Goal: Task Accomplishment & Management: Manage account settings

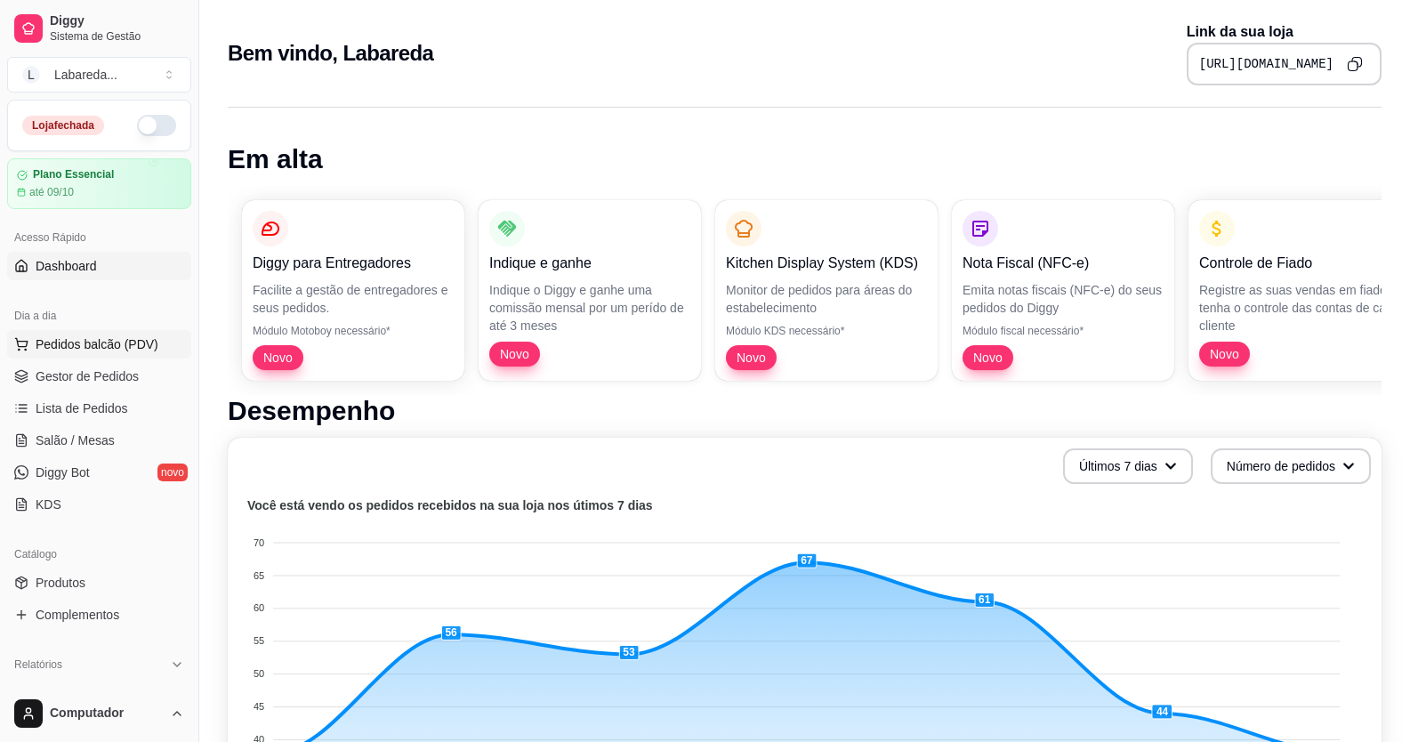
click at [124, 354] on button "Pedidos balcão (PDV)" at bounding box center [99, 344] width 184 height 28
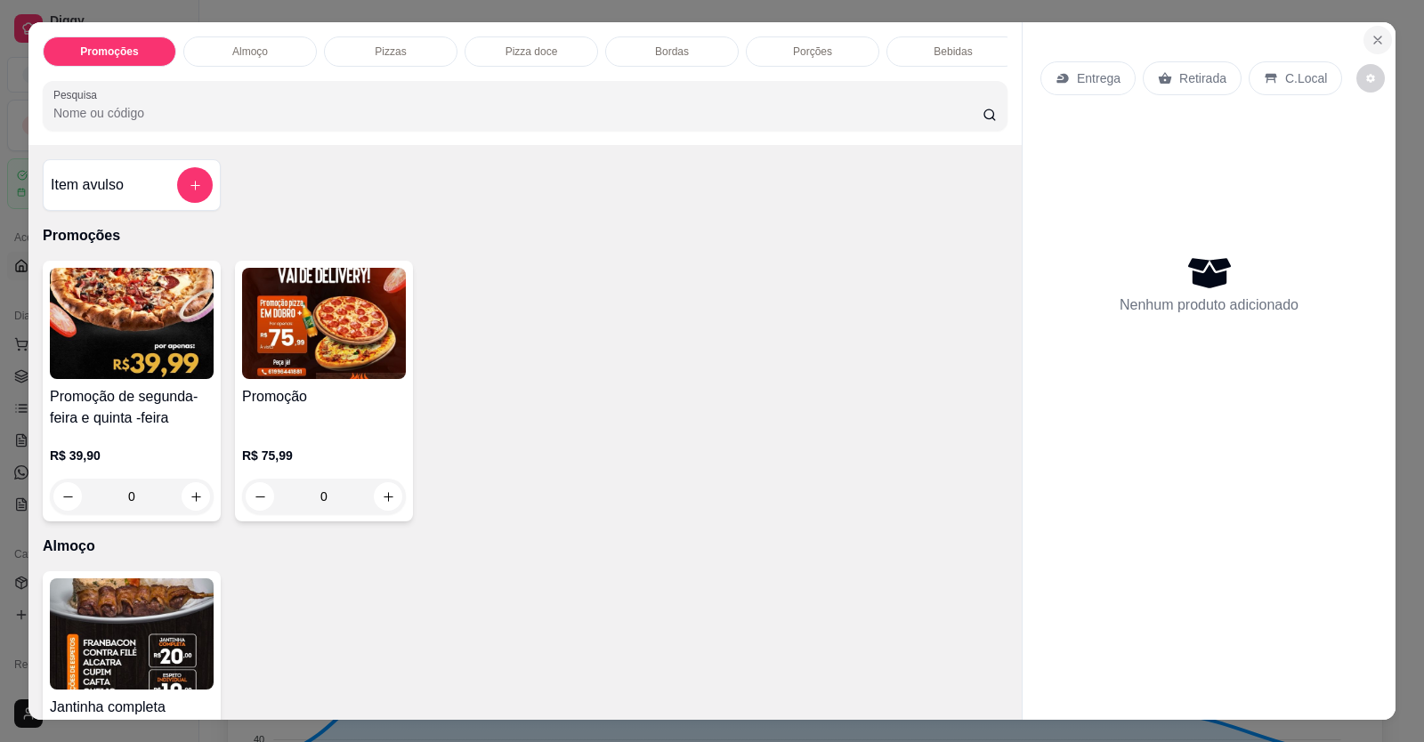
click at [1368, 48] on button "Close" at bounding box center [1377, 40] width 28 height 28
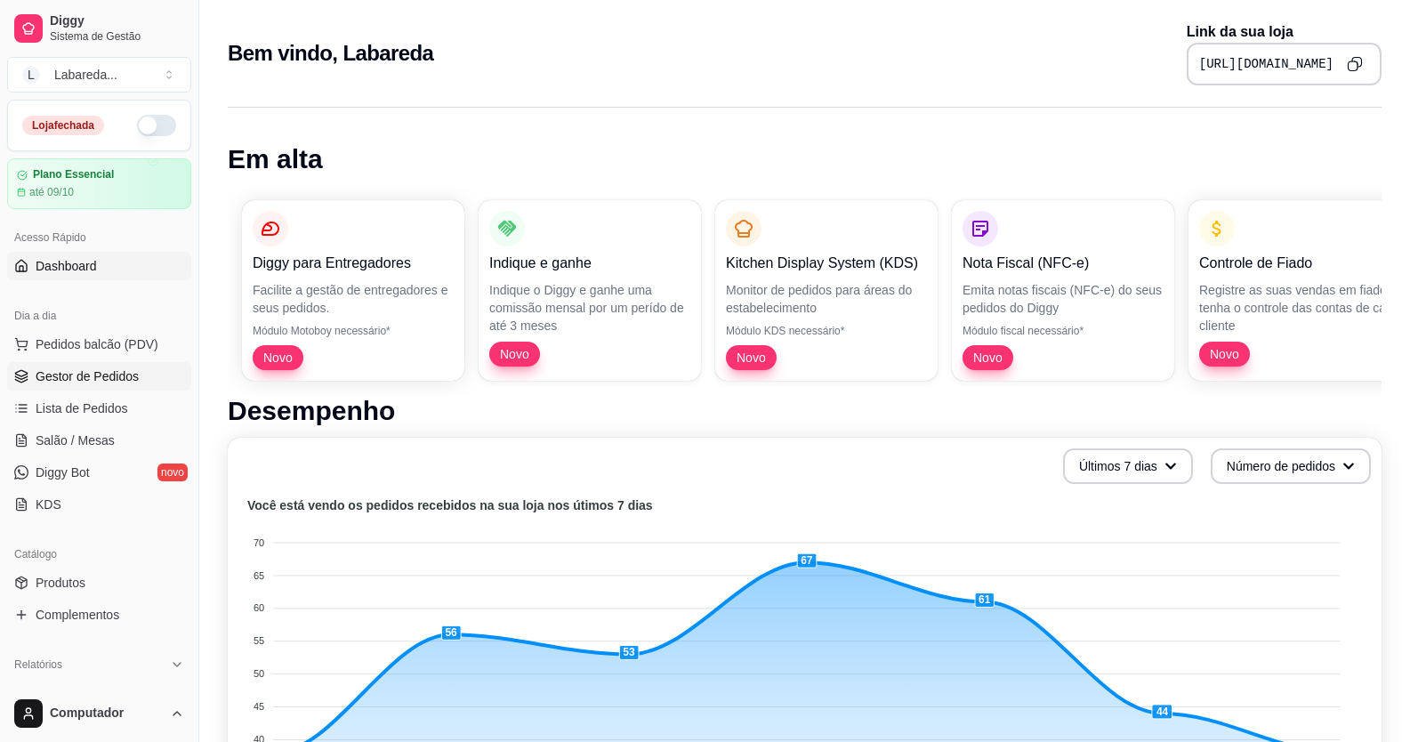
click at [108, 380] on span "Gestor de Pedidos" at bounding box center [87, 376] width 103 height 18
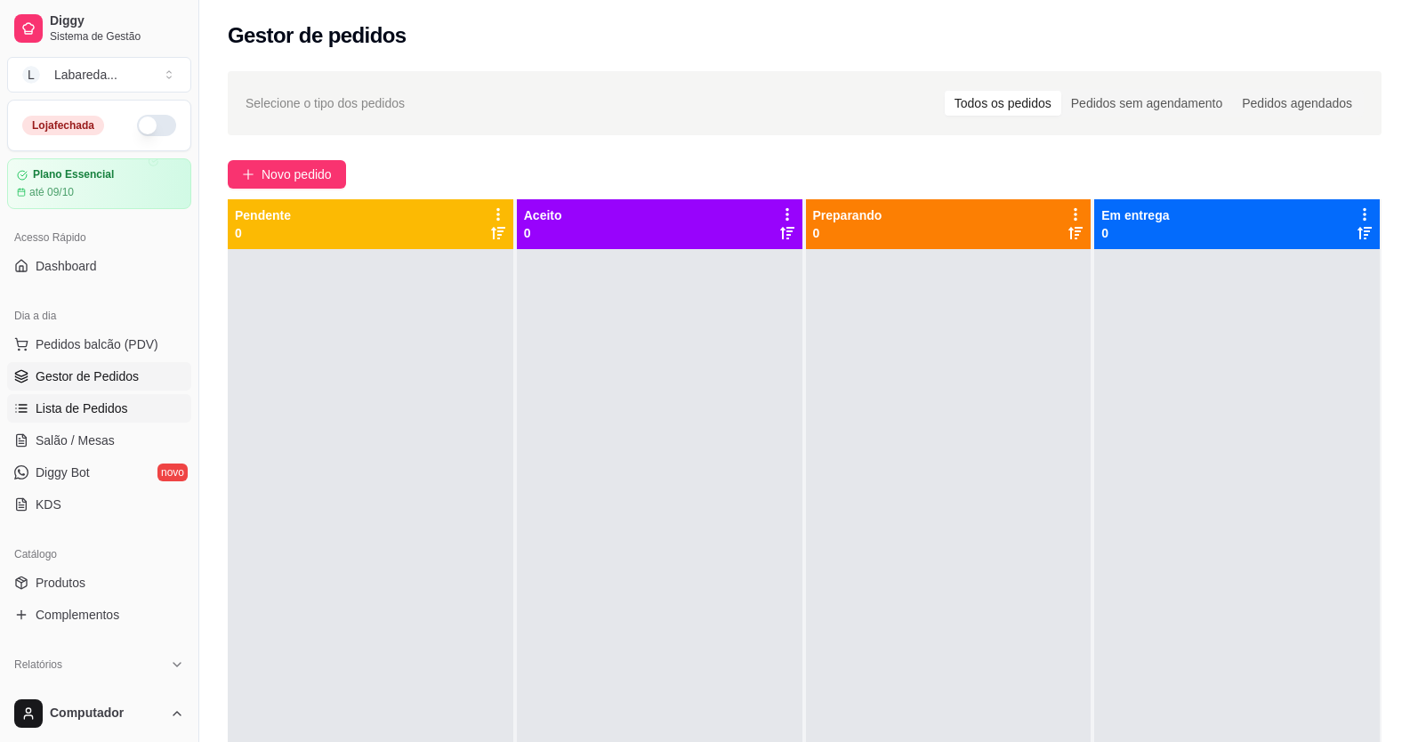
click at [78, 412] on span "Lista de Pedidos" at bounding box center [82, 408] width 93 height 18
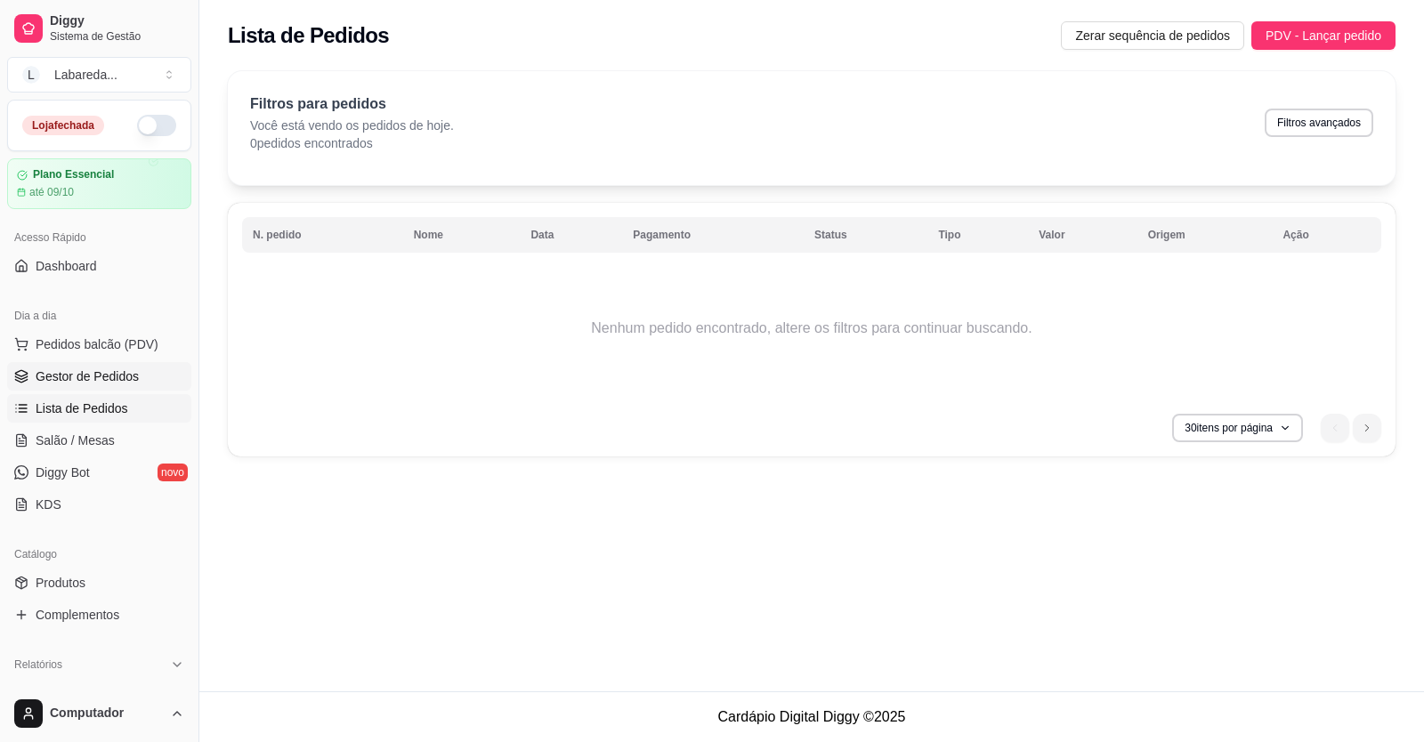
click at [101, 372] on span "Gestor de Pedidos" at bounding box center [87, 376] width 103 height 18
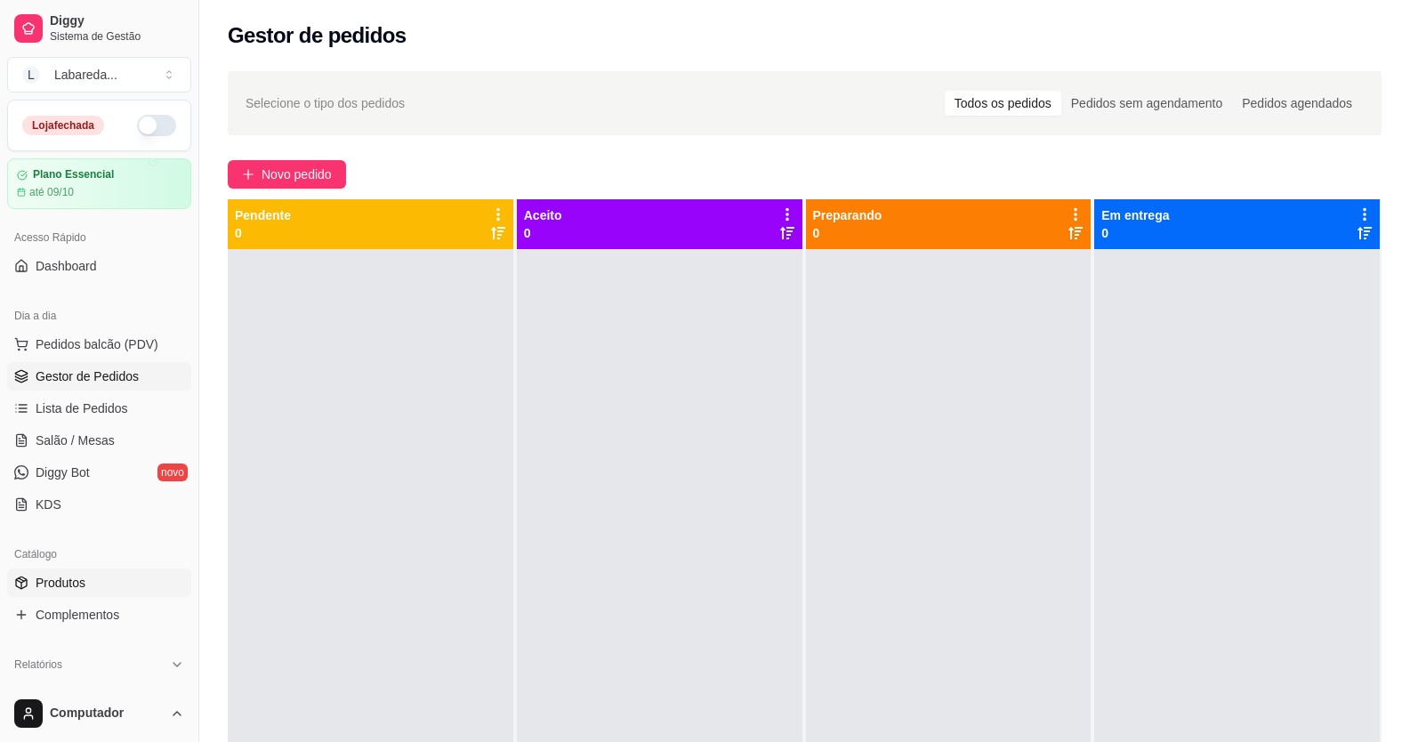
click at [69, 569] on link "Produtos" at bounding box center [99, 583] width 184 height 28
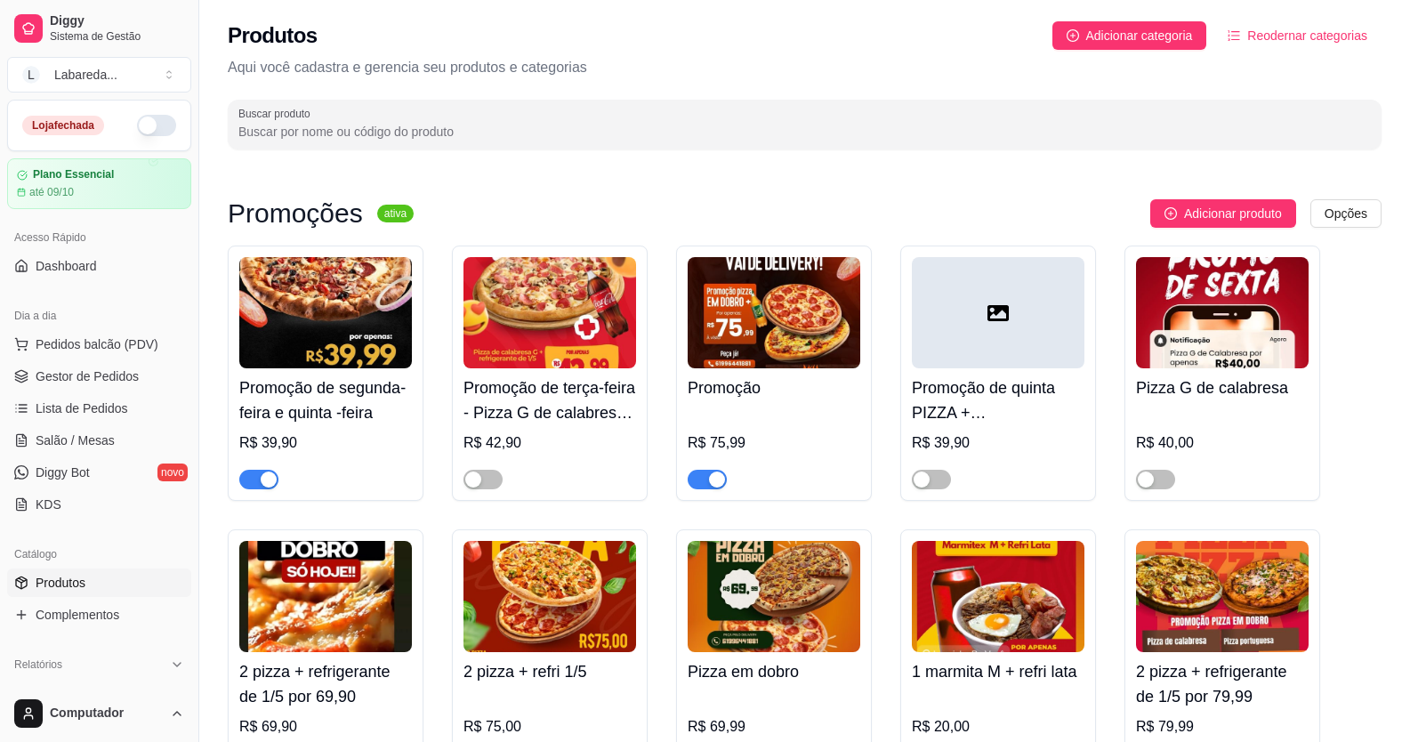
click at [244, 473] on span "button" at bounding box center [258, 480] width 39 height 20
drag, startPoint x: 712, startPoint y: 487, endPoint x: 733, endPoint y: 484, distance: 21.5
click at [716, 484] on div "button" at bounding box center [717, 480] width 16 height 16
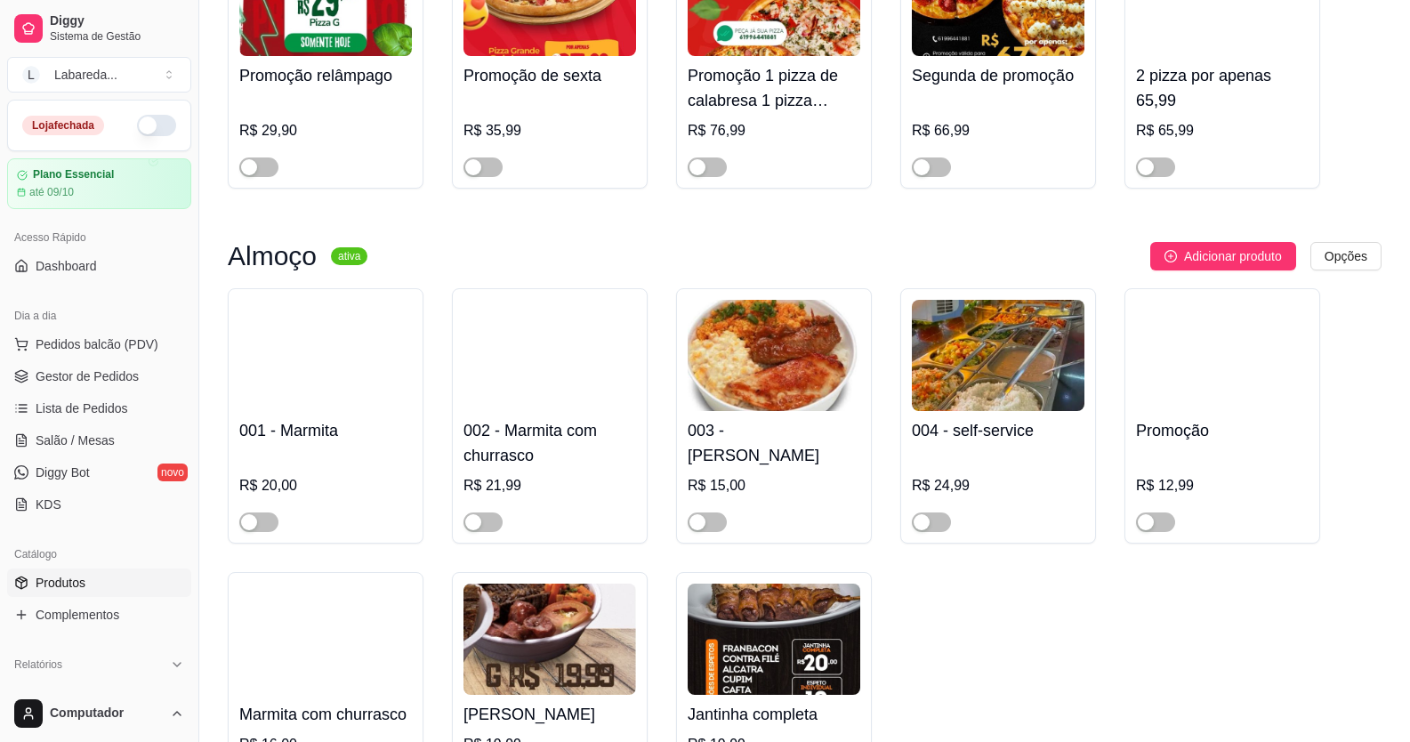
scroll to position [890, 0]
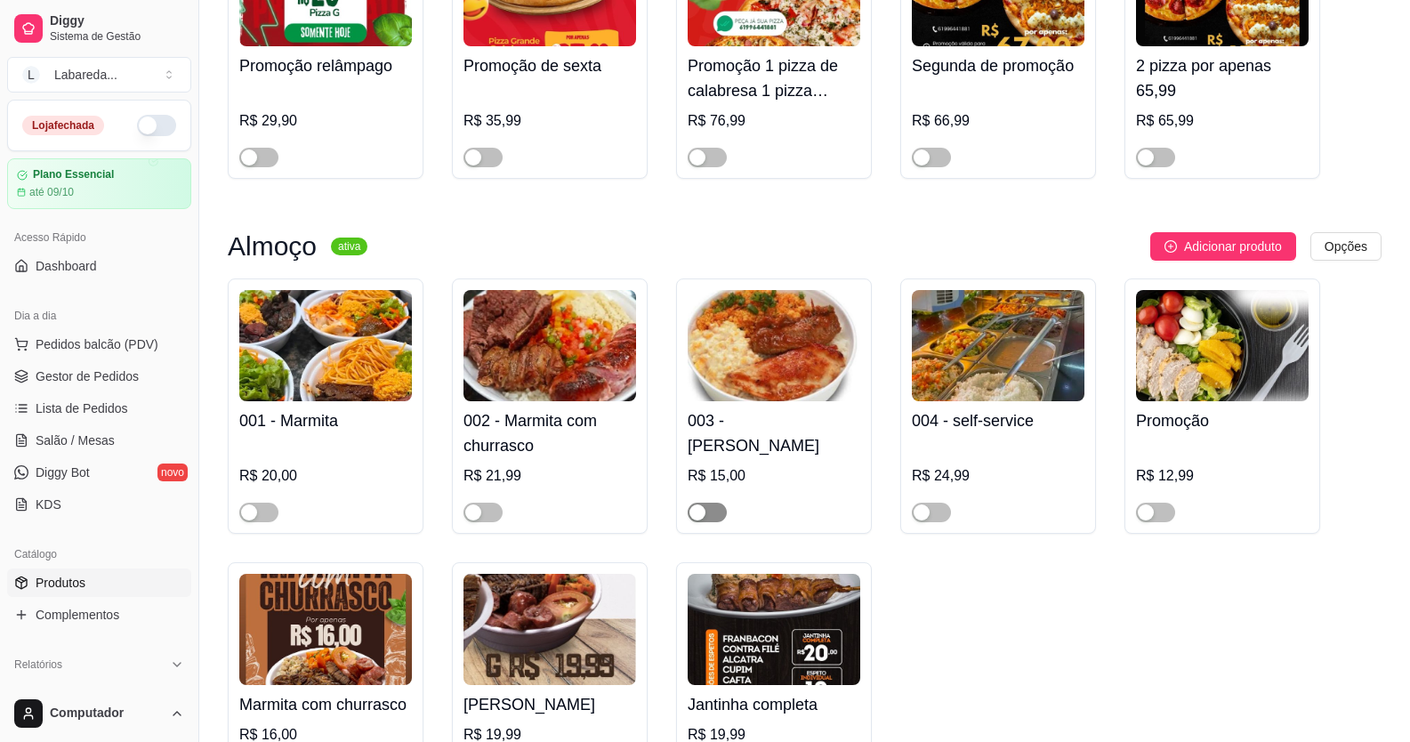
click at [691, 509] on div "button" at bounding box center [698, 512] width 16 height 16
click at [939, 518] on span "button" at bounding box center [931, 513] width 39 height 20
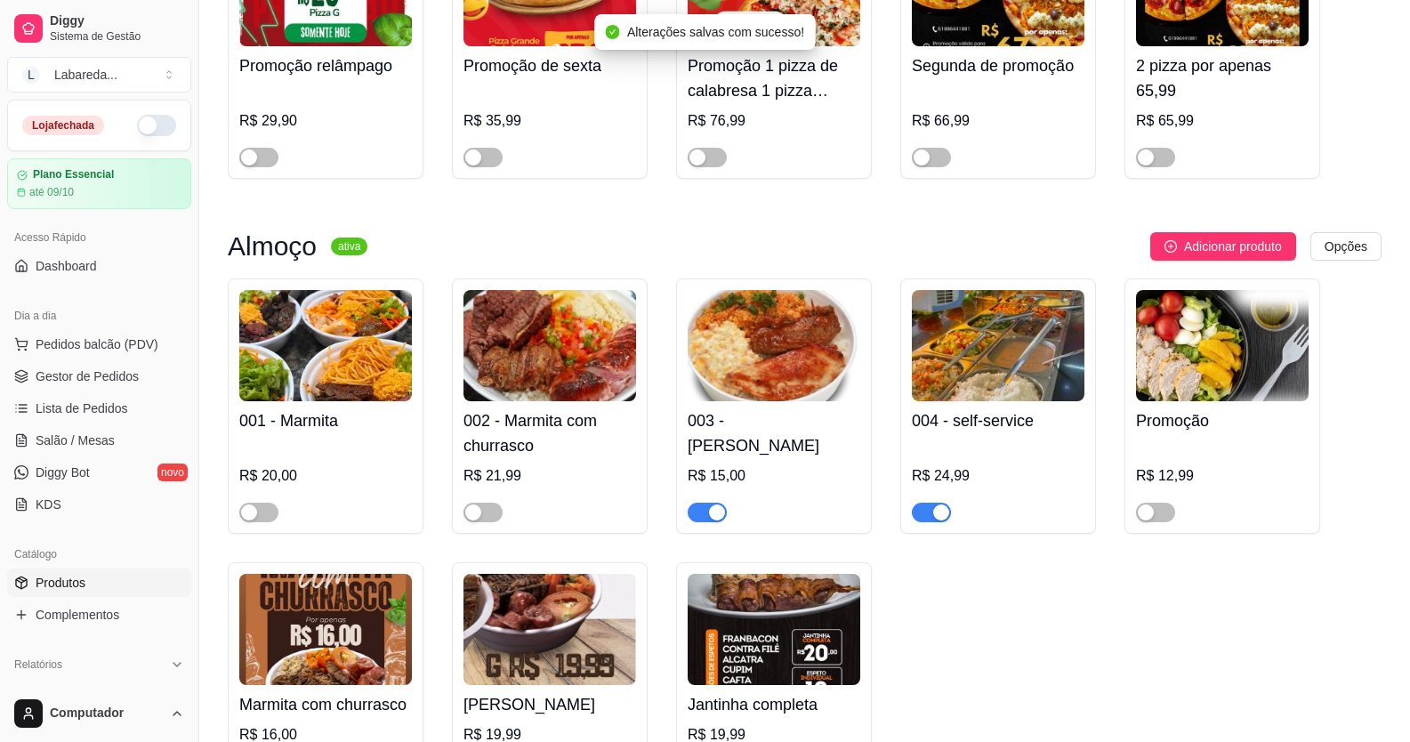
drag, startPoint x: 493, startPoint y: 518, endPoint x: 463, endPoint y: 510, distance: 31.3
click at [475, 512] on button "button" at bounding box center [483, 513] width 39 height 20
click at [270, 513] on span "button" at bounding box center [258, 513] width 39 height 20
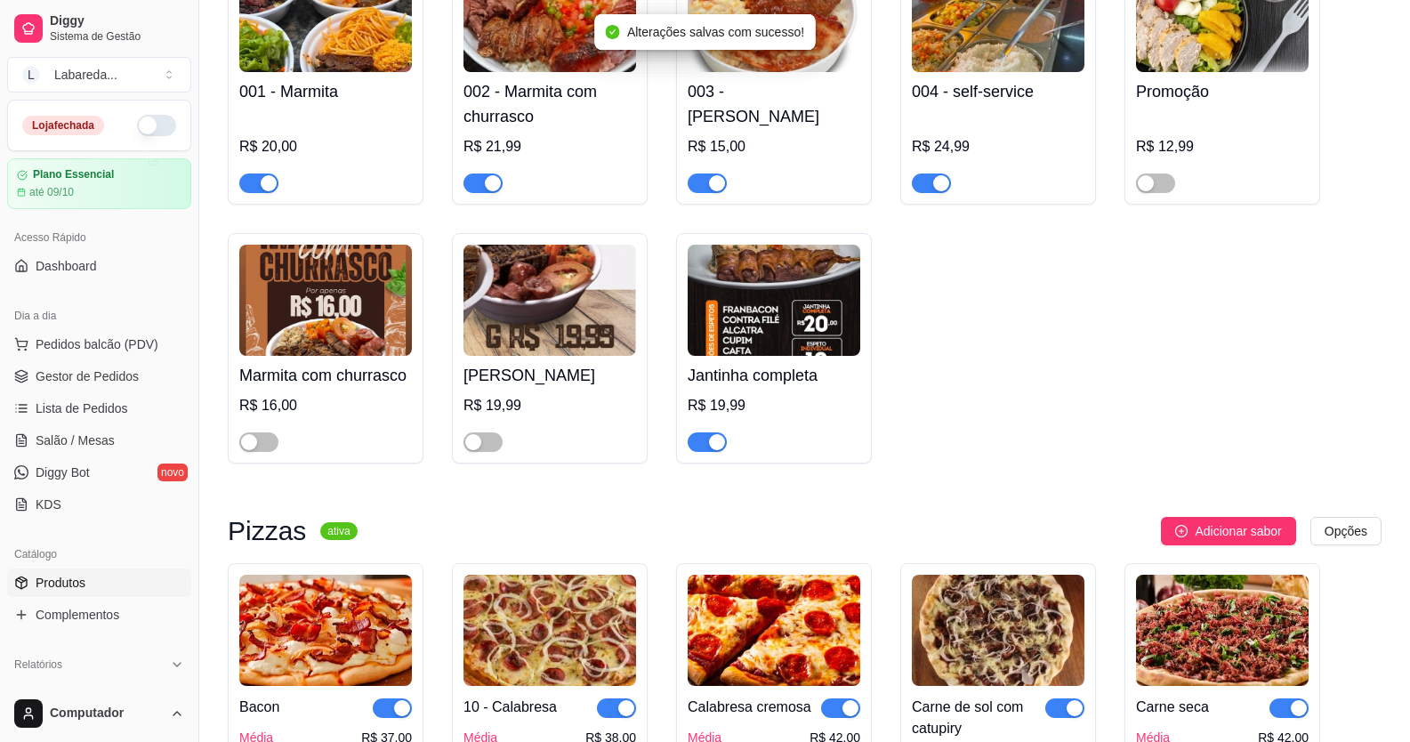
scroll to position [1246, 0]
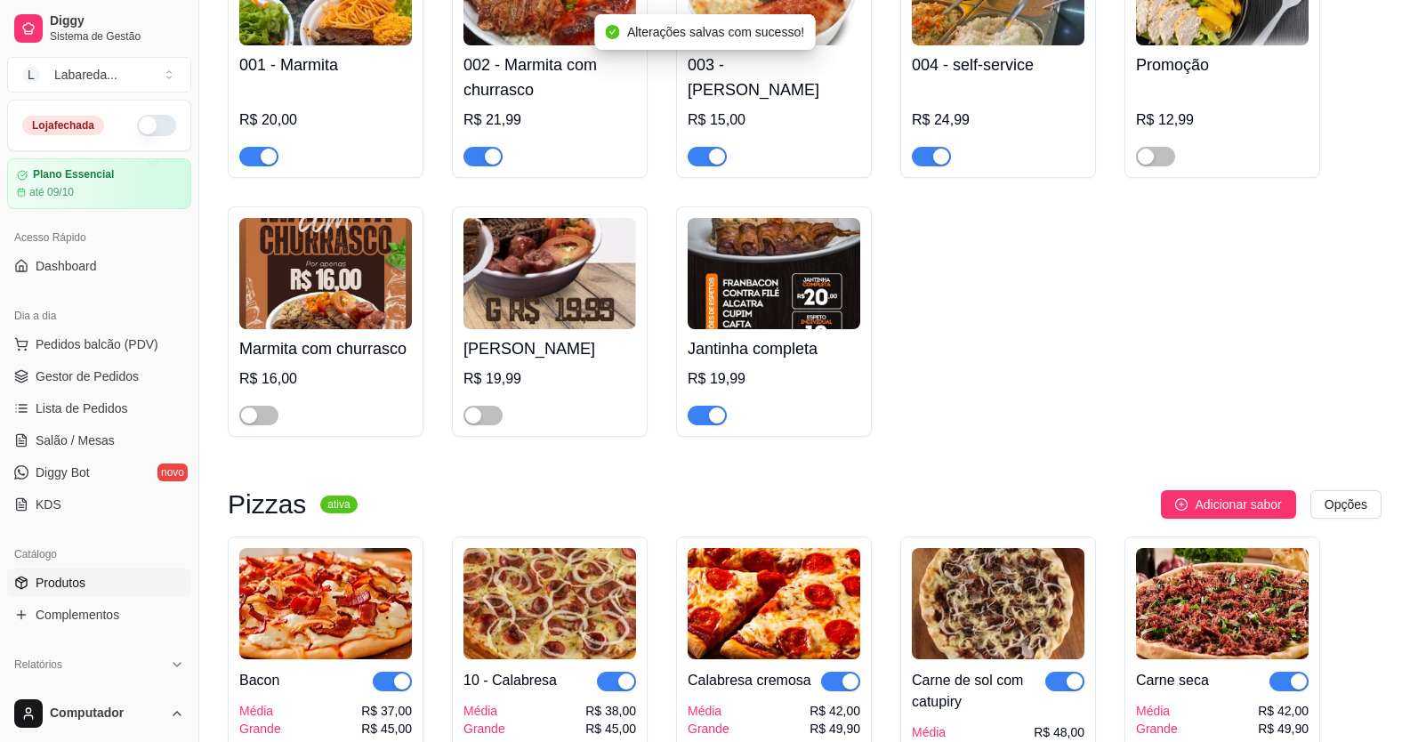
click at [701, 425] on span "button" at bounding box center [707, 416] width 39 height 20
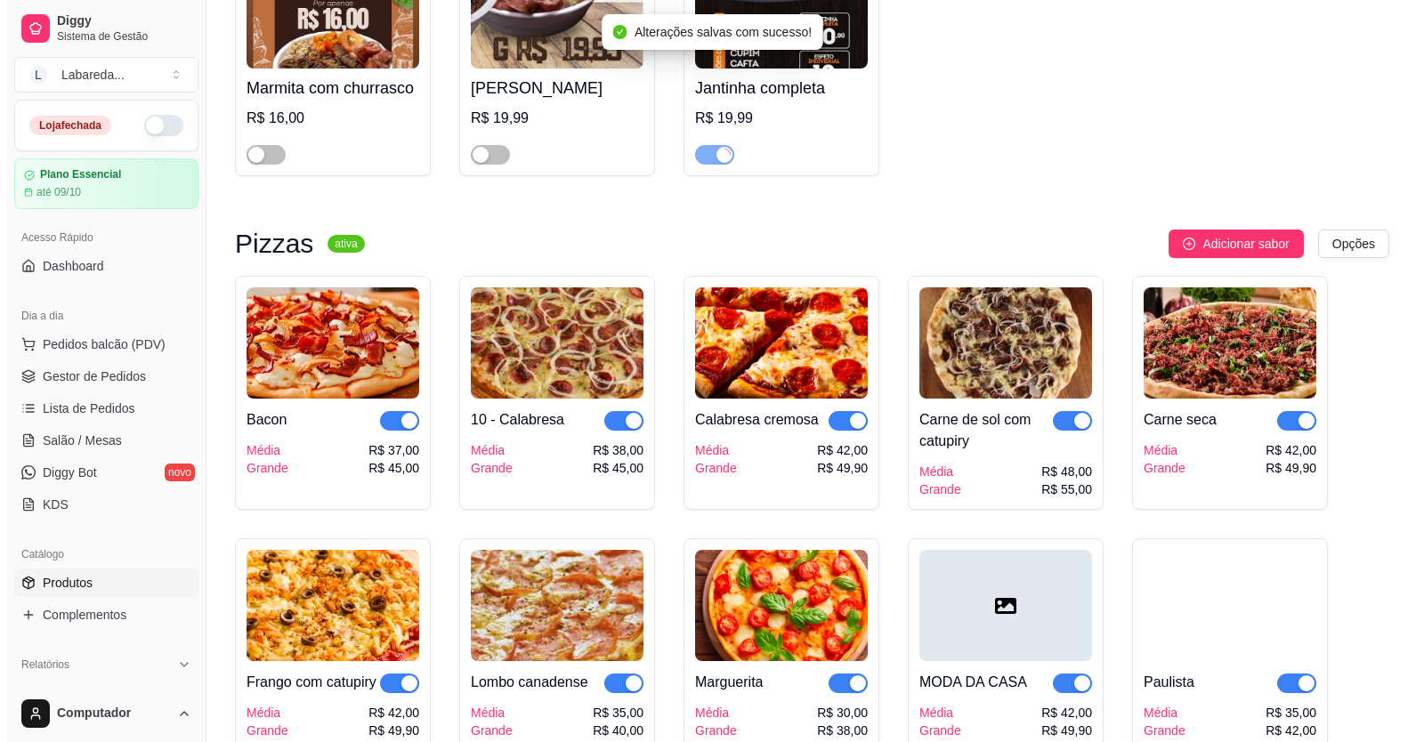
scroll to position [1513, 0]
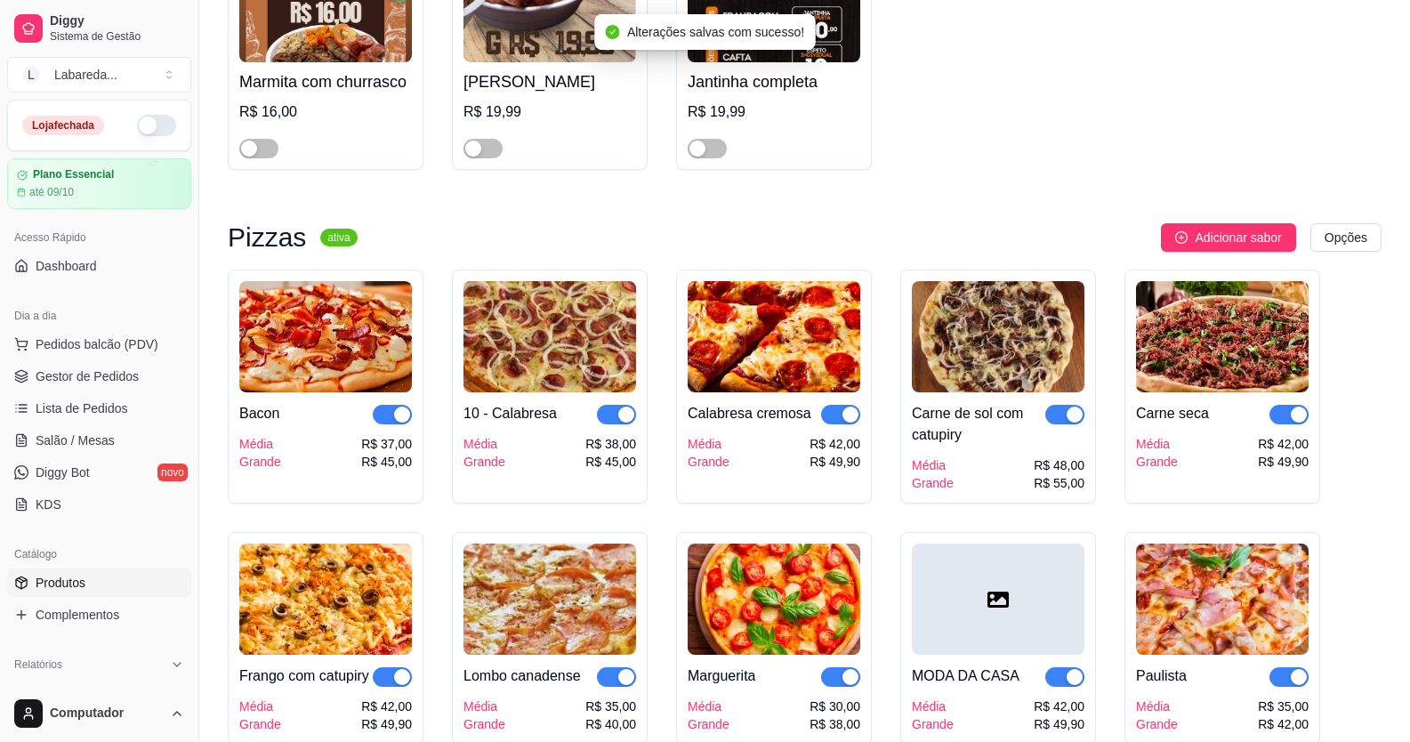
click at [397, 423] on div "button" at bounding box center [402, 415] width 16 height 16
drag, startPoint x: 612, startPoint y: 427, endPoint x: 622, endPoint y: 421, distance: 11.6
click at [620, 422] on button "button" at bounding box center [616, 415] width 39 height 20
click at [840, 433] on div "Calabresa cremosa Média Grande R$ 42,00 R$ 49,90" at bounding box center [774, 431] width 173 height 78
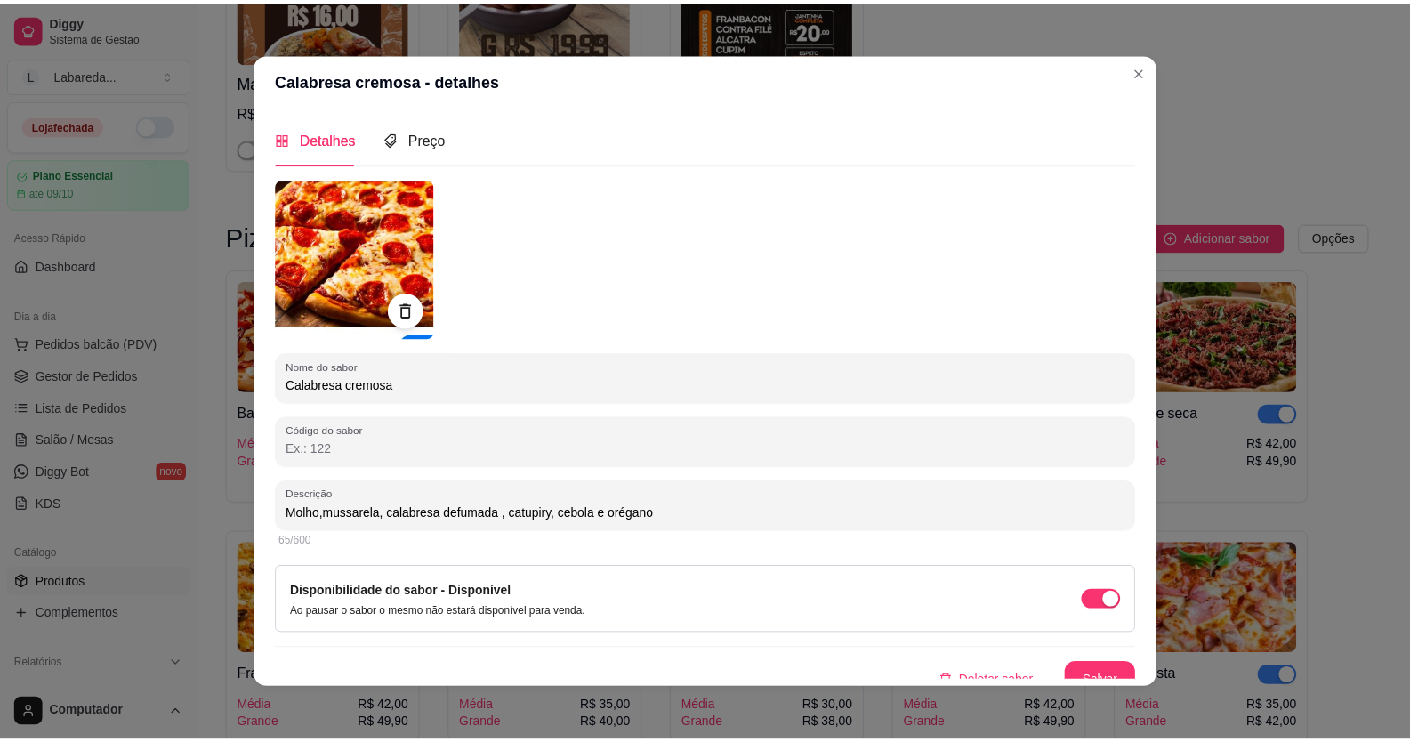
scroll to position [18, 0]
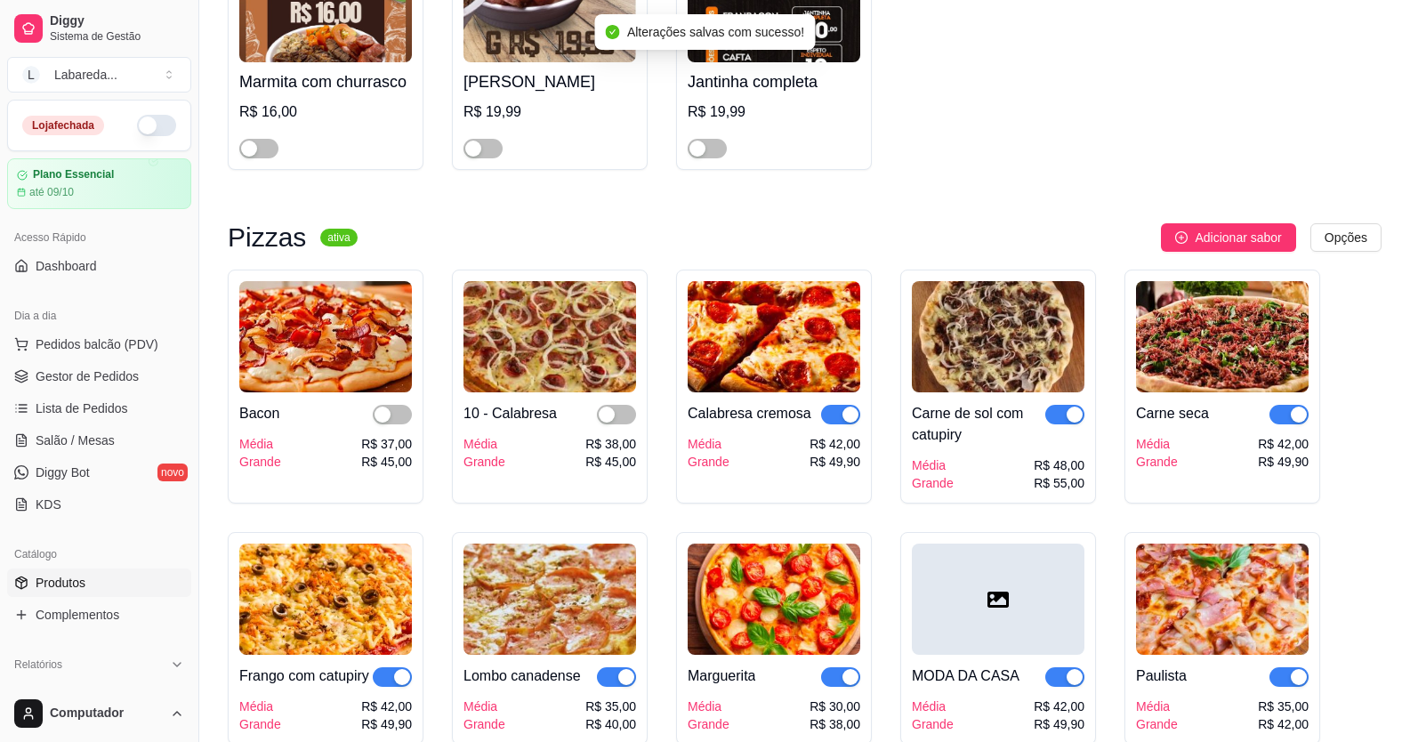
drag, startPoint x: 1280, startPoint y: 421, endPoint x: 1248, endPoint y: 413, distance: 33.0
click at [1281, 420] on span "button" at bounding box center [1289, 415] width 39 height 20
click at [1054, 416] on span "button" at bounding box center [1064, 415] width 39 height 20
click at [839, 410] on span "button" at bounding box center [840, 415] width 39 height 20
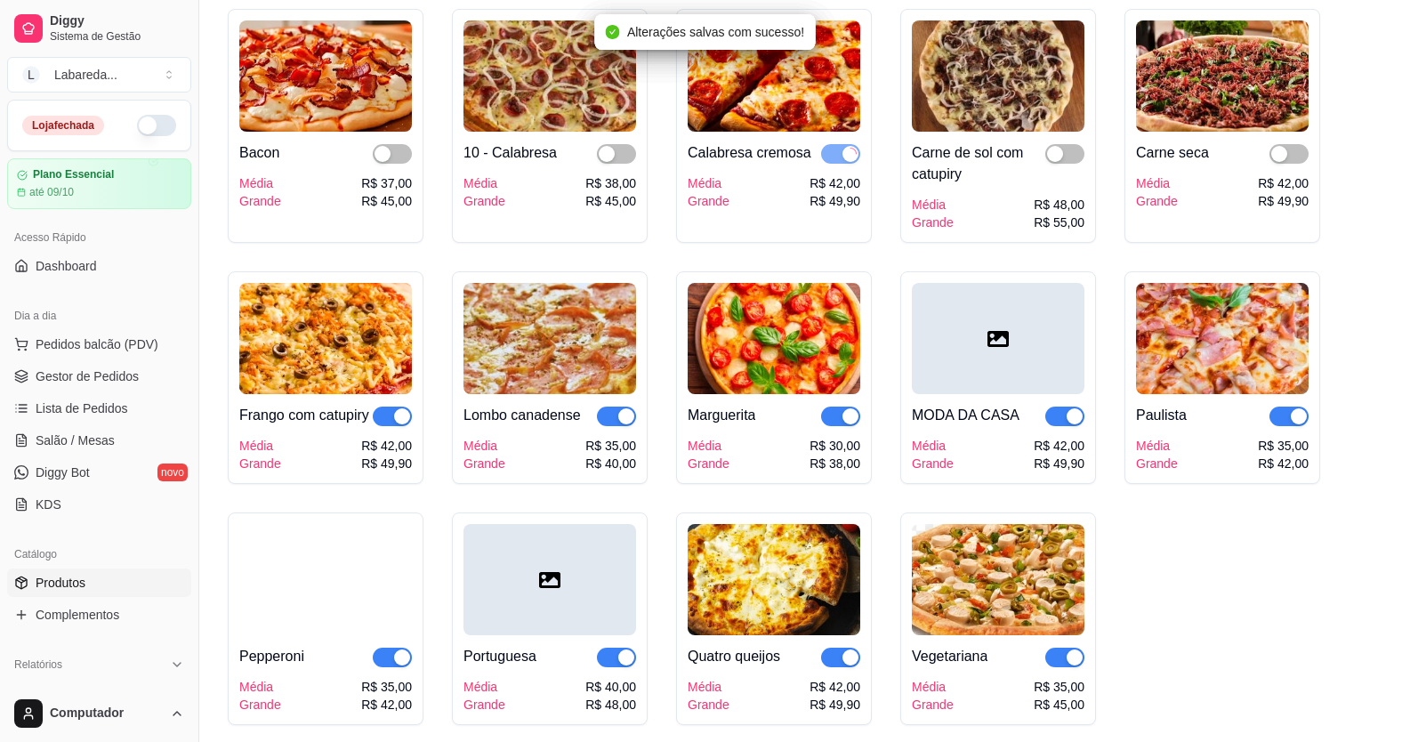
scroll to position [1779, 0]
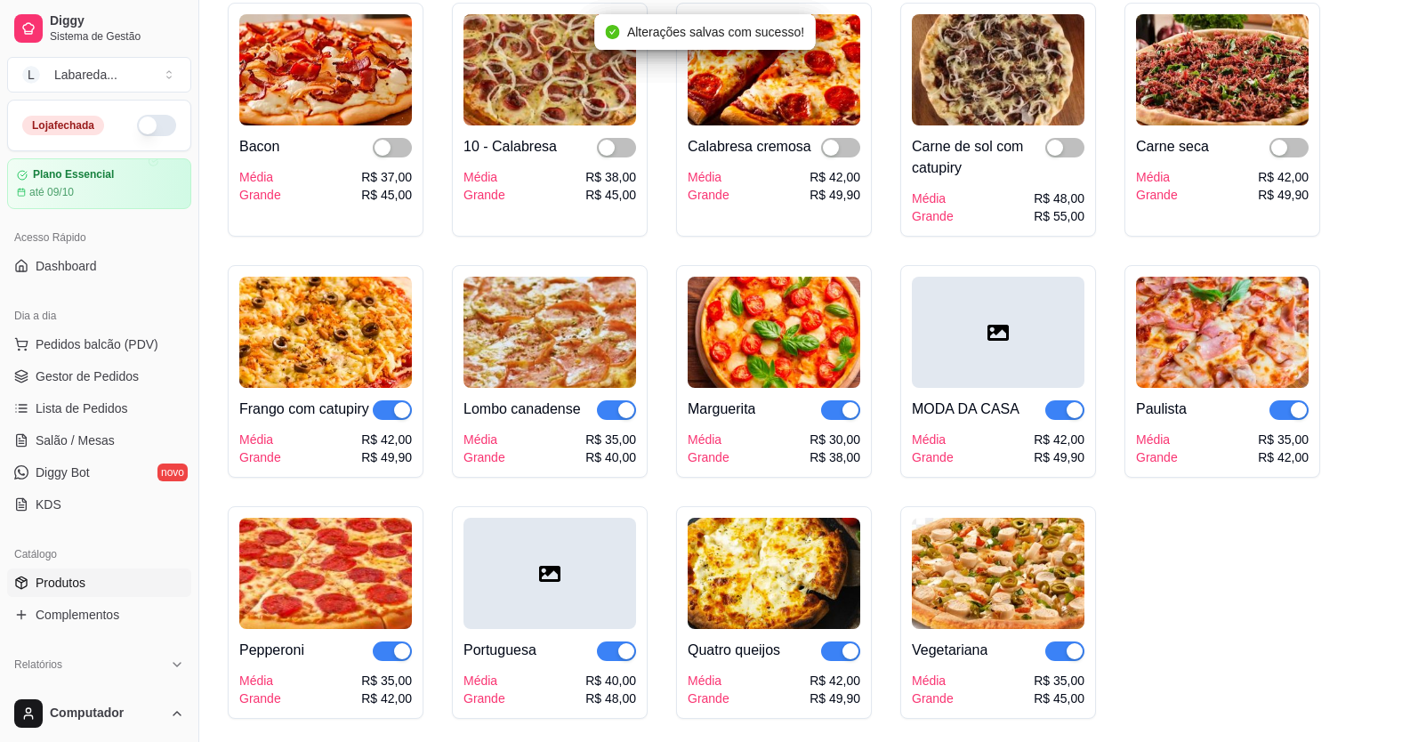
click at [399, 420] on span "button" at bounding box center [392, 410] width 39 height 20
click at [628, 410] on div "button" at bounding box center [626, 410] width 16 height 16
drag, startPoint x: 832, startPoint y: 415, endPoint x: 884, endPoint y: 420, distance: 52.8
click at [844, 417] on button "button" at bounding box center [840, 410] width 39 height 20
drag, startPoint x: 1056, startPoint y: 415, endPoint x: 1162, endPoint y: 433, distance: 107.5
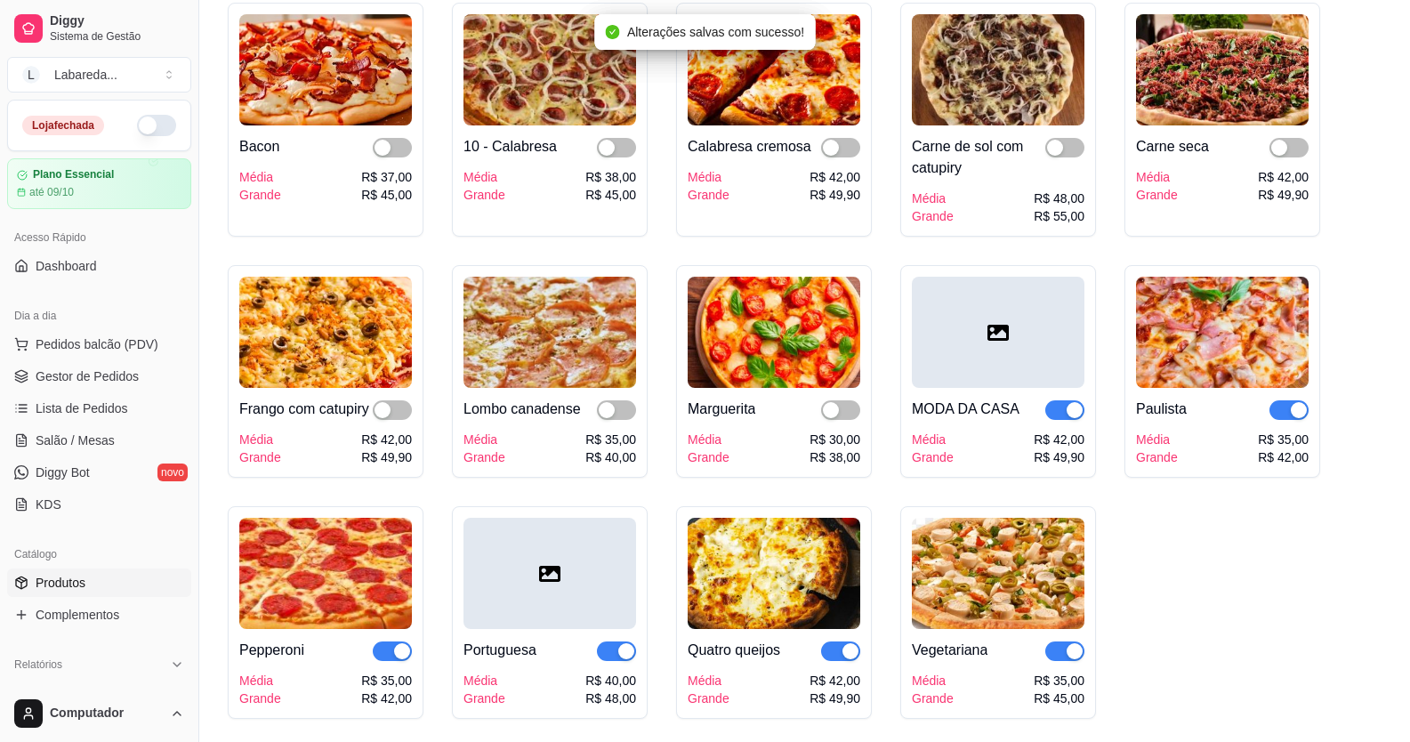
click at [1075, 420] on button "button" at bounding box center [1064, 410] width 39 height 20
click at [1291, 415] on div "button" at bounding box center [1299, 410] width 16 height 16
click at [1075, 659] on div "button" at bounding box center [1075, 651] width 16 height 16
click at [849, 661] on div at bounding box center [840, 650] width 39 height 21
click at [843, 659] on div "button" at bounding box center [851, 651] width 16 height 16
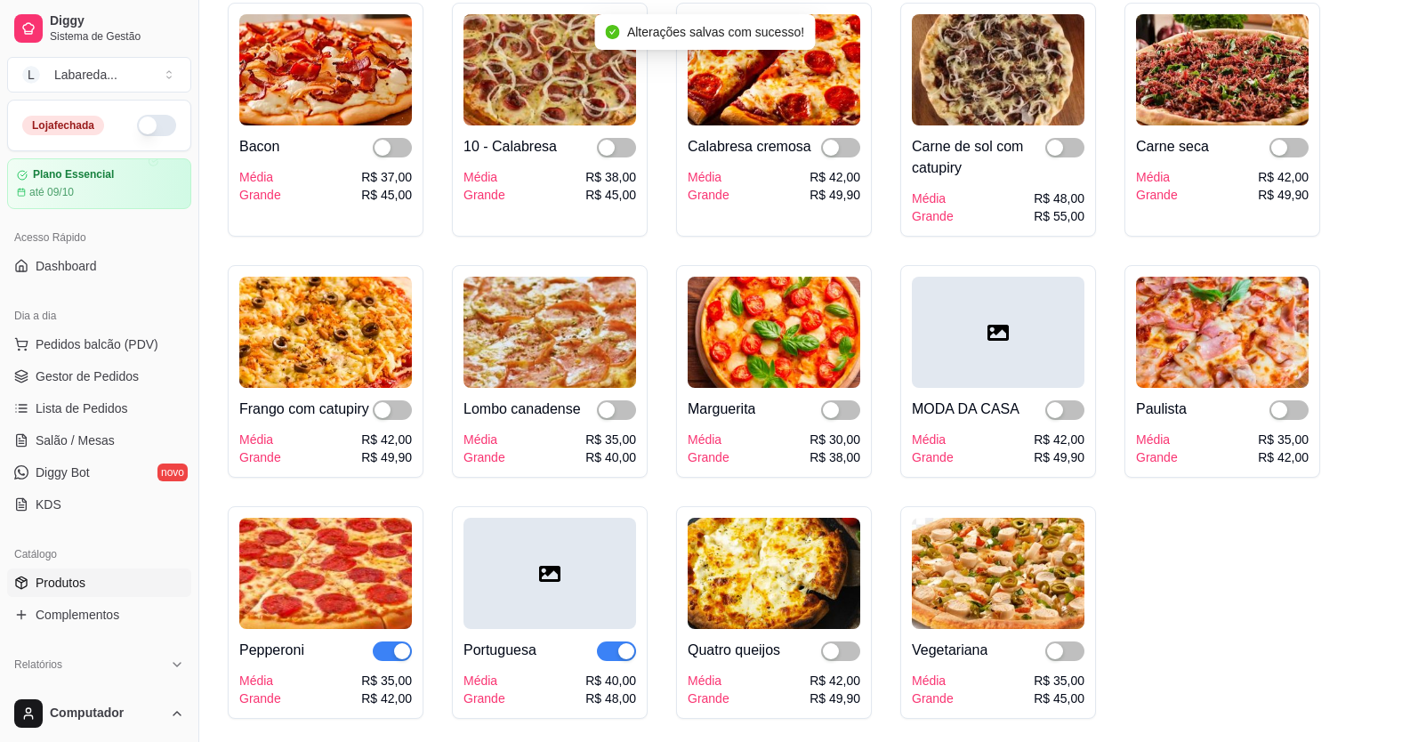
click at [597, 661] on span "button" at bounding box center [616, 652] width 39 height 20
click at [405, 680] on div "Pepperoni Média Grande R$ 35,00 R$ 42,00" at bounding box center [326, 612] width 196 height 213
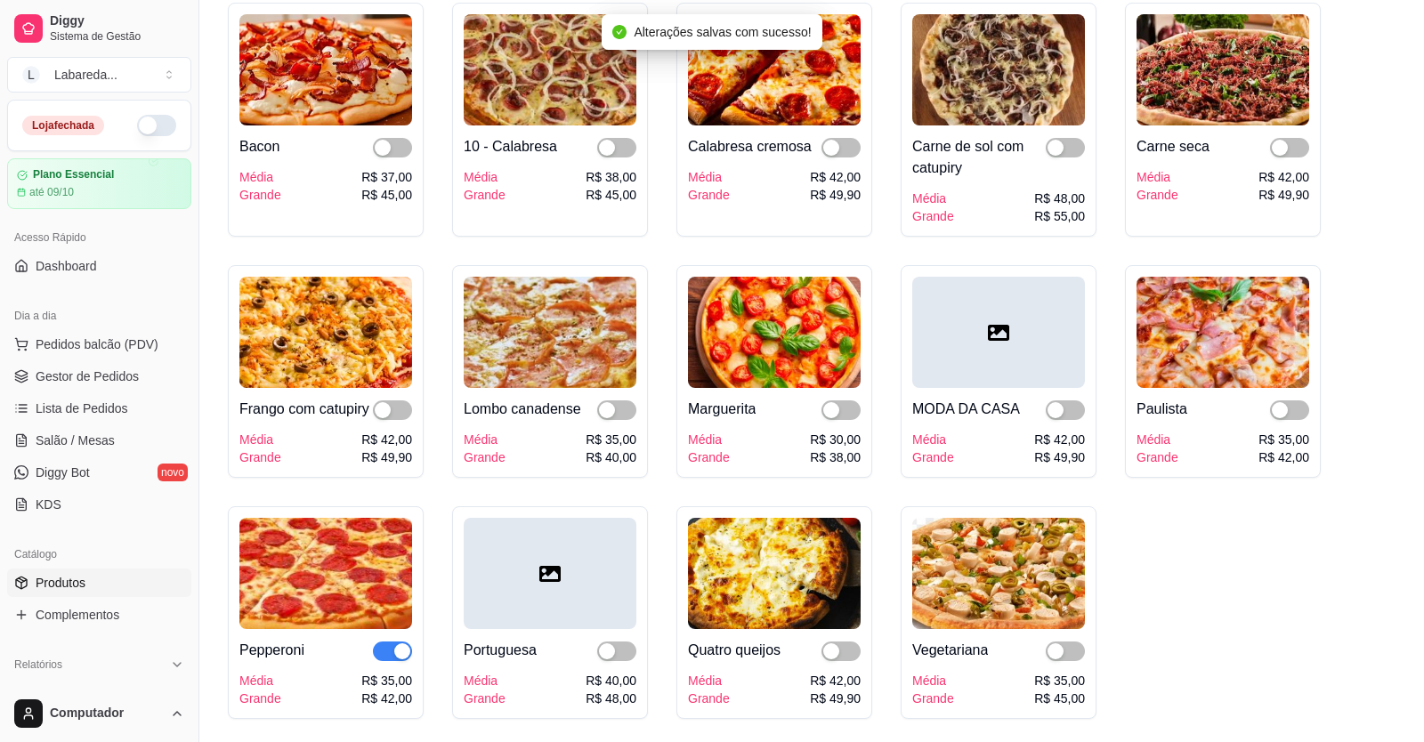
drag, startPoint x: 405, startPoint y: 680, endPoint x: 378, endPoint y: 682, distance: 26.8
click at [383, 681] on div "Deletar sabor Salvar" at bounding box center [712, 683] width 870 height 36
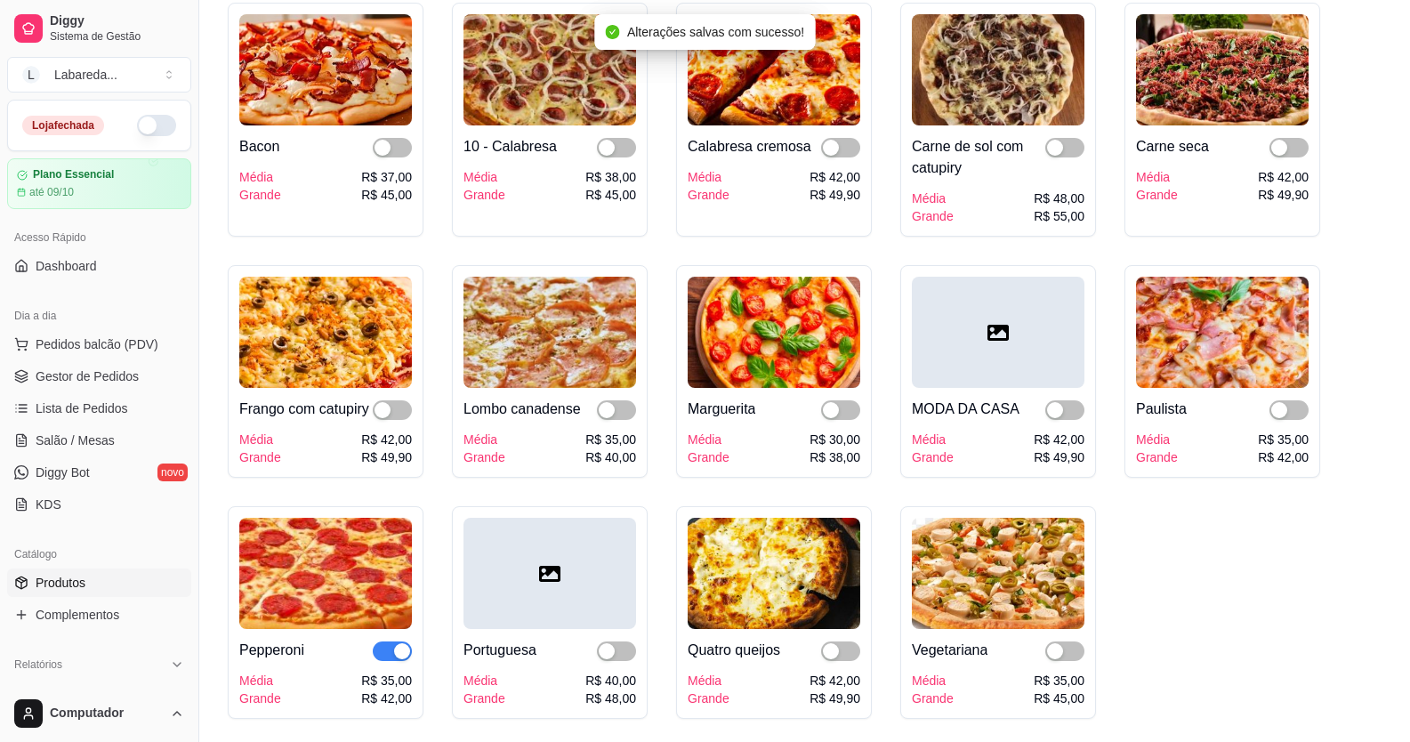
click at [401, 659] on div "button" at bounding box center [402, 651] width 16 height 16
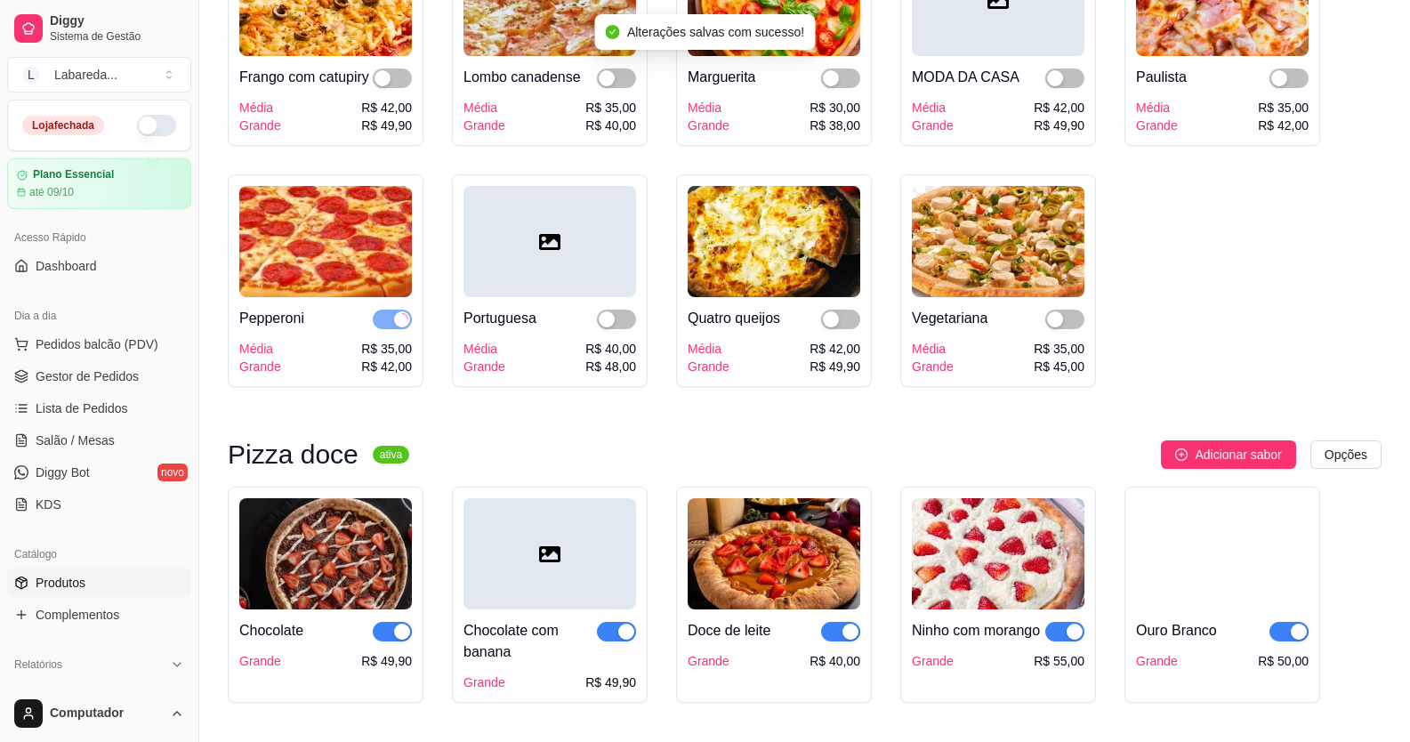
scroll to position [2135, 0]
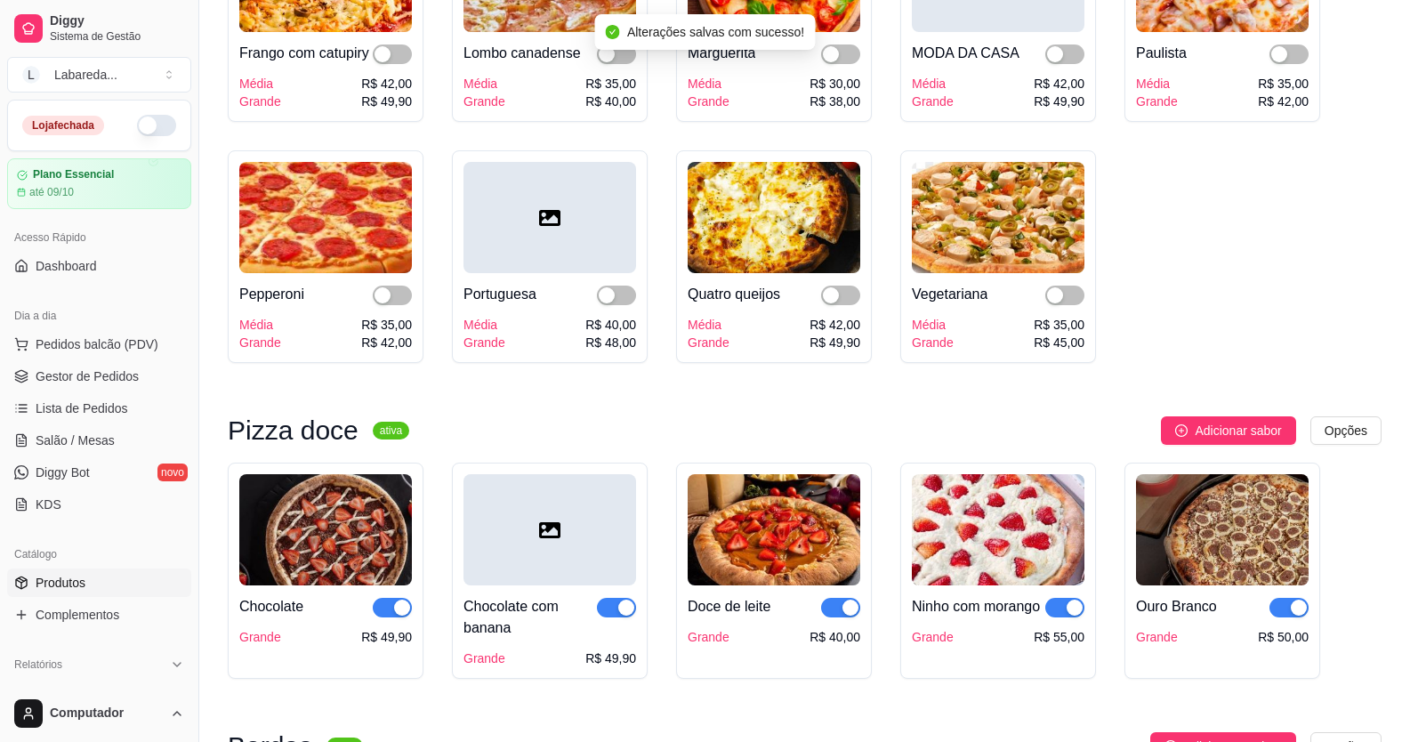
drag, startPoint x: 399, startPoint y: 634, endPoint x: 435, endPoint y: 641, distance: 37.2
click at [398, 616] on div "button" at bounding box center [402, 608] width 16 height 16
click at [629, 616] on div "button" at bounding box center [626, 608] width 16 height 16
click at [842, 617] on span "button" at bounding box center [840, 608] width 39 height 20
click at [1080, 617] on div at bounding box center [1064, 606] width 39 height 21
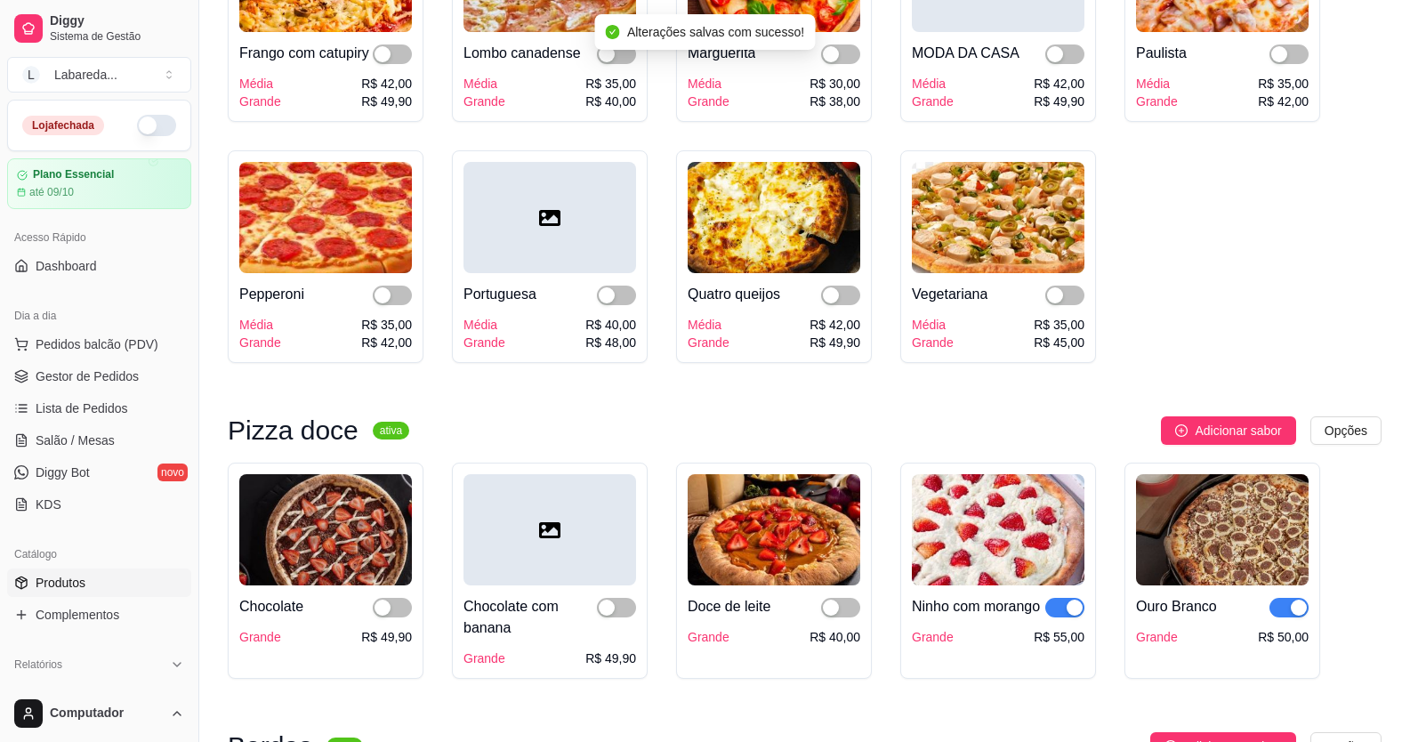
click at [1068, 616] on div "button" at bounding box center [1075, 608] width 16 height 16
click at [1295, 616] on div "button" at bounding box center [1299, 608] width 16 height 16
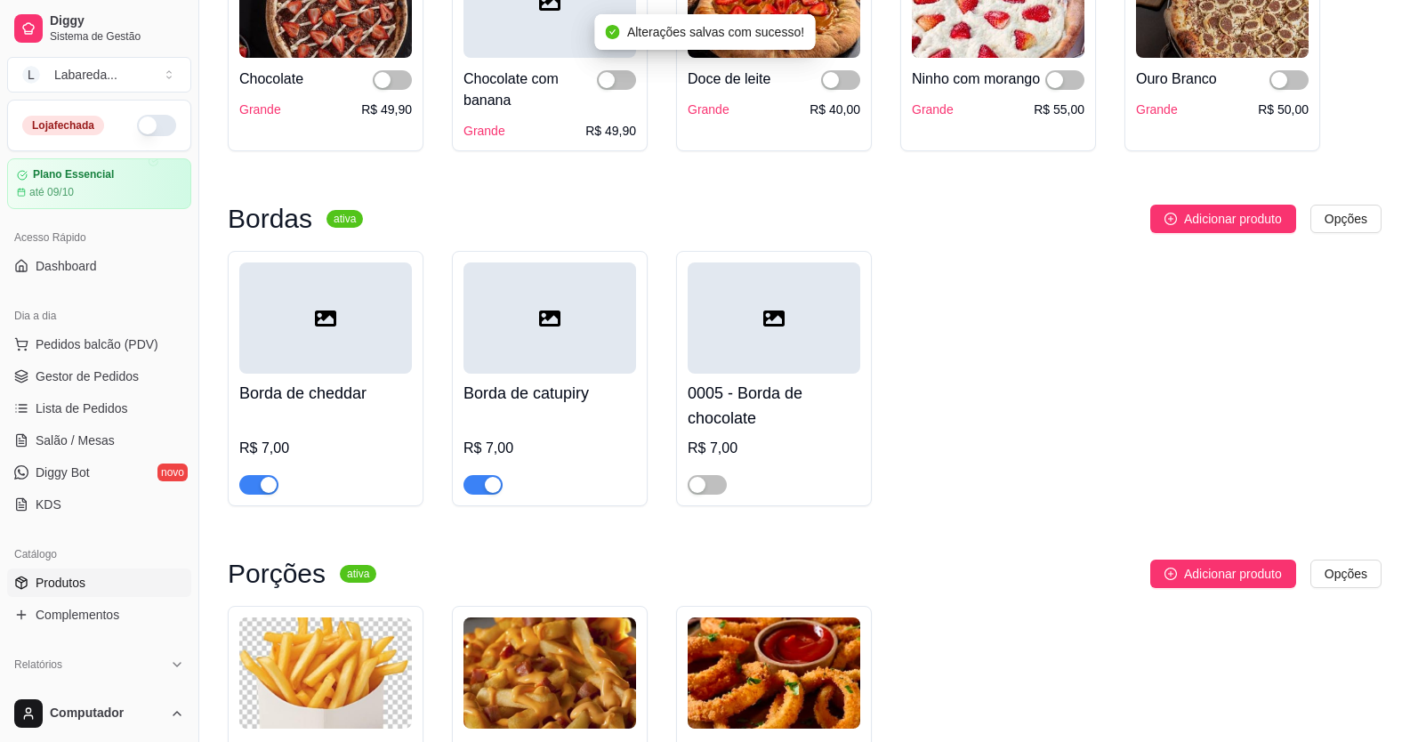
scroll to position [2669, 0]
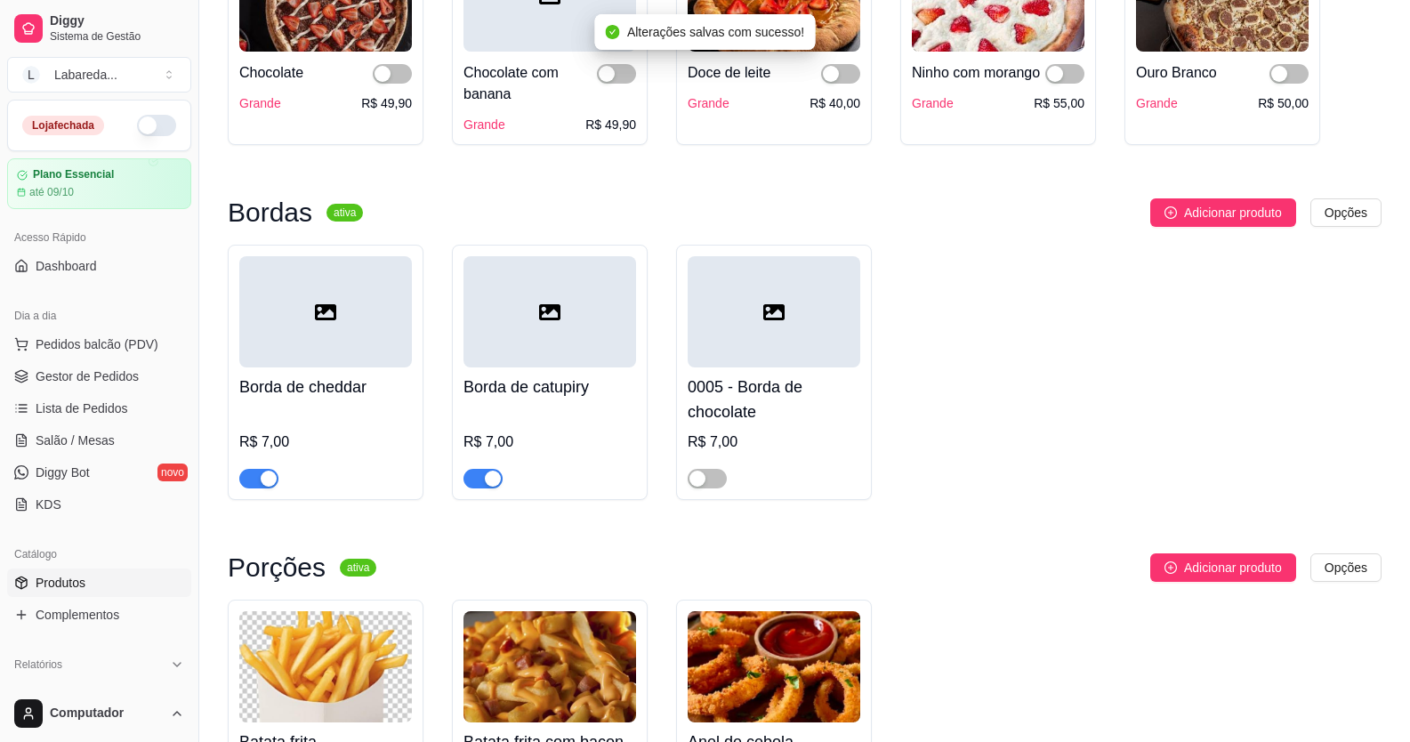
click at [480, 488] on span "button" at bounding box center [483, 479] width 39 height 20
click at [276, 488] on button "button" at bounding box center [258, 479] width 39 height 20
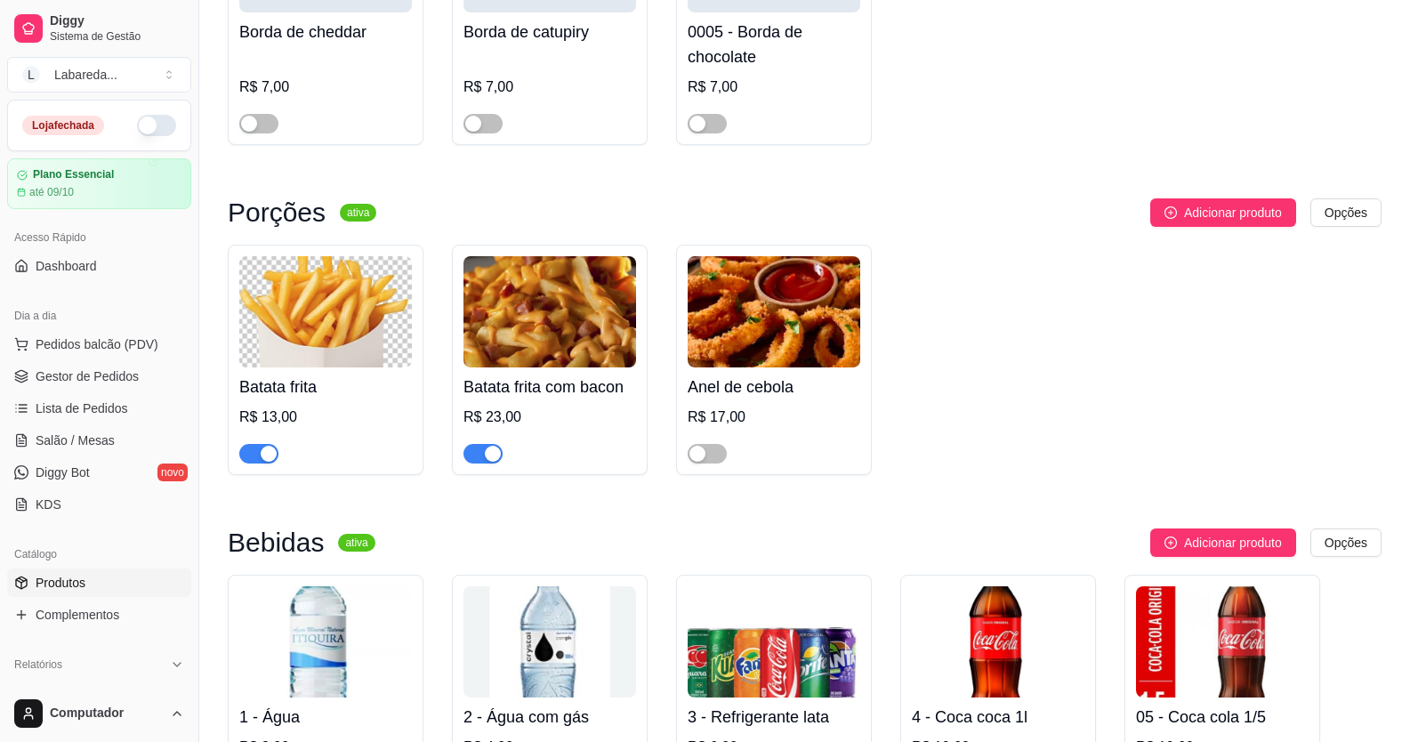
scroll to position [3025, 0]
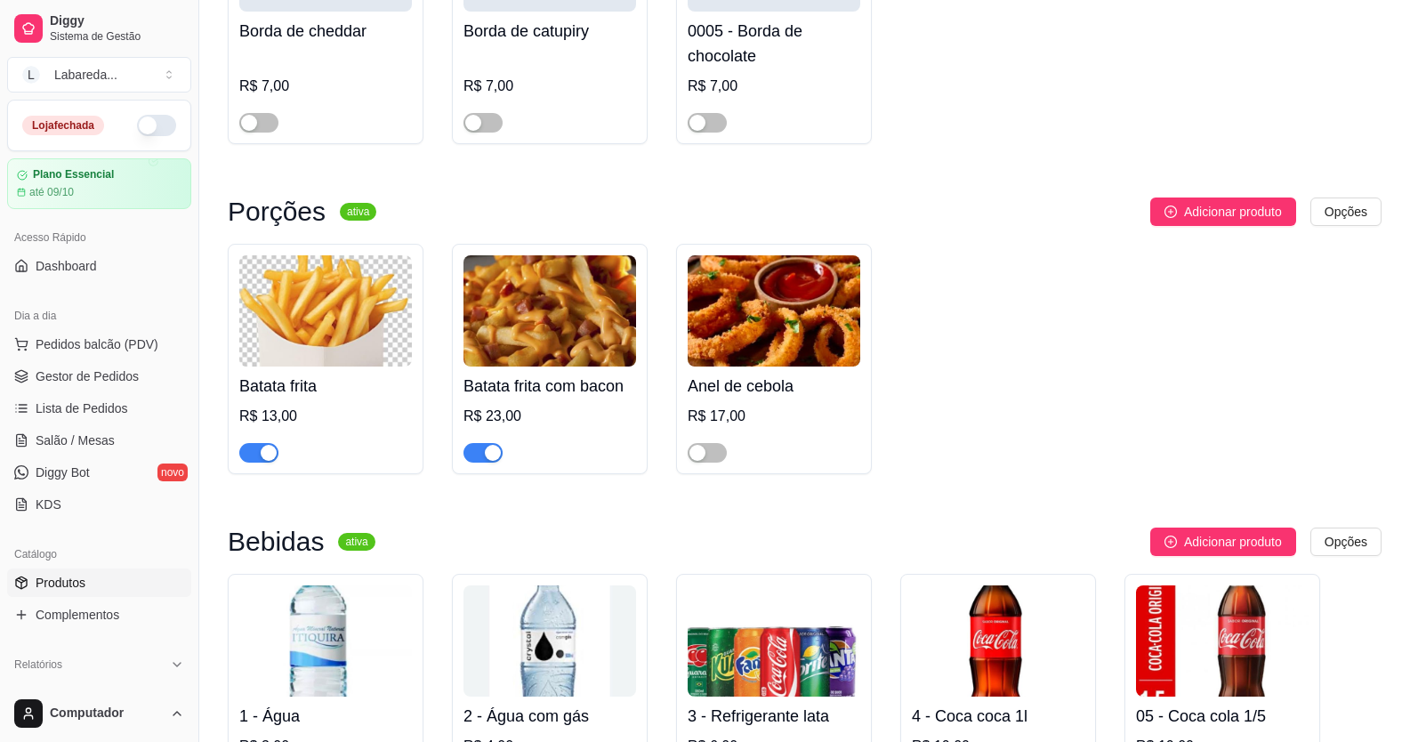
click at [469, 463] on span "button" at bounding box center [483, 453] width 39 height 20
click at [276, 463] on button "button" at bounding box center [258, 453] width 39 height 20
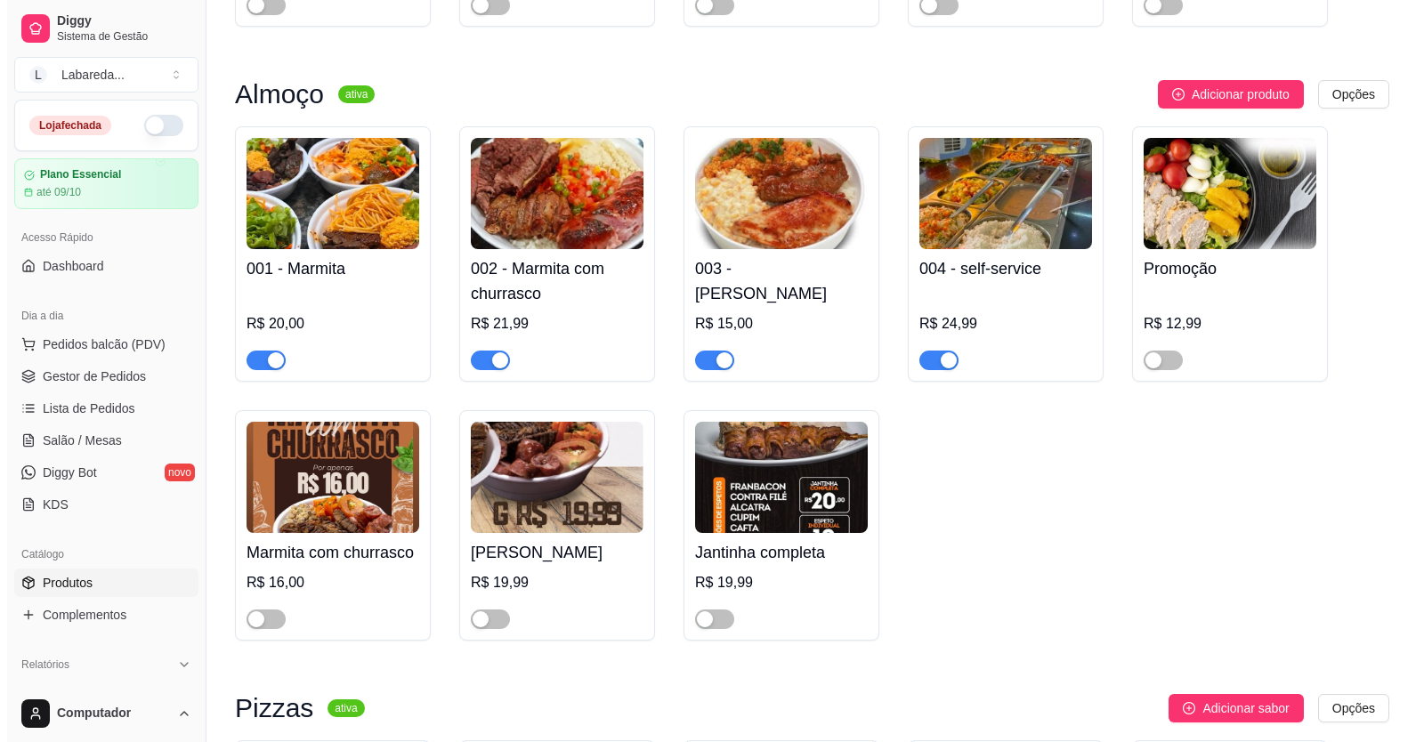
scroll to position [890, 0]
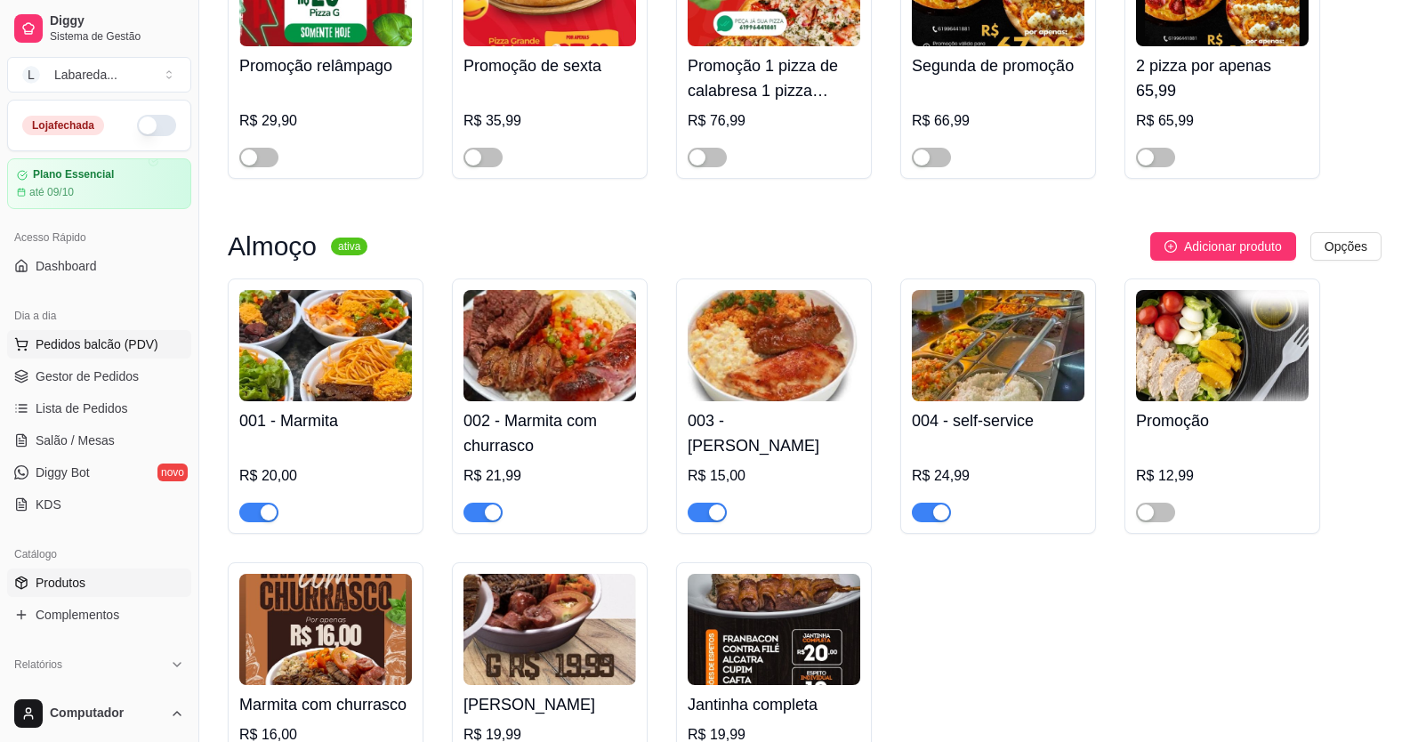
click at [92, 349] on span "Pedidos balcão (PDV)" at bounding box center [97, 344] width 123 height 18
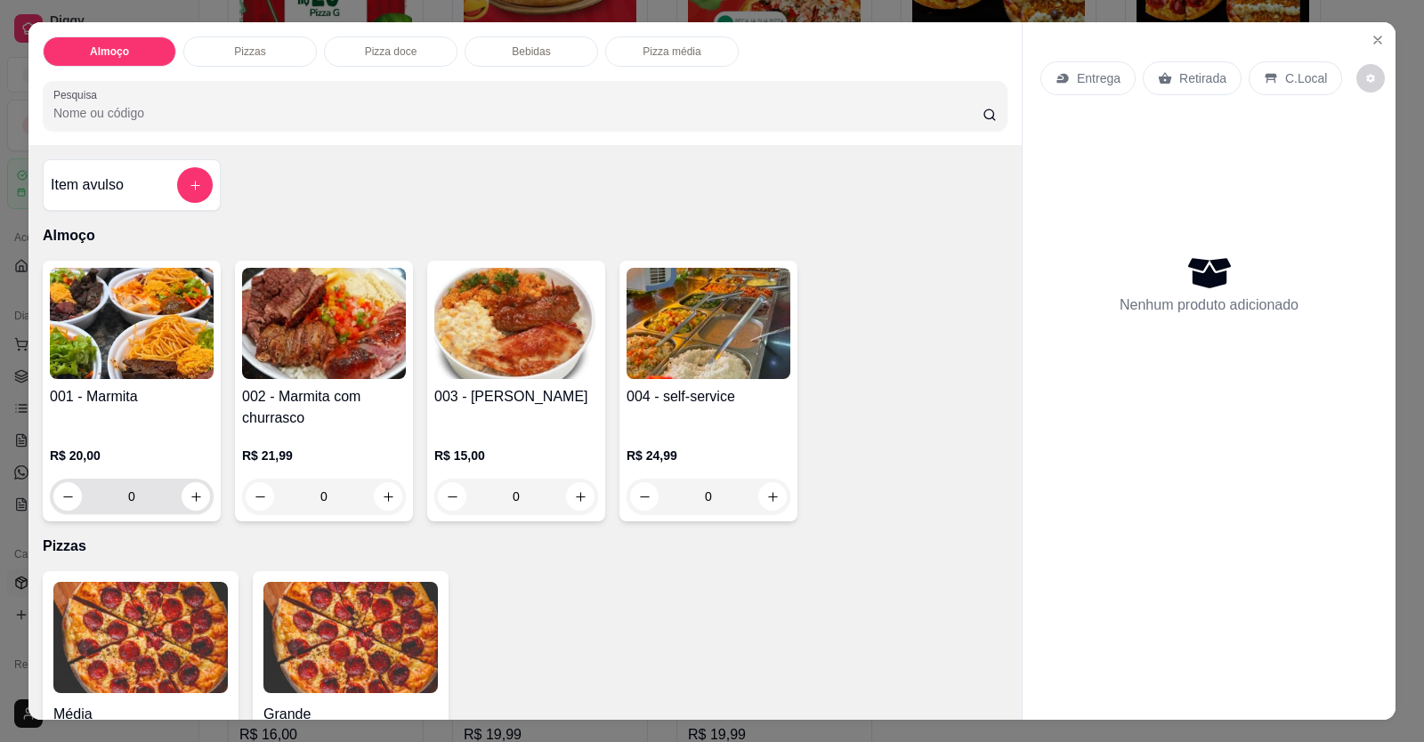
click at [187, 511] on div "0" at bounding box center [131, 497] width 157 height 36
click at [196, 497] on button "increase-product-quantity" at bounding box center [196, 496] width 28 height 28
type input "1"
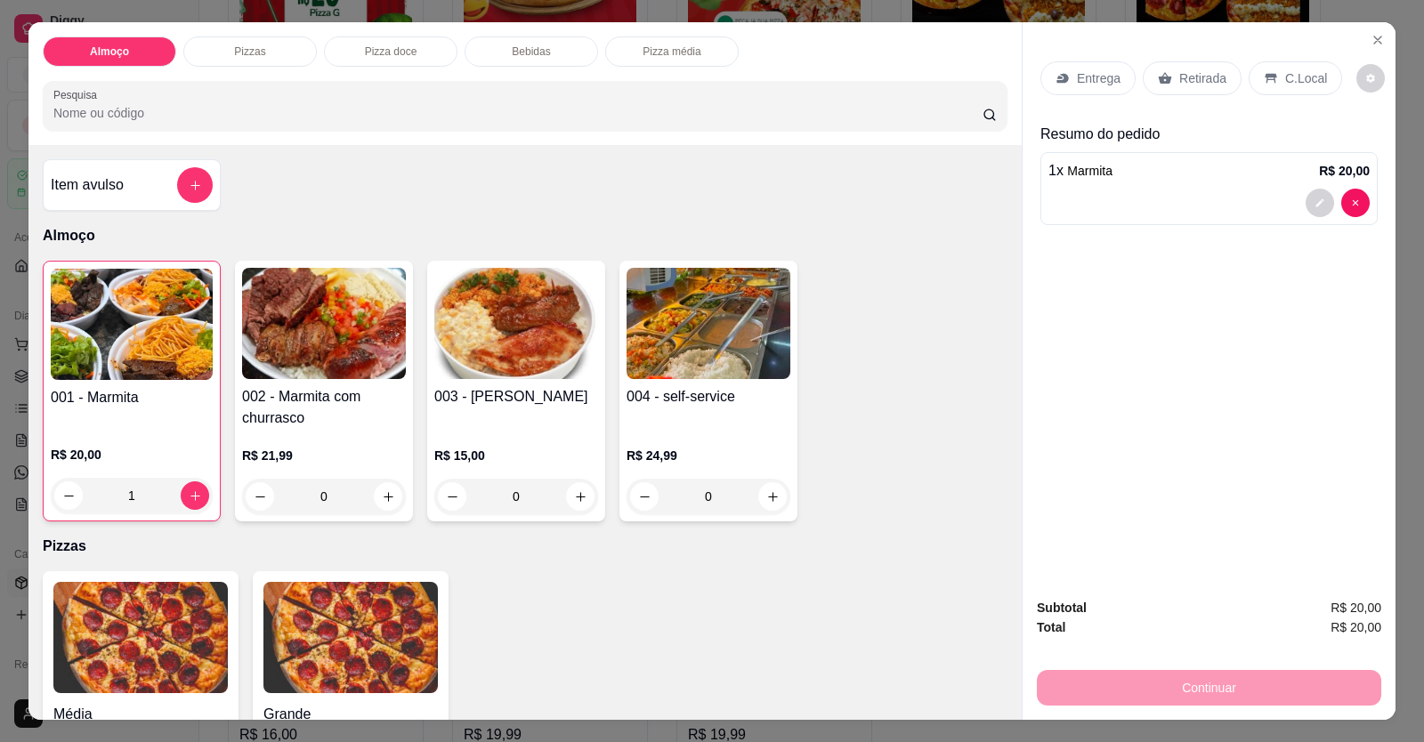
click at [411, 198] on div "Item avulso Almoço 001 - Marmita R$ 20,00 1 002 - Marmita com churrasco R$ 21,9…" at bounding box center [524, 432] width 993 height 575
click at [1101, 77] on p "Entrega" at bounding box center [1099, 78] width 44 height 18
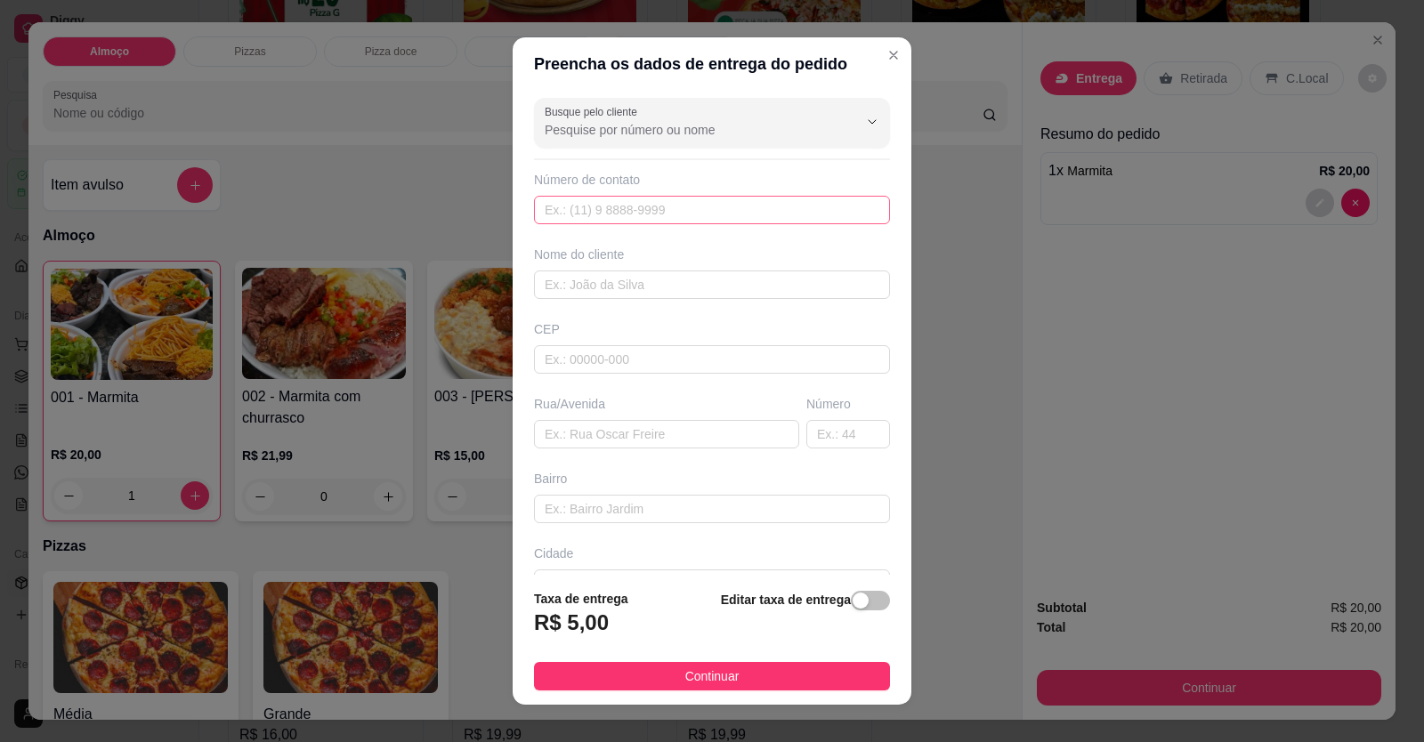
click at [718, 192] on div "Número de contato" at bounding box center [712, 197] width 356 height 53
drag, startPoint x: 722, startPoint y: 205, endPoint x: 755, endPoint y: 204, distance: 33.8
click at [722, 205] on input "text" at bounding box center [712, 210] width 356 height 28
type input "(61) 99876-3245"
click at [666, 294] on input "text" at bounding box center [712, 284] width 356 height 28
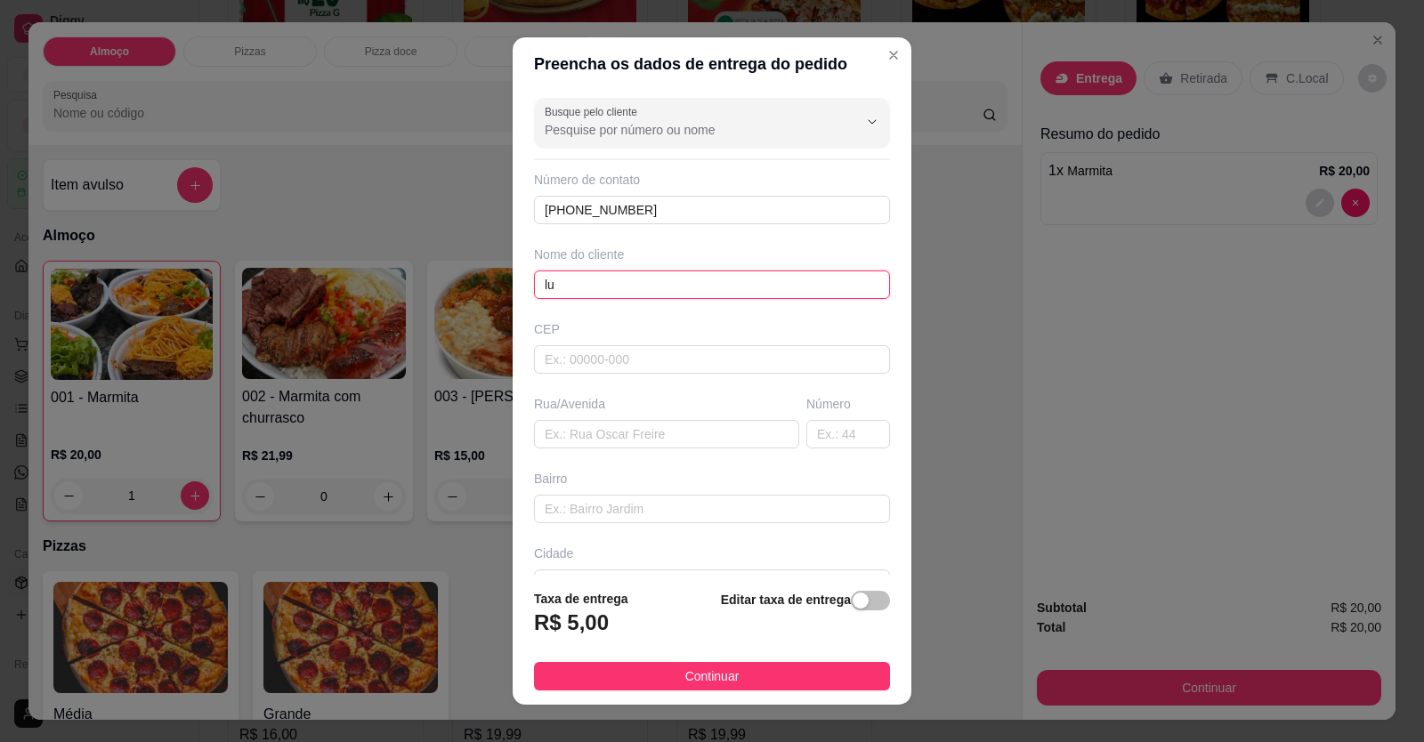
type input "l"
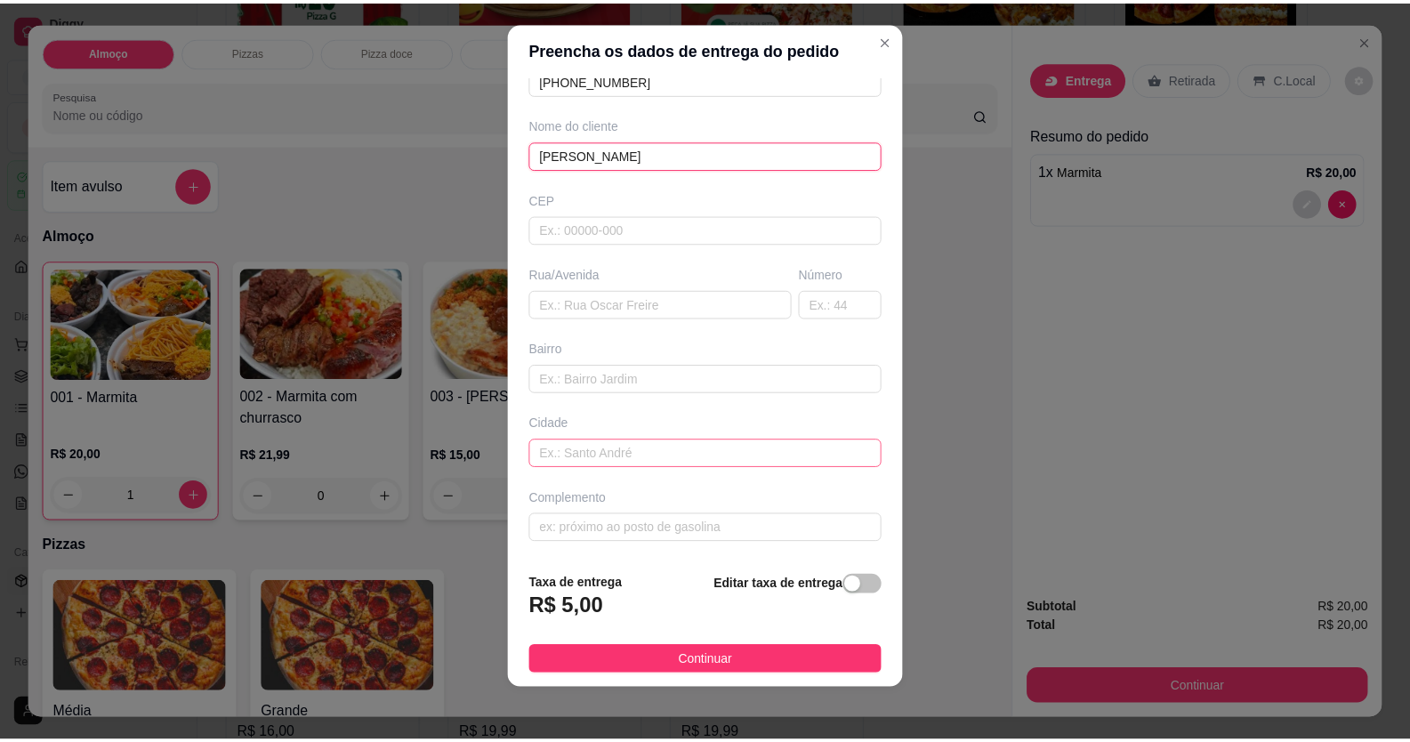
scroll to position [20, 0]
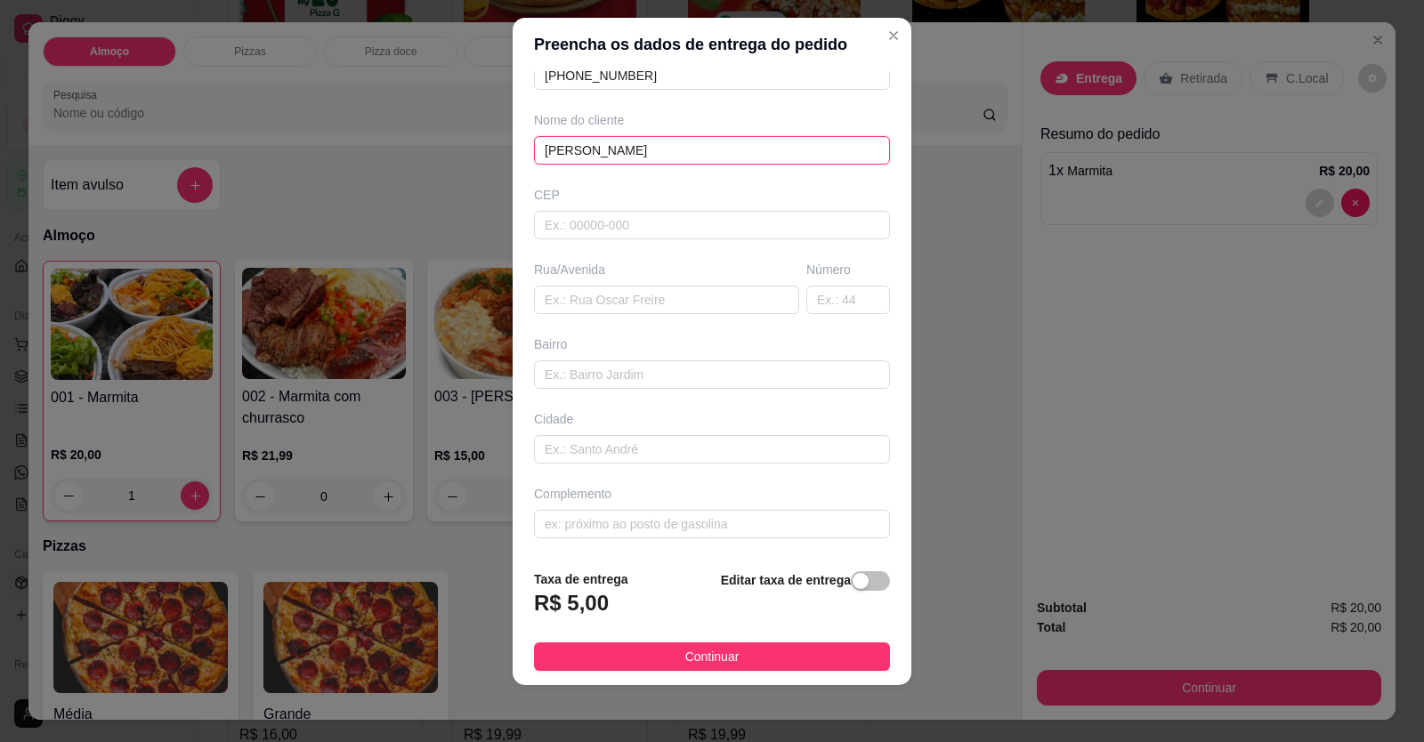
type input "LUANA SANTOS"
click at [569, 505] on div "Complemento" at bounding box center [711, 511] width 363 height 53
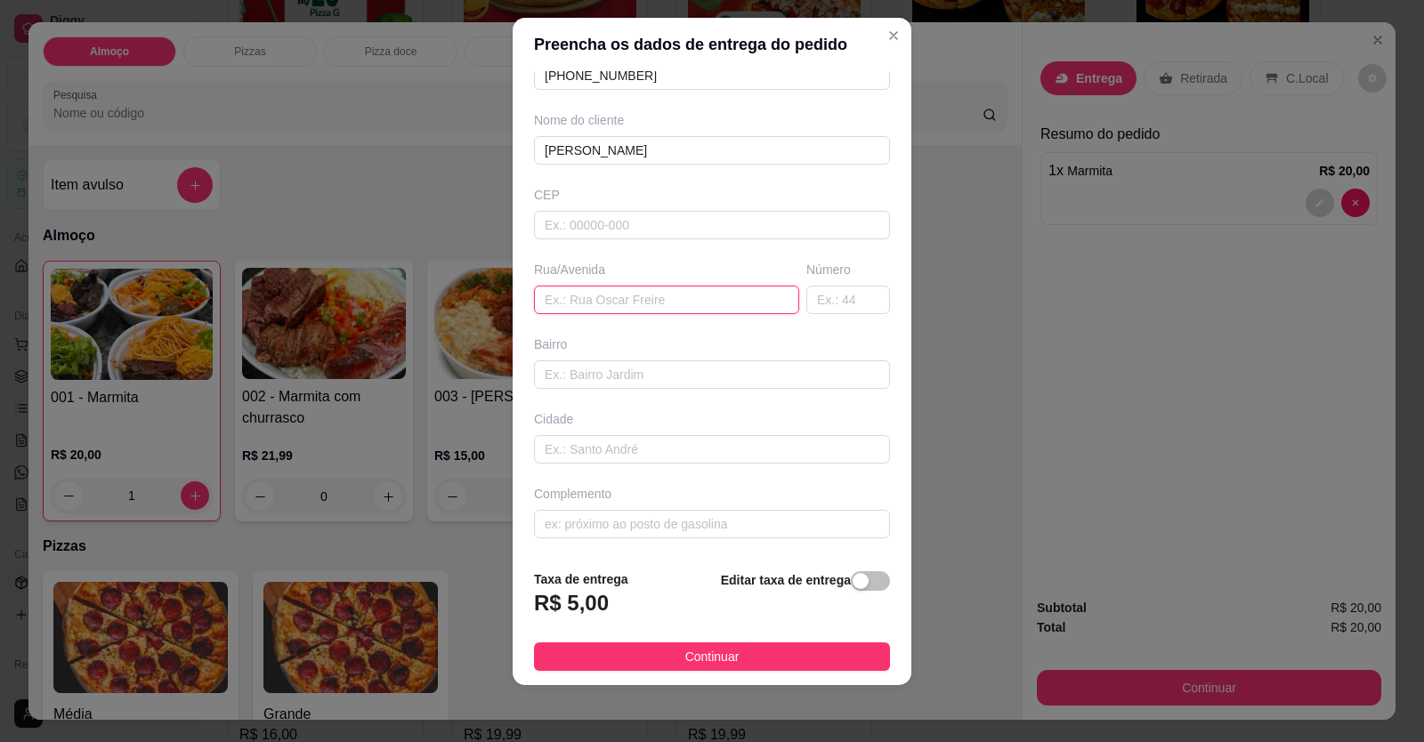
click at [602, 298] on input "text" at bounding box center [666, 300] width 265 height 28
type input "AV LAGOA FEIA"
click at [821, 284] on div "Número" at bounding box center [848, 287] width 91 height 53
type input "676"
click at [693, 369] on input "text" at bounding box center [712, 374] width 356 height 28
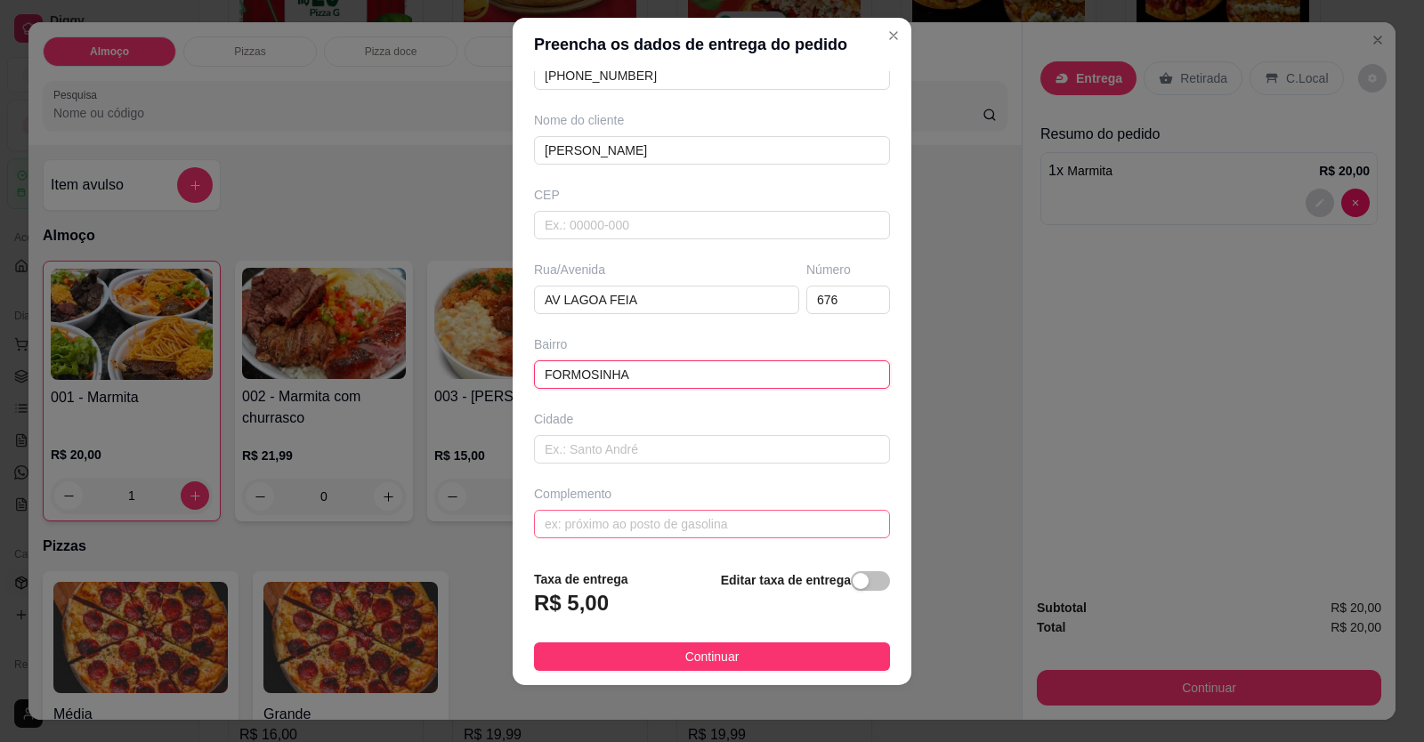
type input "FORMOSINHA"
click at [675, 527] on input "text" at bounding box center [712, 524] width 356 height 28
click at [606, 525] on input "PEDRO GOMTIJO" at bounding box center [712, 524] width 356 height 28
click at [664, 519] on input "PEDRO GONTIJO" at bounding box center [712, 524] width 356 height 28
click at [710, 523] on input "PEDRO GONTIJO" at bounding box center [712, 524] width 356 height 28
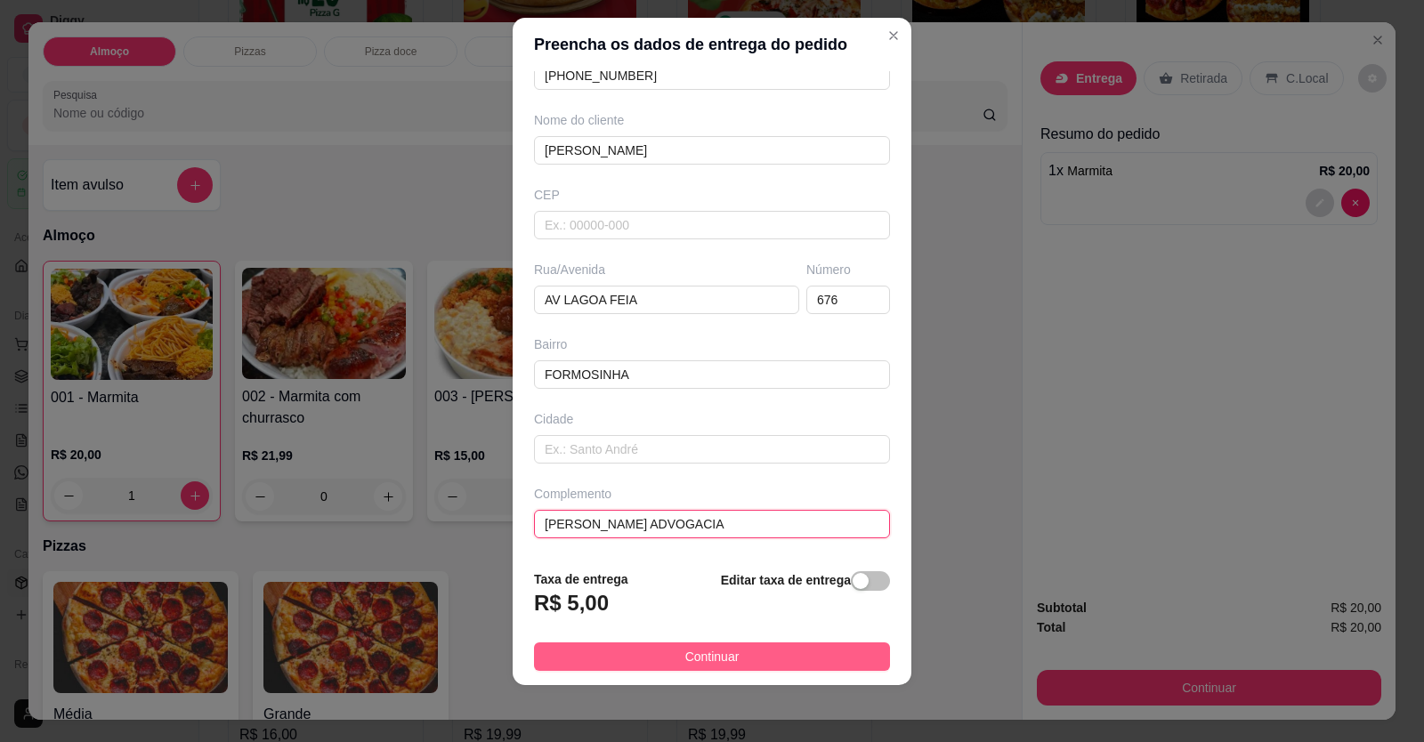
type input "PEDRO GONTIJO ADVOGACIA"
click at [746, 667] on button "Continuar" at bounding box center [712, 656] width 356 height 28
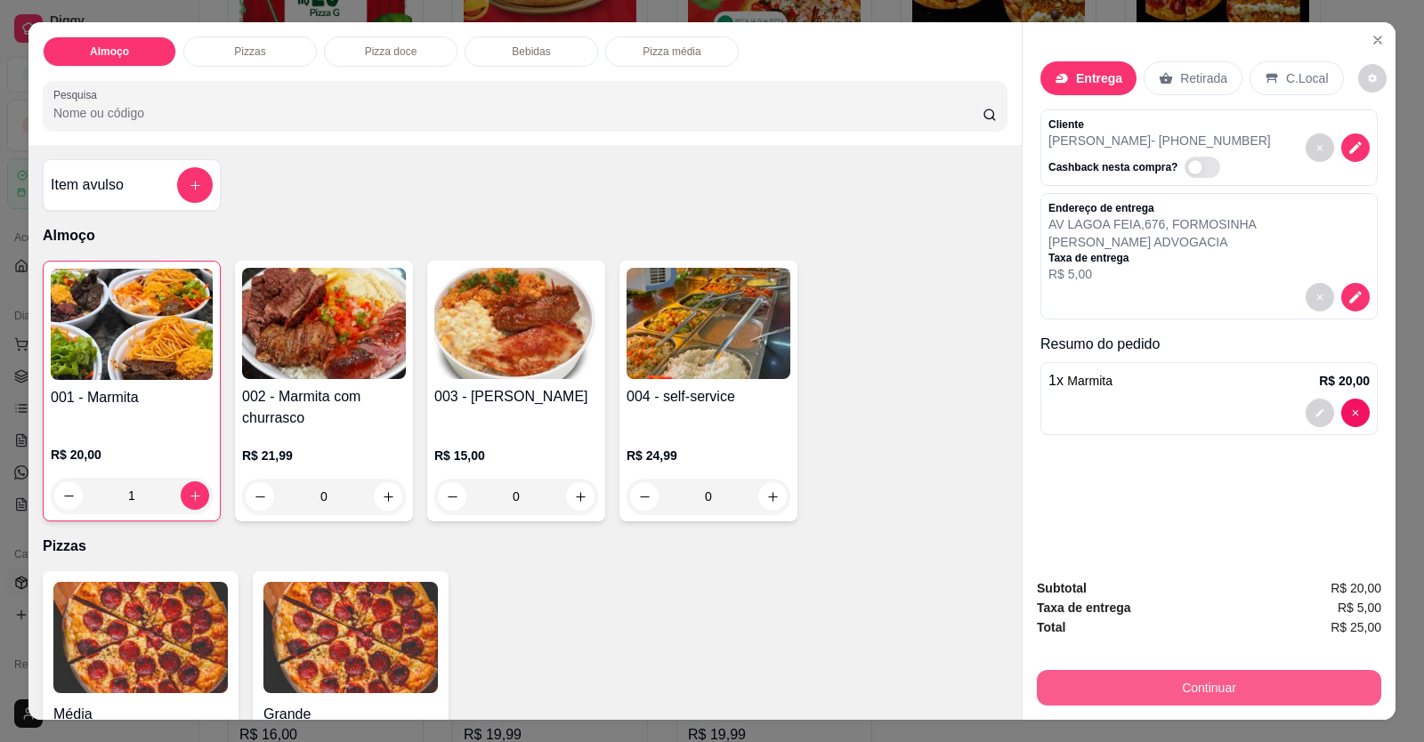
click at [1052, 676] on button "Continuar" at bounding box center [1209, 688] width 344 height 36
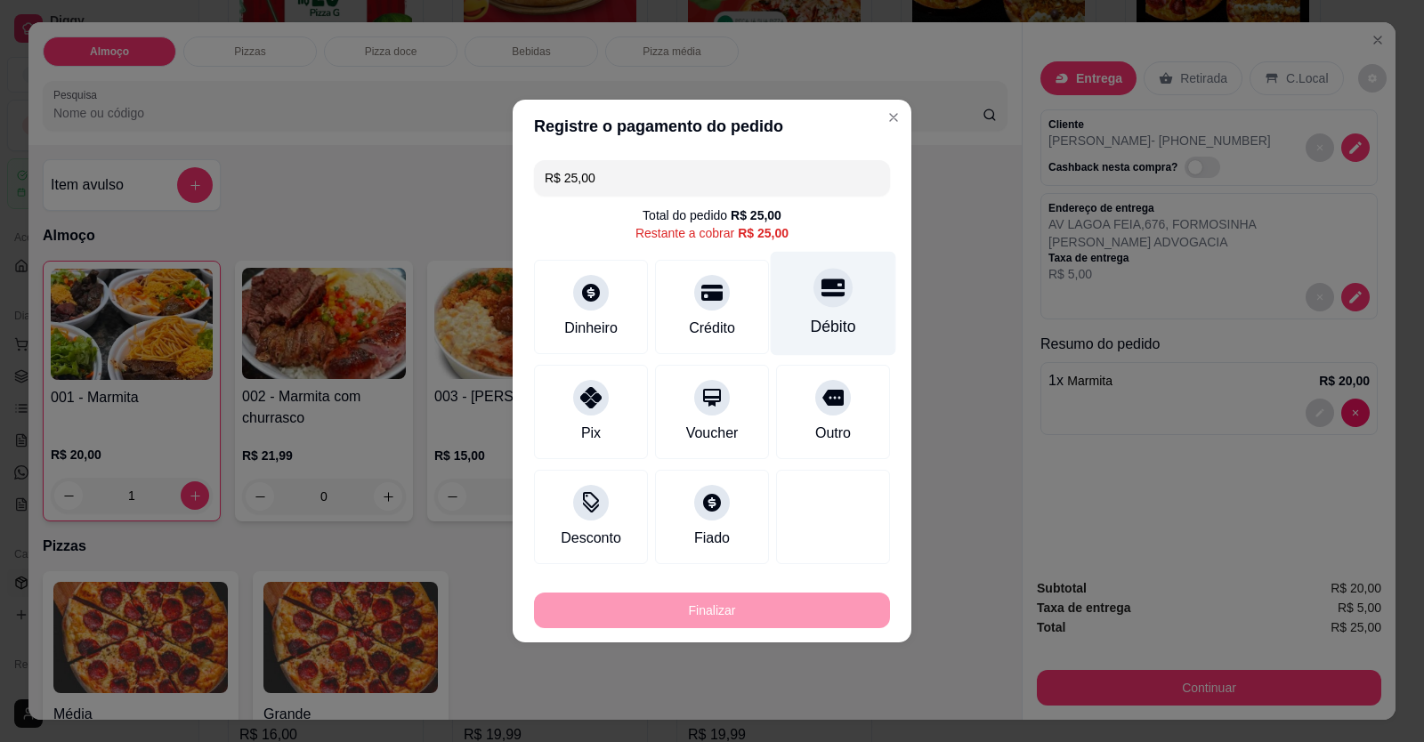
click at [825, 297] on icon at bounding box center [832, 288] width 23 height 18
type input "R$ 0,00"
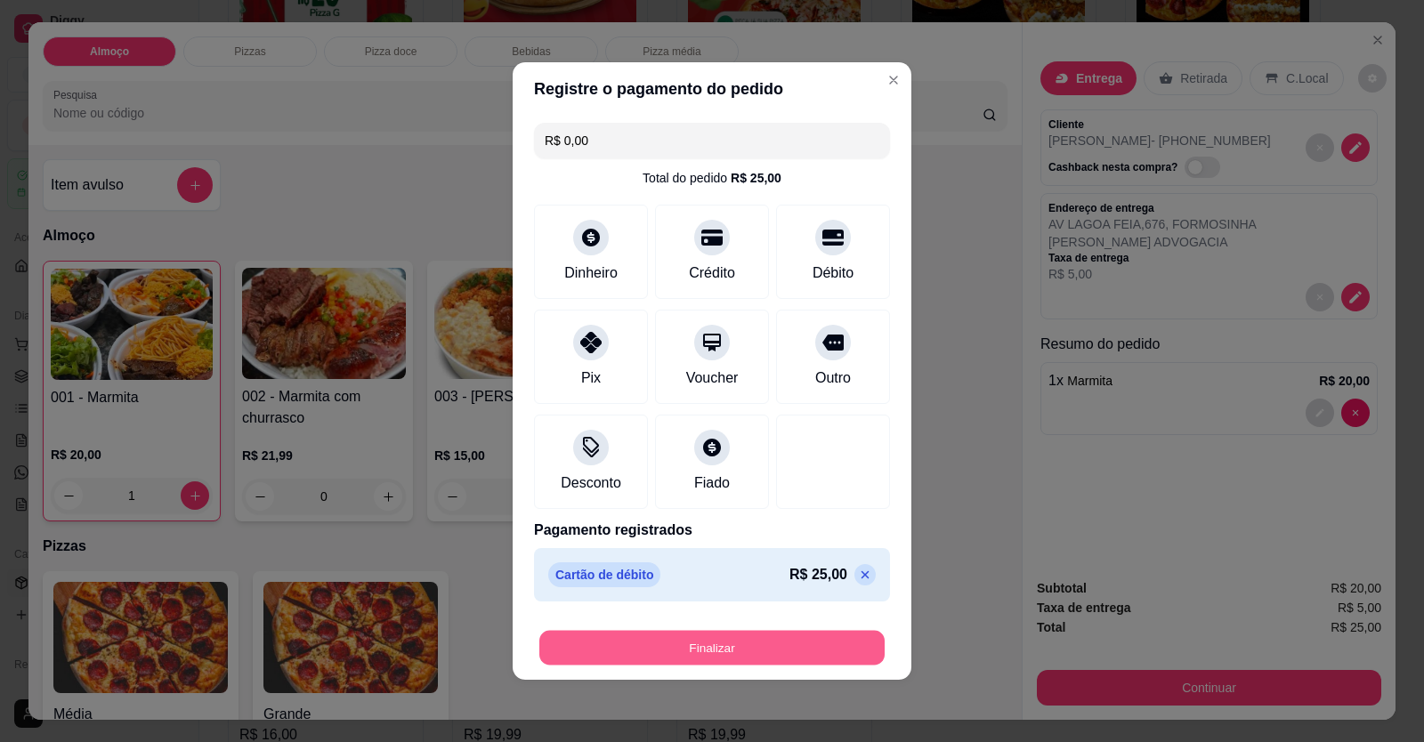
click at [789, 661] on button "Finalizar" at bounding box center [711, 648] width 345 height 35
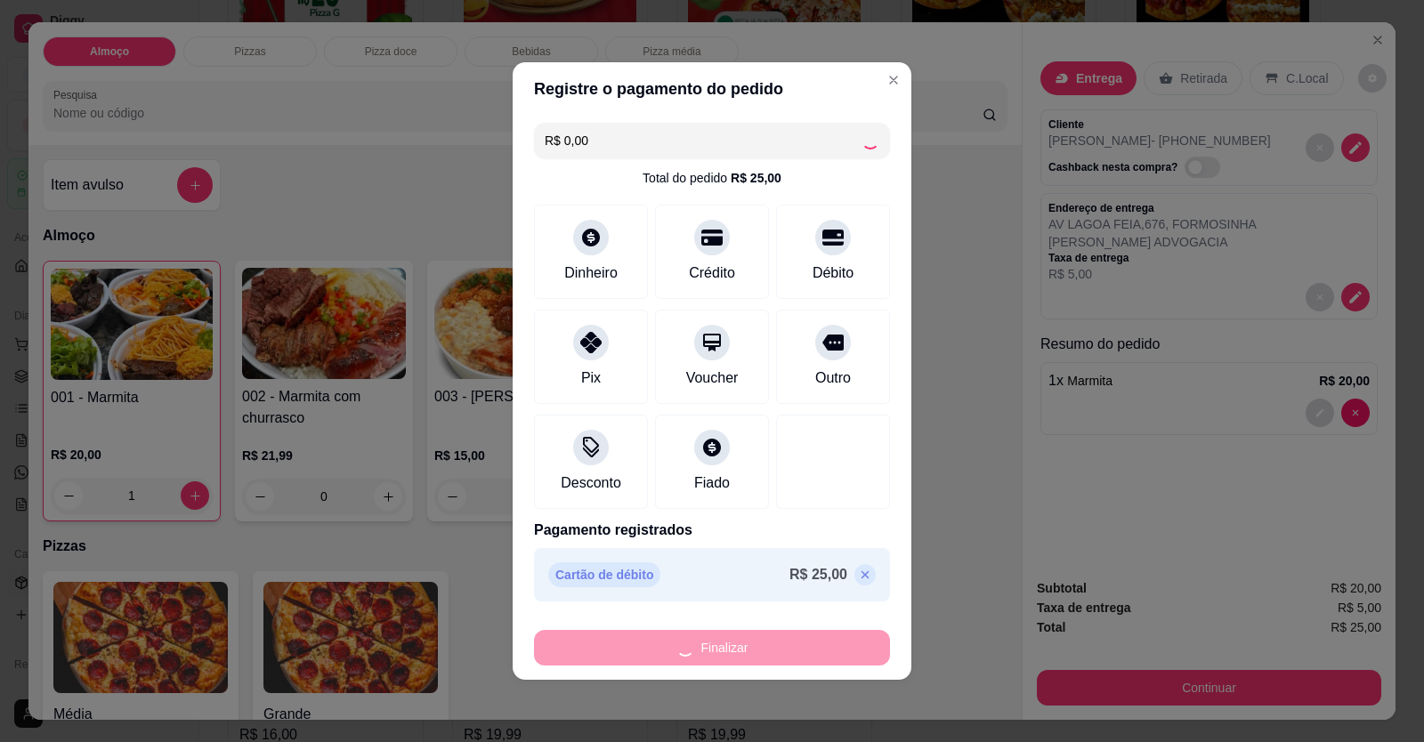
type input "0"
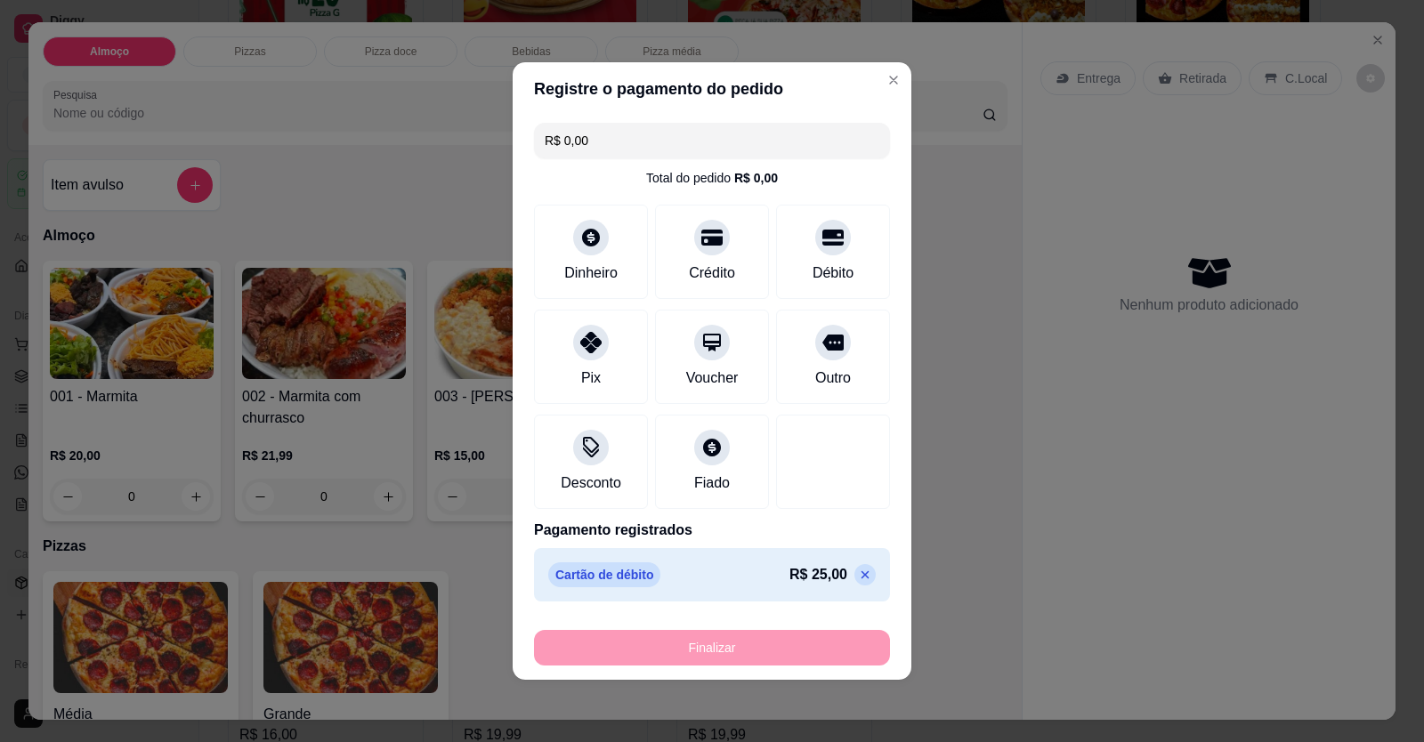
type input "-R$ 25,00"
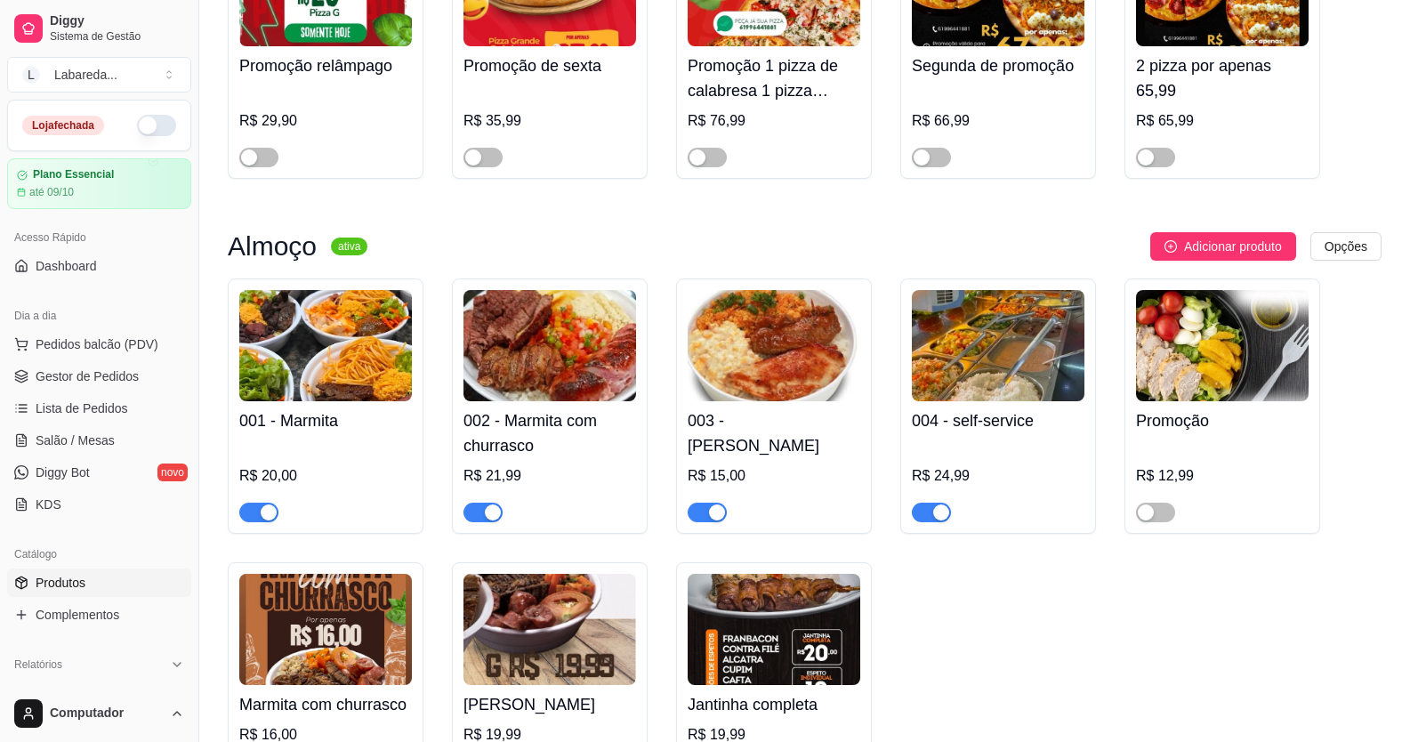
click at [151, 135] on button "button" at bounding box center [156, 125] width 39 height 21
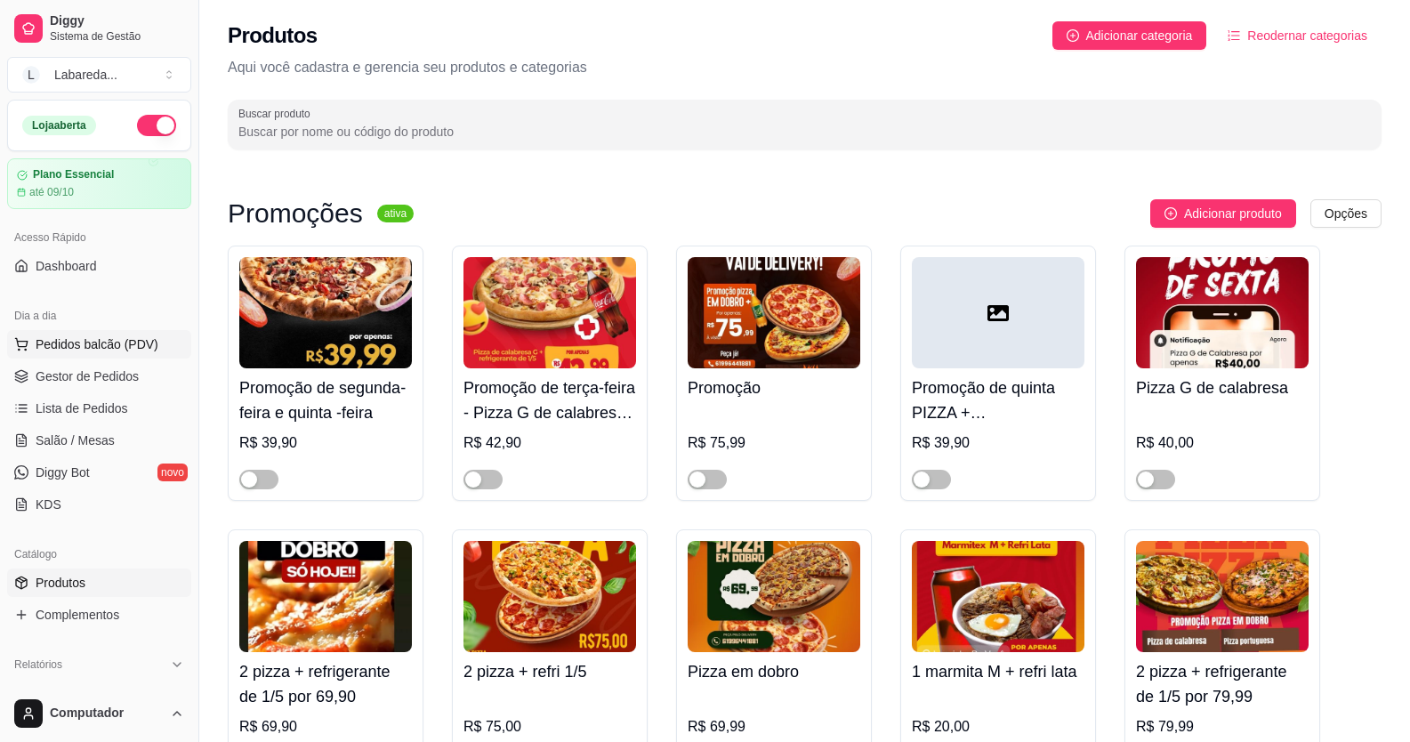
click at [113, 340] on span "Pedidos balcão (PDV)" at bounding box center [97, 344] width 123 height 18
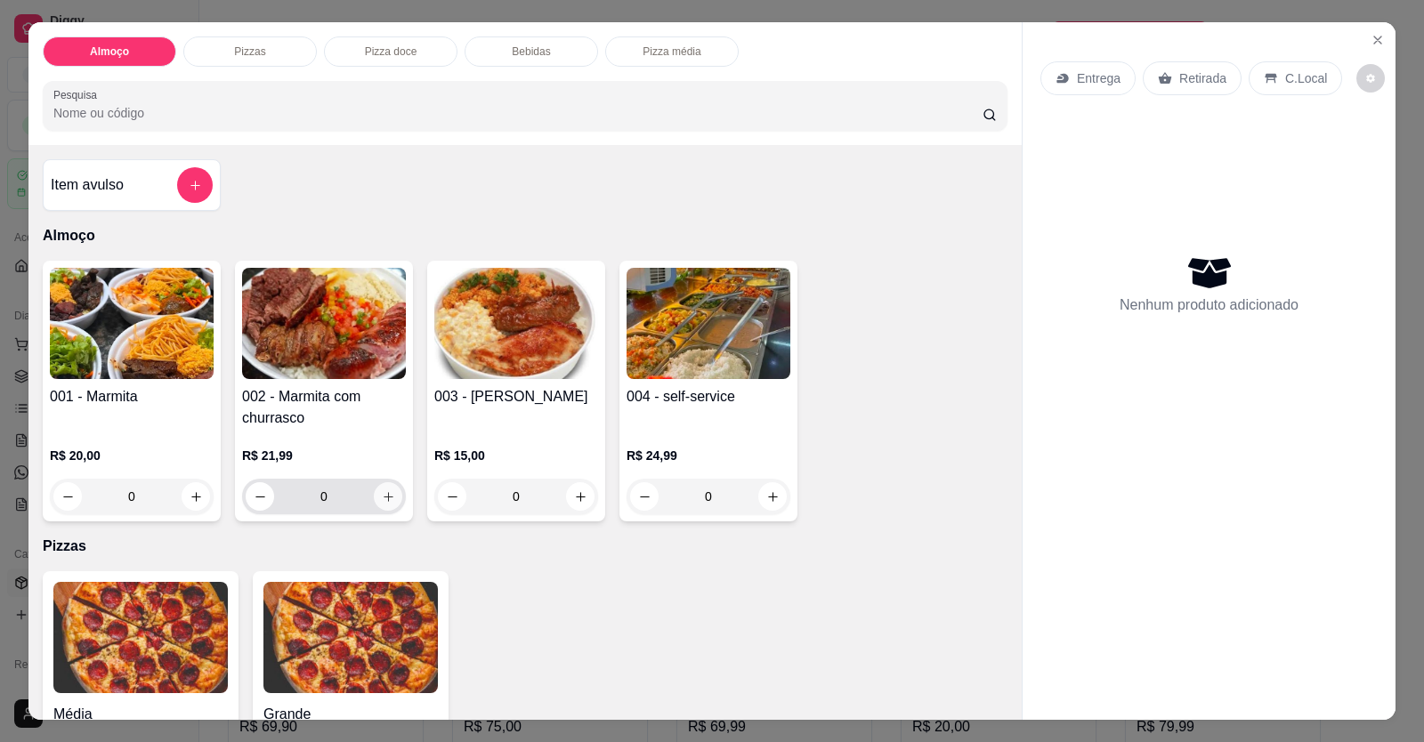
click at [393, 496] on button "increase-product-quantity" at bounding box center [388, 496] width 28 height 28
type input "1"
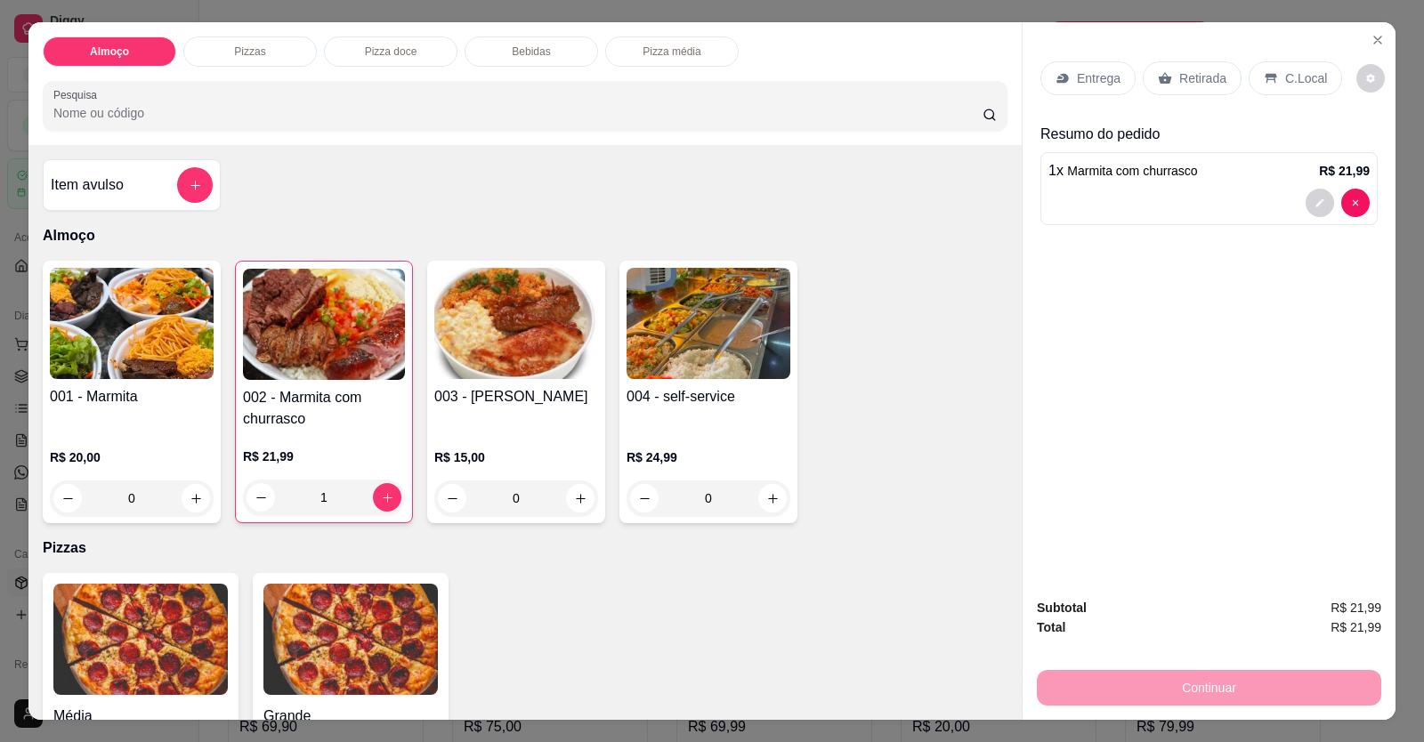
click at [1076, 90] on div "Entrega" at bounding box center [1087, 78] width 95 height 34
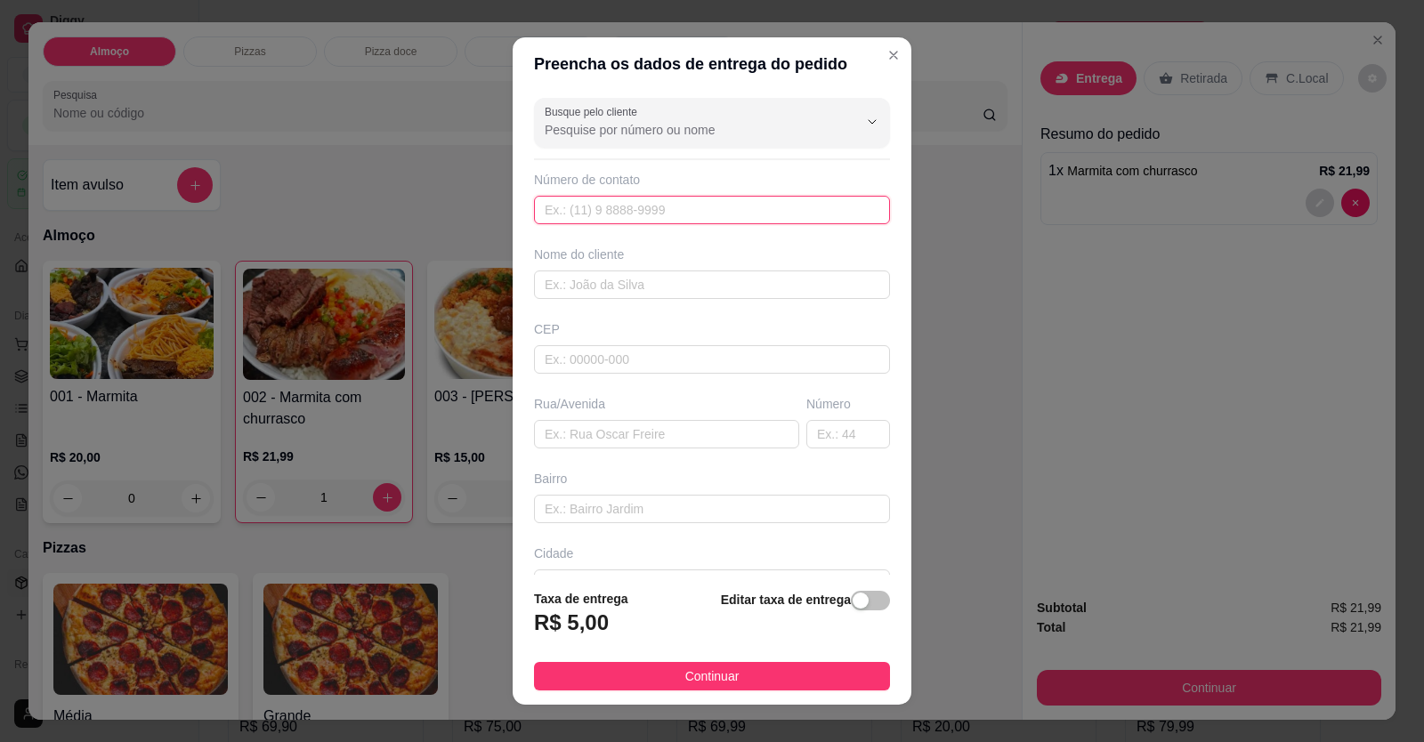
click at [794, 206] on input "text" at bounding box center [712, 210] width 356 height 28
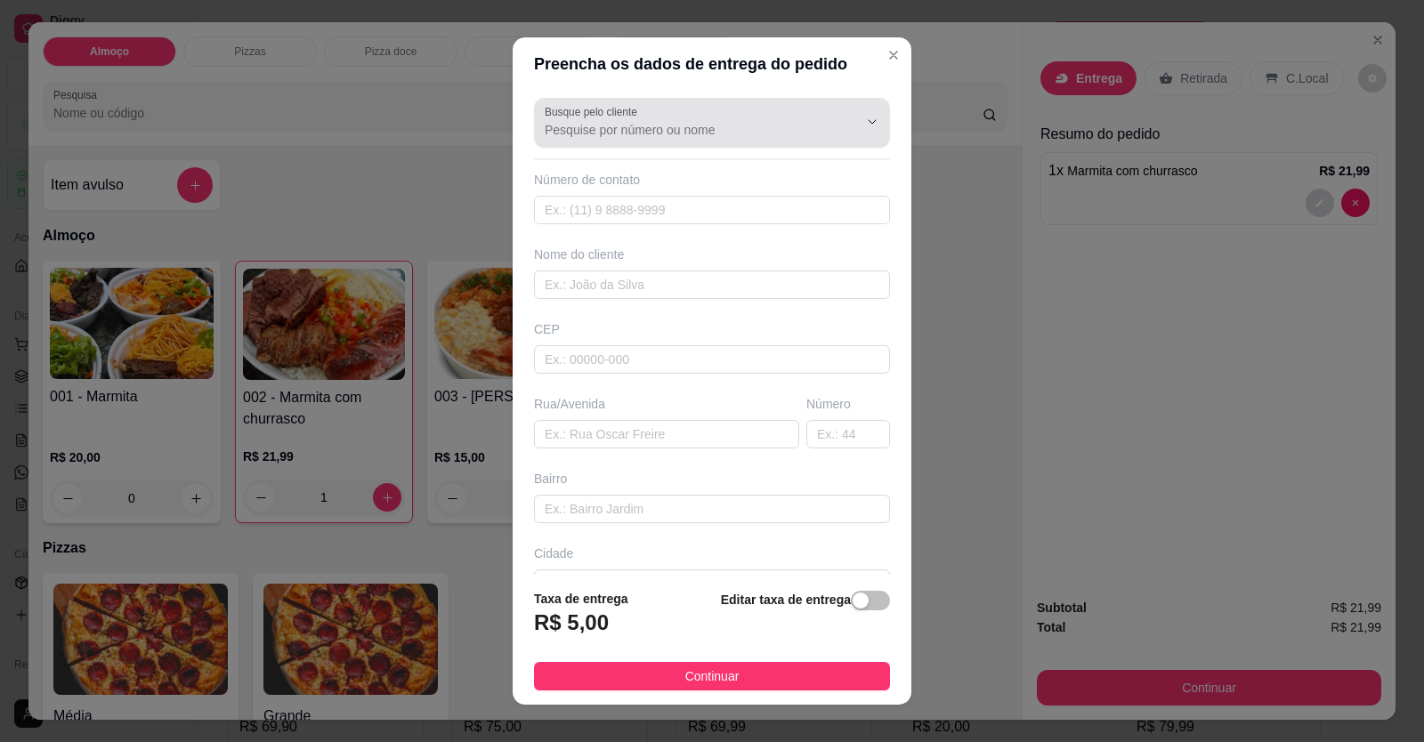
click at [763, 121] on input "Busque pelo cliente" at bounding box center [687, 130] width 285 height 18
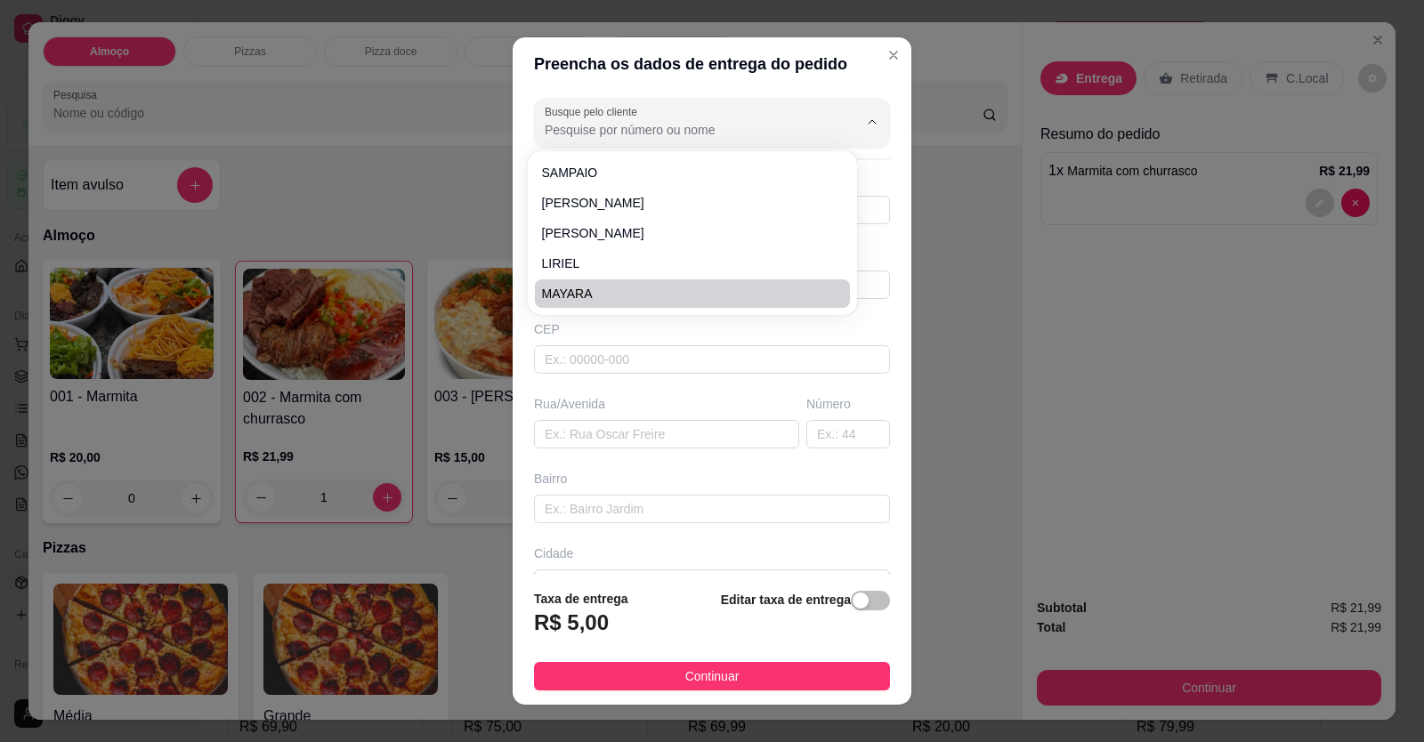
click at [709, 374] on div "Busque pelo cliente Número de contato Nome do cliente CEP Rua/Avenida Número Ba…" at bounding box center [711, 333] width 399 height 485
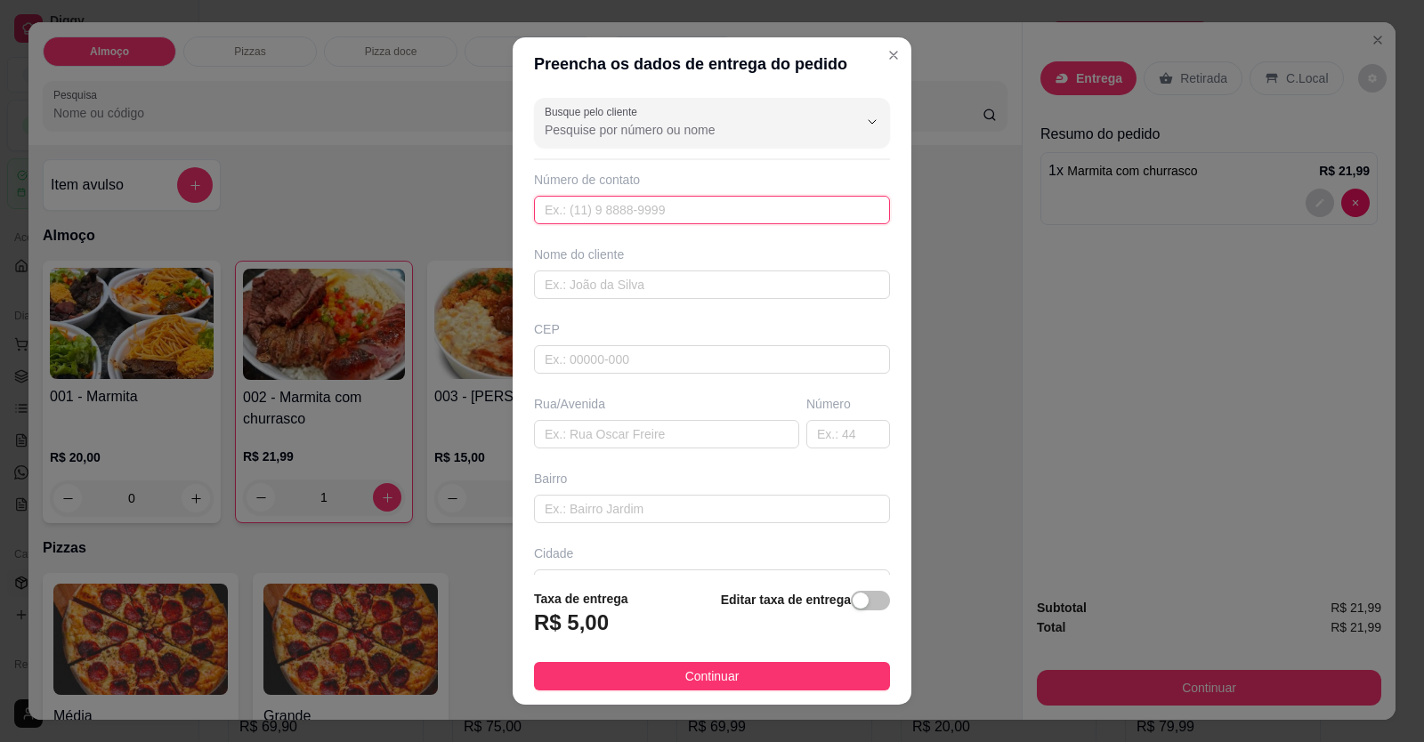
click at [722, 214] on input "text" at bounding box center [712, 210] width 356 height 28
type input "(61) 99801-5006"
drag, startPoint x: 830, startPoint y: 286, endPoint x: 783, endPoint y: 214, distance: 86.1
click at [826, 286] on input "text" at bounding box center [712, 284] width 356 height 28
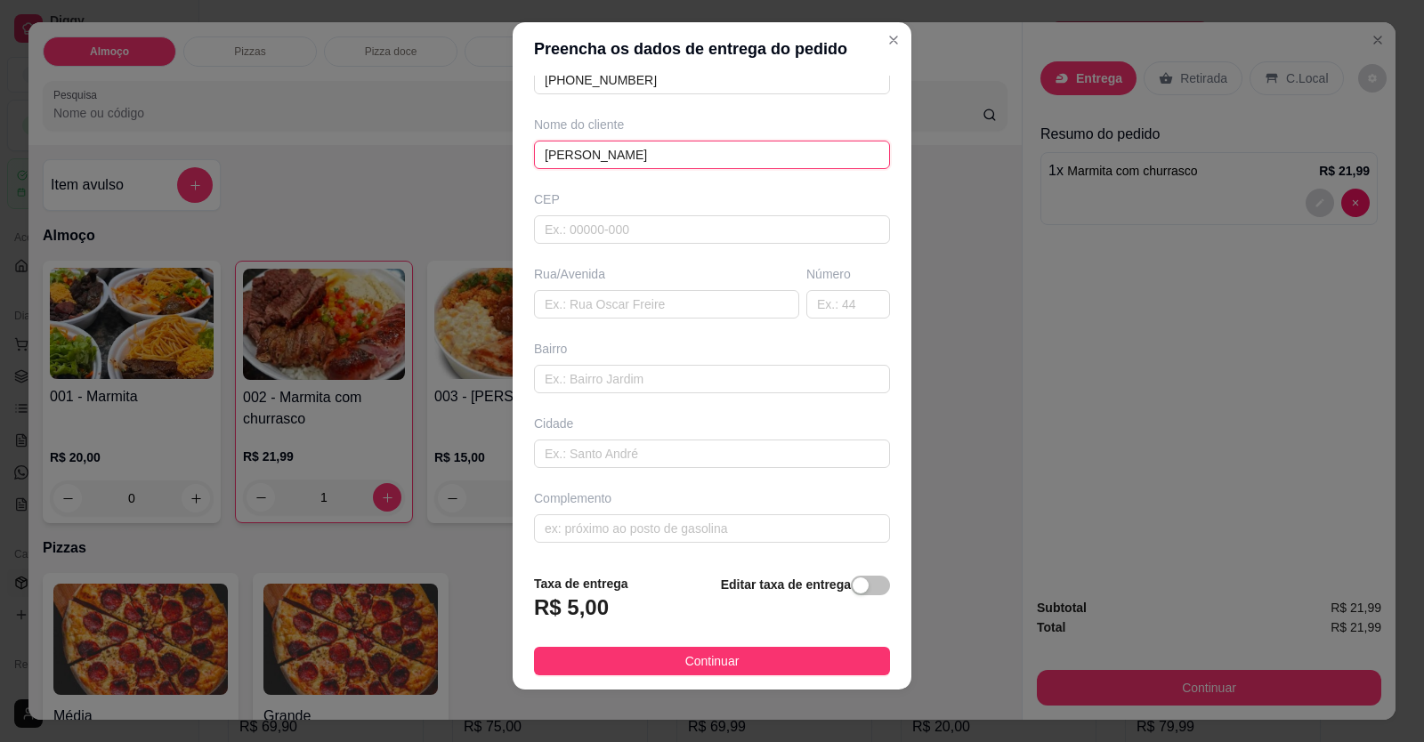
scroll to position [20, 0]
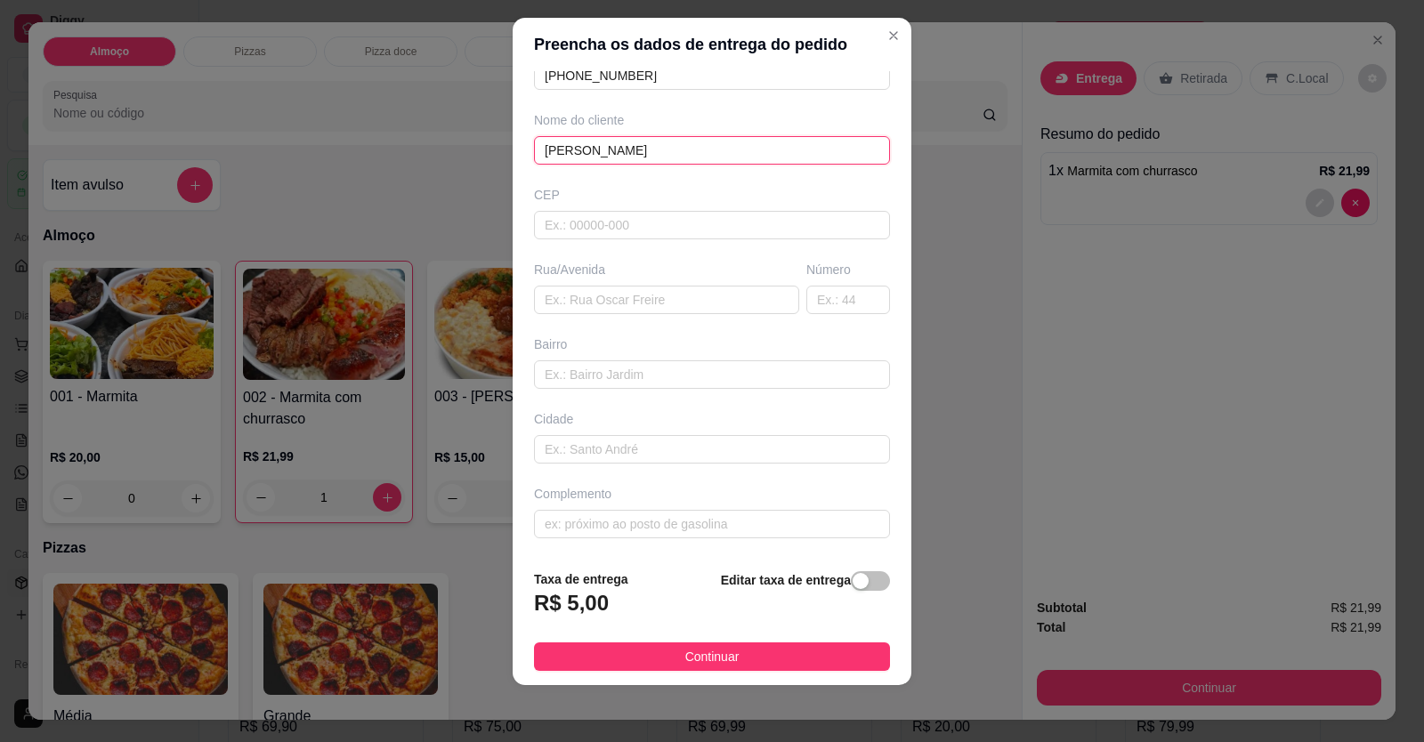
type input "LEILA SOARES"
click at [610, 375] on input "text" at bounding box center [712, 374] width 356 height 28
paste input "Avenida Bernardo Sayão n 379 Jardim Califórnia"
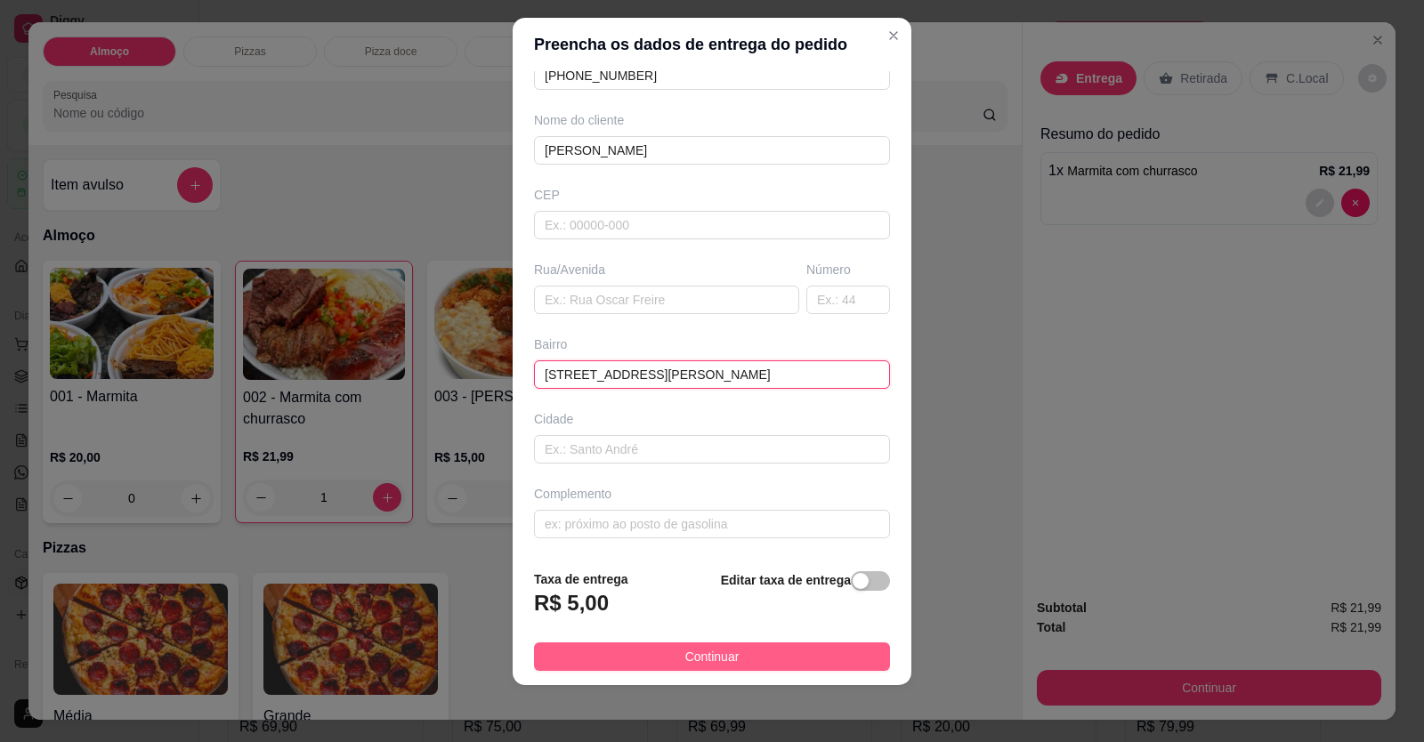
type input "Avenida Bernardo Sayão n 379 Jardim Califórnia"
click at [685, 650] on span "Continuar" at bounding box center [712, 657] width 54 height 20
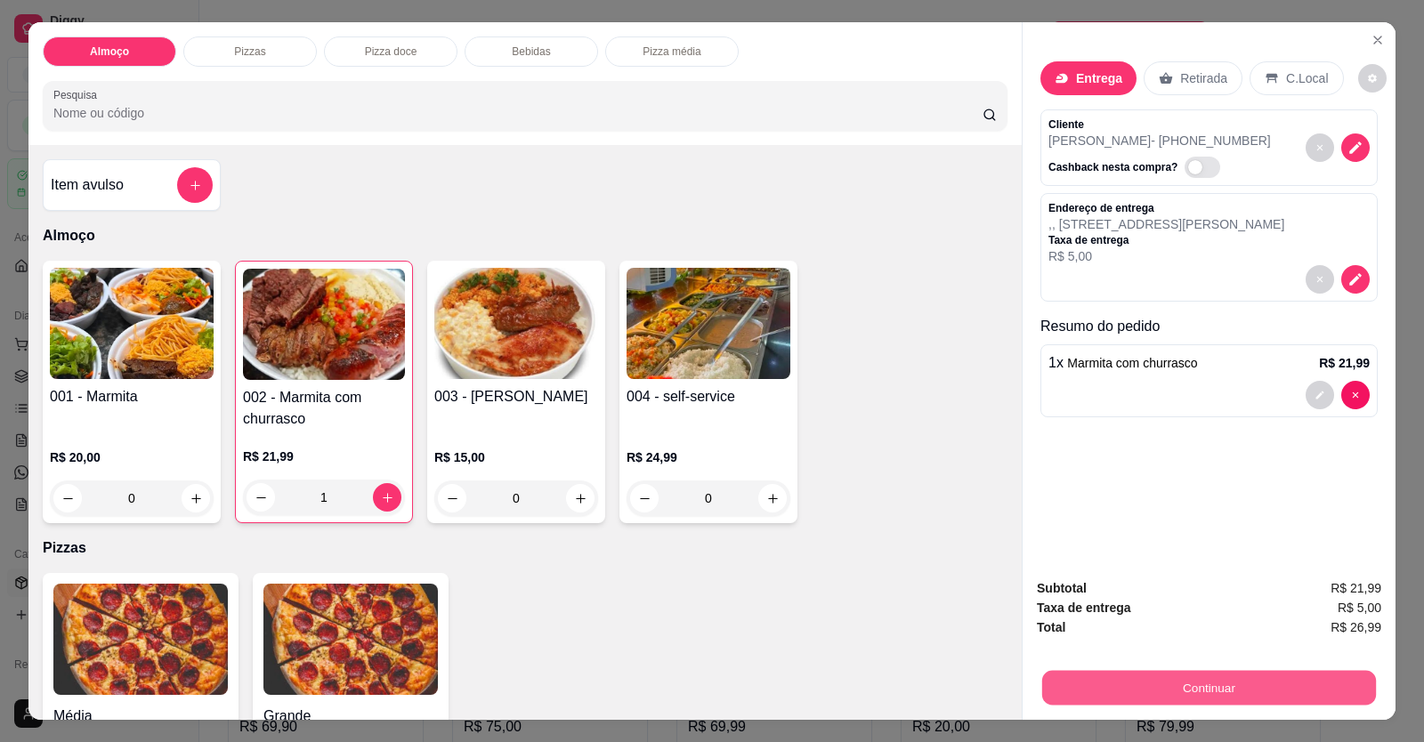
click at [1069, 674] on button "Continuar" at bounding box center [1209, 688] width 334 height 35
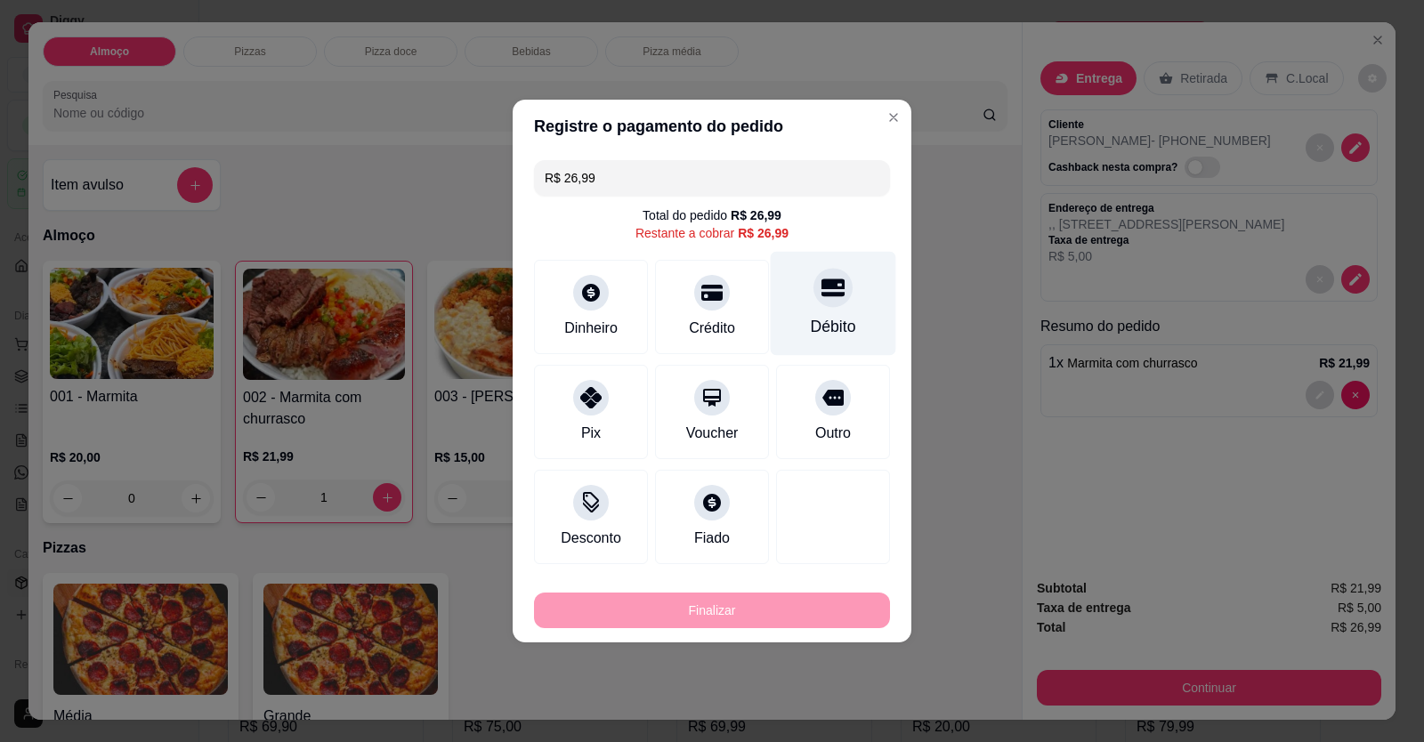
click at [821, 297] on icon at bounding box center [832, 287] width 23 height 23
type input "R$ 0,00"
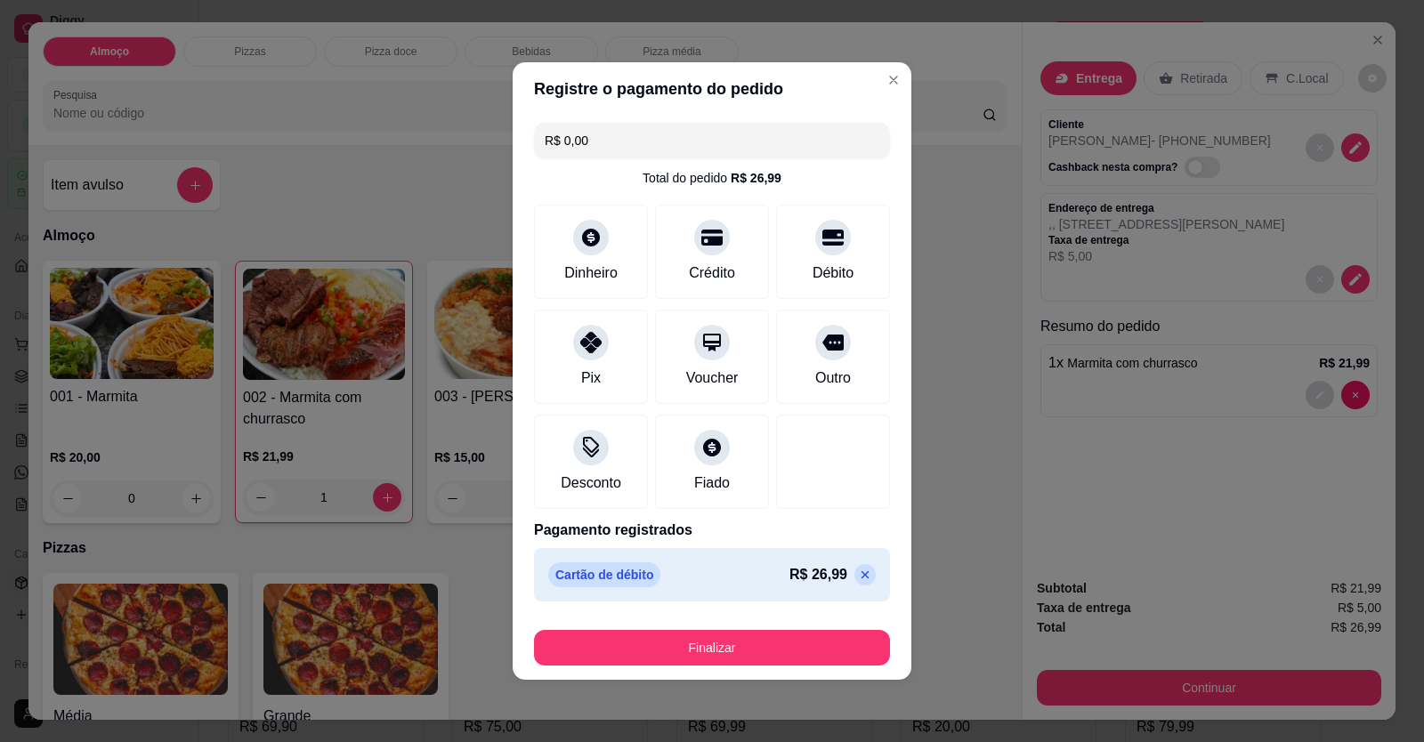
click at [759, 627] on div "Finalizar" at bounding box center [712, 644] width 356 height 43
click at [810, 256] on div "Débito" at bounding box center [833, 249] width 125 height 104
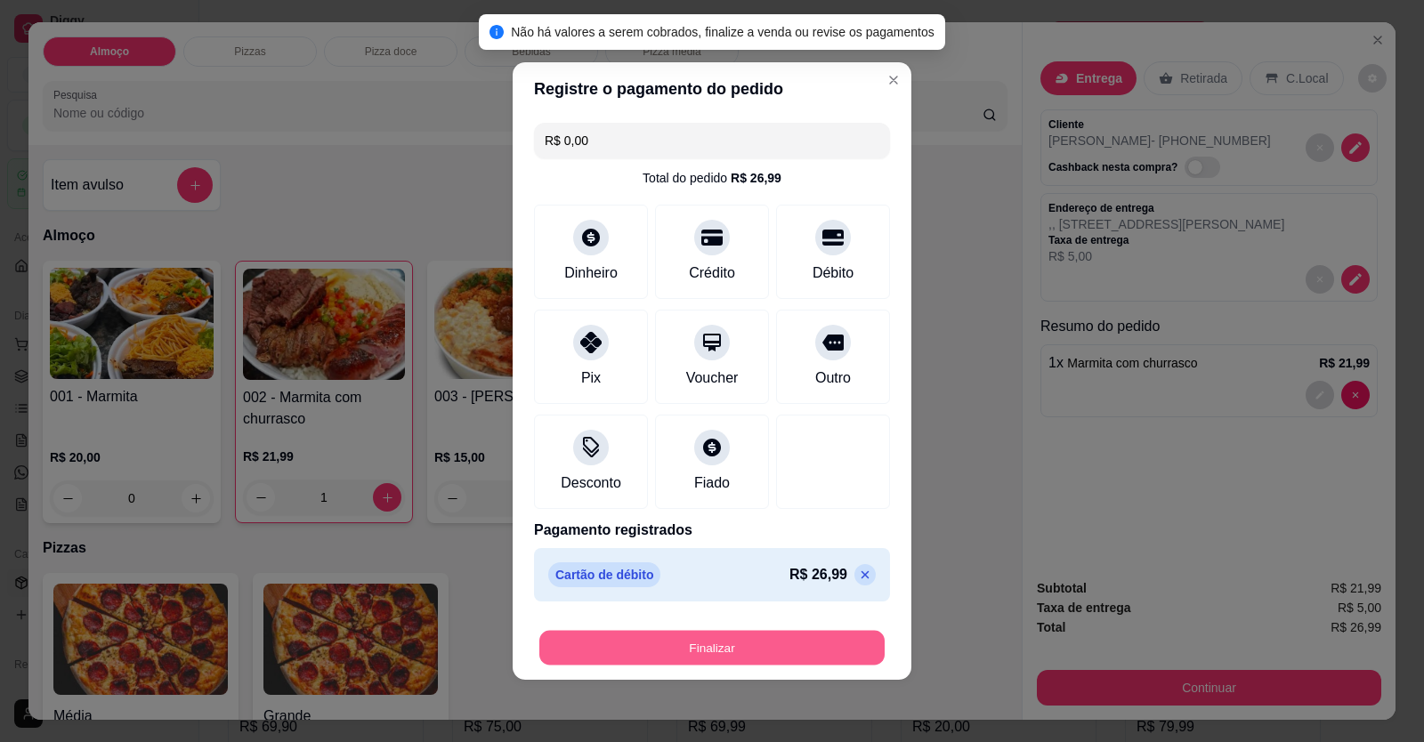
click at [766, 650] on button "Finalizar" at bounding box center [711, 648] width 345 height 35
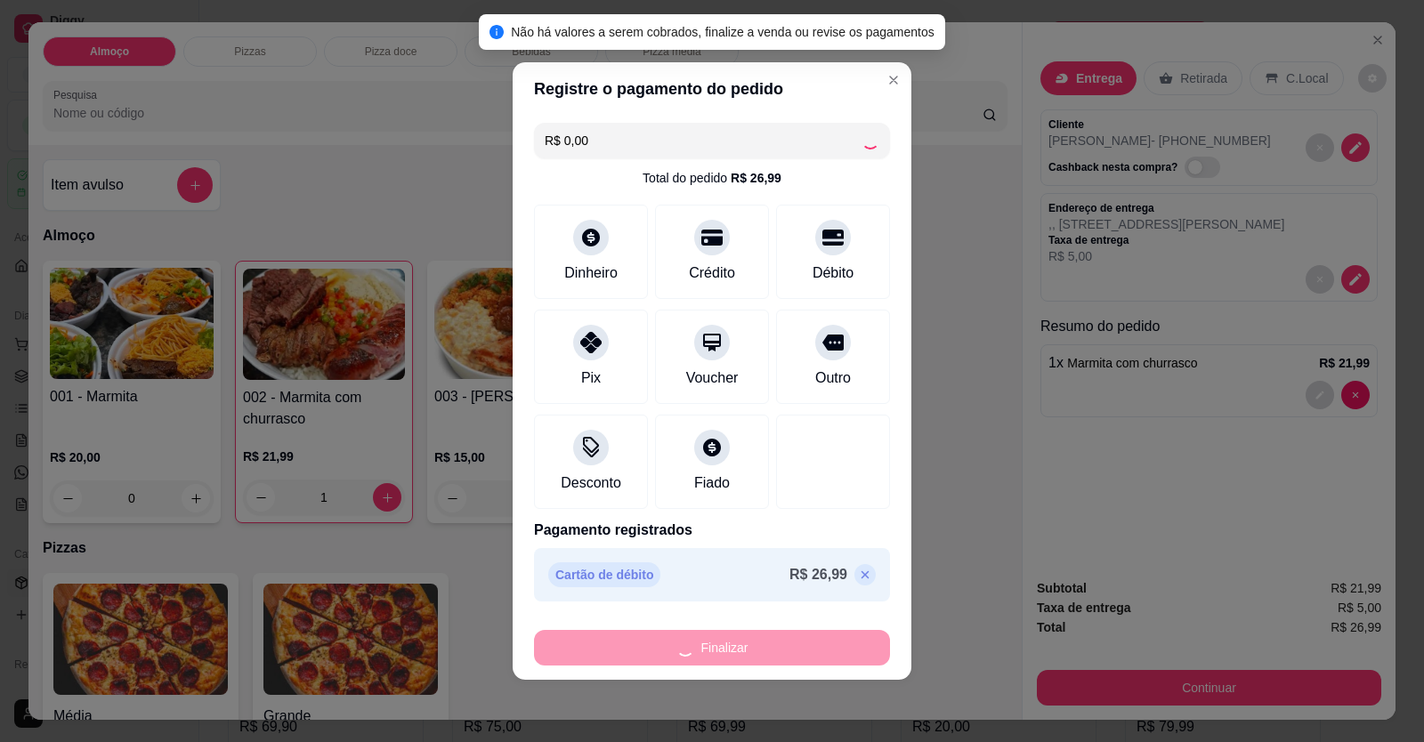
type input "0"
type input "-R$ 26,99"
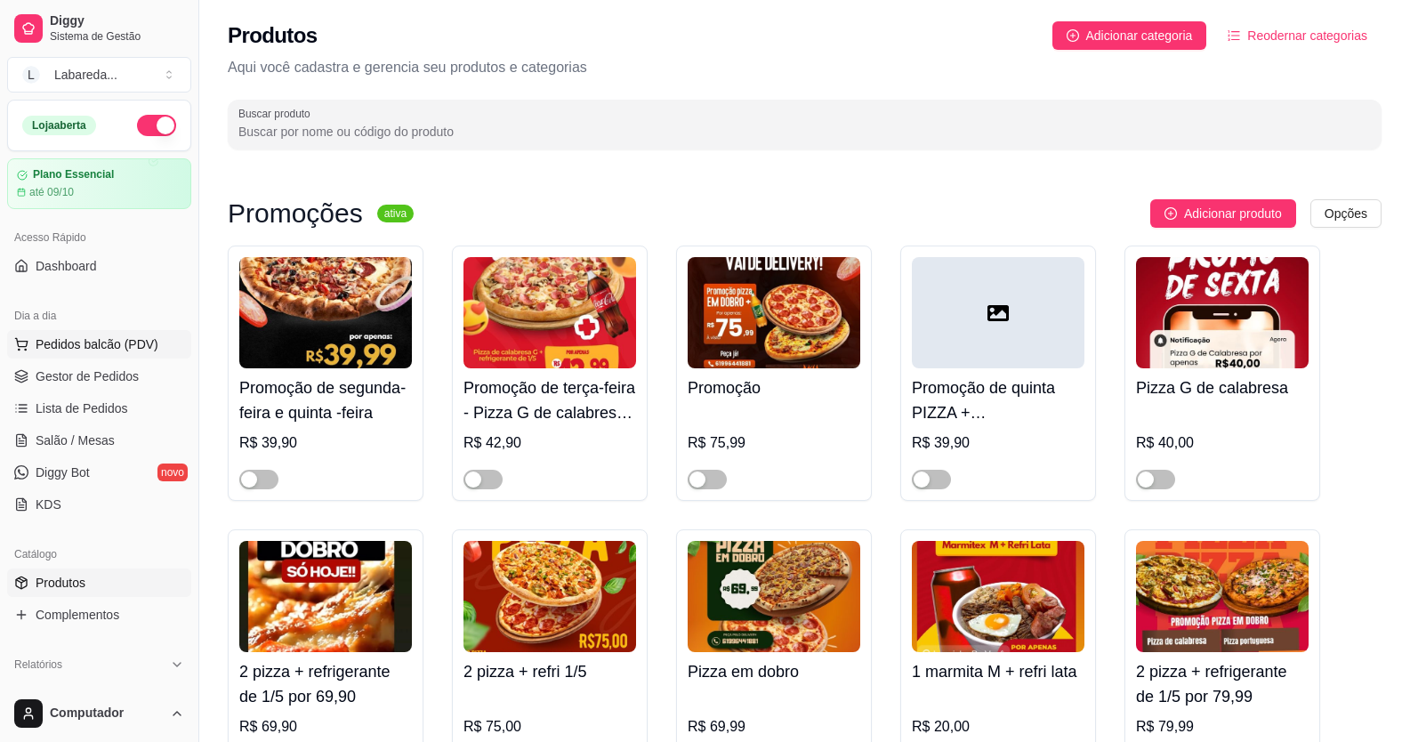
click at [126, 345] on span "Pedidos balcão (PDV)" at bounding box center [97, 344] width 123 height 18
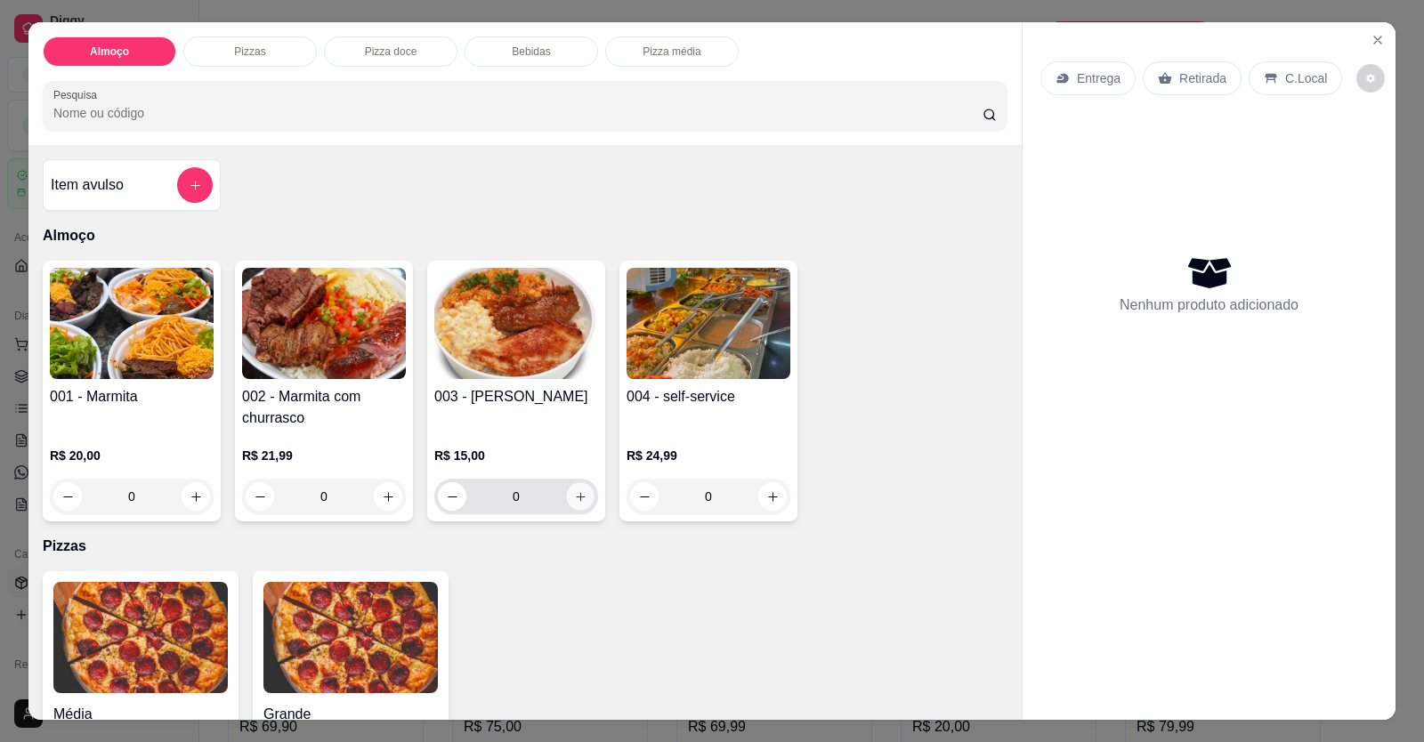
click at [586, 495] on button "increase-product-quantity" at bounding box center [580, 497] width 28 height 28
type input "1"
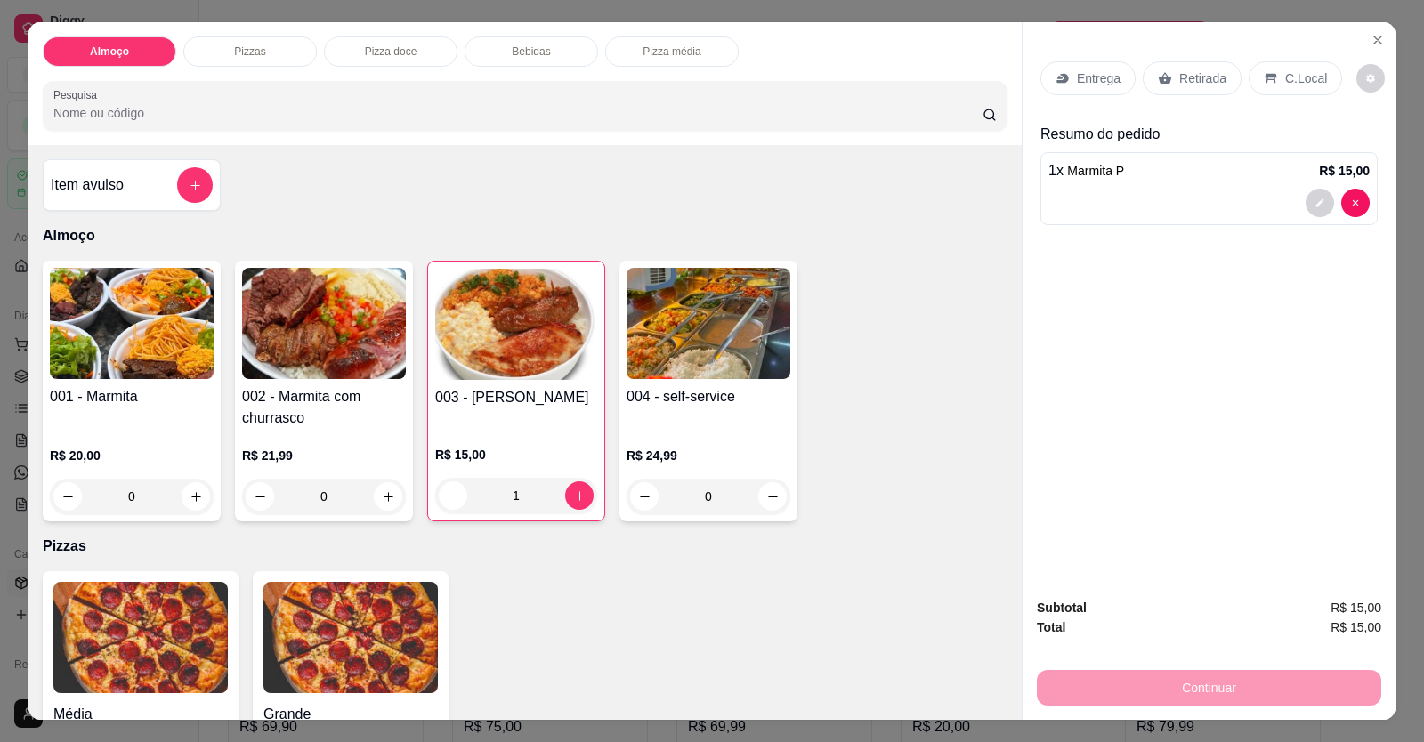
click at [1110, 218] on div "1 x Marmita P R$ 15,00" at bounding box center [1208, 188] width 337 height 73
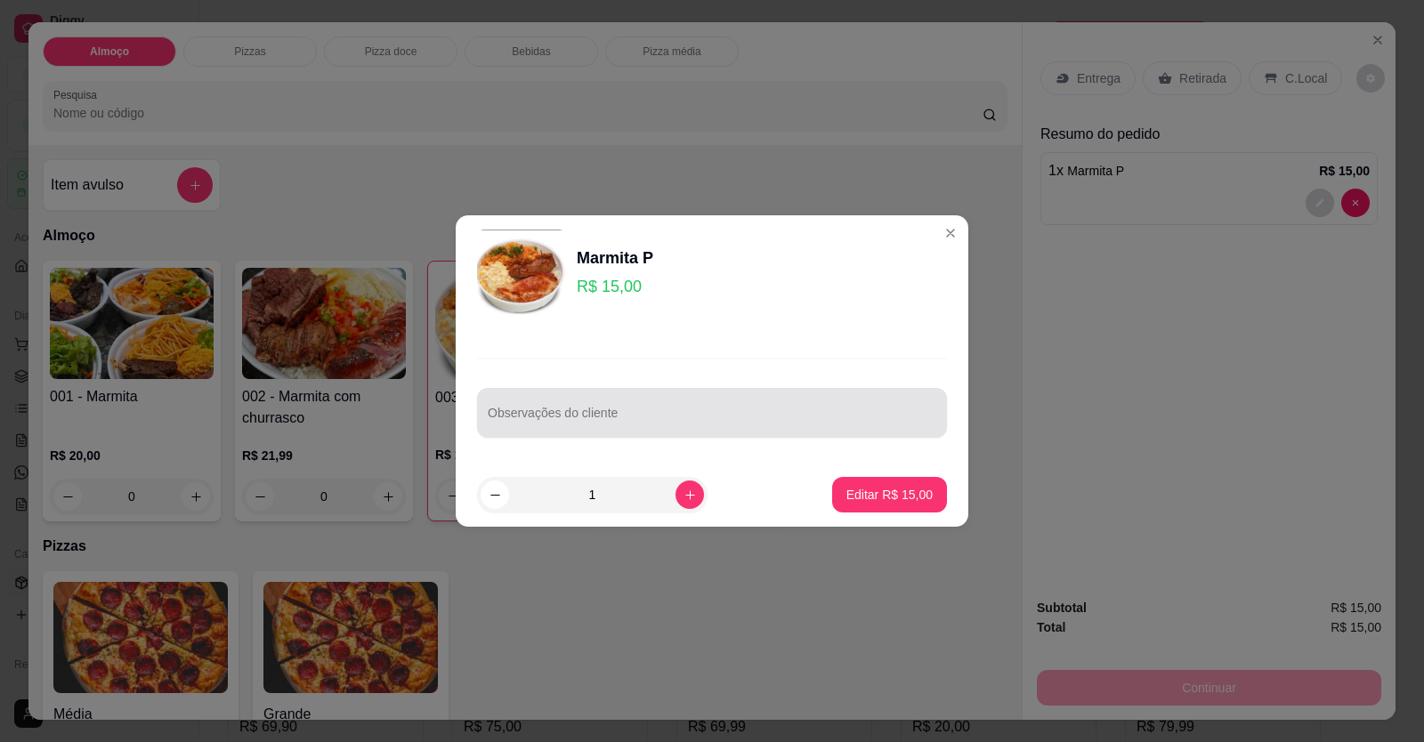
click at [567, 408] on div at bounding box center [712, 413] width 448 height 36
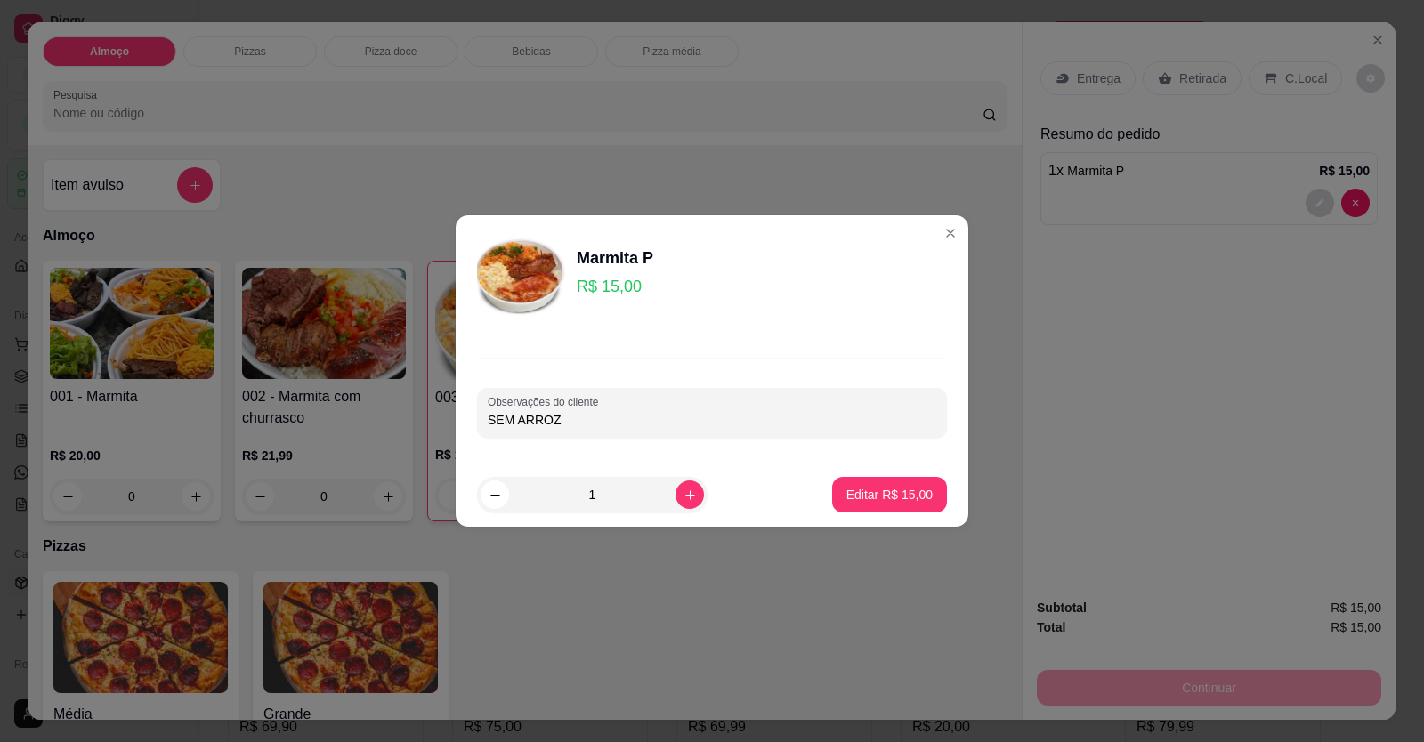
type input "SEM ARROZ"
click at [884, 511] on footer "1 Editar R$ 15,00" at bounding box center [712, 495] width 512 height 64
click at [877, 500] on p "Editar R$ 15,00" at bounding box center [889, 495] width 86 height 18
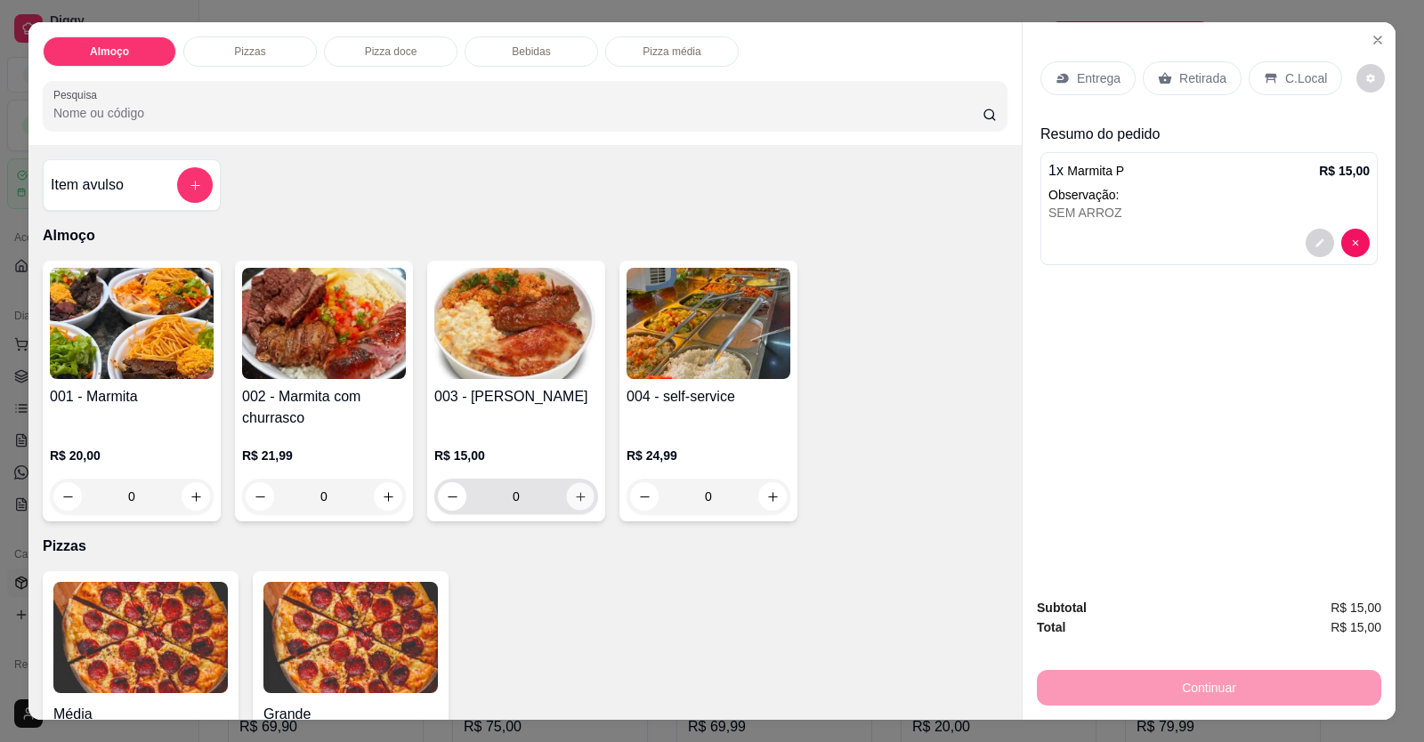
click at [579, 491] on icon "increase-product-quantity" at bounding box center [580, 496] width 13 height 13
type input "1"
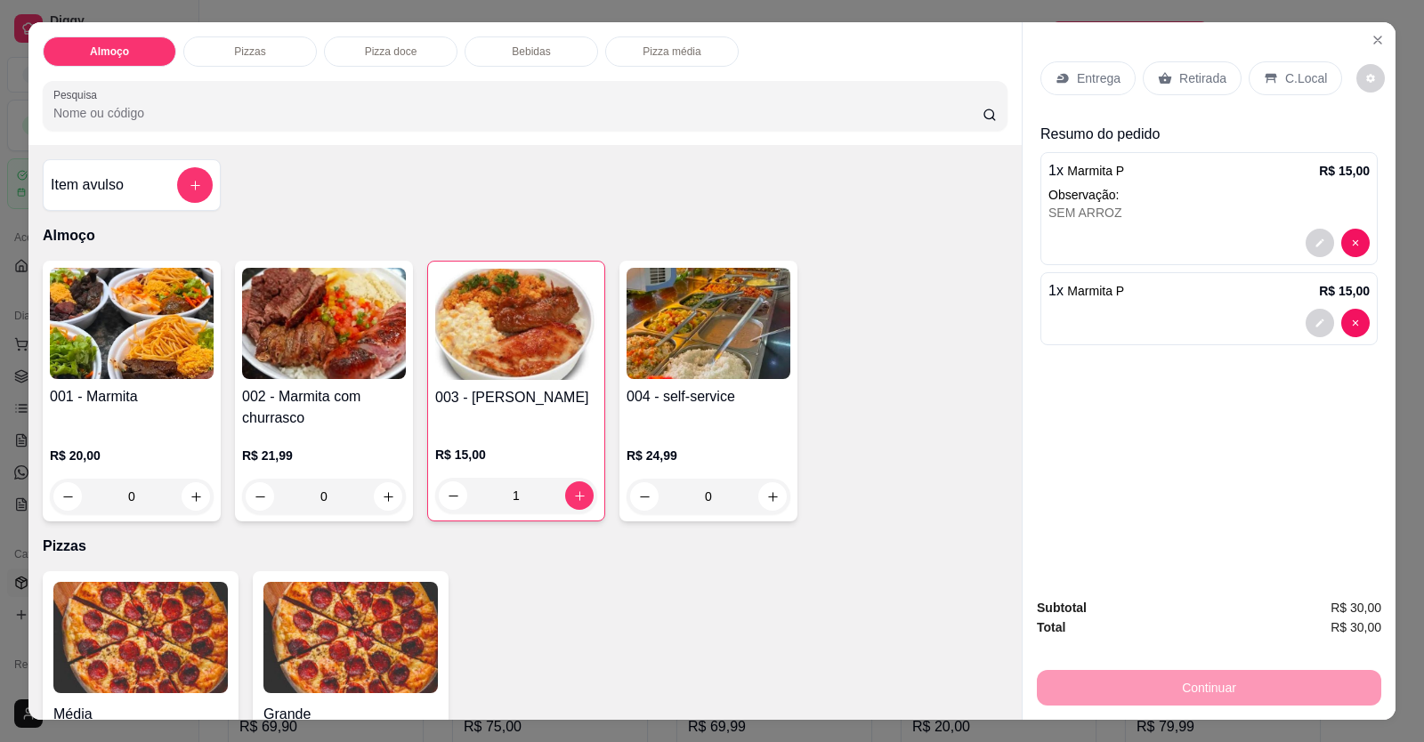
click at [1101, 74] on div "Entrega" at bounding box center [1087, 78] width 95 height 34
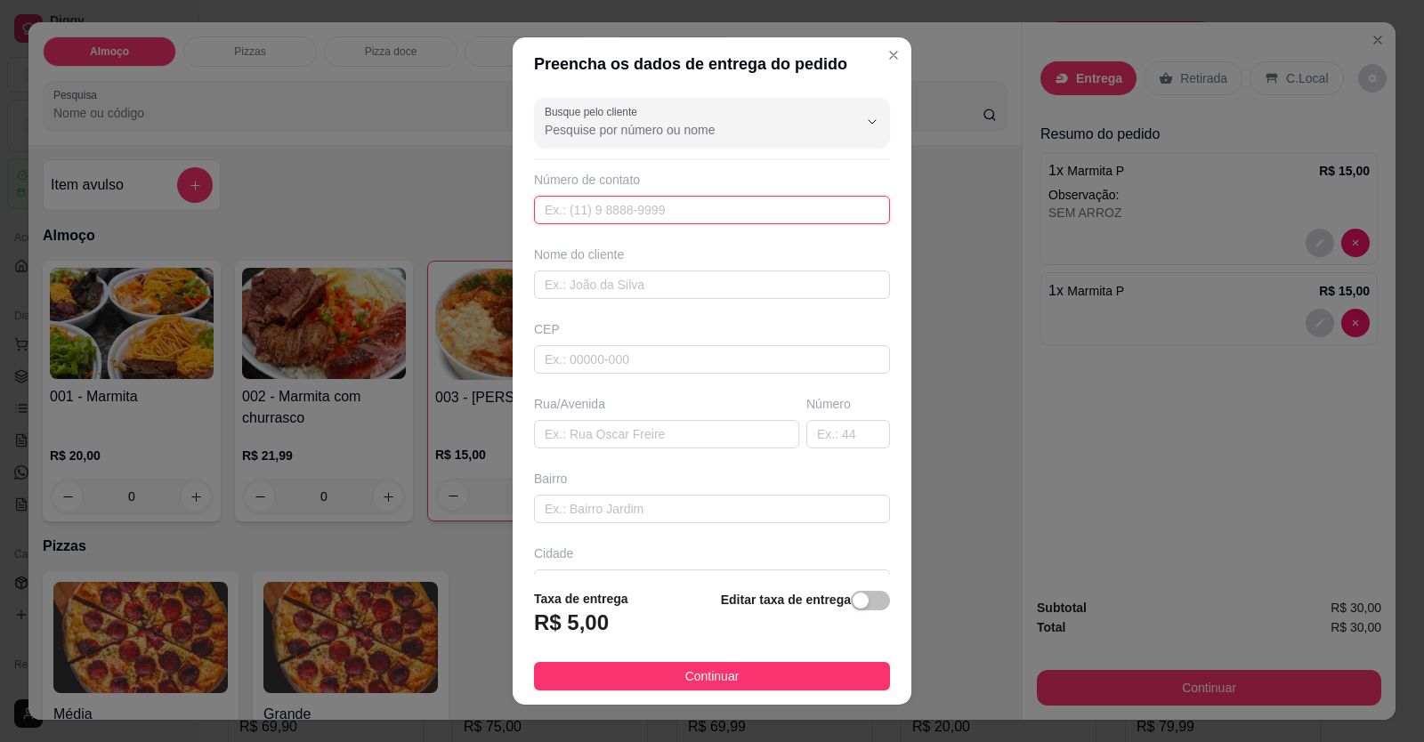
click at [663, 207] on input "text" at bounding box center [712, 210] width 356 height 28
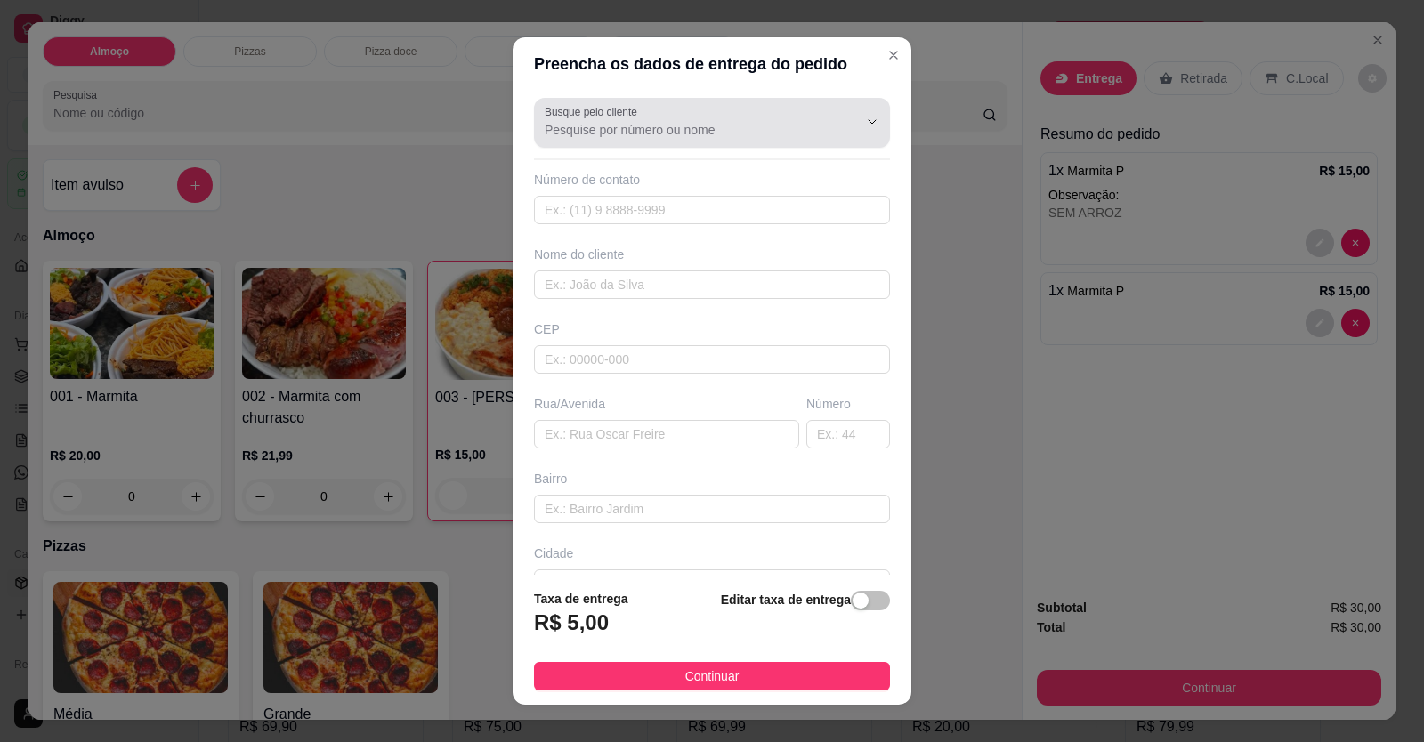
click at [689, 138] on input "Busque pelo cliente" at bounding box center [687, 130] width 285 height 18
type input "R"
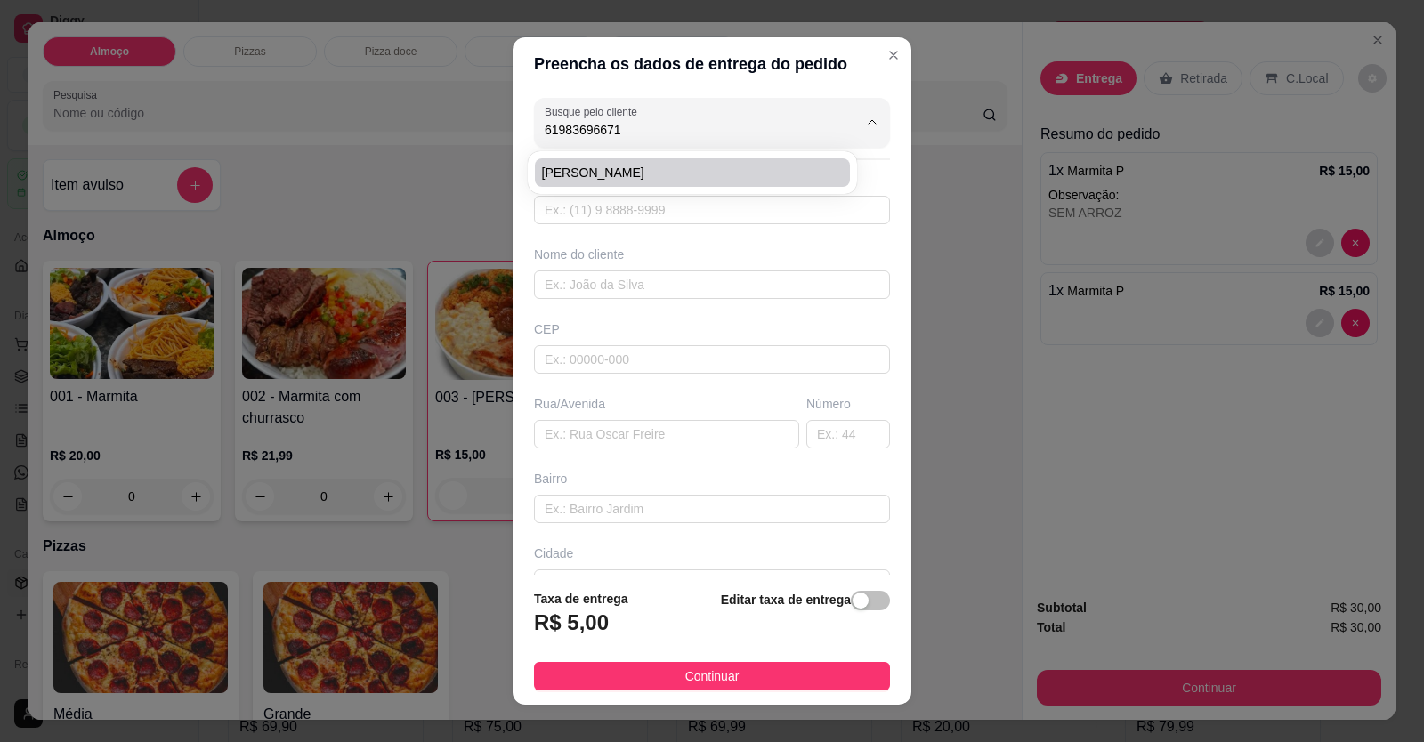
click at [679, 168] on span "Rogério Campos" at bounding box center [683, 173] width 283 height 18
type input "Rogério Campos"
type input "61983696671"
type input "Rogério Campos"
type input "RUA TURMALINA"
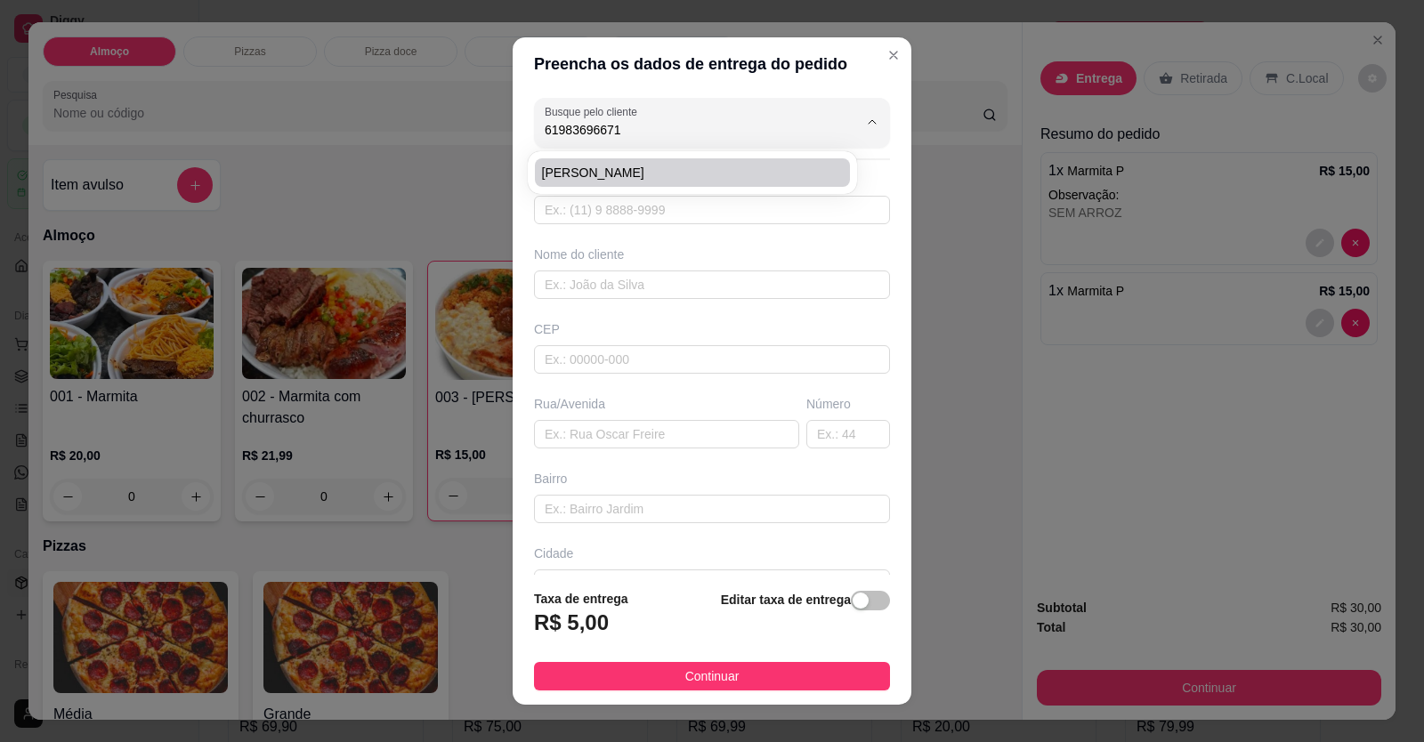
type input "09"
type input "JARDIM CALIFORNIA"
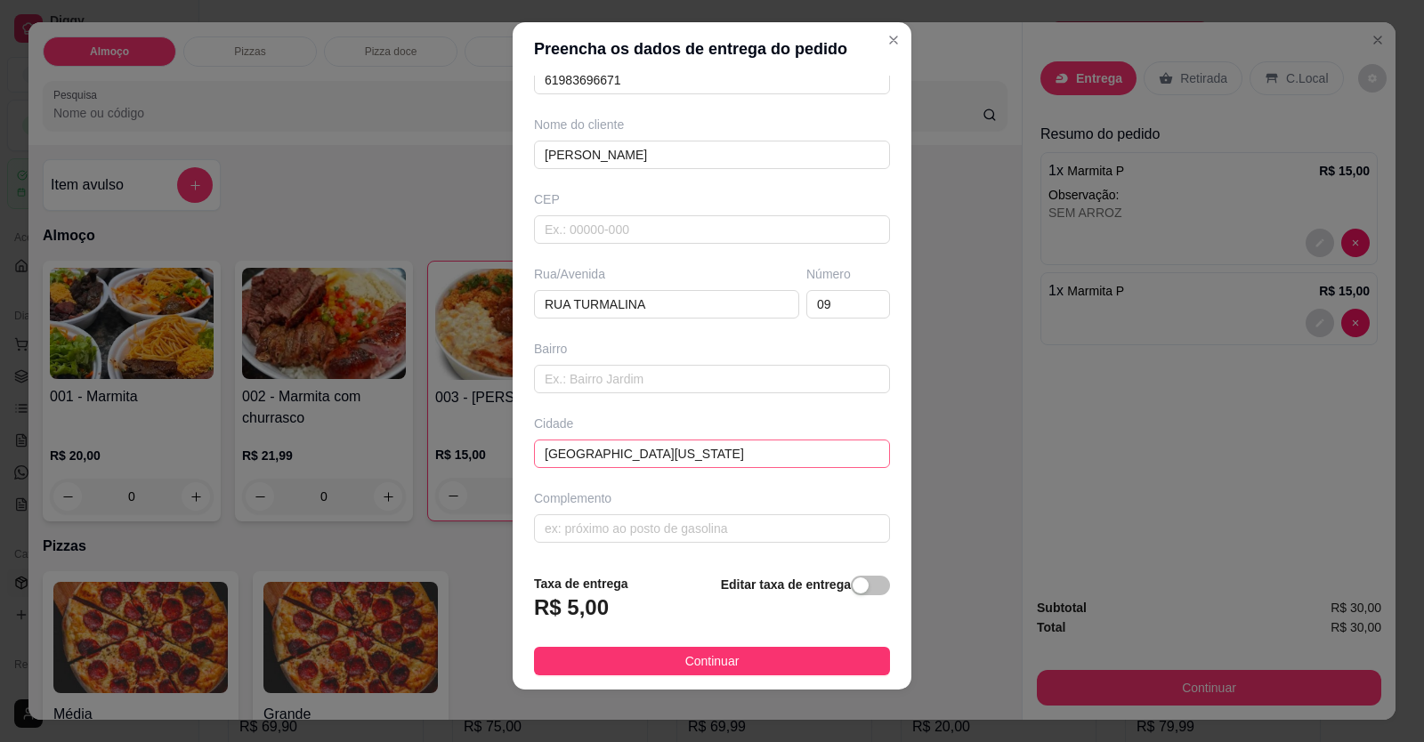
scroll to position [20, 0]
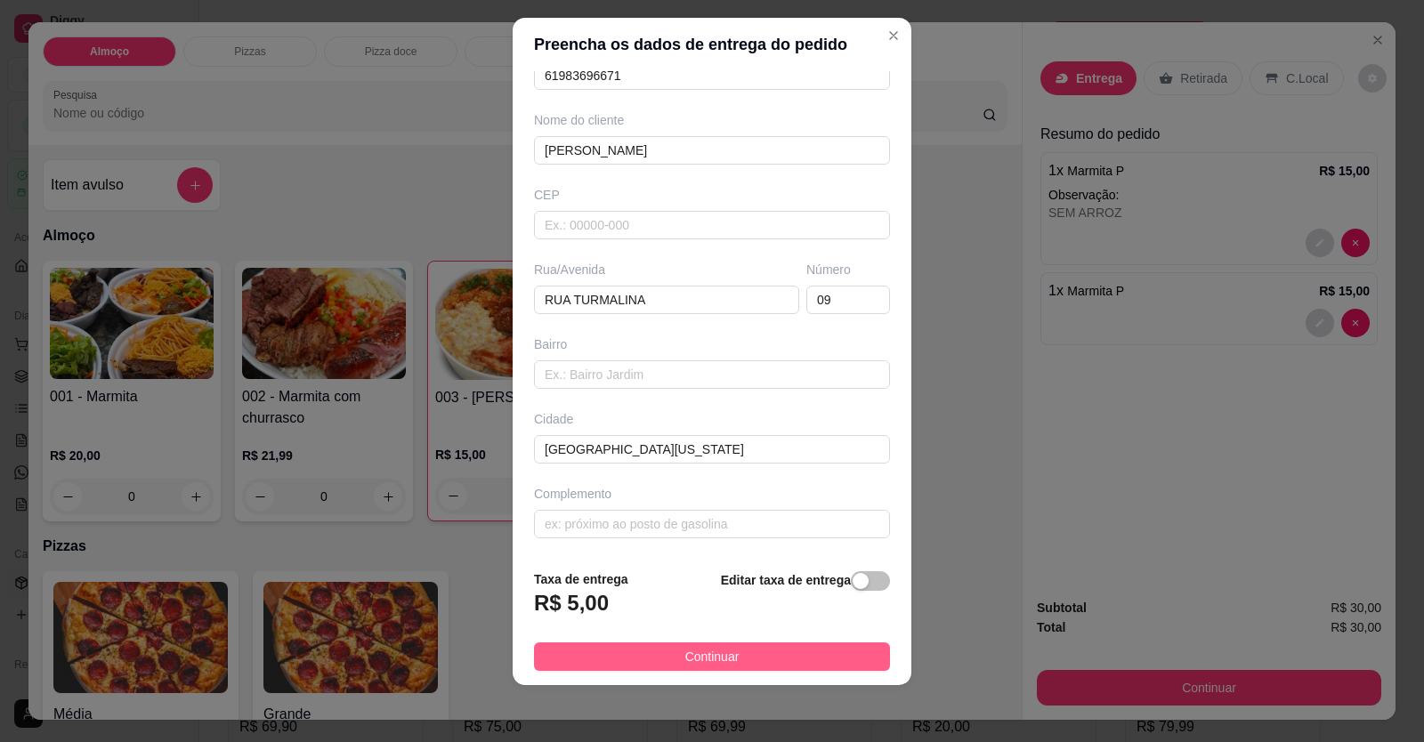
type input "Rogério Campos"
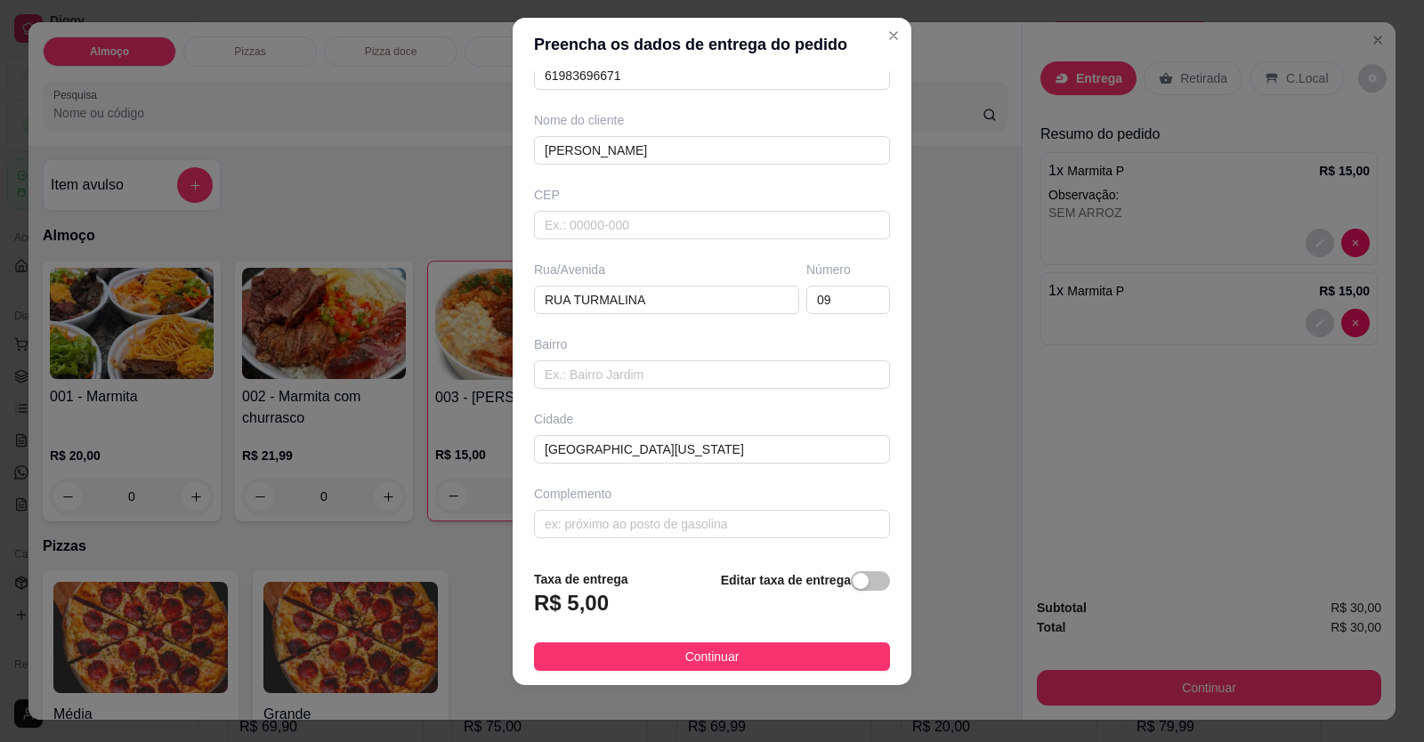
click at [707, 648] on button "Continuar" at bounding box center [712, 656] width 356 height 28
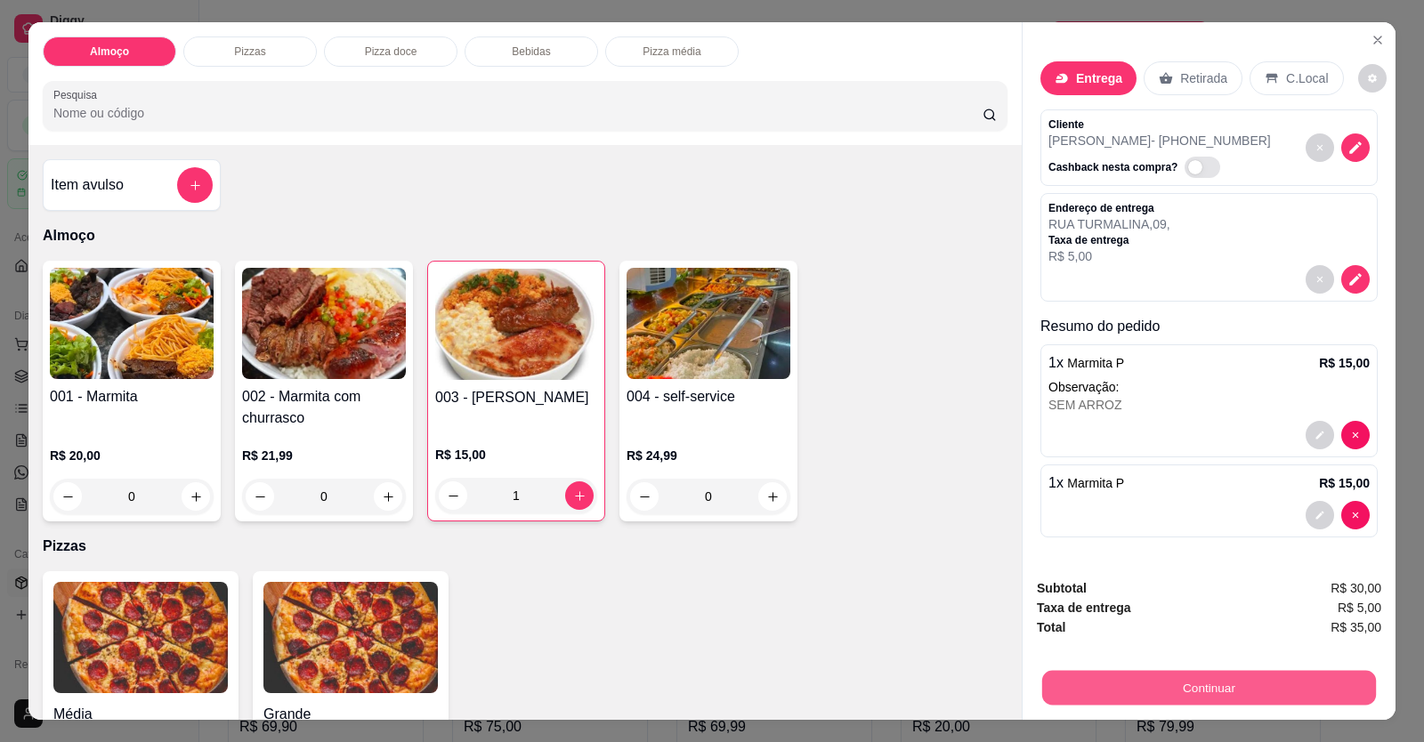
click at [1158, 680] on button "Continuar" at bounding box center [1209, 688] width 334 height 35
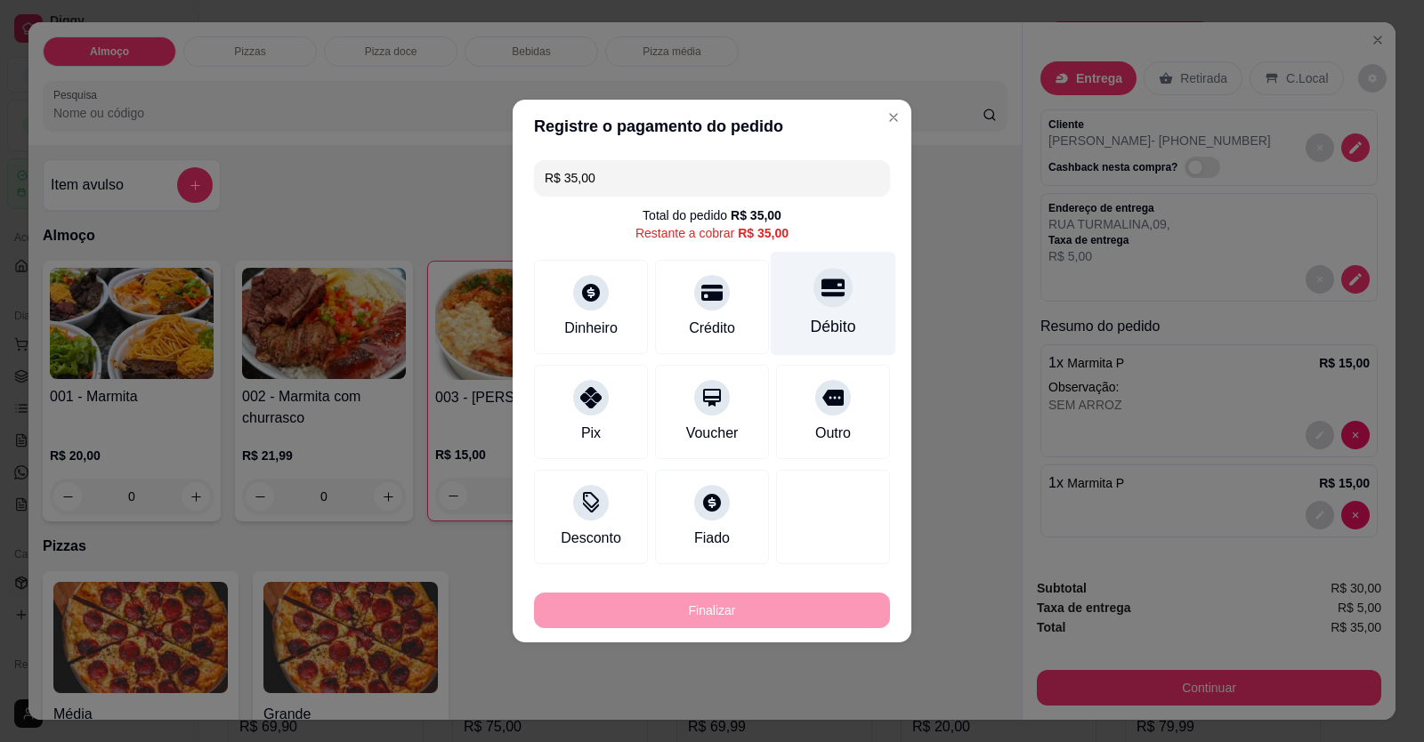
click at [813, 295] on div at bounding box center [832, 287] width 39 height 39
type input "R$ 0,00"
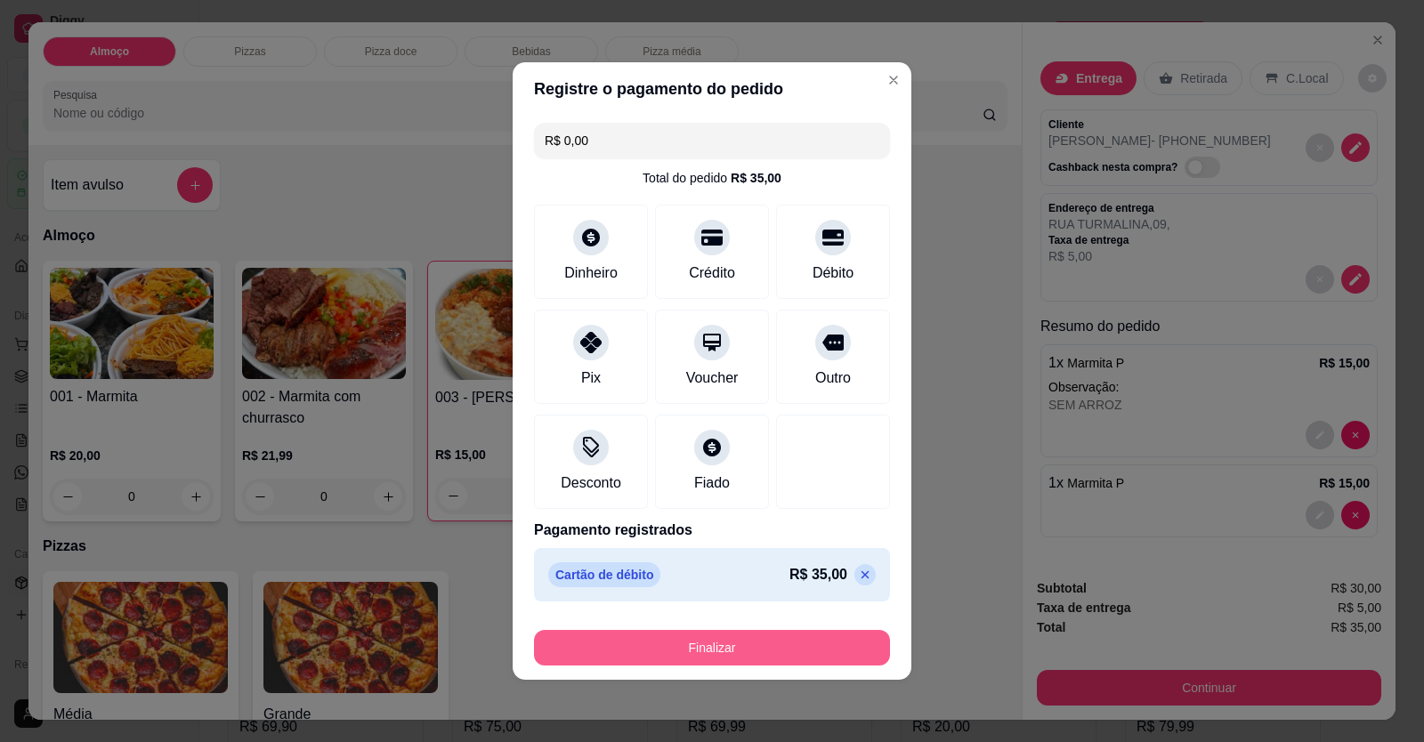
click at [742, 652] on button "Finalizar" at bounding box center [712, 648] width 356 height 36
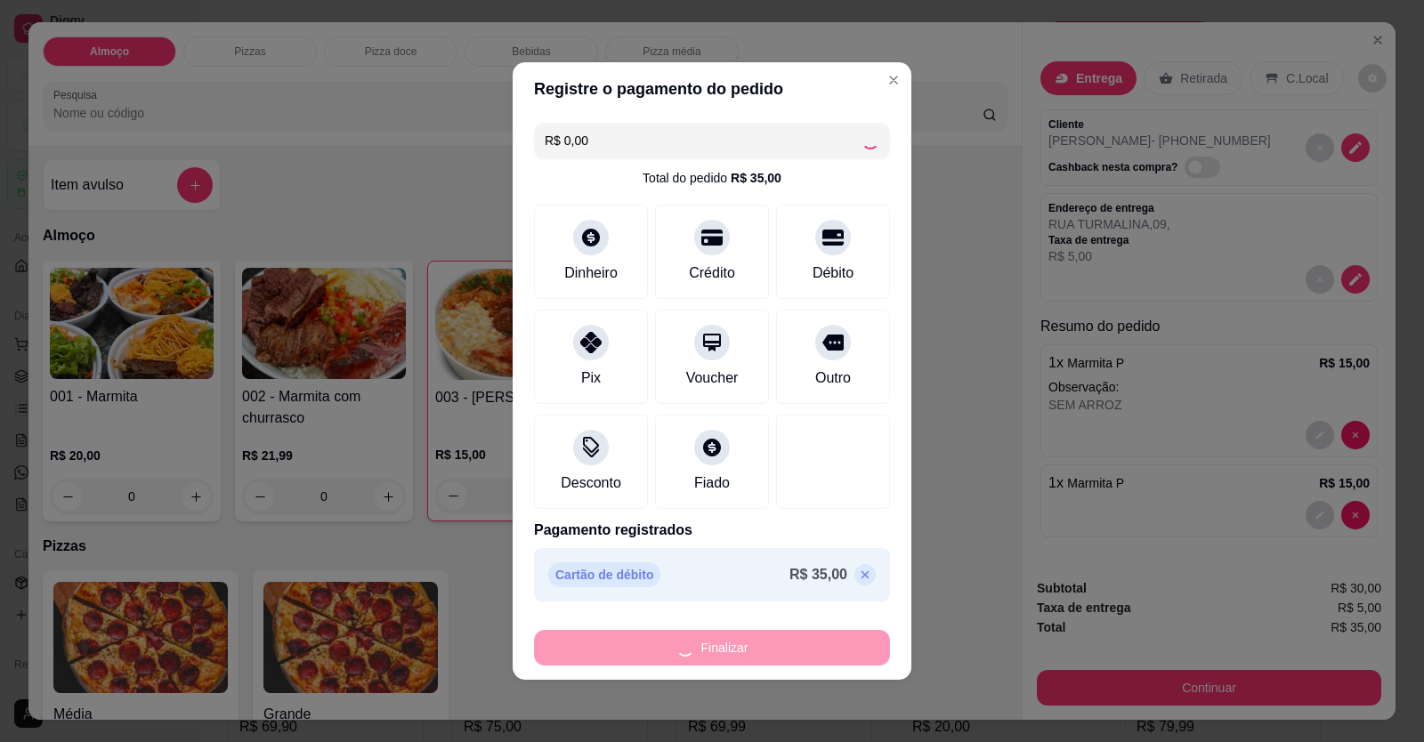
type input "0"
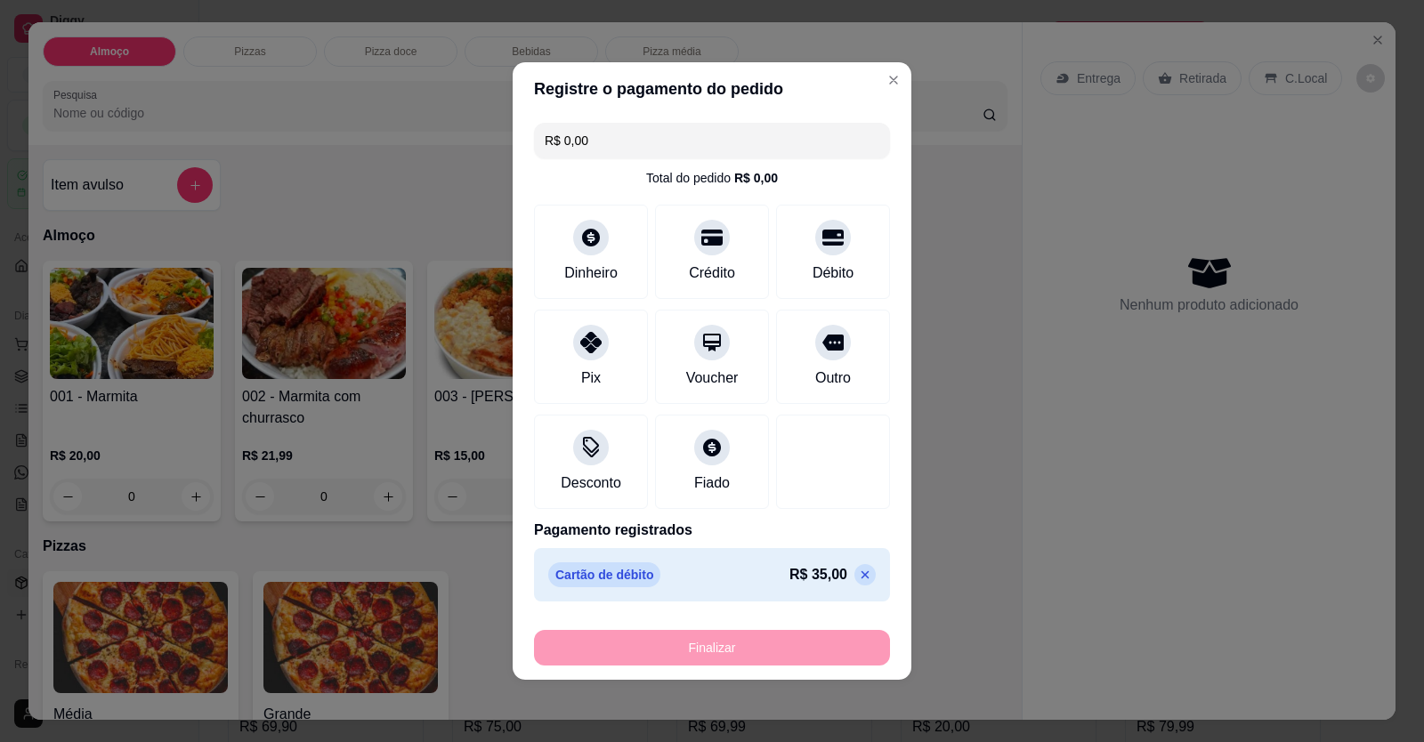
type input "-R$ 35,00"
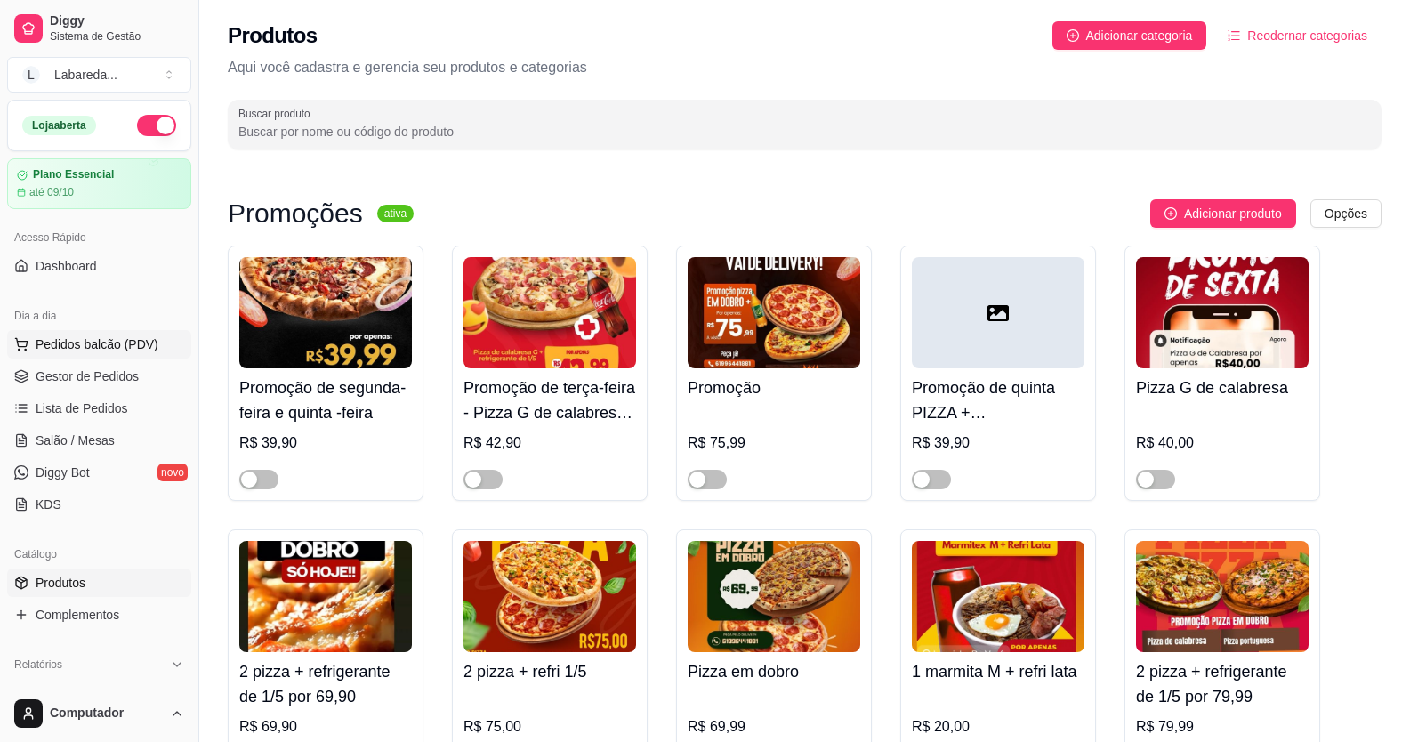
click at [88, 342] on span "Pedidos balcão (PDV)" at bounding box center [97, 344] width 123 height 18
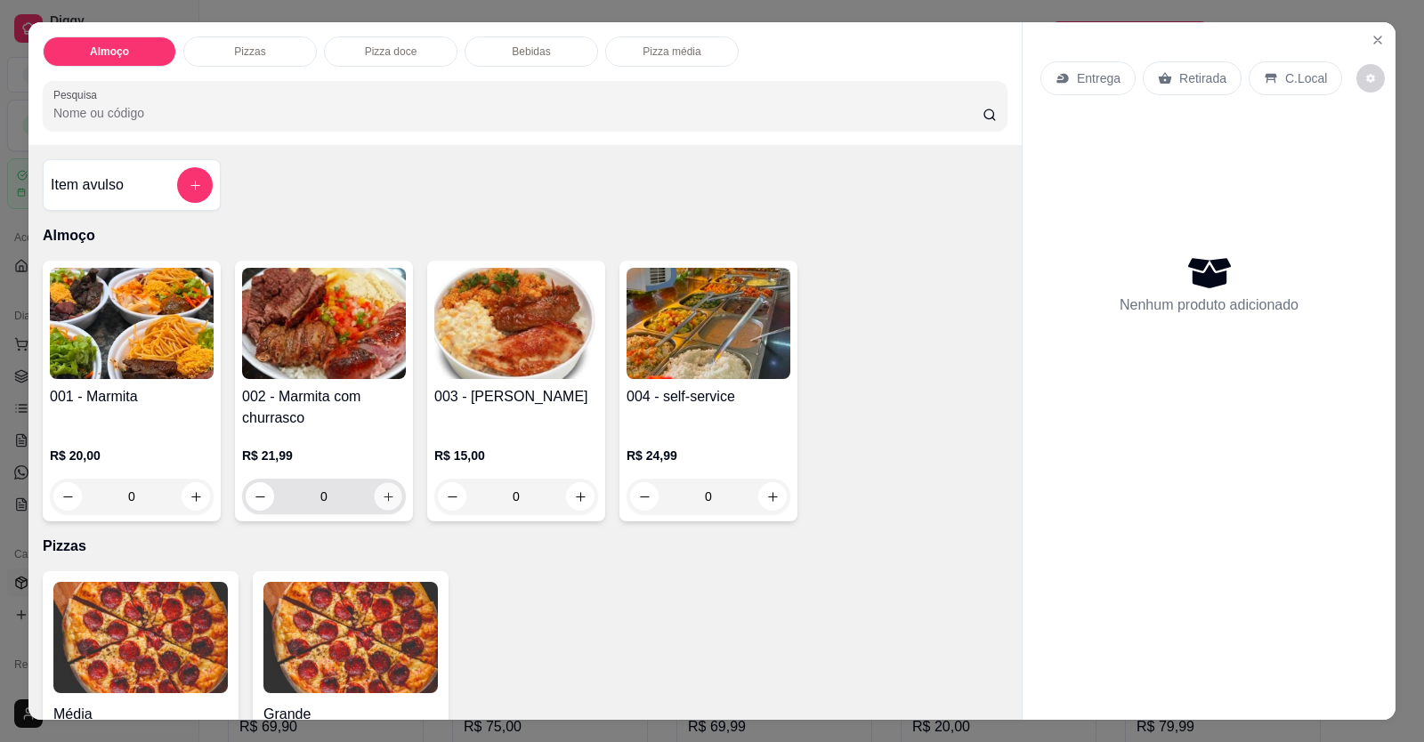
click at [384, 495] on icon "increase-product-quantity" at bounding box center [388, 496] width 13 height 13
type input "1"
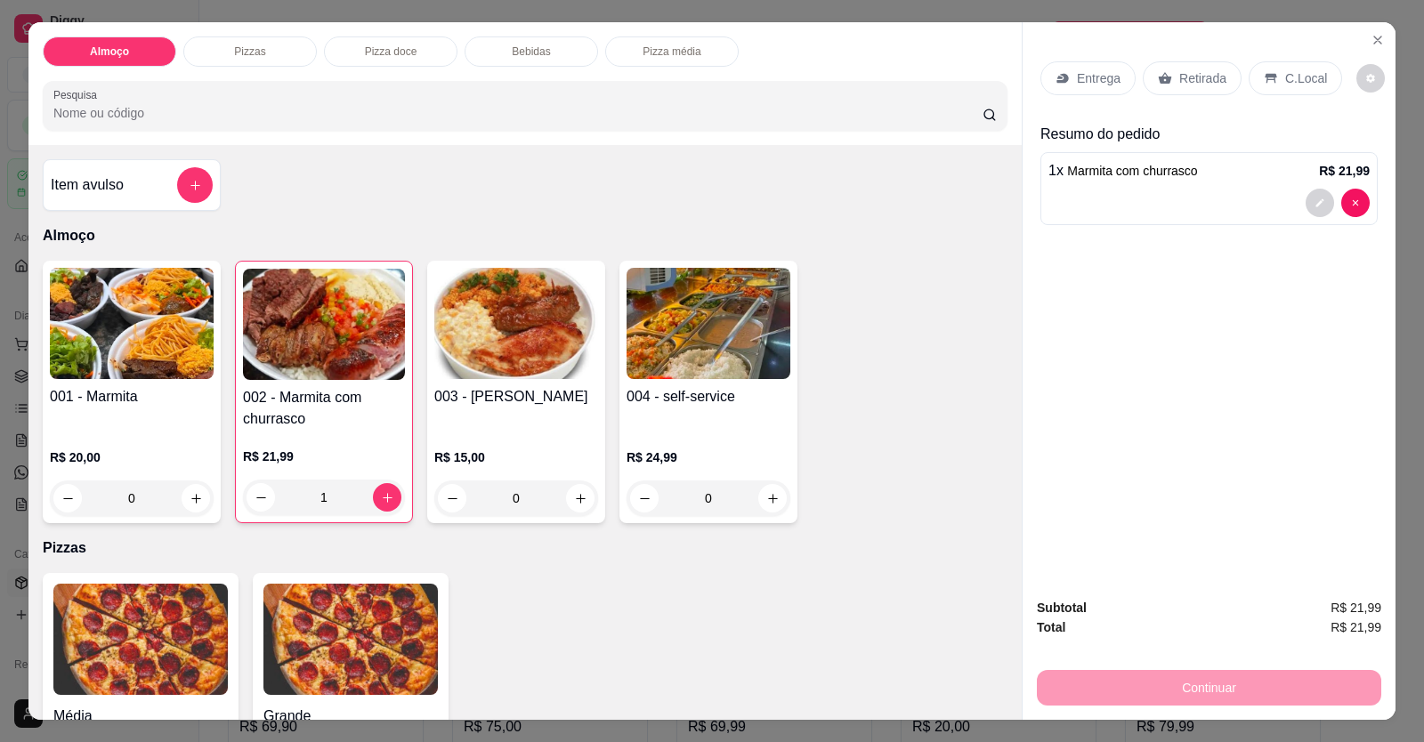
click at [1081, 77] on p "Entrega" at bounding box center [1099, 78] width 44 height 18
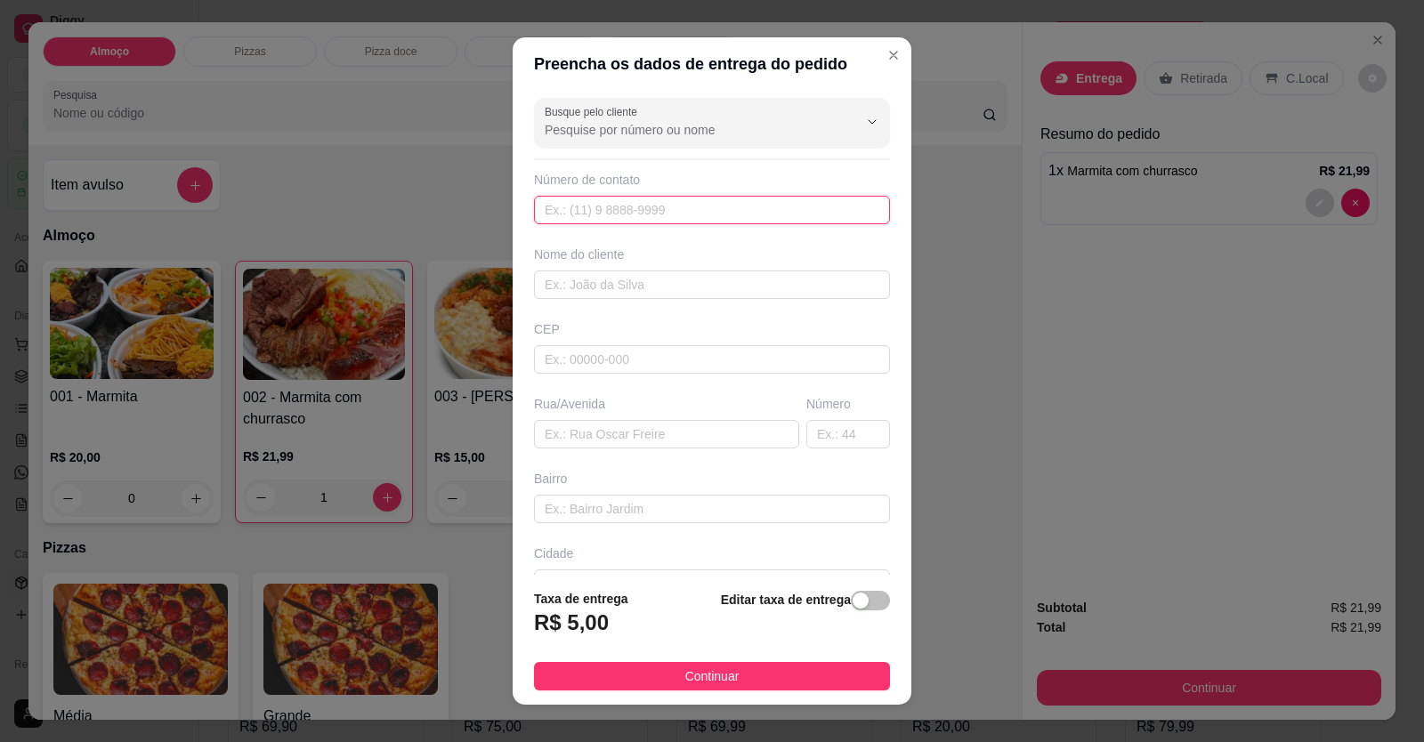
click at [708, 214] on input "text" at bounding box center [712, 210] width 356 height 28
type input "(61) 98270-1261"
click at [719, 294] on input "text" at bounding box center [712, 284] width 356 height 28
type input "GRACIEL"
click at [663, 447] on input "text" at bounding box center [666, 434] width 265 height 28
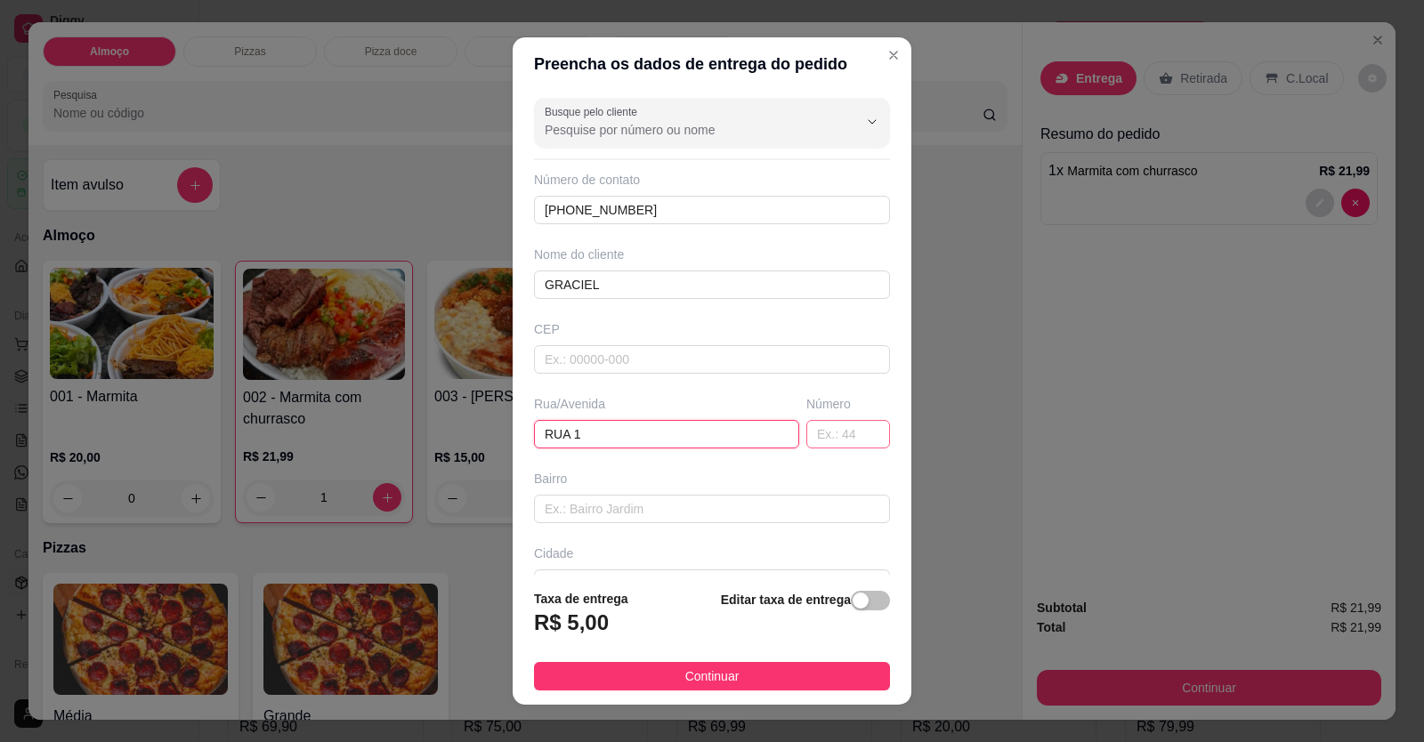
type input "RUA 1"
click at [807, 420] on input "text" at bounding box center [848, 434] width 84 height 28
type input "1208"
click at [705, 488] on div "Bairro" at bounding box center [711, 496] width 363 height 53
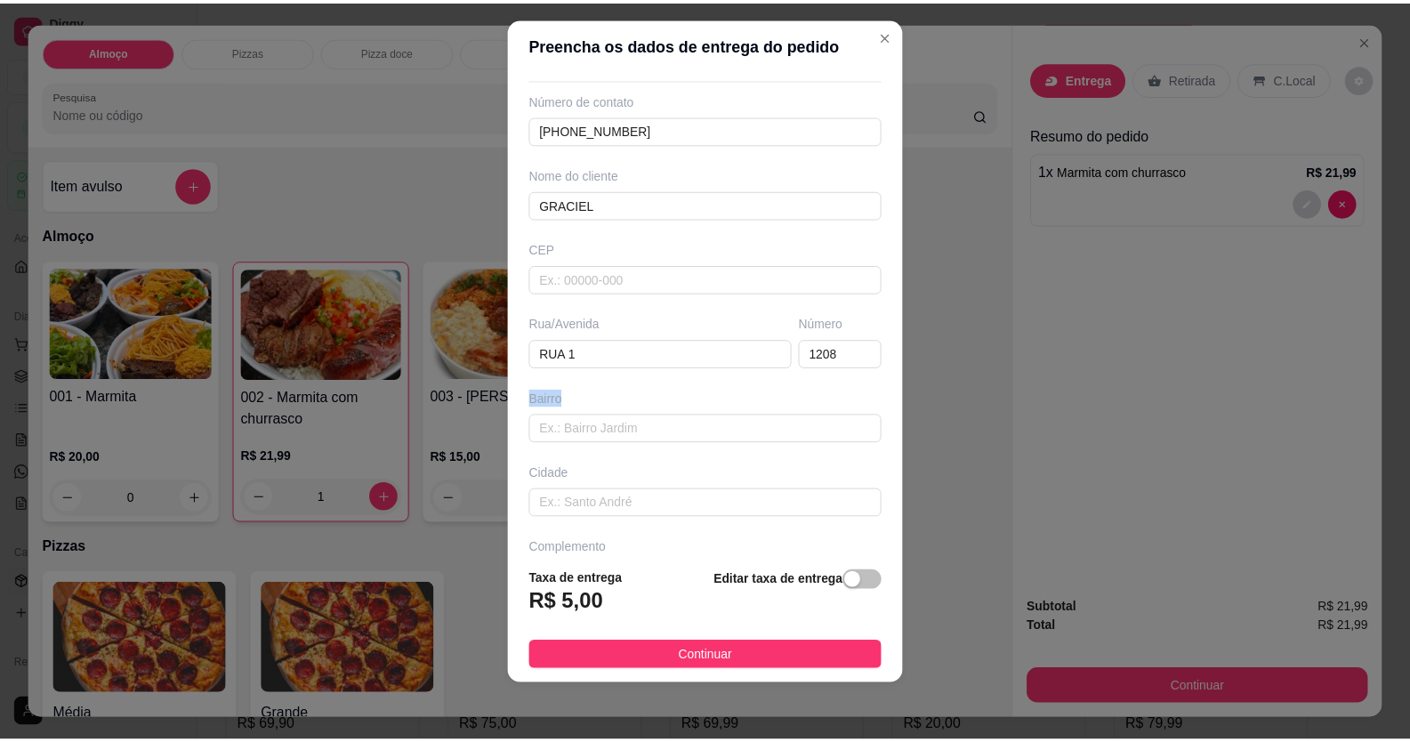
scroll to position [115, 0]
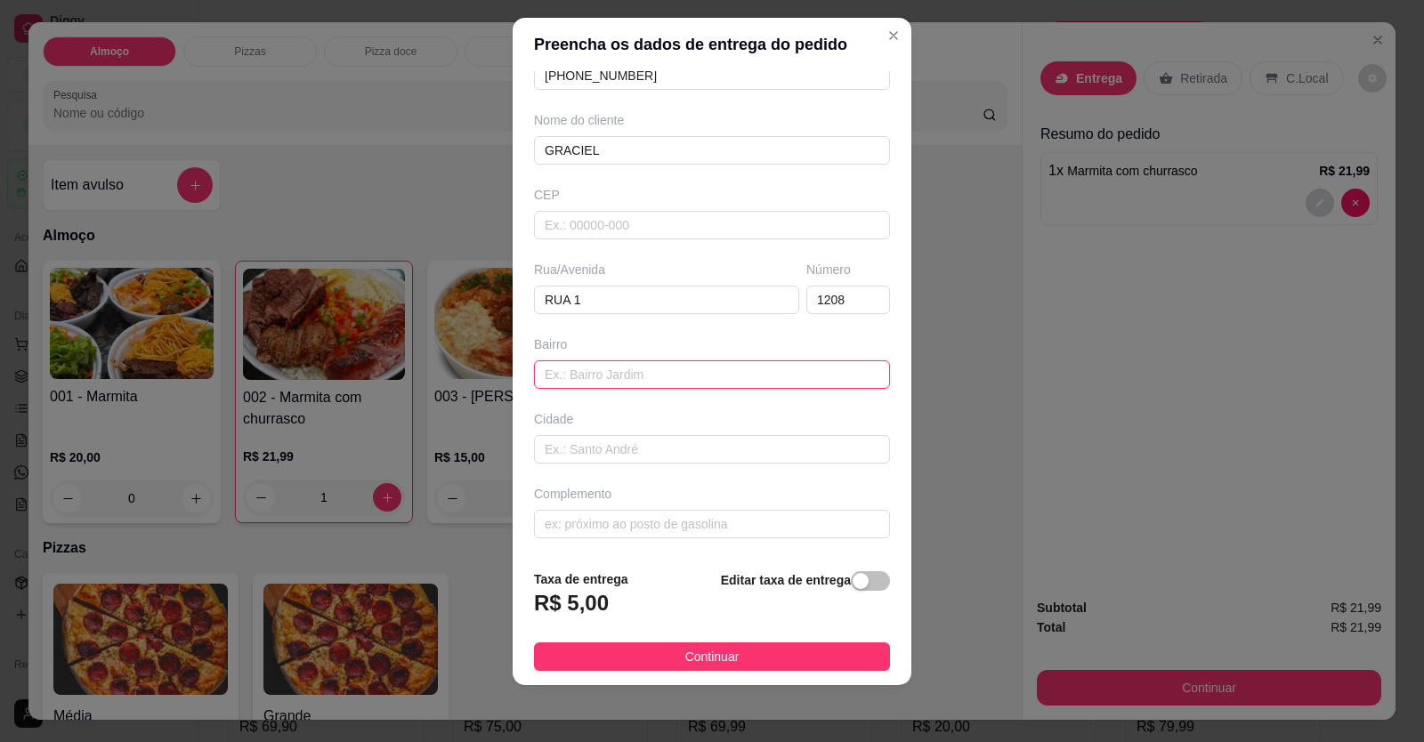
click at [651, 382] on input "text" at bounding box center [712, 374] width 356 height 28
type input "SETOR PRIMAVERA"
click at [669, 526] on input "text" at bounding box center [712, 524] width 356 height 28
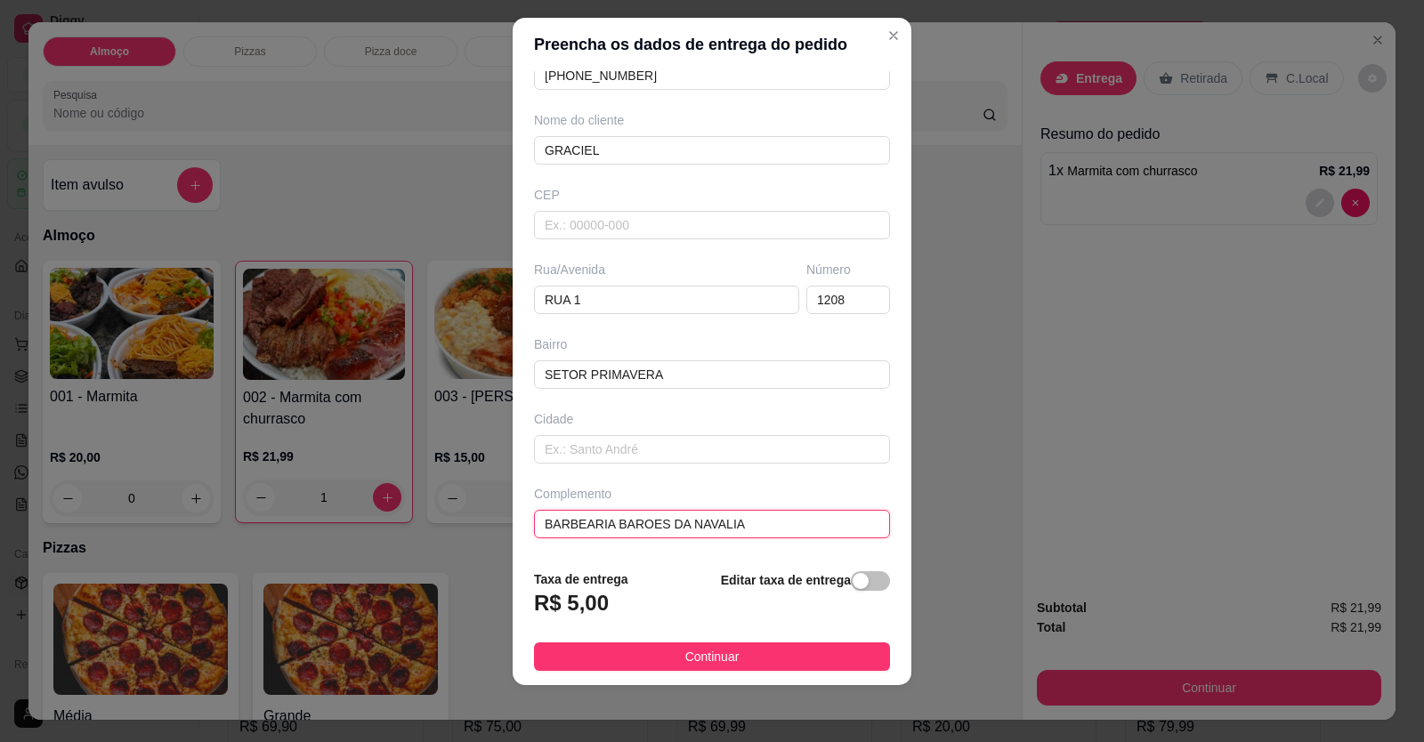
type input "BARBEARIA BAROES DA NAVALIA"
click at [752, 646] on button "Continuar" at bounding box center [712, 656] width 356 height 28
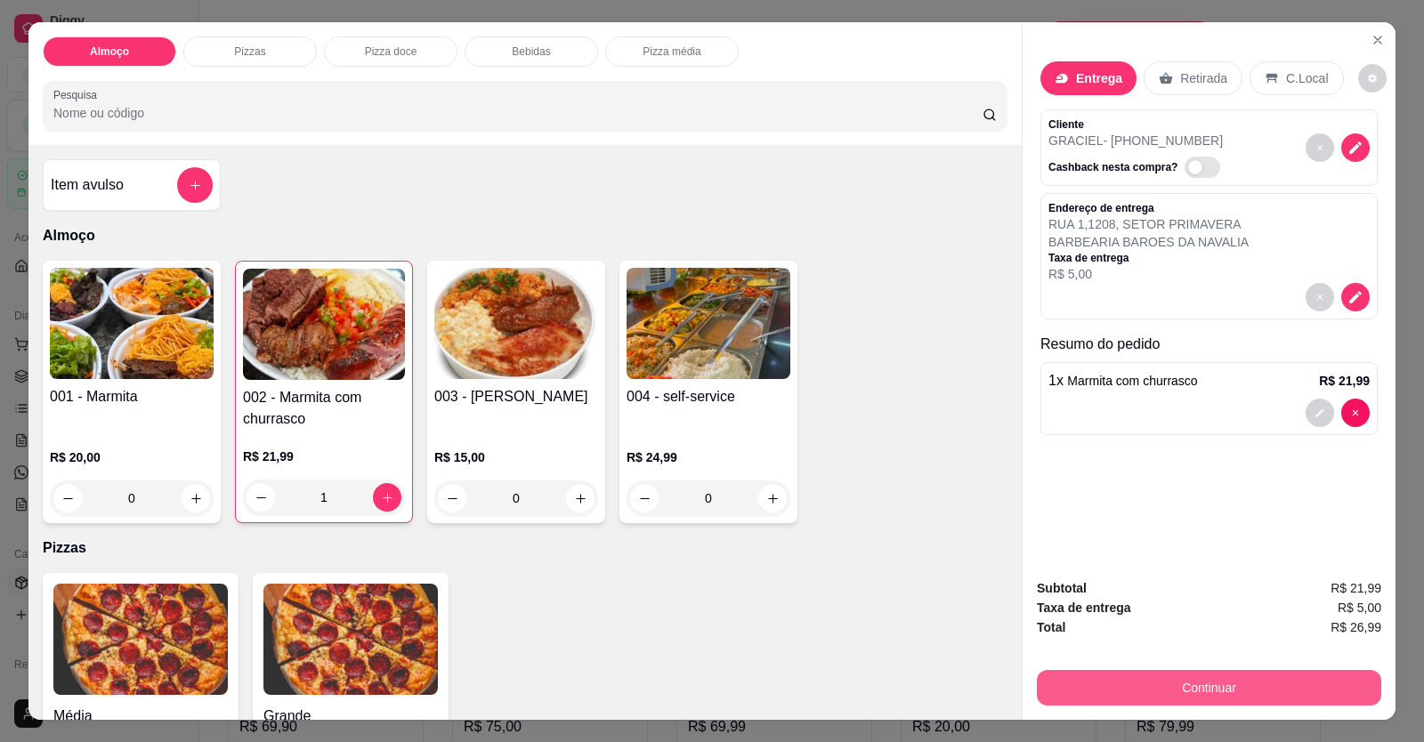
click at [1085, 698] on button "Continuar" at bounding box center [1209, 688] width 344 height 36
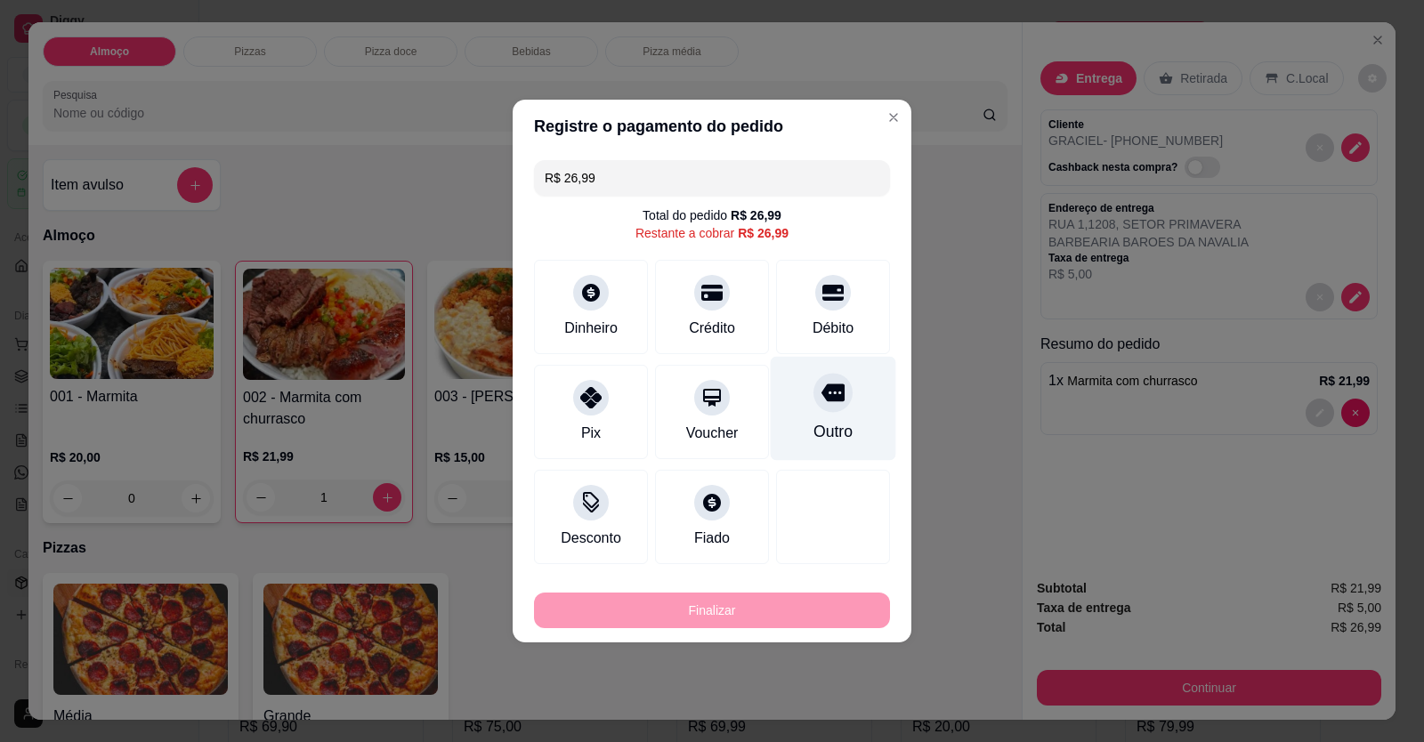
click at [827, 324] on div "Débito" at bounding box center [832, 328] width 41 height 21
type input "R$ 0,00"
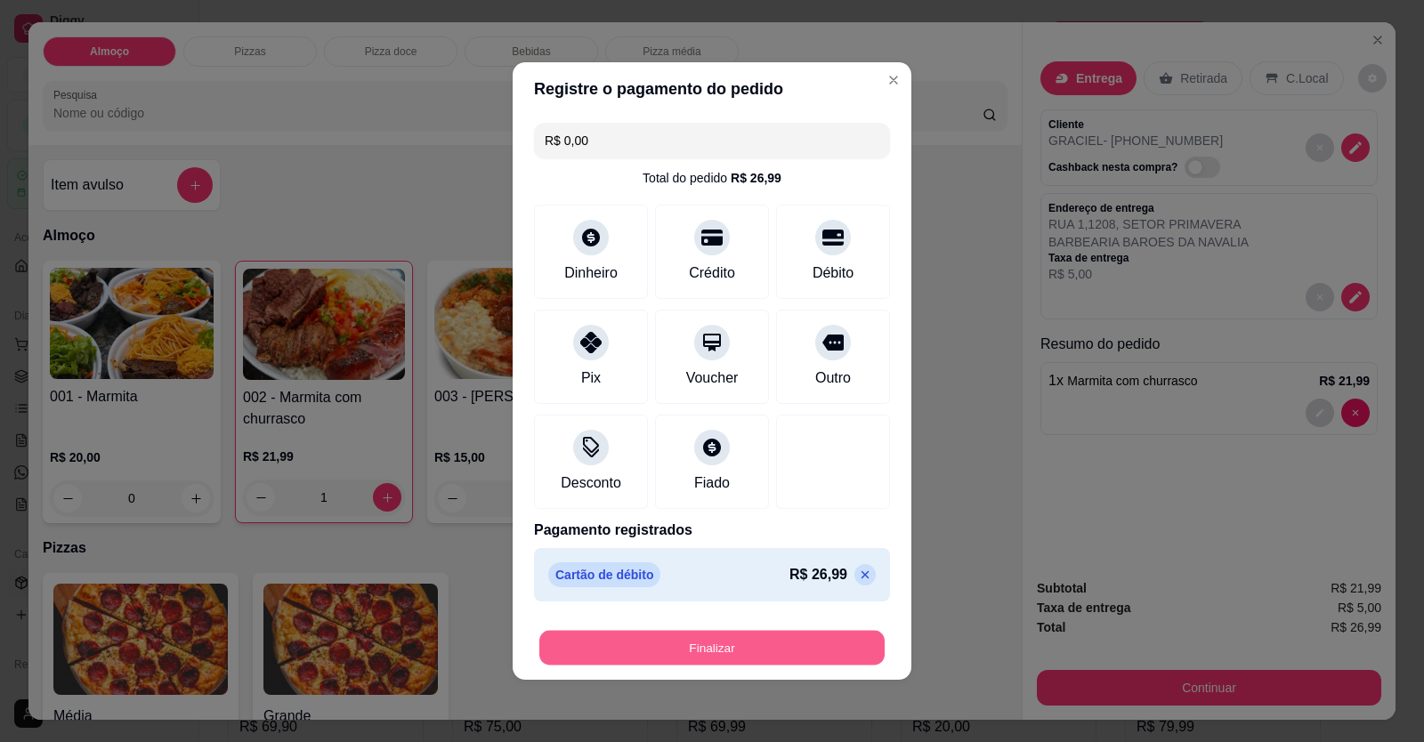
click at [809, 654] on button "Finalizar" at bounding box center [711, 648] width 345 height 35
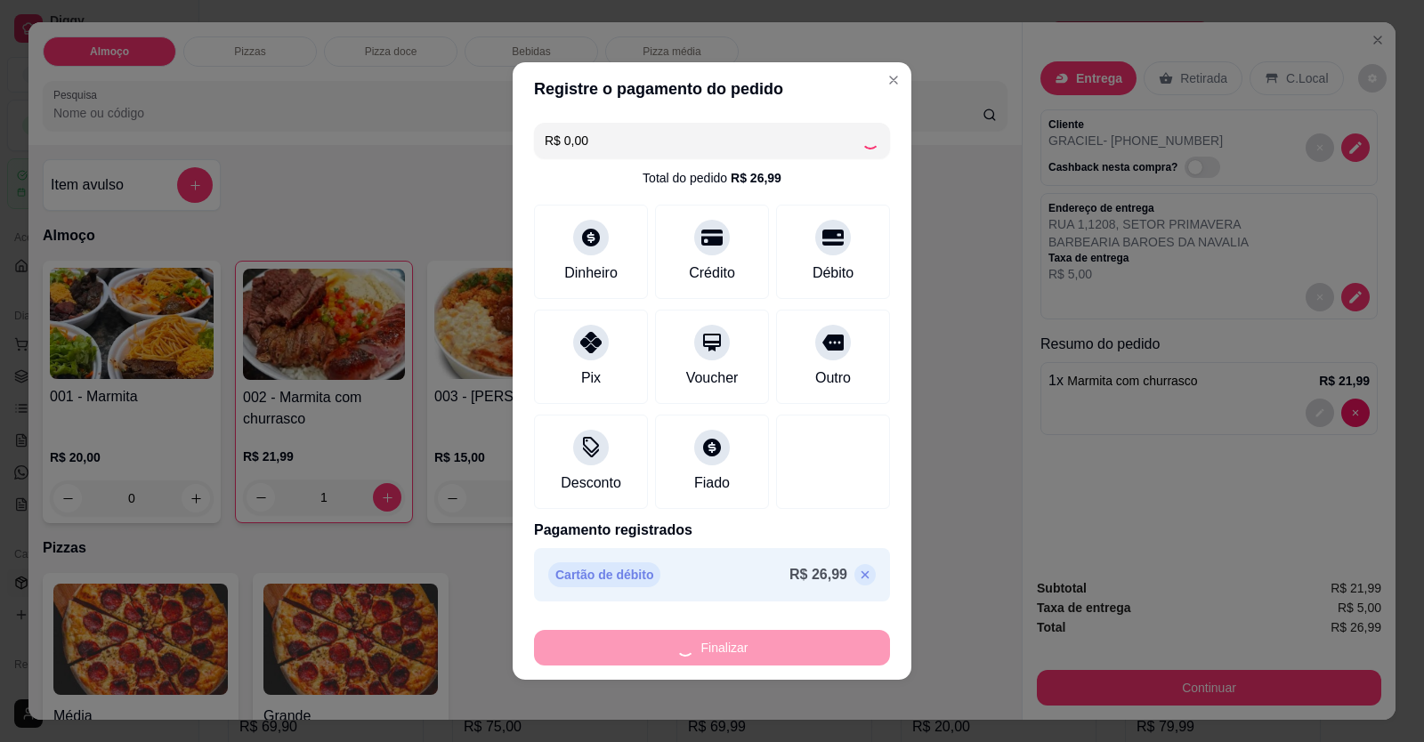
type input "0"
type input "-R$ 26,99"
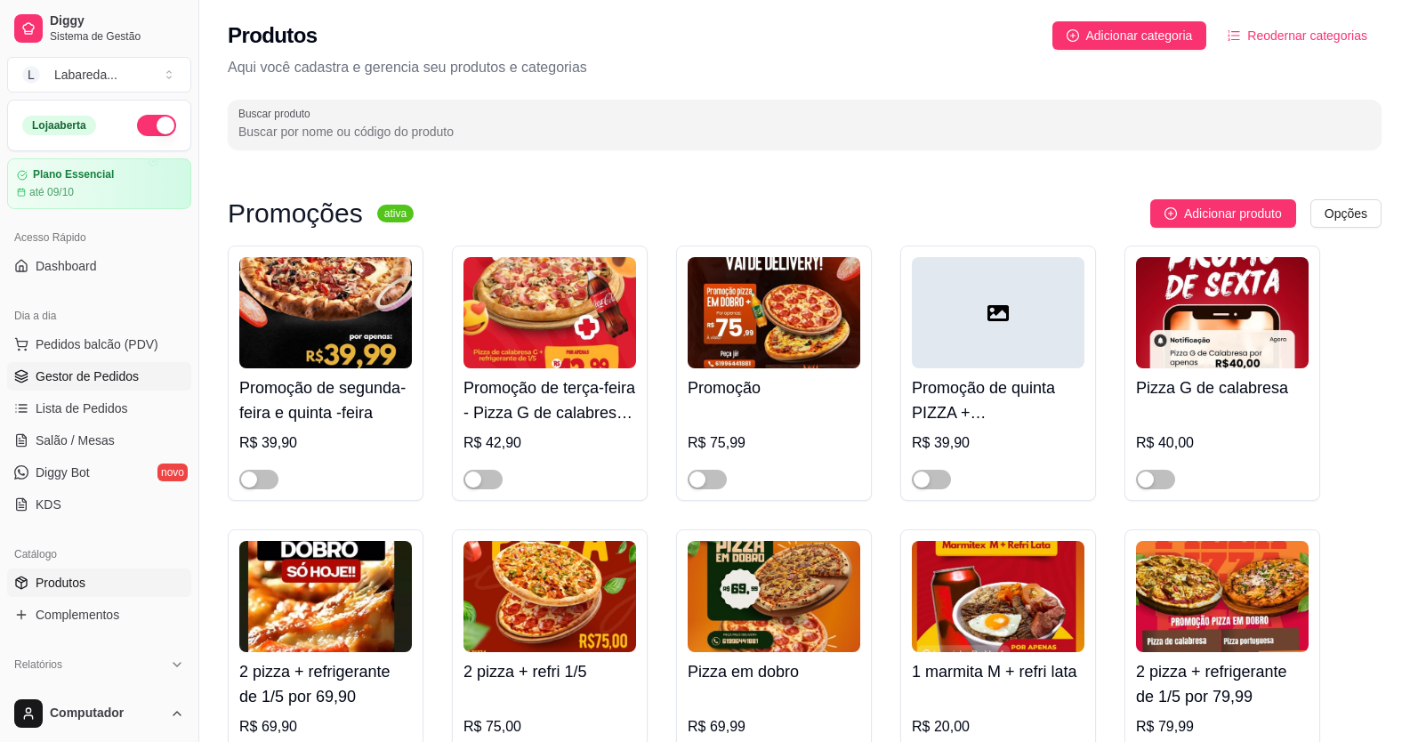
click at [105, 381] on span "Gestor de Pedidos" at bounding box center [87, 376] width 103 height 18
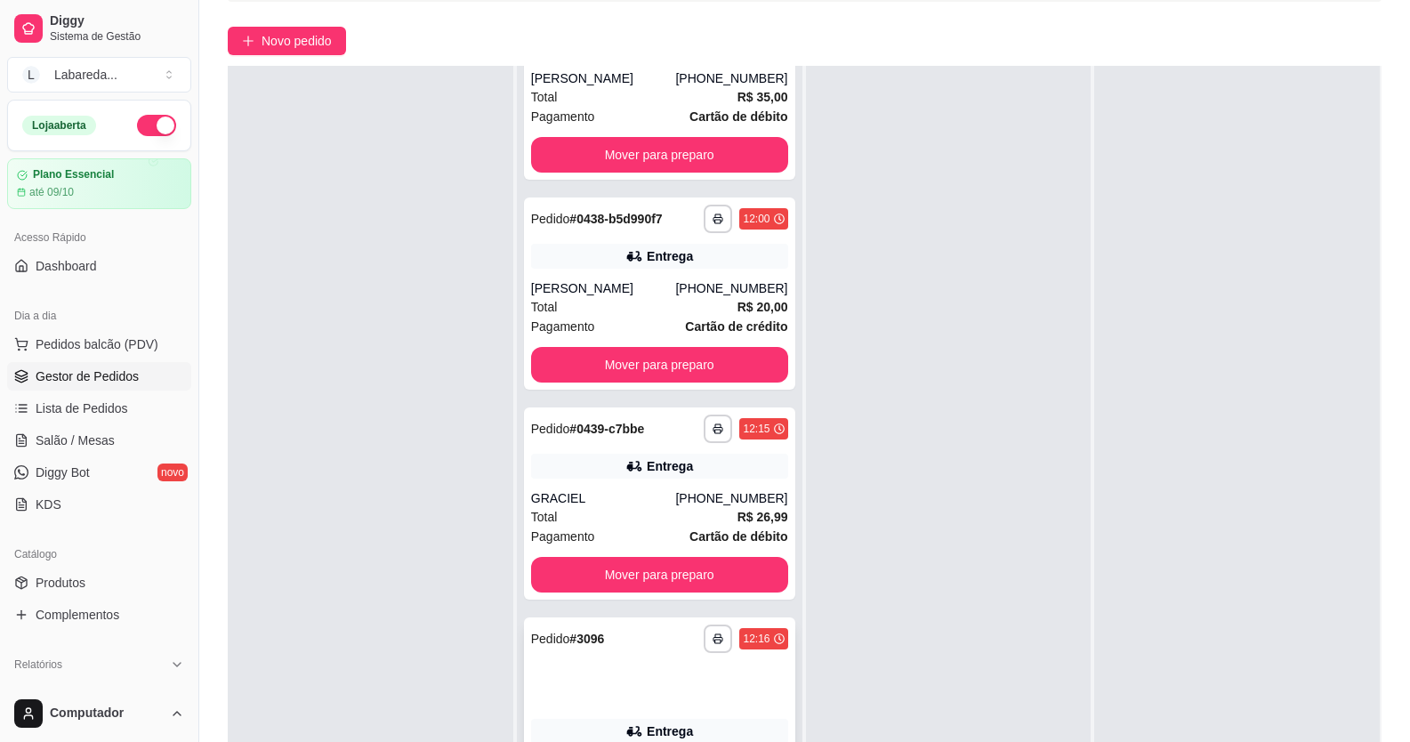
scroll to position [271, 0]
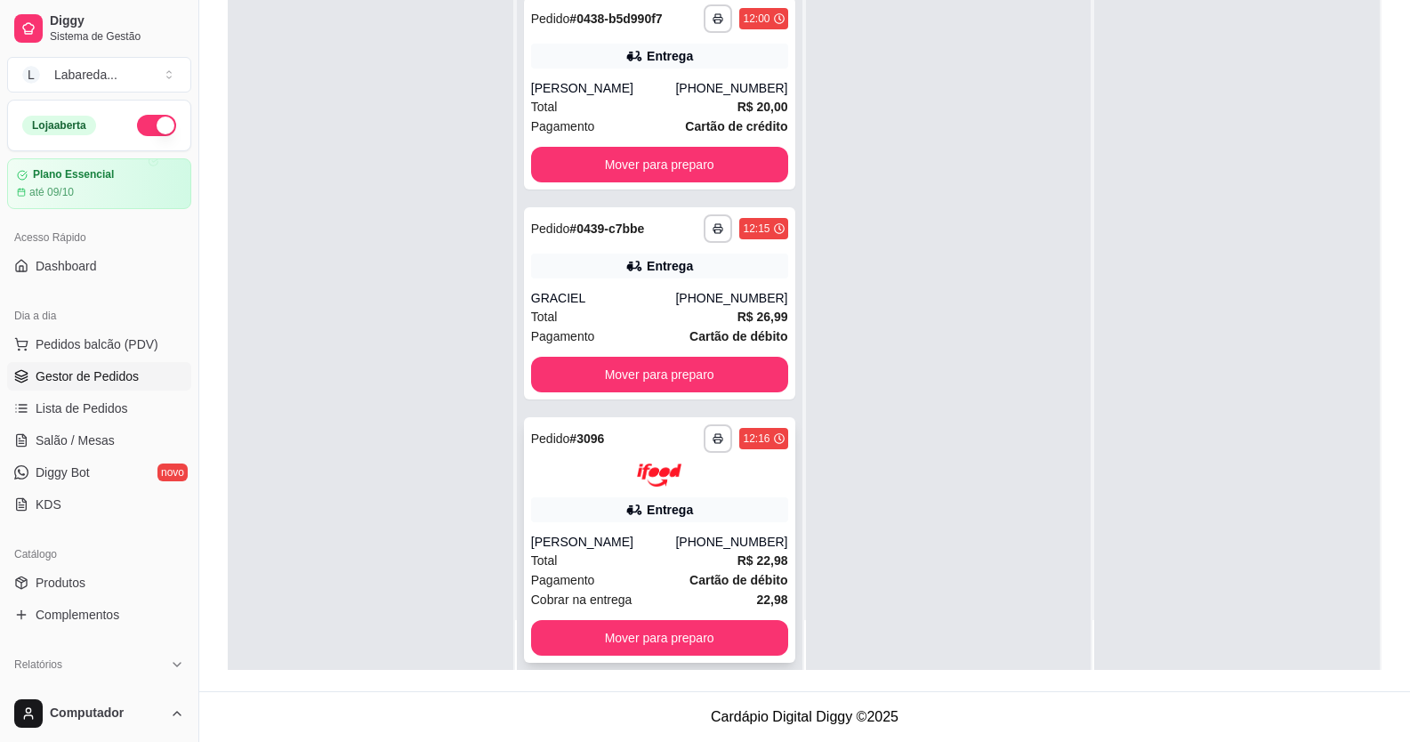
click at [622, 533] on div "Muriele Viana" at bounding box center [603, 542] width 145 height 18
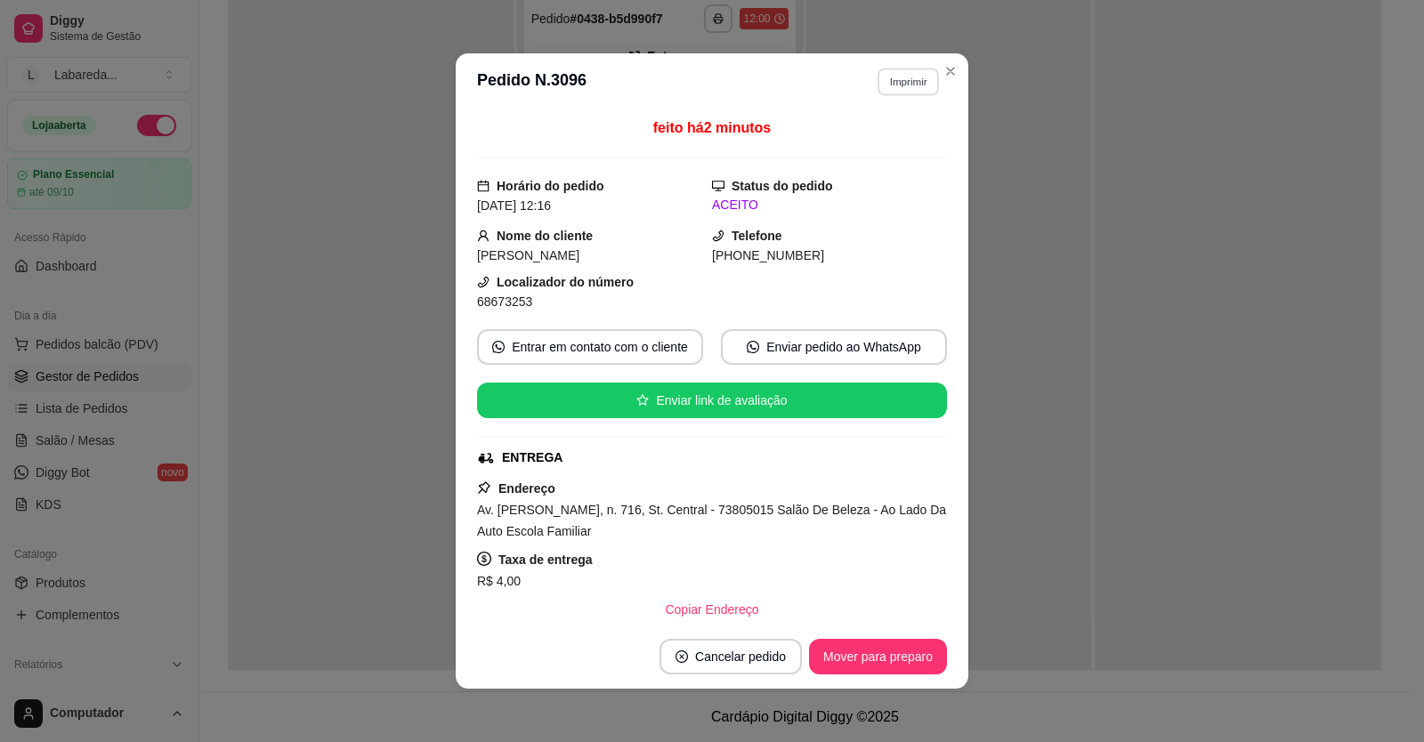
click at [913, 77] on button "Imprimir" at bounding box center [907, 82] width 61 height 28
click at [876, 145] on button "IMPRESSORA" at bounding box center [869, 144] width 129 height 28
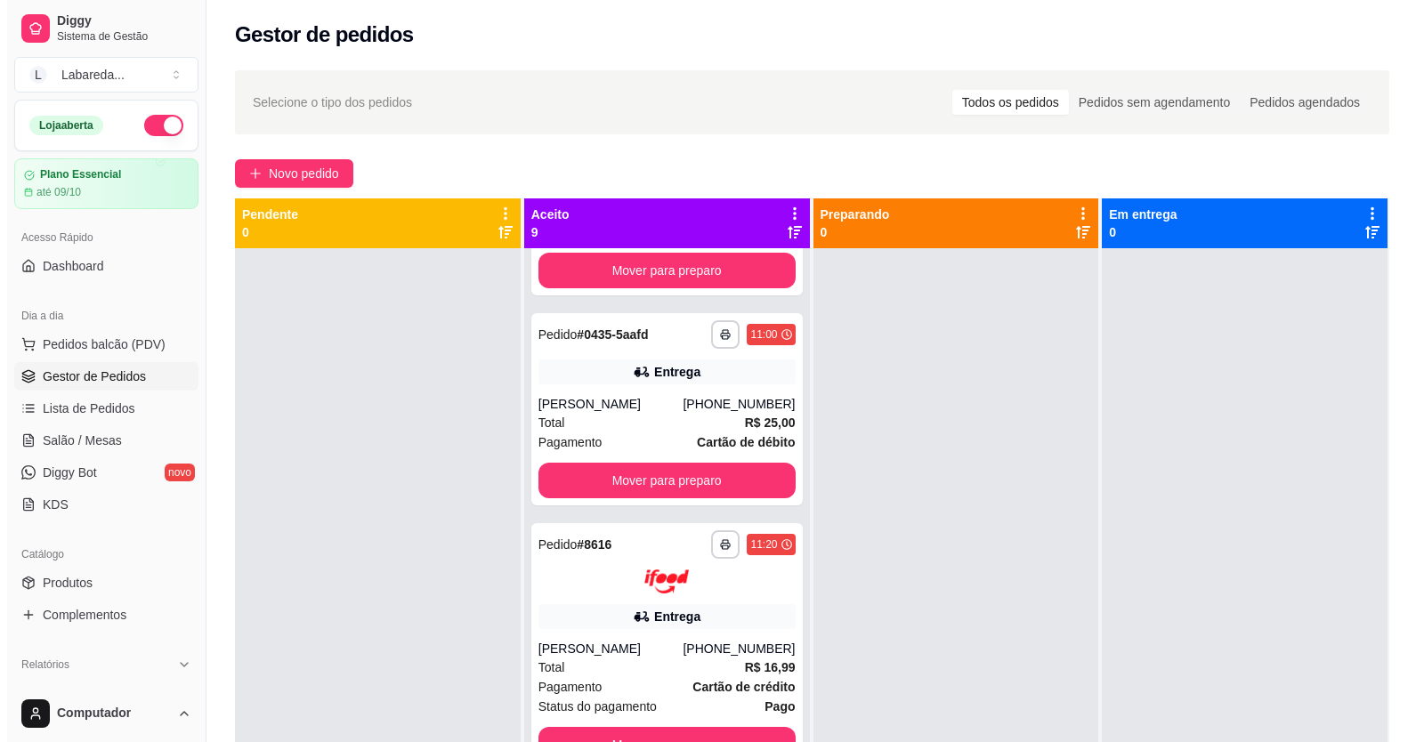
scroll to position [0, 0]
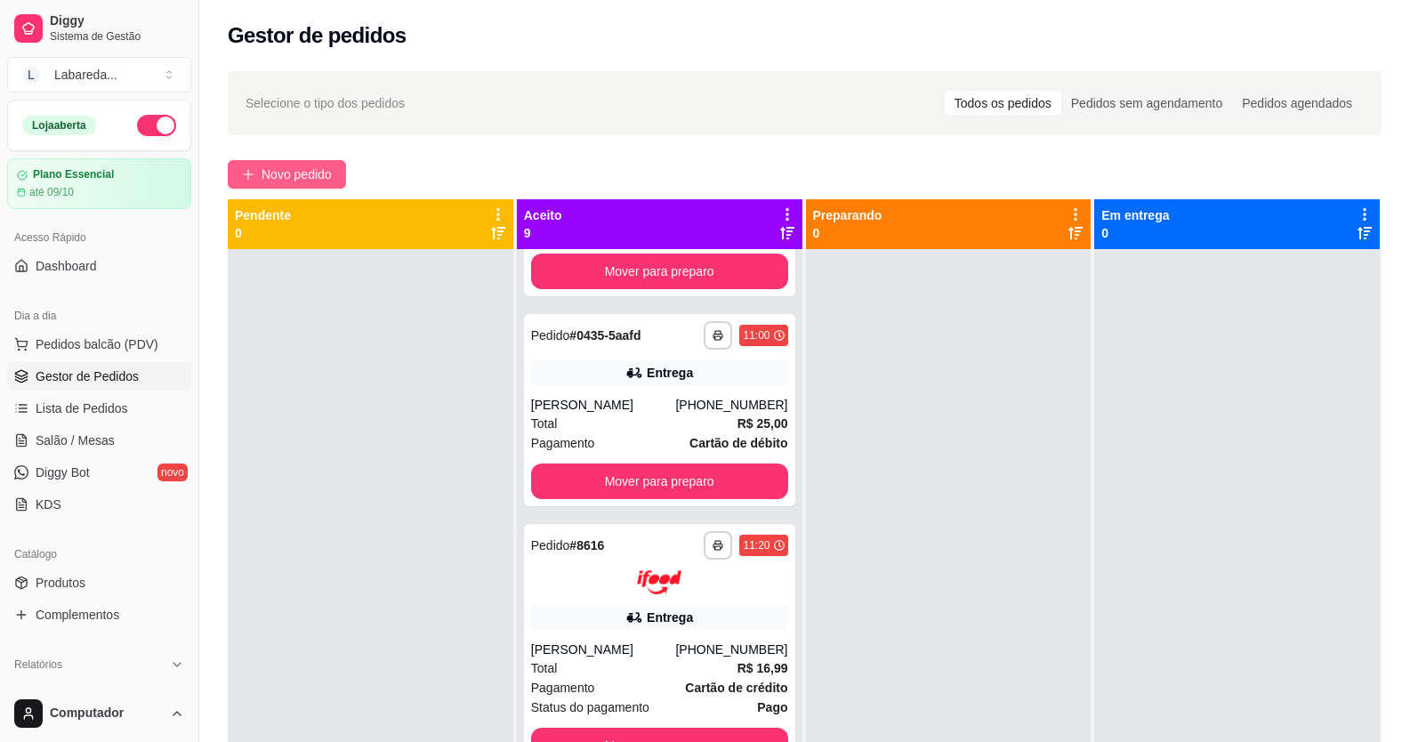
click at [335, 165] on button "Novo pedido" at bounding box center [287, 174] width 118 height 28
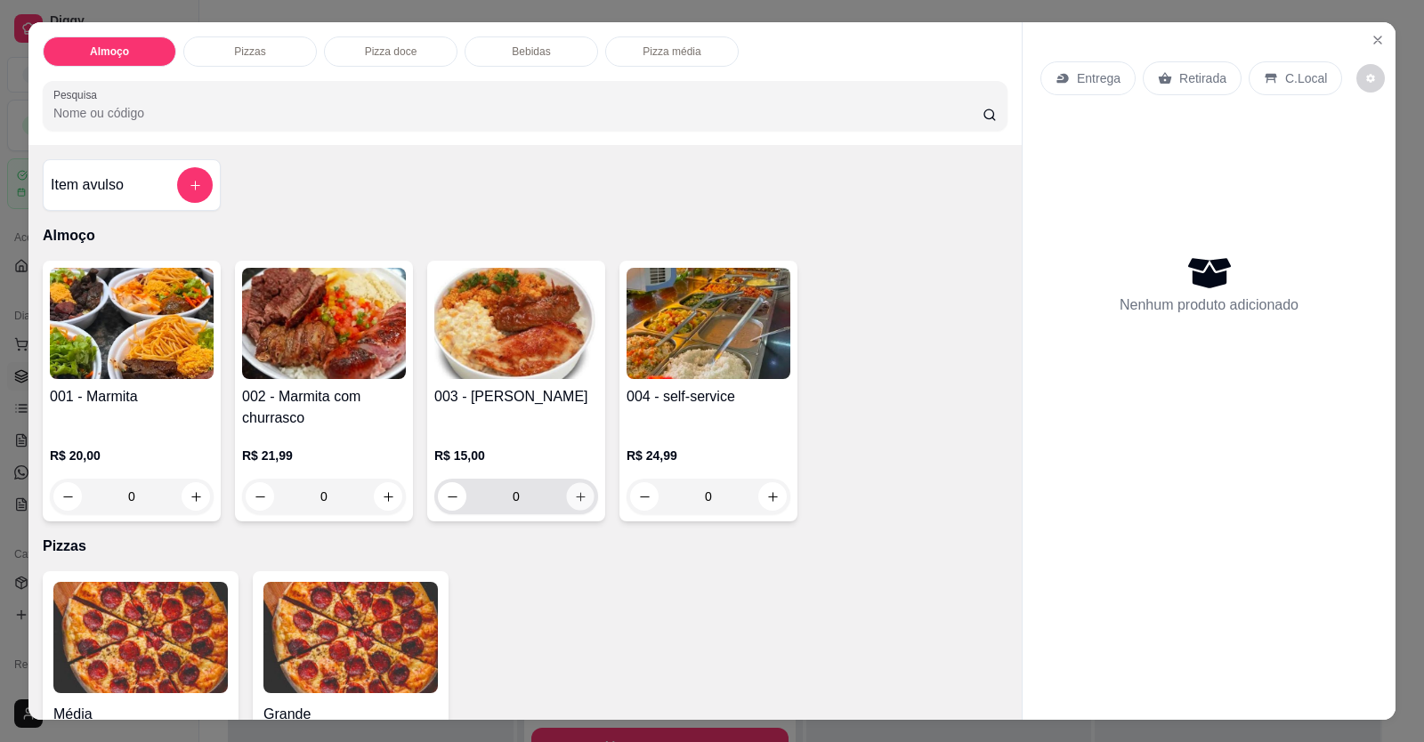
click at [583, 496] on button "increase-product-quantity" at bounding box center [580, 497] width 28 height 28
type input "1"
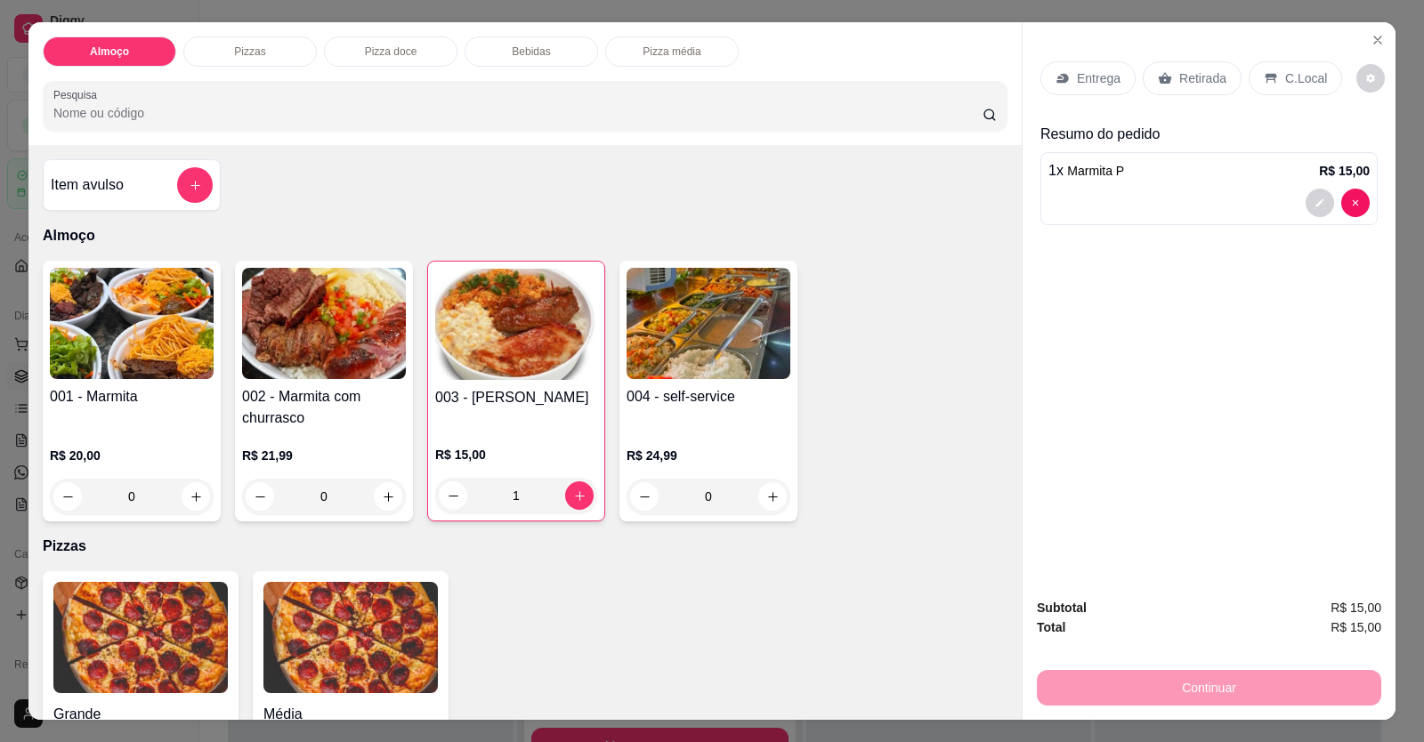
click at [1121, 196] on div at bounding box center [1208, 203] width 321 height 28
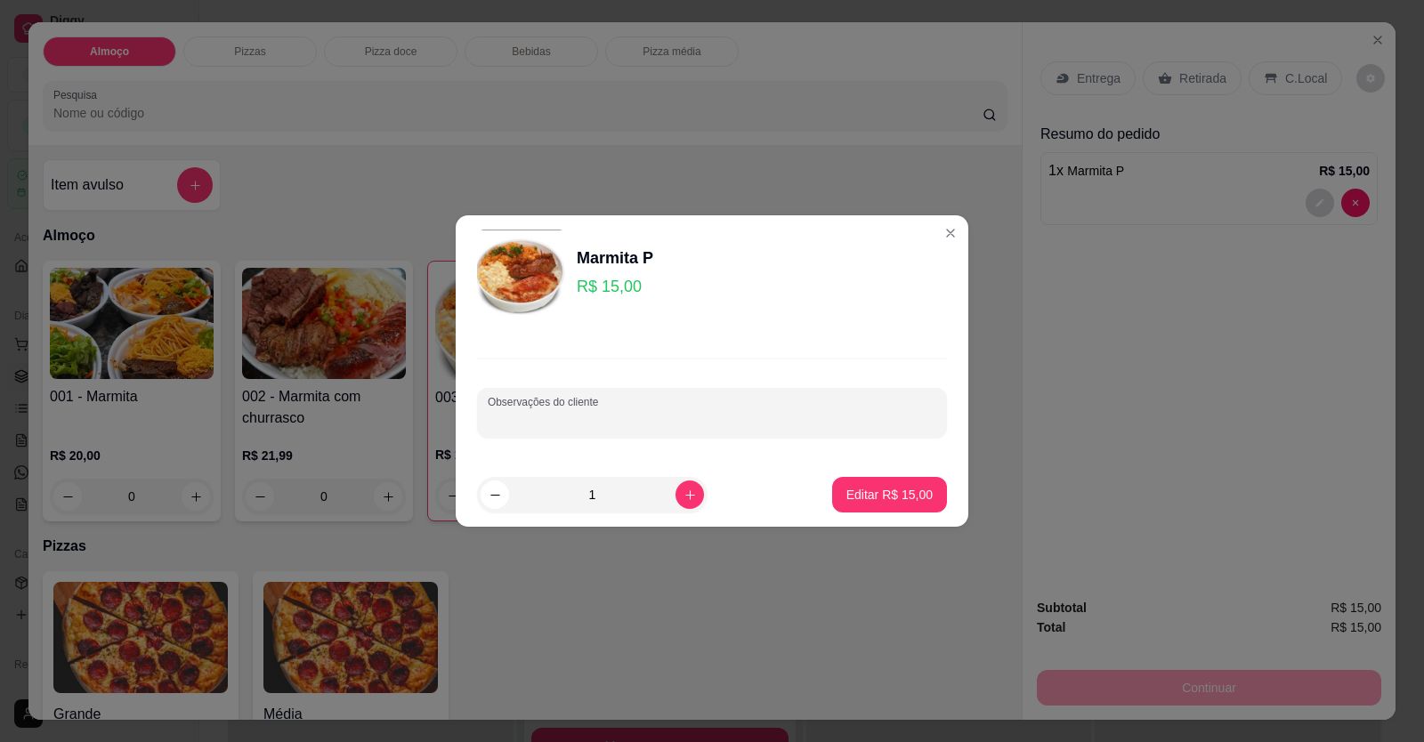
click at [646, 416] on input "Observações do cliente" at bounding box center [712, 420] width 448 height 18
paste input "marmita P Arroz Feijão tropeiro Feijão caldo Churrasco Batatinha frita"
type input "marmita P Arroz Feijão tropeiro Feijão caldo Churrasco Batatinha frita"
click at [879, 506] on button "Editar R$ 15,00" at bounding box center [889, 495] width 111 height 35
type input "0"
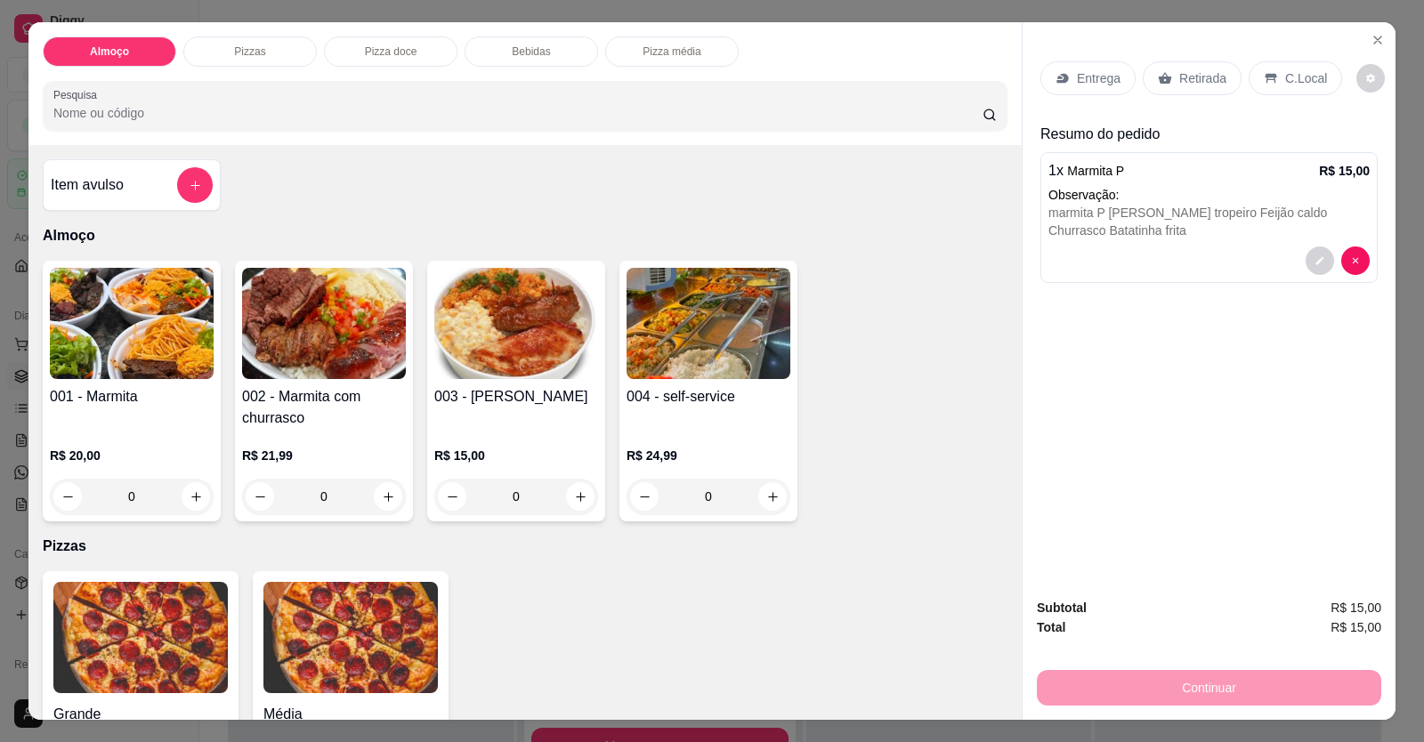
click at [1102, 73] on p "Entrega" at bounding box center [1099, 78] width 44 height 18
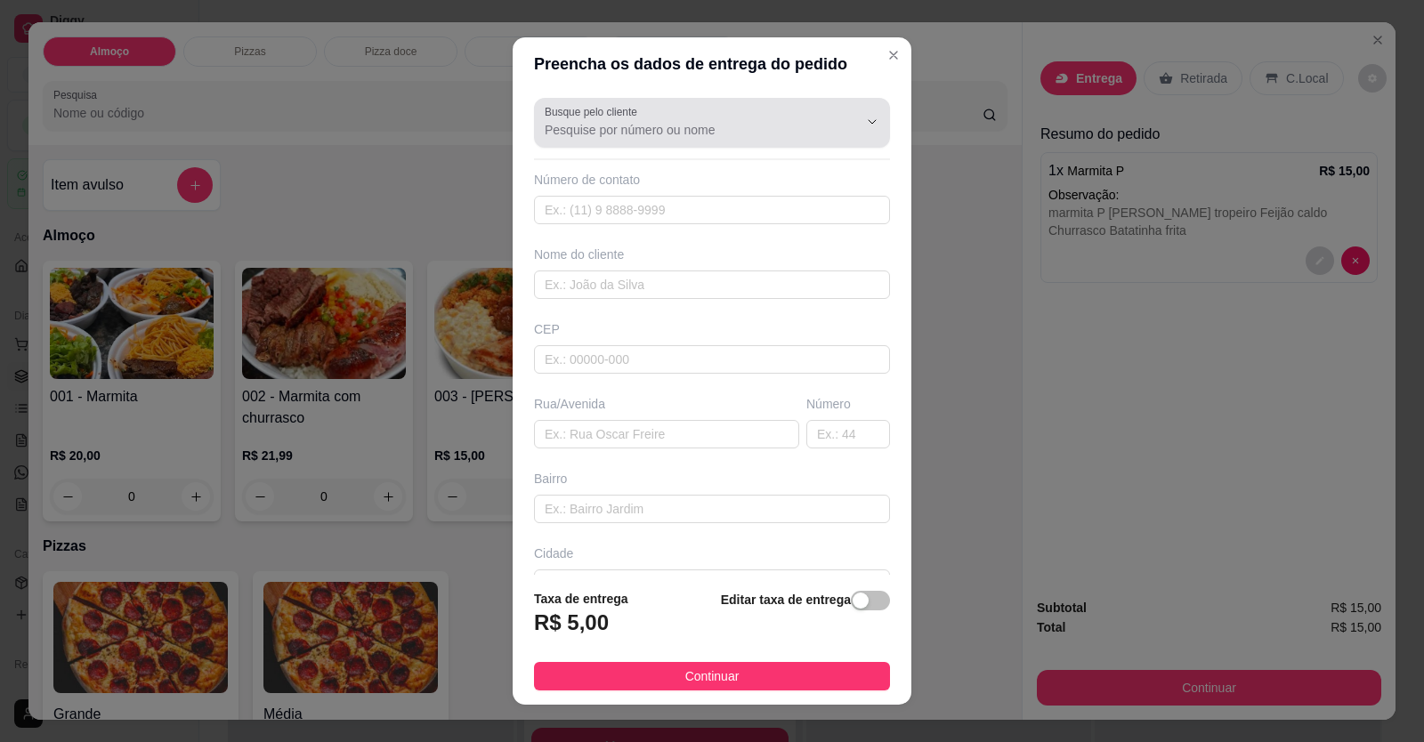
click at [693, 128] on input "Busque pelo cliente" at bounding box center [687, 130] width 285 height 18
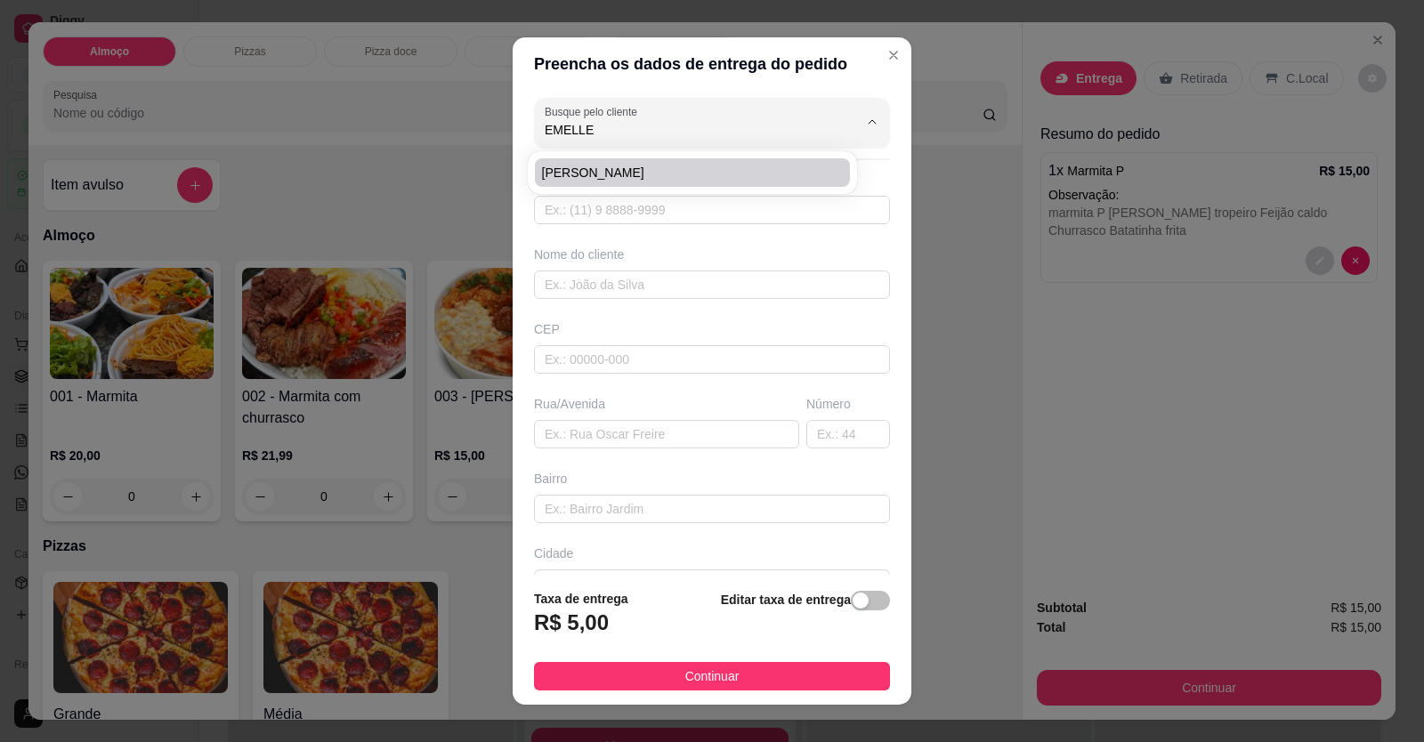
click at [816, 163] on li "EMELLEY ARAUJO" at bounding box center [692, 172] width 315 height 28
type input "EMELLEY ARAUJO"
type input "61998589834"
type input "EMELLEY ARAUJO"
type input "Avenida João Isper Gebrim 977 FAMA HOTEL Em frente o Lions Clube"
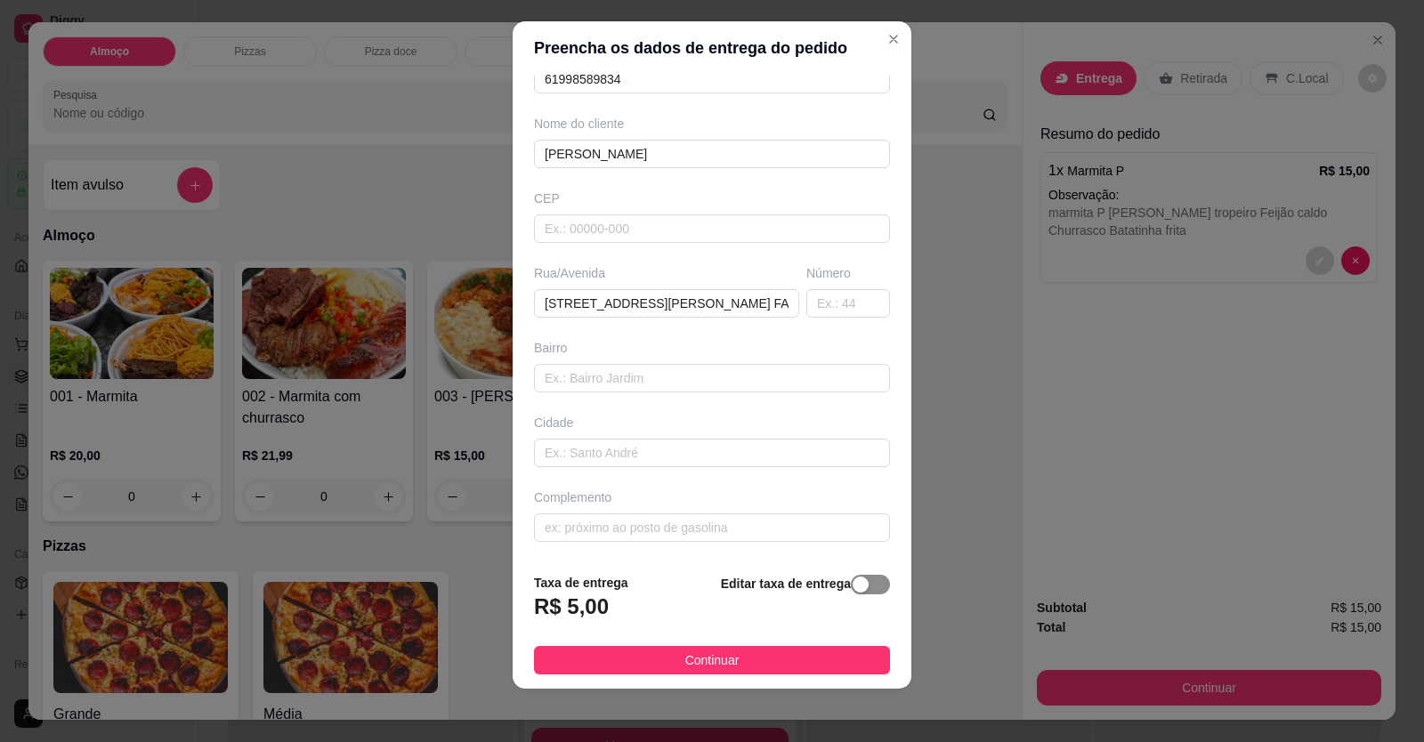
scroll to position [20, 0]
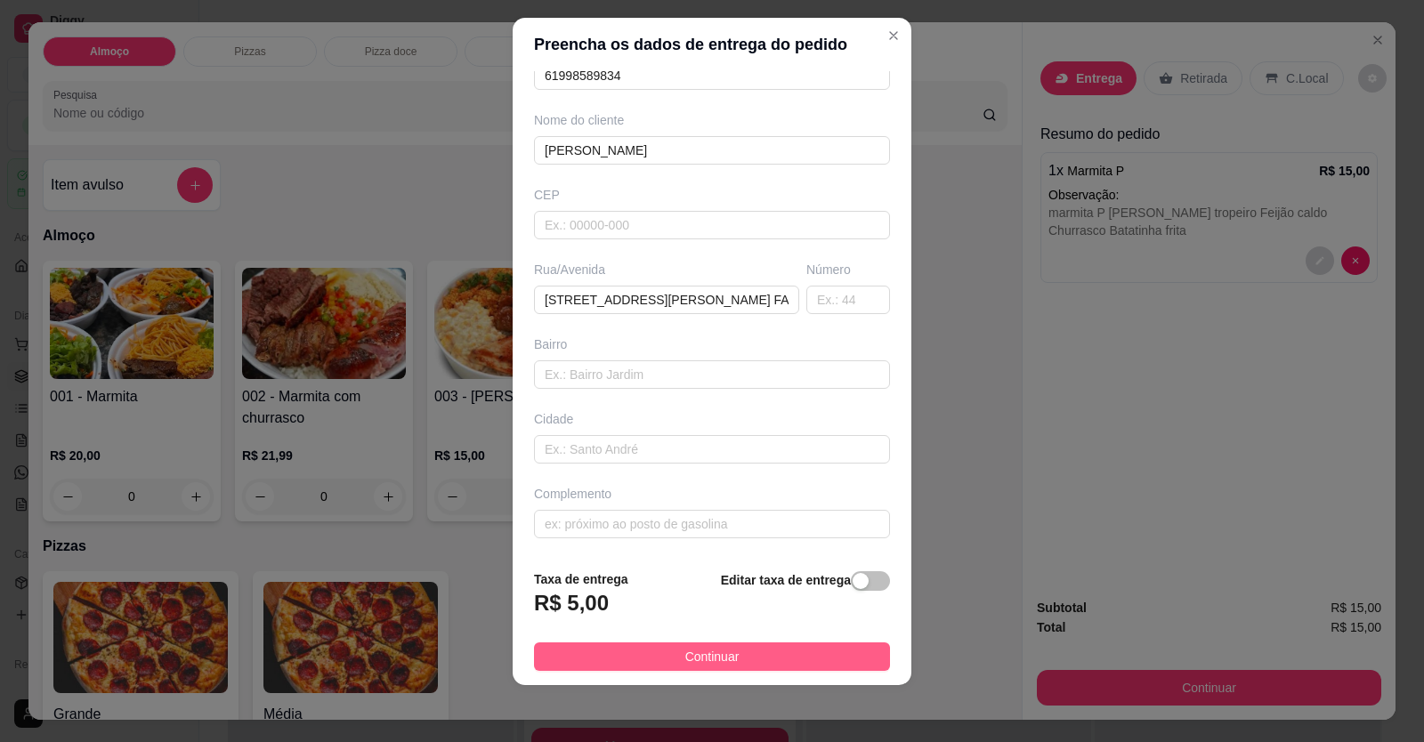
type input "EMELLEY ARAUJO"
drag, startPoint x: 729, startPoint y: 653, endPoint x: 1089, endPoint y: 737, distance: 369.9
click at [729, 654] on button "Continuar" at bounding box center [712, 656] width 356 height 28
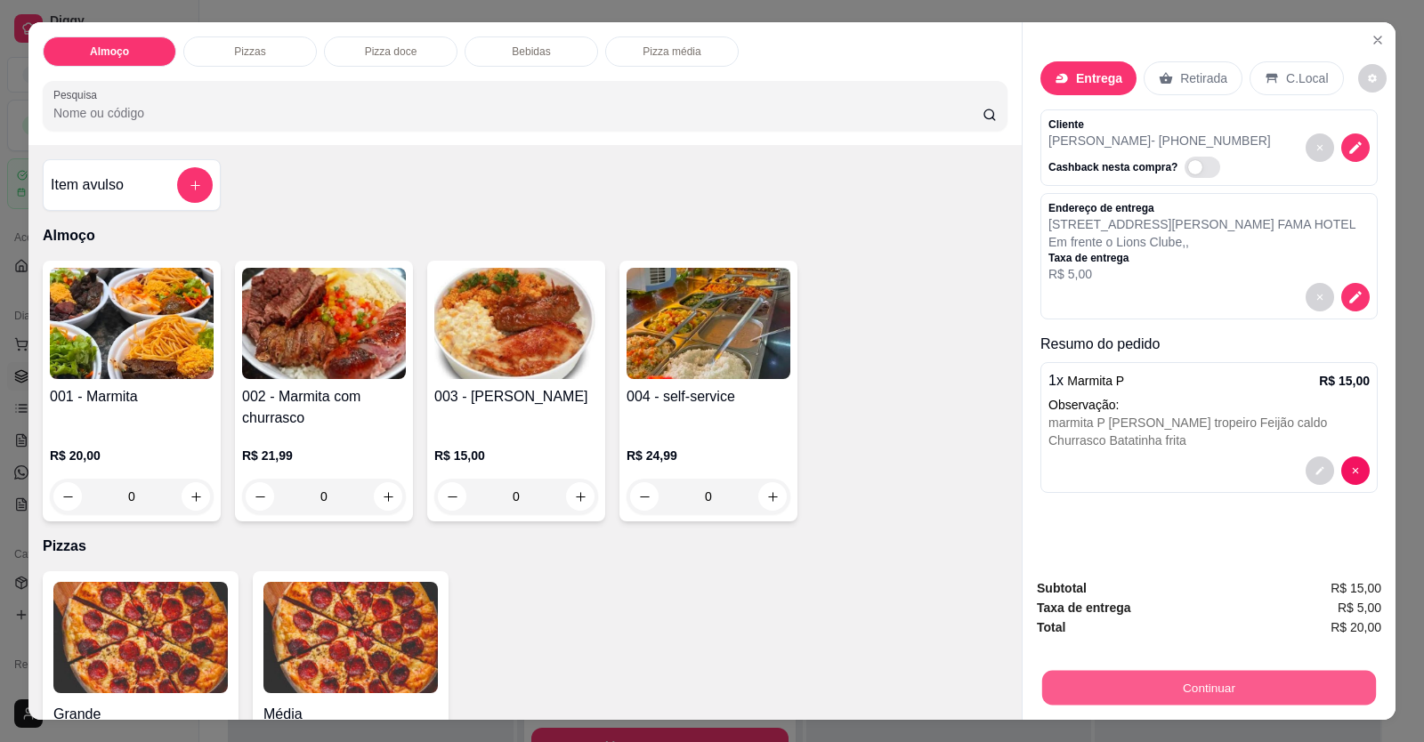
click at [1241, 680] on button "Continuar" at bounding box center [1209, 688] width 334 height 35
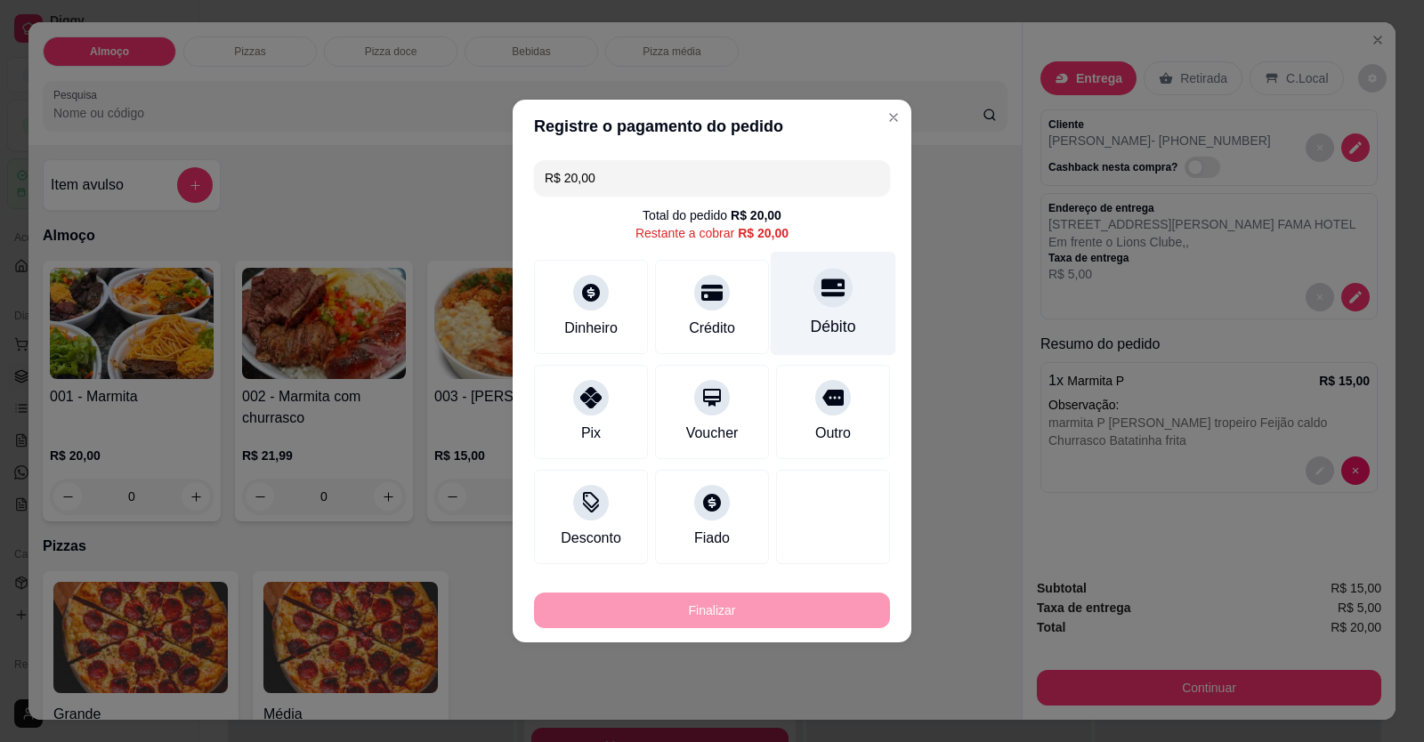
click at [835, 336] on div "Débito" at bounding box center [833, 326] width 45 height 23
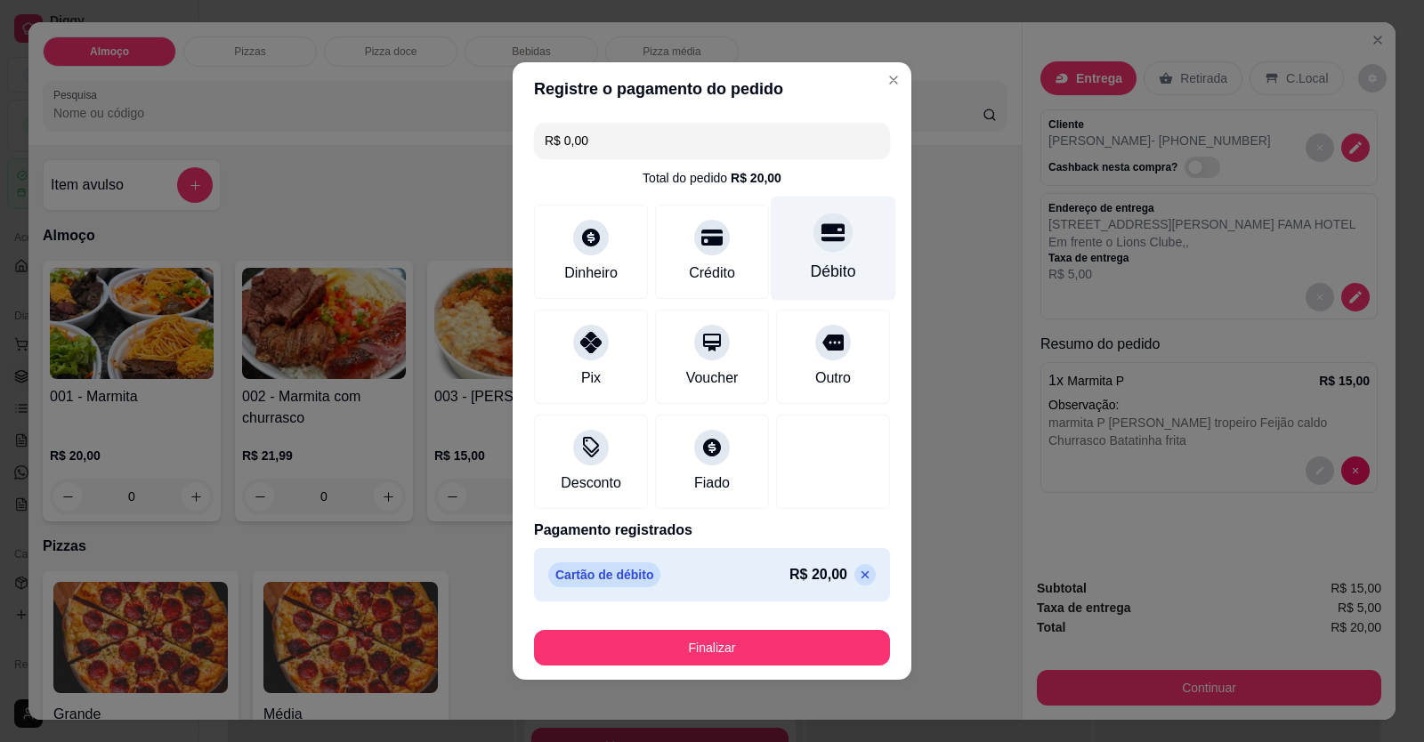
click at [831, 272] on div "Débito" at bounding box center [833, 271] width 45 height 23
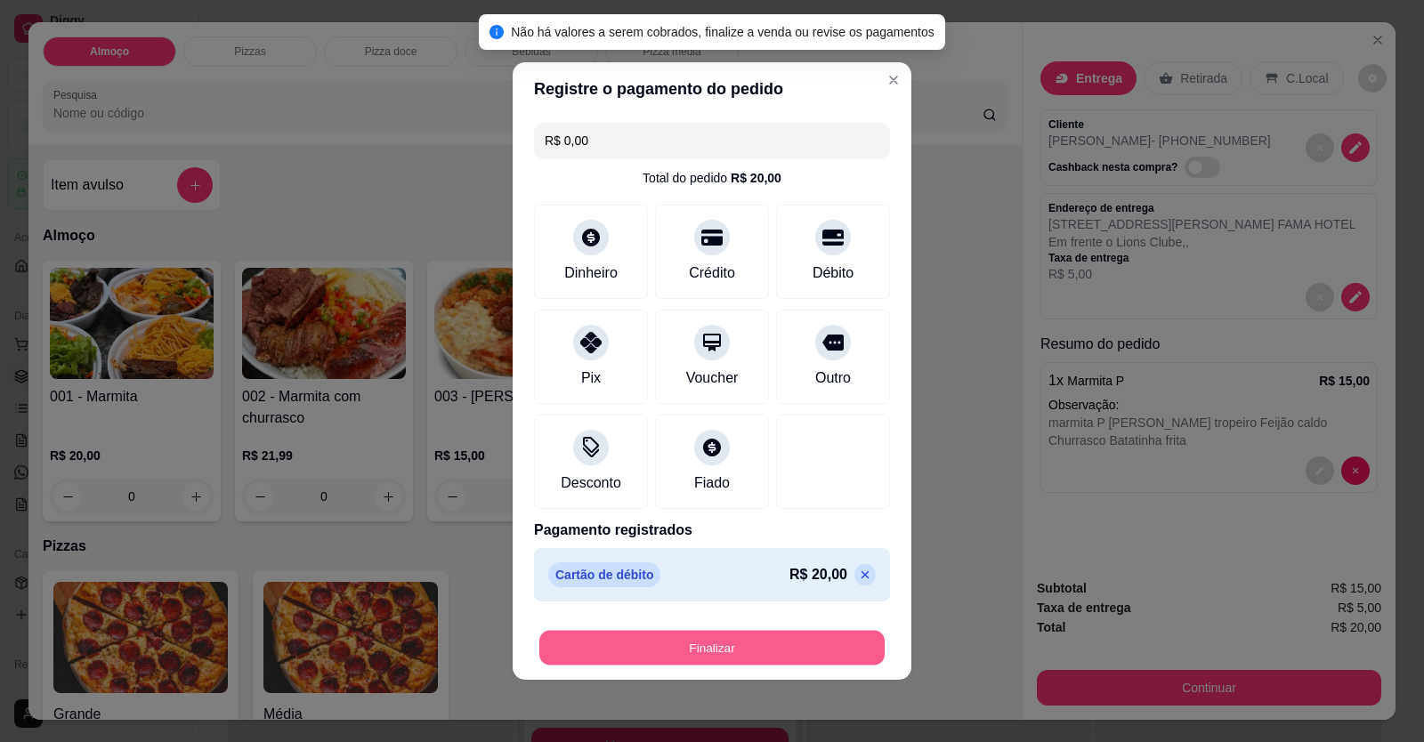
click at [752, 641] on button "Finalizar" at bounding box center [711, 648] width 345 height 35
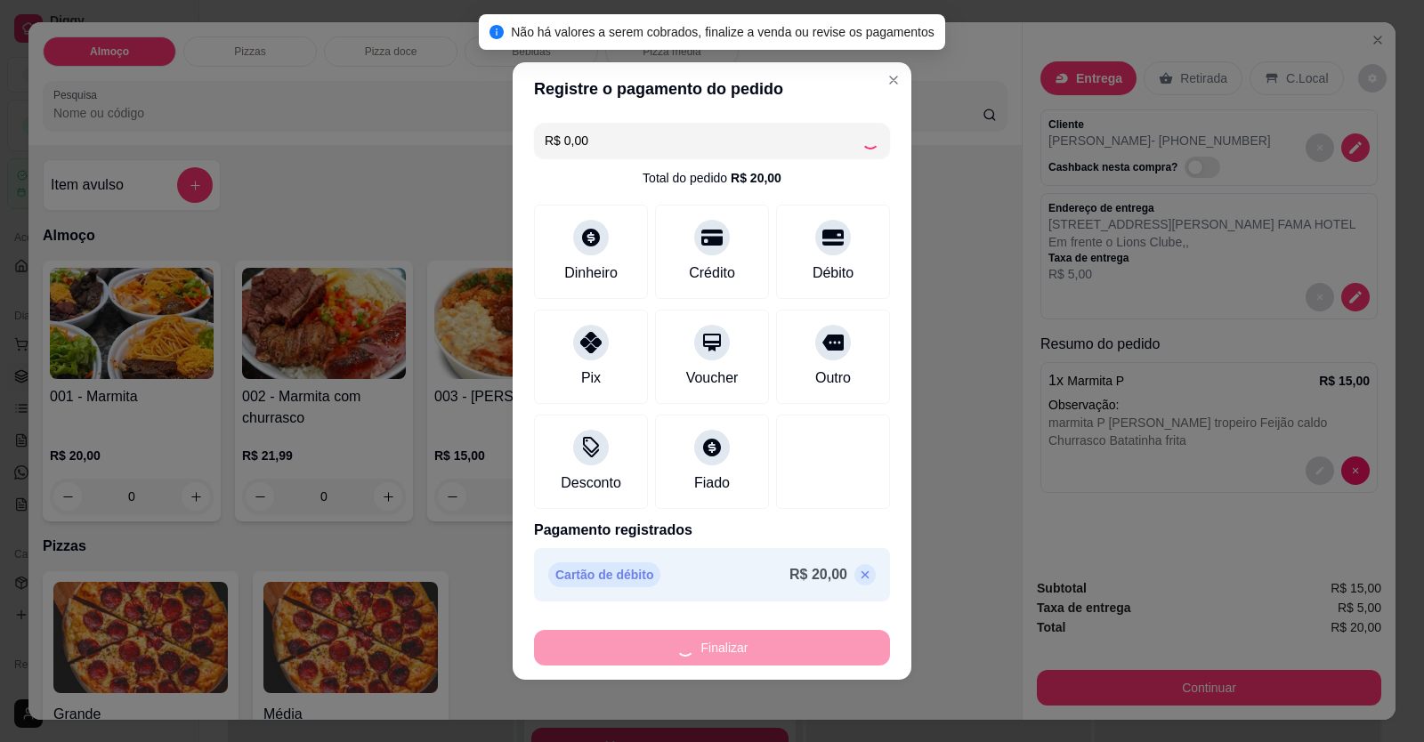
type input "-R$ 20,00"
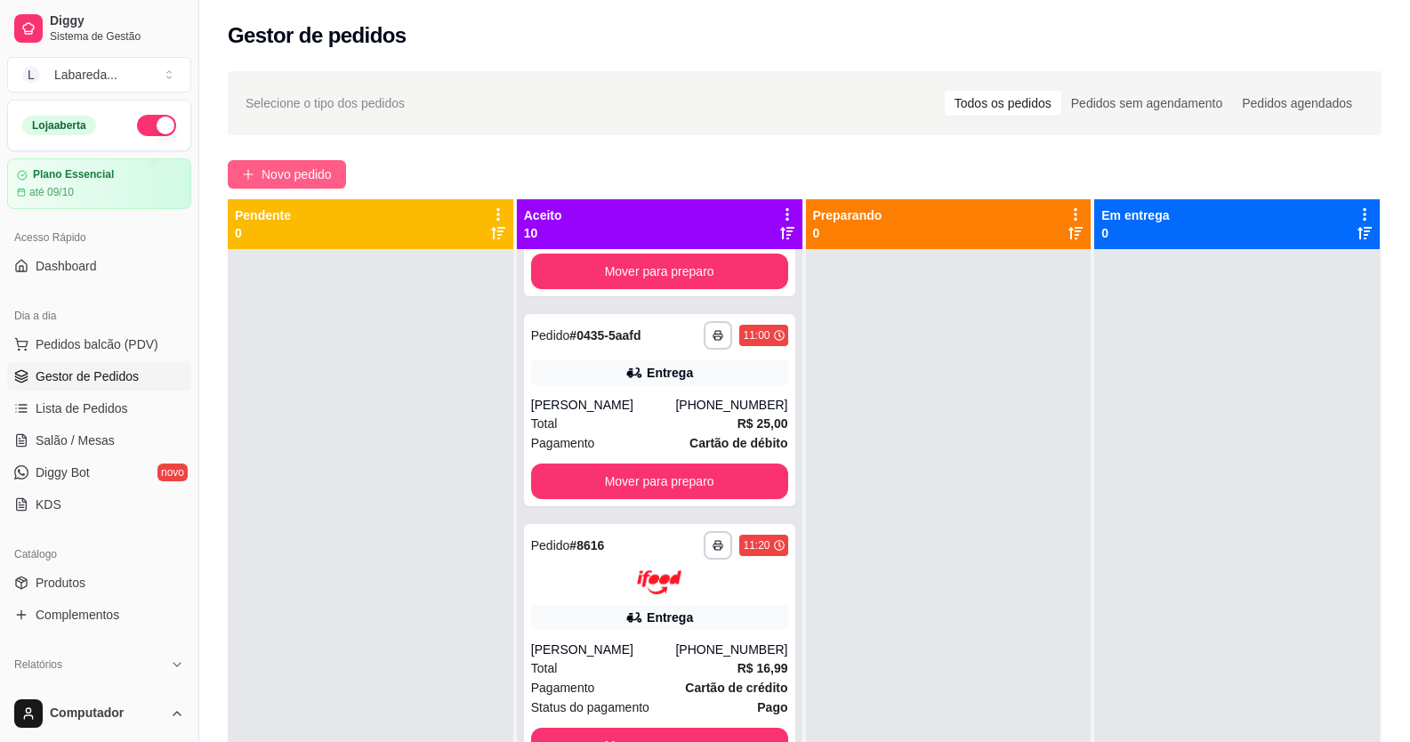
click at [286, 176] on span "Novo pedido" at bounding box center [297, 175] width 70 height 20
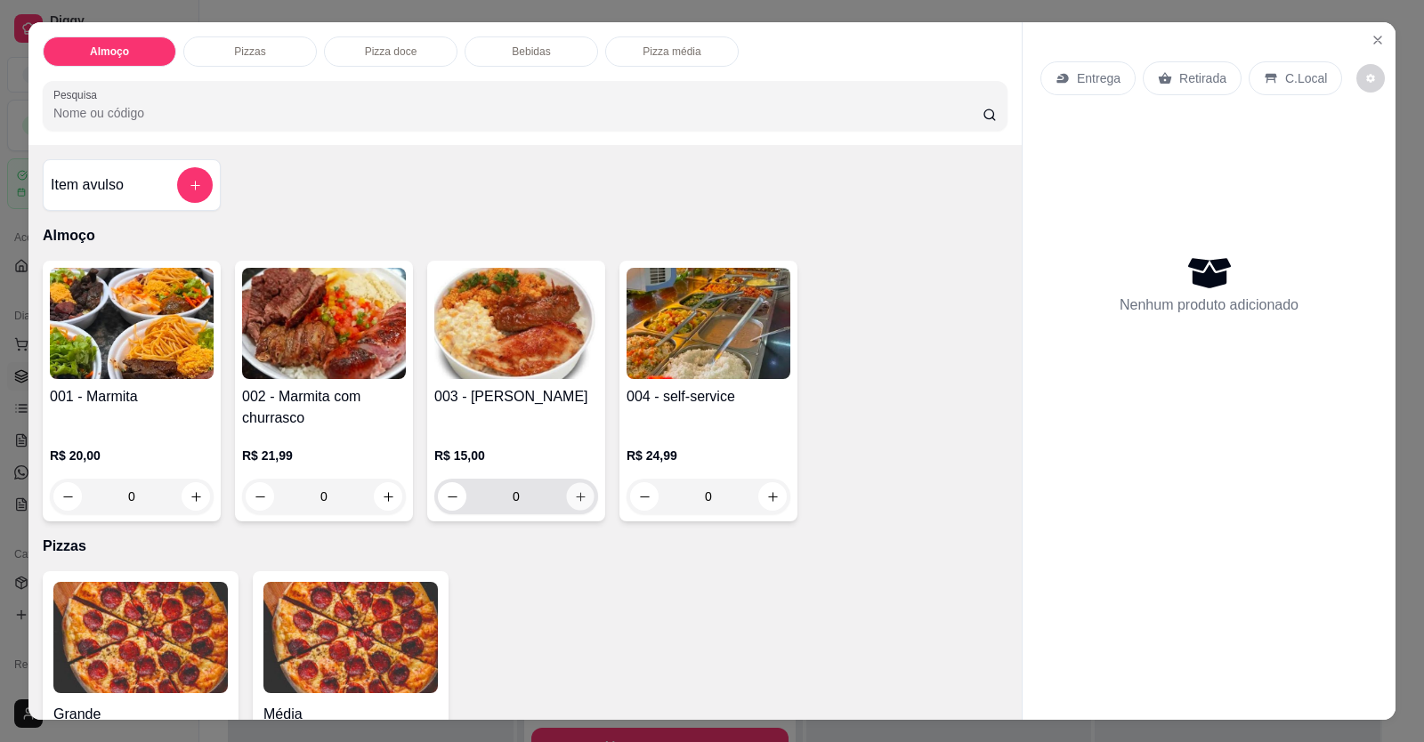
click at [577, 499] on icon "increase-product-quantity" at bounding box center [580, 496] width 13 height 13
type input "1"
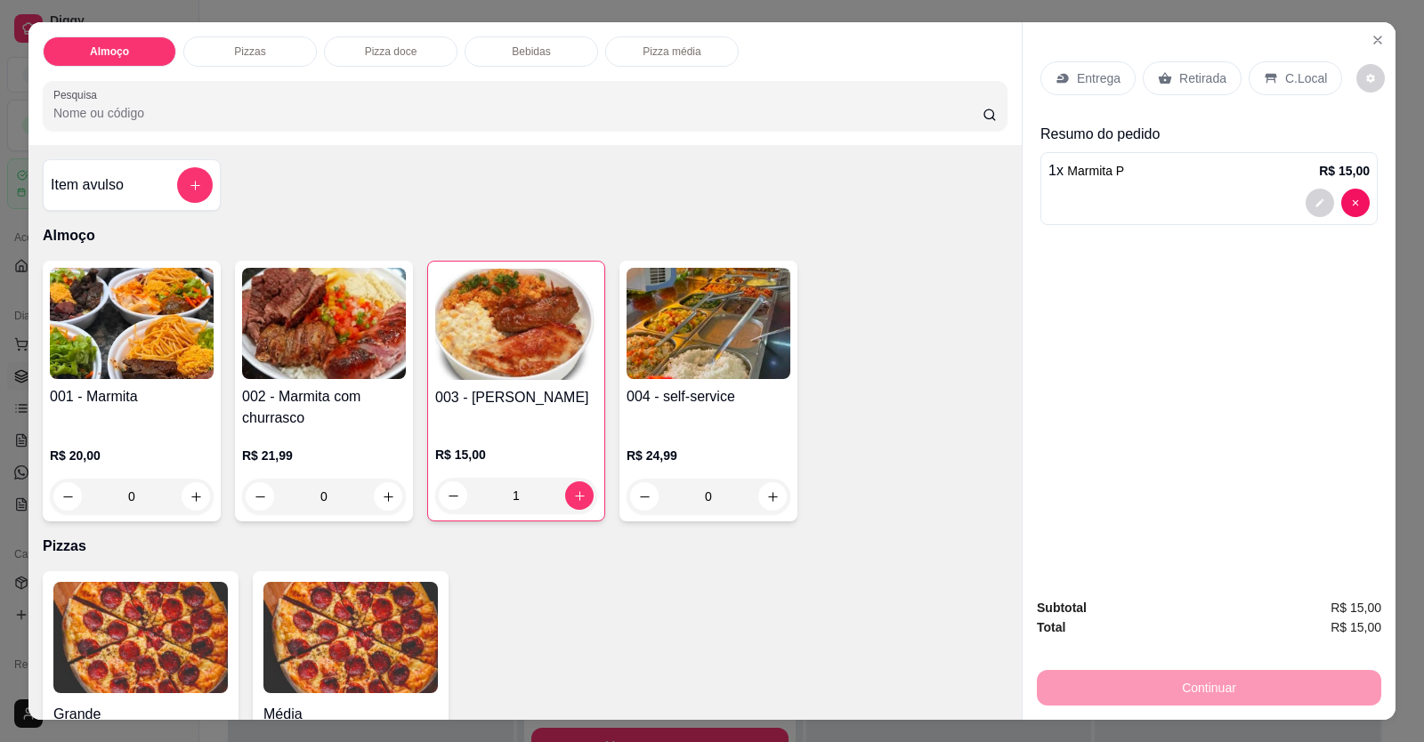
click at [1064, 207] on div at bounding box center [1208, 203] width 321 height 28
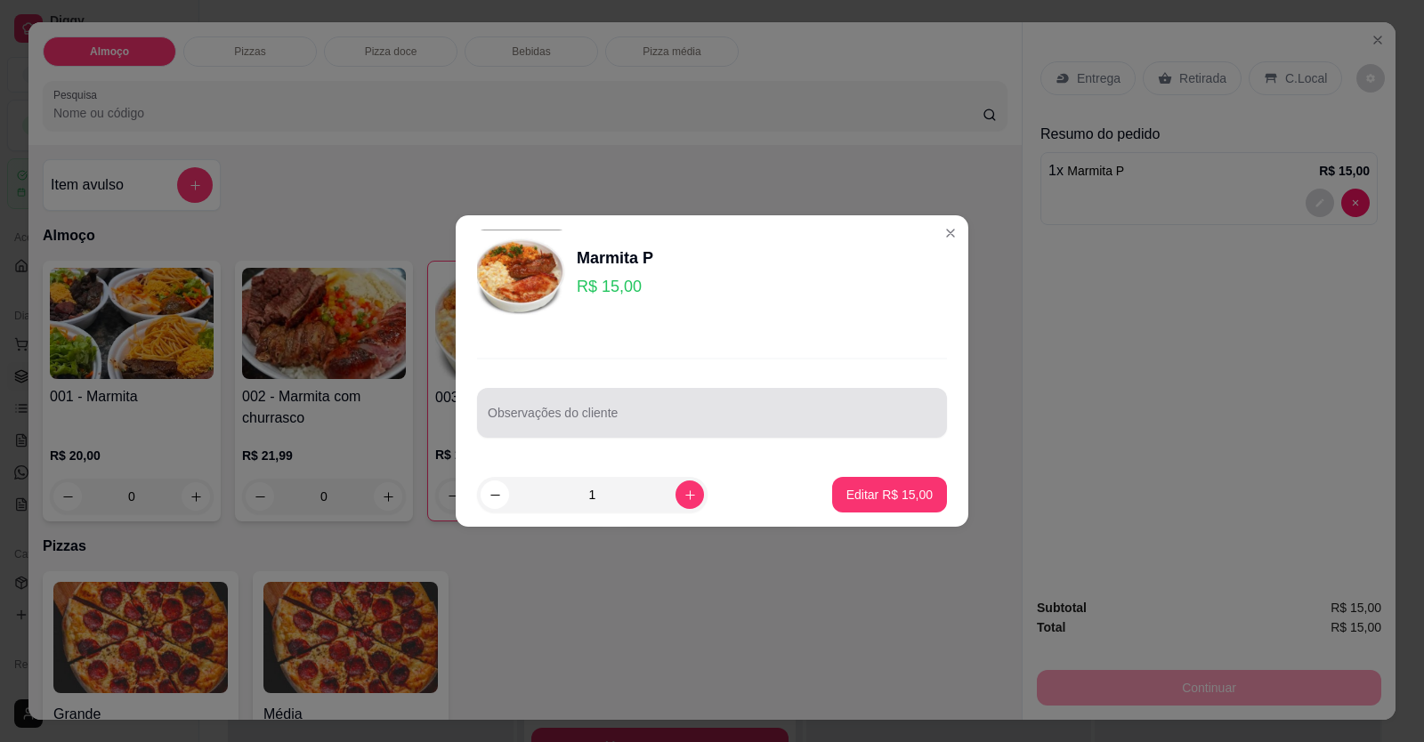
click at [685, 408] on div at bounding box center [712, 413] width 448 height 36
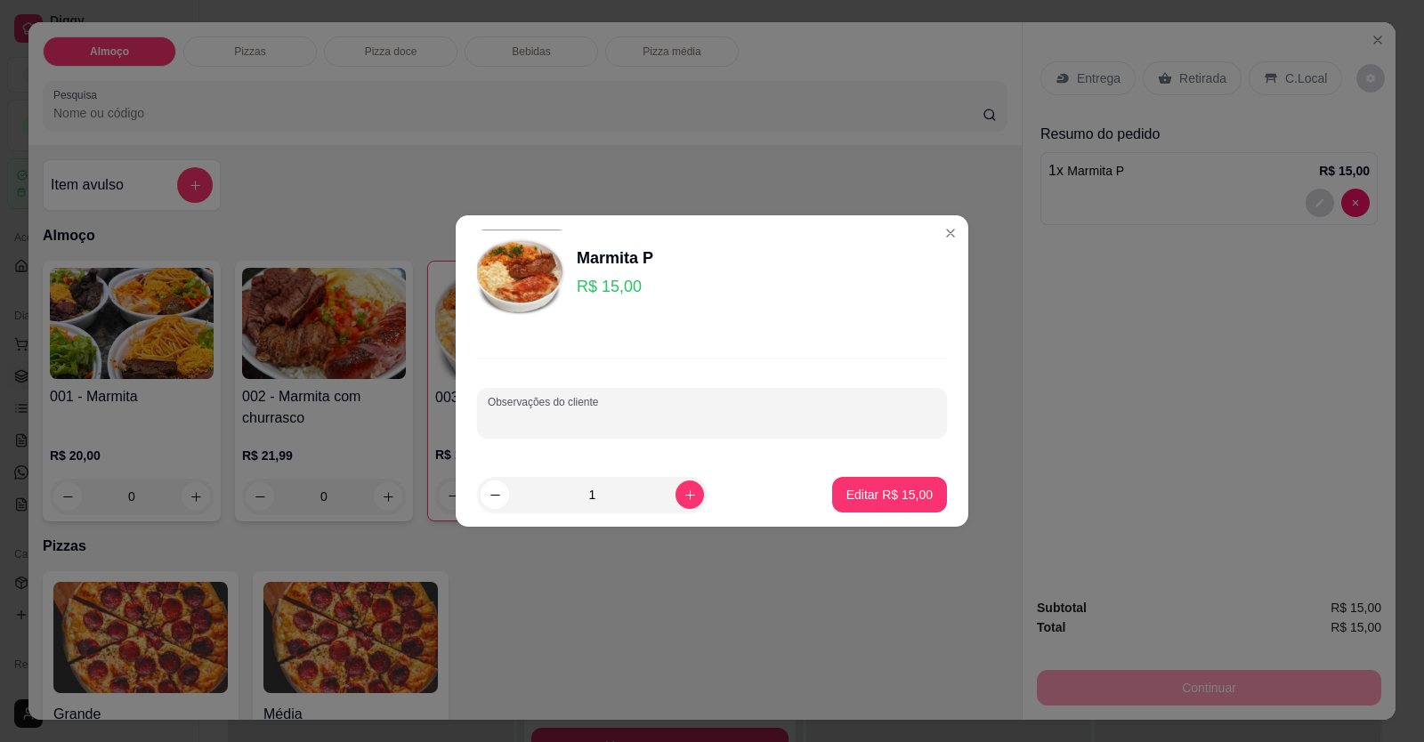
paste input "Feijão tropeiro Pouco arroz Batata frita Verduras Sem macarrão"
type input "Feijão tropeiro Pouco arroz Batata frita Verduras Sem macarrão"
click at [855, 483] on button "Editar R$ 15,00" at bounding box center [889, 495] width 115 height 36
type input "0"
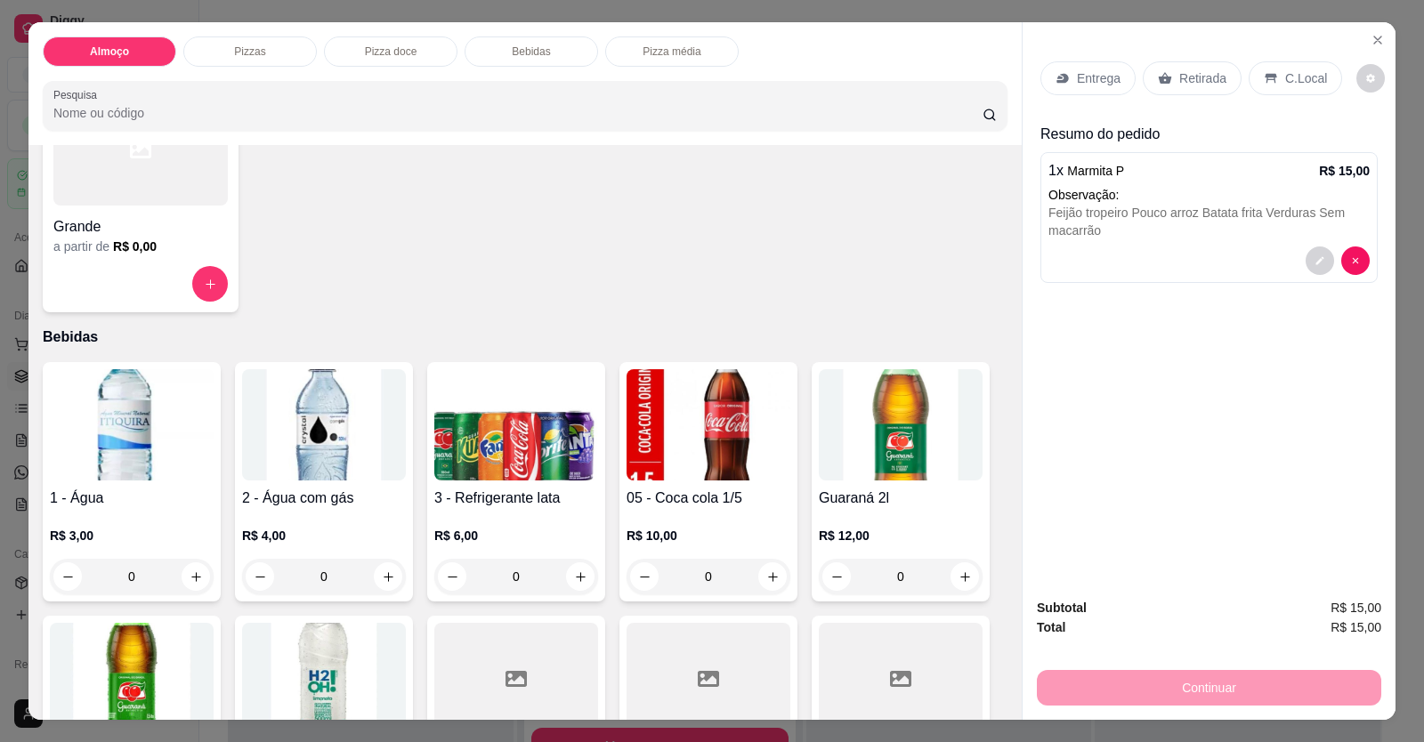
scroll to position [801, 0]
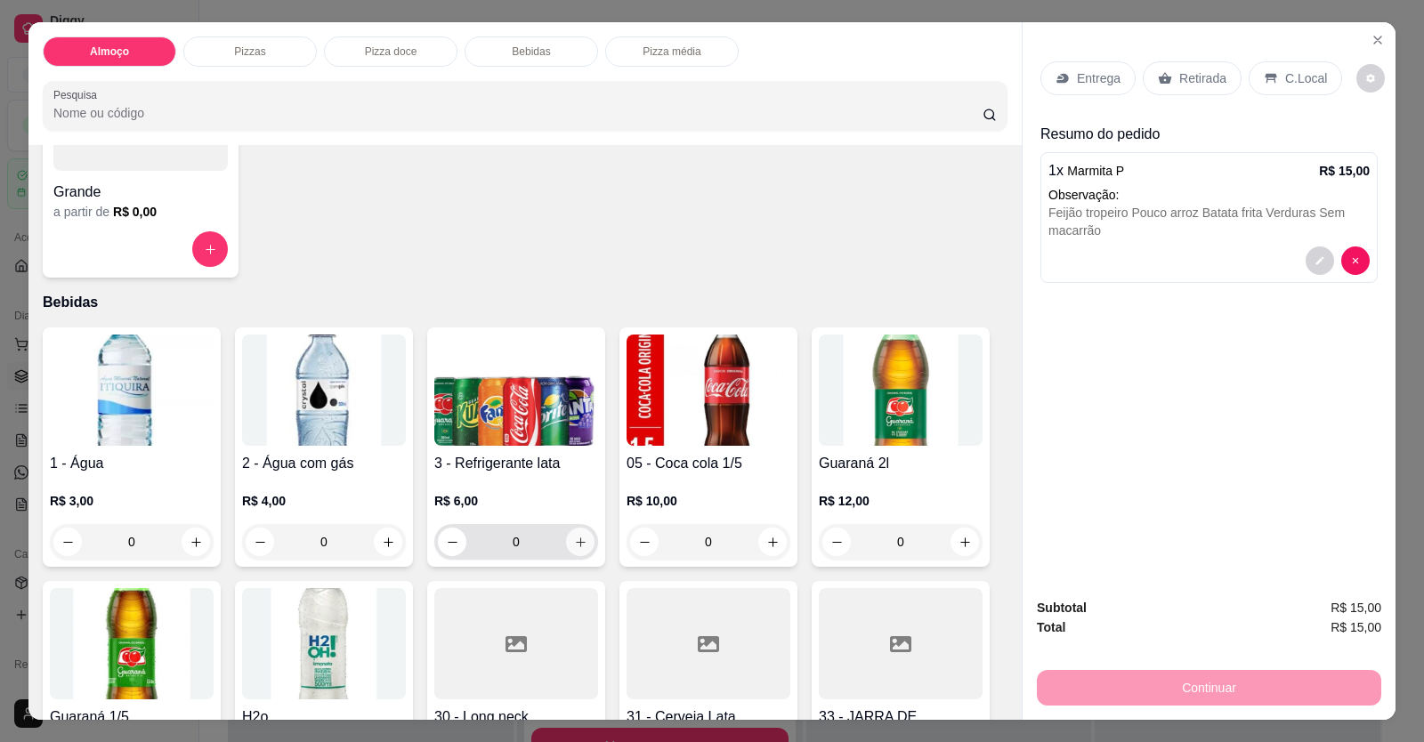
click at [580, 537] on button "increase-product-quantity" at bounding box center [580, 542] width 28 height 28
type input "1"
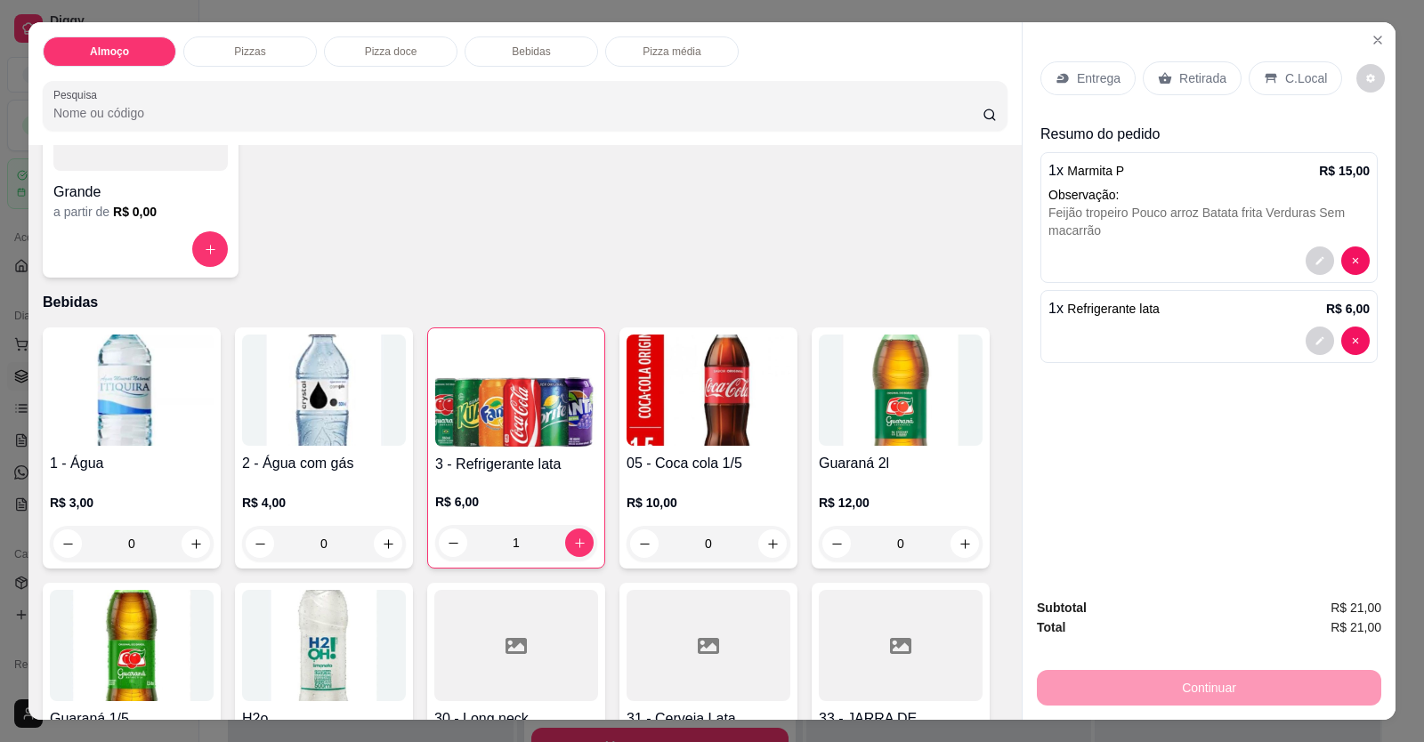
click at [1157, 328] on div at bounding box center [1208, 341] width 321 height 28
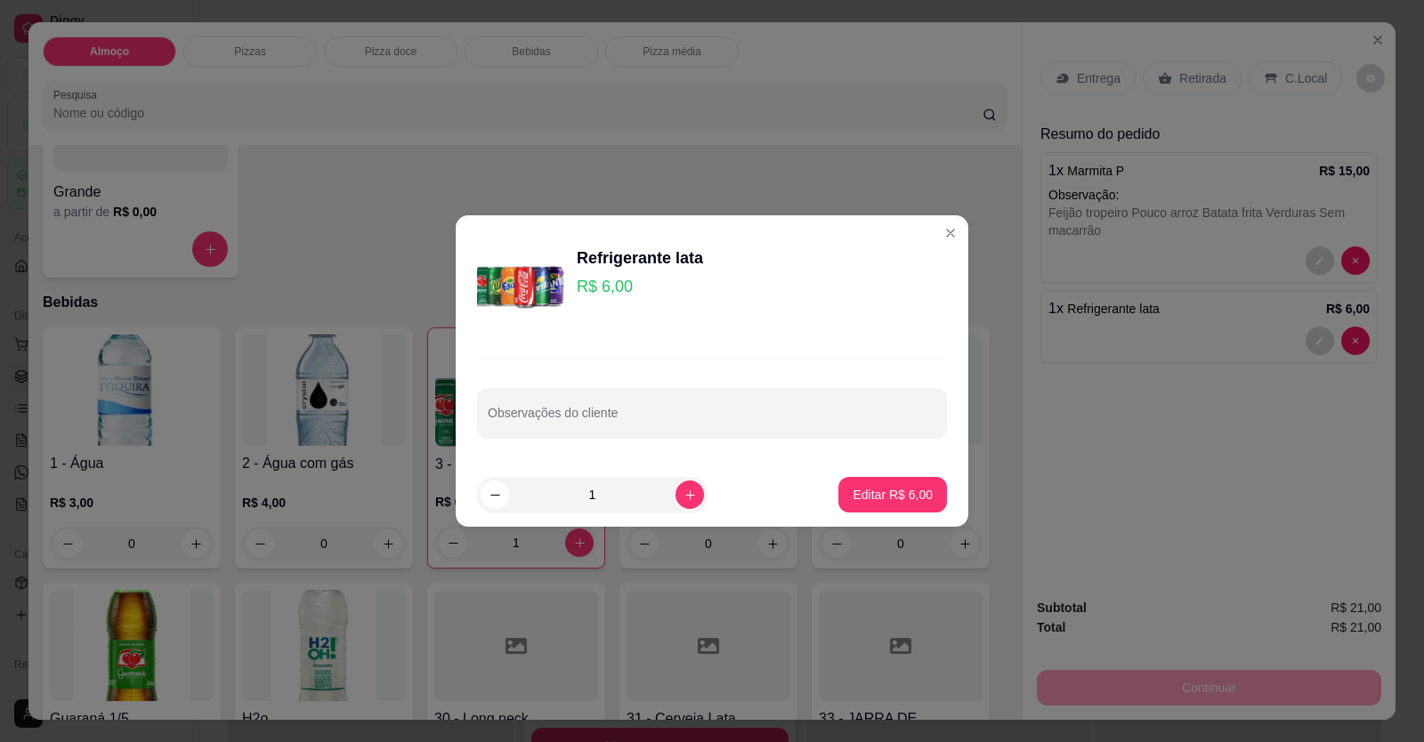
click at [803, 414] on input "Observações do cliente" at bounding box center [712, 420] width 448 height 18
type input "COCA"
click at [908, 506] on button "Editar R$ 6,00" at bounding box center [892, 495] width 109 height 36
type input "0"
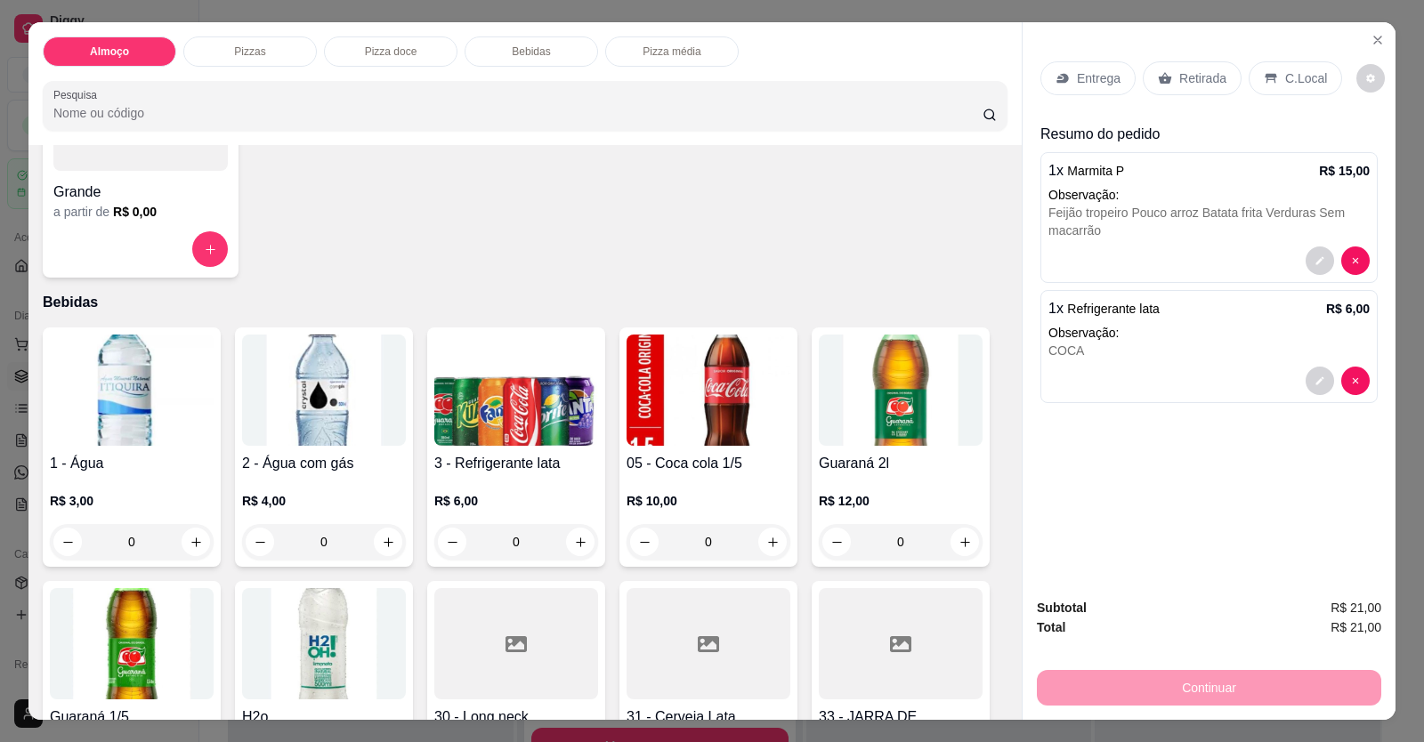
click at [1088, 92] on div "Entrega" at bounding box center [1087, 78] width 95 height 34
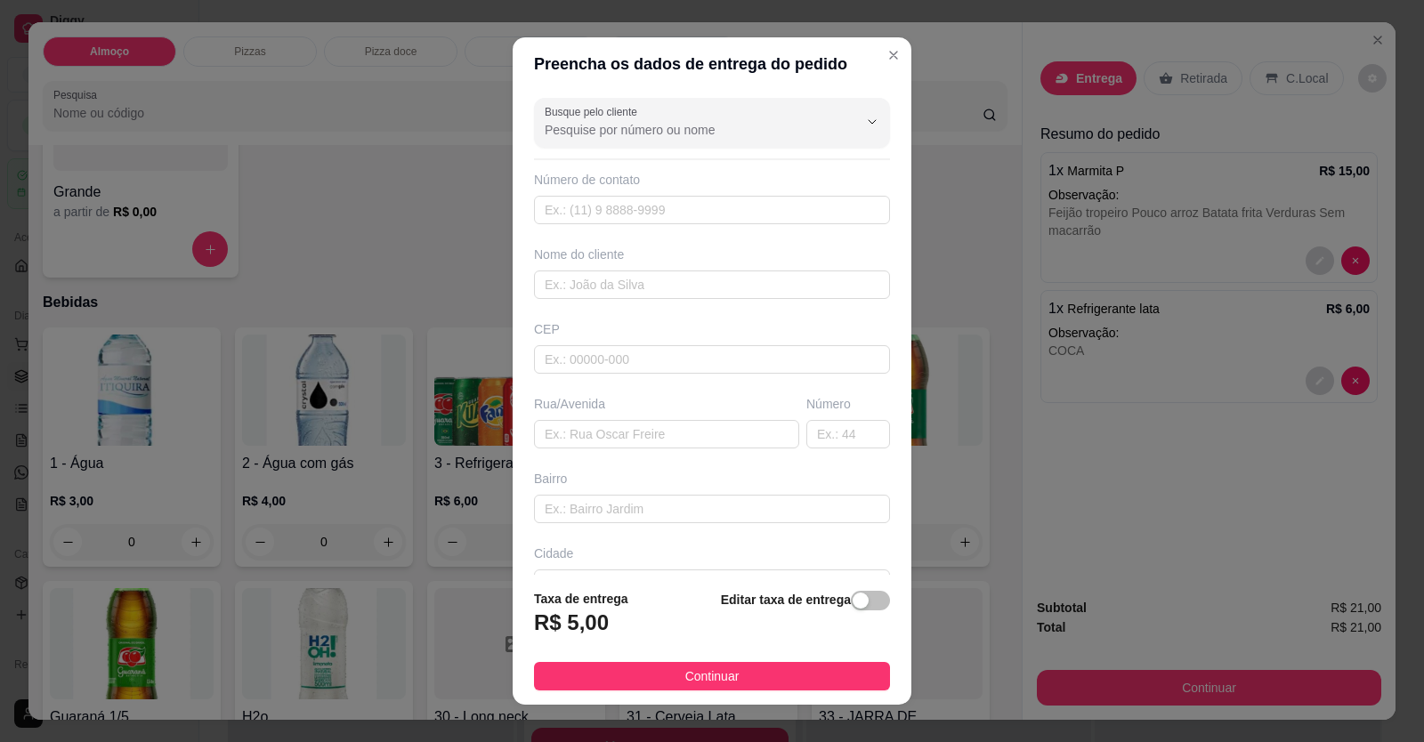
click at [779, 126] on input "Busque pelo cliente" at bounding box center [687, 130] width 285 height 18
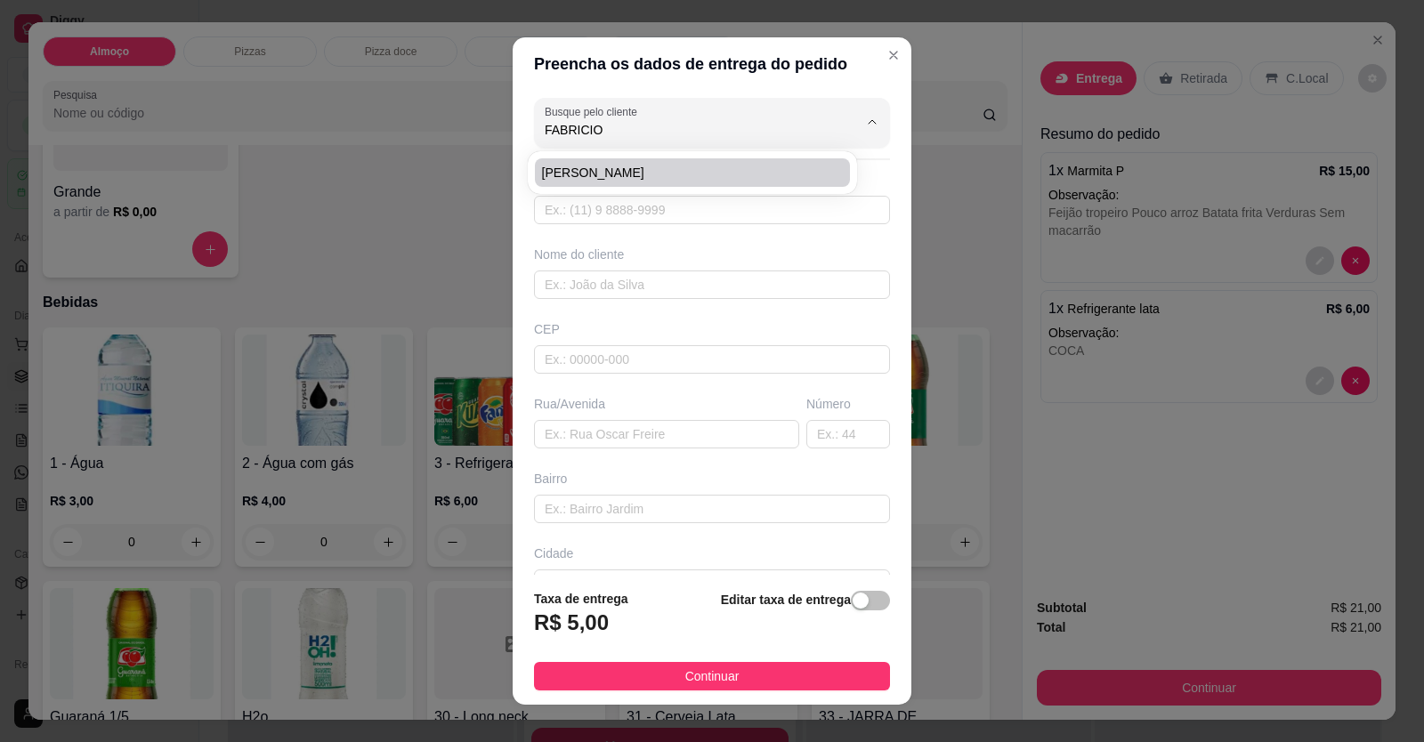
type input "FABRICIO"
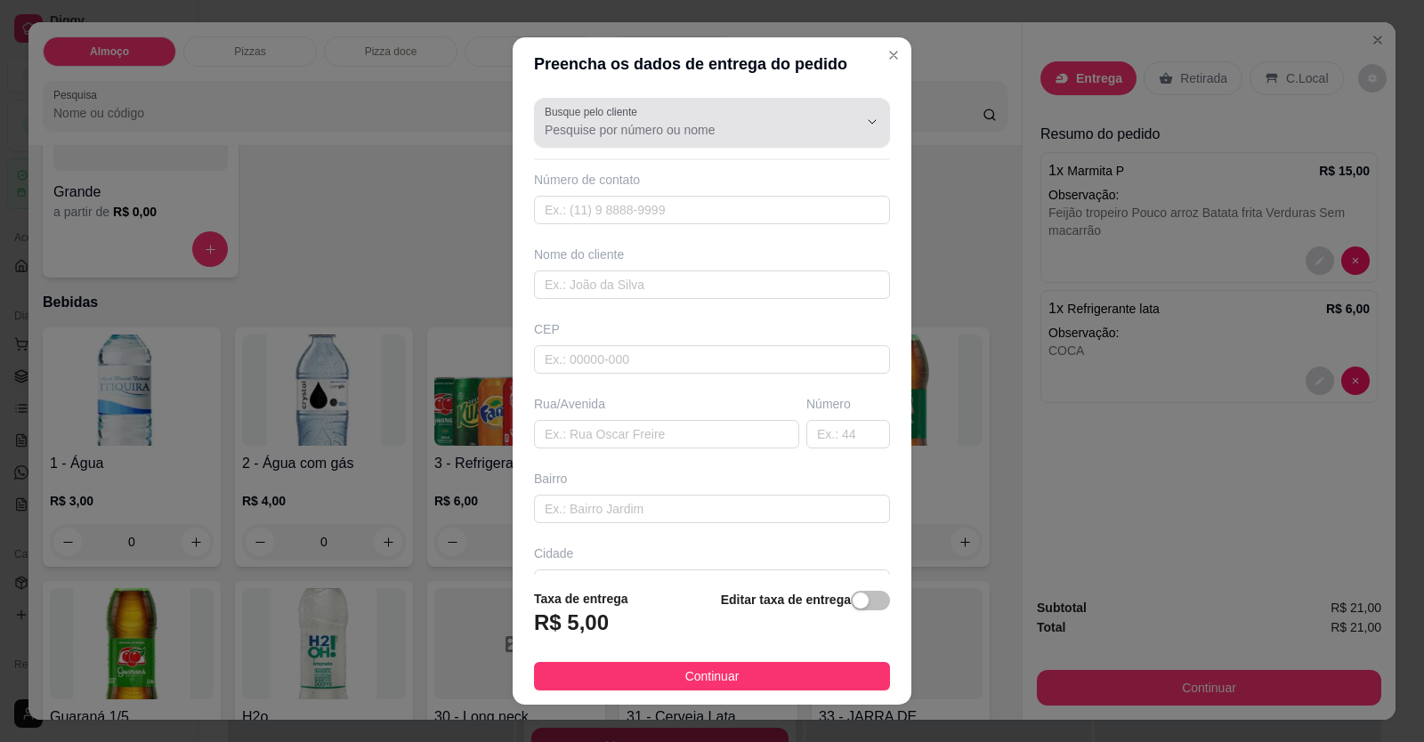
click at [714, 139] on div at bounding box center [712, 123] width 335 height 36
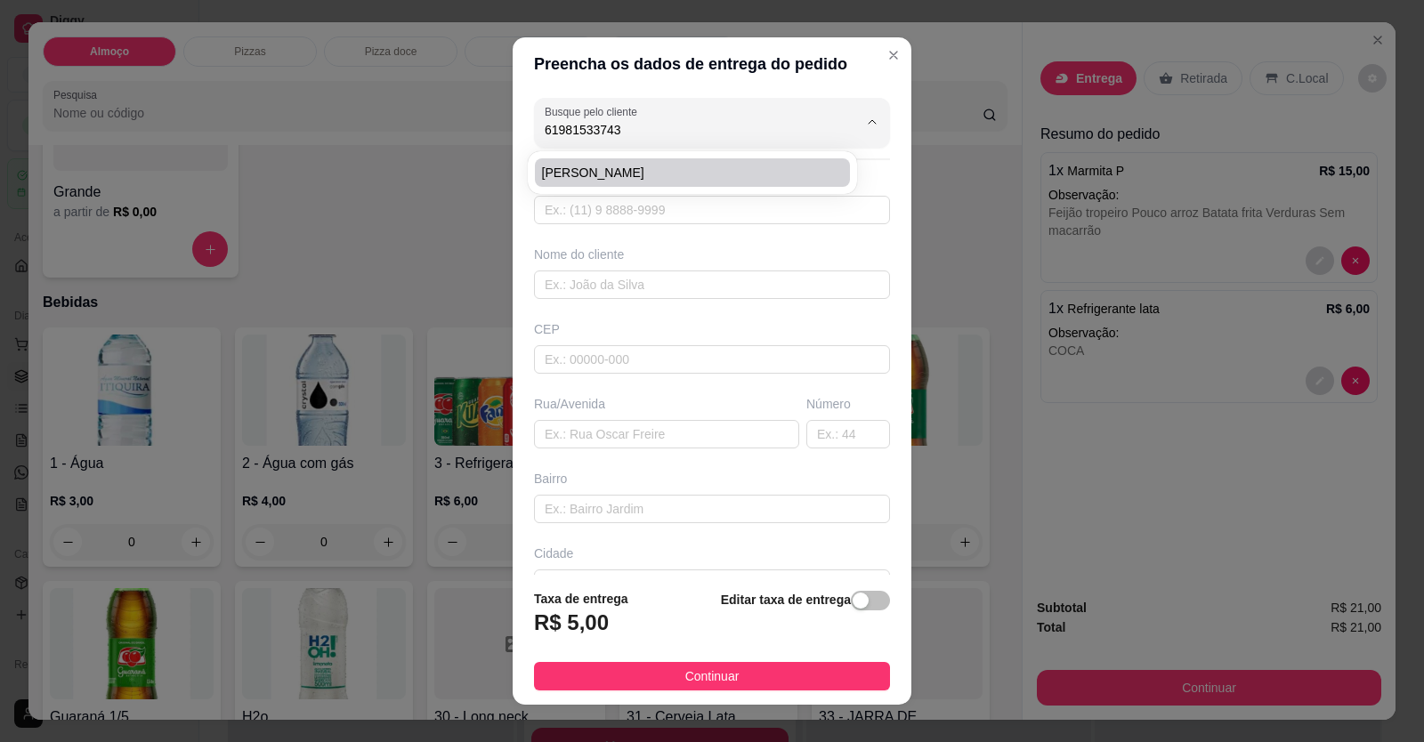
click at [681, 171] on span "FABRICIO LUIZ" at bounding box center [683, 173] width 283 height 18
type input "FABRICIO LUIZ"
type input "61981533743"
type input "FABRICIO LUIZ"
type input "Condomínio park Prime sul 1 Setor sul Apt 301."
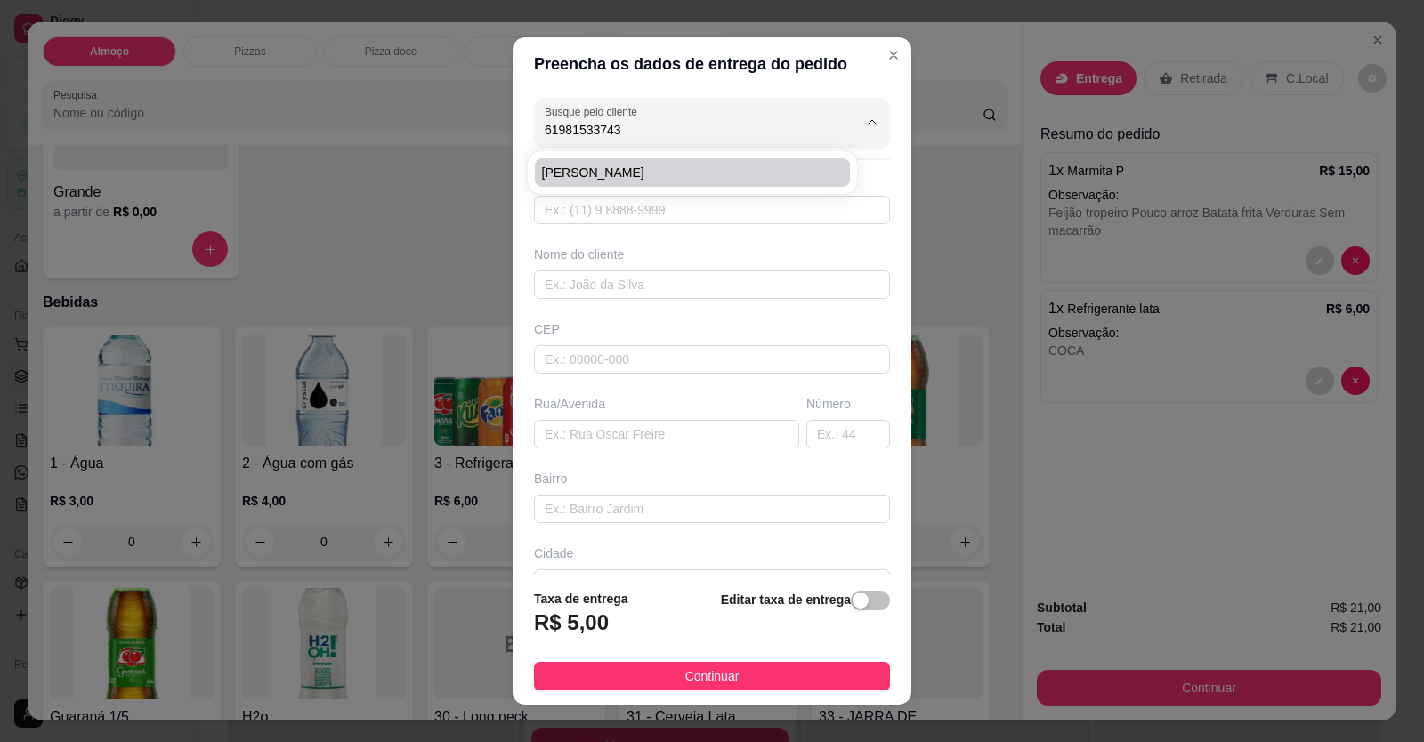
type input "LOCALIZAÇÃO"
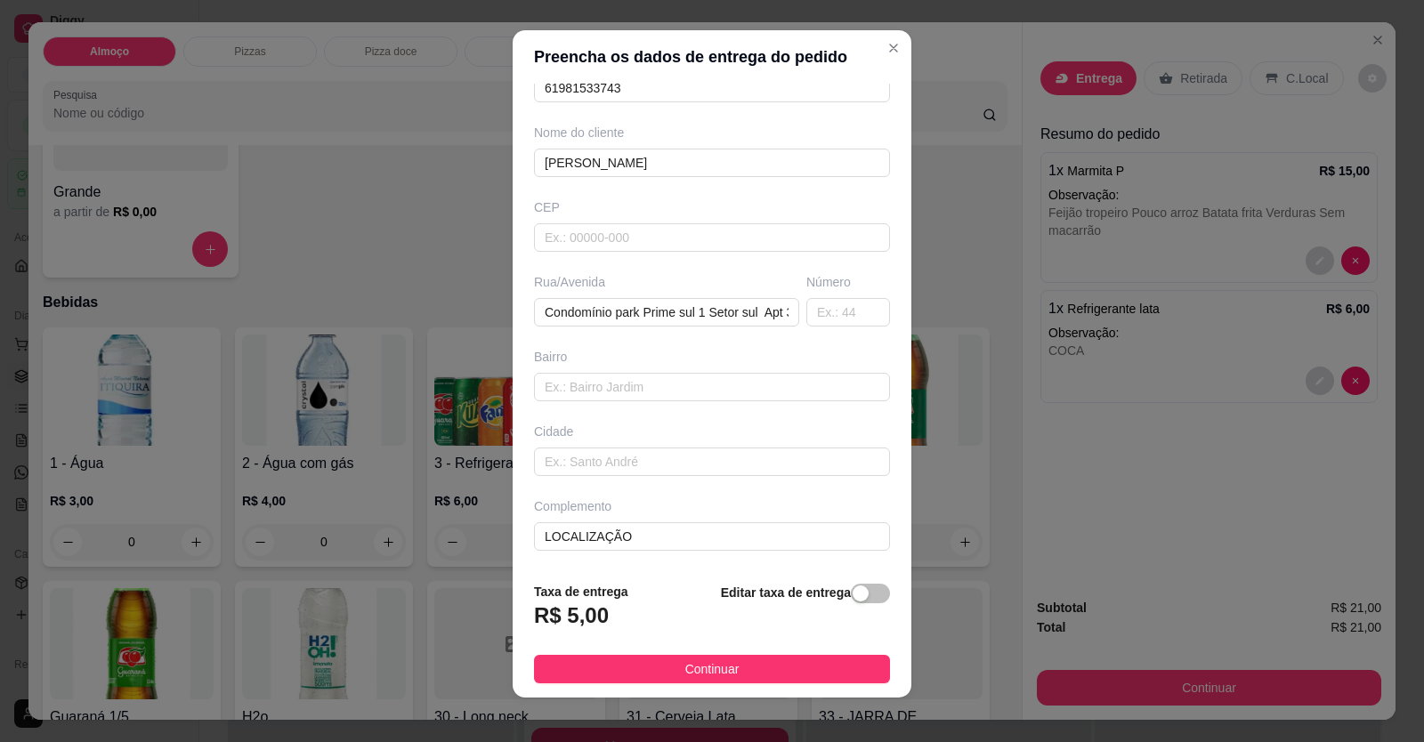
scroll to position [20, 0]
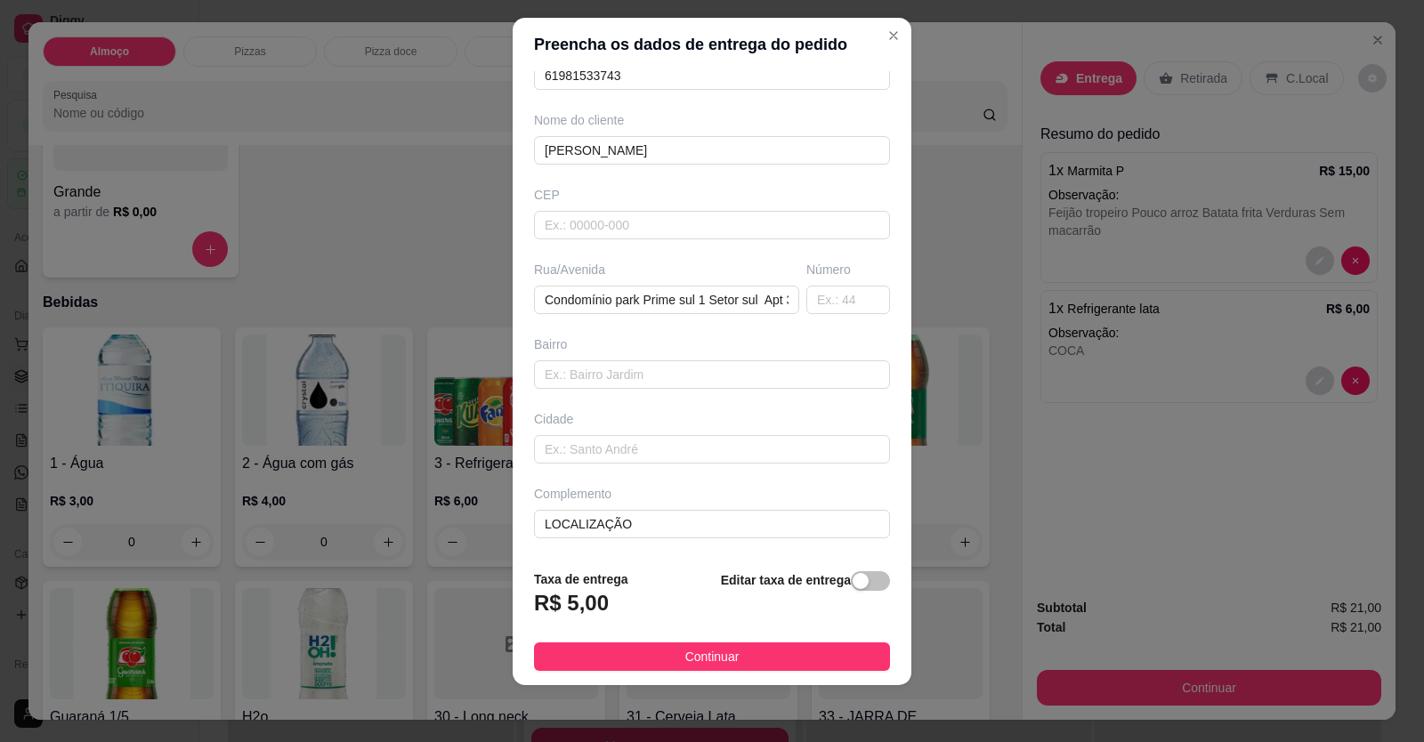
type input "FABRICIO LUIZ"
click at [733, 679] on footer "Taxa de entrega R$ 5,00 Editar taxa de entrega Continuar" at bounding box center [711, 620] width 399 height 130
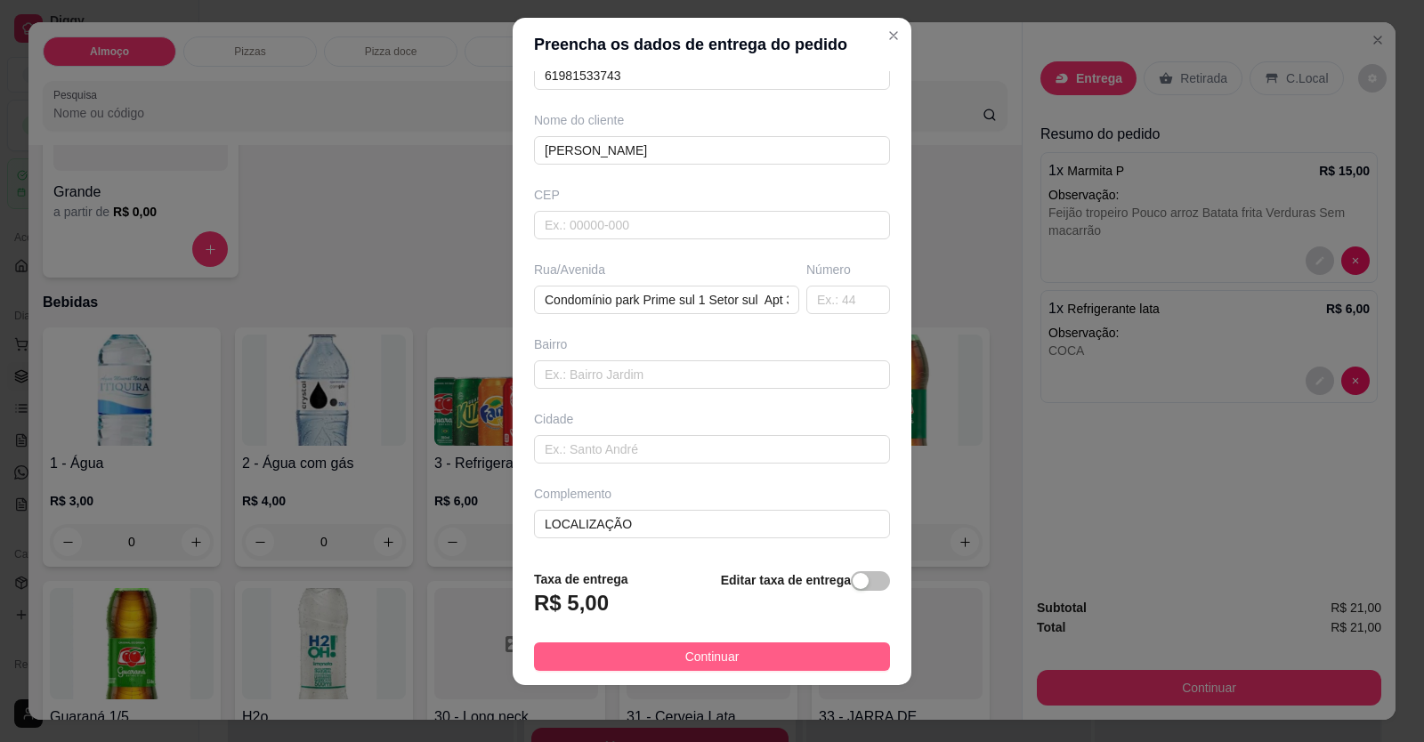
click at [733, 661] on button "Continuar" at bounding box center [712, 656] width 356 height 28
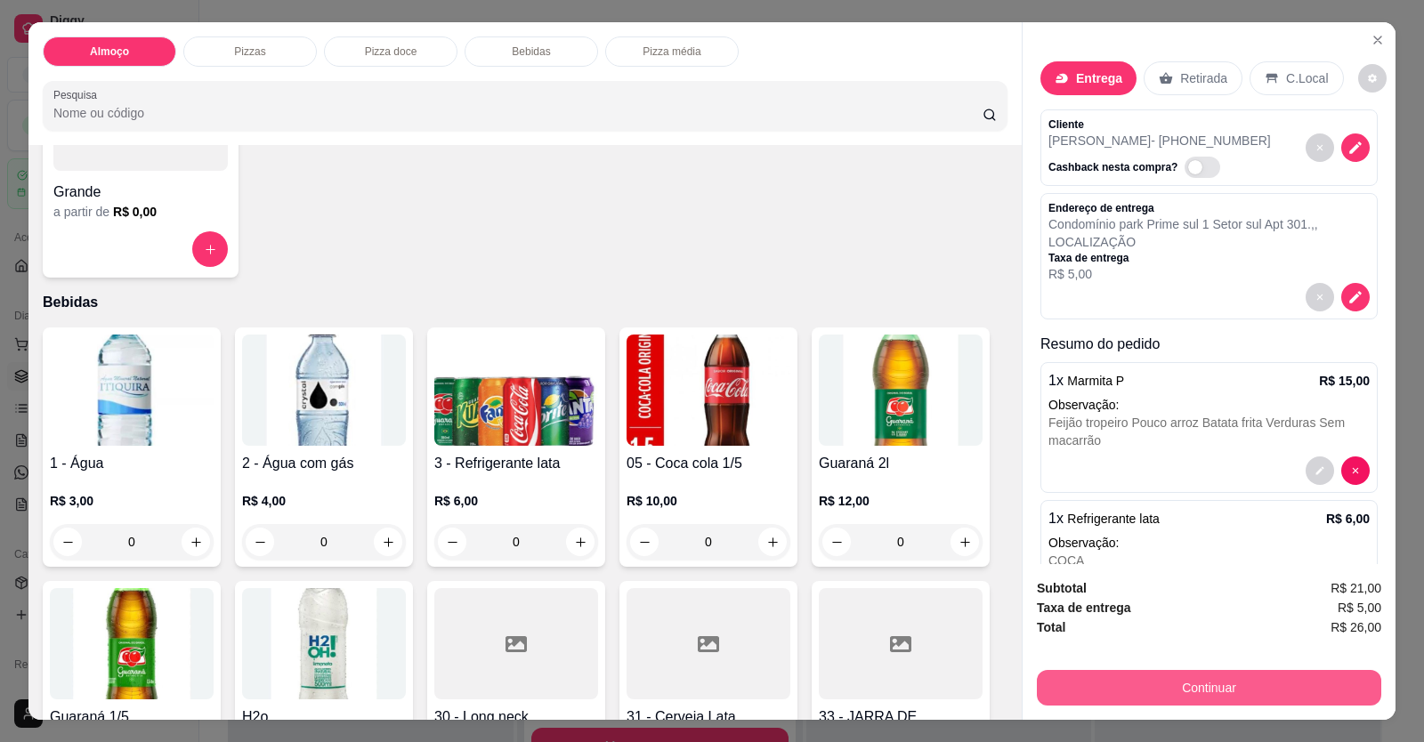
click at [1124, 689] on button "Continuar" at bounding box center [1209, 688] width 344 height 36
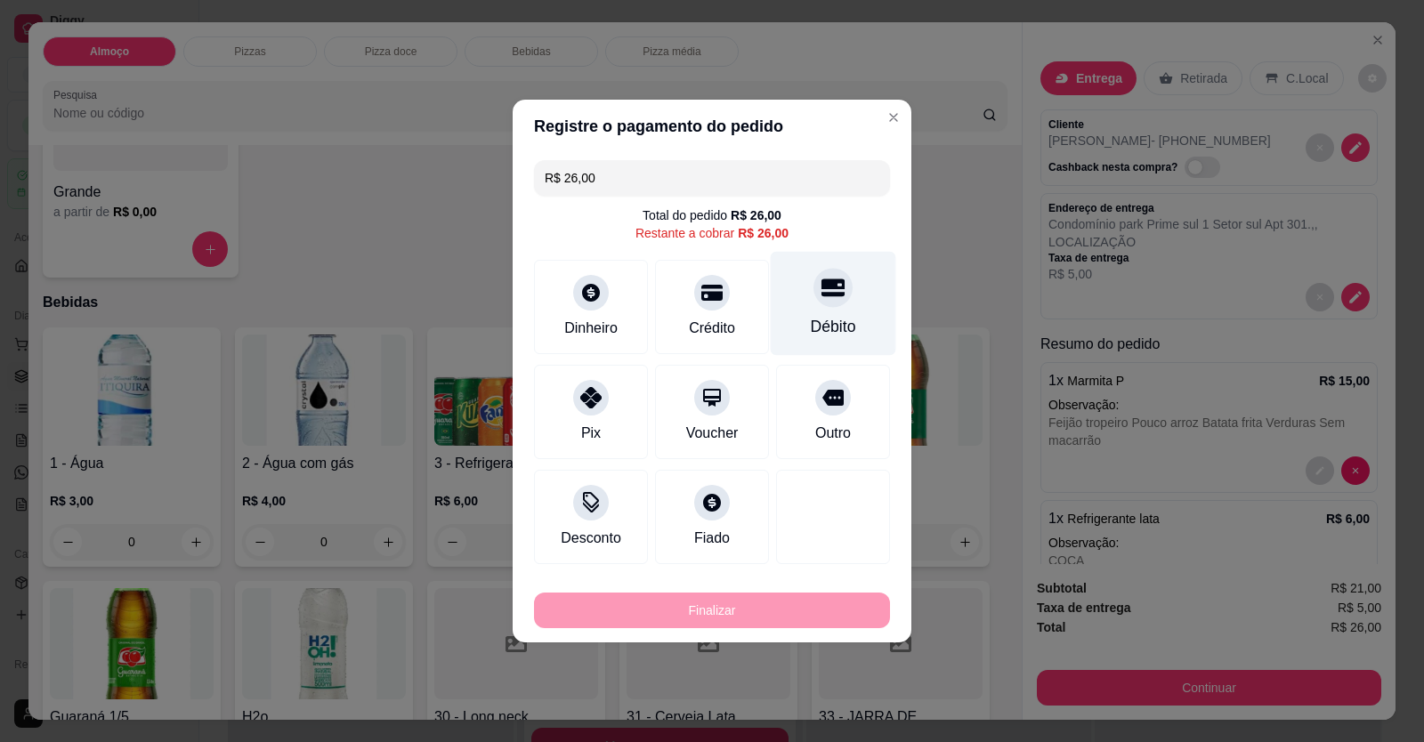
click at [839, 315] on div "Débito" at bounding box center [833, 304] width 125 height 104
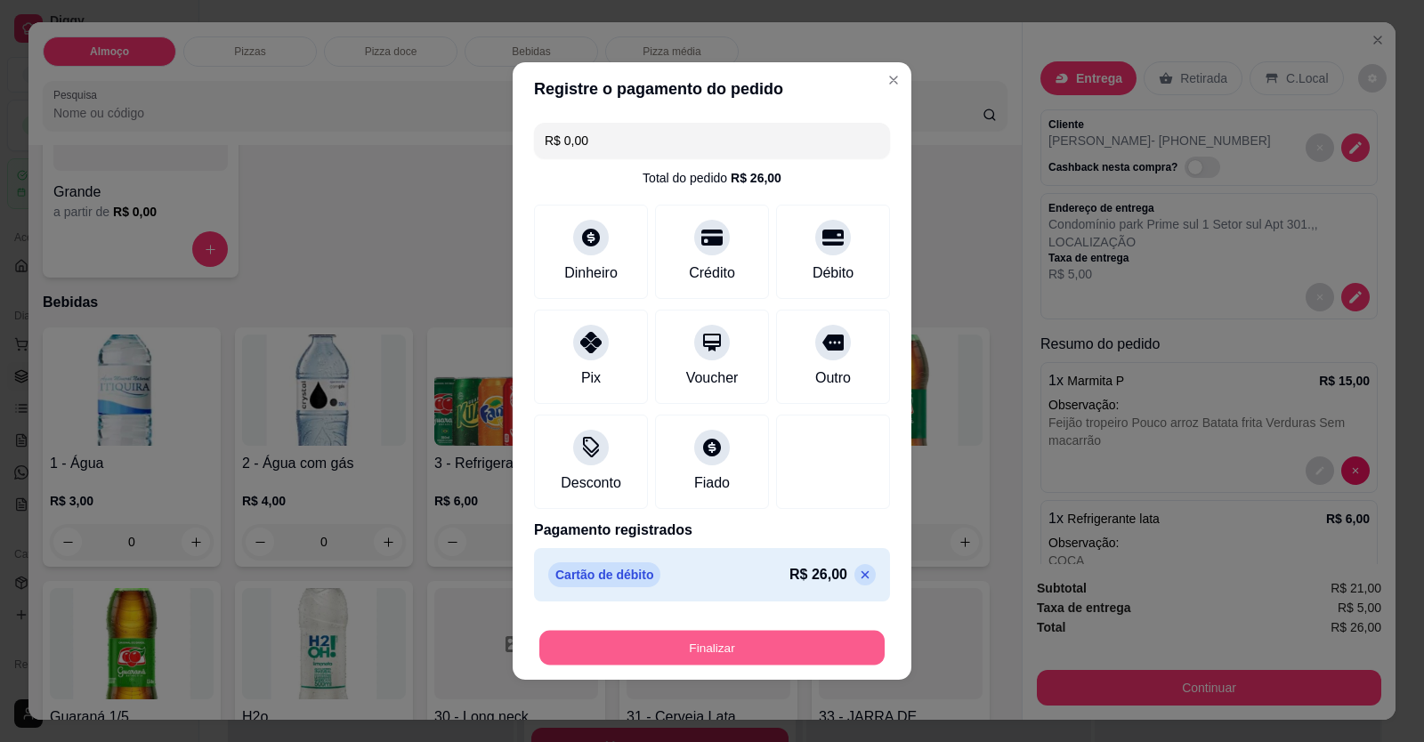
click at [831, 664] on button "Finalizar" at bounding box center [711, 648] width 345 height 35
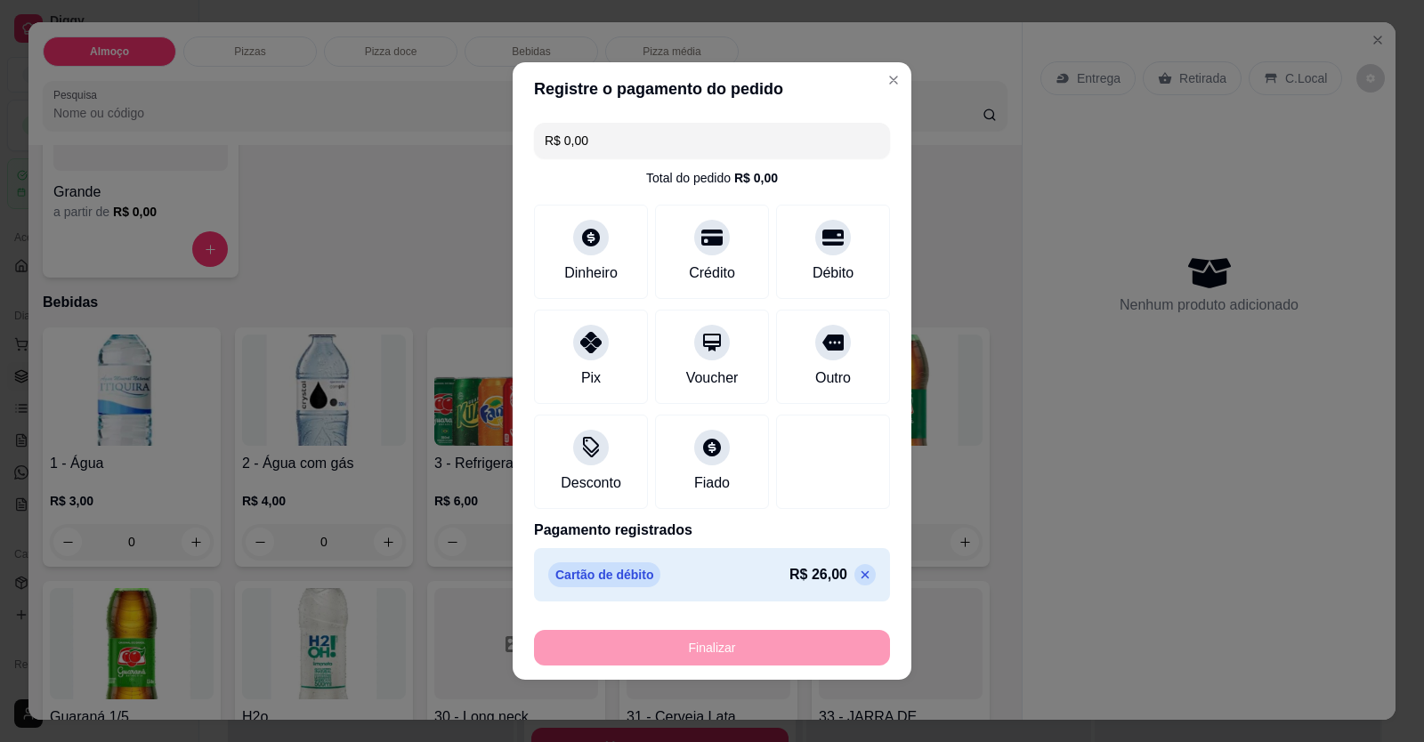
type input "-R$ 26,00"
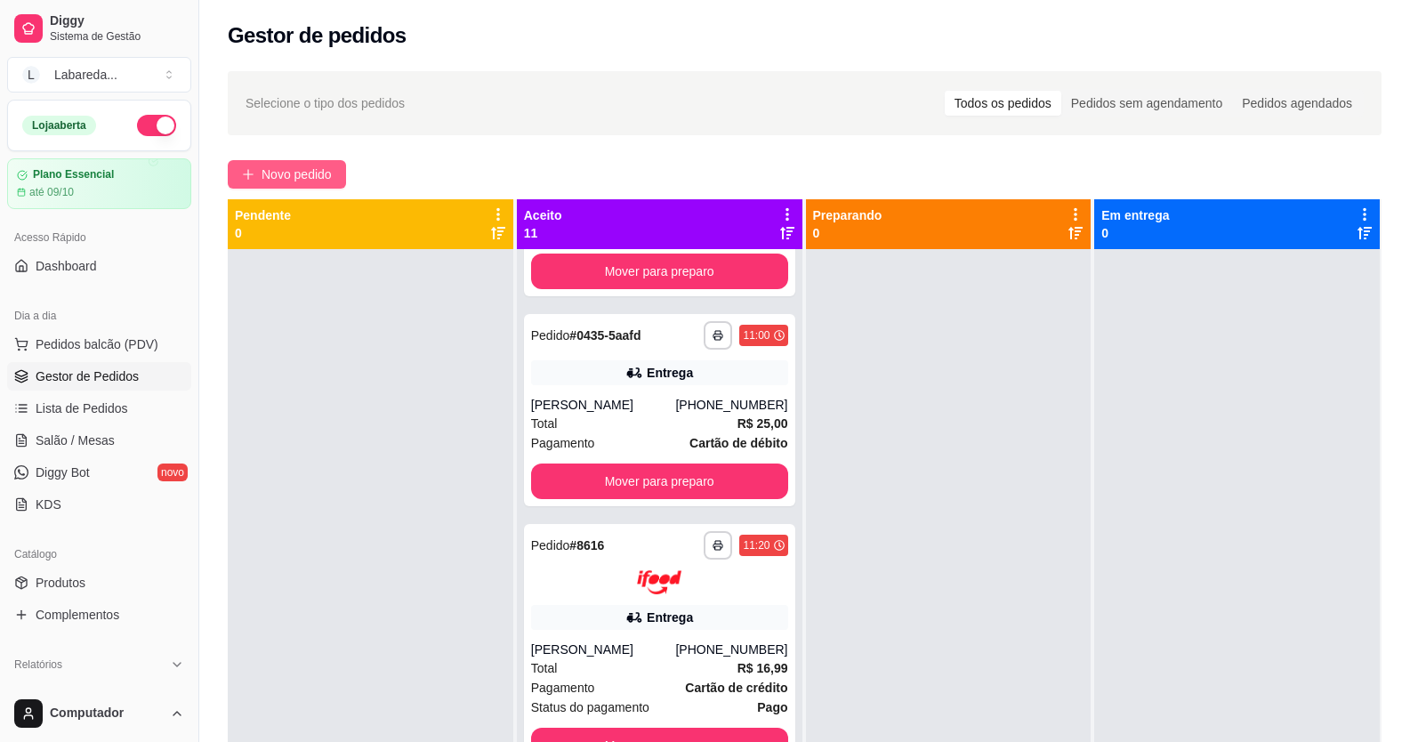
click at [277, 179] on span "Novo pedido" at bounding box center [297, 175] width 70 height 20
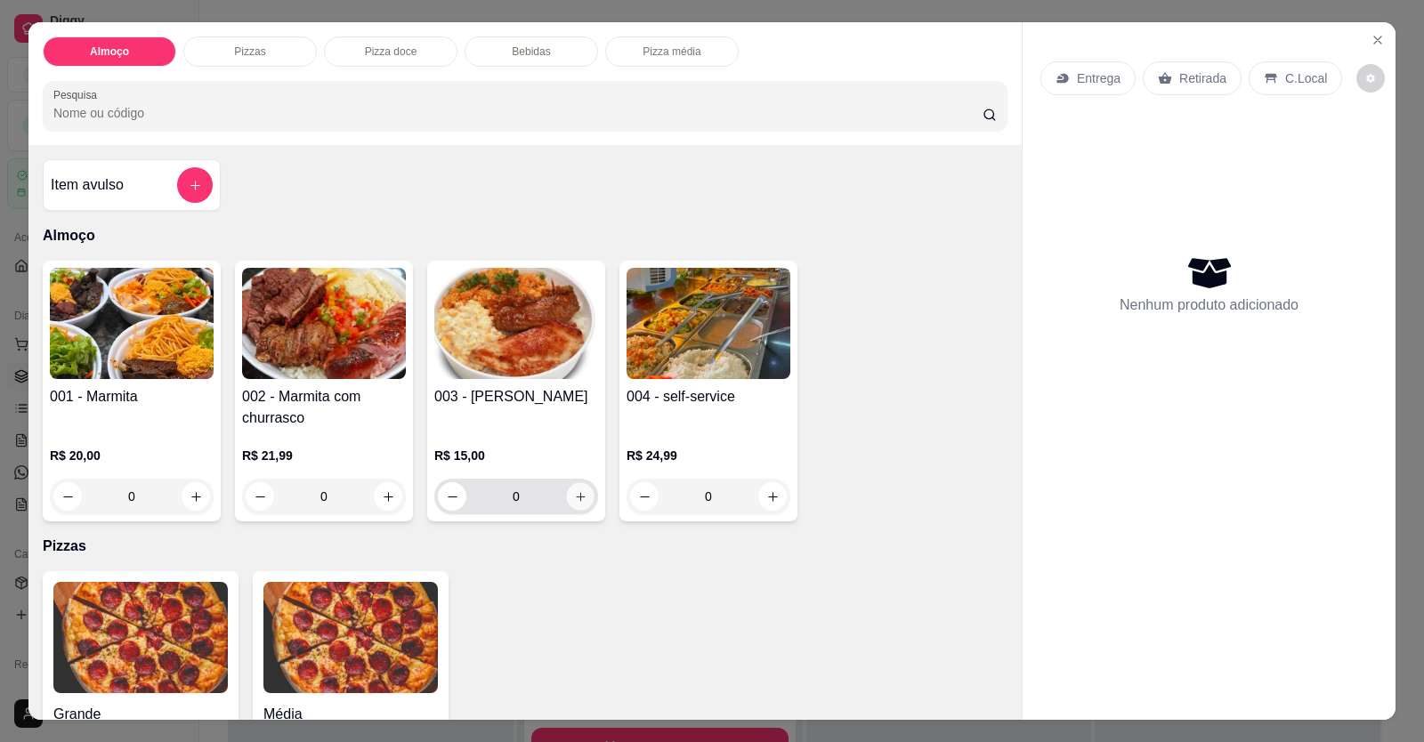
click at [574, 505] on button "increase-product-quantity" at bounding box center [580, 497] width 28 height 28
type input "1"
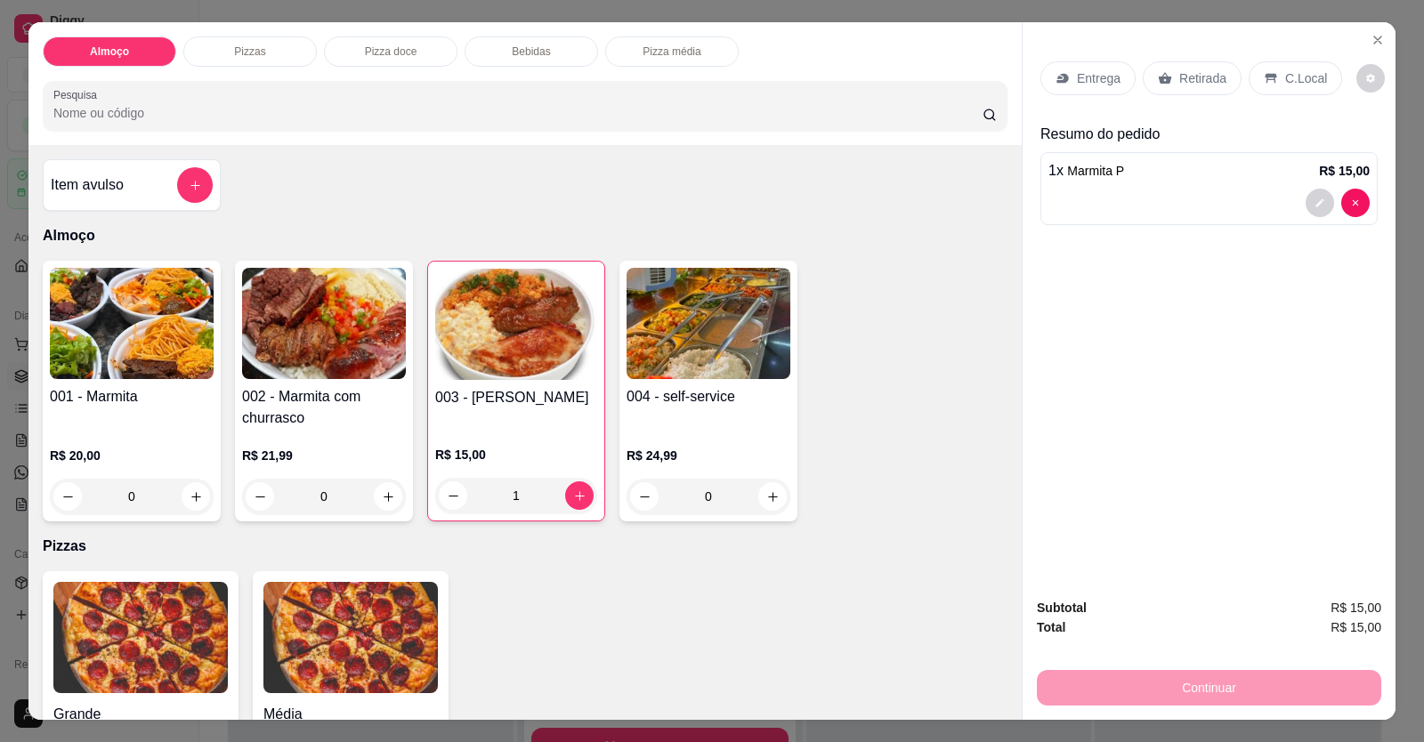
click at [1086, 87] on p "Entrega" at bounding box center [1099, 78] width 44 height 18
click at [1069, 197] on div at bounding box center [1208, 203] width 321 height 28
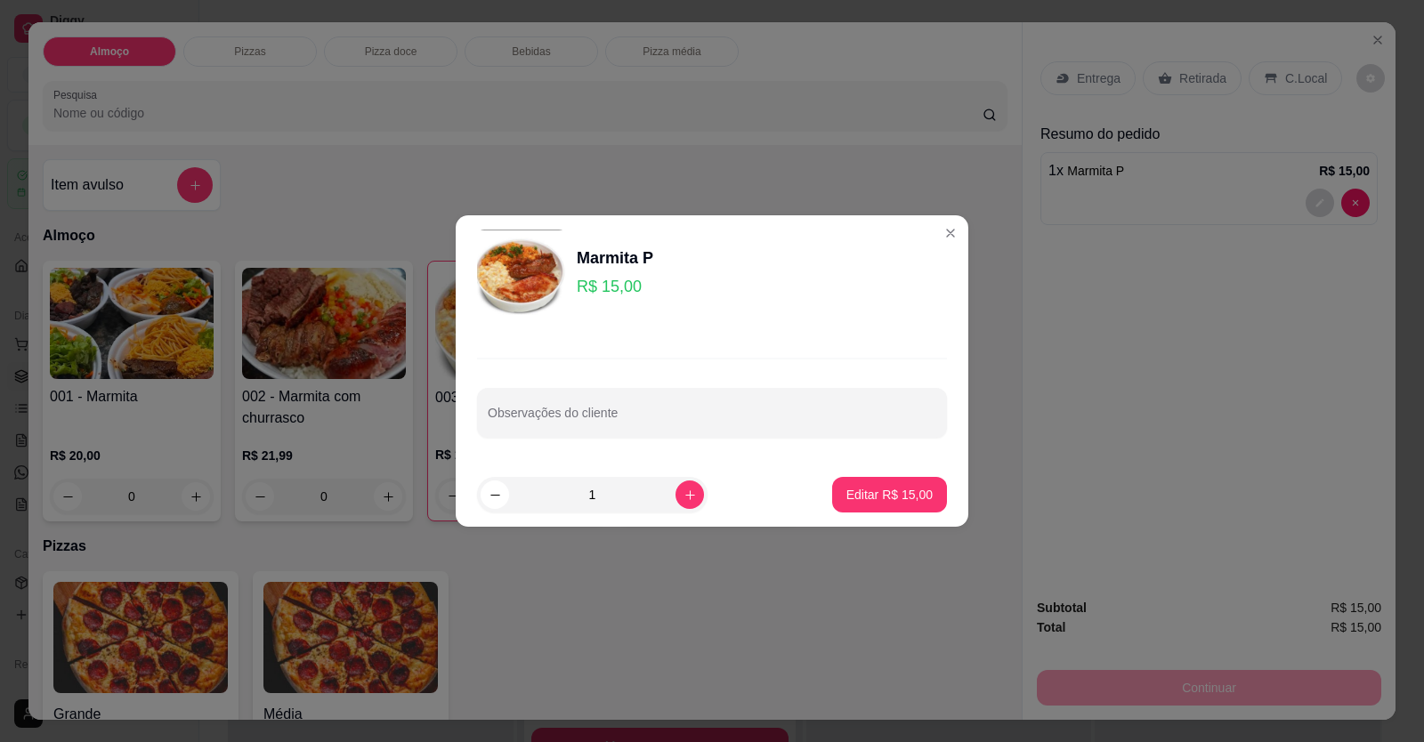
drag, startPoint x: 590, startPoint y: 405, endPoint x: 572, endPoint y: 440, distance: 39.0
drag, startPoint x: 572, startPoint y: 440, endPoint x: 569, endPoint y: 421, distance: 19.0
paste input "Arroz branco Feijão tropeiro Batata frita Churrasco"
type input "Arroz branco Feijão tropeiro Batata frita Churrasco"
click at [908, 483] on button "Editar R$ 15,00" at bounding box center [889, 495] width 115 height 36
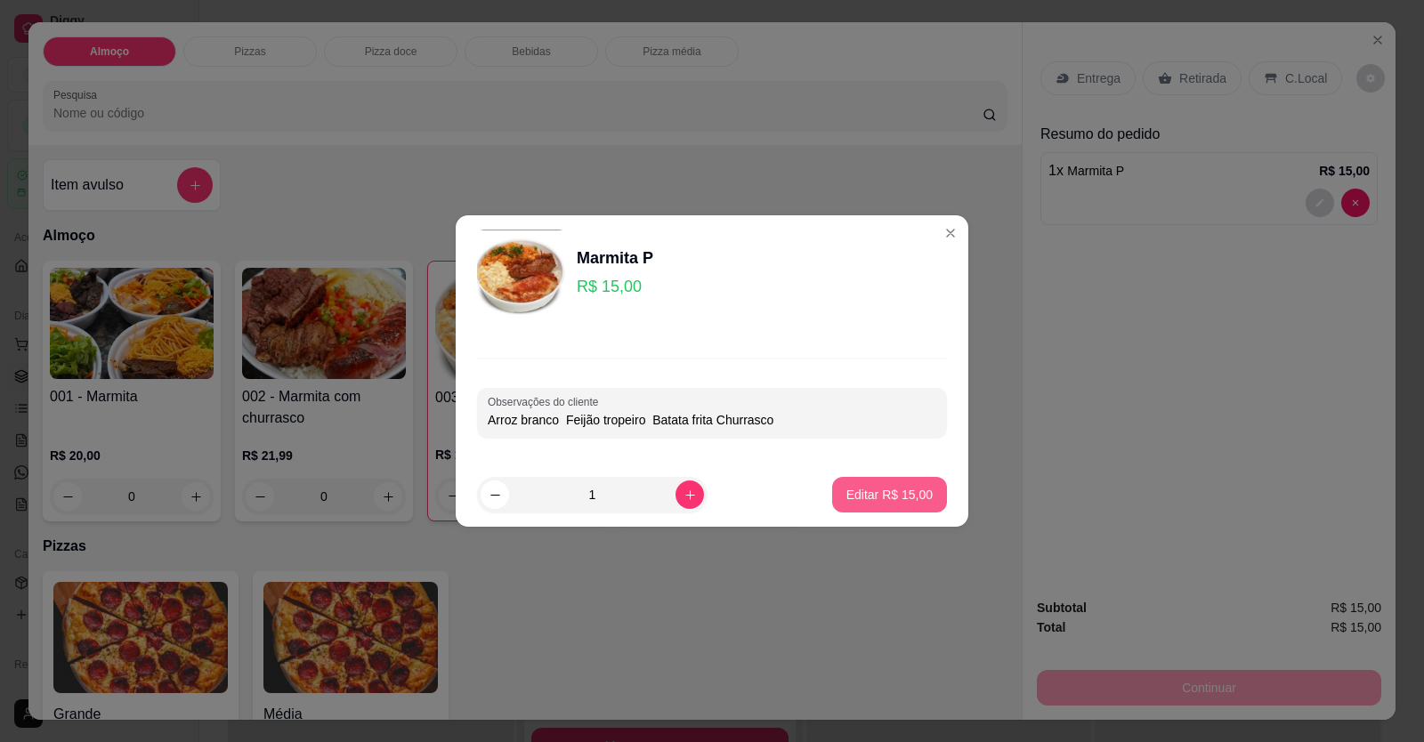
type input "0"
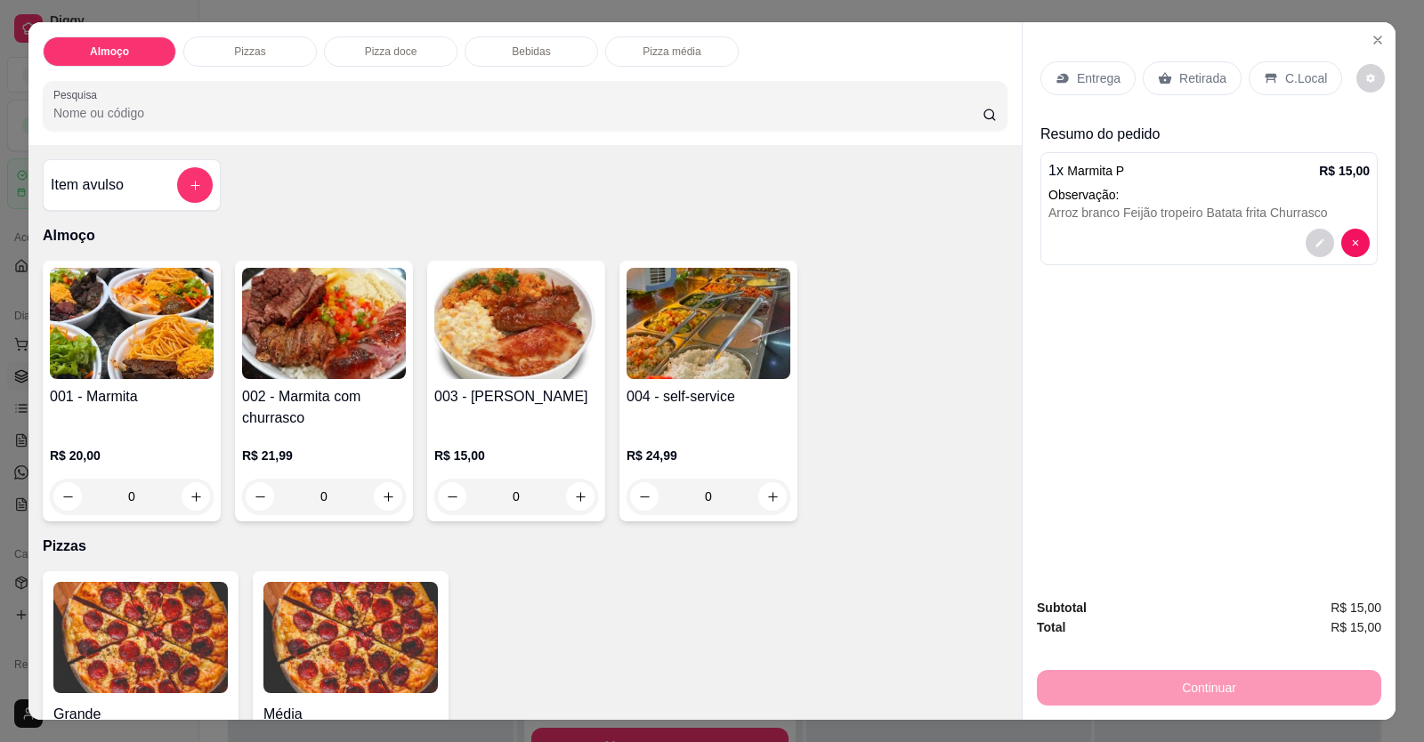
click at [1106, 73] on p "Entrega" at bounding box center [1099, 78] width 44 height 18
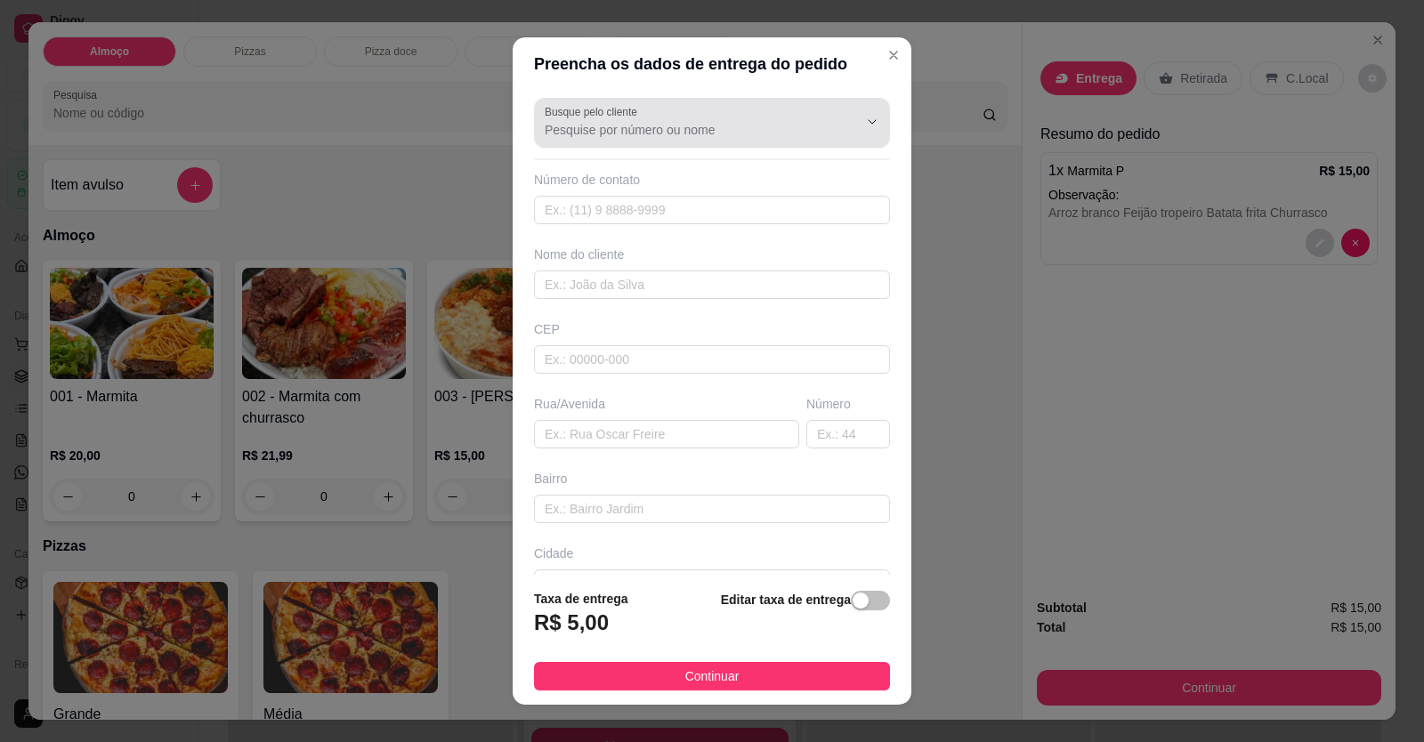
click at [585, 117] on label "Busque pelo cliente" at bounding box center [594, 111] width 99 height 15
click at [585, 121] on input "Busque pelo cliente" at bounding box center [687, 130] width 285 height 18
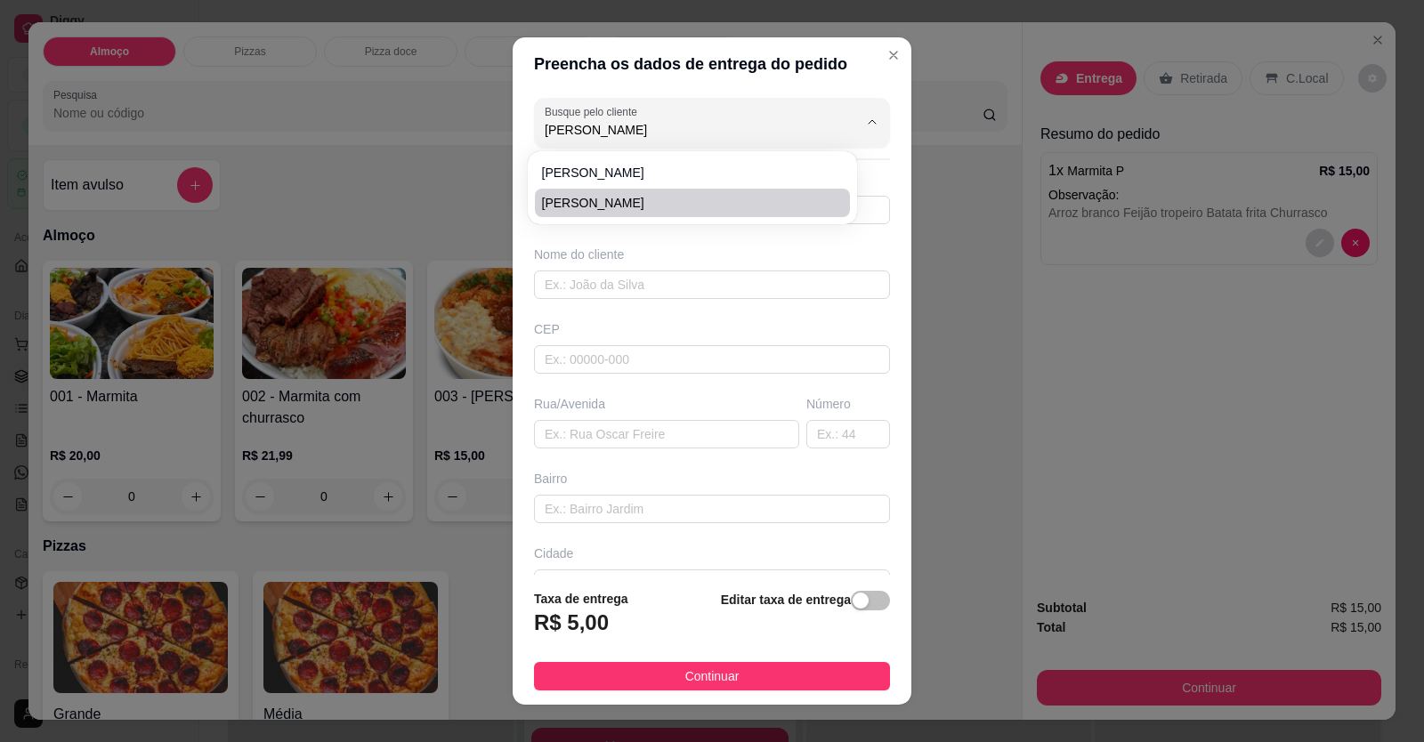
click at [699, 200] on span "SABRINA" at bounding box center [683, 203] width 283 height 18
type input "SABRINA"
type input "61982297953"
type input "SABRINA"
type input "CLINICA VIVA MAIS"
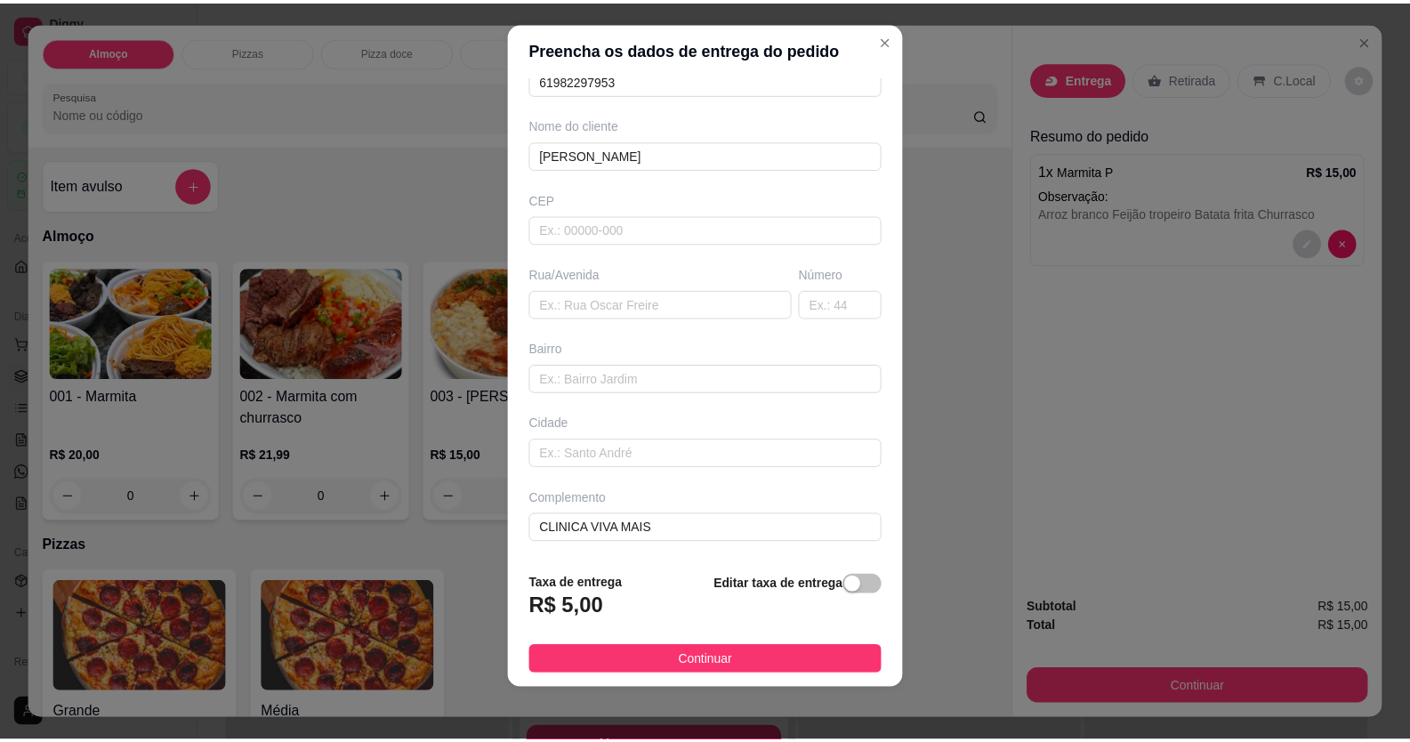
scroll to position [20, 0]
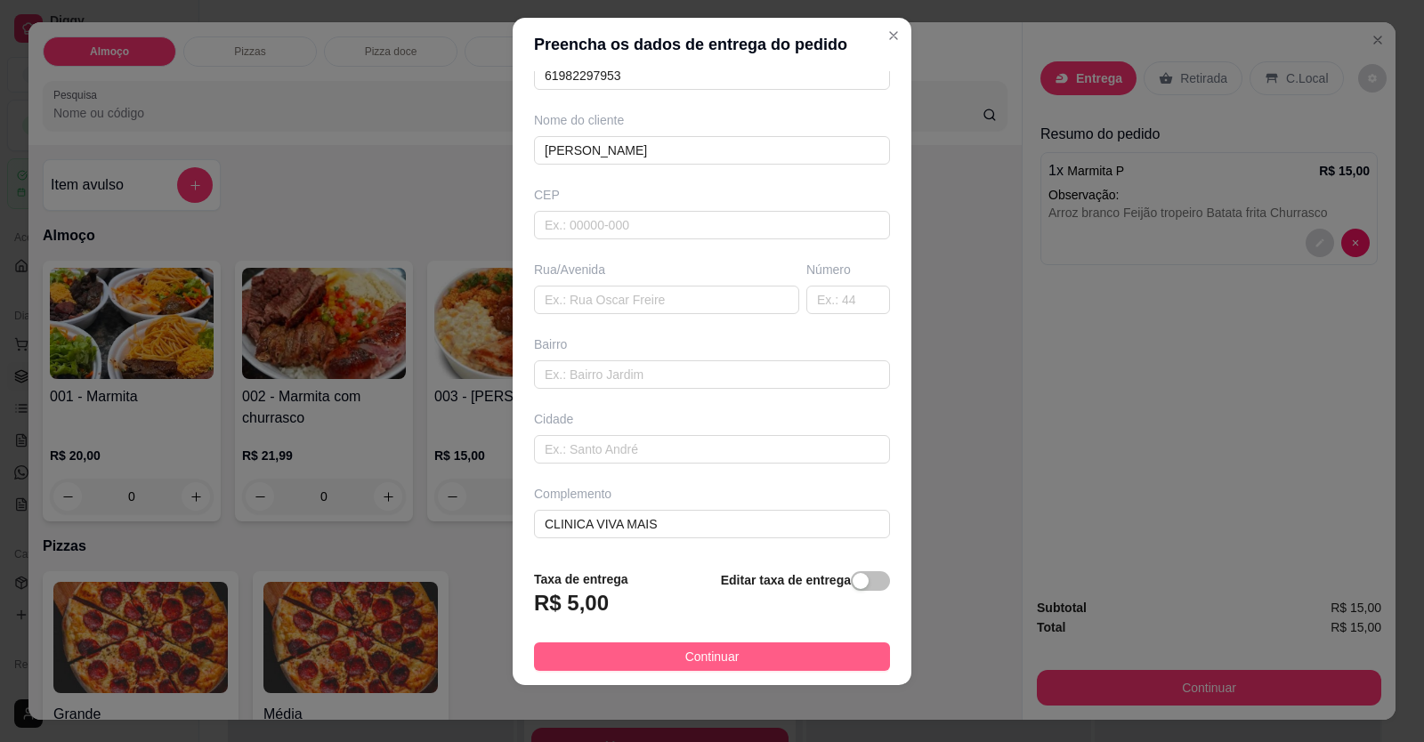
type input "SABRINA"
click at [782, 670] on button "Continuar" at bounding box center [712, 656] width 356 height 28
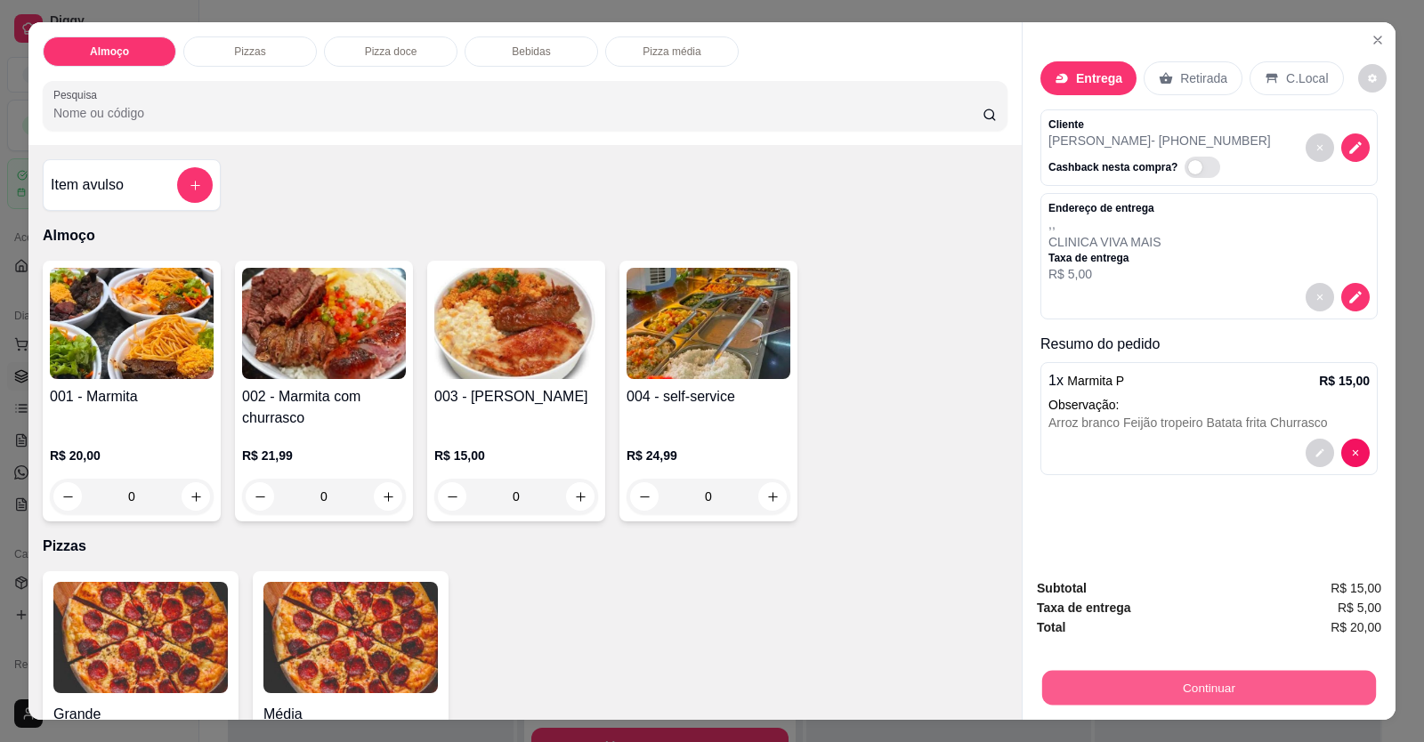
click at [1081, 689] on button "Continuar" at bounding box center [1209, 688] width 334 height 35
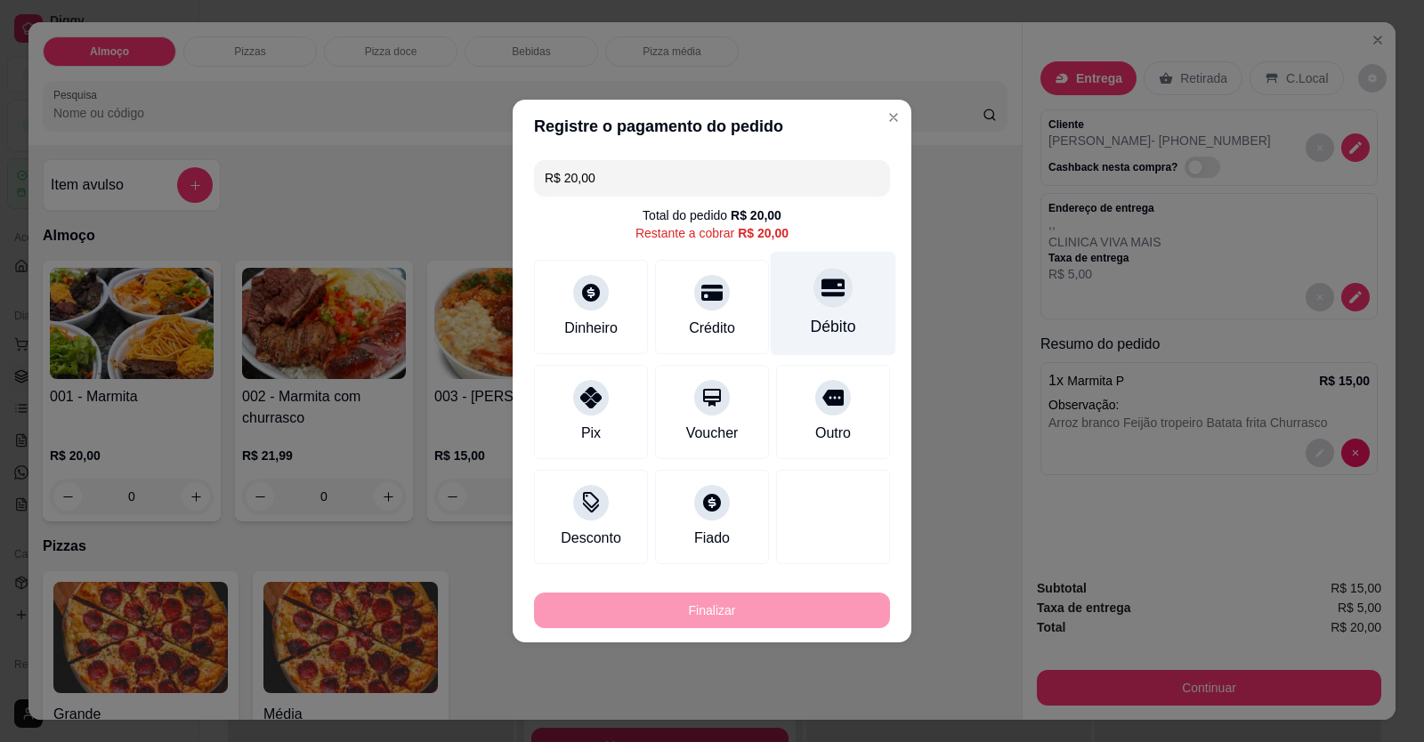
click at [833, 295] on div at bounding box center [832, 287] width 39 height 39
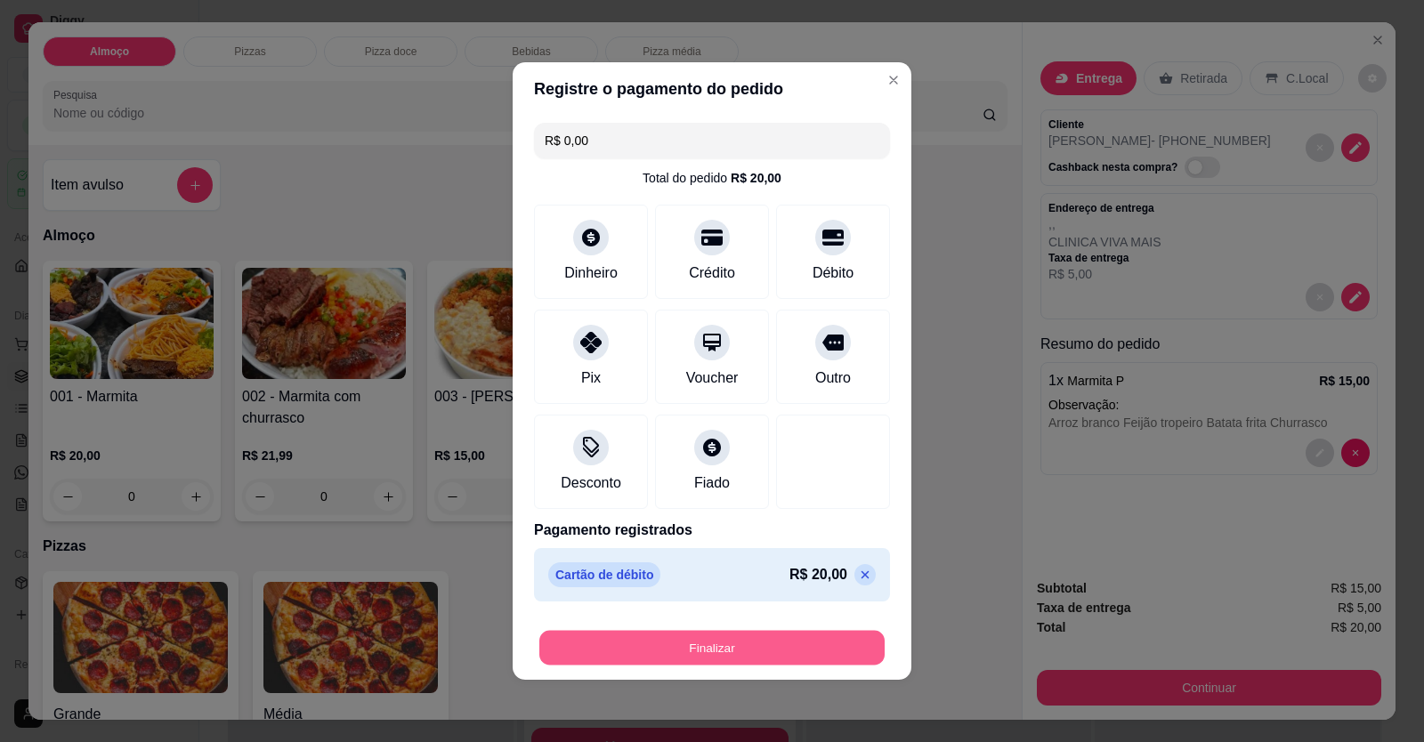
click at [744, 646] on button "Finalizar" at bounding box center [711, 648] width 345 height 35
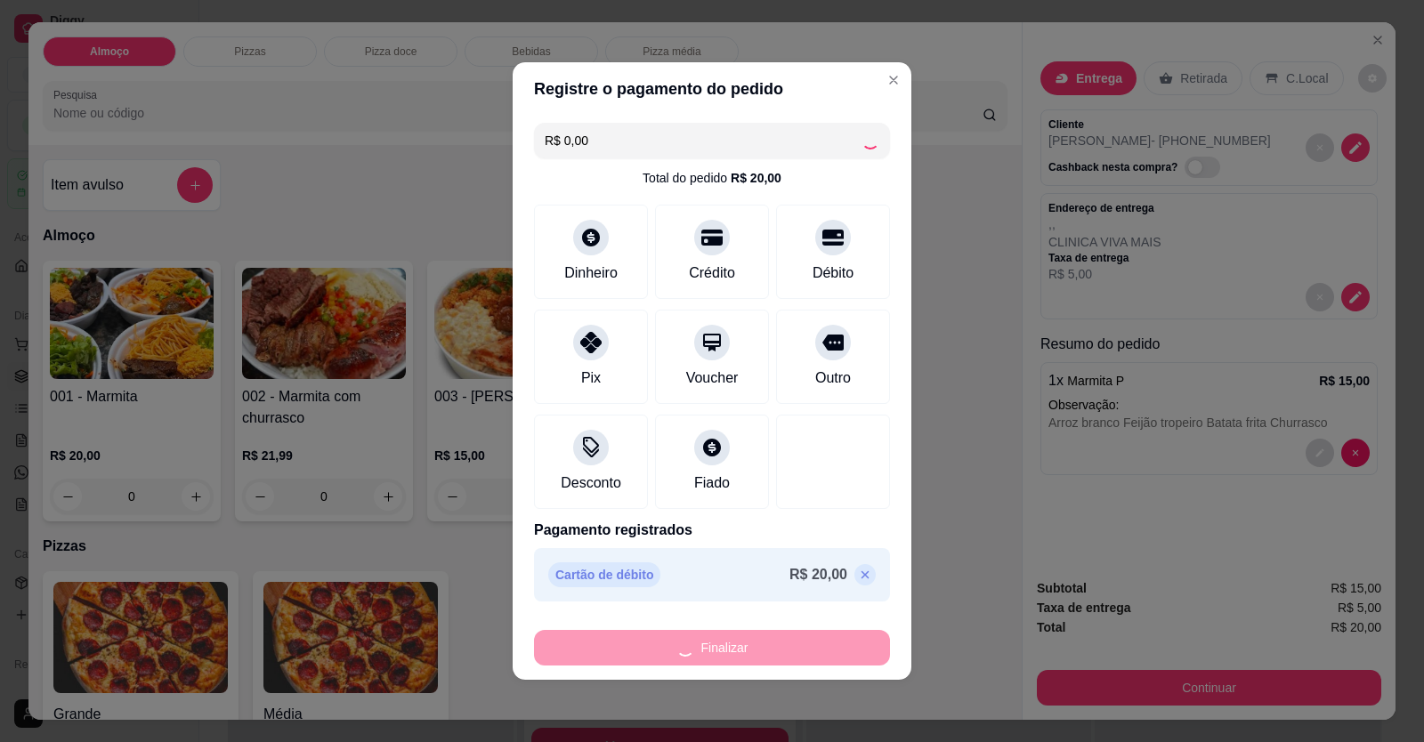
type input "-R$ 20,00"
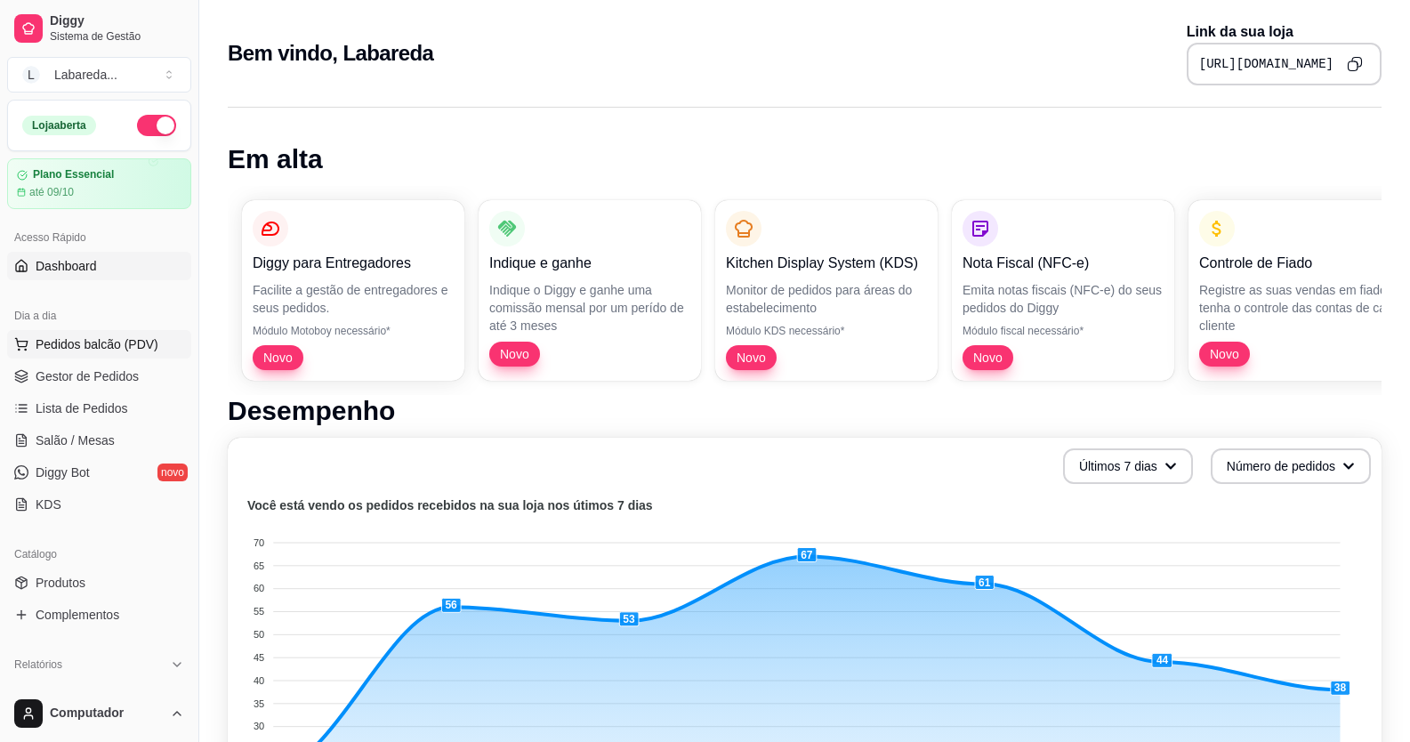
click at [123, 353] on button "Pedidos balcão (PDV)" at bounding box center [99, 344] width 184 height 28
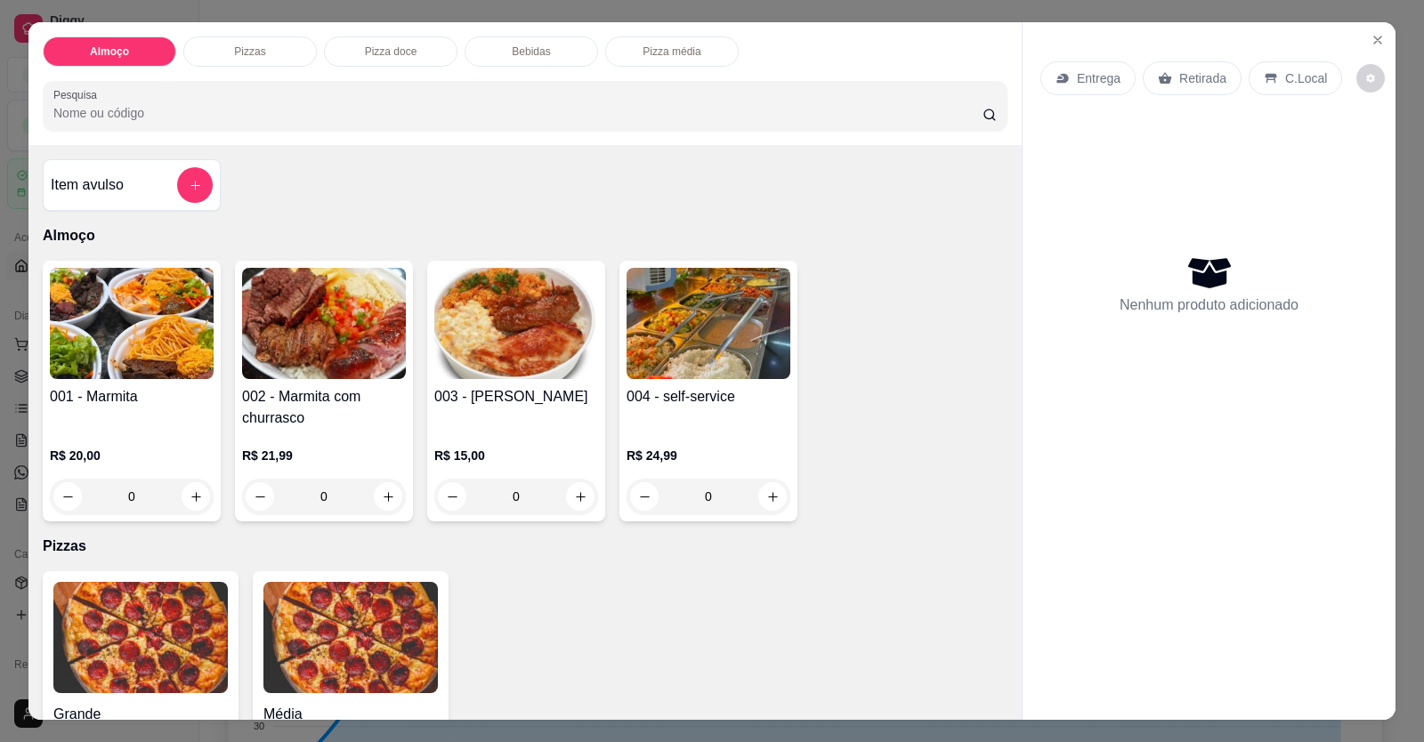
click at [469, 613] on div "Grande a partir de R$ 0,00 Média a partir de R$ 0,00" at bounding box center [525, 685] width 964 height 229
drag, startPoint x: 819, startPoint y: 520, endPoint x: 840, endPoint y: 556, distance: 42.3
click at [819, 527] on div "Item avulso Almoço 001 - Marmita R$ 20,00 0 002 - Marmita com churrasco R$ 21,9…" at bounding box center [524, 432] width 993 height 575
click at [745, 610] on div "Grande a partir de R$ 0,00 Média a partir de R$ 0,00" at bounding box center [525, 685] width 964 height 229
click at [747, 624] on div "Grande a partir de R$ 0,00 Média a partir de R$ 0,00" at bounding box center [525, 685] width 964 height 229
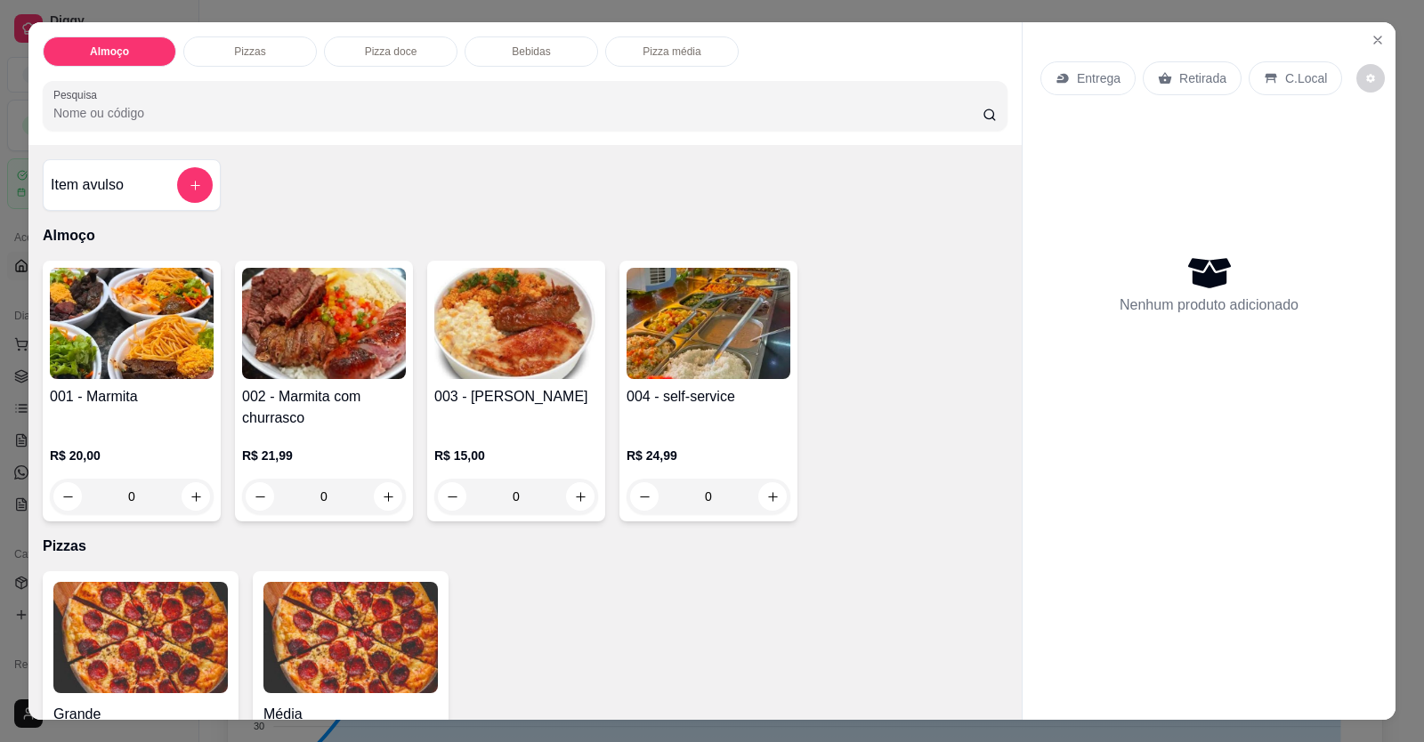
drag, startPoint x: 837, startPoint y: 604, endPoint x: 1110, endPoint y: 307, distance: 403.6
click at [872, 585] on div "Grande a partir de R$ 0,00 Média a partir de R$ 0,00" at bounding box center [525, 685] width 964 height 229
click at [1363, 38] on button "Close" at bounding box center [1377, 40] width 28 height 28
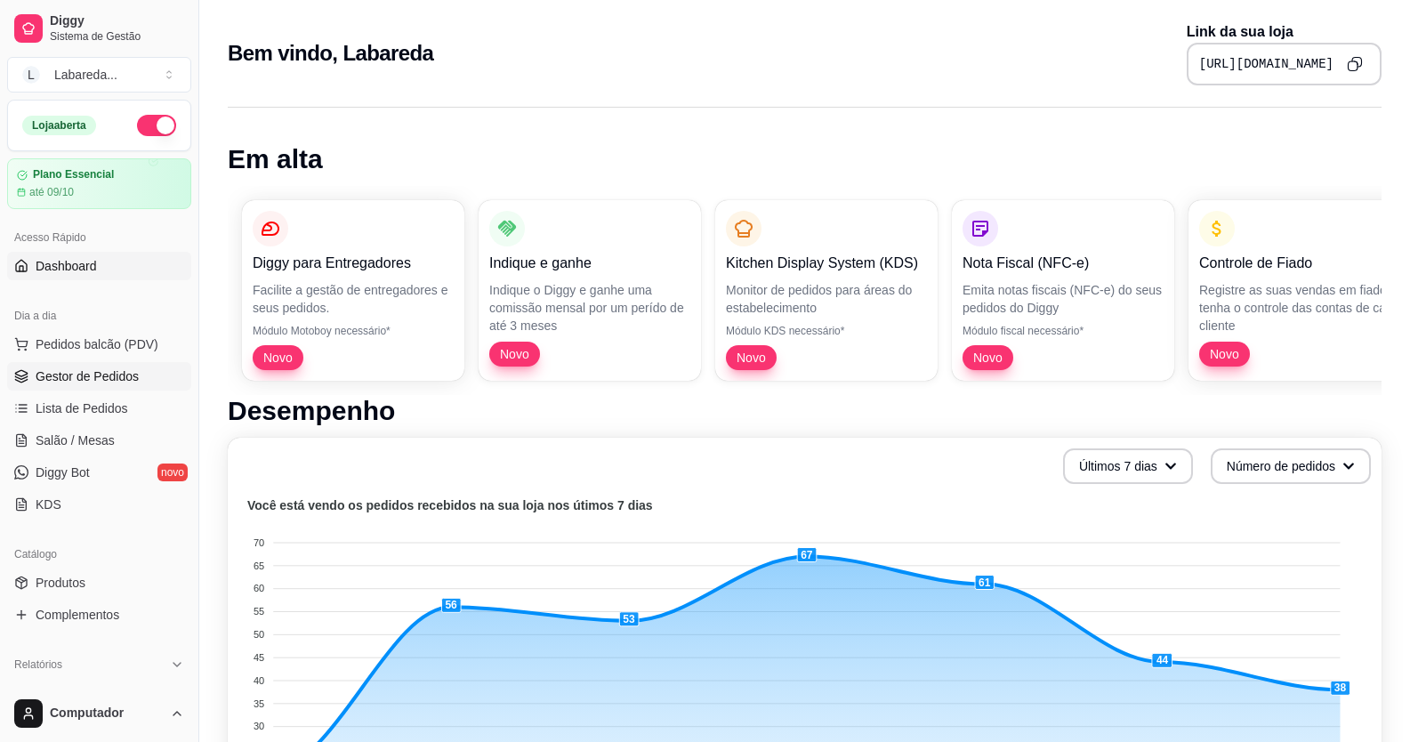
click at [90, 379] on span "Gestor de Pedidos" at bounding box center [87, 376] width 103 height 18
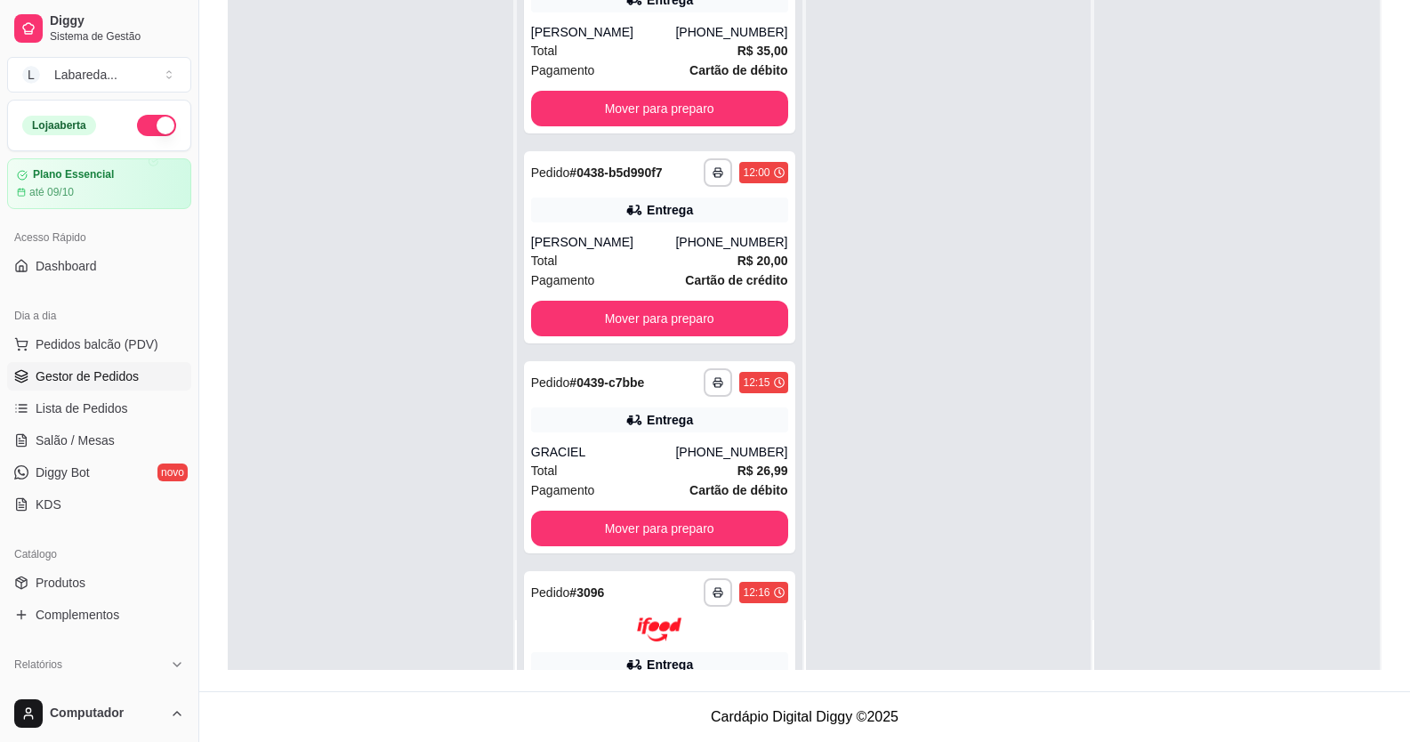
scroll to position [890, 0]
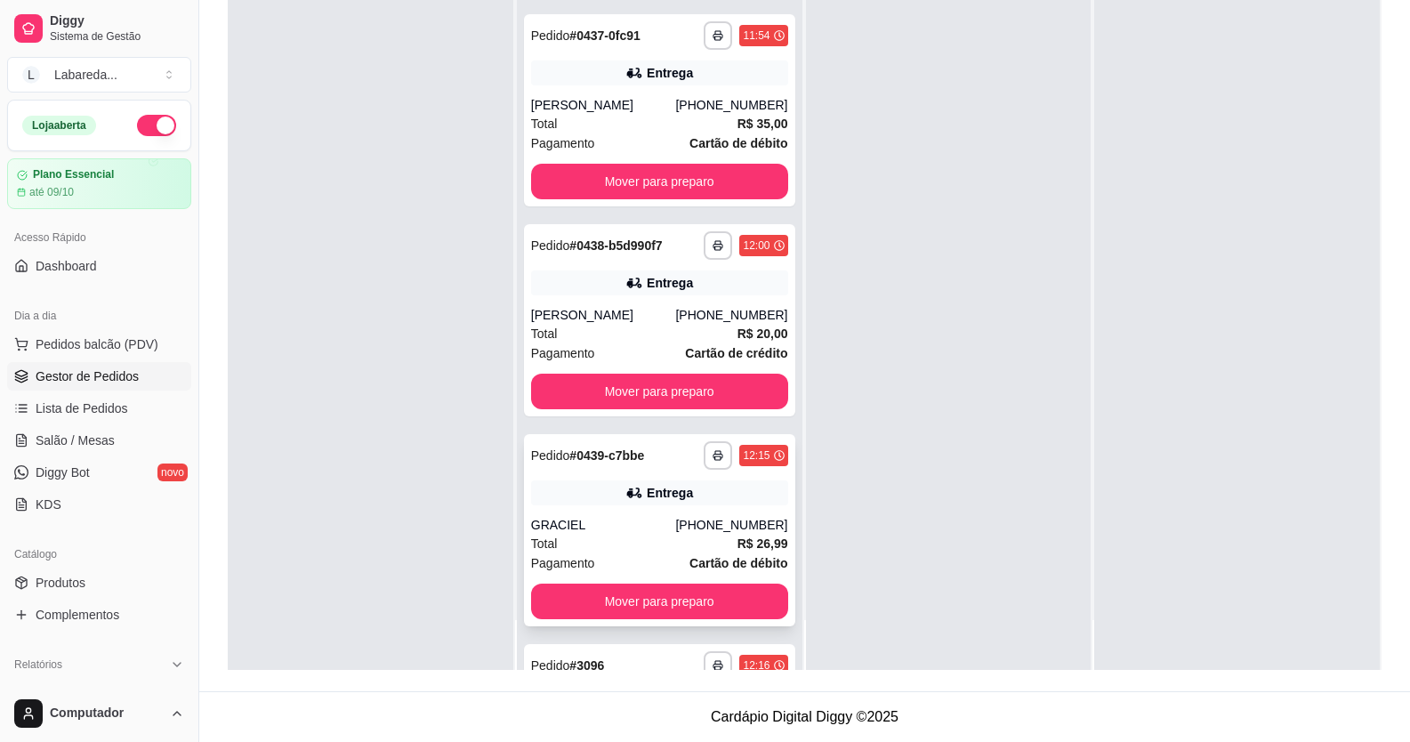
click at [641, 534] on div "Total R$ 26,99" at bounding box center [659, 544] width 257 height 20
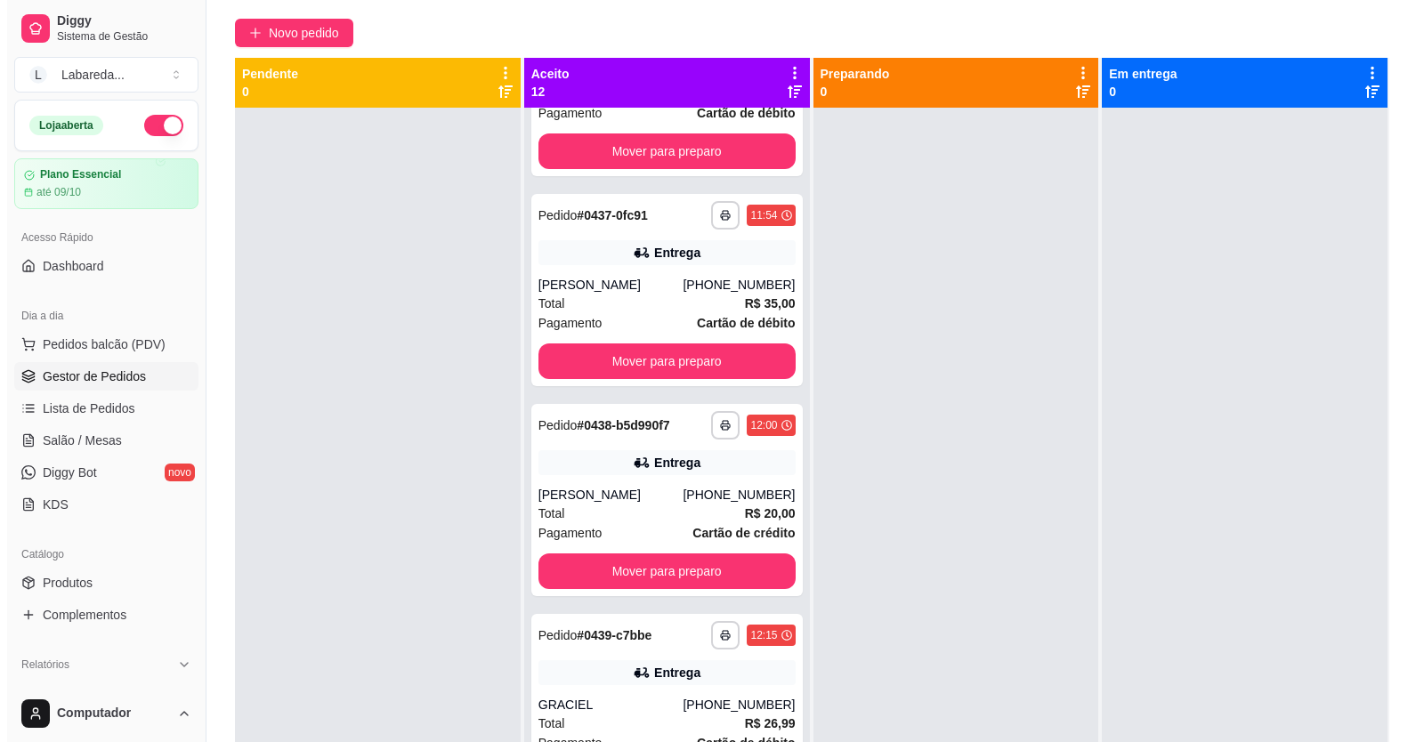
scroll to position [0, 0]
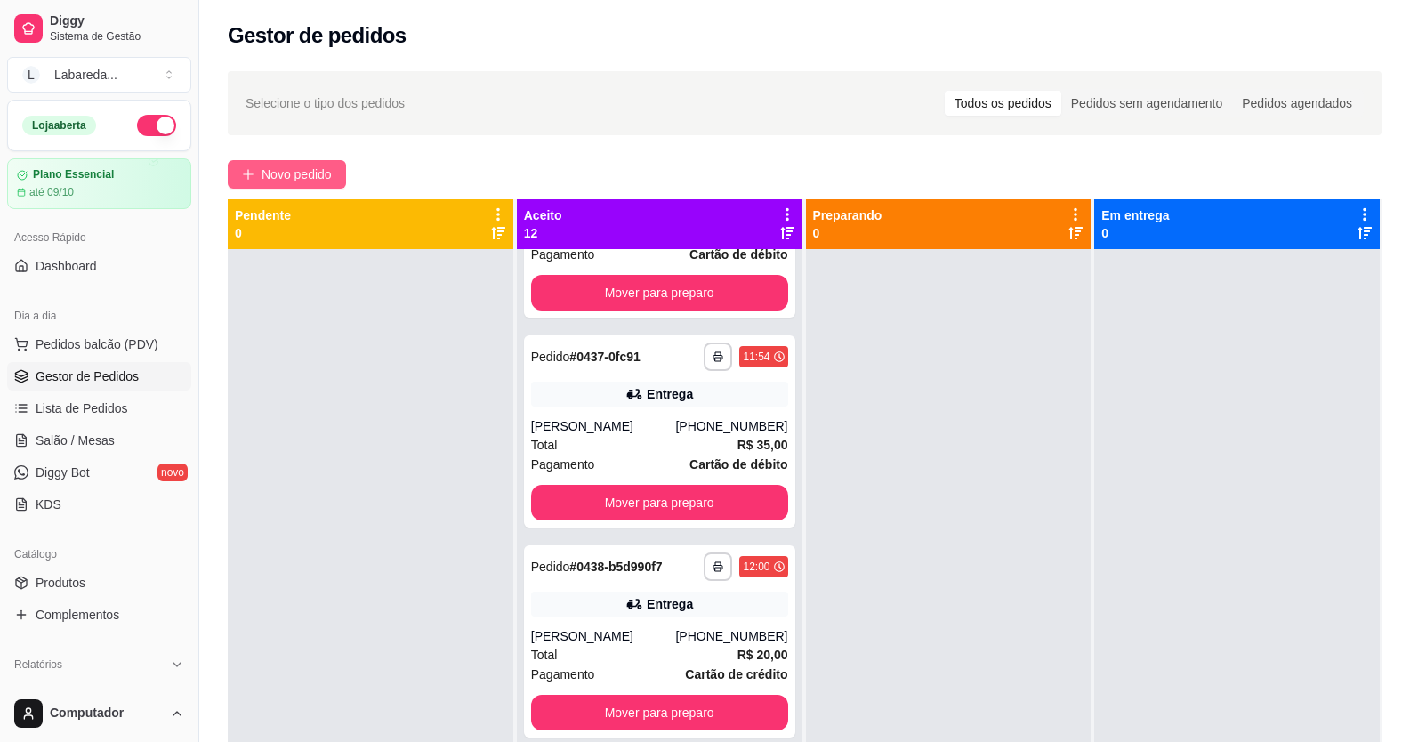
click at [317, 168] on span "Novo pedido" at bounding box center [297, 175] width 70 height 20
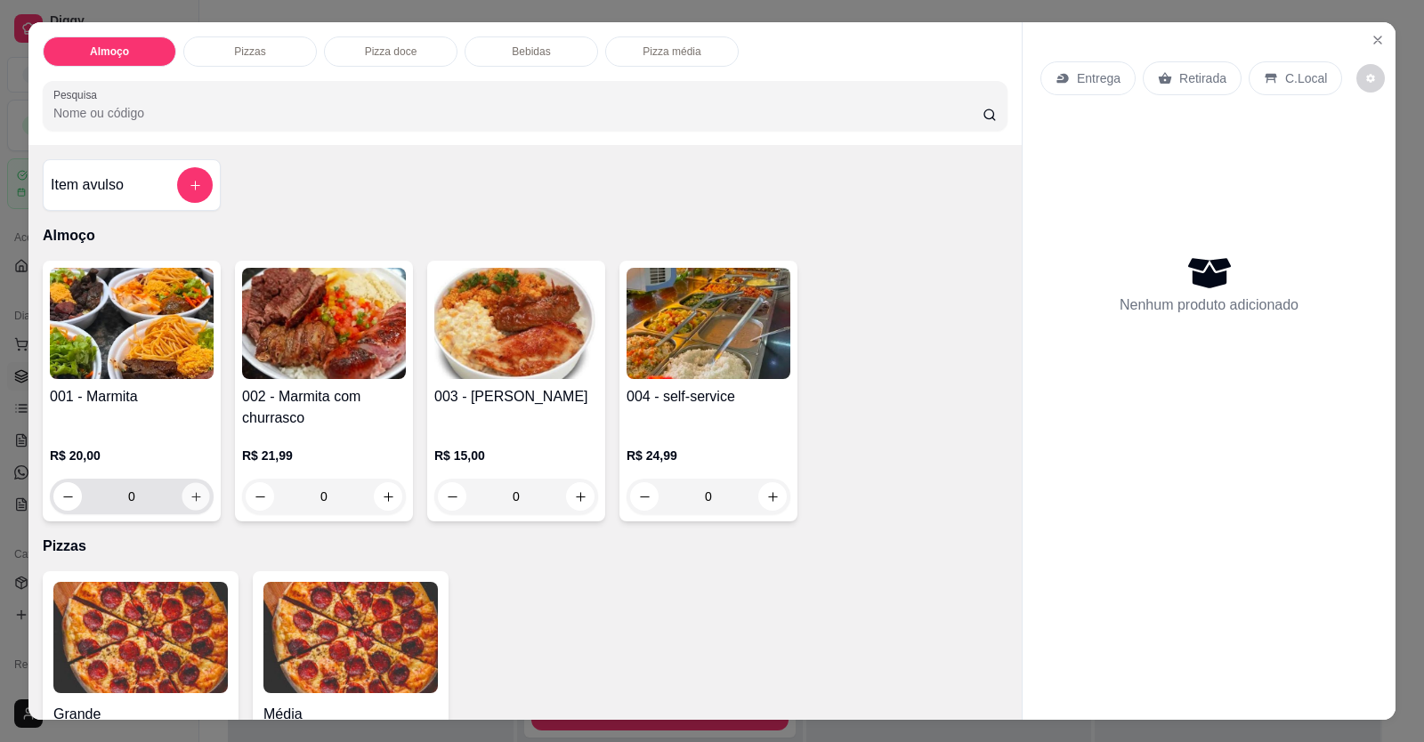
click at [197, 504] on button "increase-product-quantity" at bounding box center [196, 497] width 28 height 28
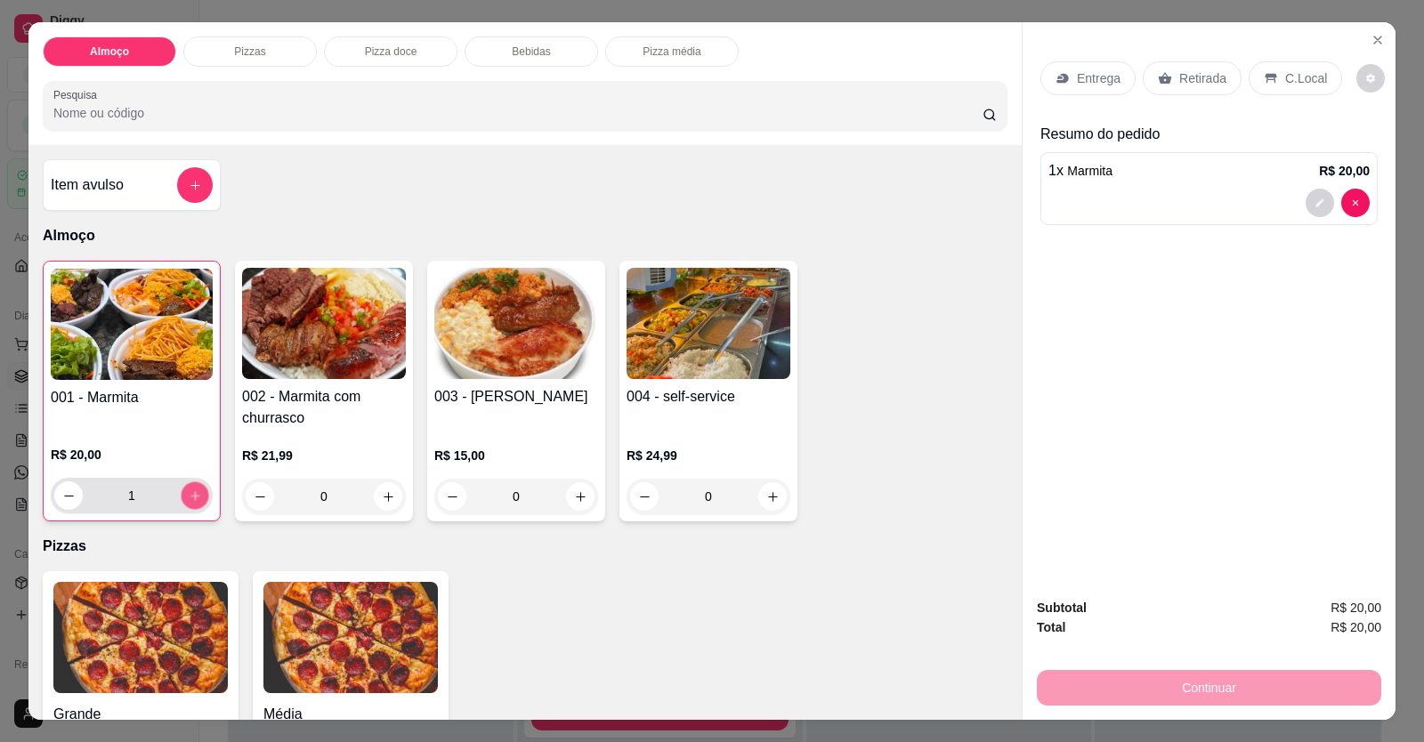
click at [197, 501] on button "increase-product-quantity" at bounding box center [195, 496] width 28 height 28
type input "2"
click at [1246, 197] on div at bounding box center [1208, 203] width 321 height 28
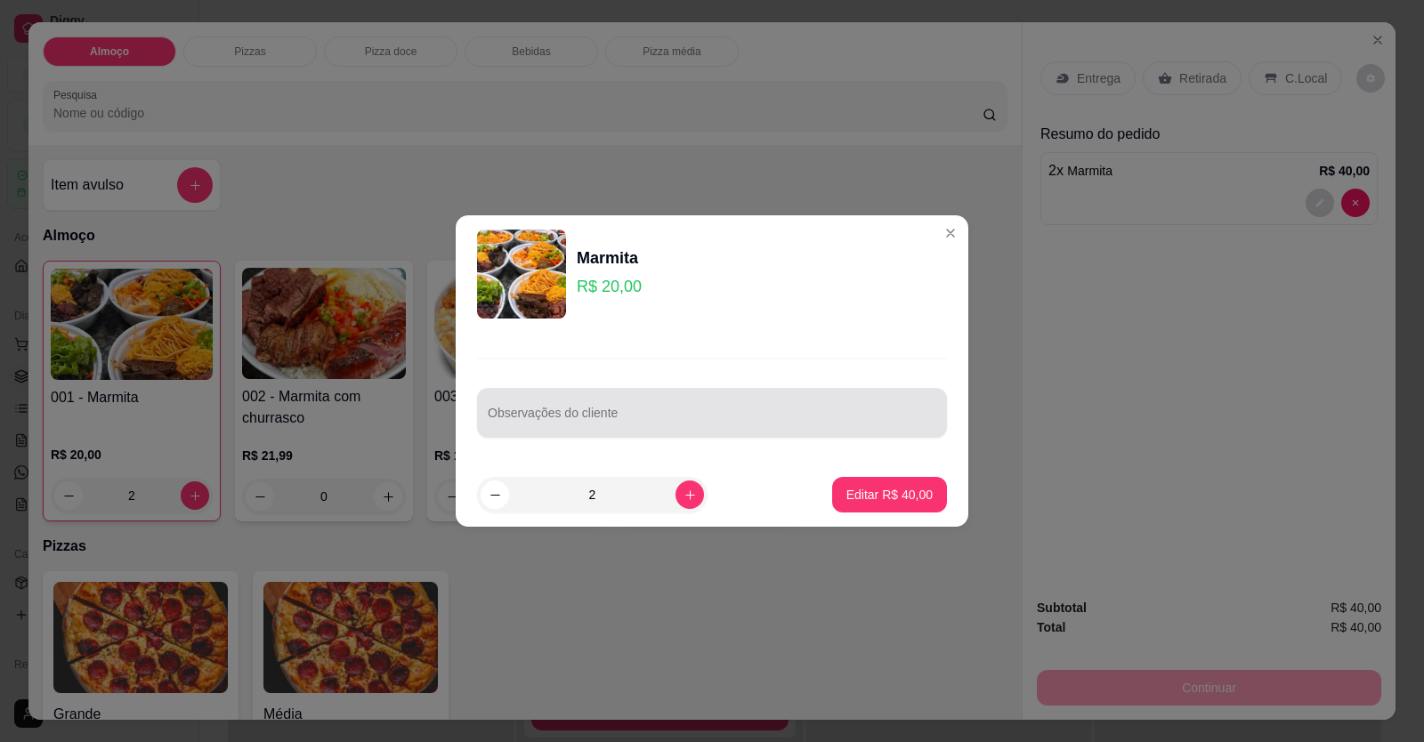
drag, startPoint x: 693, startPoint y: 421, endPoint x: 666, endPoint y: 412, distance: 28.1
click at [693, 420] on input "Observações do cliente" at bounding box center [712, 420] width 448 height 18
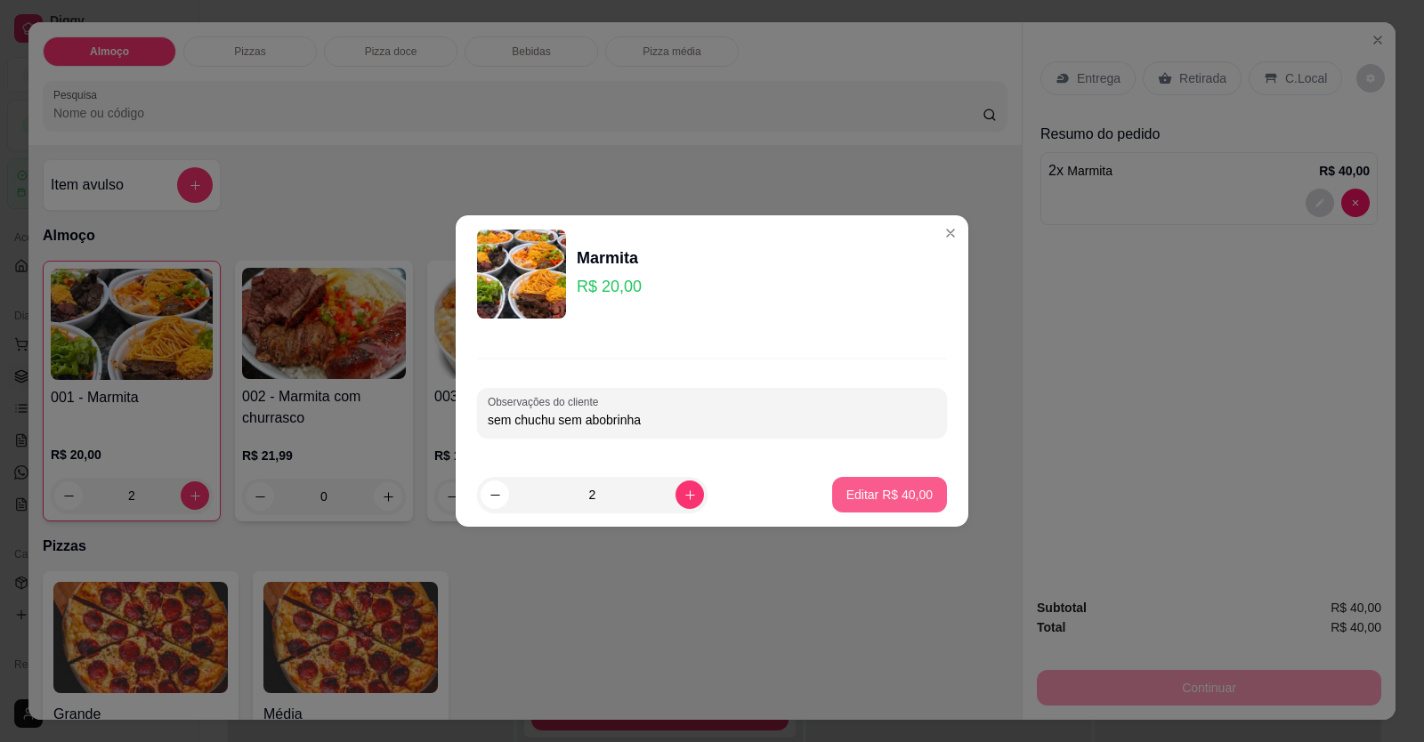
type input "sem chuchu sem abobrinha"
click at [872, 483] on button "Editar R$ 40,00" at bounding box center [889, 495] width 115 height 36
type input "0"
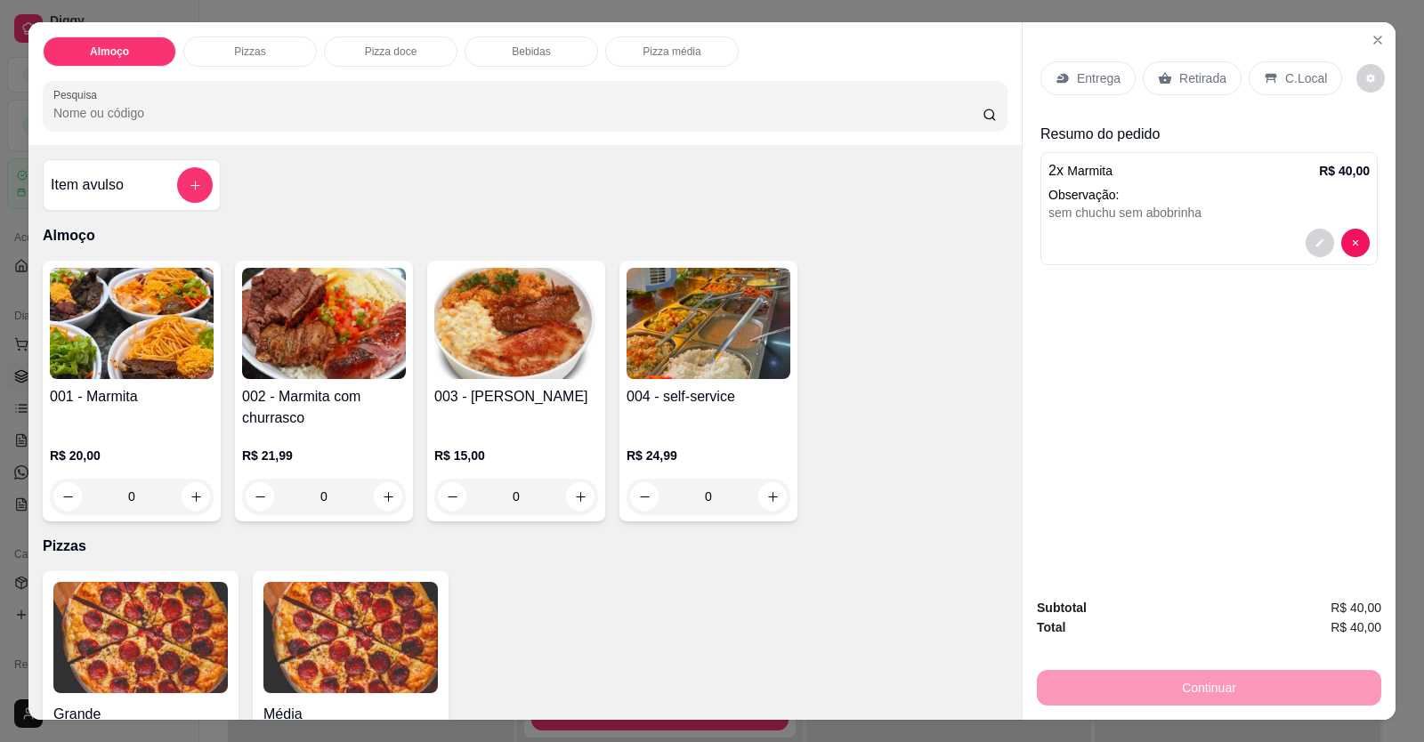
click at [1097, 74] on p "Entrega" at bounding box center [1099, 78] width 44 height 18
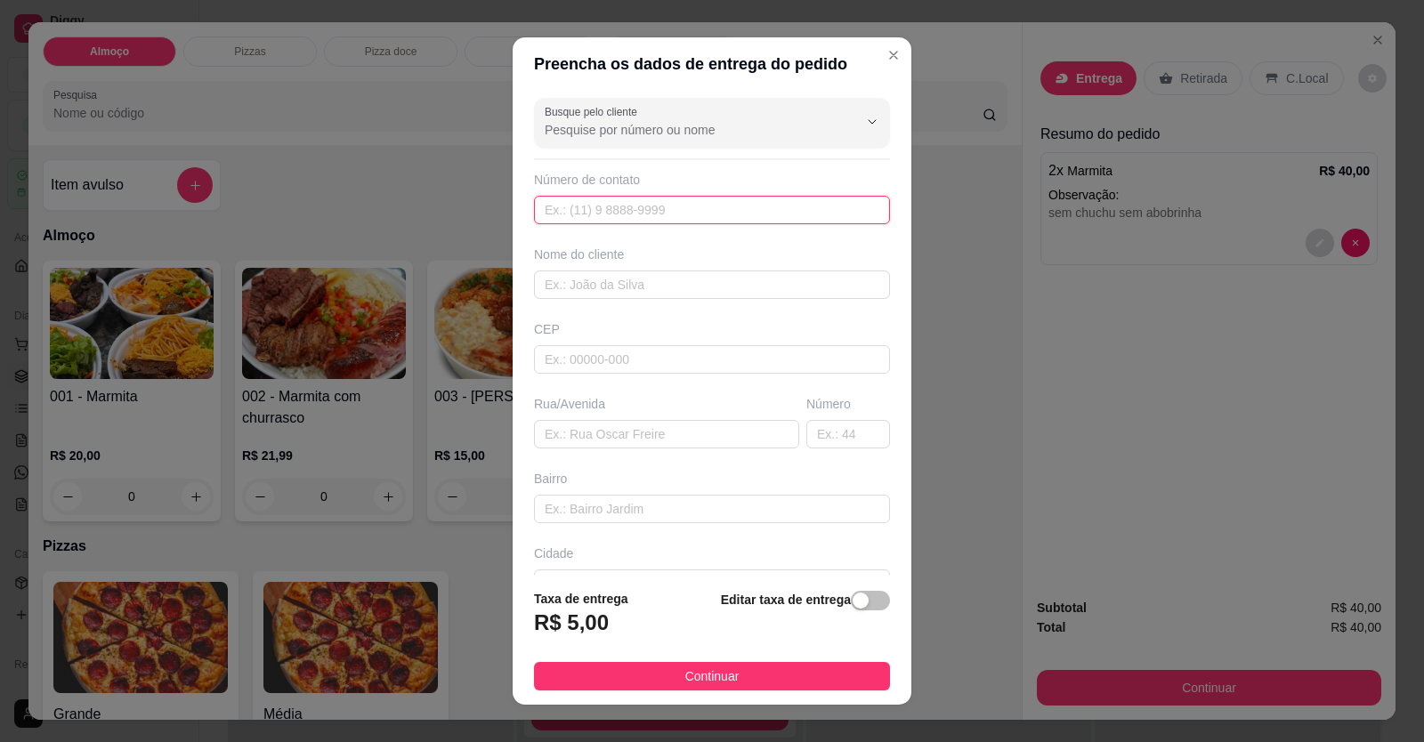
click at [770, 209] on input "text" at bounding box center [712, 210] width 356 height 28
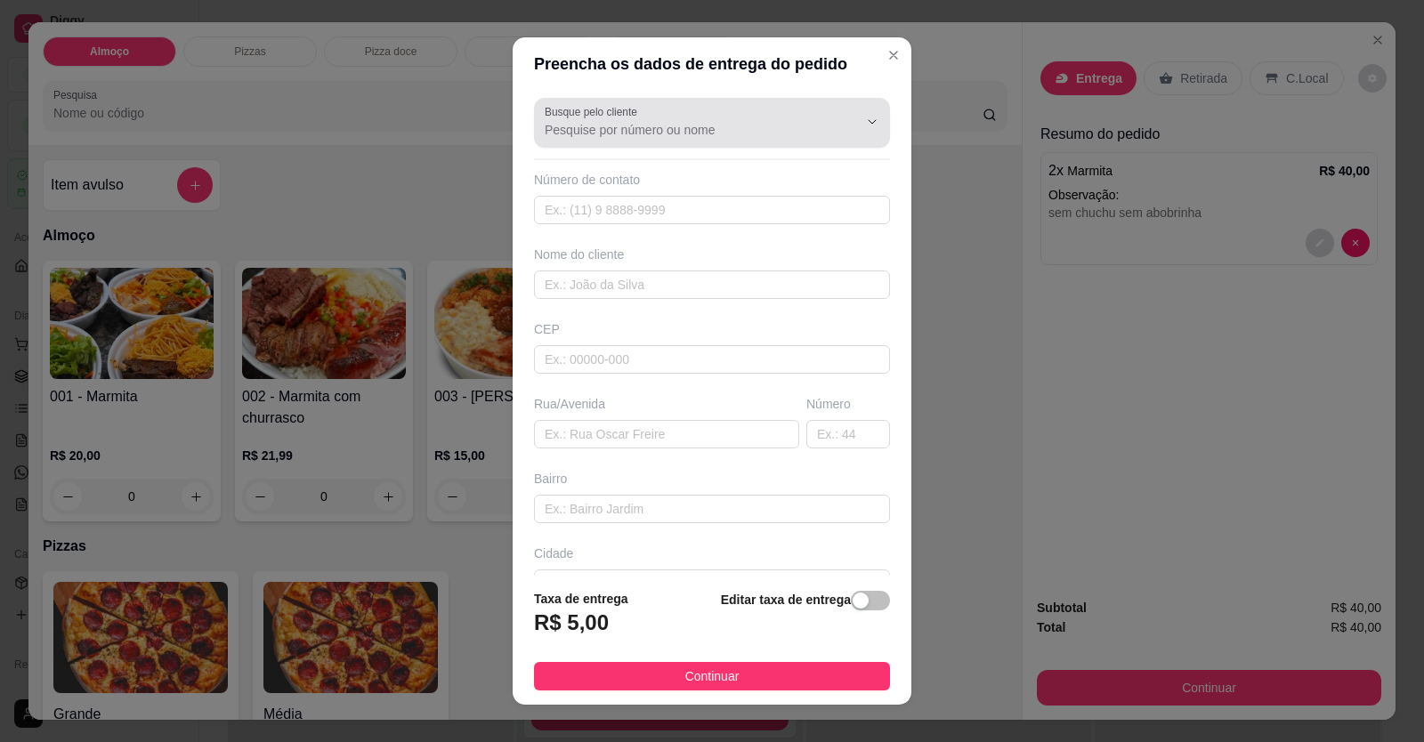
click at [716, 140] on div at bounding box center [712, 123] width 335 height 36
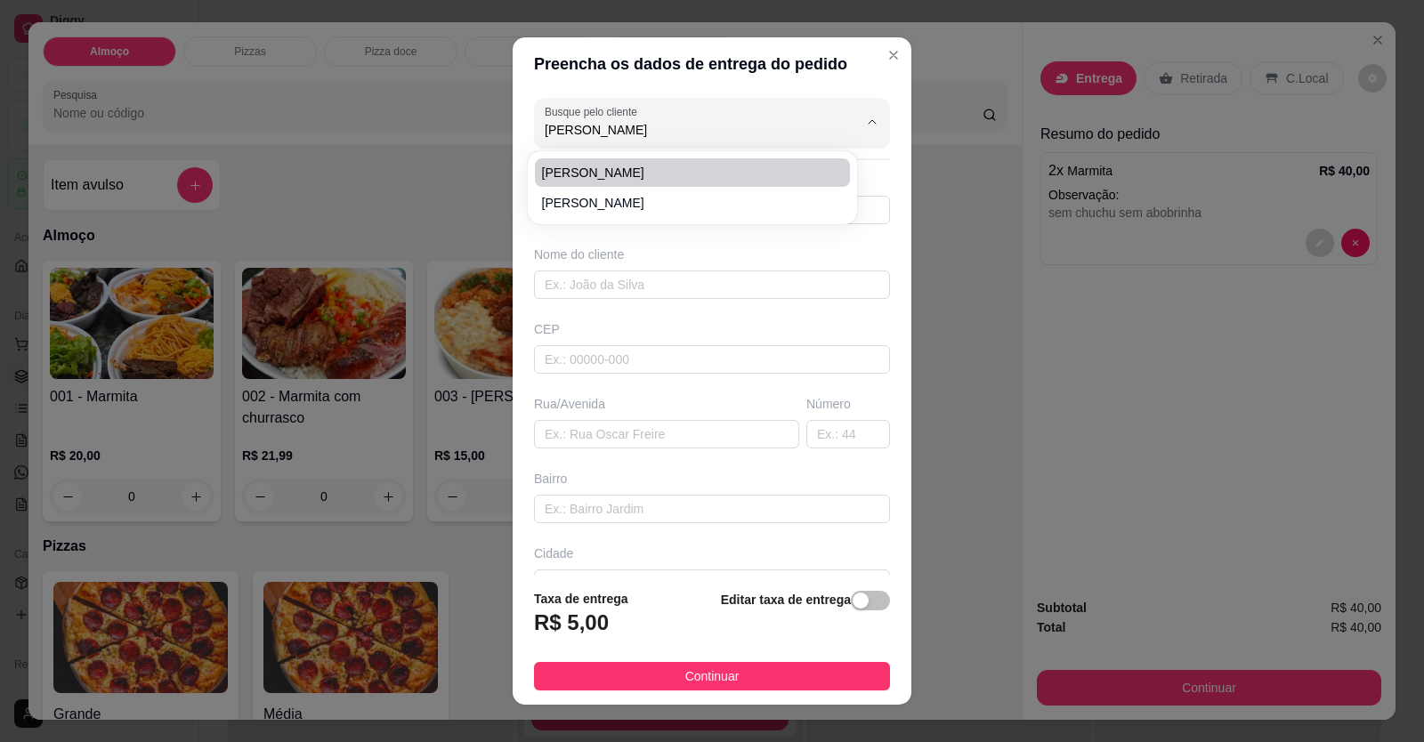
click at [724, 181] on span "RODRIGO COSTA" at bounding box center [683, 173] width 283 height 18
type input "RODRIGO COSTA"
type input "61999743464"
type input "RODRIGO COSTA"
type input "[11:27, 12/09/2025] Rodrigo Costa: Via 4 casa 2 jardim América [11:27, 12/09/20…"
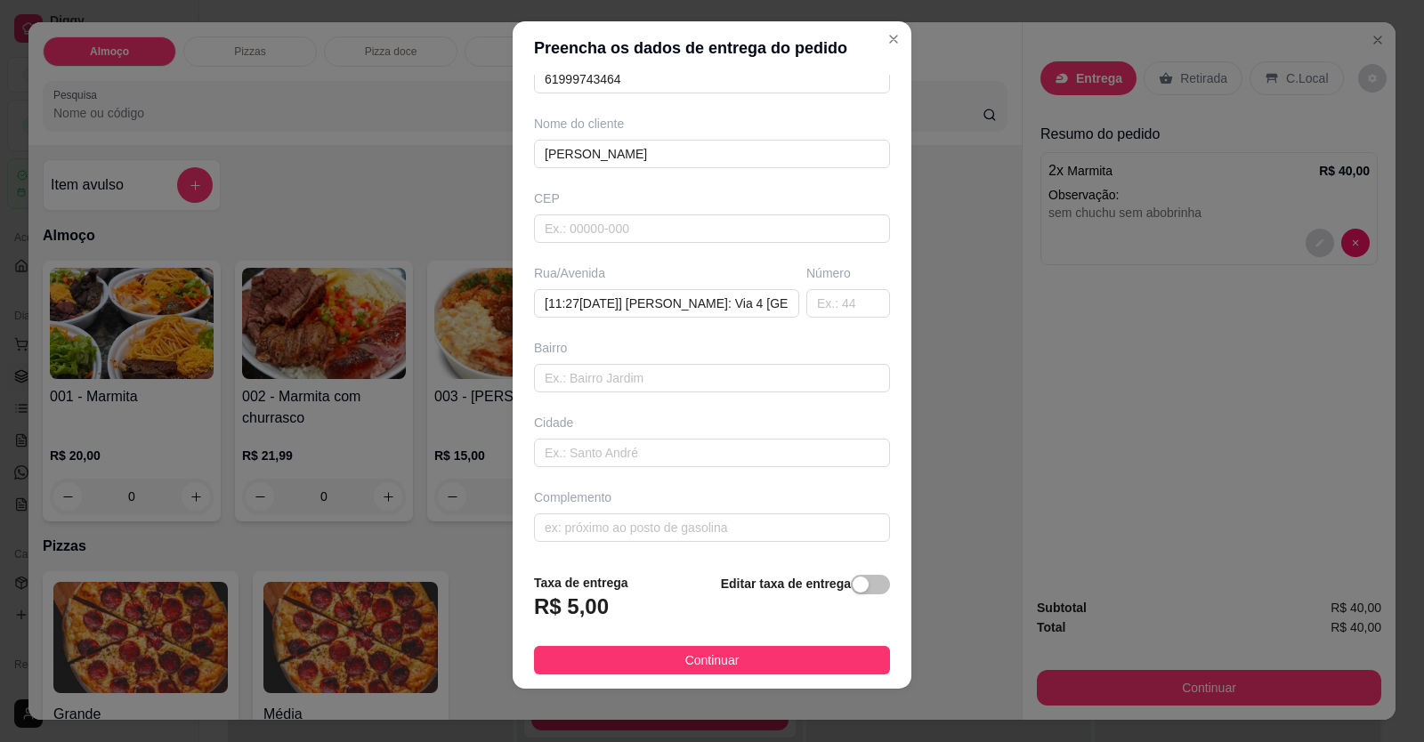
scroll to position [20, 0]
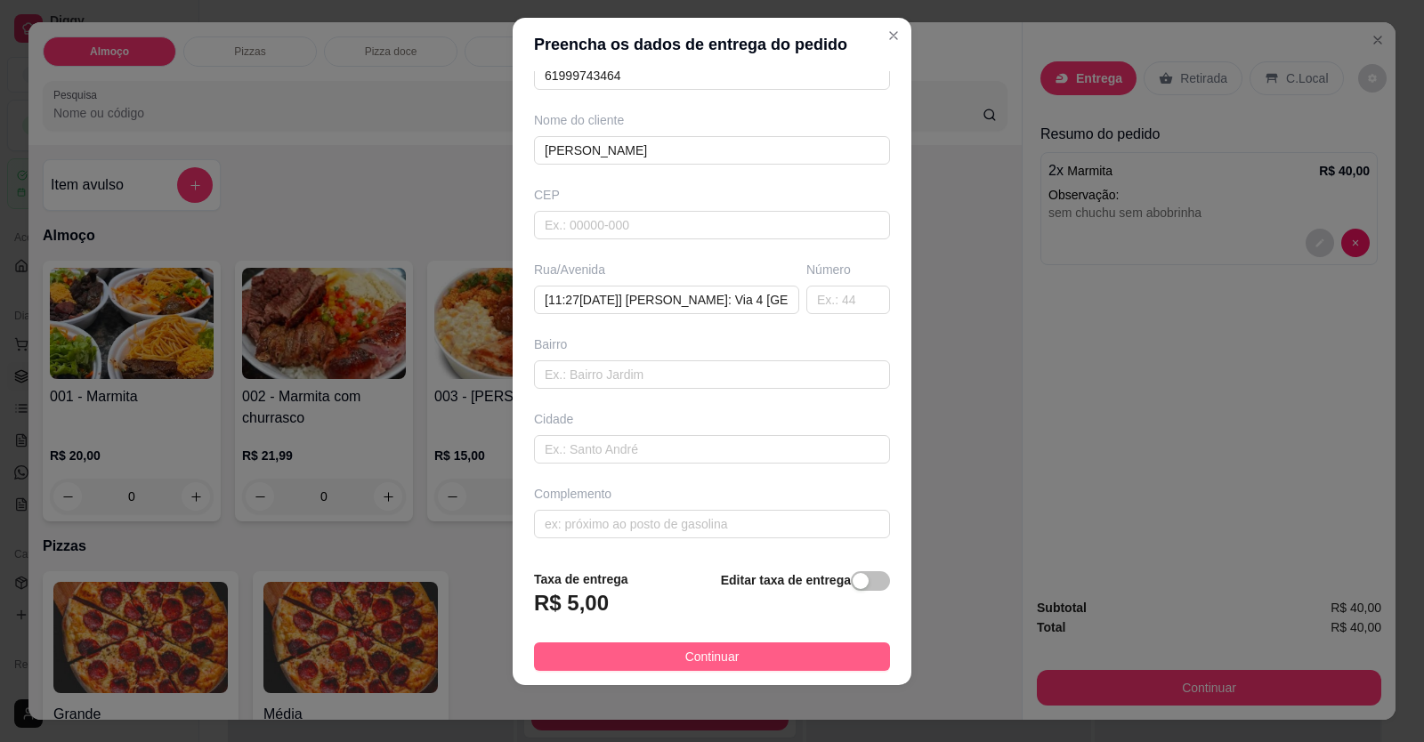
type input "RODRIGO COSTA"
click at [698, 660] on span "Continuar" at bounding box center [712, 657] width 54 height 20
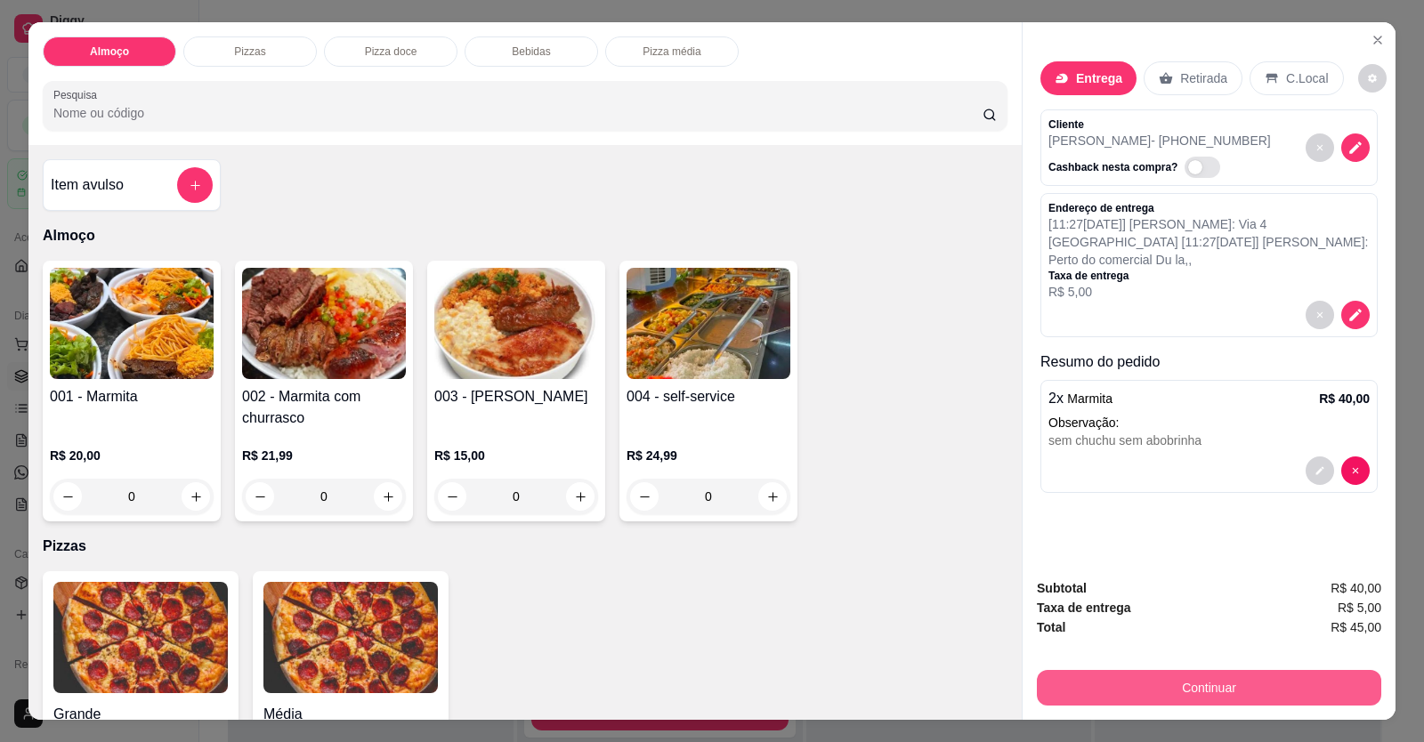
click at [1077, 692] on button "Continuar" at bounding box center [1209, 688] width 344 height 36
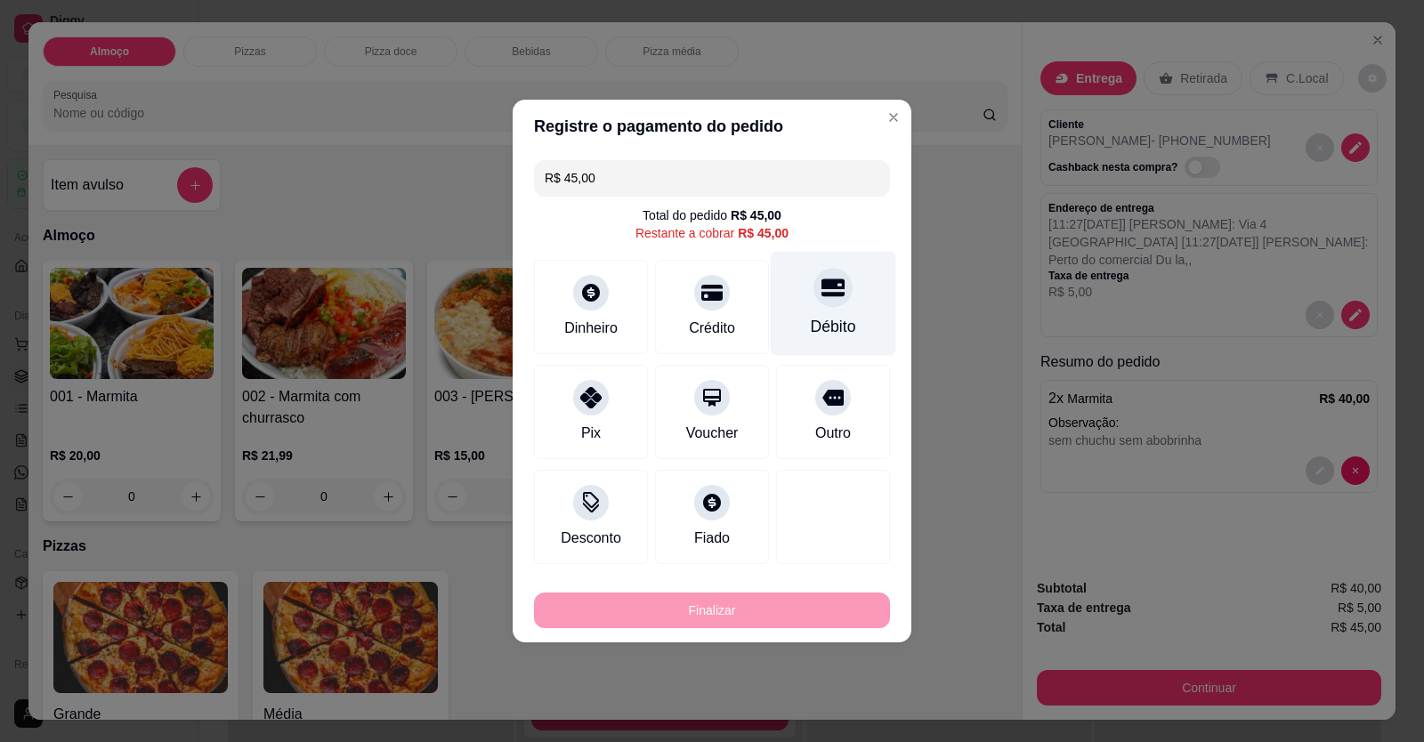
click at [822, 311] on div "Débito" at bounding box center [833, 304] width 125 height 104
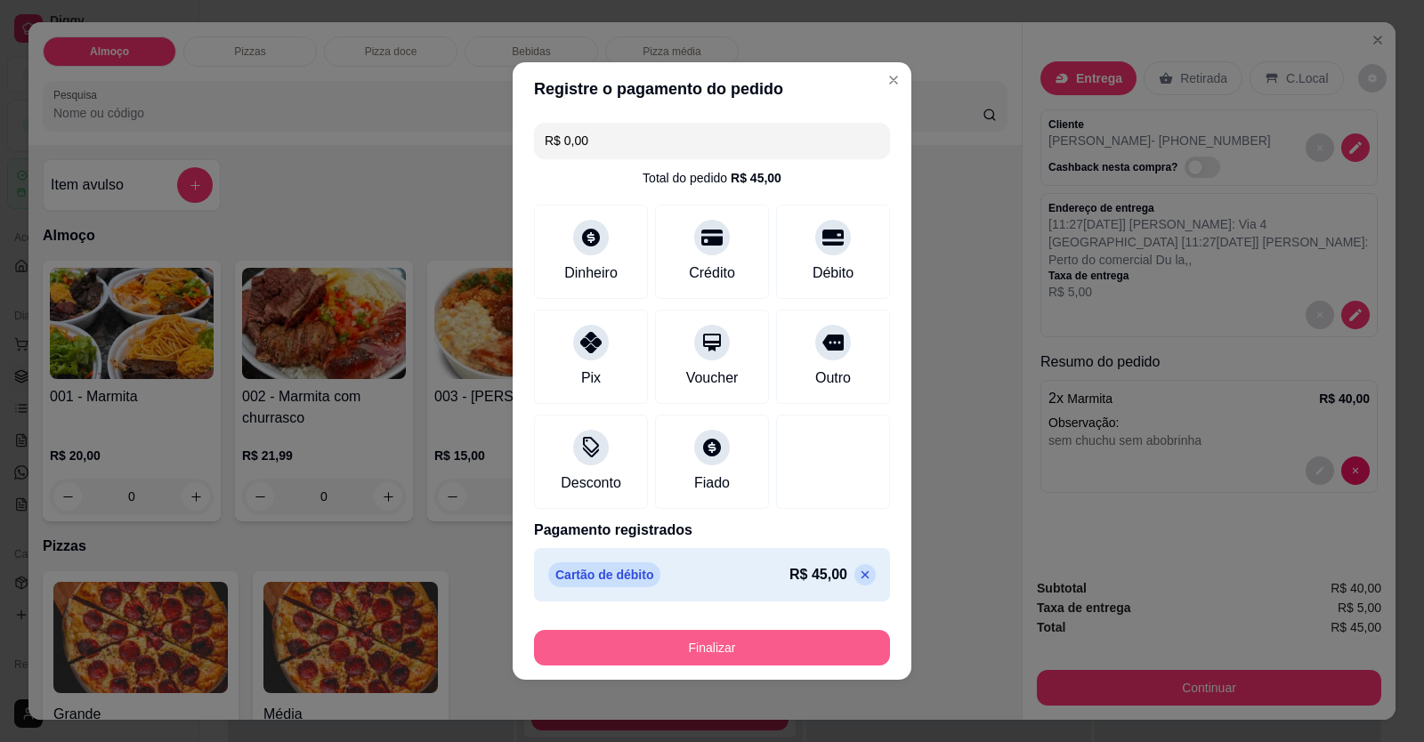
click at [774, 642] on button "Finalizar" at bounding box center [712, 648] width 356 height 36
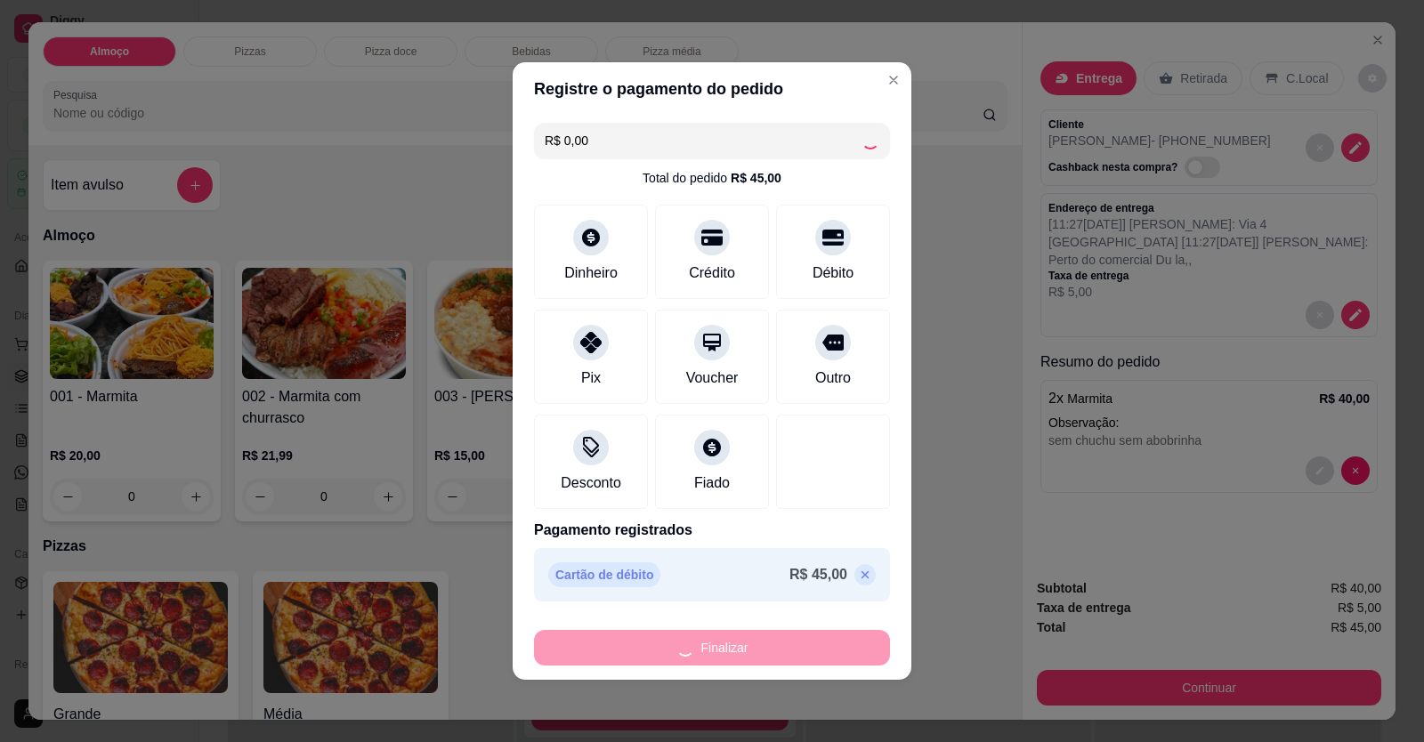
type input "-R$ 45,00"
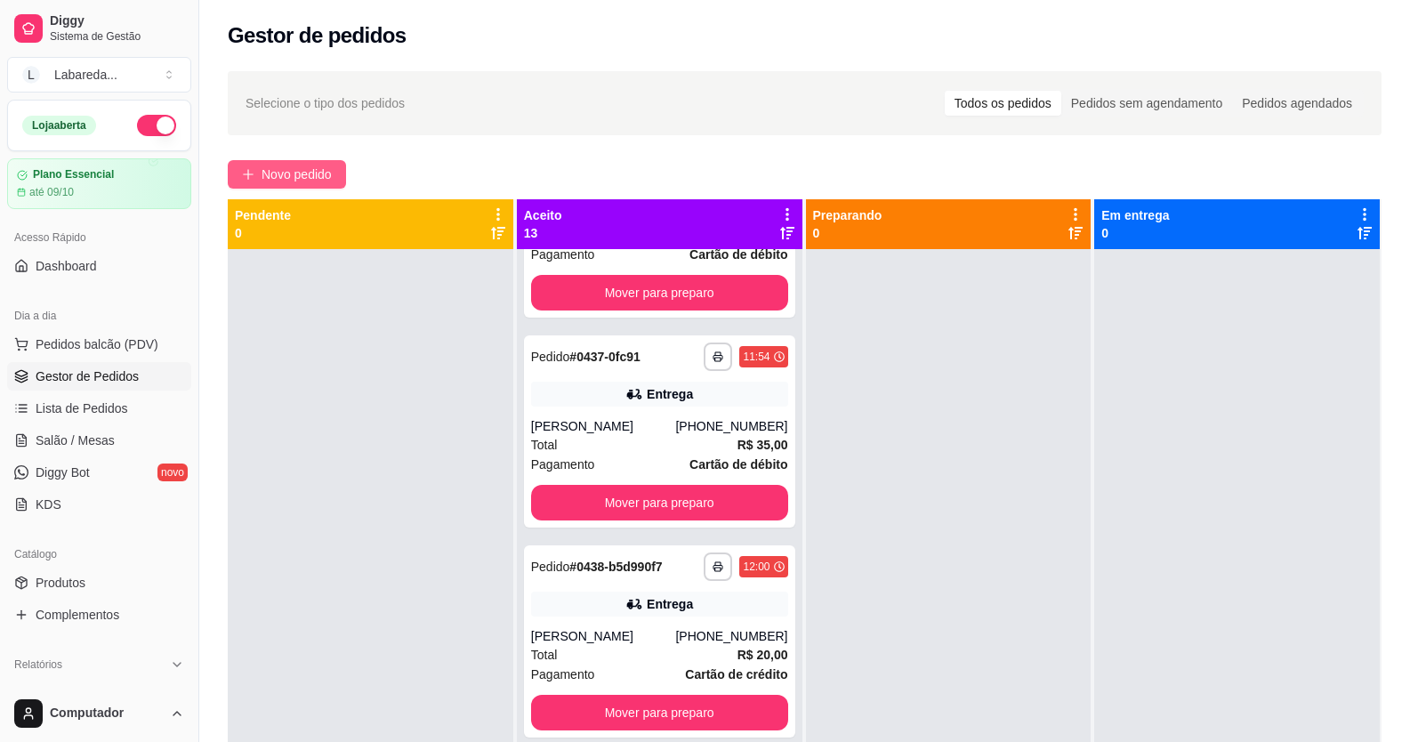
click at [307, 167] on span "Novo pedido" at bounding box center [297, 175] width 70 height 20
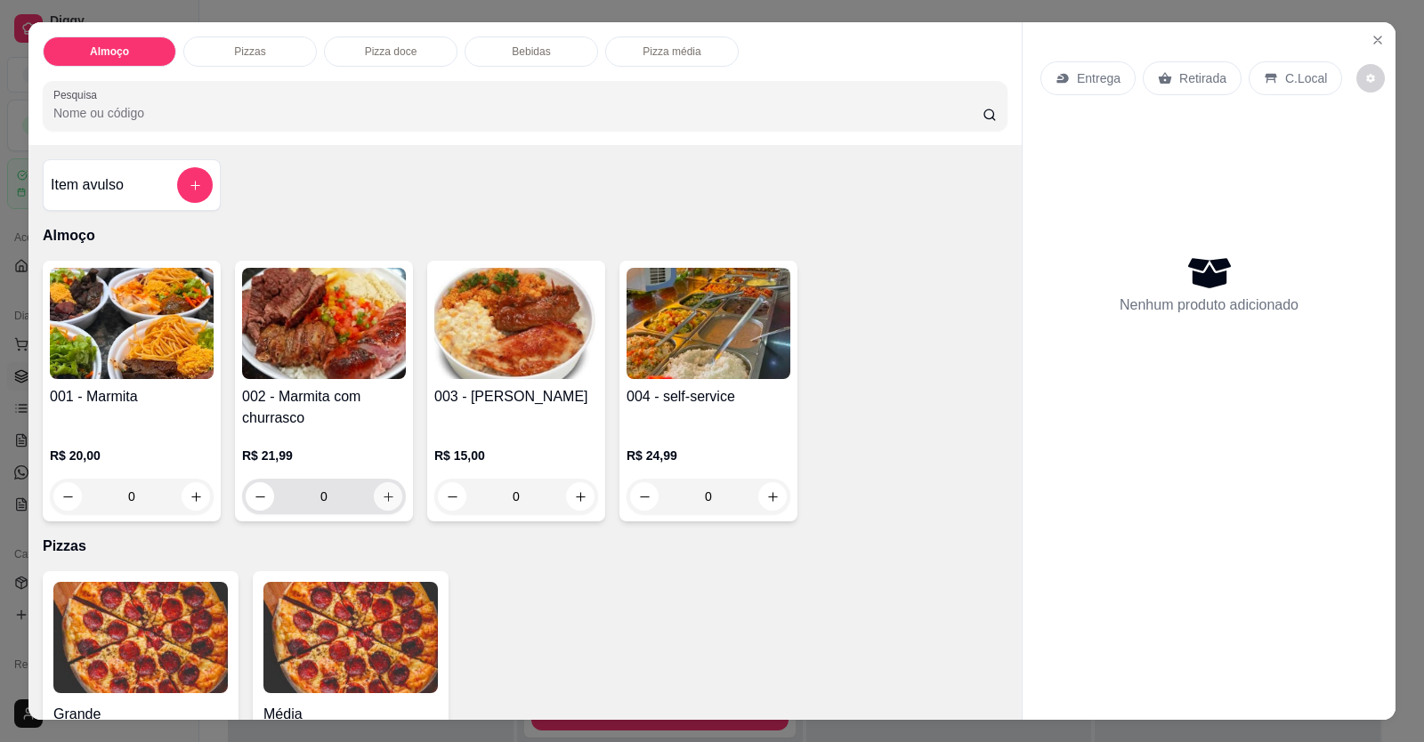
click at [395, 496] on button "increase-product-quantity" at bounding box center [388, 496] width 28 height 28
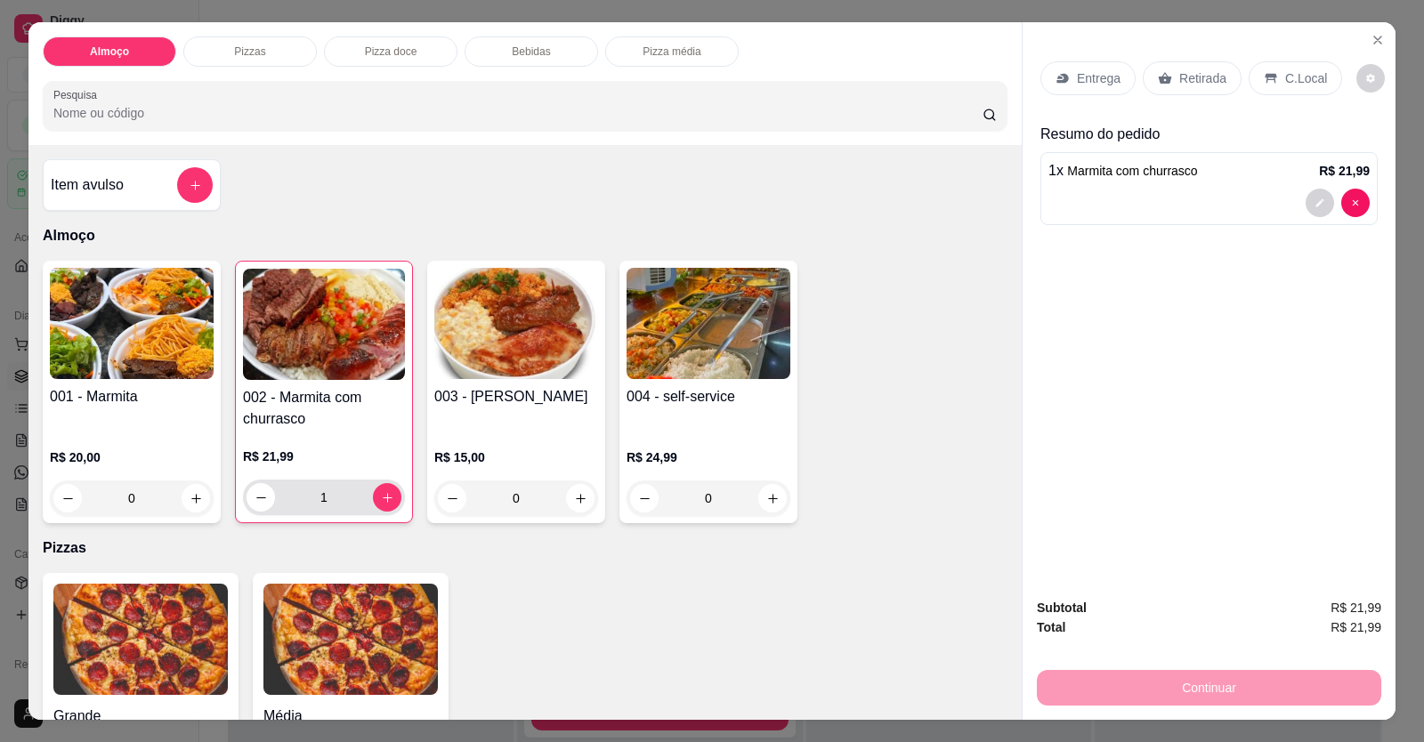
click at [395, 496] on div "1" at bounding box center [324, 498] width 162 height 36
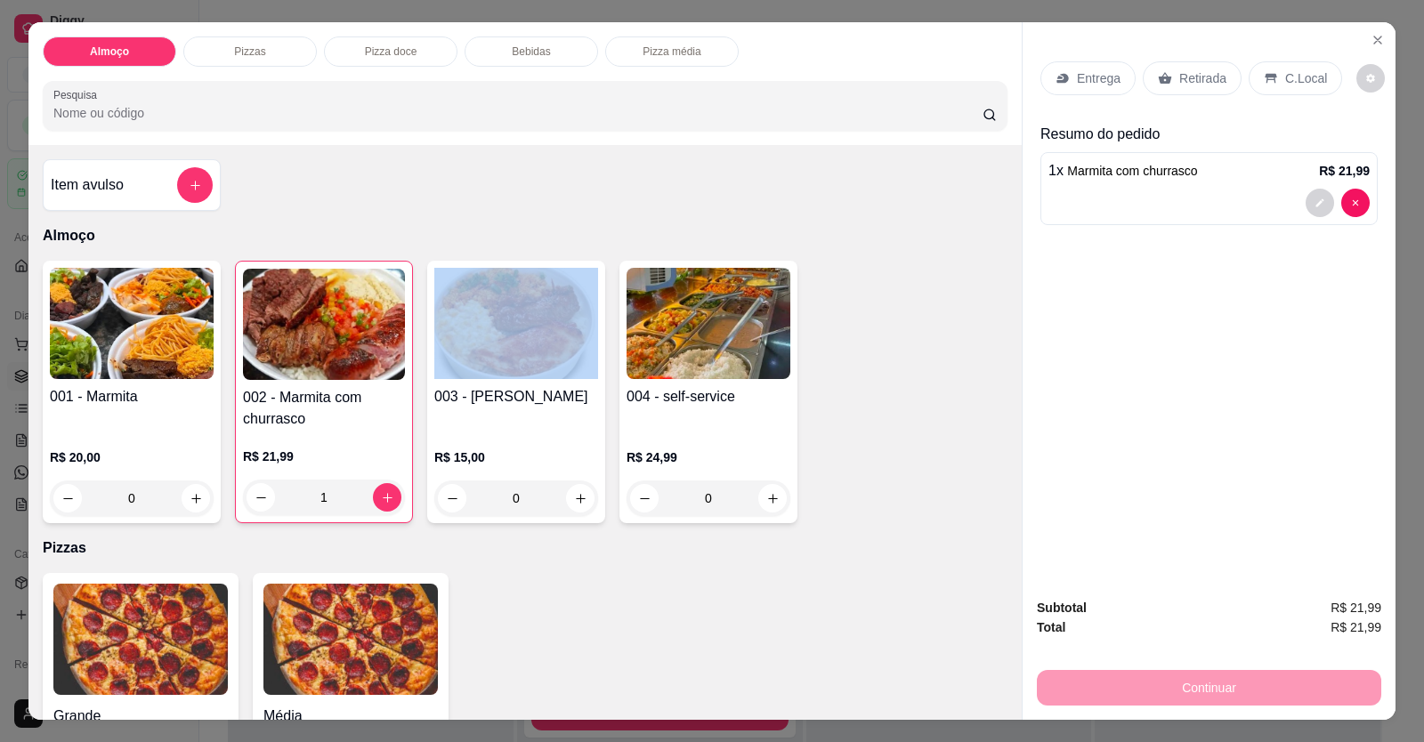
click at [394, 496] on div "1" at bounding box center [324, 498] width 162 height 36
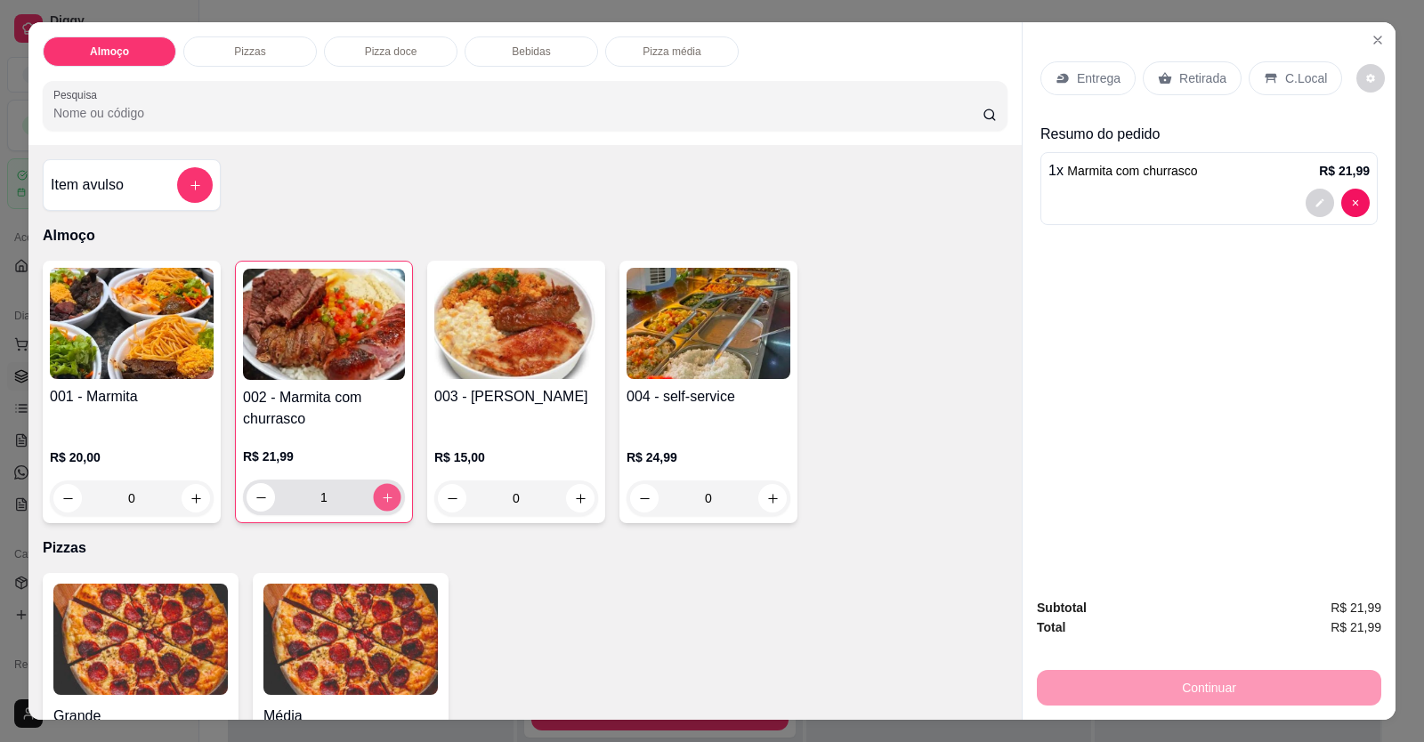
click at [385, 495] on icon "increase-product-quantity" at bounding box center [387, 497] width 13 height 13
click at [384, 495] on icon "increase-product-quantity" at bounding box center [387, 497] width 13 height 13
type input "3"
click at [1047, 77] on div "Entrega" at bounding box center [1087, 78] width 95 height 34
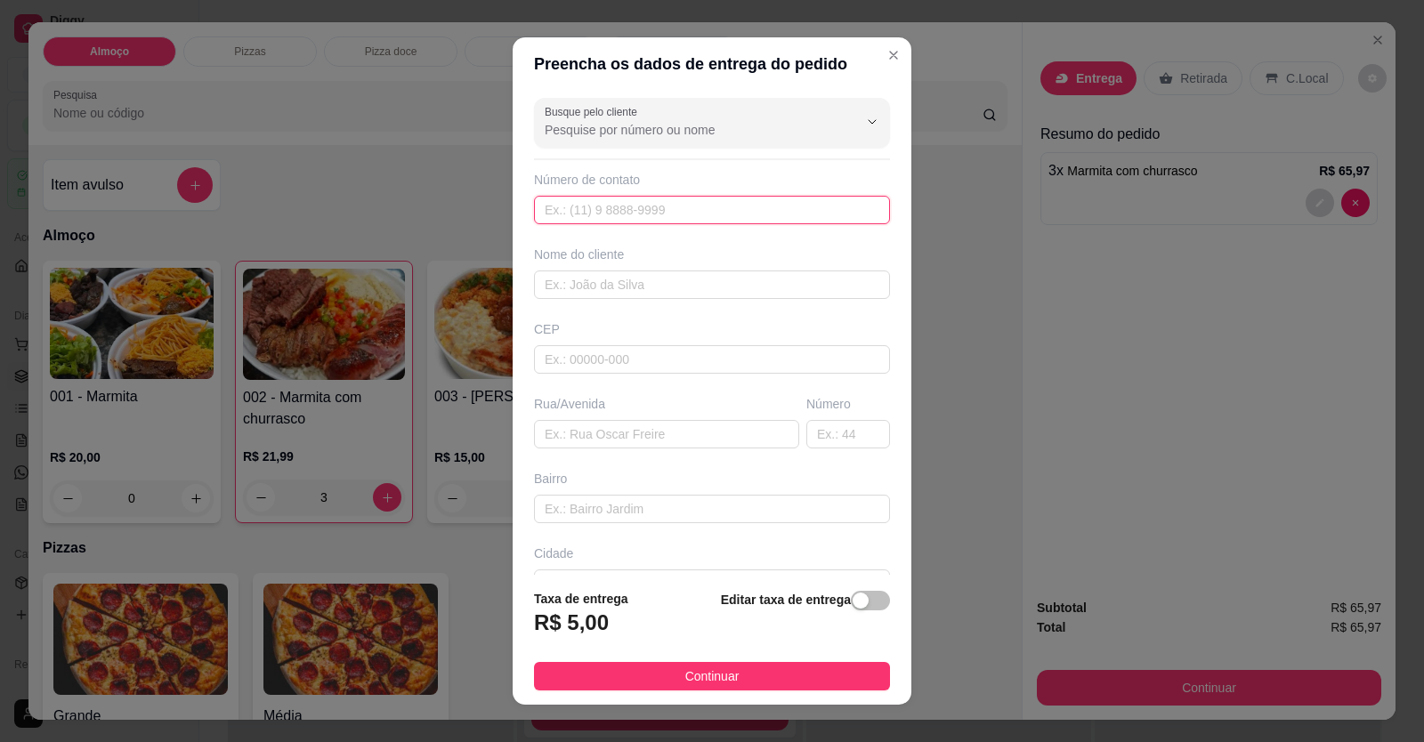
click at [848, 199] on input "text" at bounding box center [712, 210] width 356 height 28
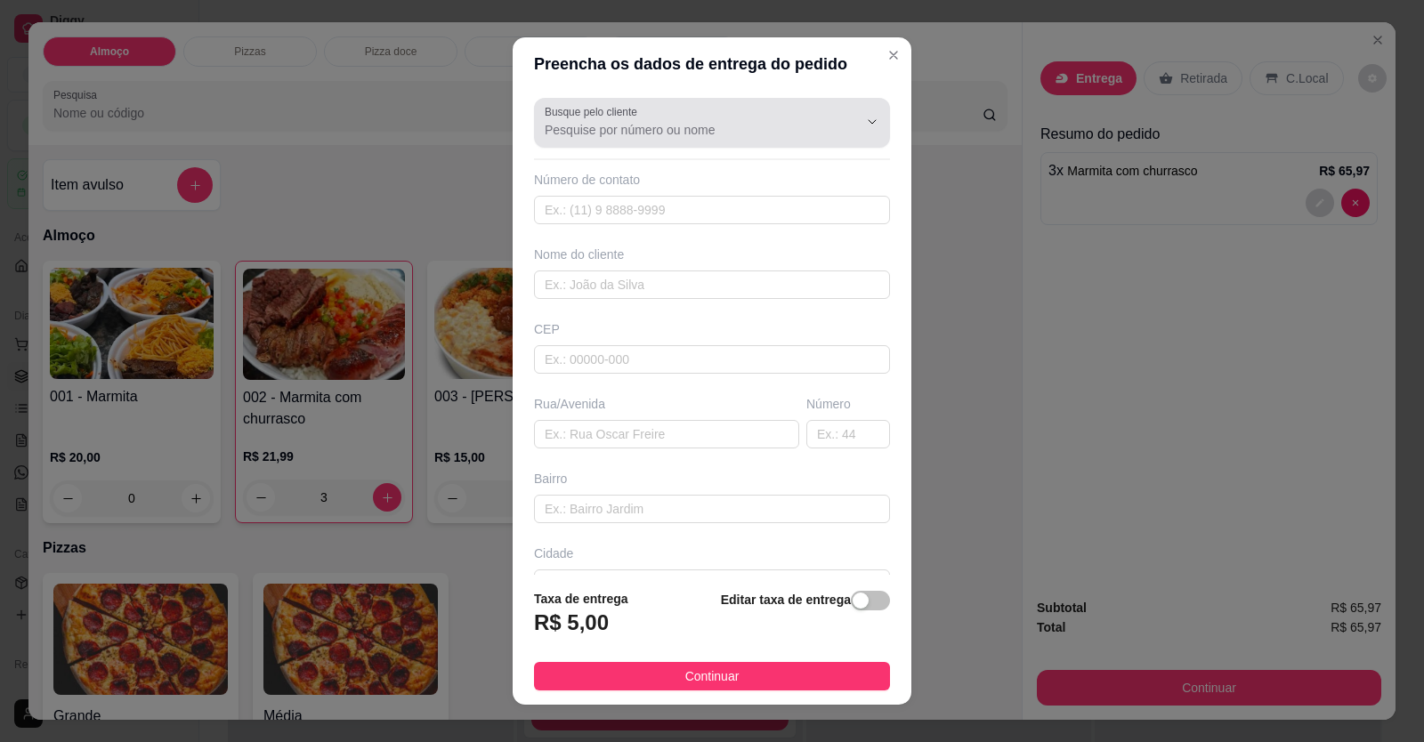
click at [721, 128] on input "Busque pelo cliente" at bounding box center [687, 130] width 285 height 18
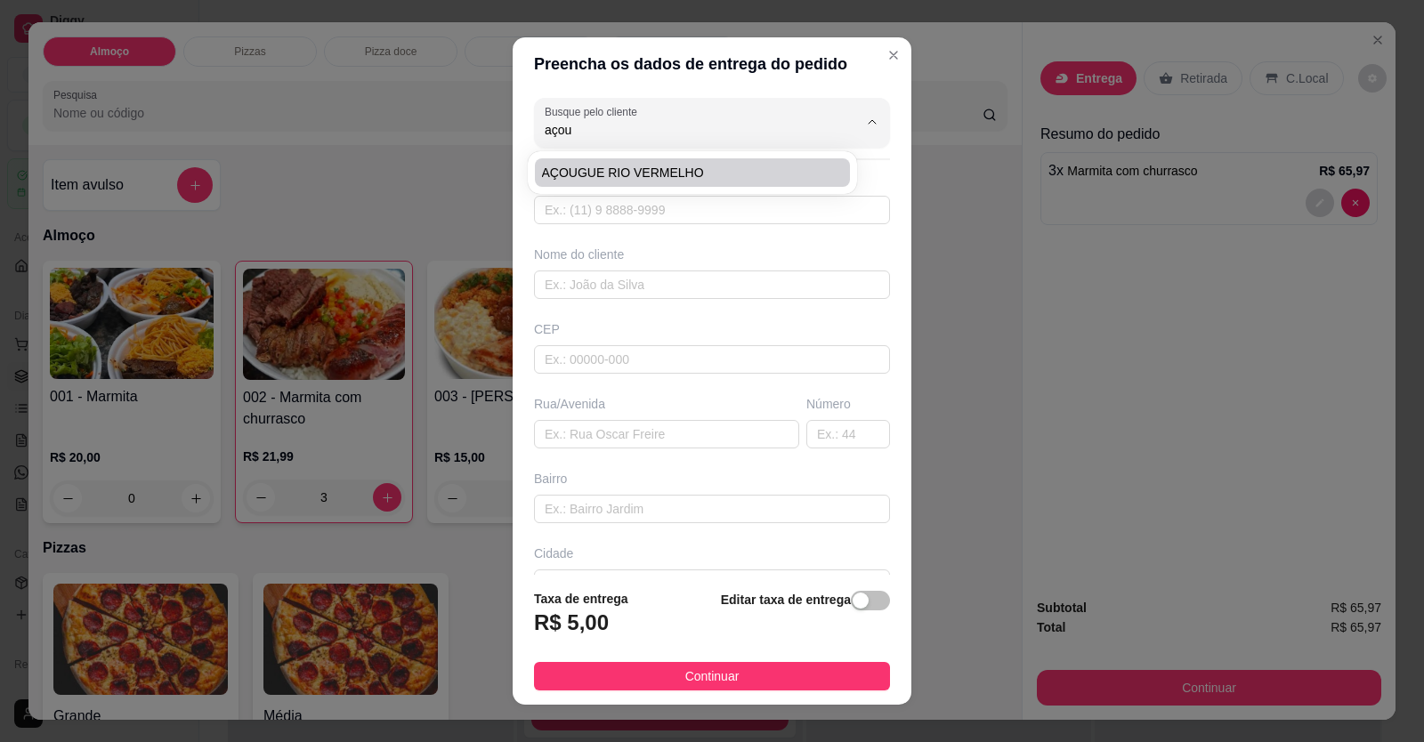
click at [695, 165] on span "AÇOUGUE RIO VERMELHO" at bounding box center [683, 173] width 283 height 18
type input "AÇOUGUE RIO VERMELHO"
type input "61996769279"
type input "AÇOUGUE RIO VERMELHO"
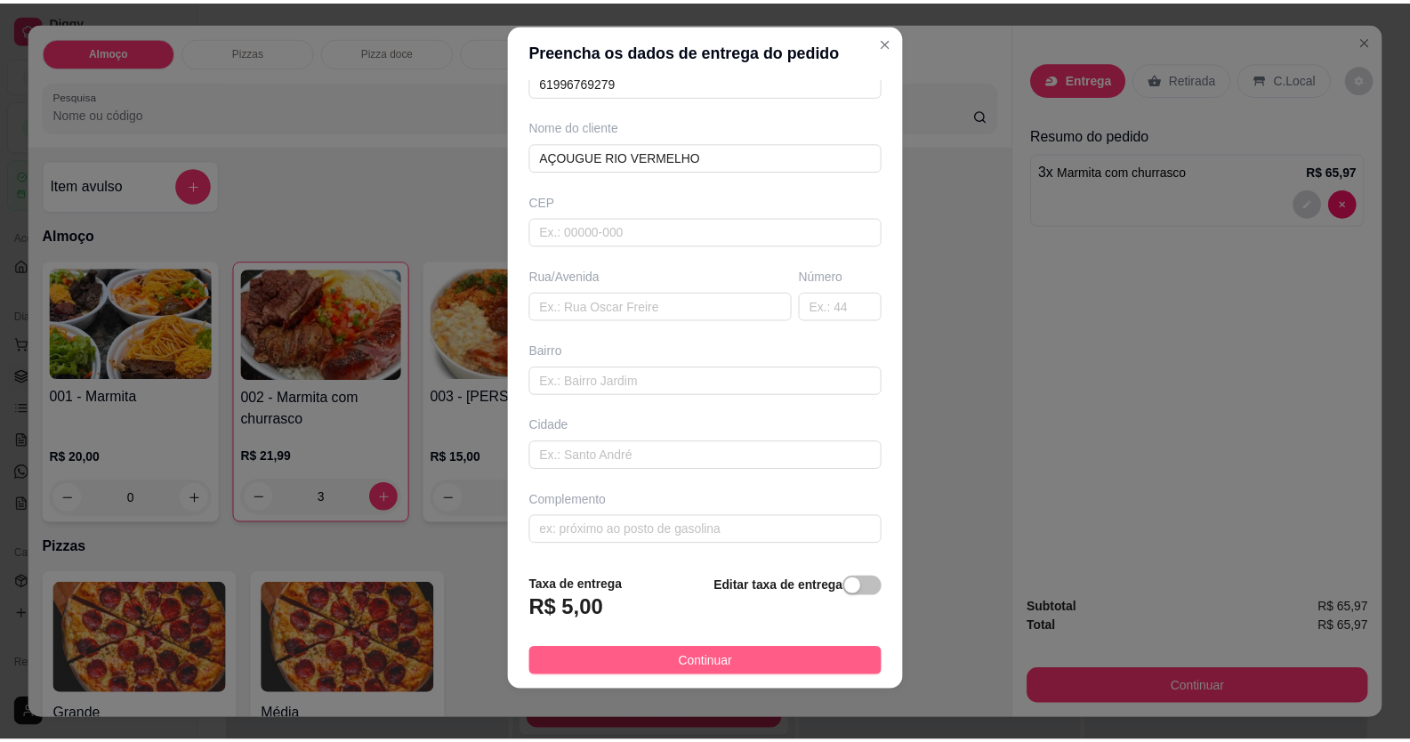
scroll to position [20, 0]
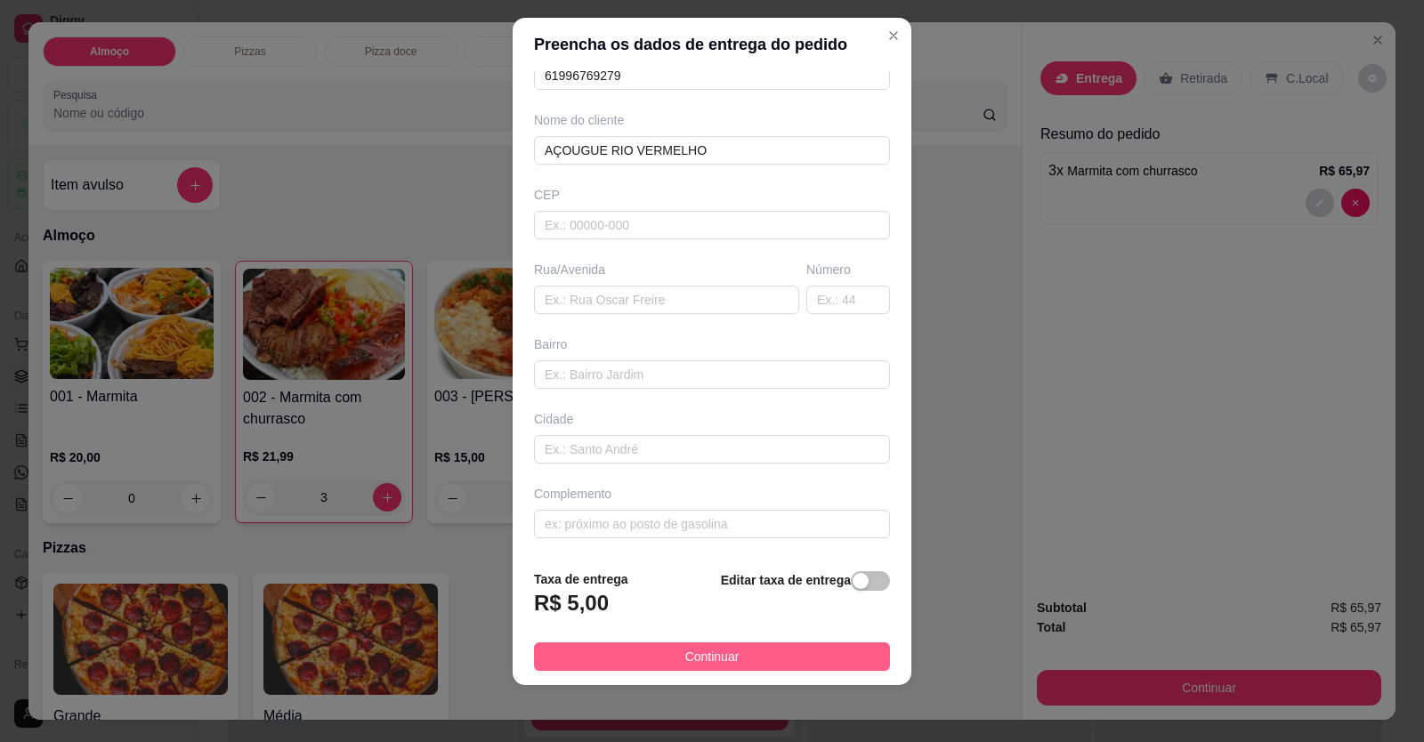
type input "AÇOUGUE RIO VERMELHO"
click at [777, 655] on button "Continuar" at bounding box center [712, 656] width 356 height 28
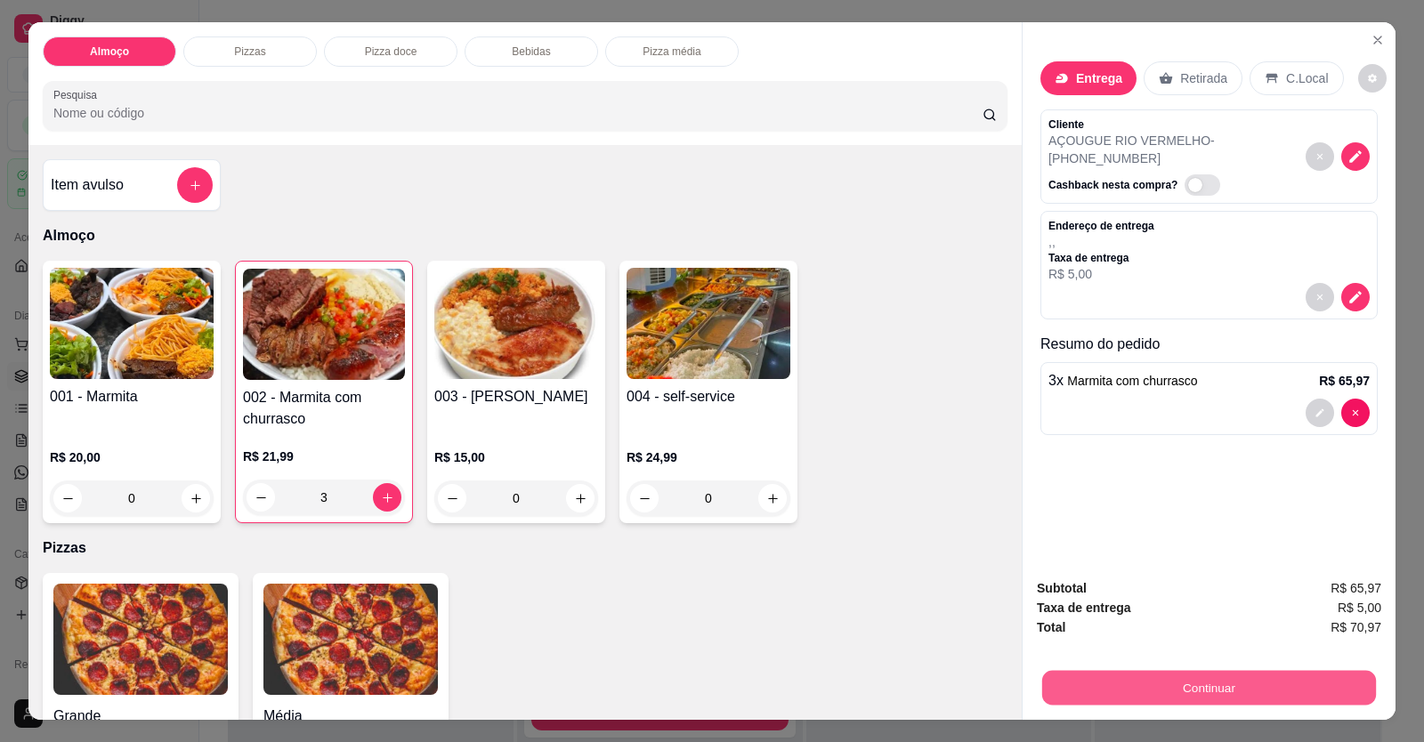
click at [1058, 688] on button "Continuar" at bounding box center [1209, 688] width 334 height 35
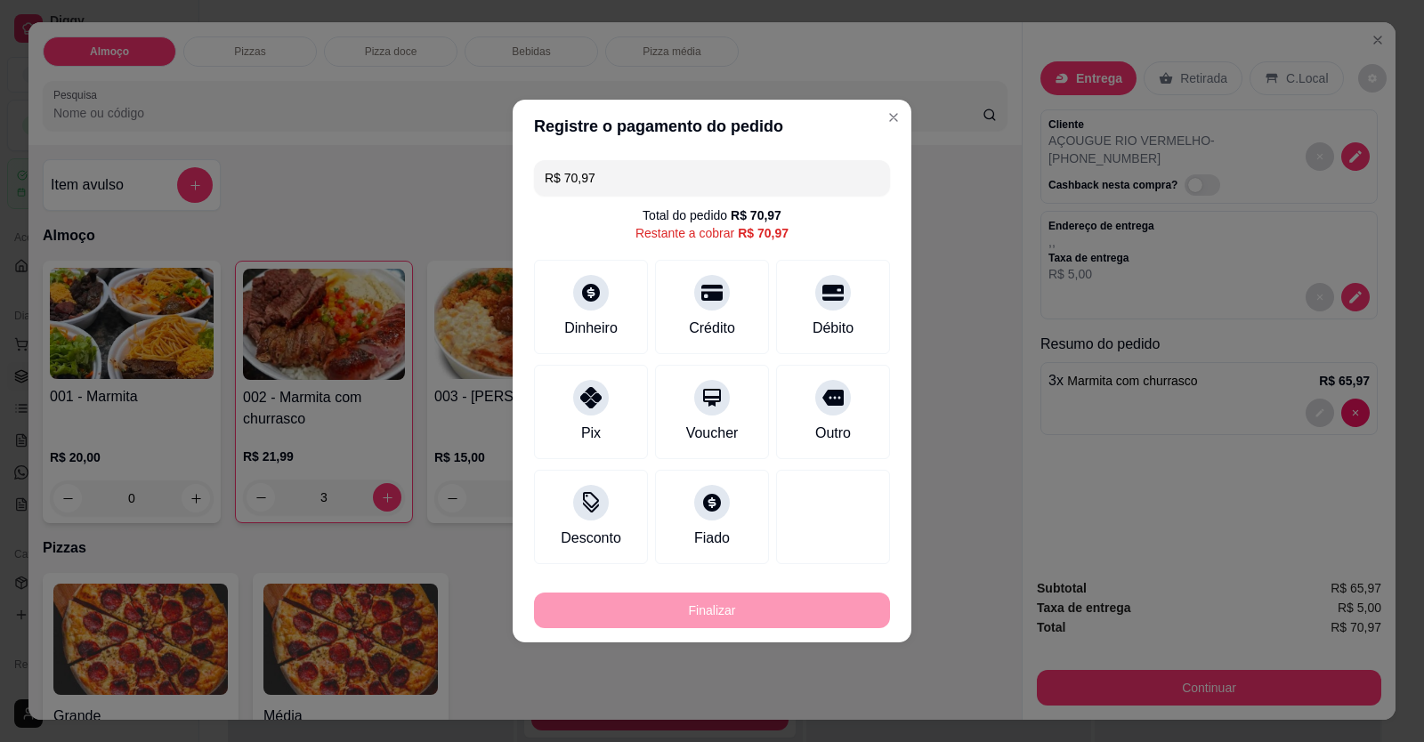
drag, startPoint x: 835, startPoint y: 316, endPoint x: 849, endPoint y: 304, distance: 18.3
click at [834, 318] on div "Débito" at bounding box center [832, 328] width 41 height 21
type input "R$ 0,00"
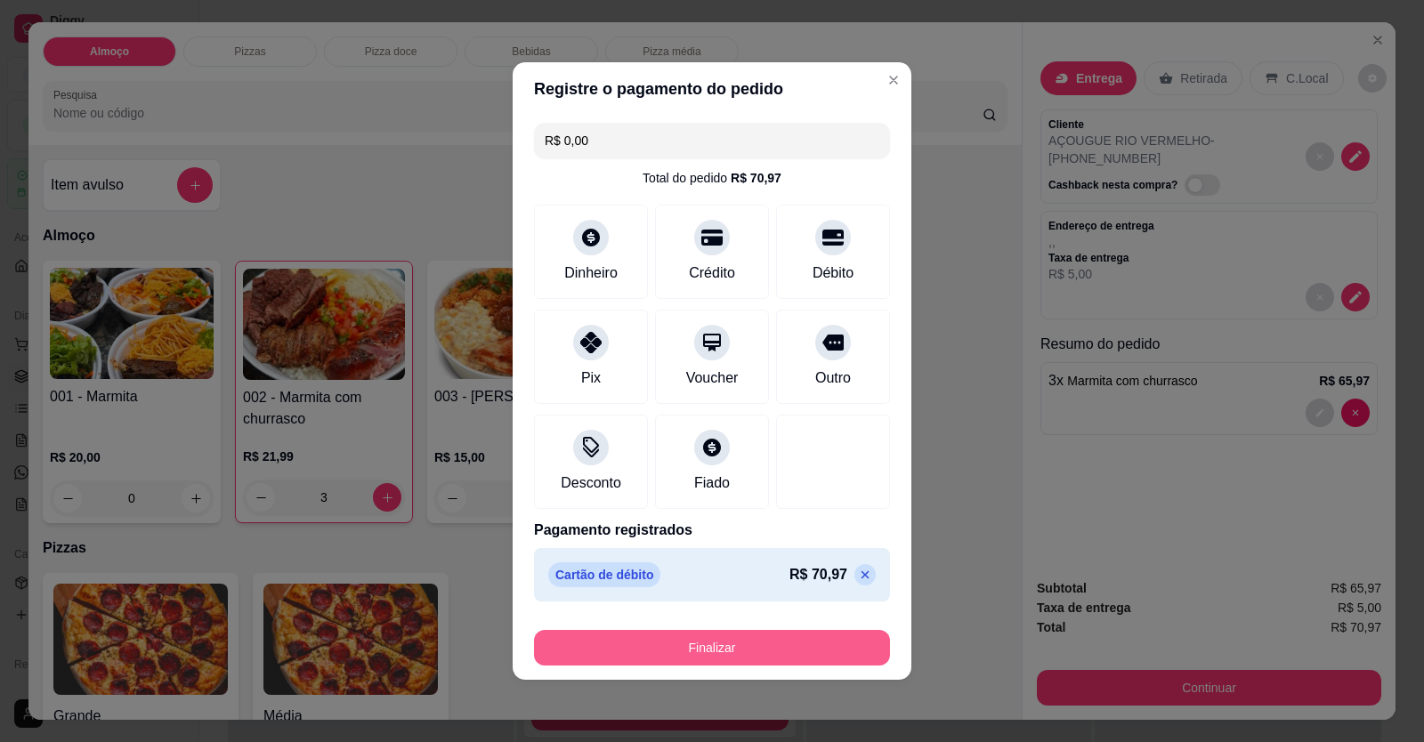
click at [791, 653] on button "Finalizar" at bounding box center [712, 648] width 356 height 36
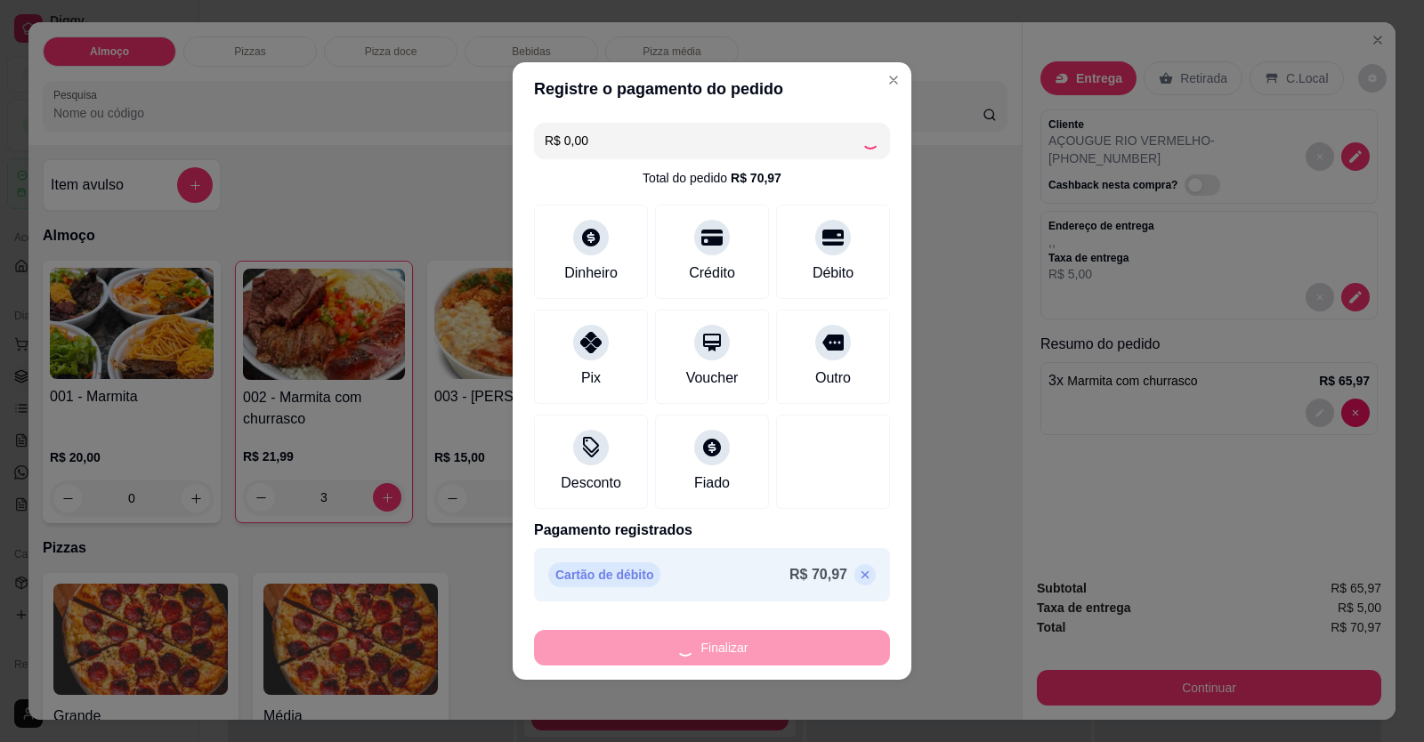
type input "0"
type input "-R$ 70,97"
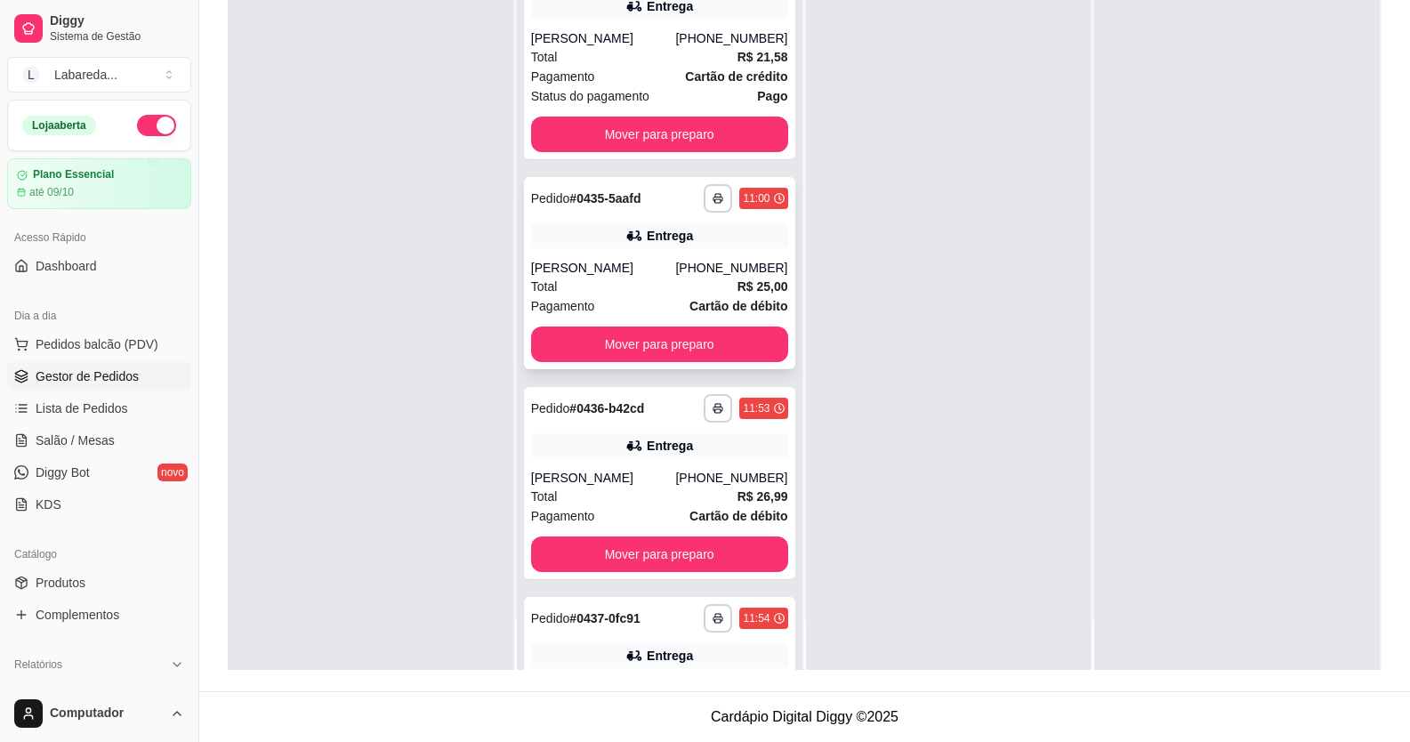
scroll to position [267, 0]
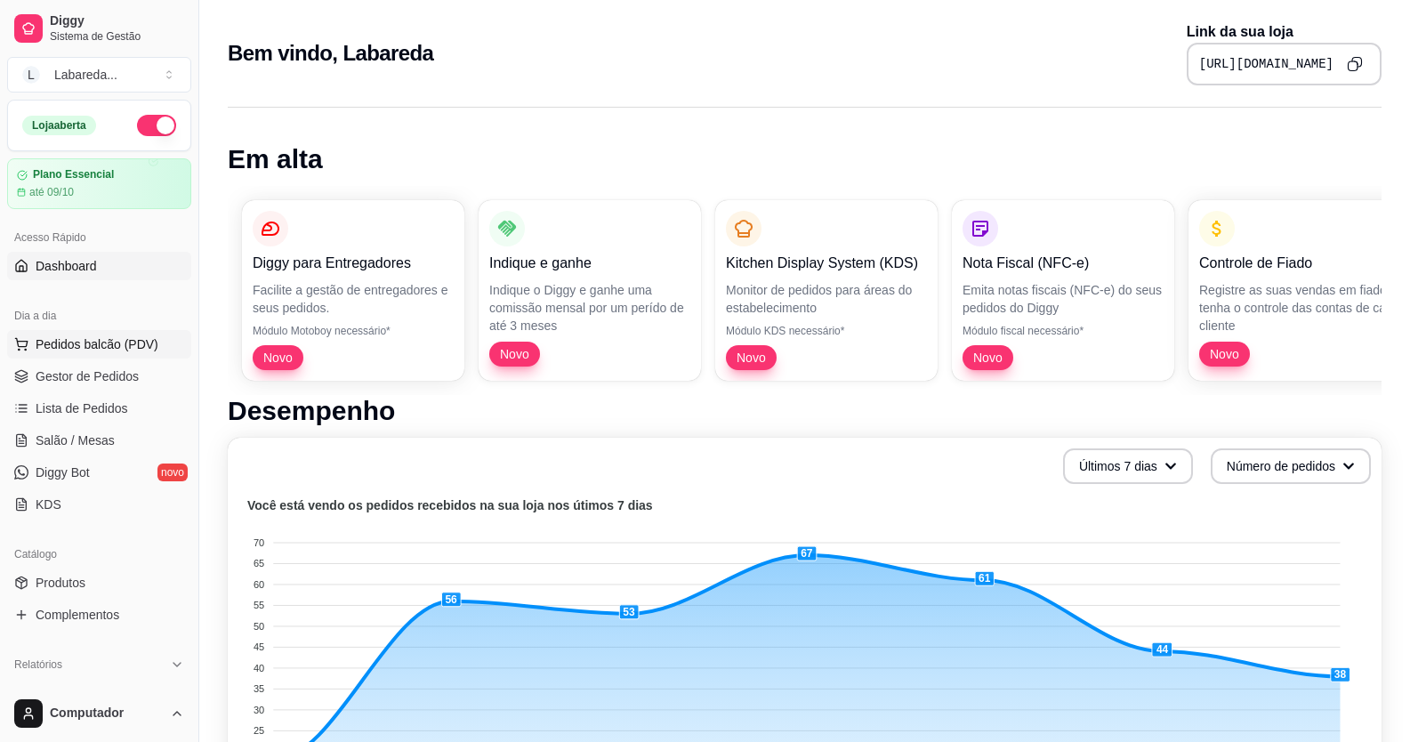
drag, startPoint x: 161, startPoint y: 307, endPoint x: 148, endPoint y: 331, distance: 27.5
click at [160, 312] on div "Dia a dia" at bounding box center [99, 316] width 184 height 28
drag, startPoint x: 148, startPoint y: 331, endPoint x: 143, endPoint y: 343, distance: 13.2
click at [148, 333] on button "Pedidos balcão (PDV)" at bounding box center [99, 344] width 184 height 28
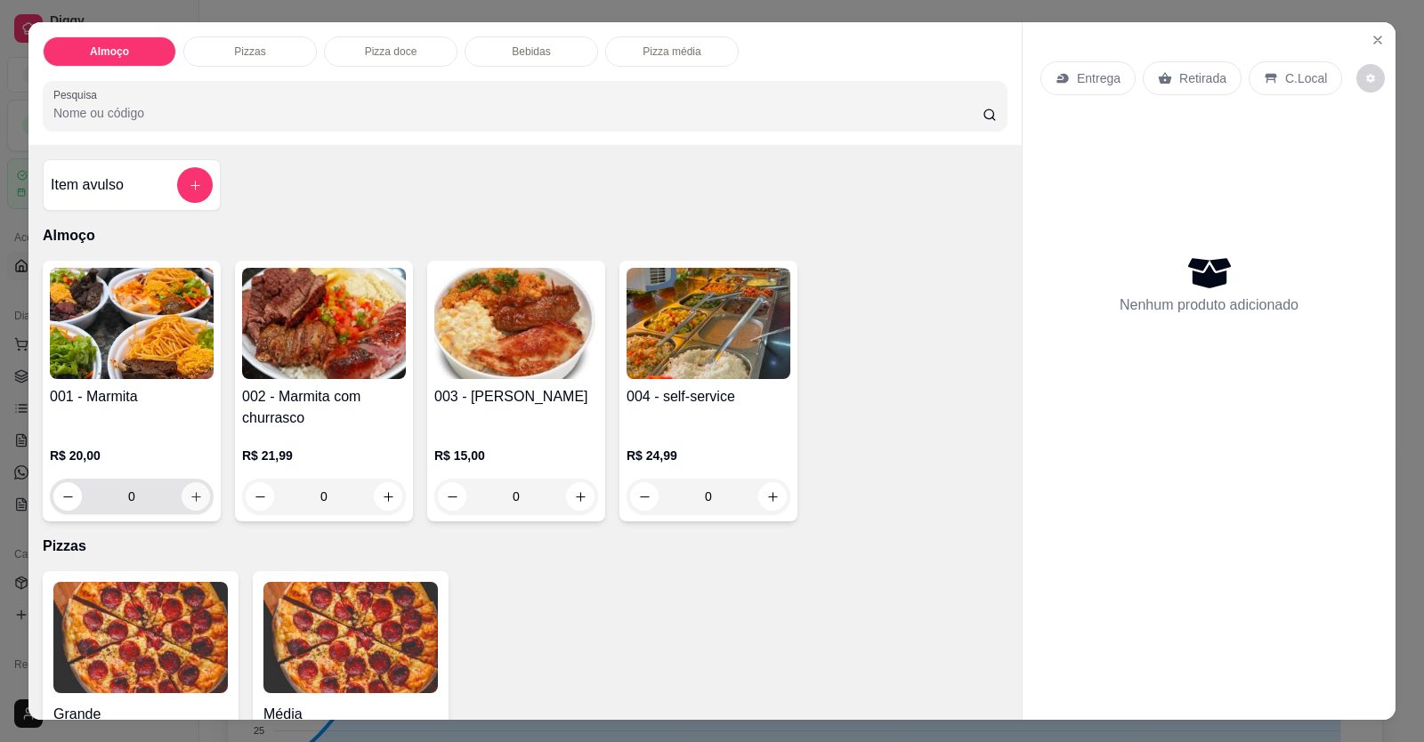
click at [205, 499] on div "0" at bounding box center [132, 497] width 164 height 36
click at [198, 498] on button "increase-product-quantity" at bounding box center [196, 497] width 28 height 28
type input "1"
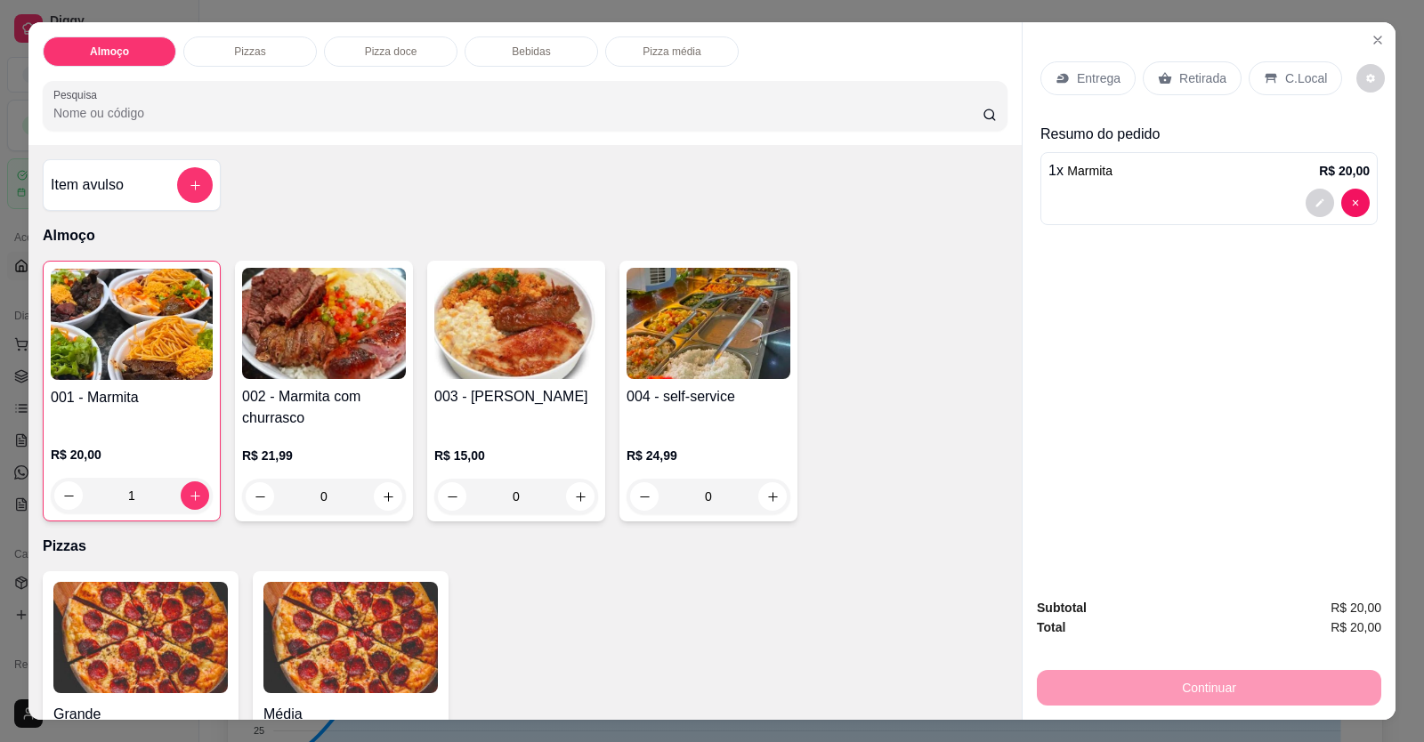
click at [1052, 88] on div "Entrega" at bounding box center [1087, 78] width 95 height 34
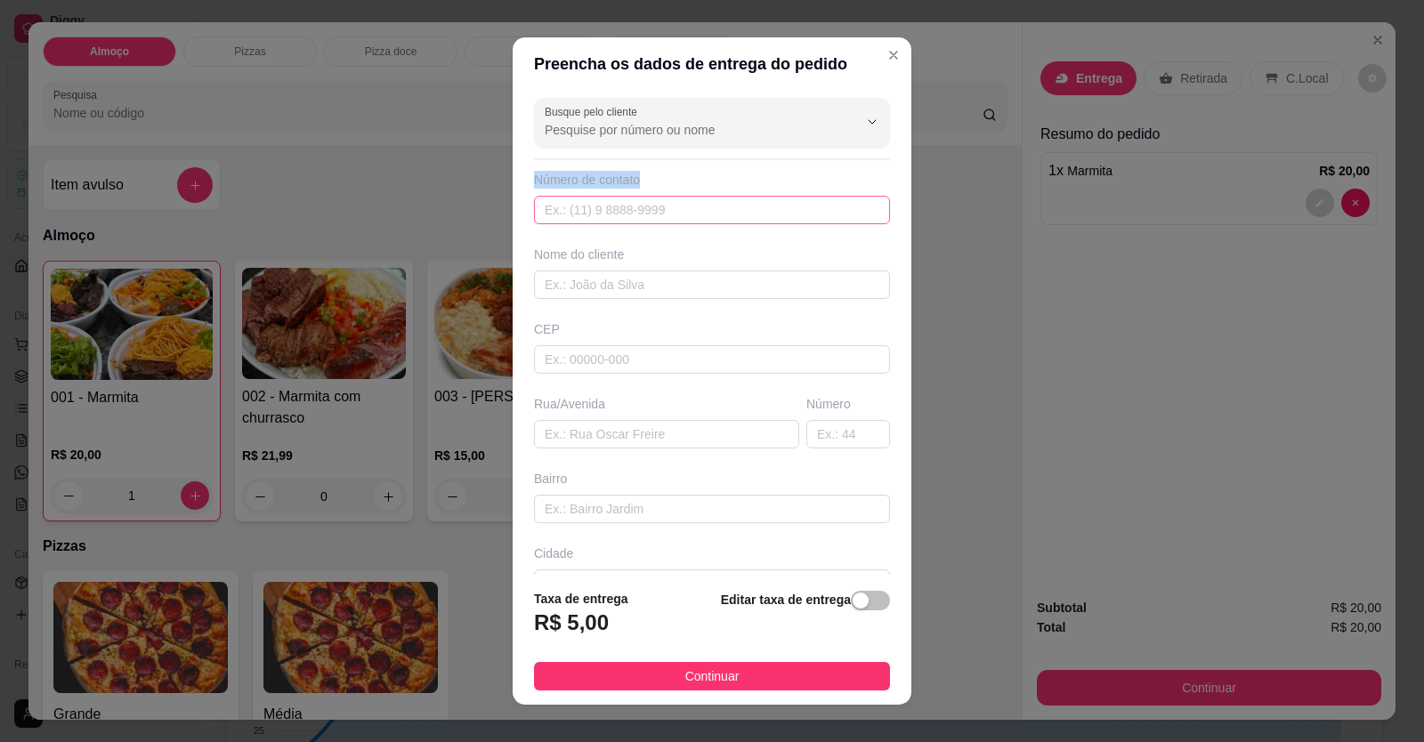
drag, startPoint x: 690, startPoint y: 187, endPoint x: 690, endPoint y: 204, distance: 16.9
click at [690, 196] on div "Número de contato" at bounding box center [712, 197] width 356 height 53
click at [690, 212] on input "text" at bounding box center [712, 210] width 356 height 28
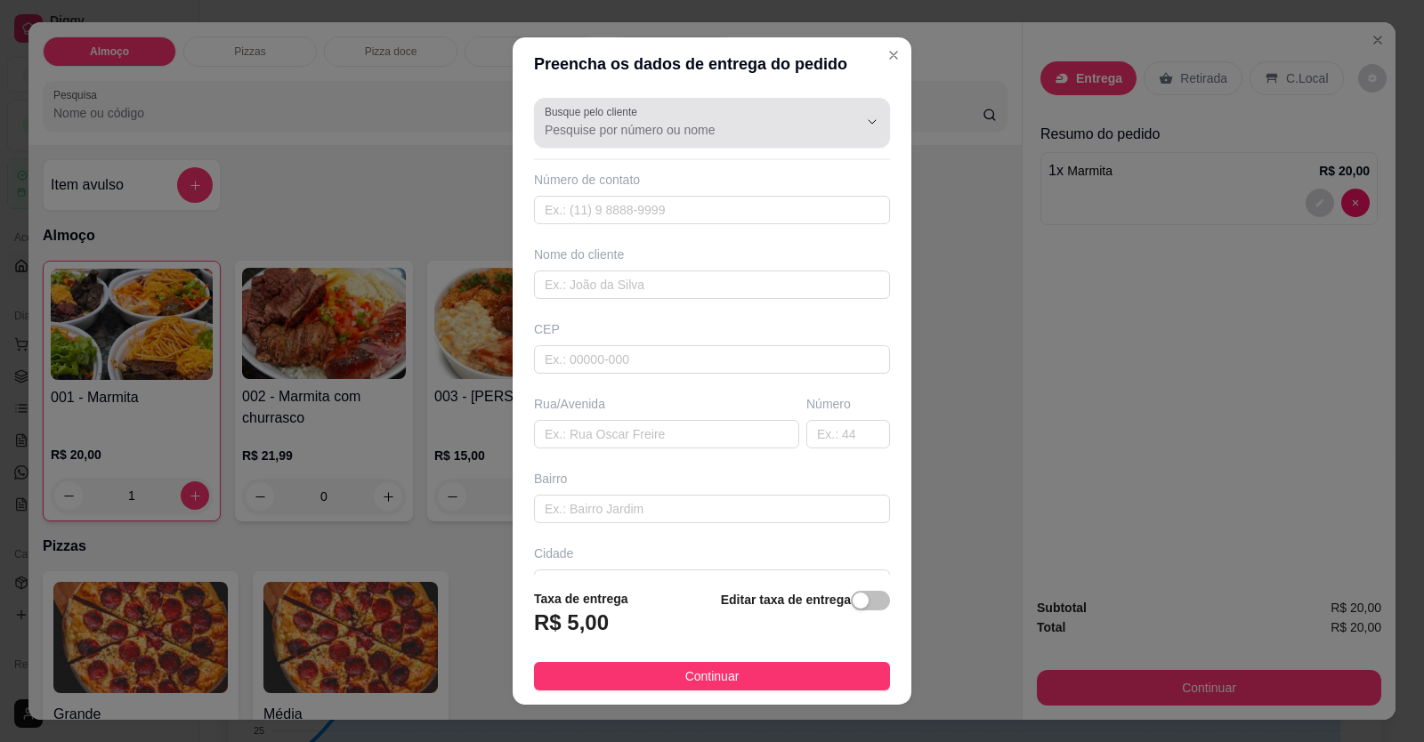
click at [714, 146] on div "Busque pelo cliente" at bounding box center [712, 123] width 356 height 50
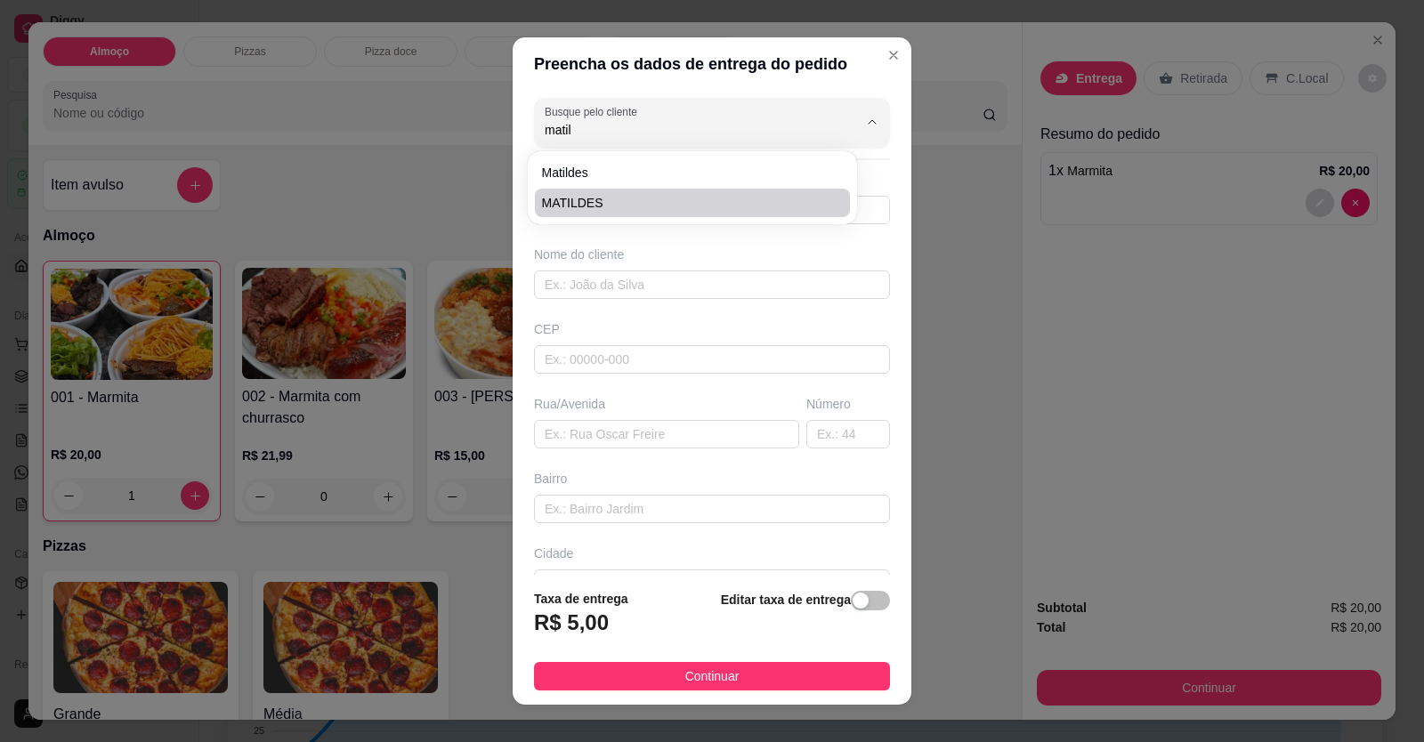
click at [670, 195] on span "MATILDES" at bounding box center [683, 203] width 283 height 18
type input "MATILDES"
type input "61996524953"
type input "MATILDES"
type input "Rua dos ipes quadra 06 lote 22 casa A Jardim Planalto em frente a Pracinha"
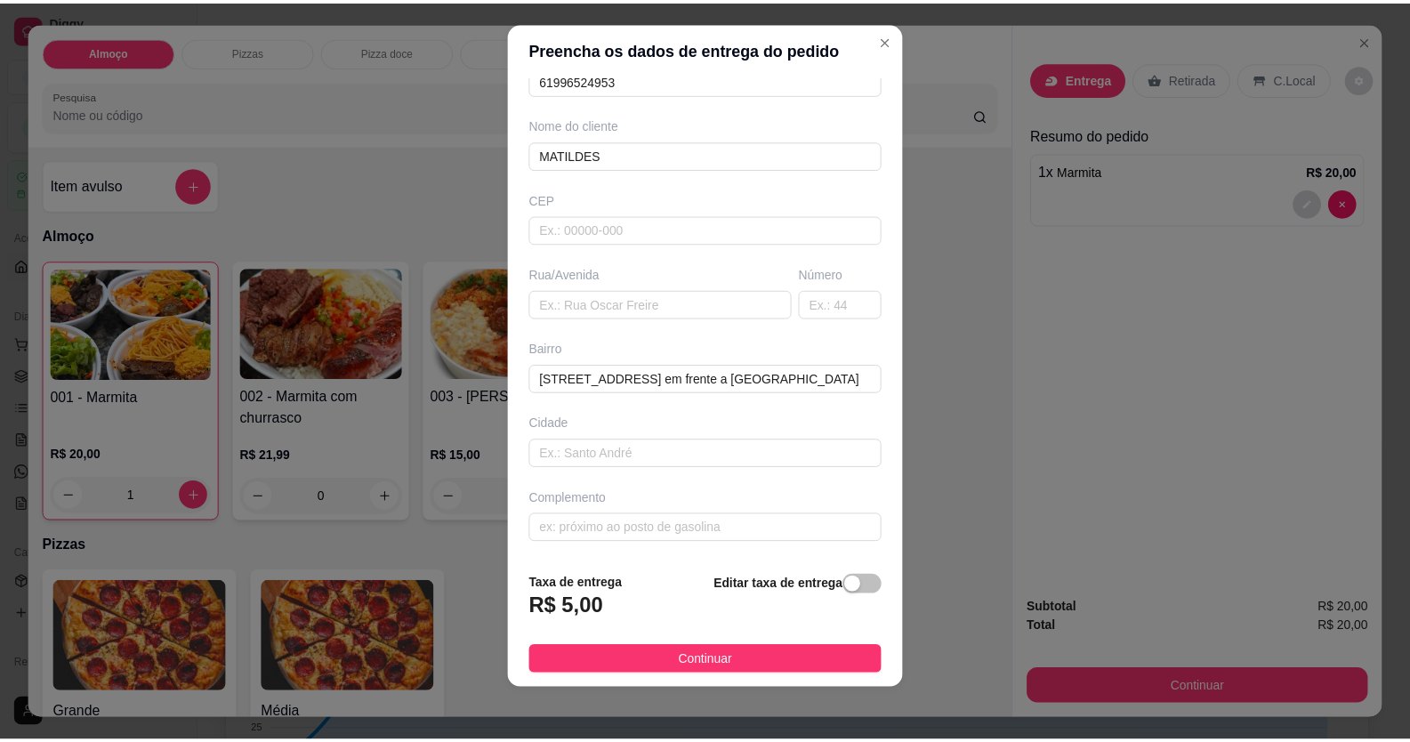
scroll to position [20, 0]
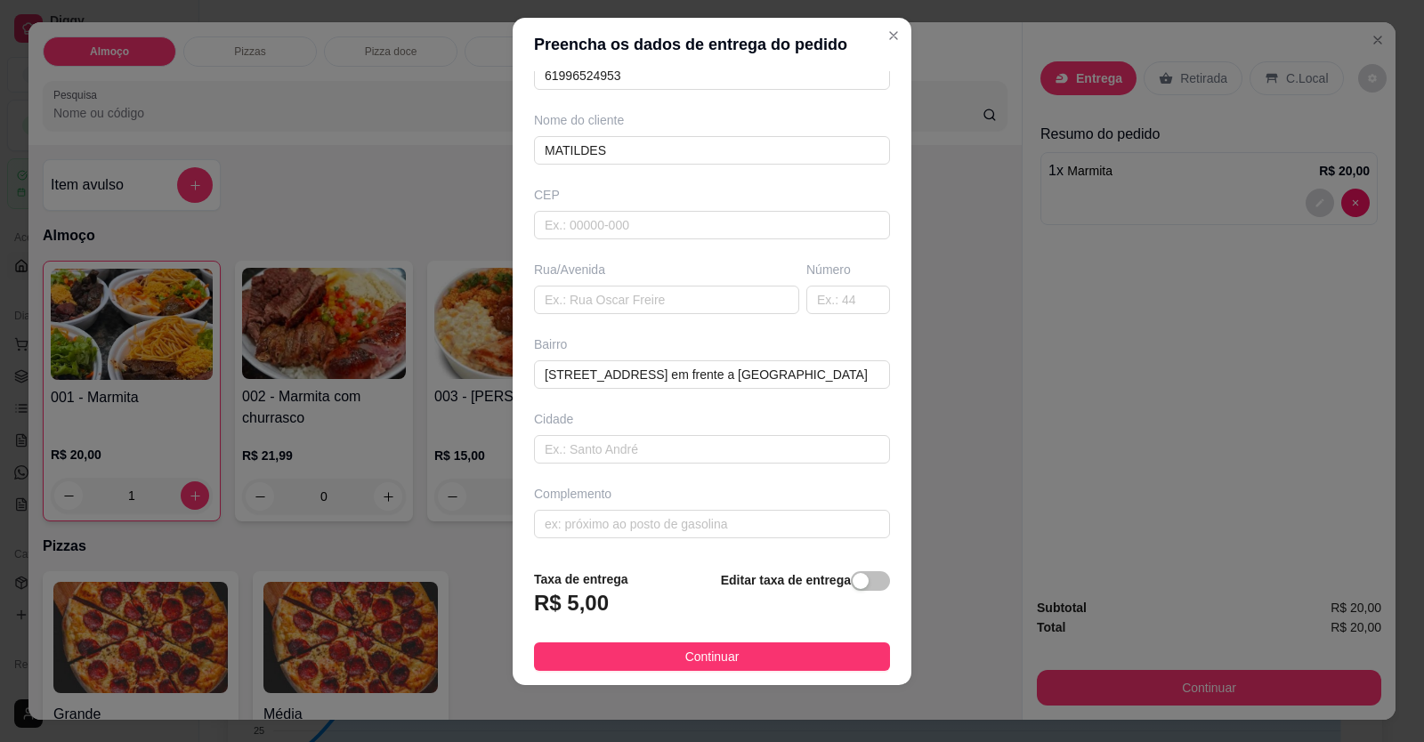
type input "MATILDES"
click at [730, 646] on button "Continuar" at bounding box center [712, 656] width 356 height 28
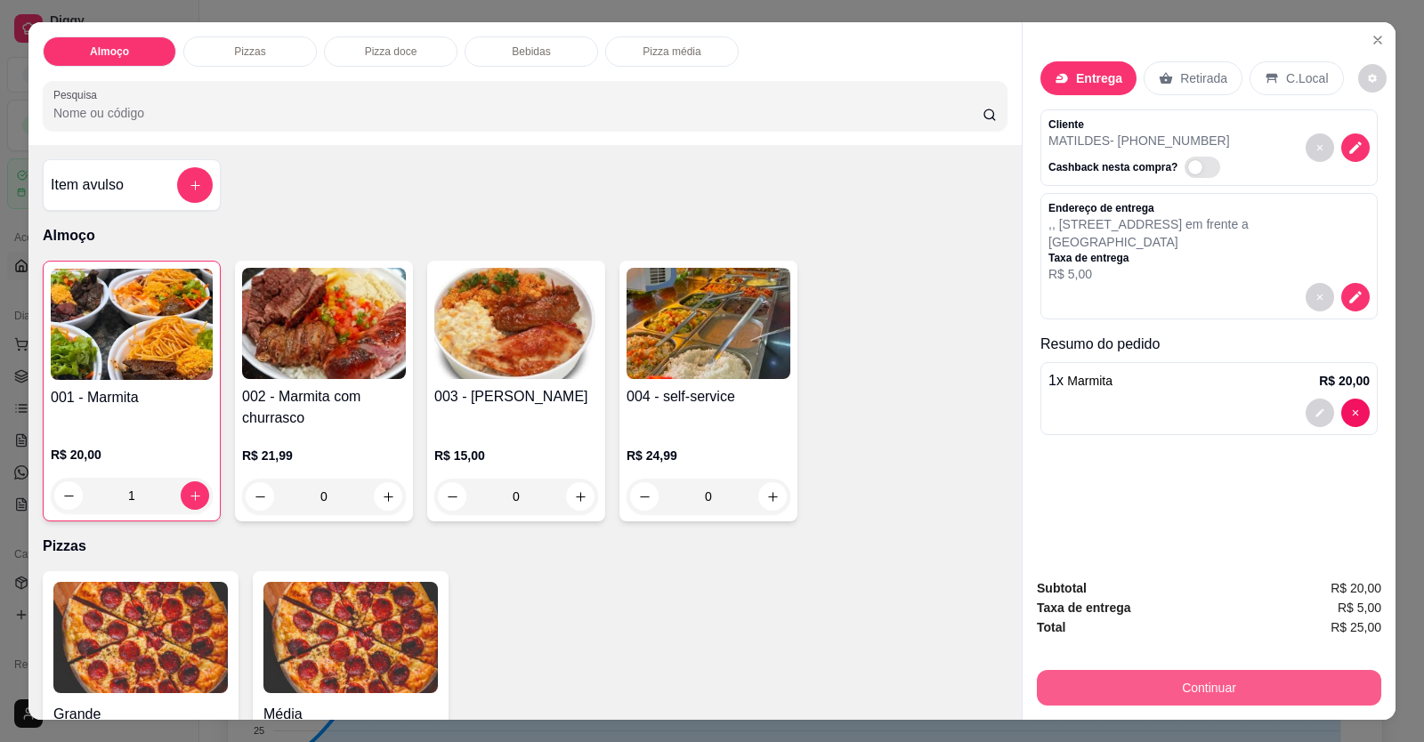
click at [1073, 680] on button "Continuar" at bounding box center [1209, 688] width 344 height 36
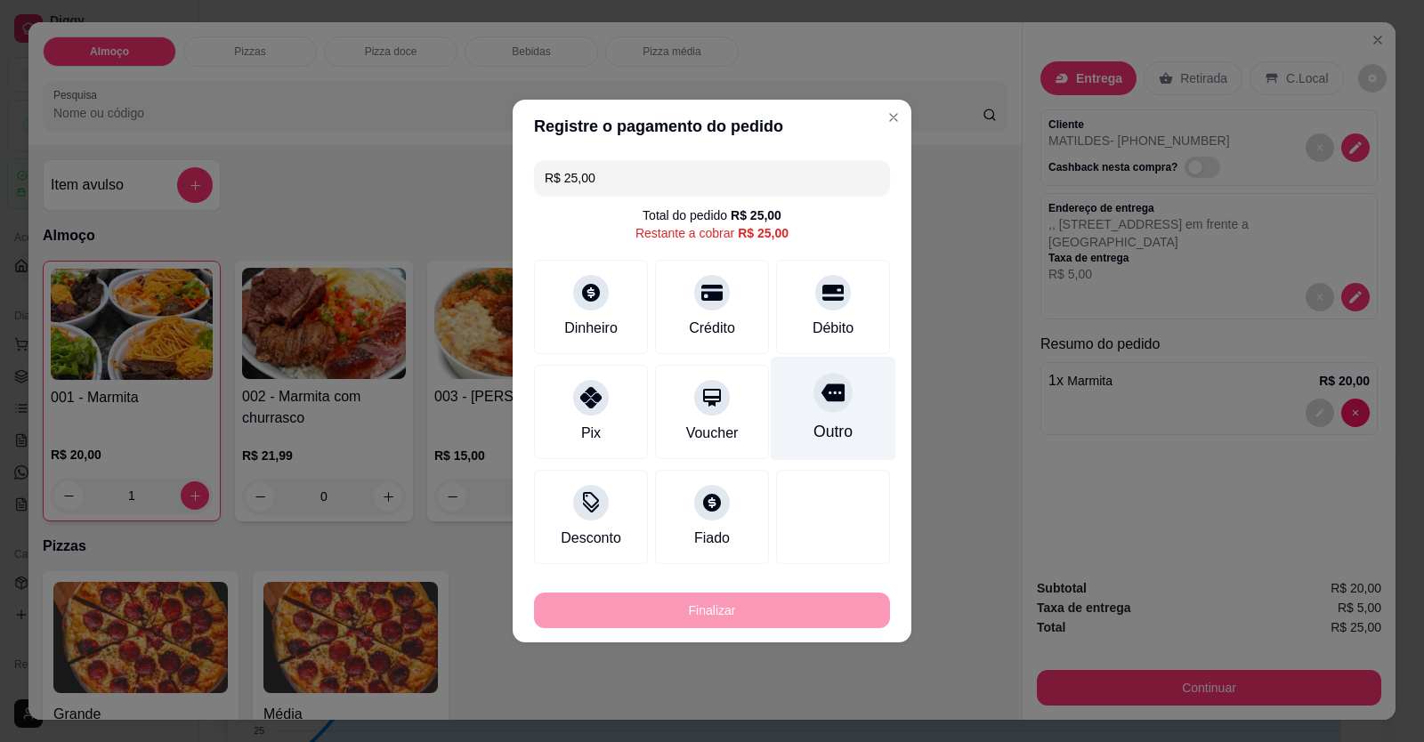
drag, startPoint x: 847, startPoint y: 306, endPoint x: 827, endPoint y: 337, distance: 36.8
click at [843, 307] on div "Débito" at bounding box center [833, 307] width 114 height 94
type input "R$ 0,00"
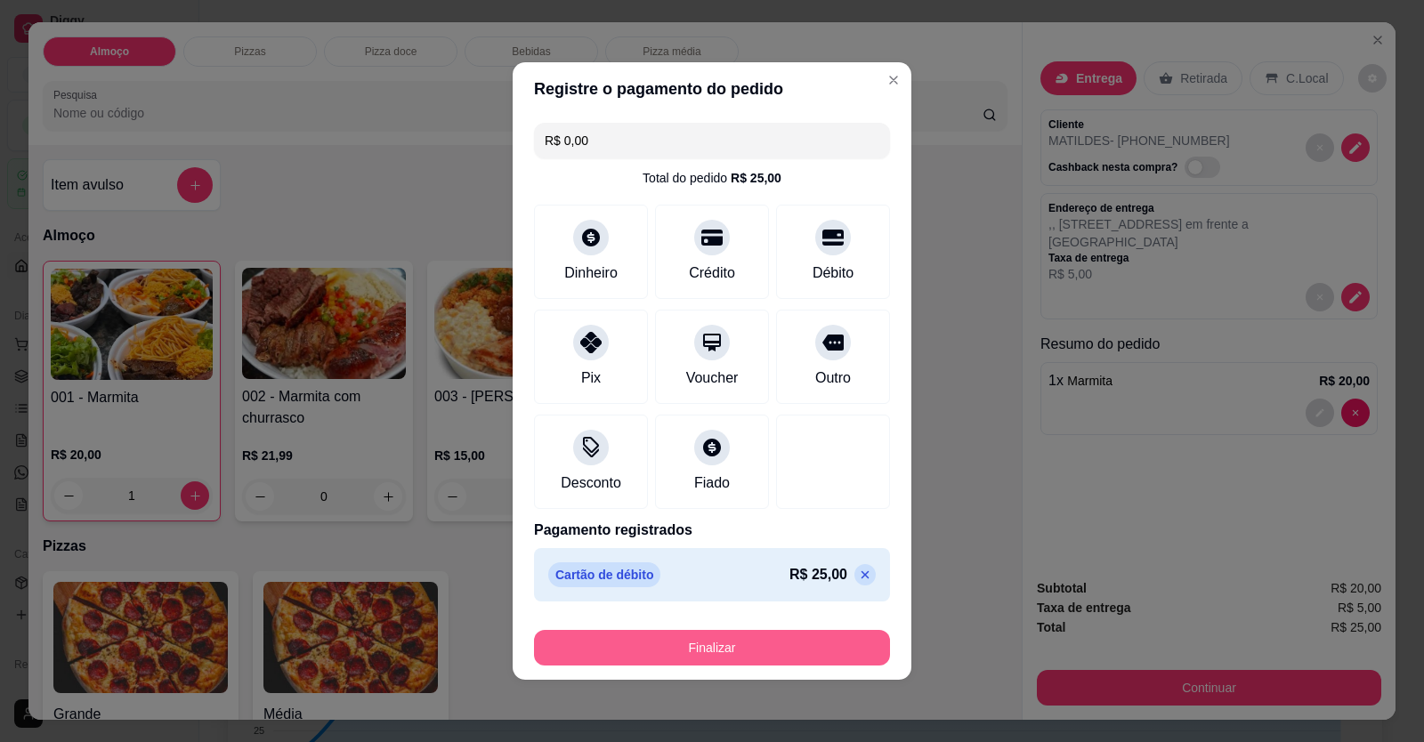
click at [832, 659] on button "Finalizar" at bounding box center [712, 648] width 356 height 36
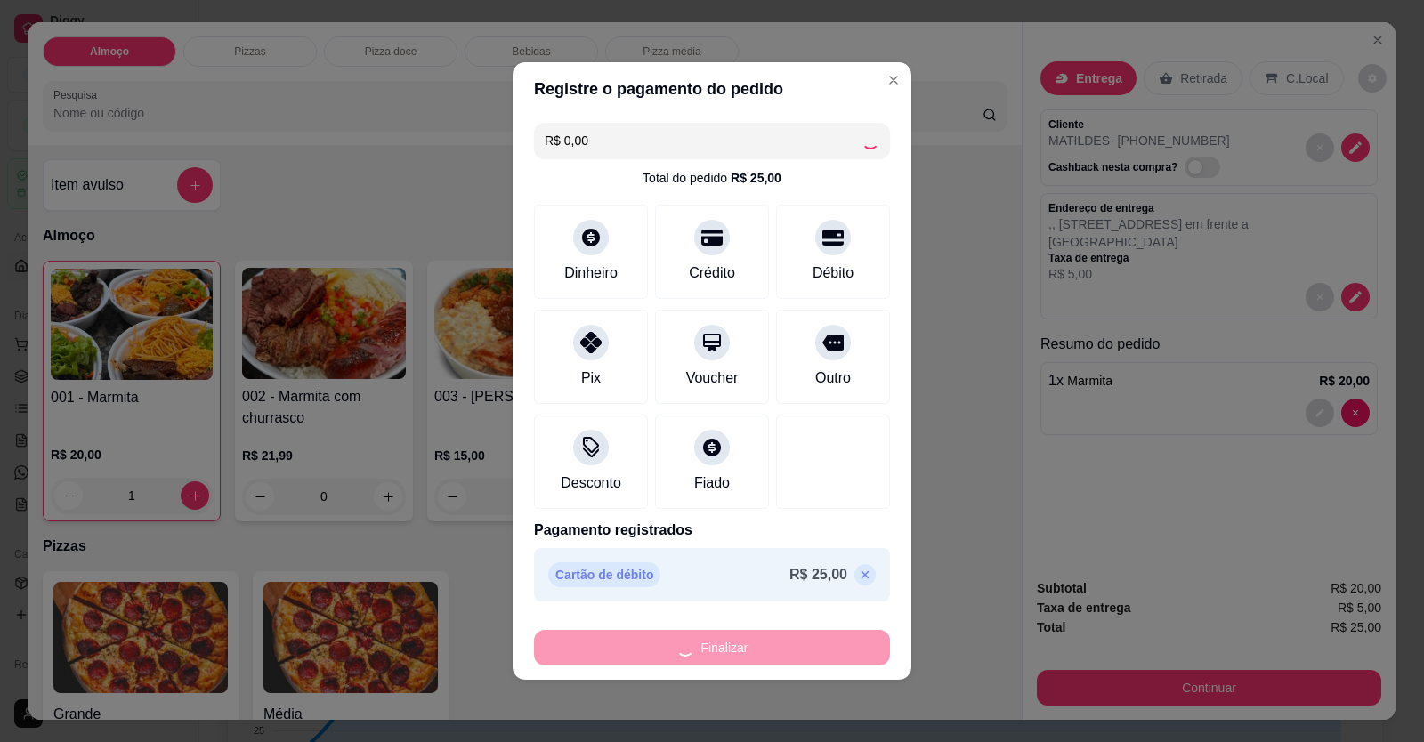
type input "0"
type input "-R$ 25,00"
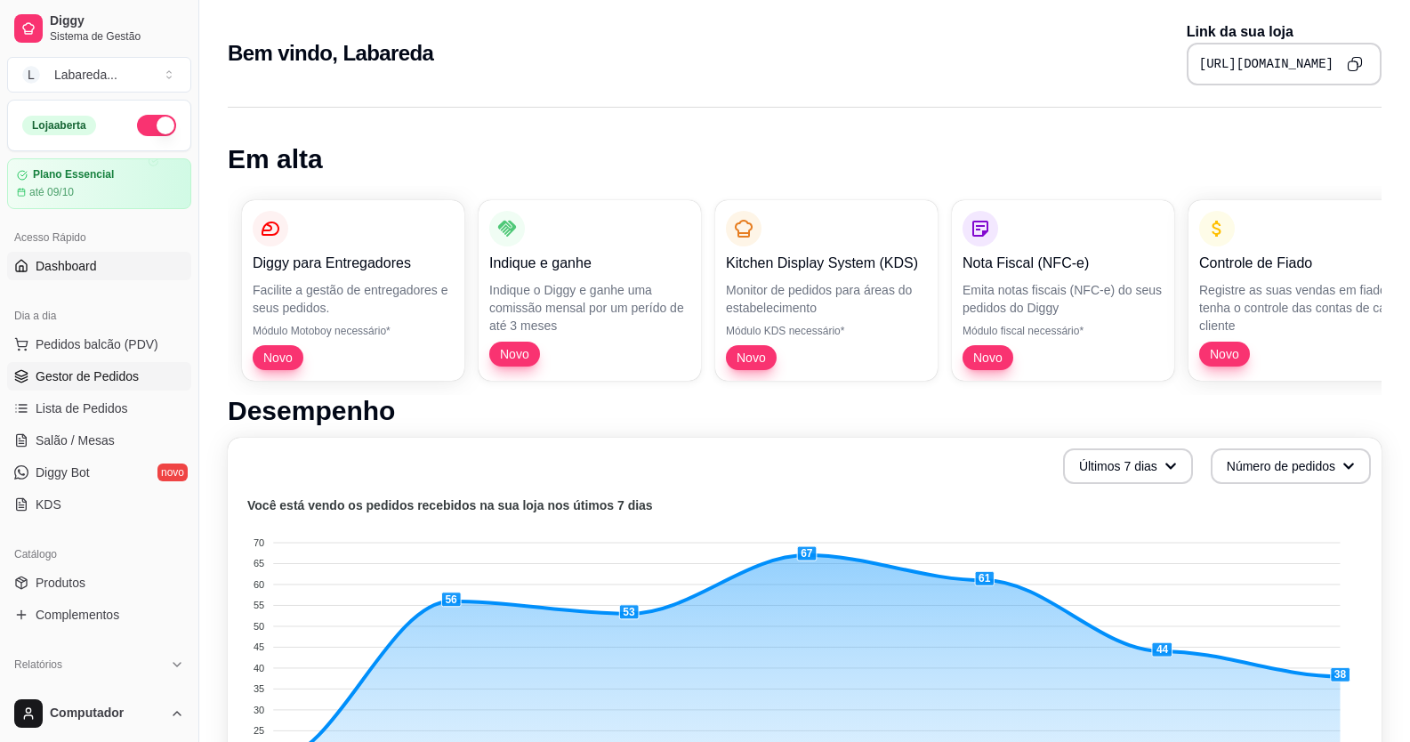
click at [105, 362] on link "Gestor de Pedidos" at bounding box center [99, 376] width 184 height 28
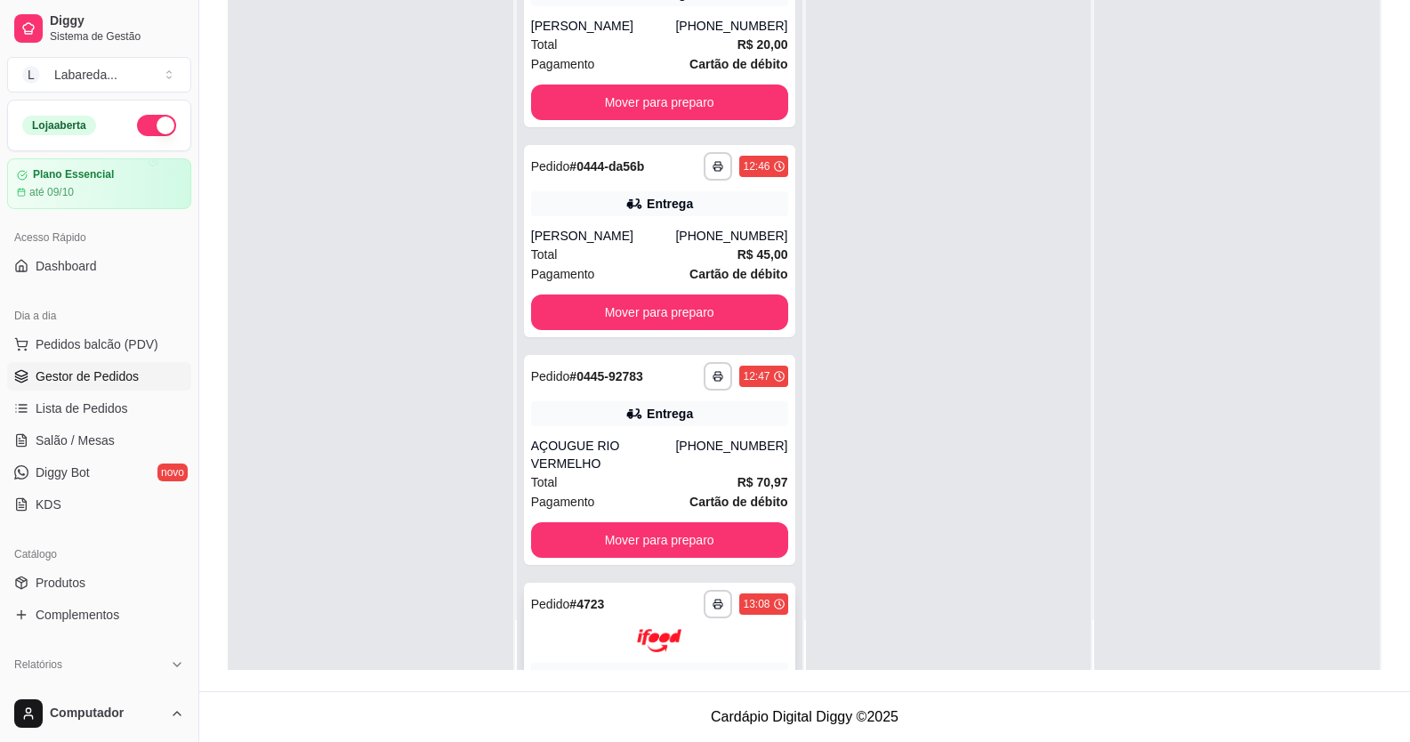
scroll to position [2495, 0]
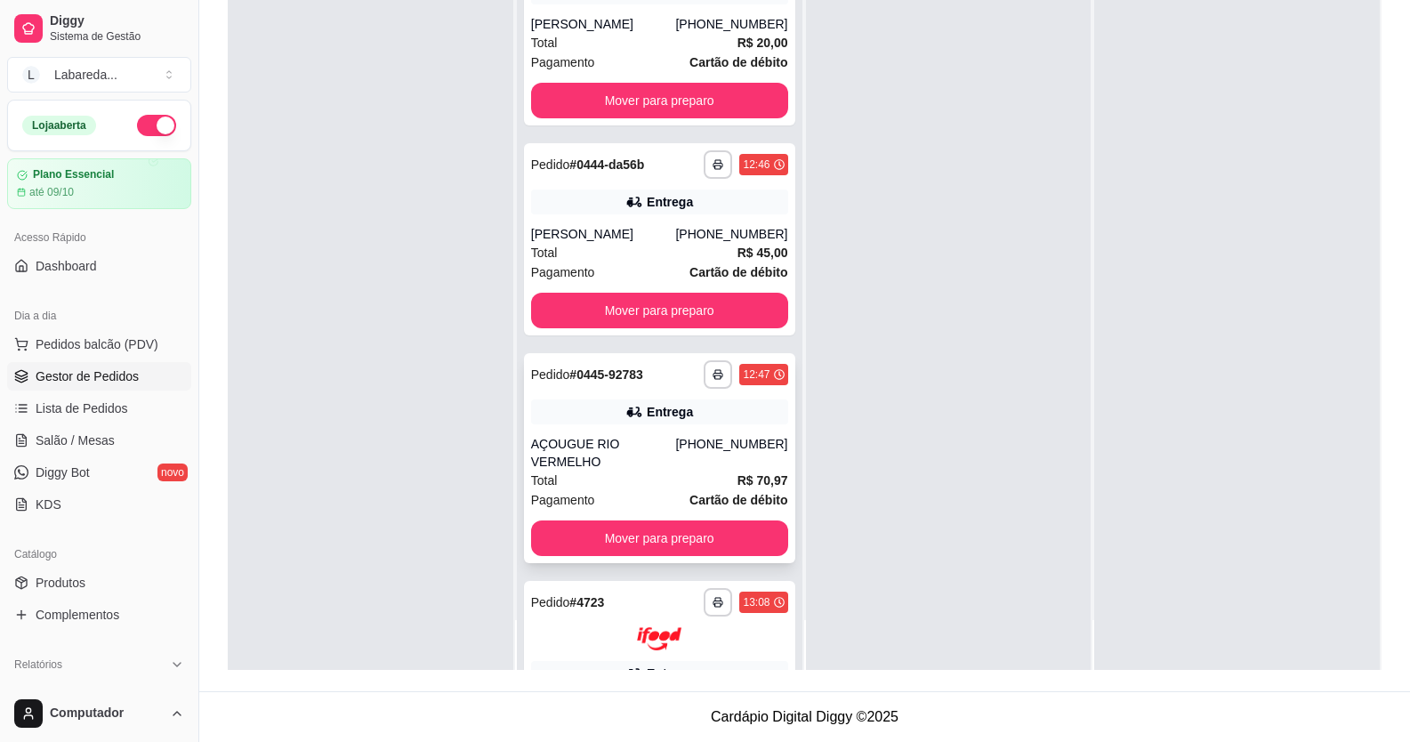
click at [658, 490] on div "Pagamento Cartão de débito" at bounding box center [659, 500] width 257 height 20
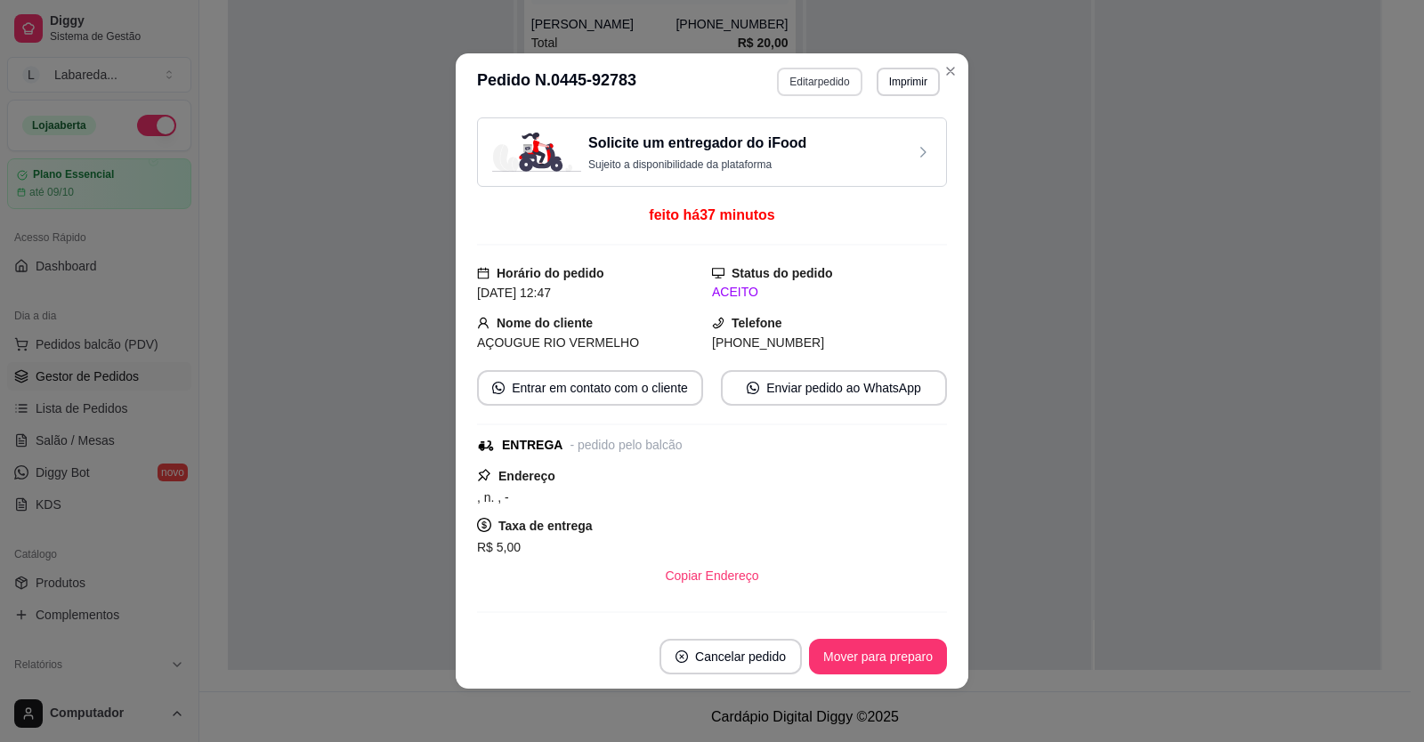
click at [828, 91] on button "Editar pedido" at bounding box center [819, 82] width 85 height 28
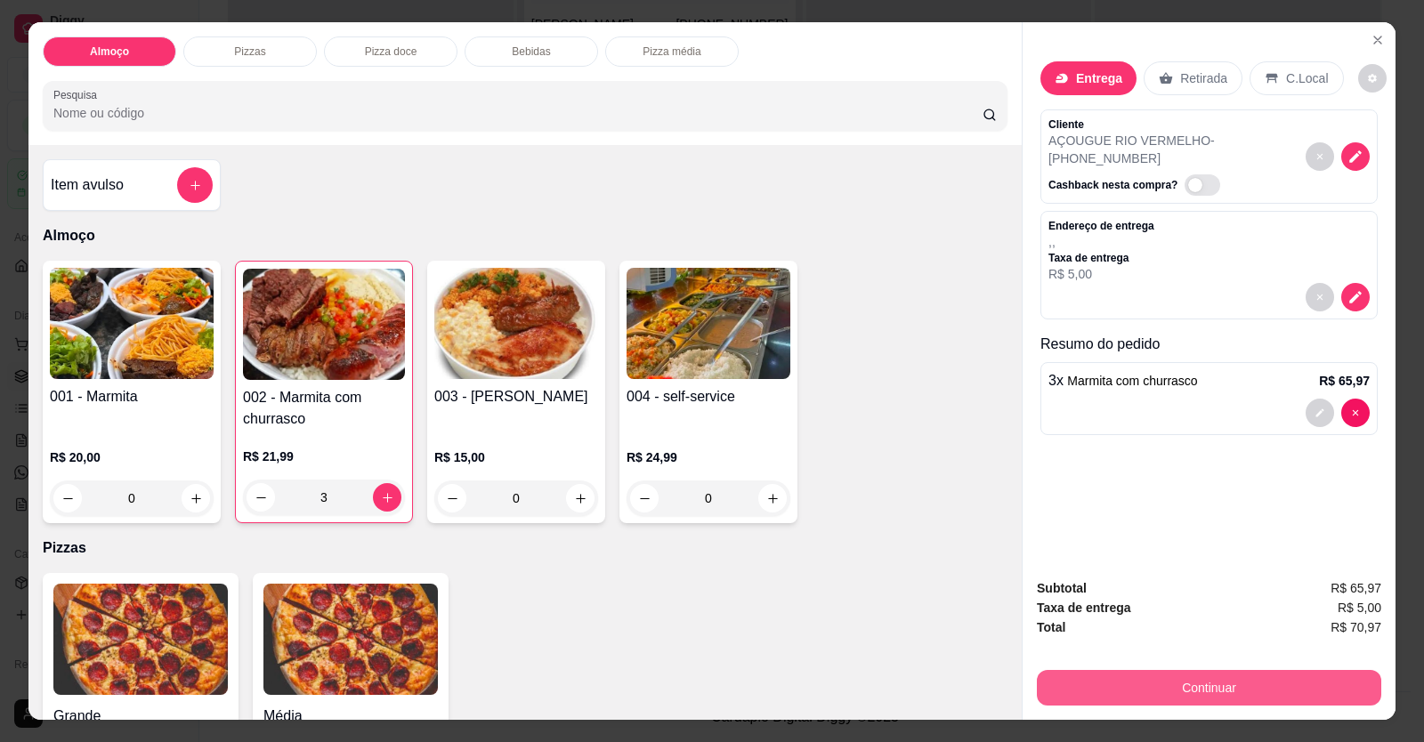
click at [1176, 688] on button "Continuar" at bounding box center [1209, 688] width 344 height 36
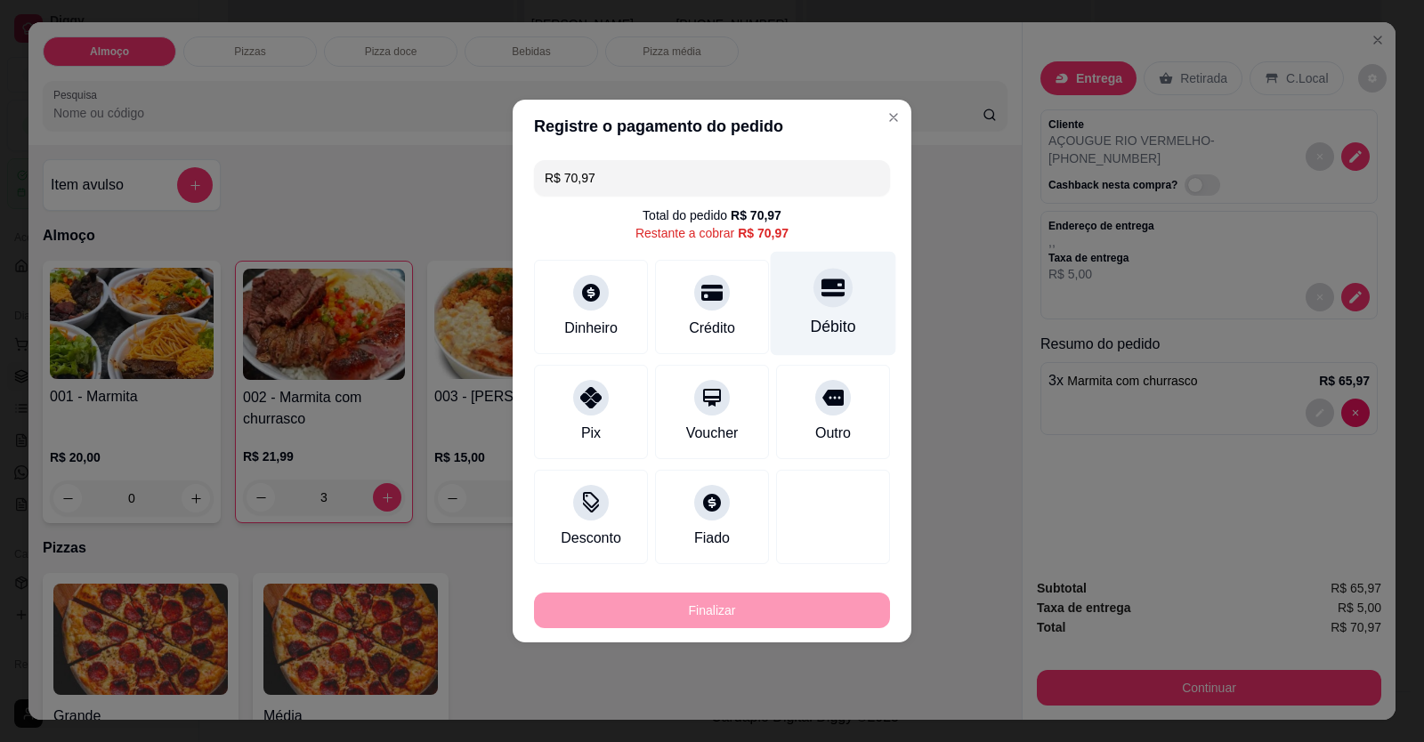
click at [839, 311] on div "Débito" at bounding box center [833, 304] width 125 height 104
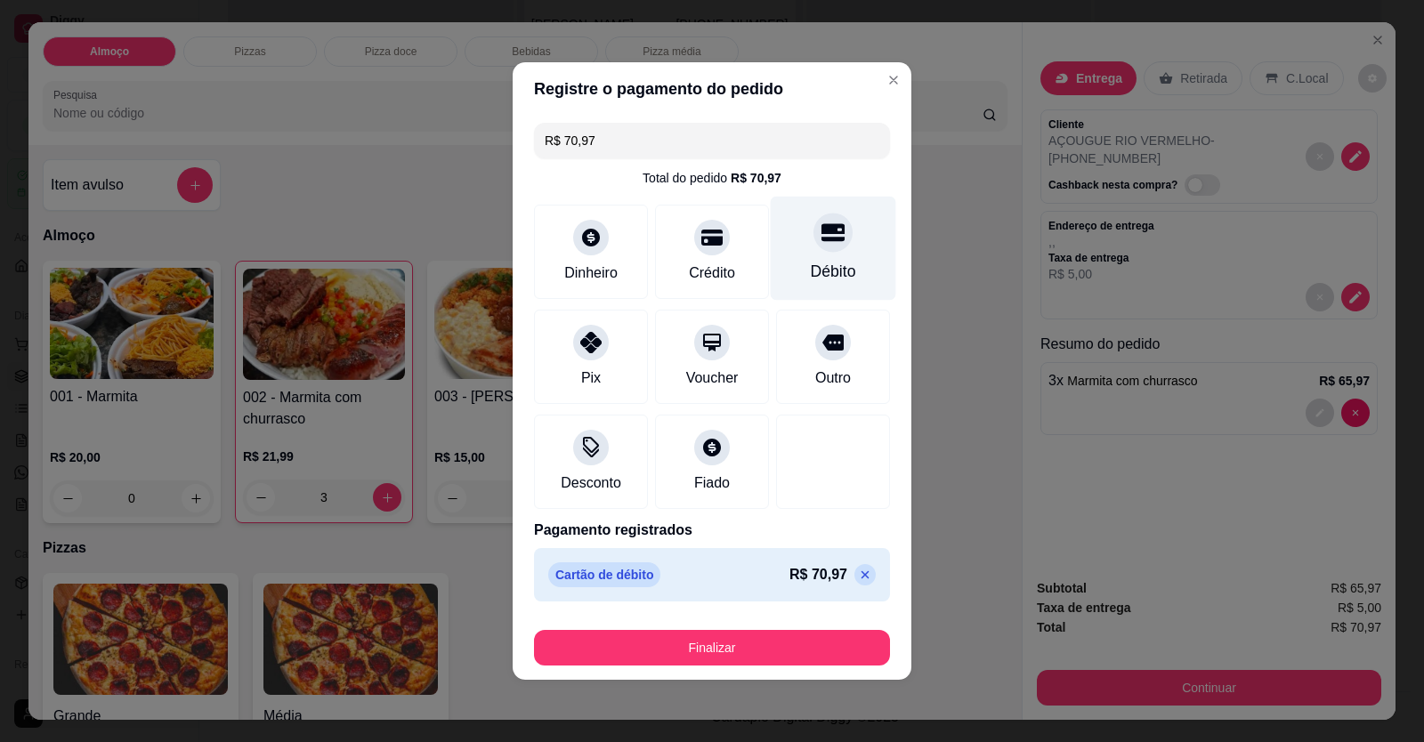
type input "R$ 0,00"
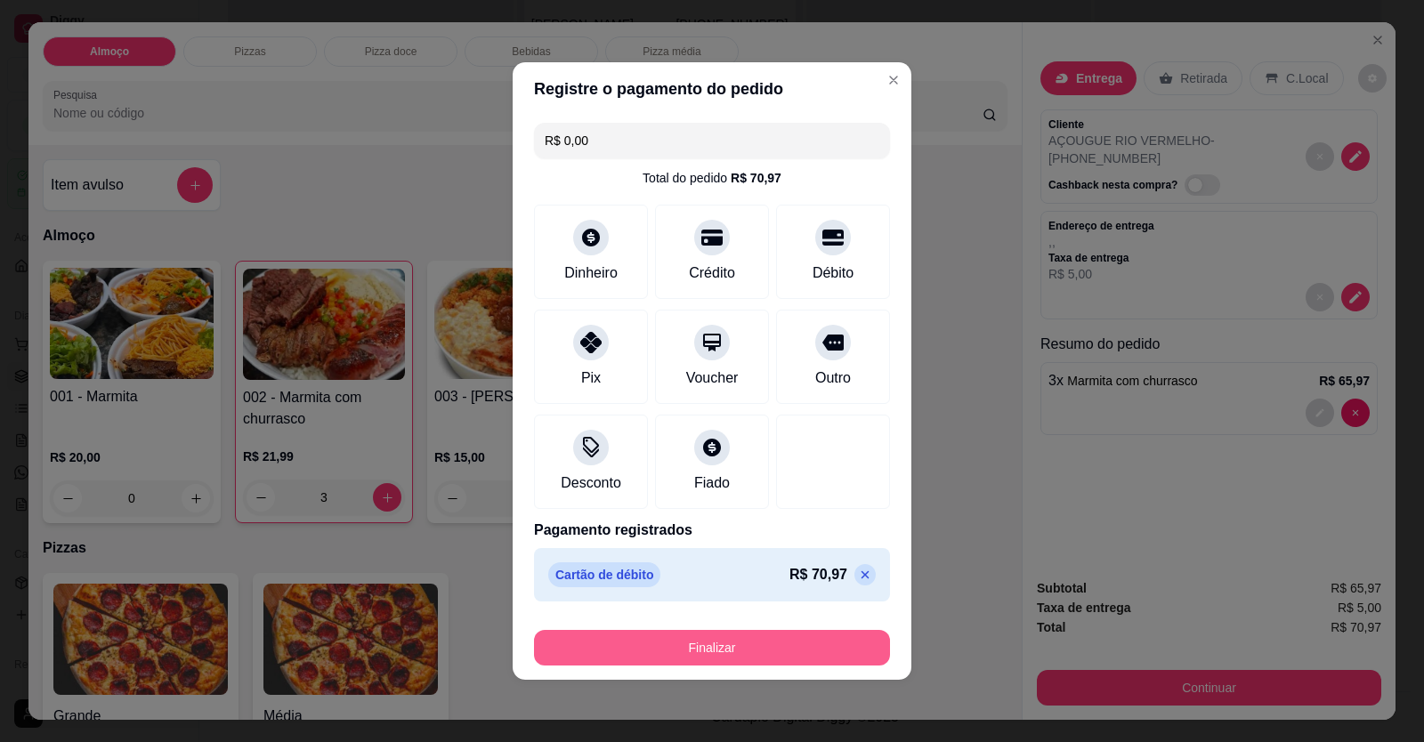
click at [827, 634] on button "Finalizar" at bounding box center [712, 648] width 356 height 36
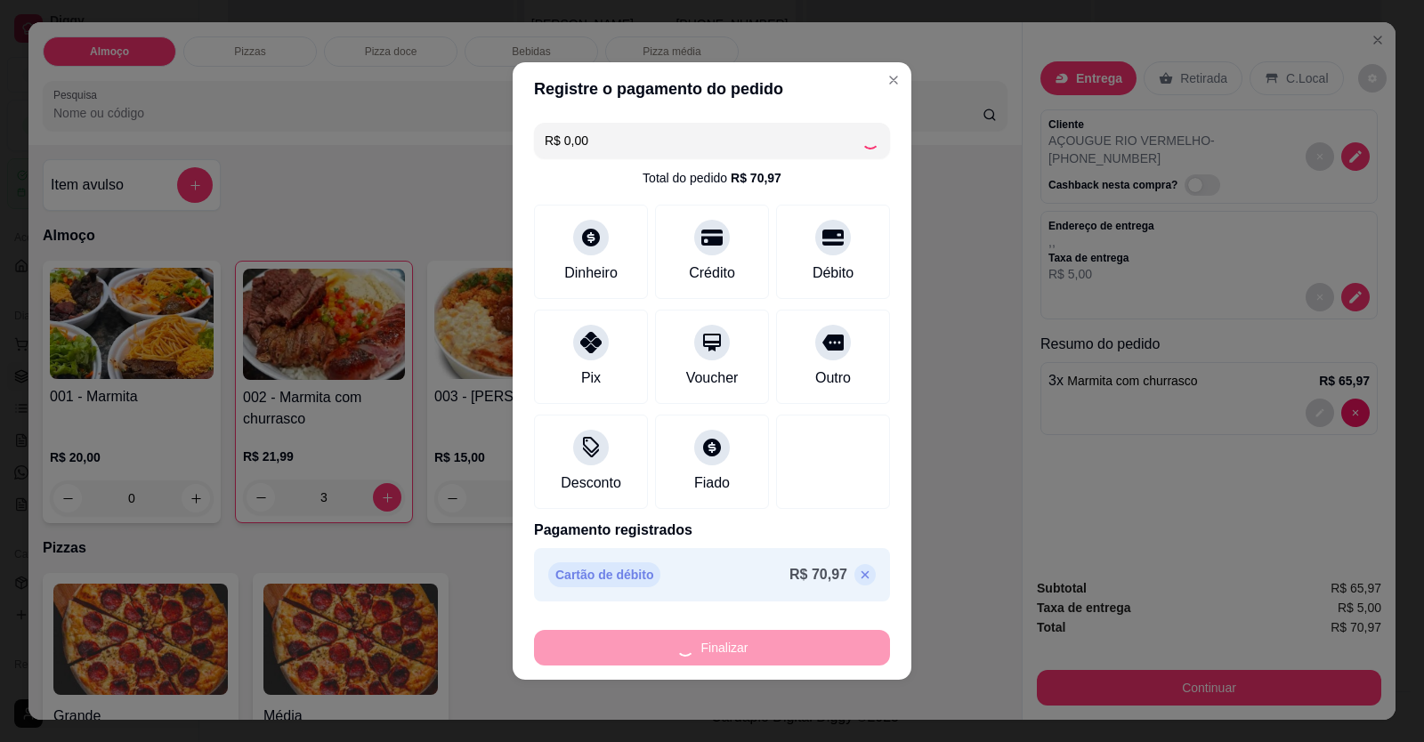
type input "0"
type input "-R$ 70,97"
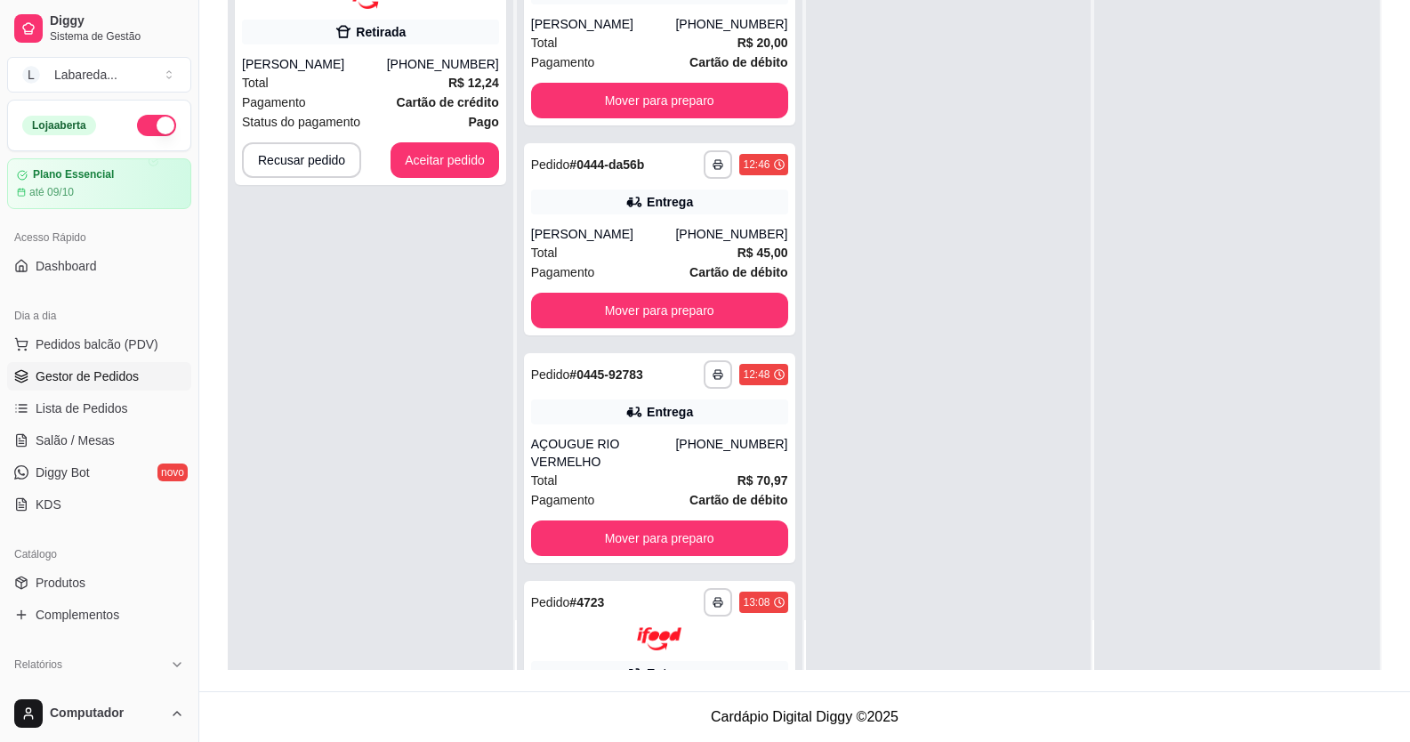
drag, startPoint x: 1423, startPoint y: 639, endPoint x: 262, endPoint y: 449, distance: 1176.5
drag, startPoint x: 262, startPoint y: 449, endPoint x: 361, endPoint y: 540, distance: 134.8
click at [367, 564] on div "**********" at bounding box center [371, 299] width 286 height 742
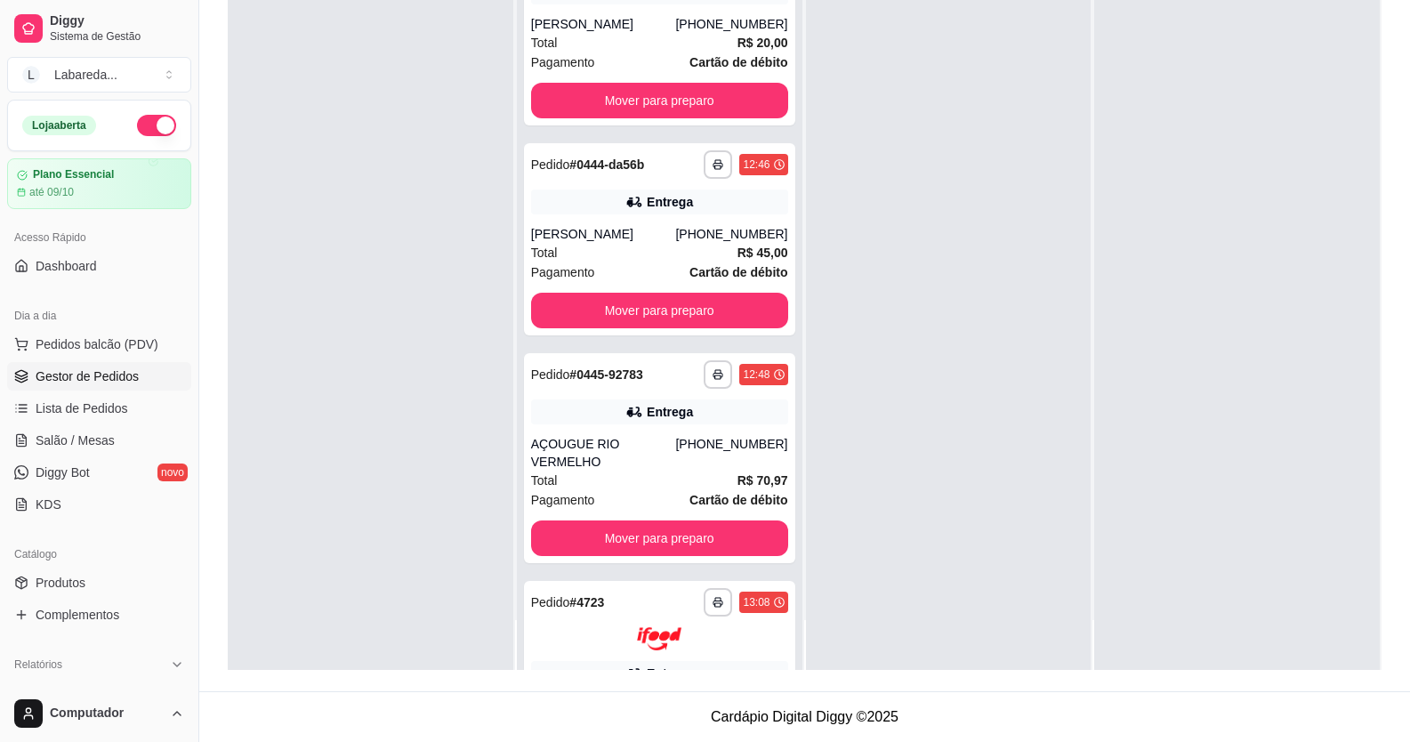
click at [432, 177] on div at bounding box center [371, 299] width 286 height 742
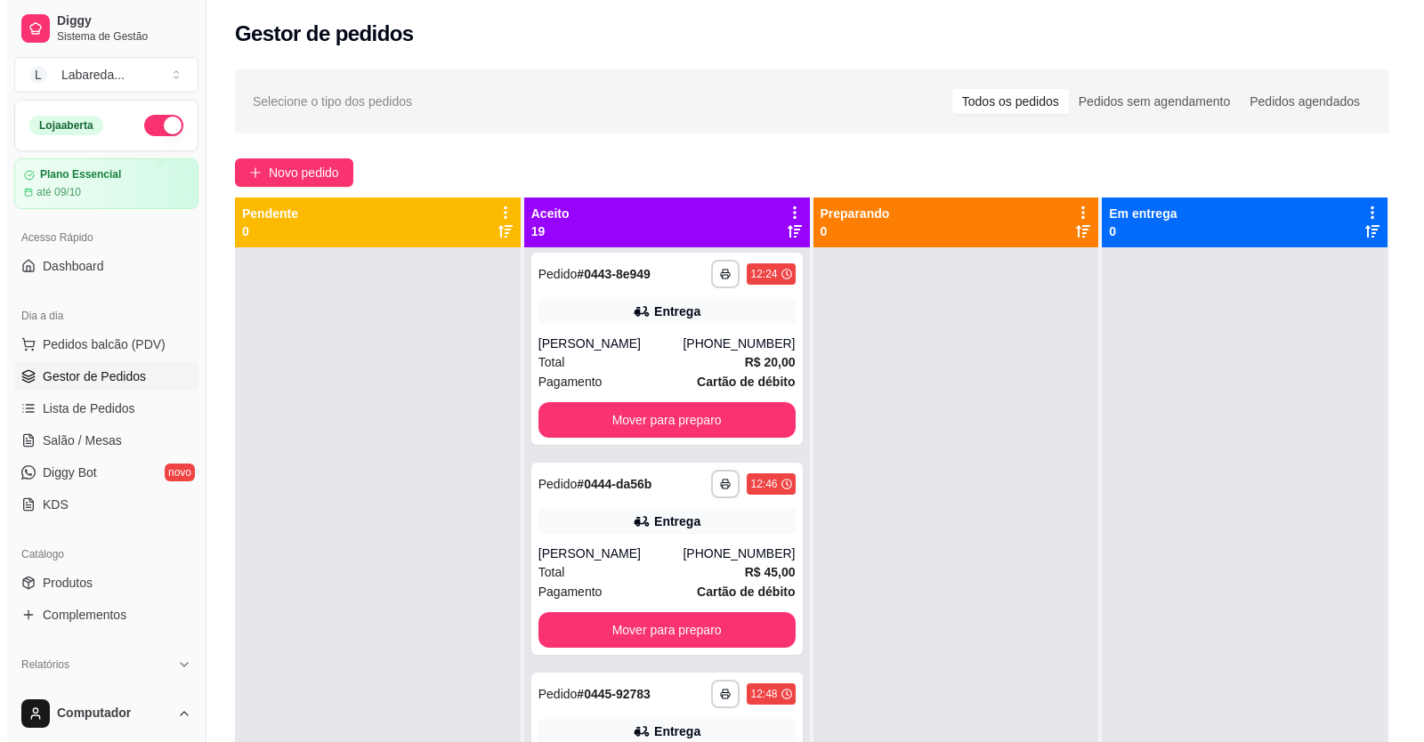
scroll to position [0, 0]
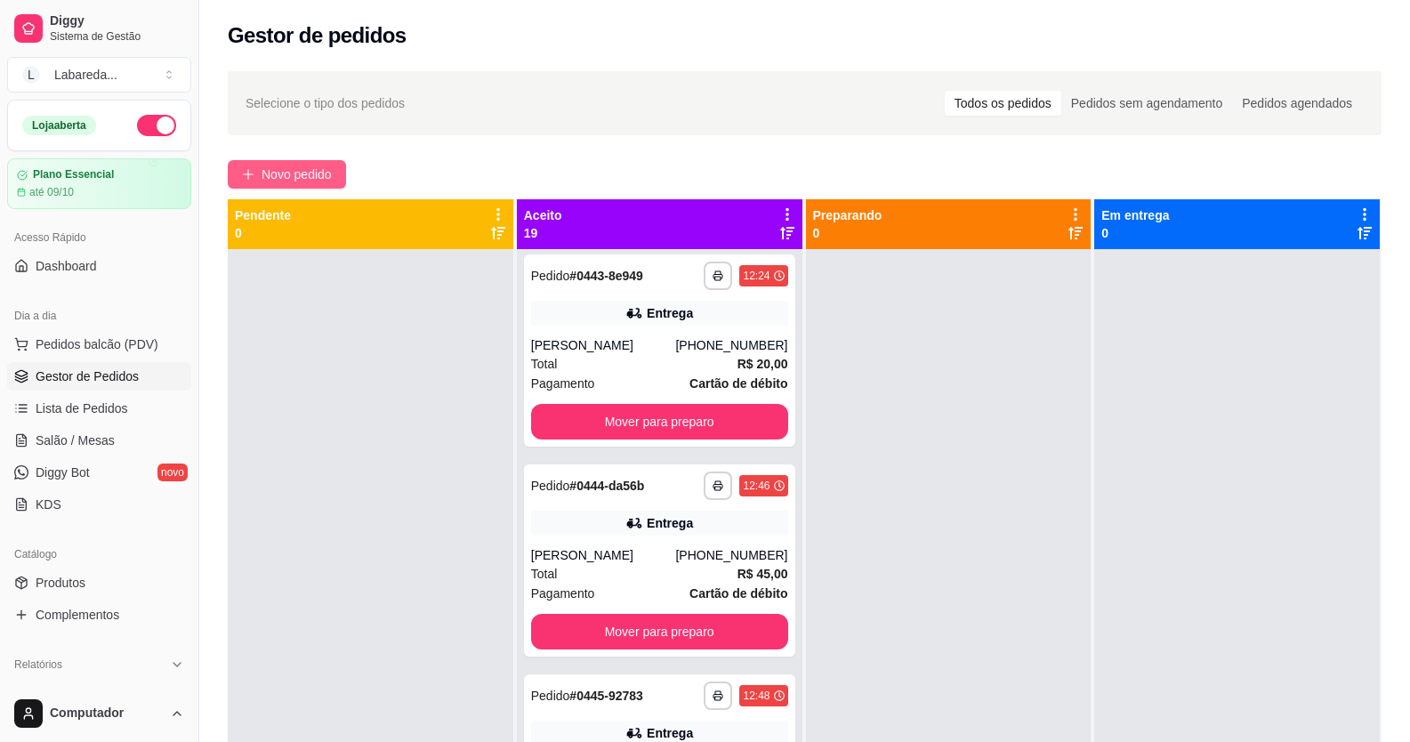
click at [319, 177] on span "Novo pedido" at bounding box center [297, 175] width 70 height 20
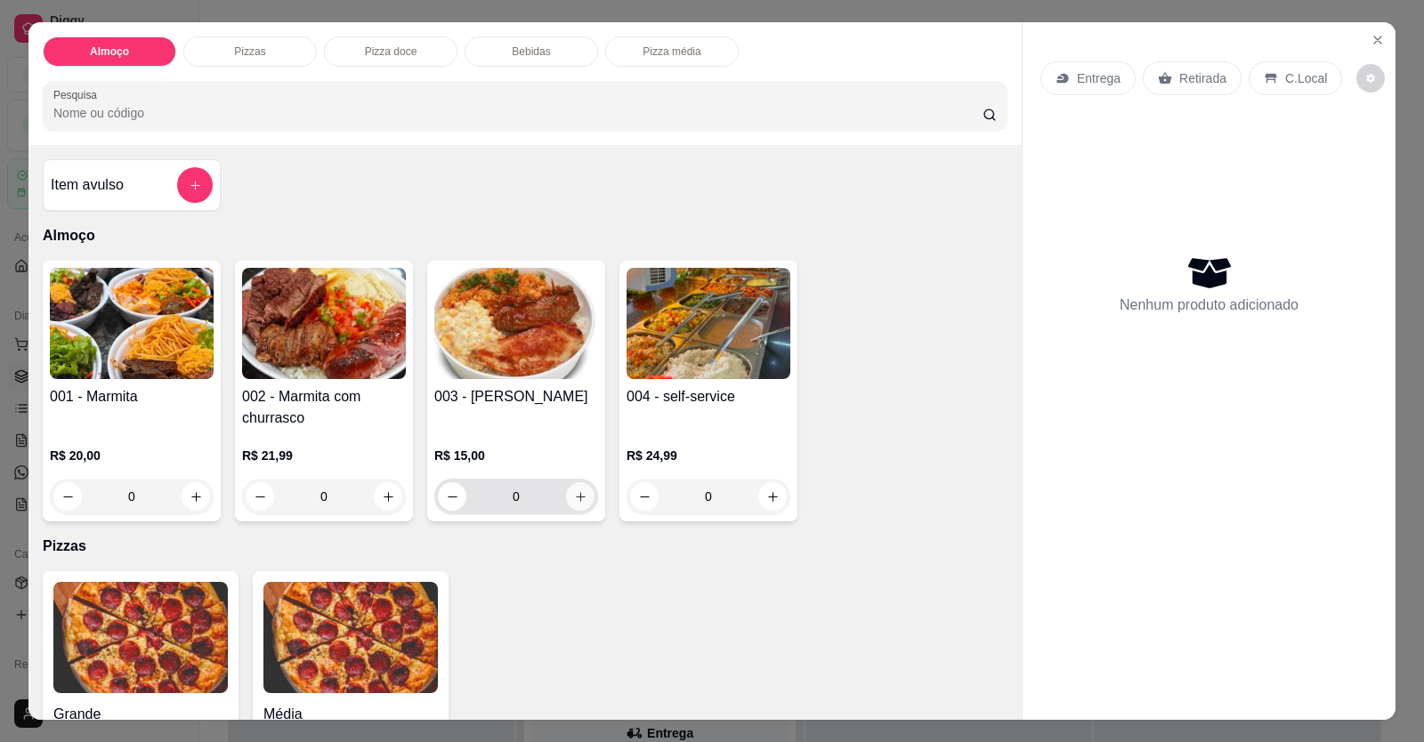
click at [577, 488] on button "increase-product-quantity" at bounding box center [580, 496] width 28 height 28
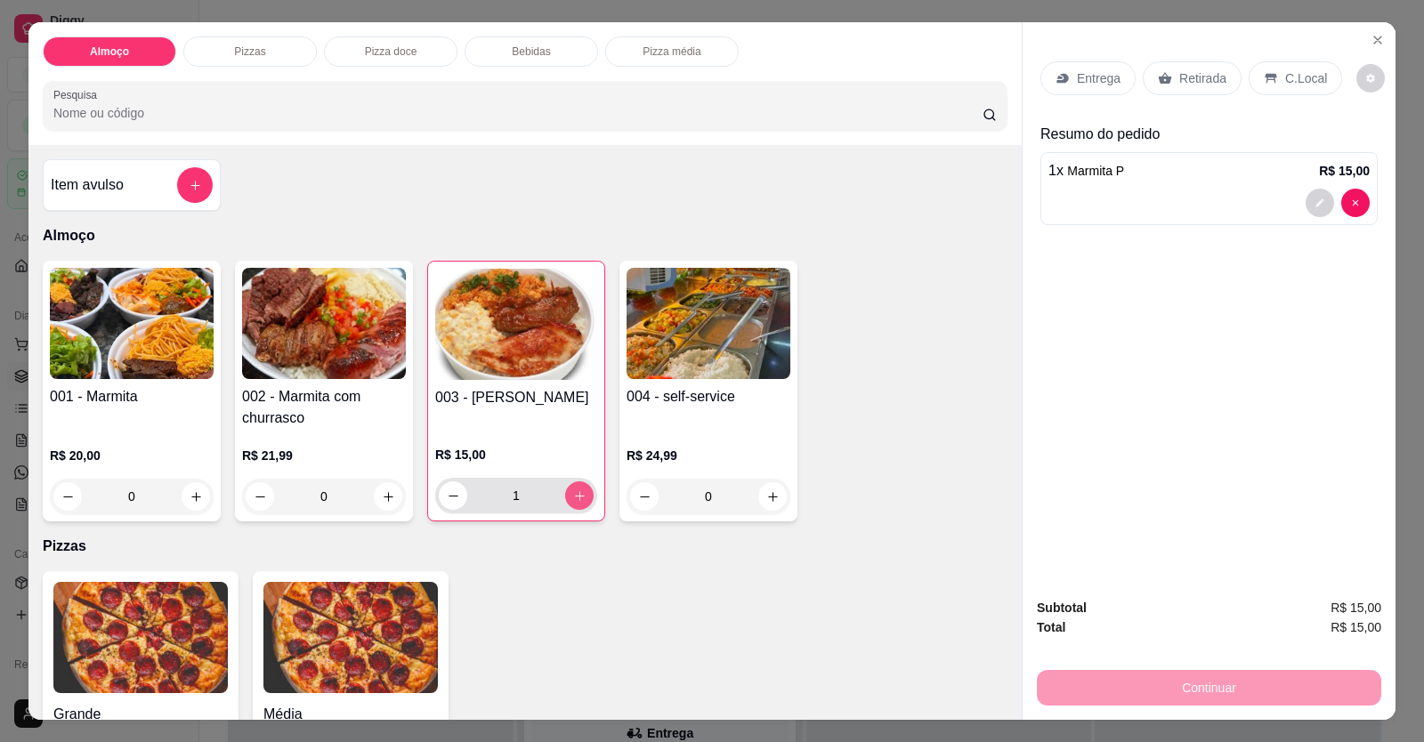
type input "1"
click at [1089, 79] on p "Entrega" at bounding box center [1099, 78] width 44 height 18
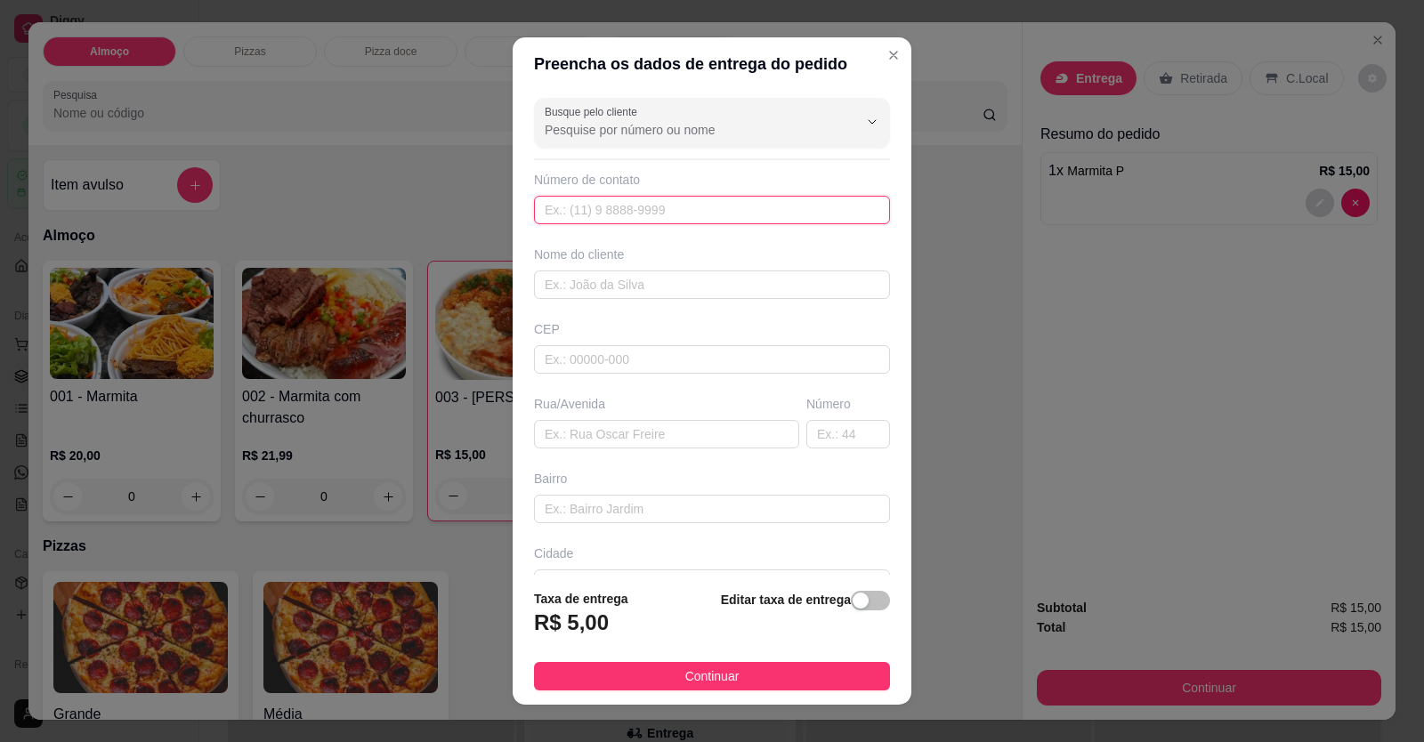
click at [776, 214] on input "text" at bounding box center [712, 210] width 356 height 28
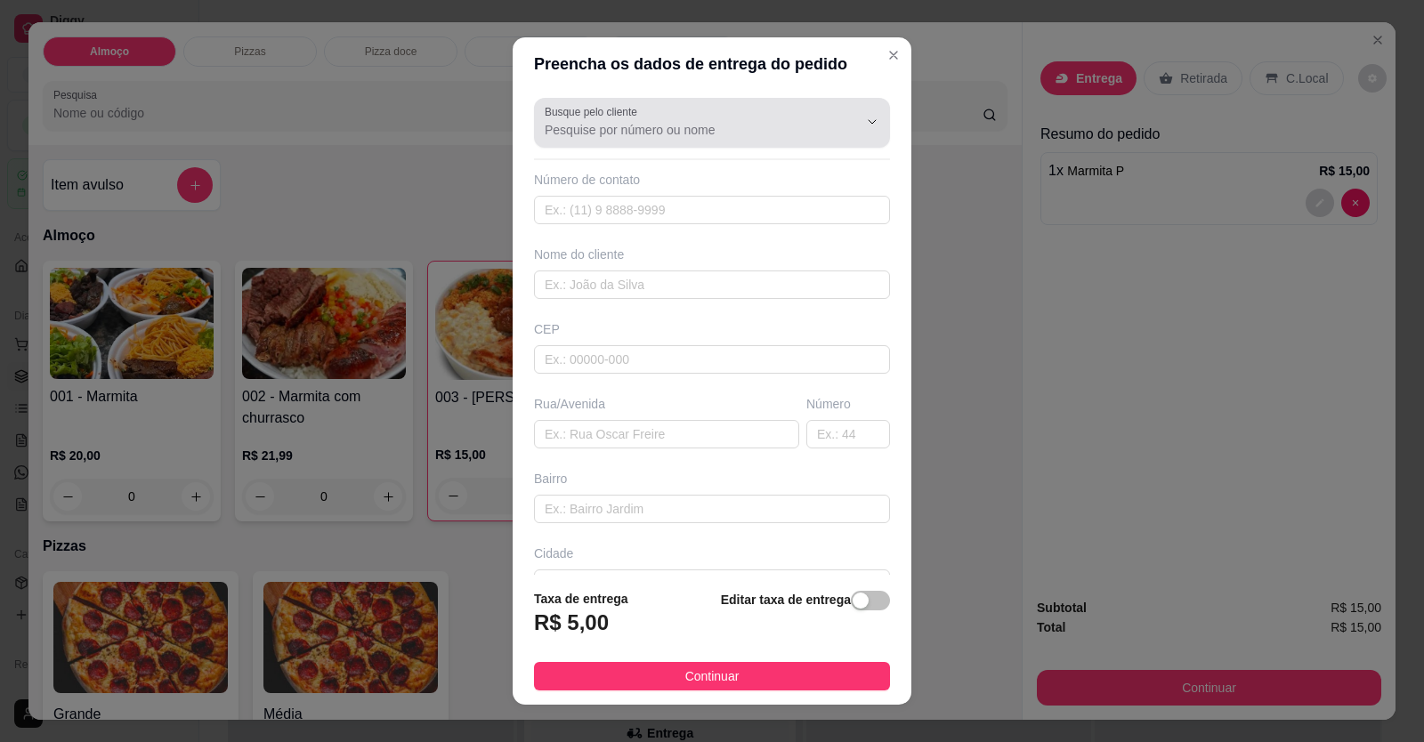
click at [691, 146] on div "Busque pelo cliente" at bounding box center [712, 123] width 356 height 50
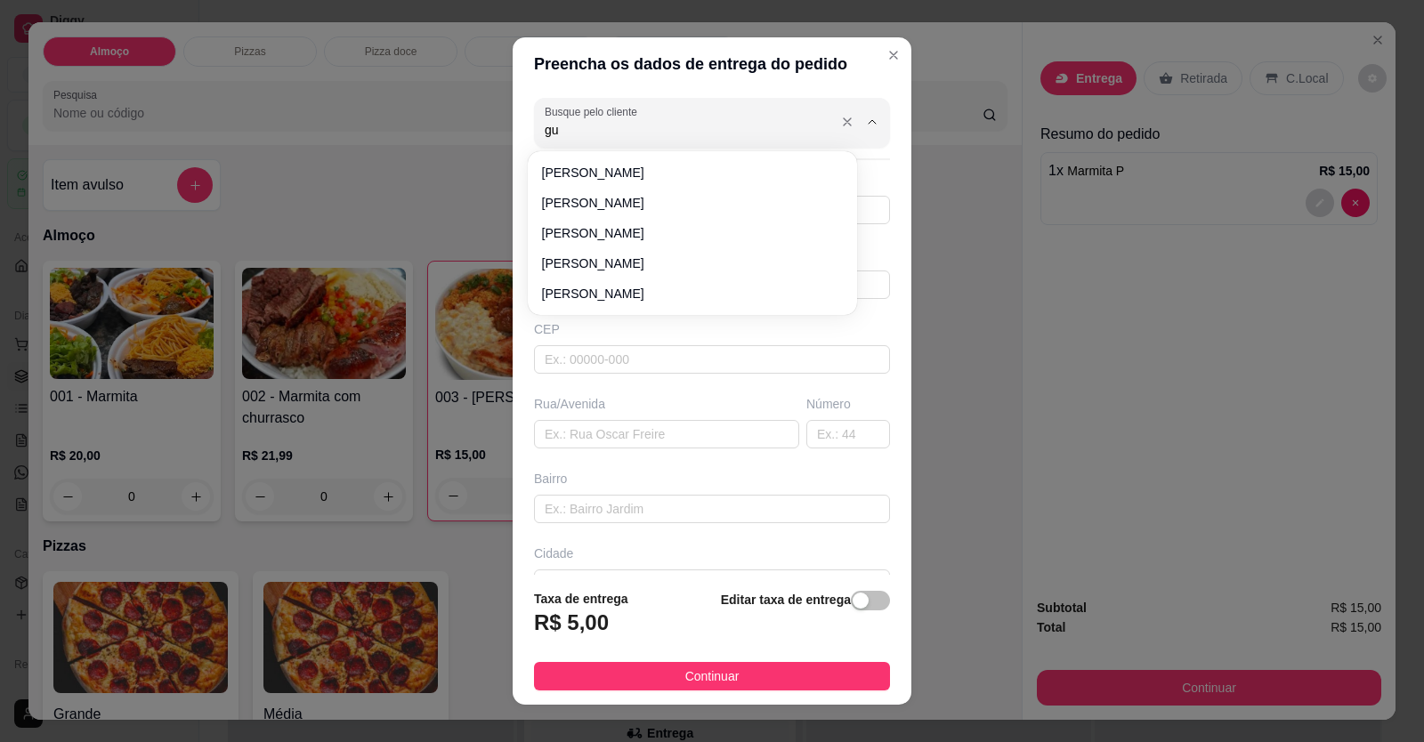
type input "g"
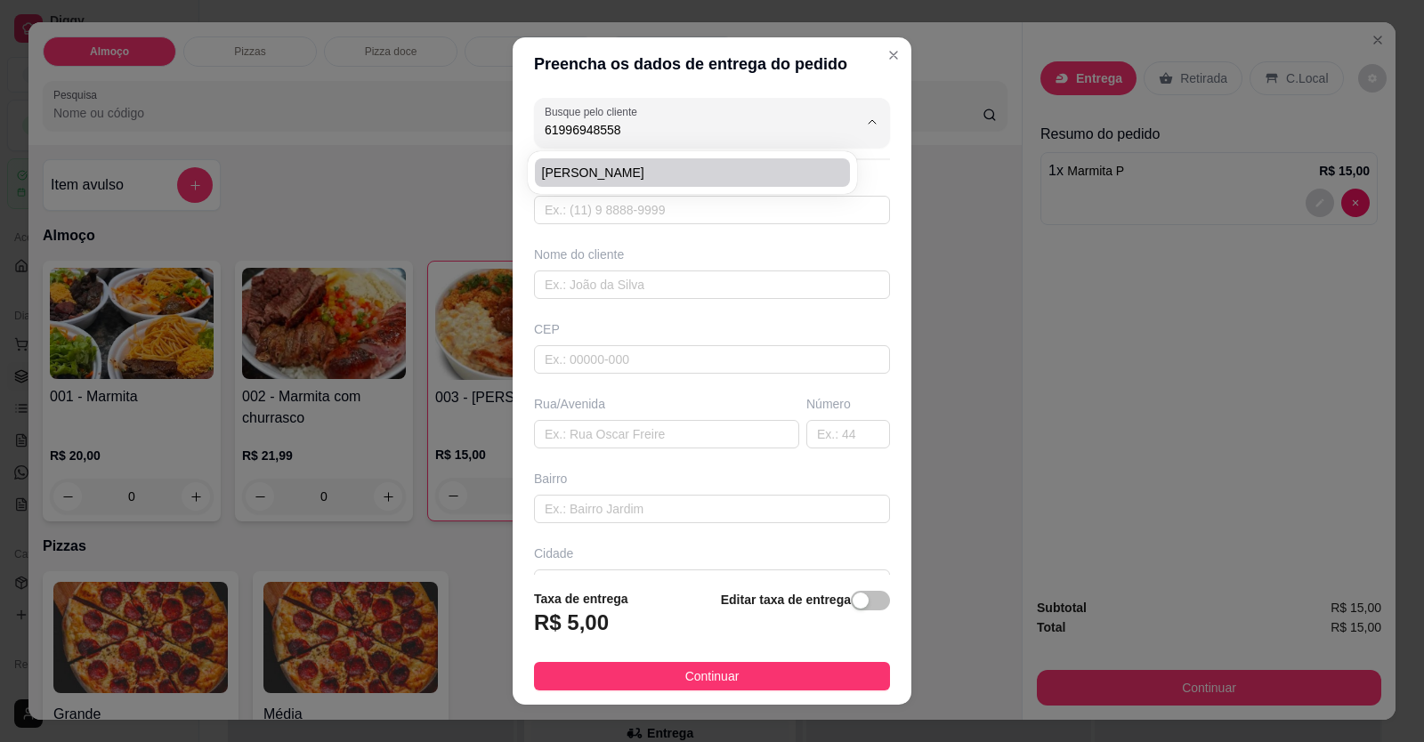
click at [647, 165] on span "GUSTAVO" at bounding box center [683, 173] width 283 height 18
type input "GUSTAVO"
type input "61996948558"
type input "GUSTAVO"
type input "ALADIM"
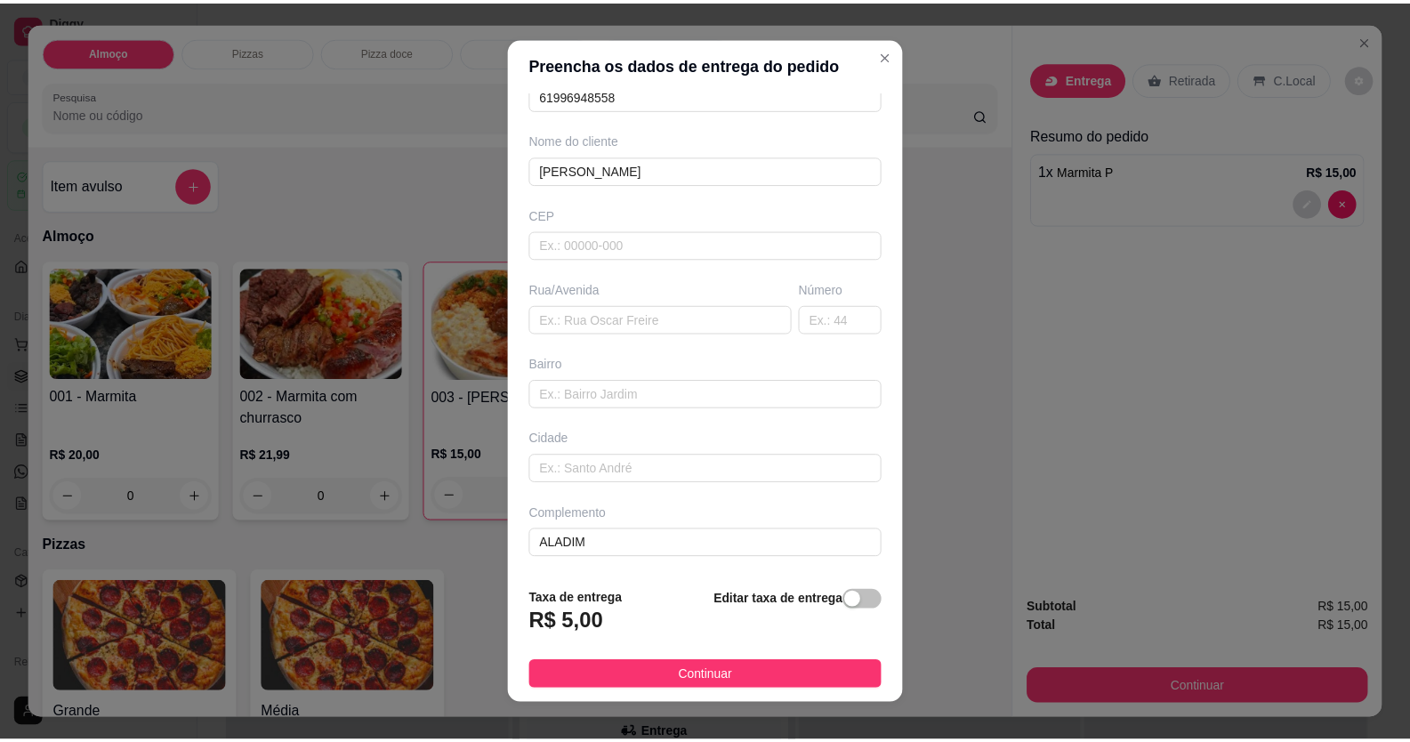
scroll to position [20, 0]
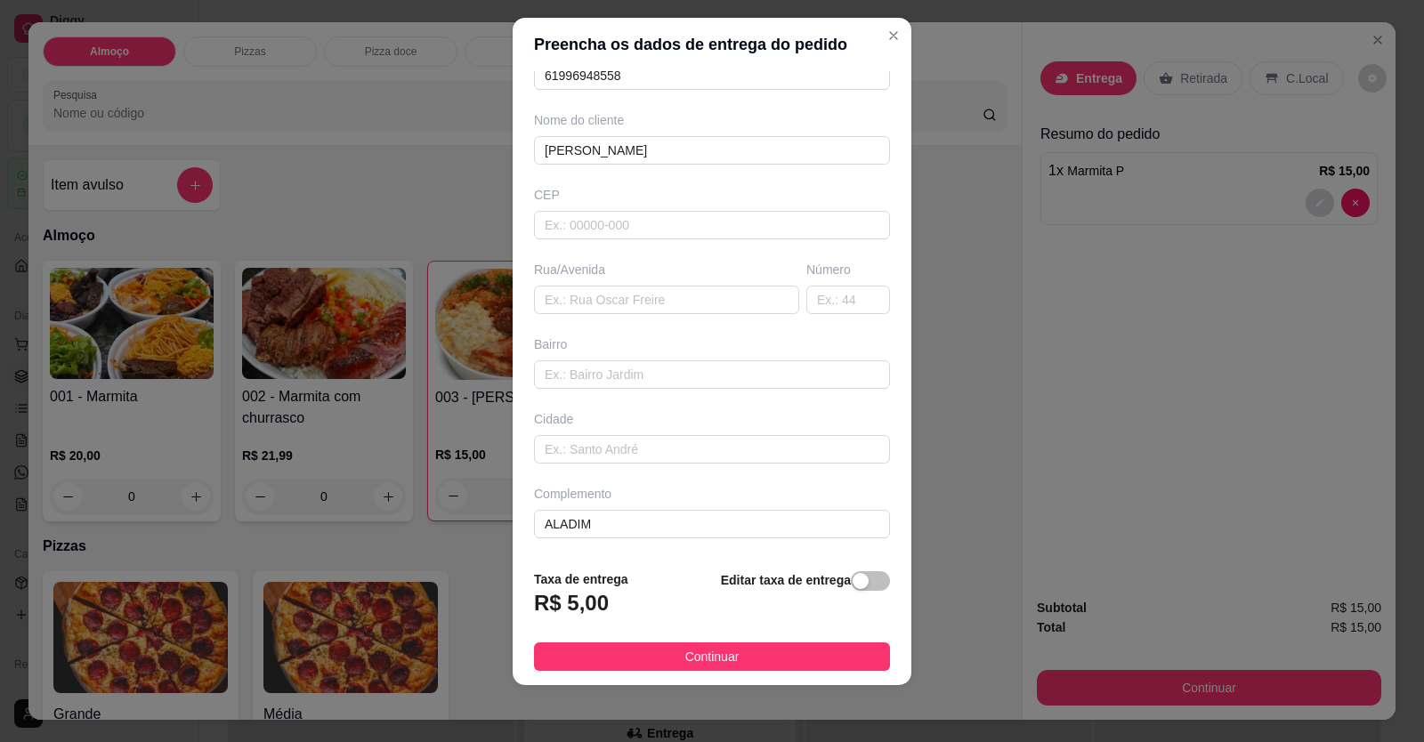
type input "GUSTAVO"
click at [732, 672] on footer "Taxa de entrega R$ 5,00 Editar taxa de entrega Continuar" at bounding box center [711, 620] width 399 height 130
drag, startPoint x: 560, startPoint y: 521, endPoint x: 342, endPoint y: 504, distance: 218.6
click at [342, 504] on div "Preencha os dados de entrega do pedido Busque pelo cliente GUSTAVO Número de co…" at bounding box center [712, 371] width 1424 height 742
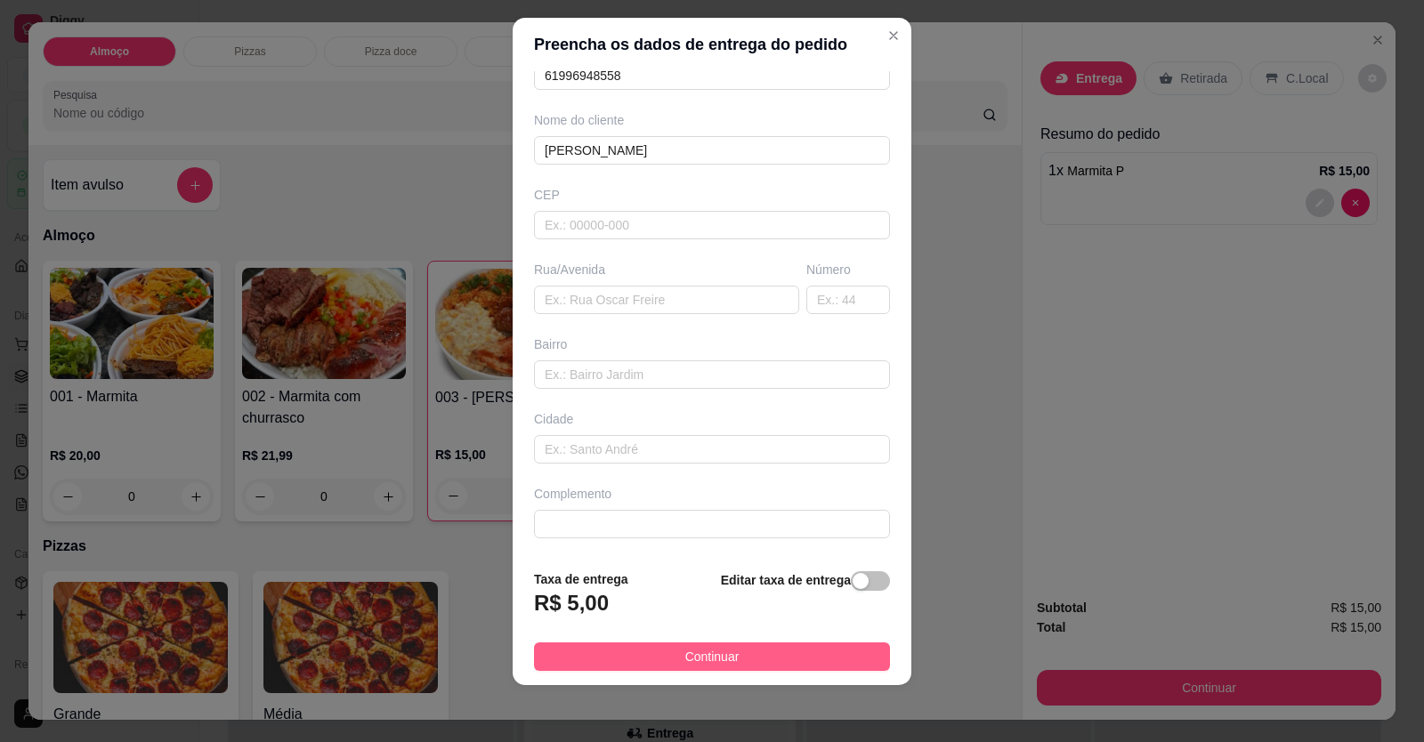
click at [723, 662] on span "Continuar" at bounding box center [712, 657] width 54 height 20
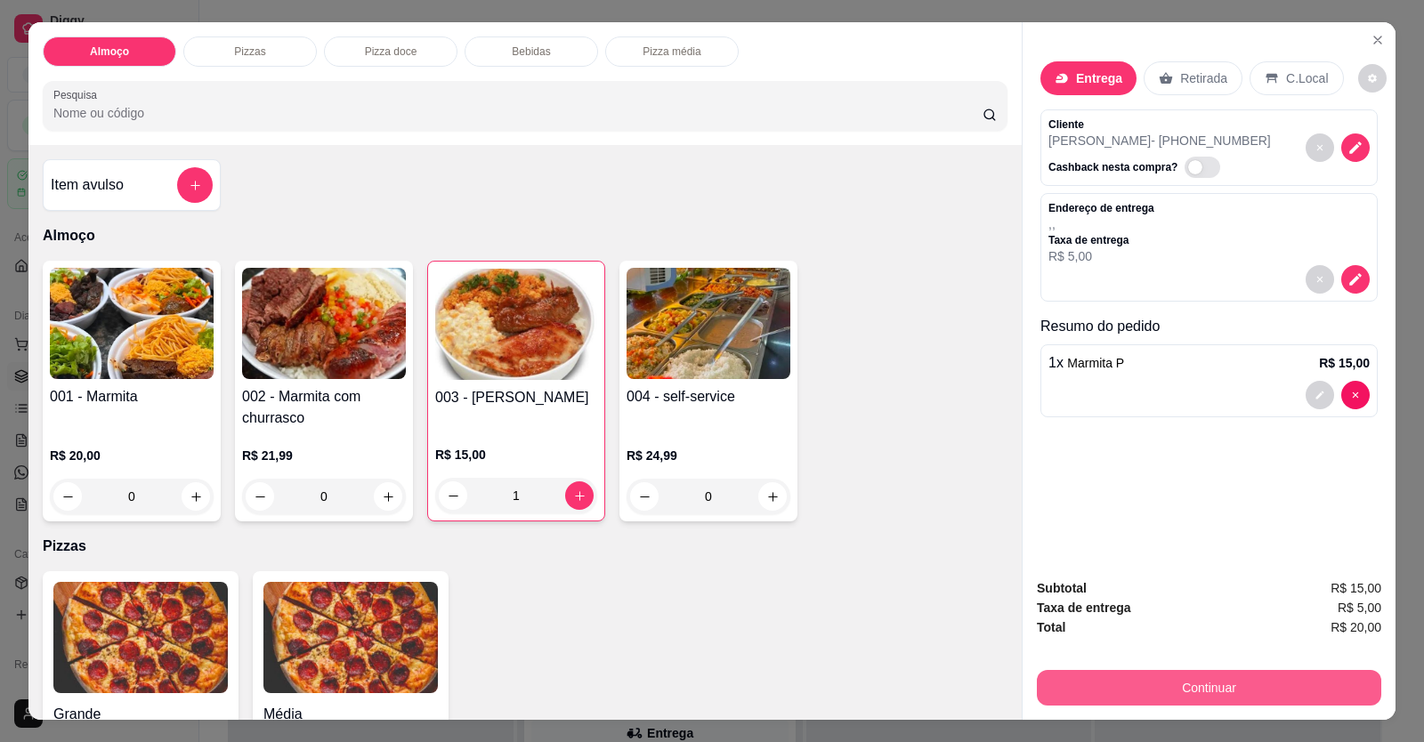
click at [1078, 684] on button "Continuar" at bounding box center [1209, 688] width 344 height 36
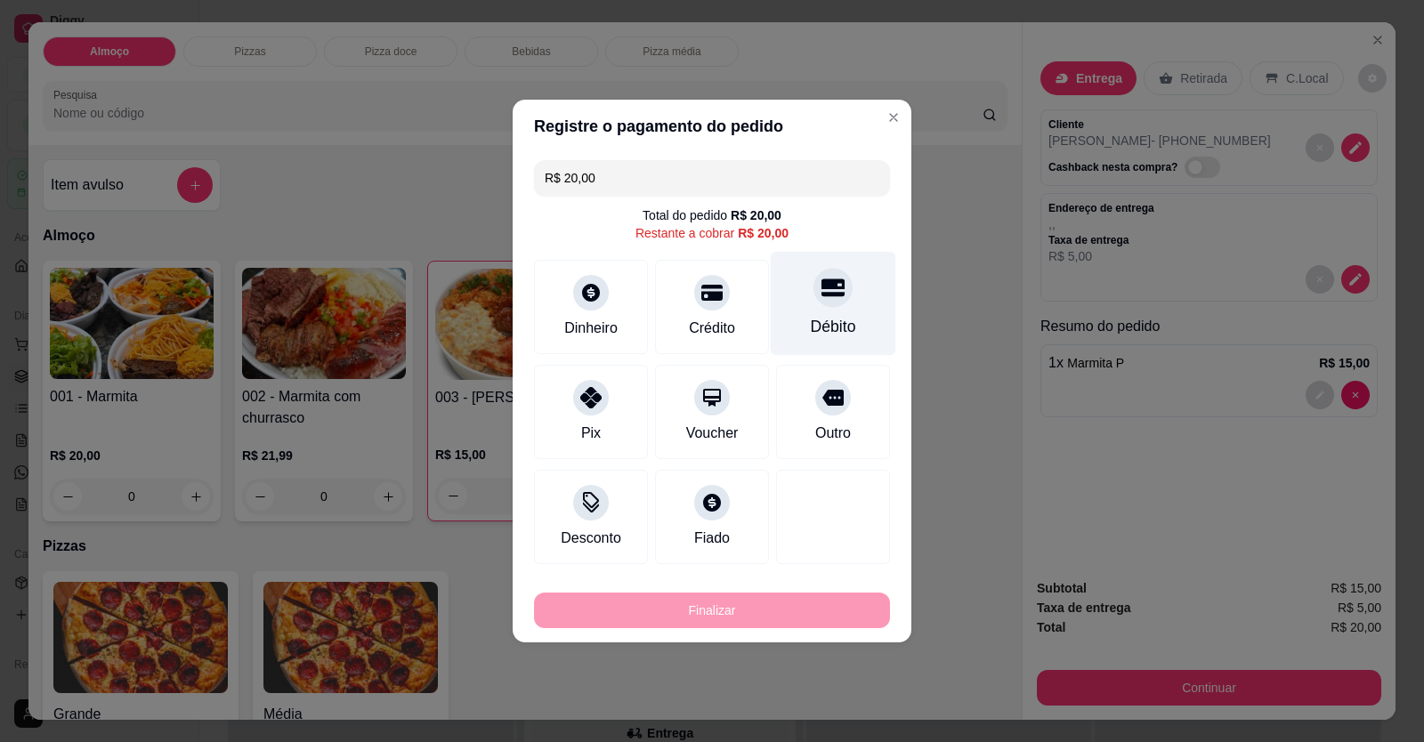
click at [817, 315] on div "Débito" at bounding box center [833, 304] width 125 height 104
type input "R$ 0,00"
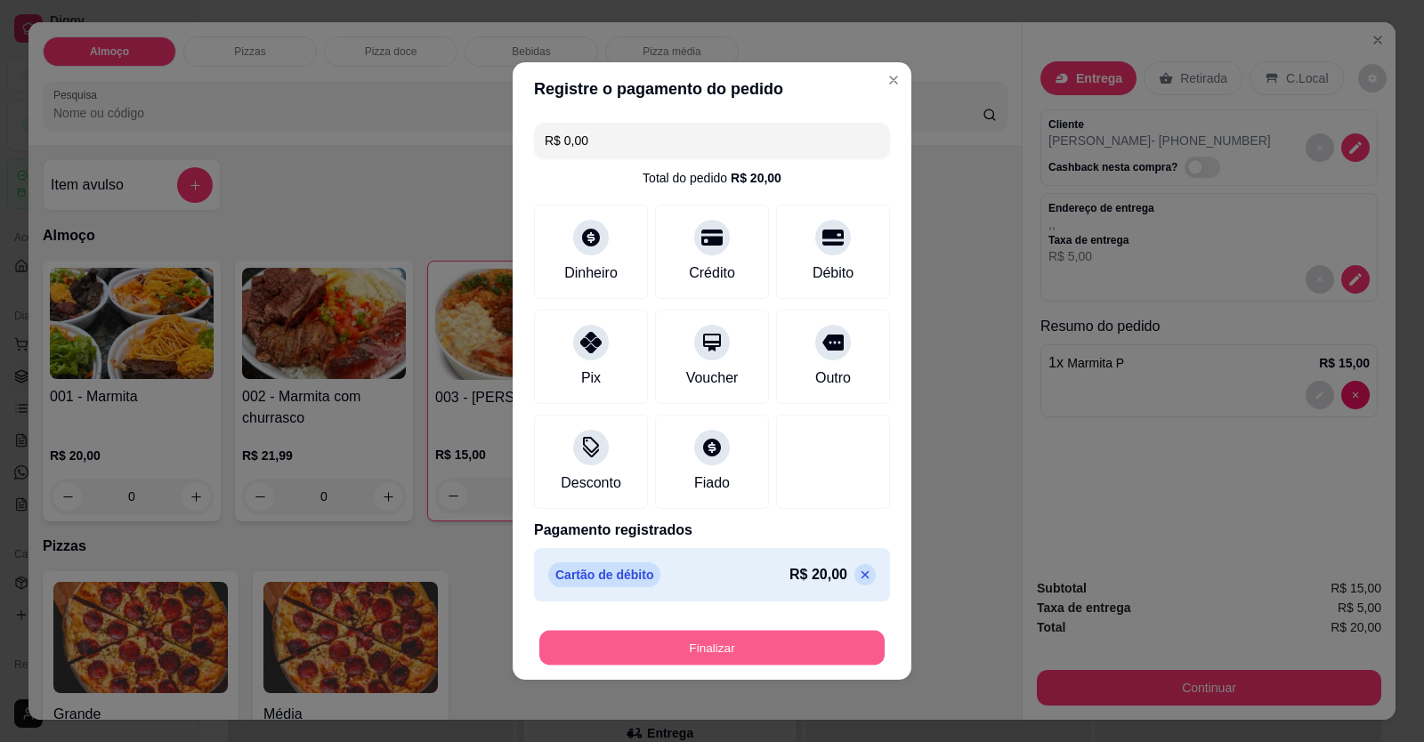
click at [787, 631] on button "Finalizar" at bounding box center [711, 648] width 345 height 35
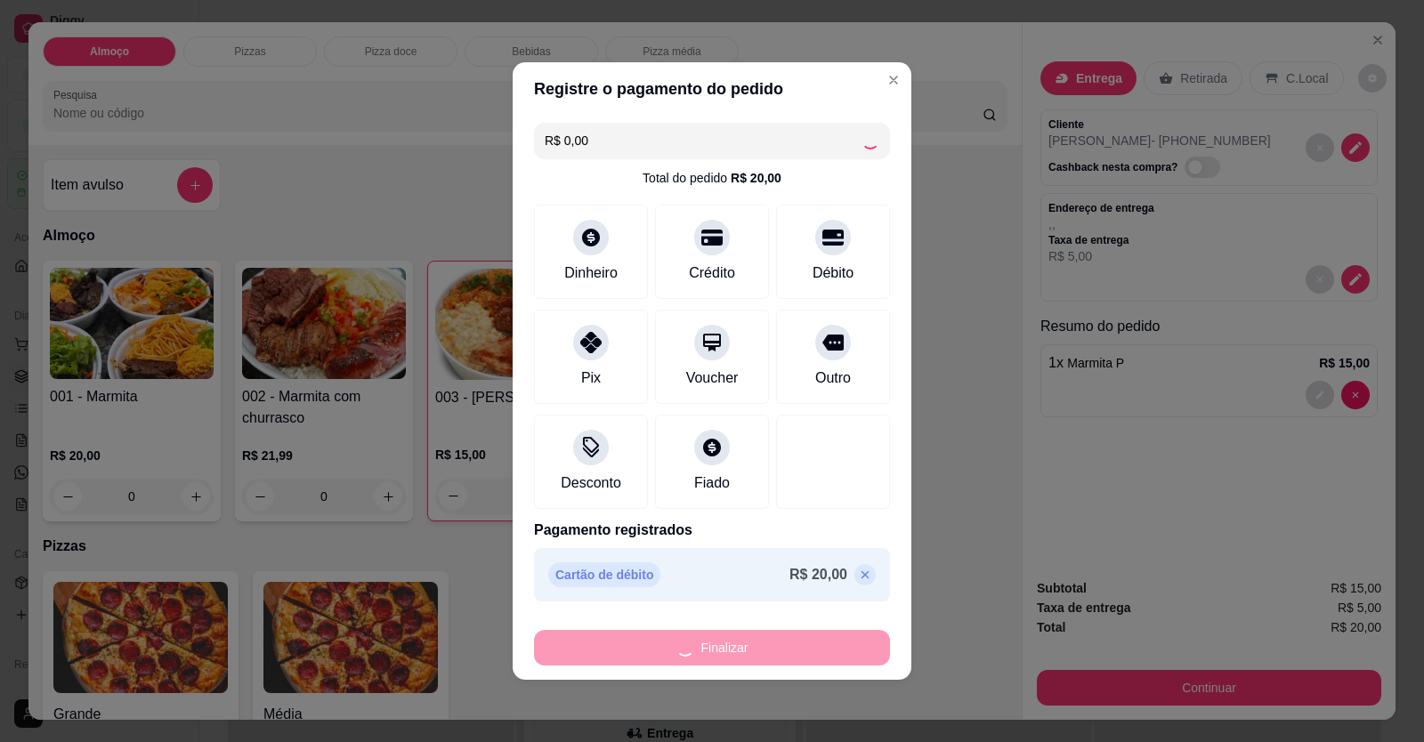
type input "0"
type input "-R$ 20,00"
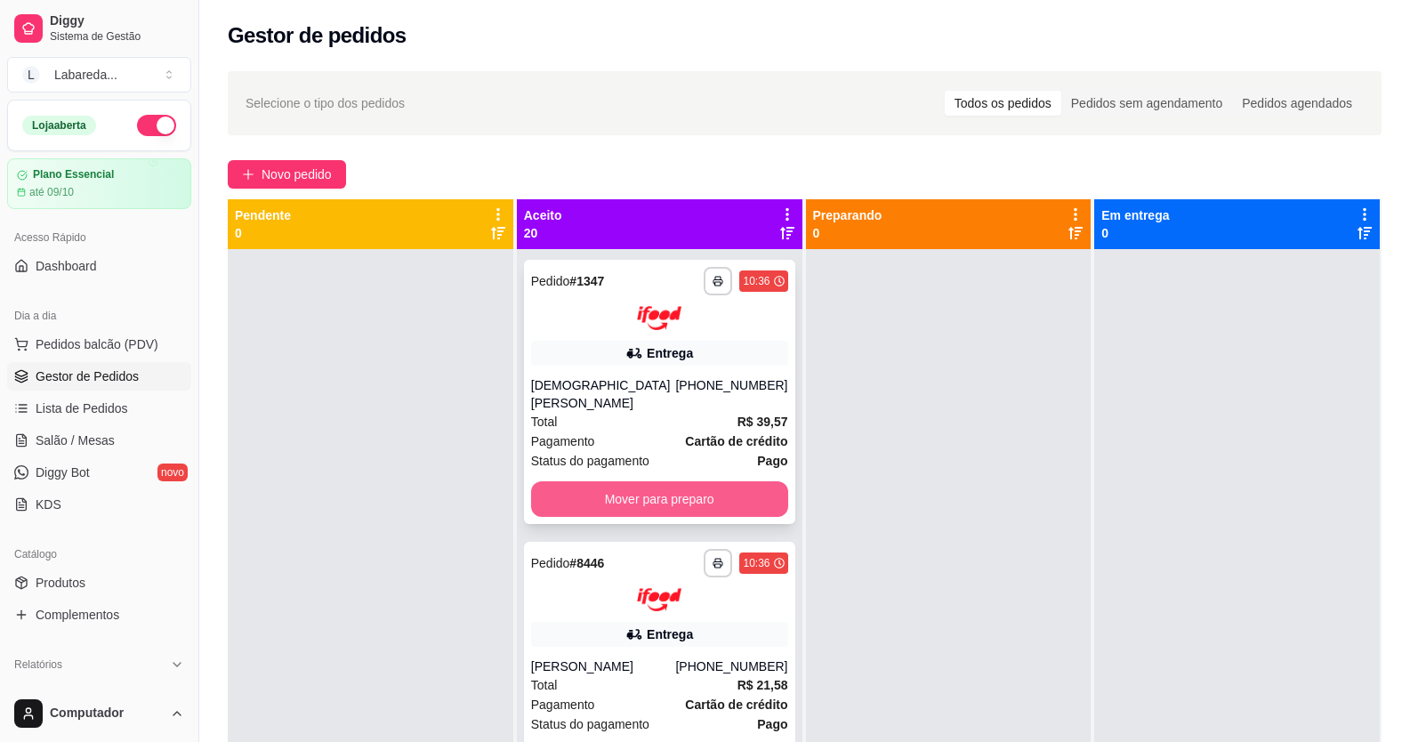
click at [677, 491] on button "Mover para preparo" at bounding box center [659, 499] width 257 height 36
click at [690, 482] on div "Mover para preparo" at bounding box center [659, 499] width 257 height 36
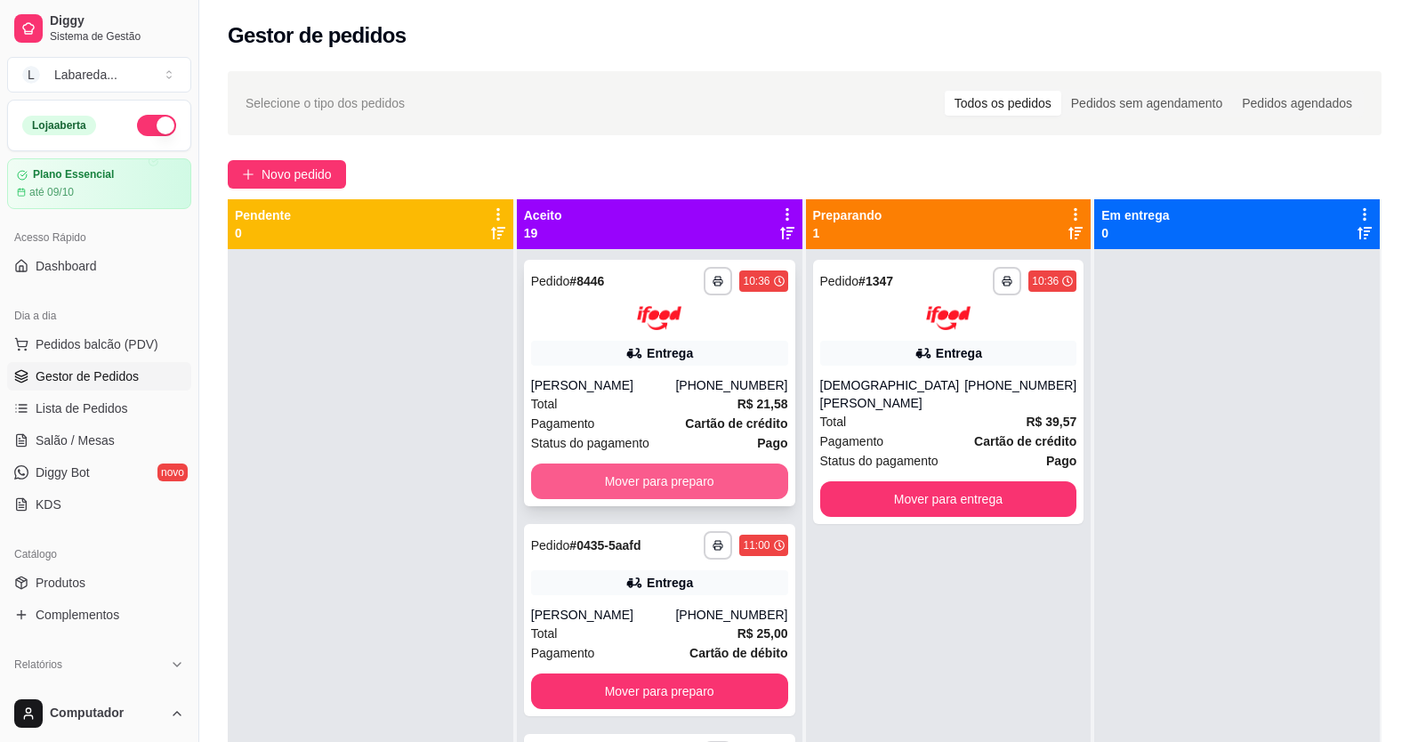
click at [715, 473] on button "Mover para preparo" at bounding box center [659, 482] width 257 height 36
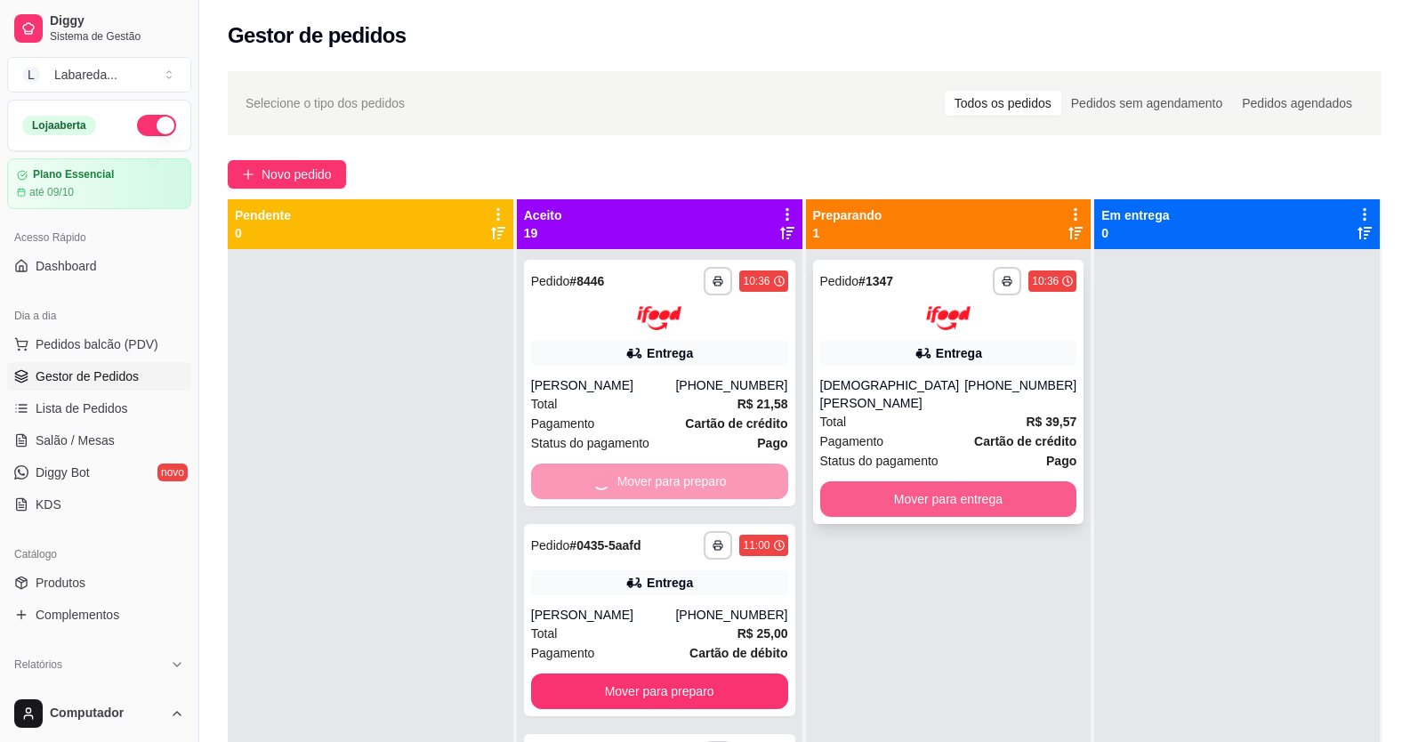
click at [881, 481] on button "Mover para entrega" at bounding box center [948, 499] width 257 height 36
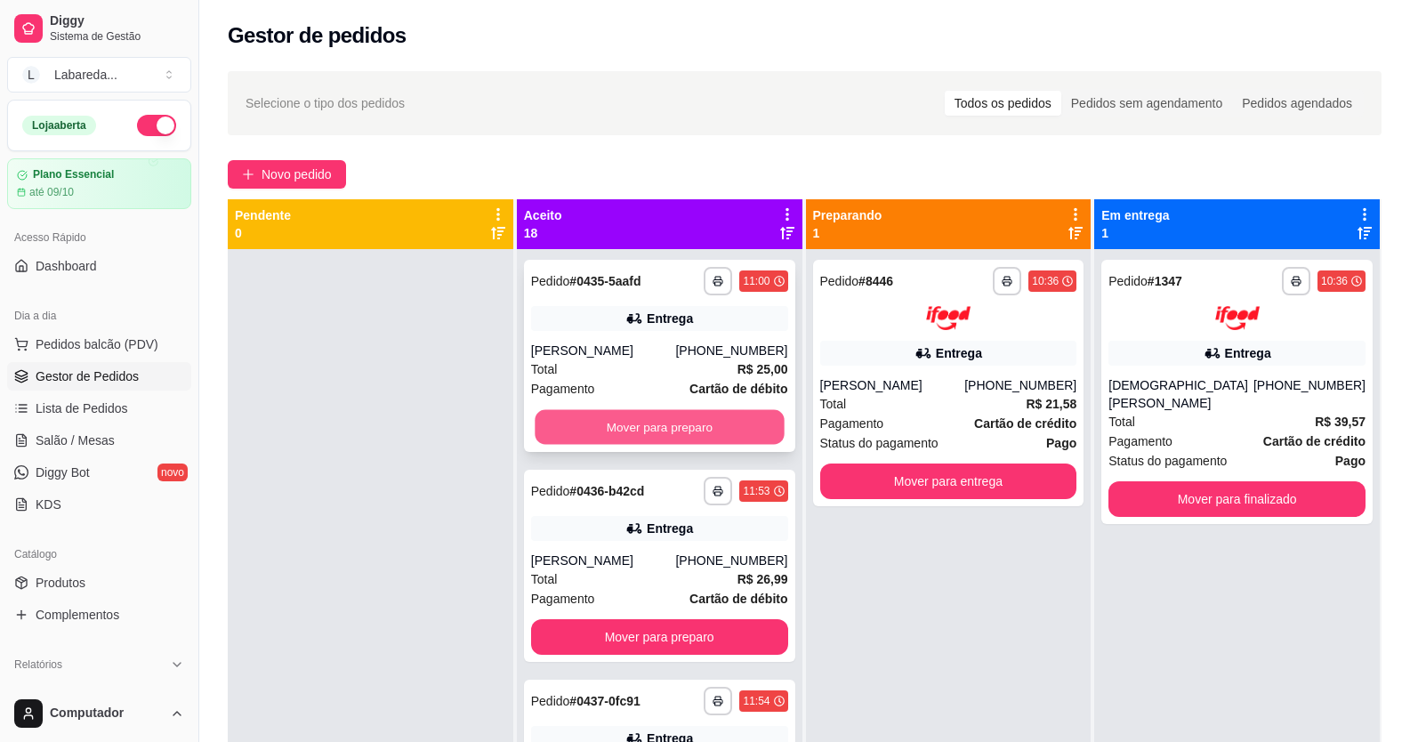
click at [696, 437] on button "Mover para preparo" at bounding box center [659, 427] width 249 height 35
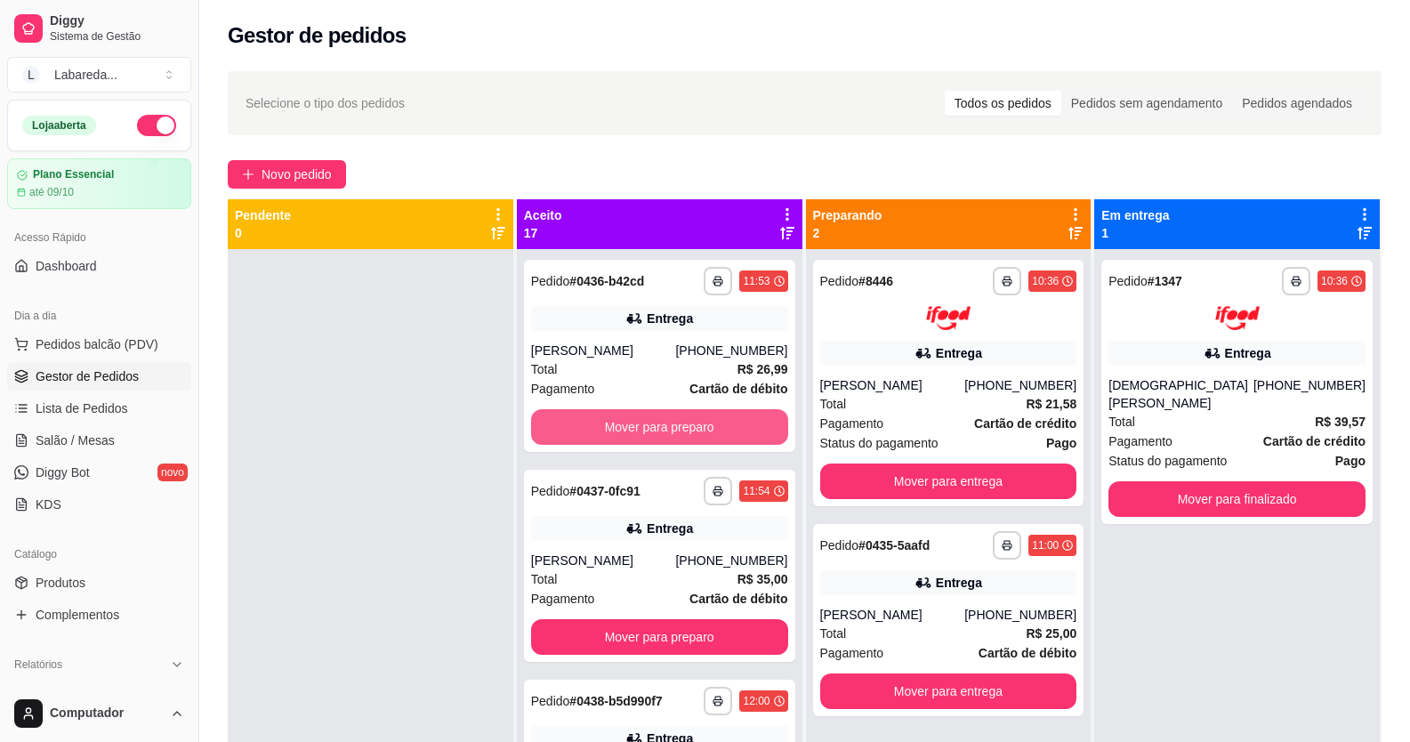
click at [703, 431] on button "Mover para preparo" at bounding box center [659, 427] width 257 height 36
click at [703, 431] on button "Mover para preparo" at bounding box center [659, 427] width 249 height 35
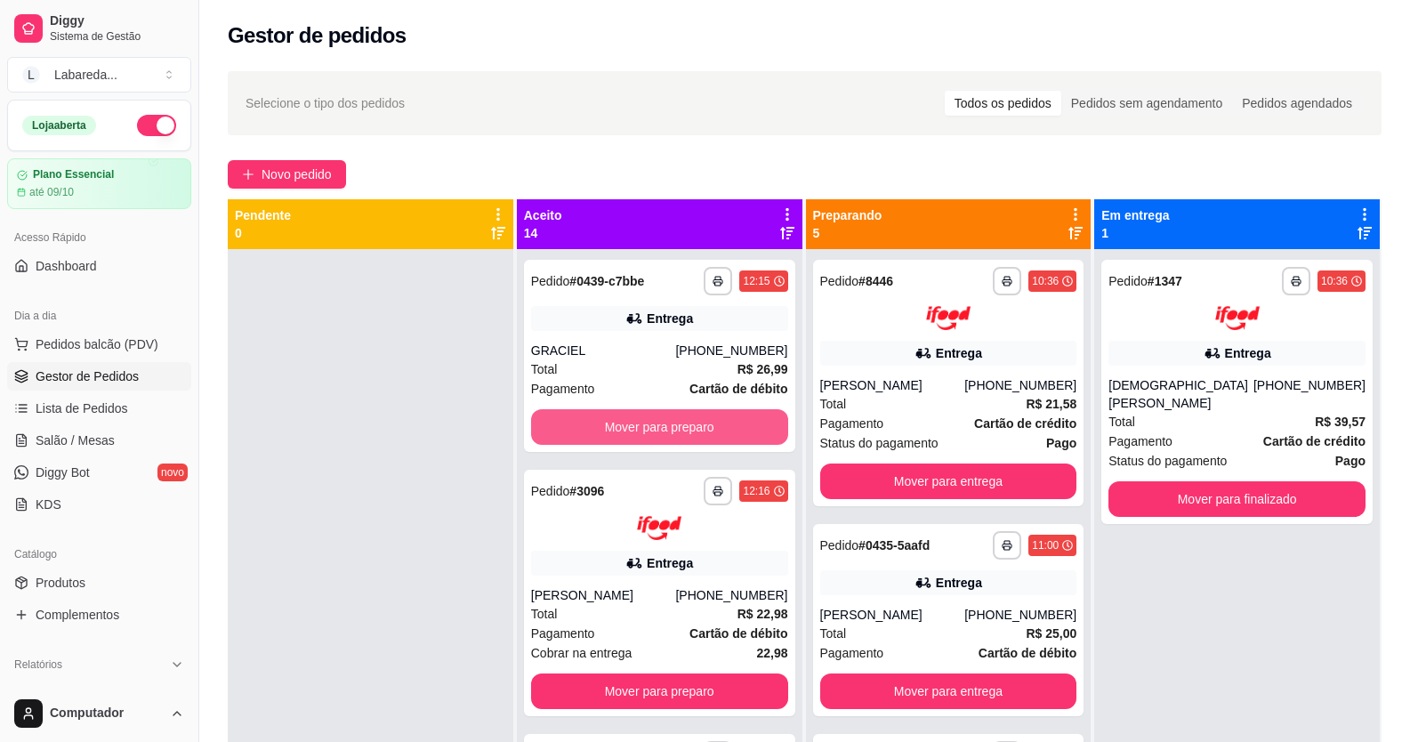
click at [701, 431] on button "Mover para preparo" at bounding box center [659, 427] width 257 height 36
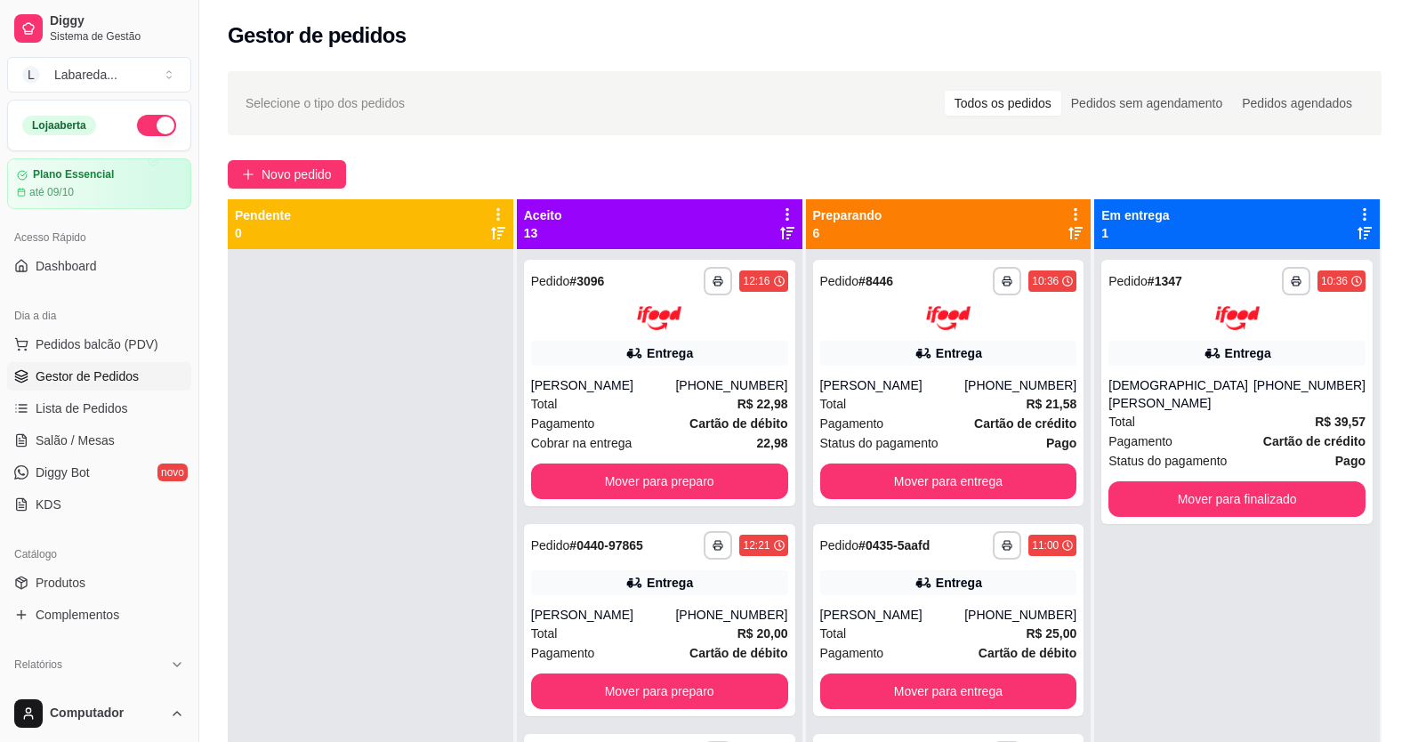
click at [701, 431] on strong "Cartão de débito" at bounding box center [739, 423] width 98 height 14
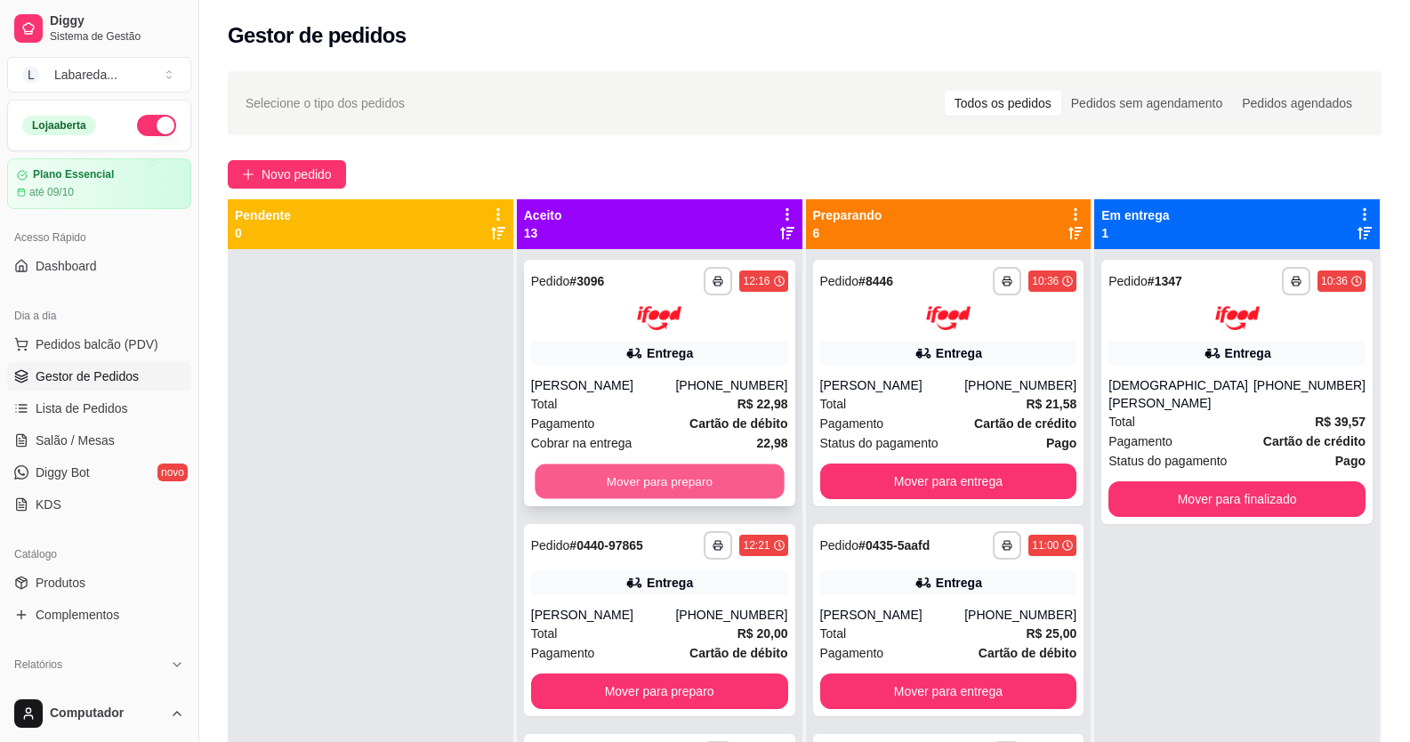
click at [612, 483] on button "Mover para preparo" at bounding box center [659, 481] width 249 height 35
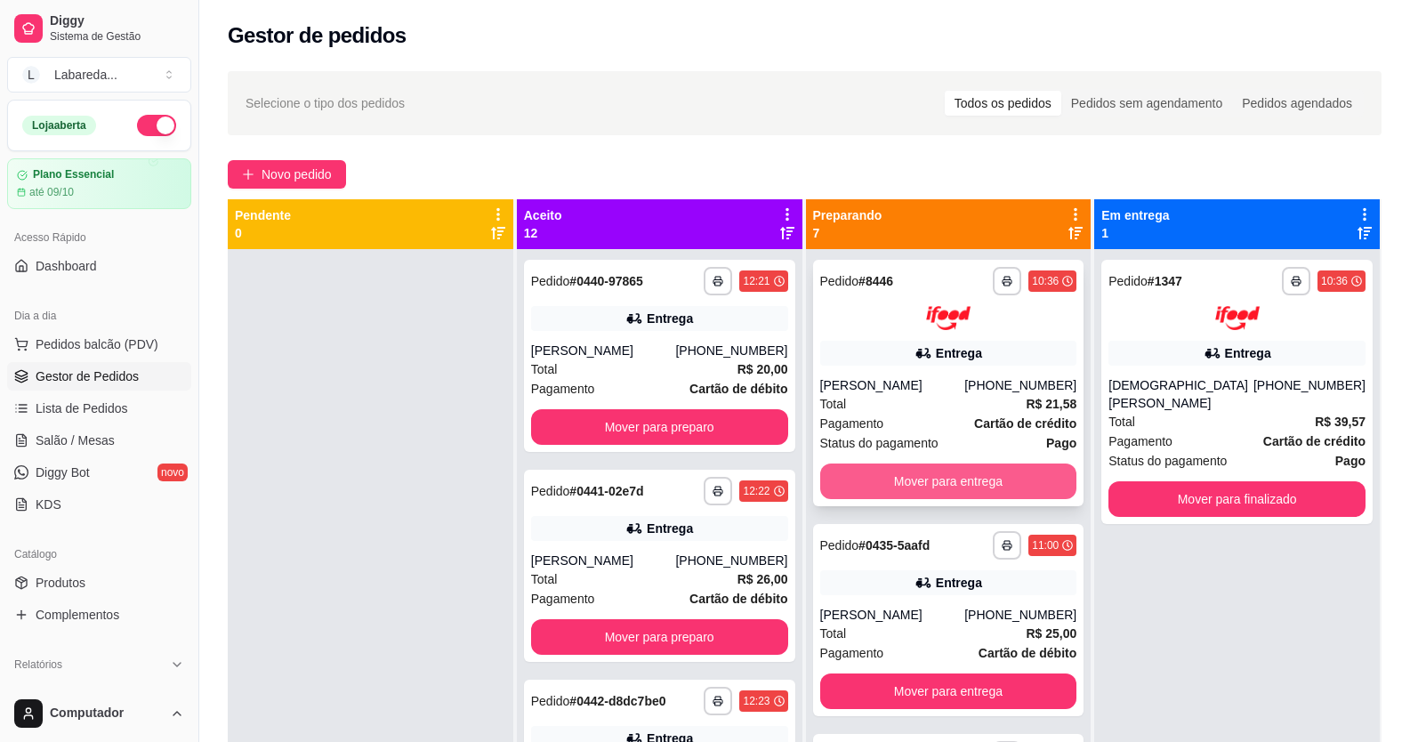
click at [859, 474] on button "Mover para entrega" at bounding box center [948, 482] width 257 height 36
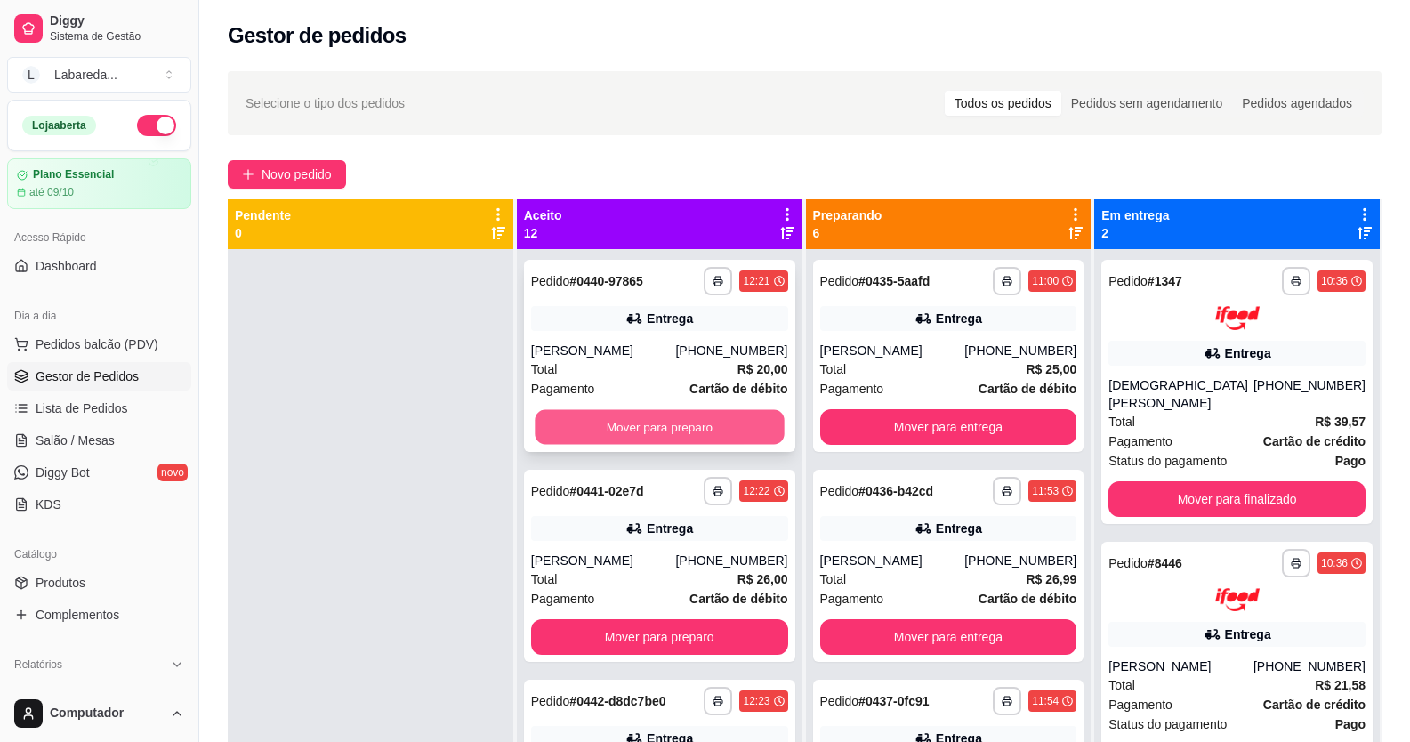
click at [702, 427] on button "Mover para preparo" at bounding box center [659, 427] width 249 height 35
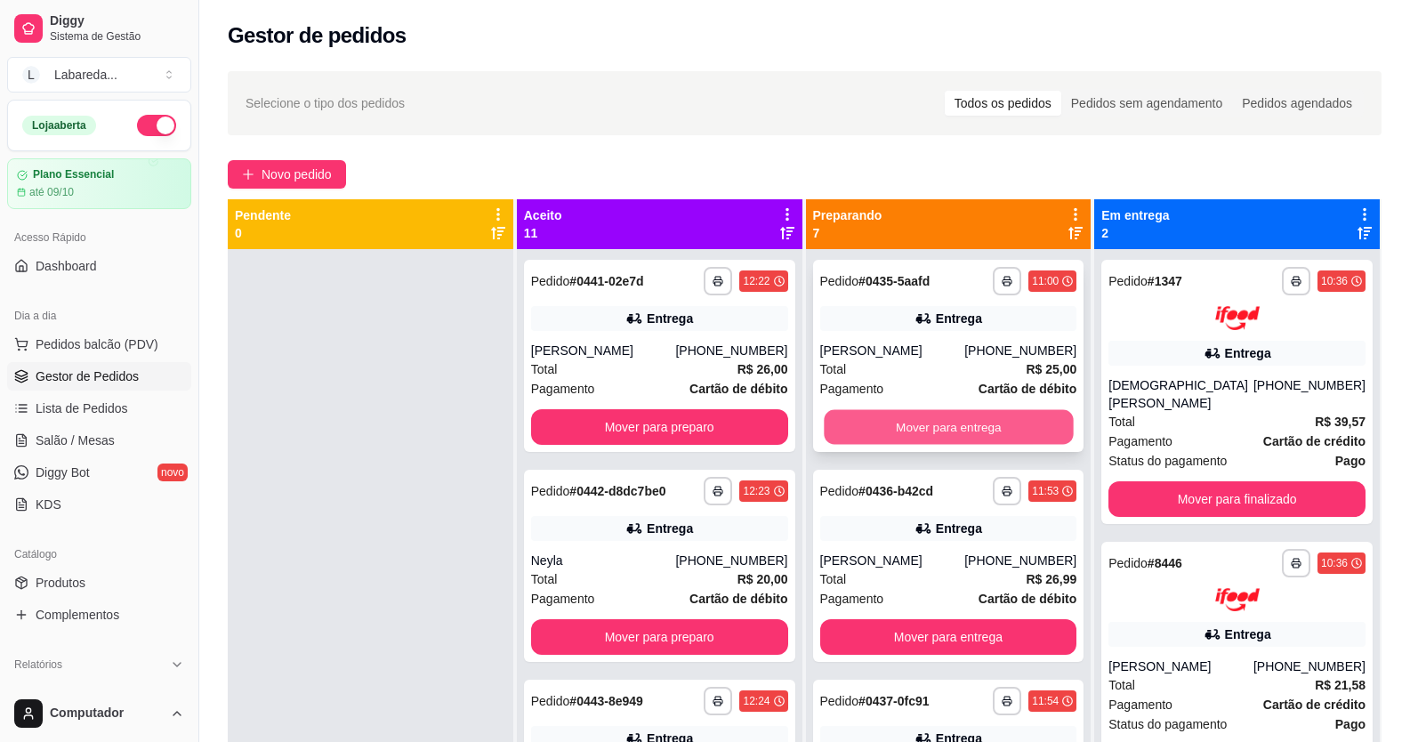
click at [864, 436] on button "Mover para entrega" at bounding box center [948, 427] width 249 height 35
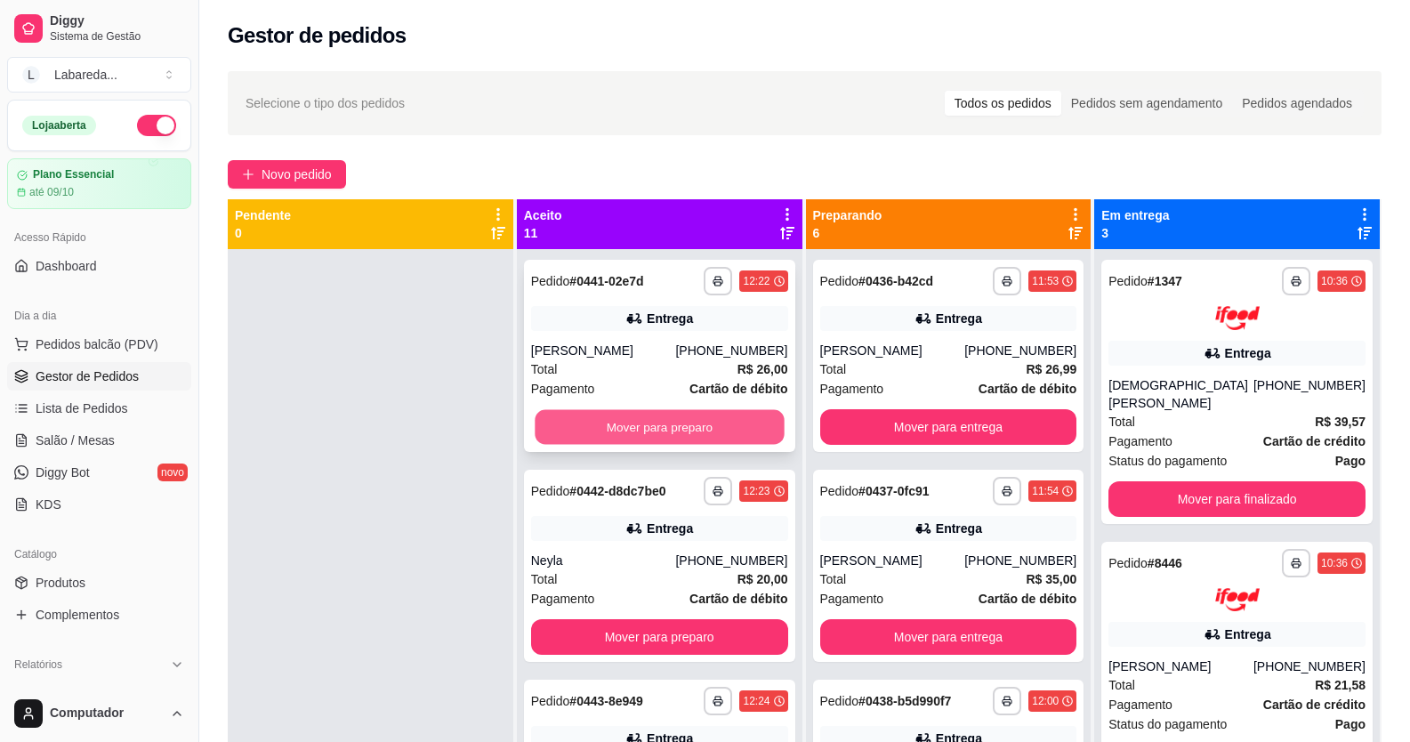
click at [701, 415] on button "Mover para preparo" at bounding box center [659, 427] width 249 height 35
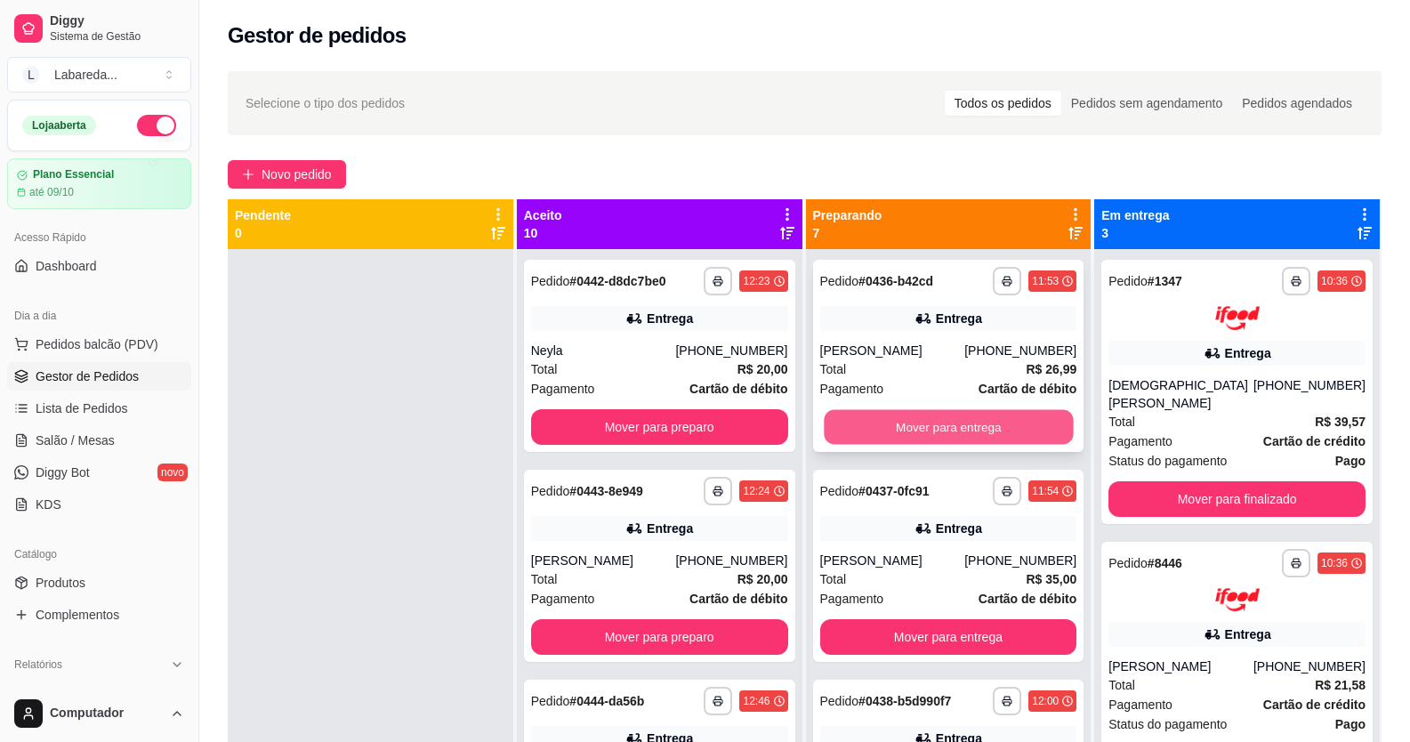
click at [860, 419] on button "Mover para entrega" at bounding box center [948, 427] width 249 height 35
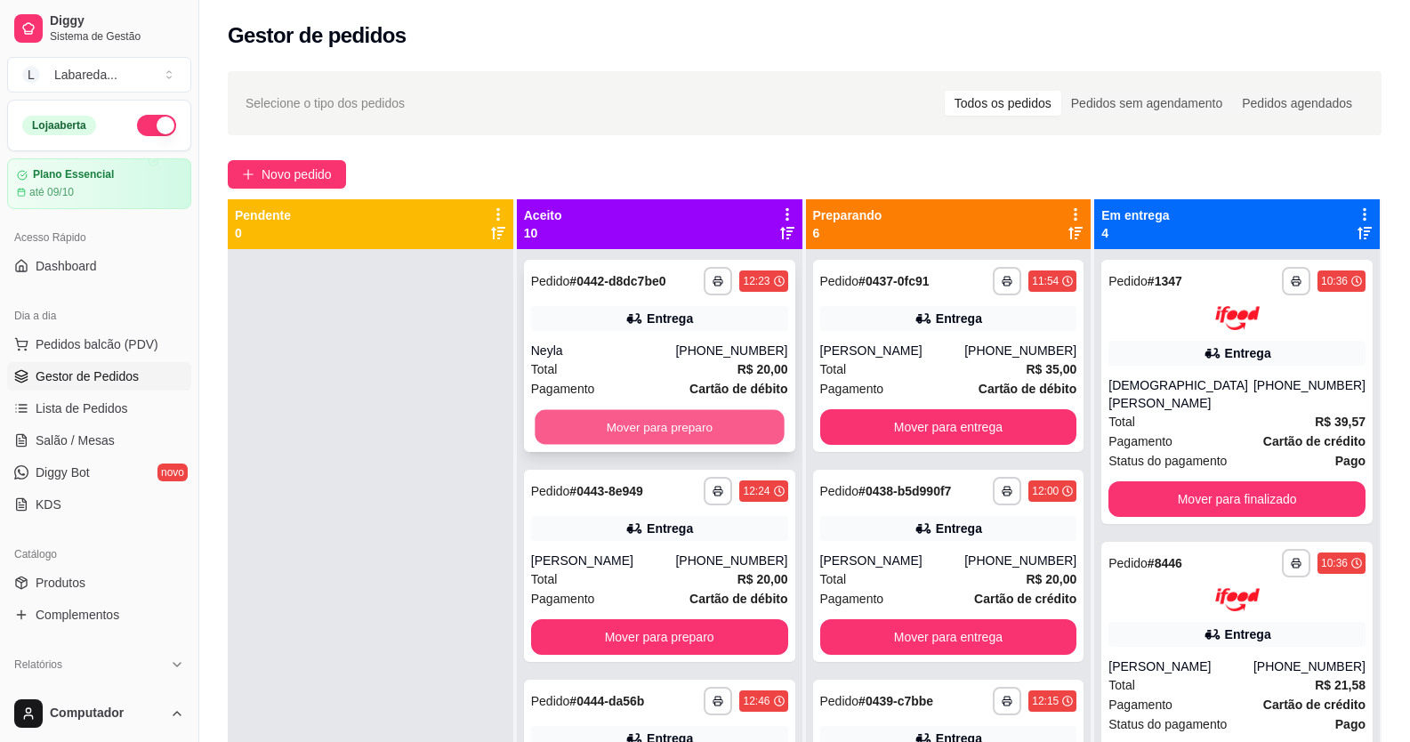
click at [702, 419] on button "Mover para preparo" at bounding box center [659, 427] width 249 height 35
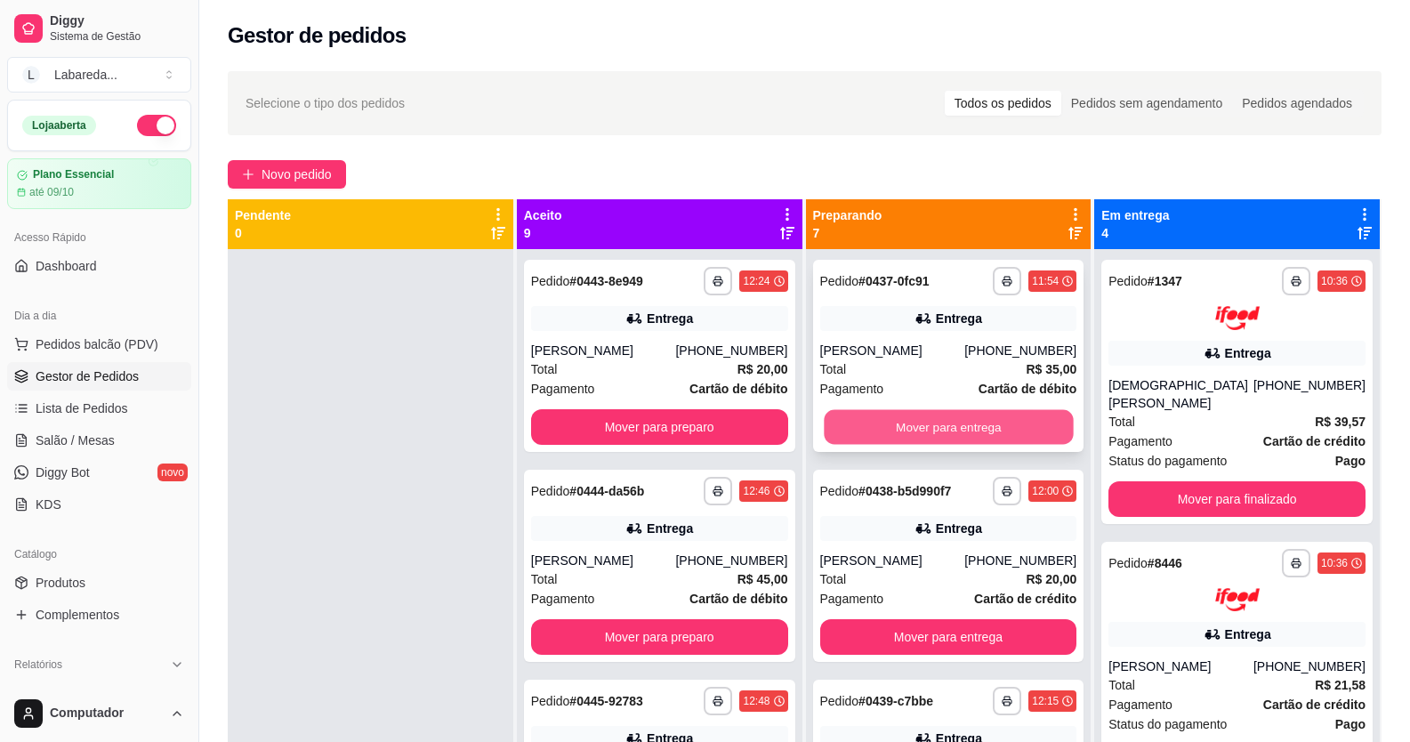
click at [835, 428] on button "Mover para entrega" at bounding box center [948, 427] width 249 height 35
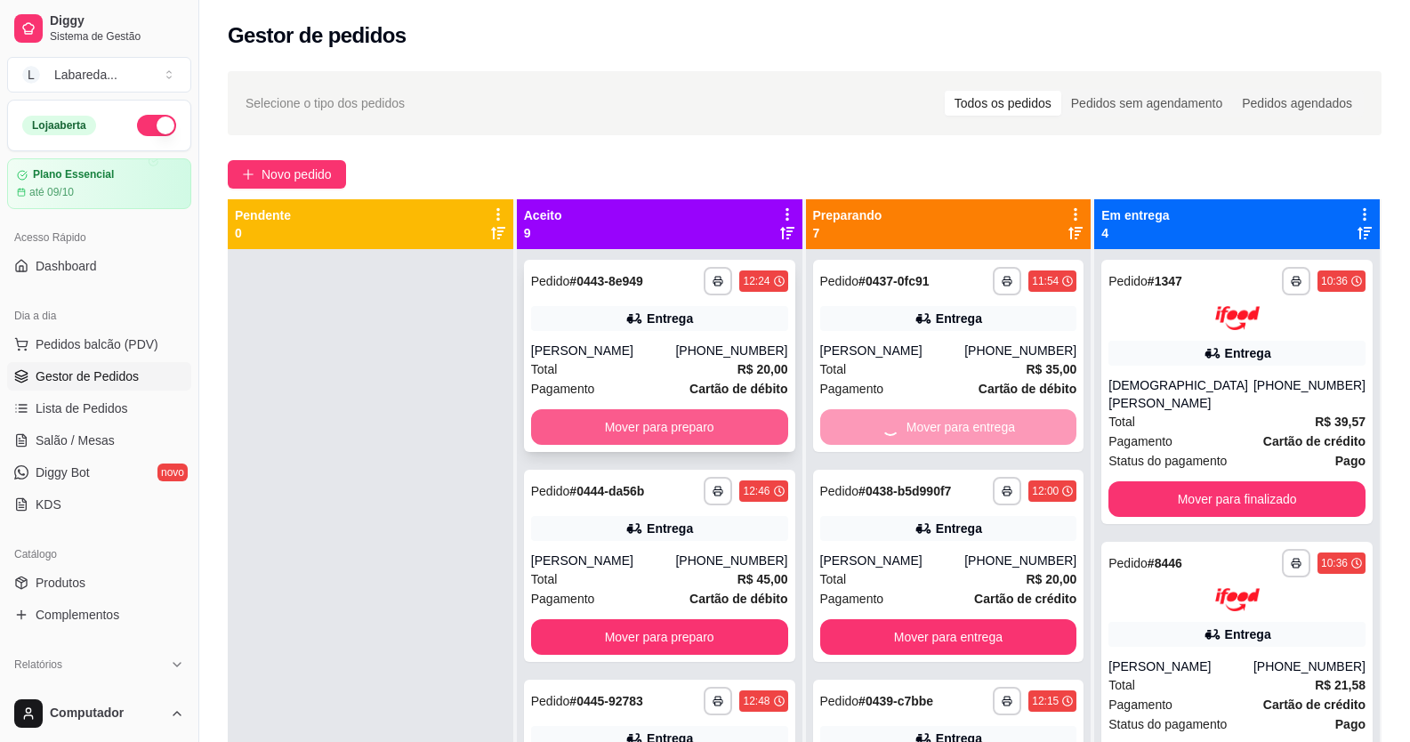
click at [711, 433] on button "Mover para preparo" at bounding box center [659, 427] width 257 height 36
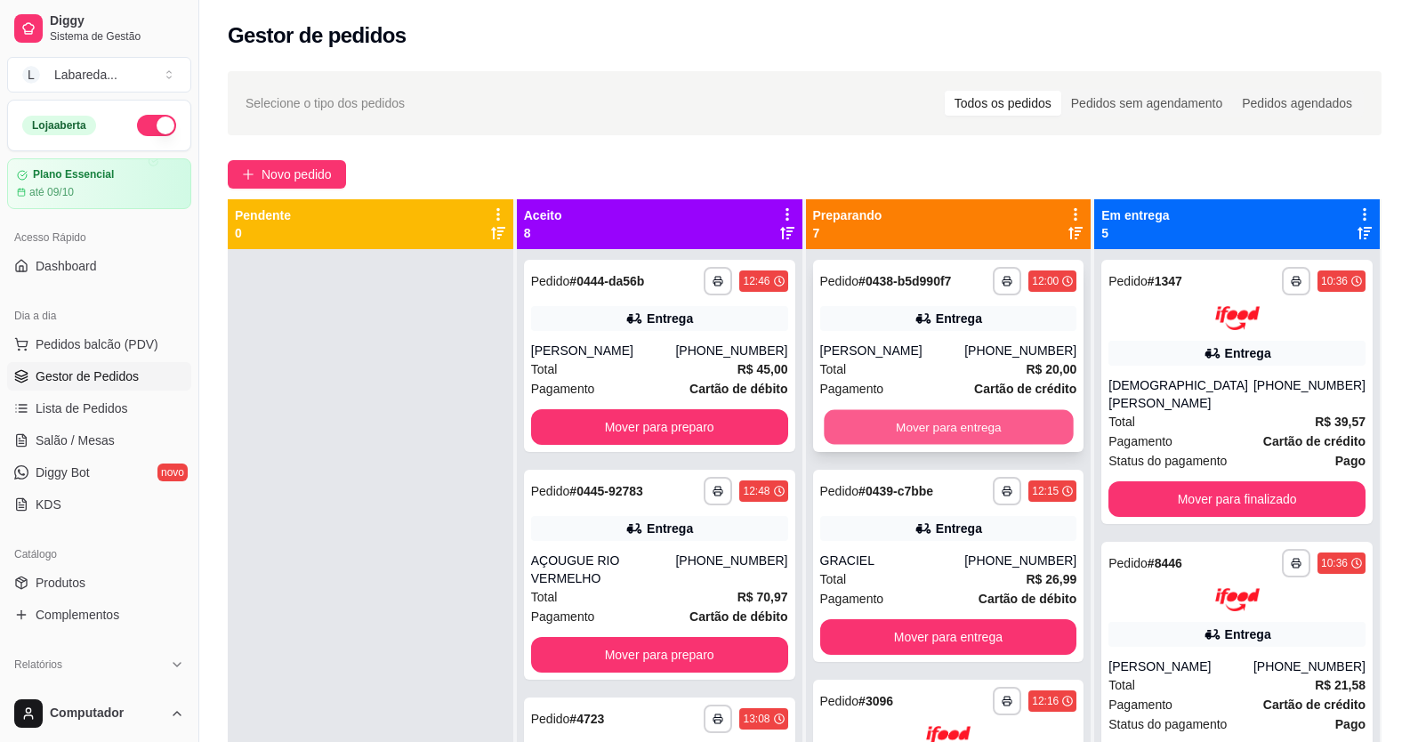
click at [833, 430] on button "Mover para entrega" at bounding box center [948, 427] width 249 height 35
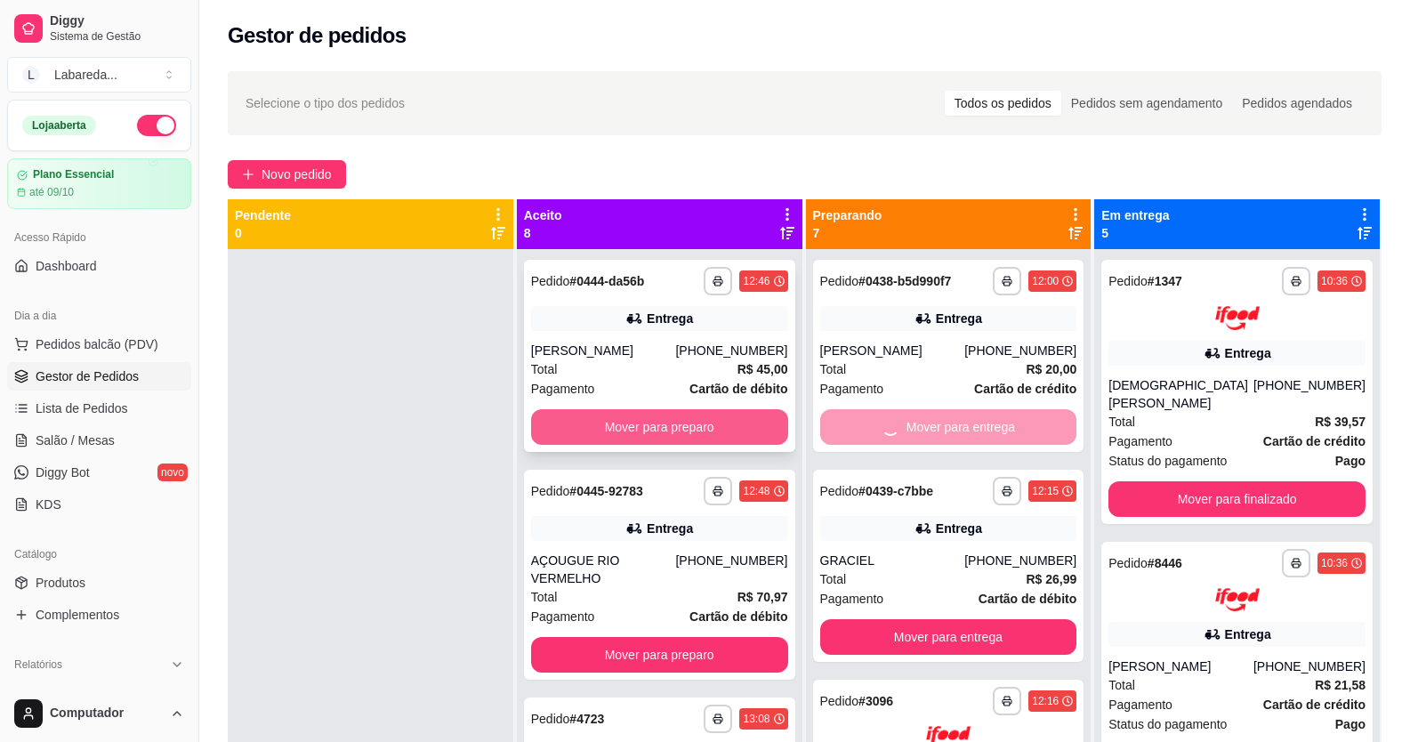
click at [692, 430] on button "Mover para preparo" at bounding box center [659, 427] width 257 height 36
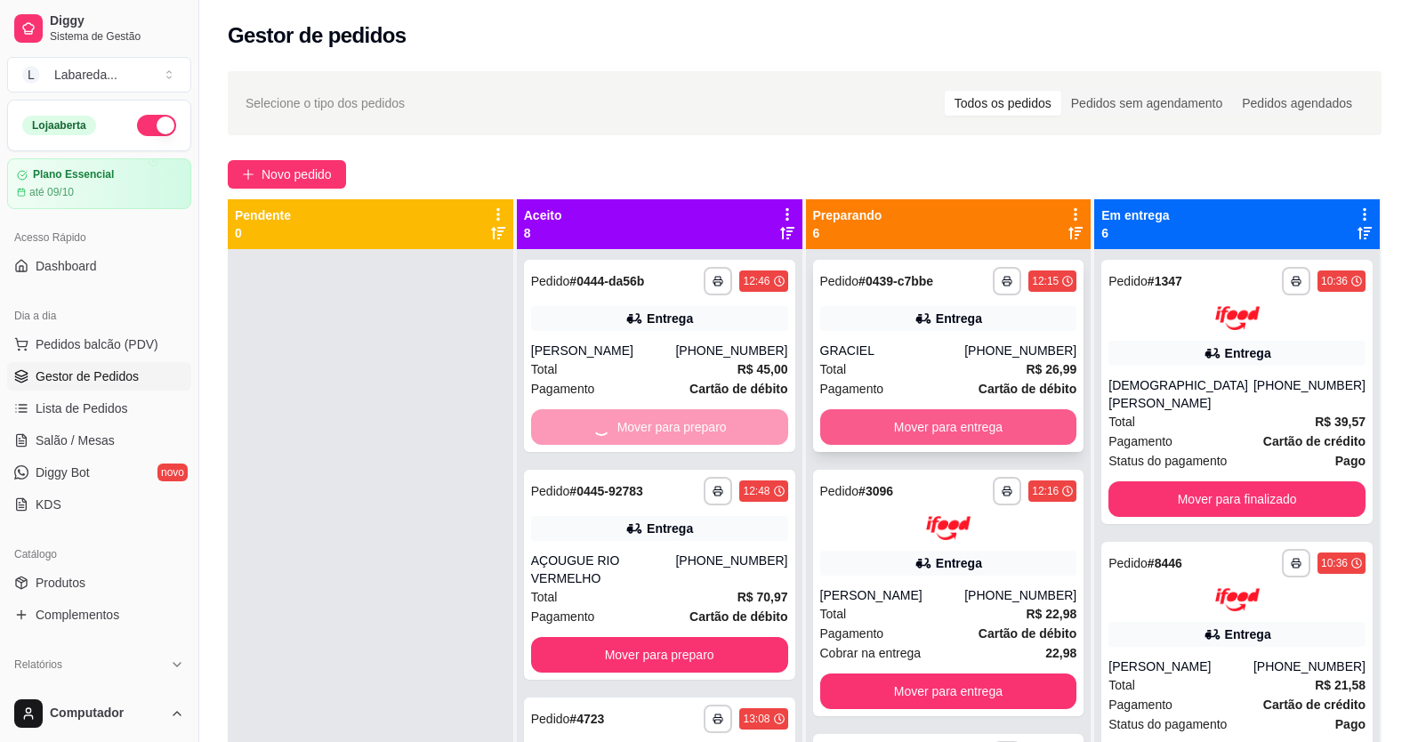
click at [868, 424] on button "Mover para entrega" at bounding box center [948, 427] width 257 height 36
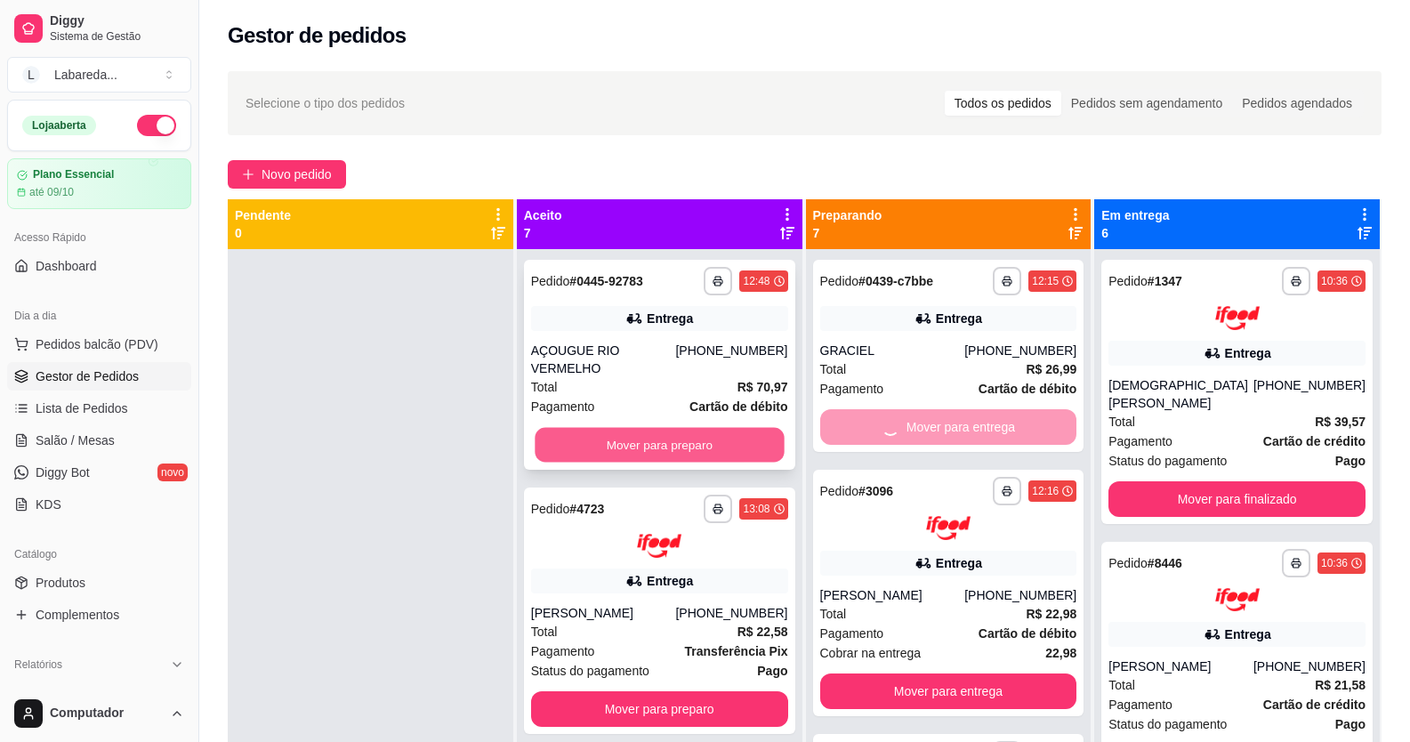
click at [757, 433] on button "Mover para preparo" at bounding box center [659, 445] width 249 height 35
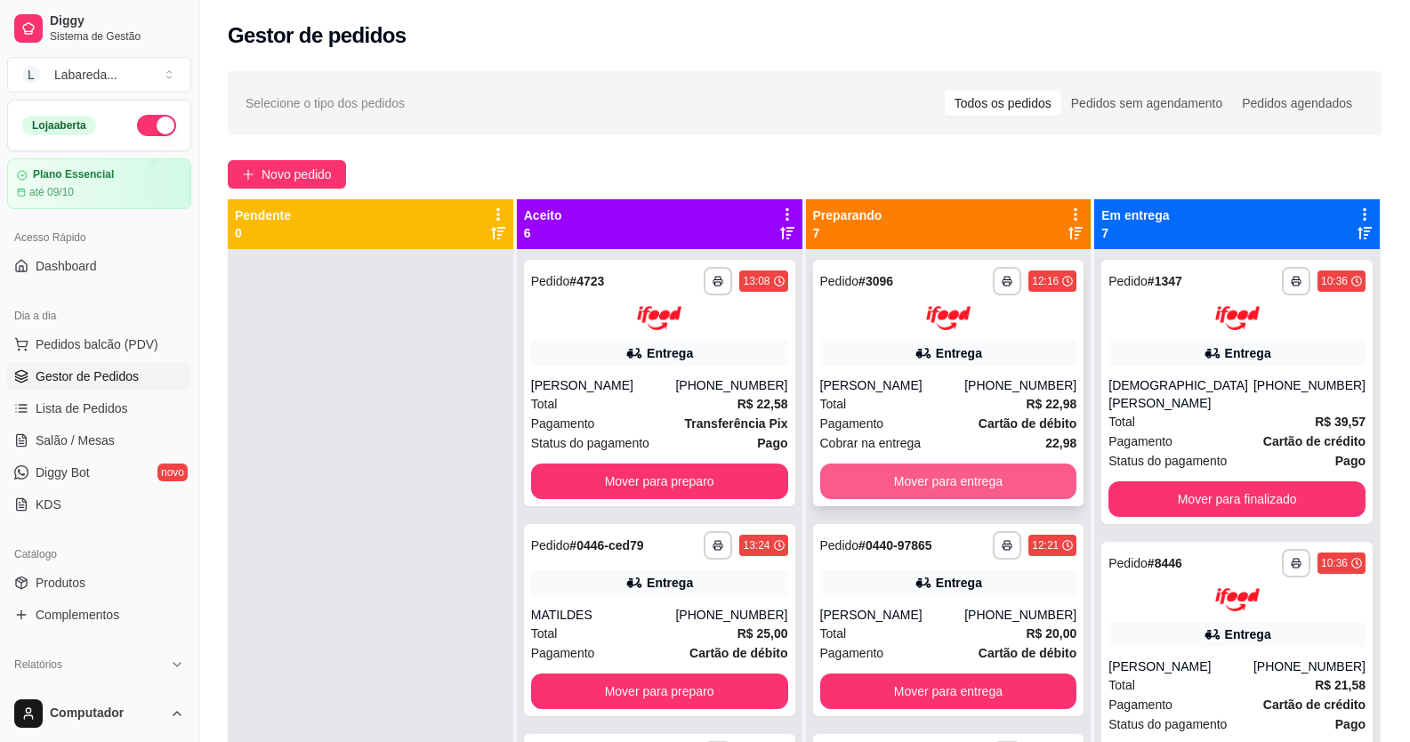
click at [851, 483] on button "Mover para entrega" at bounding box center [948, 482] width 257 height 36
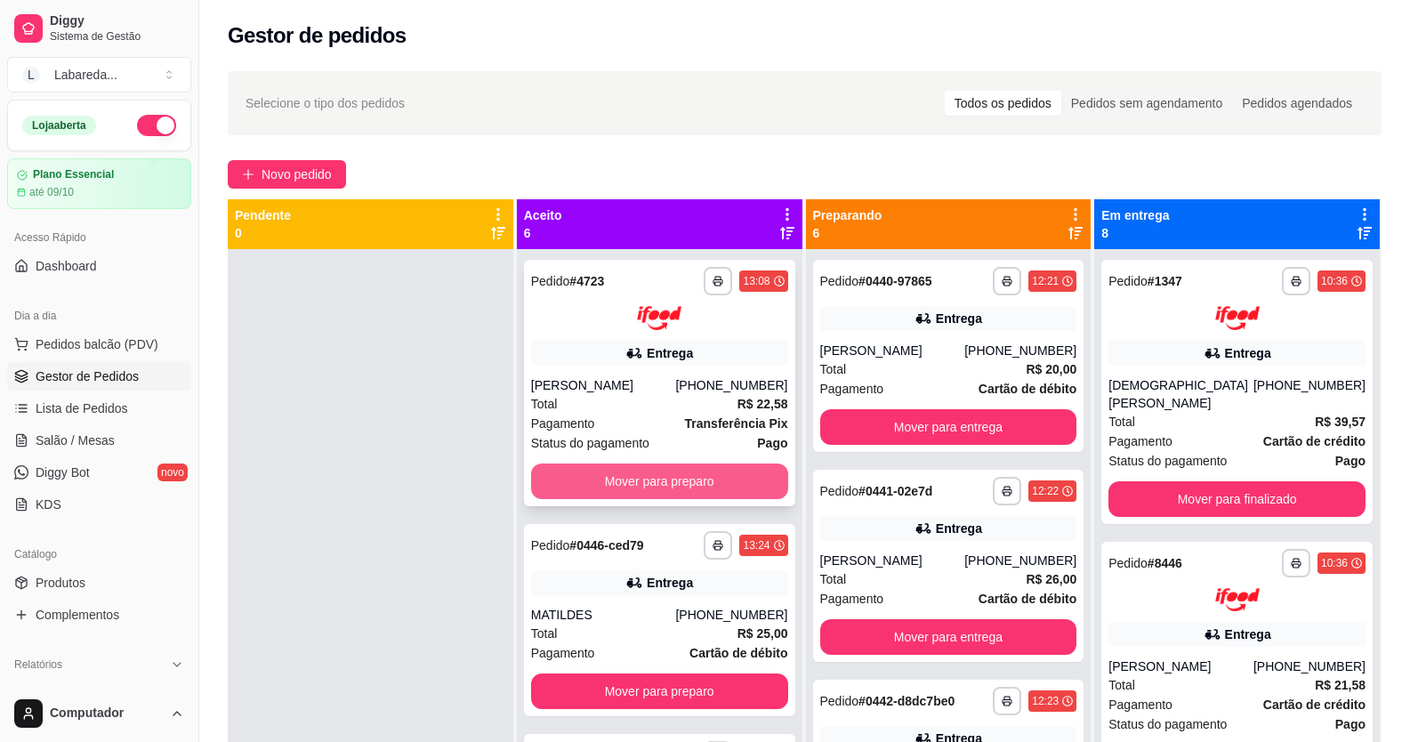
click at [746, 475] on button "Mover para preparo" at bounding box center [659, 482] width 257 height 36
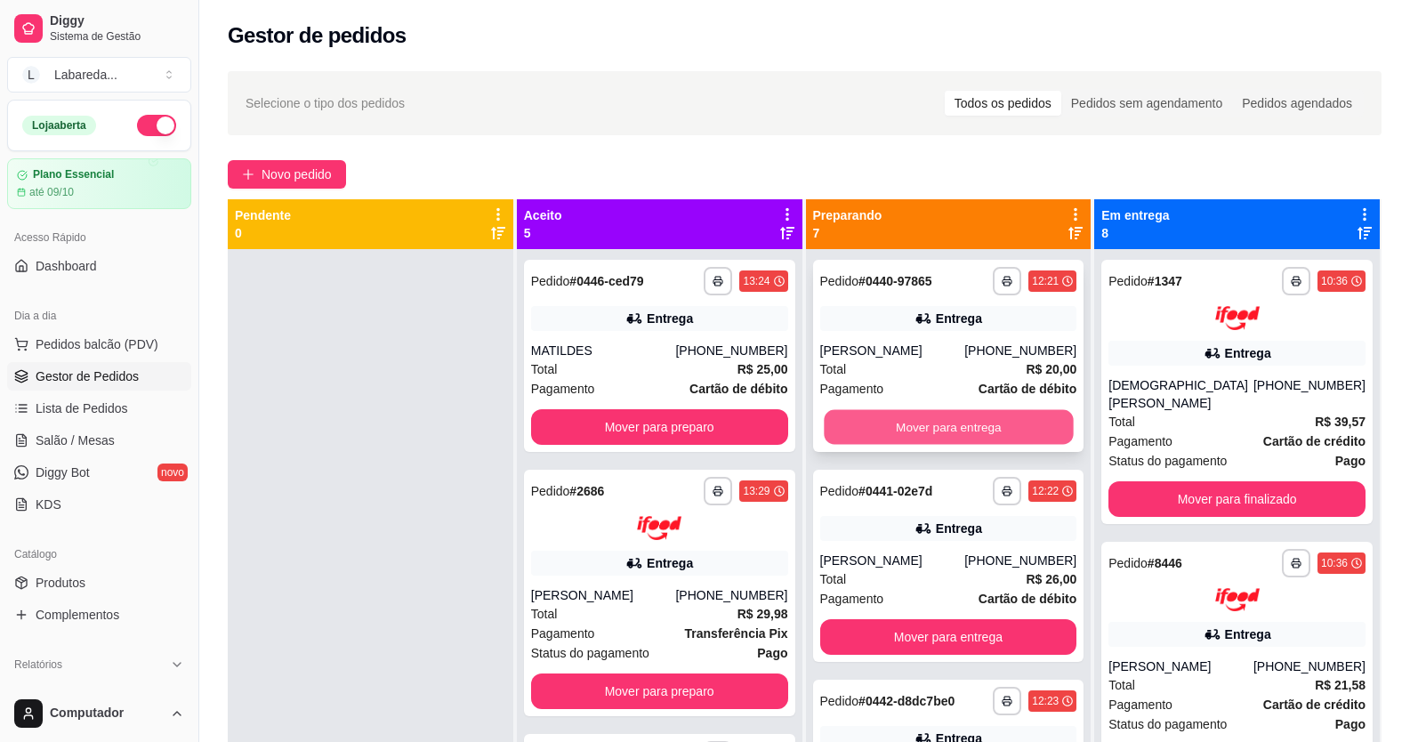
click at [851, 430] on button "Mover para entrega" at bounding box center [948, 427] width 249 height 35
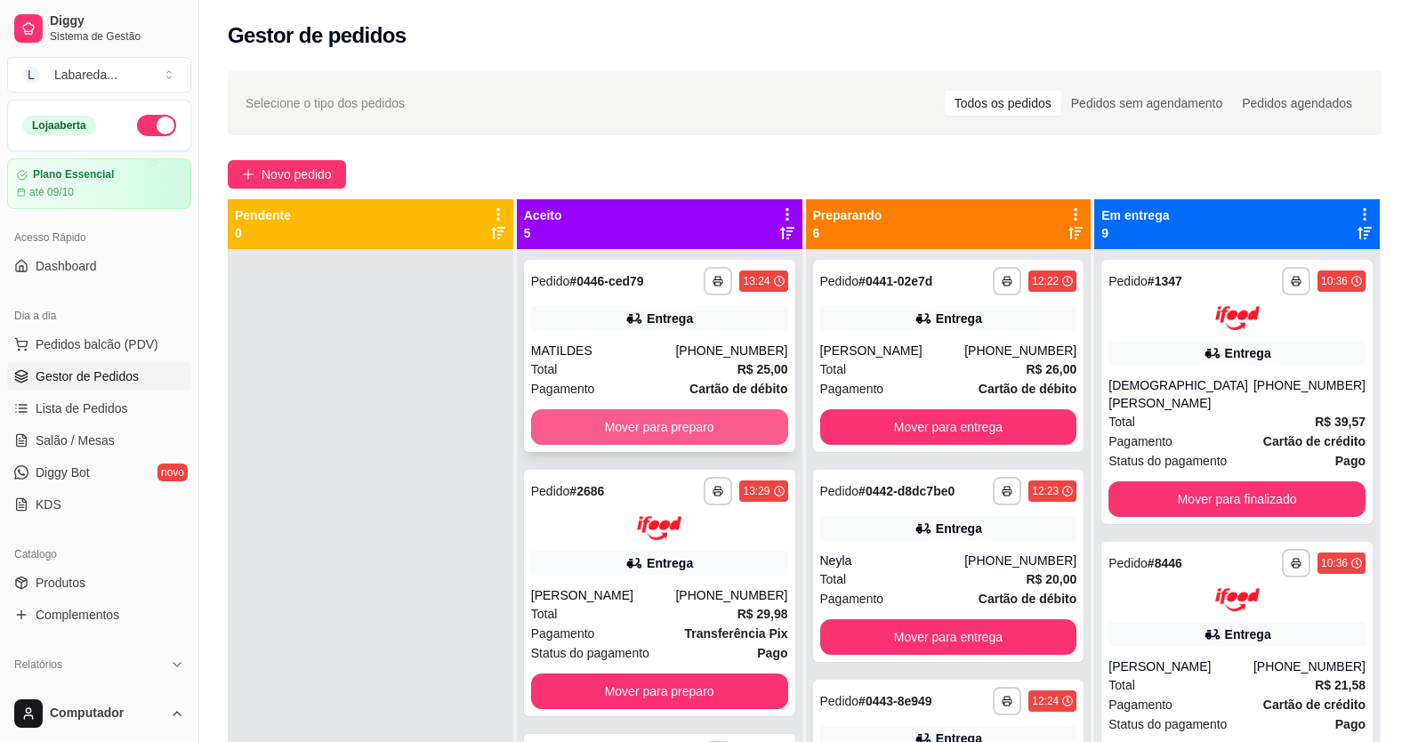
click at [698, 418] on button "Mover para preparo" at bounding box center [659, 427] width 257 height 36
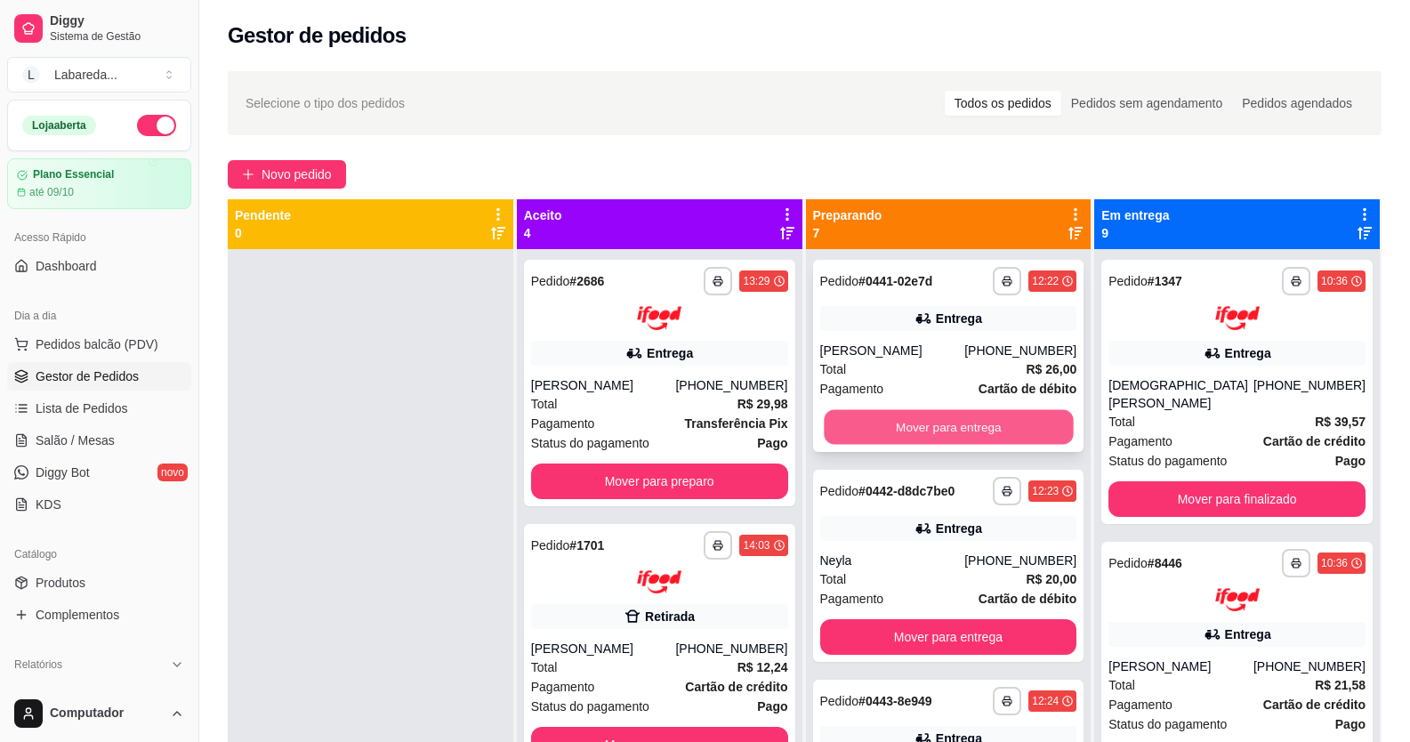
click at [884, 432] on button "Mover para entrega" at bounding box center [948, 427] width 249 height 35
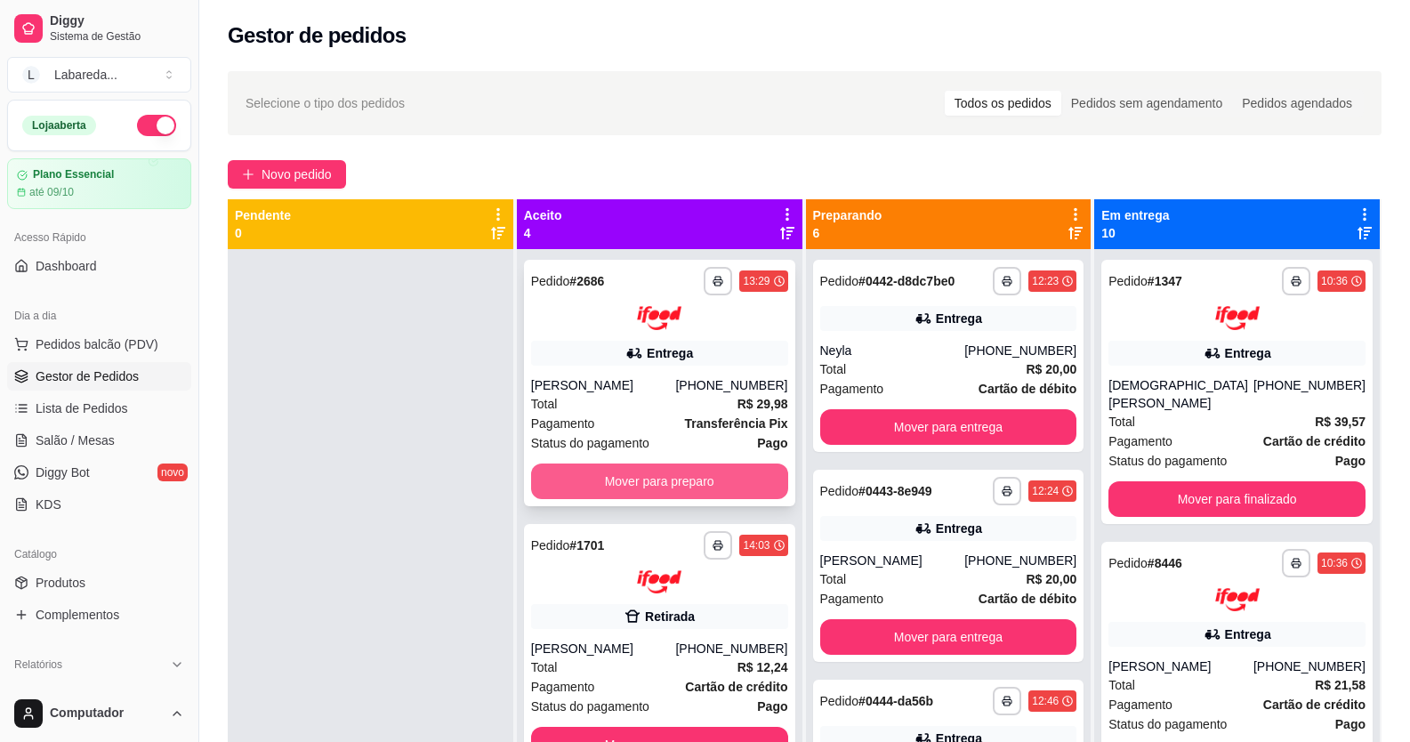
click at [754, 479] on button "Mover para preparo" at bounding box center [659, 482] width 257 height 36
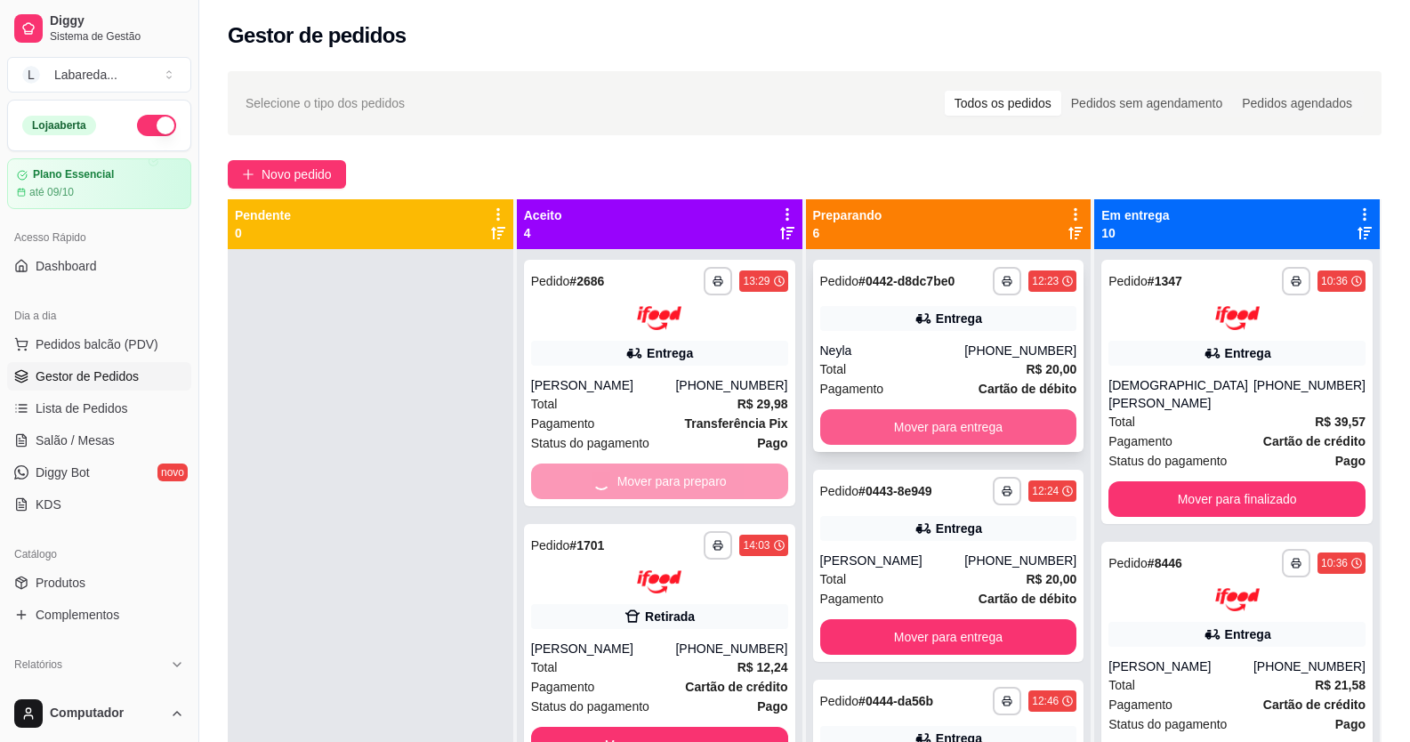
click at [855, 419] on button "Mover para entrega" at bounding box center [948, 427] width 257 height 36
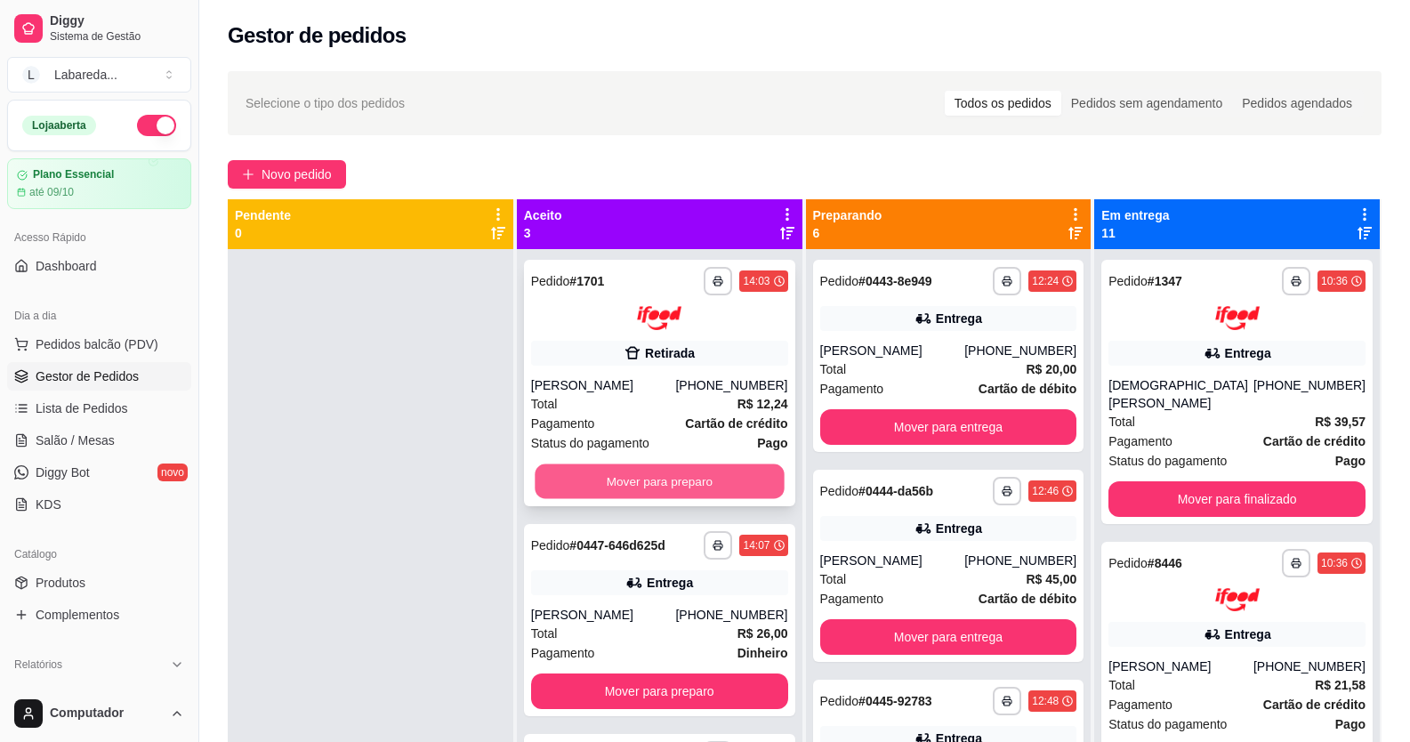
click at [744, 495] on button "Mover para preparo" at bounding box center [659, 481] width 249 height 35
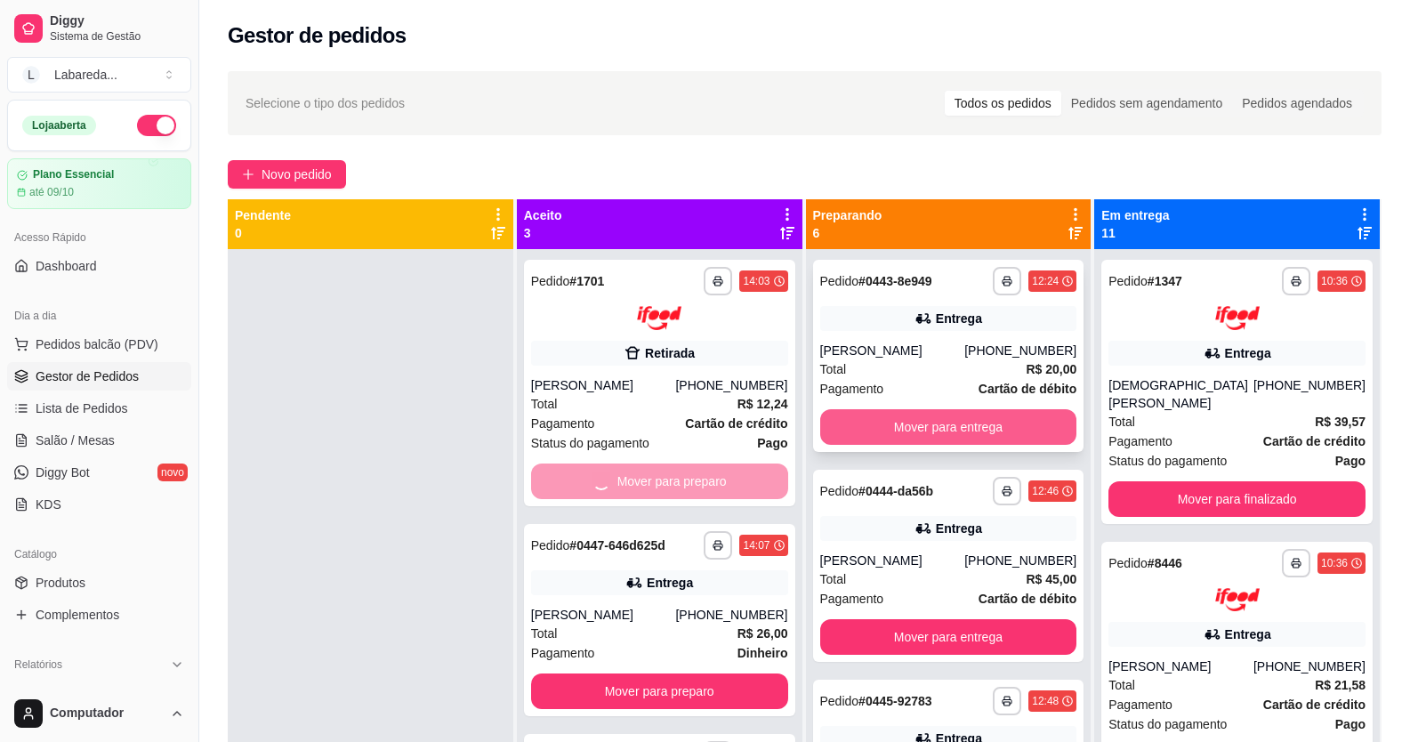
click at [871, 432] on button "Mover para entrega" at bounding box center [948, 427] width 257 height 36
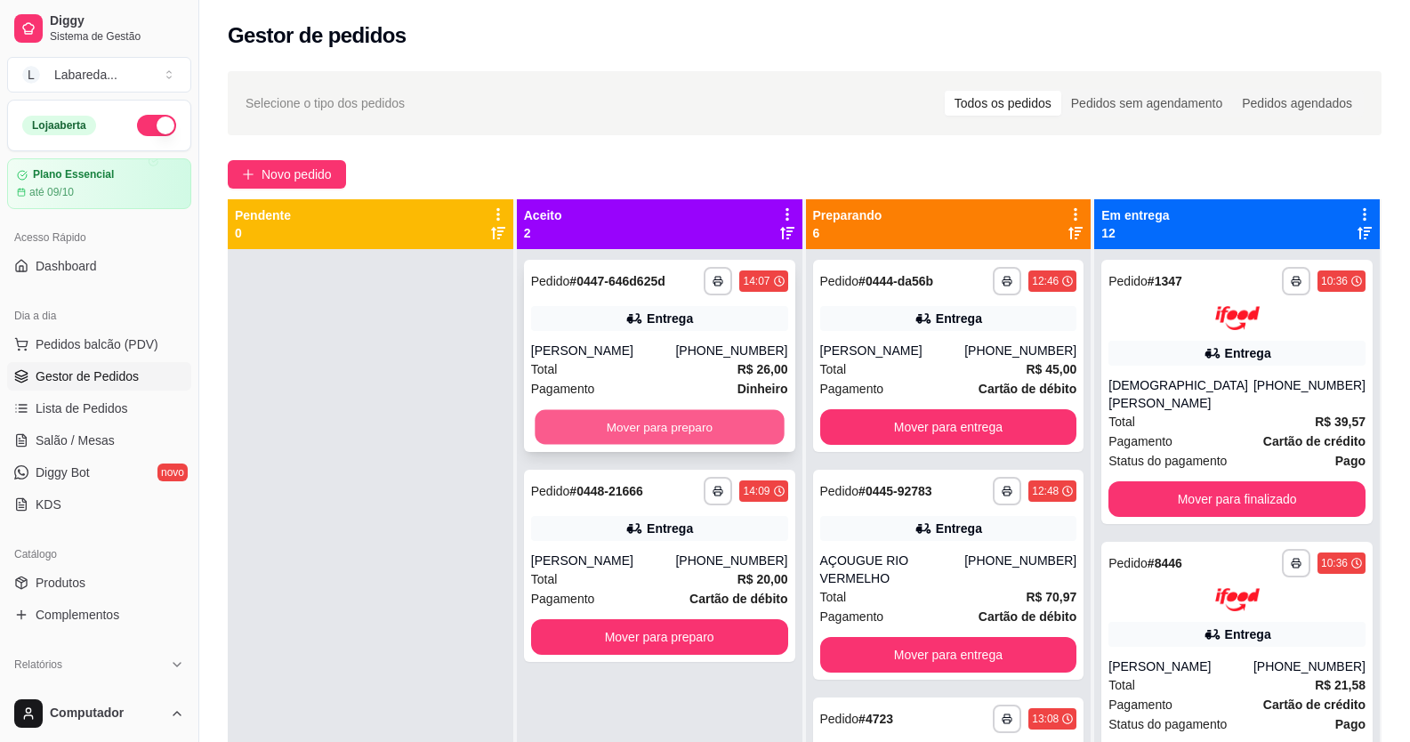
click at [735, 431] on button "Mover para preparo" at bounding box center [659, 427] width 249 height 35
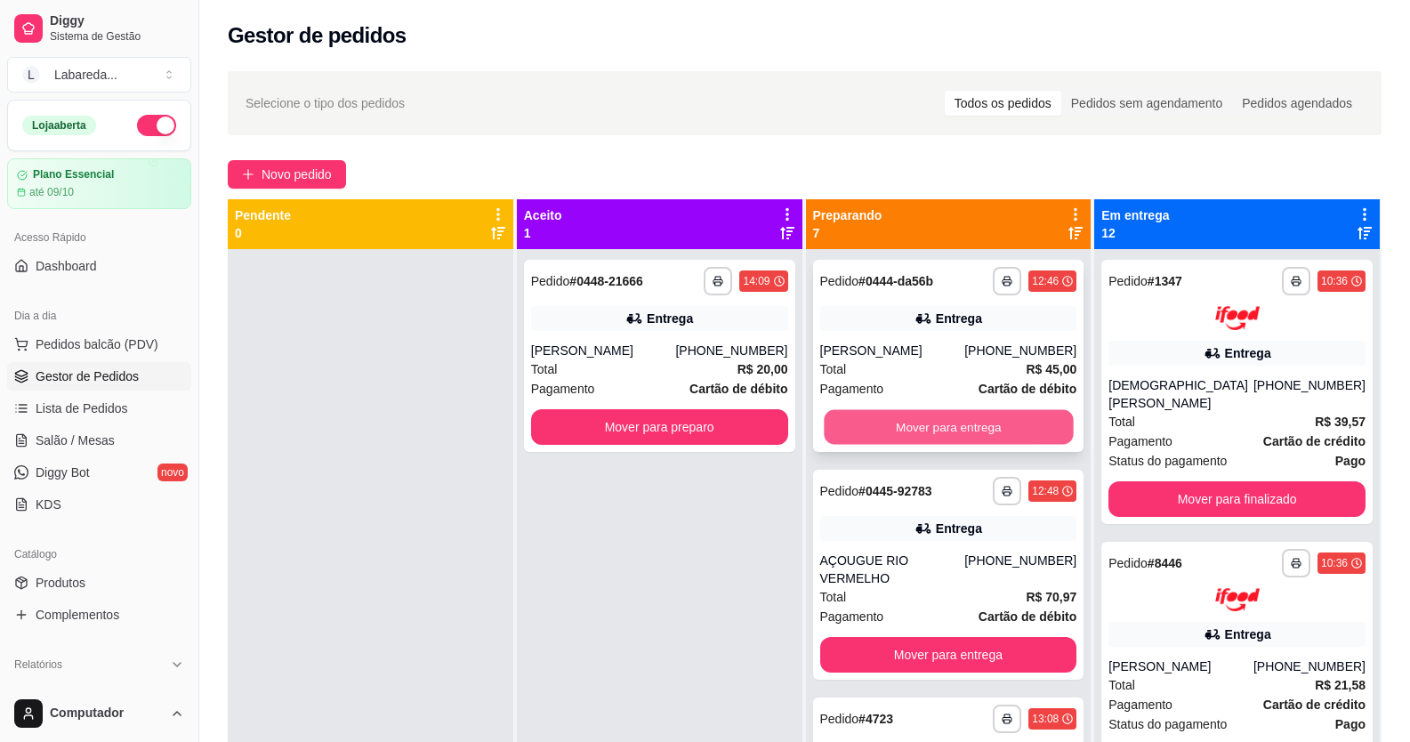
click at [862, 420] on button "Mover para entrega" at bounding box center [948, 427] width 249 height 35
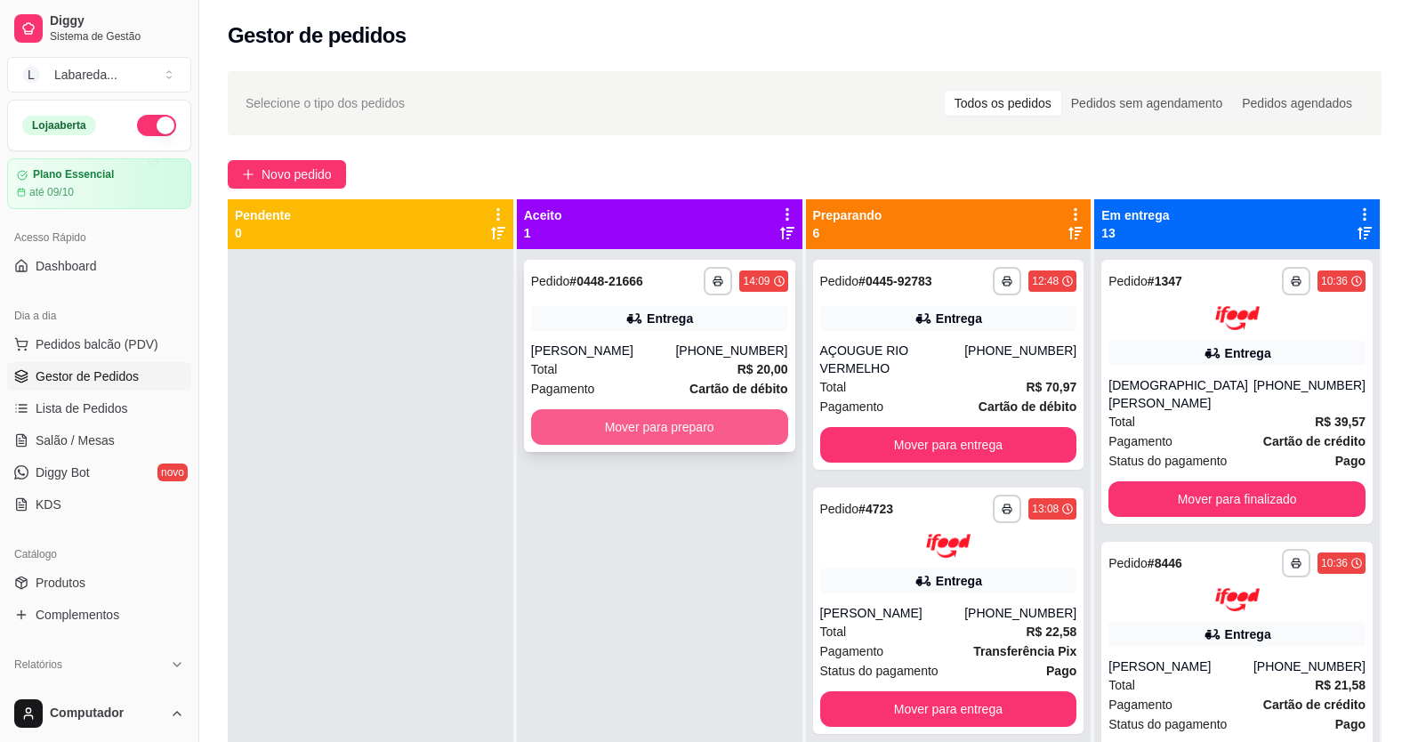
click at [758, 422] on button "Mover para preparo" at bounding box center [659, 427] width 257 height 36
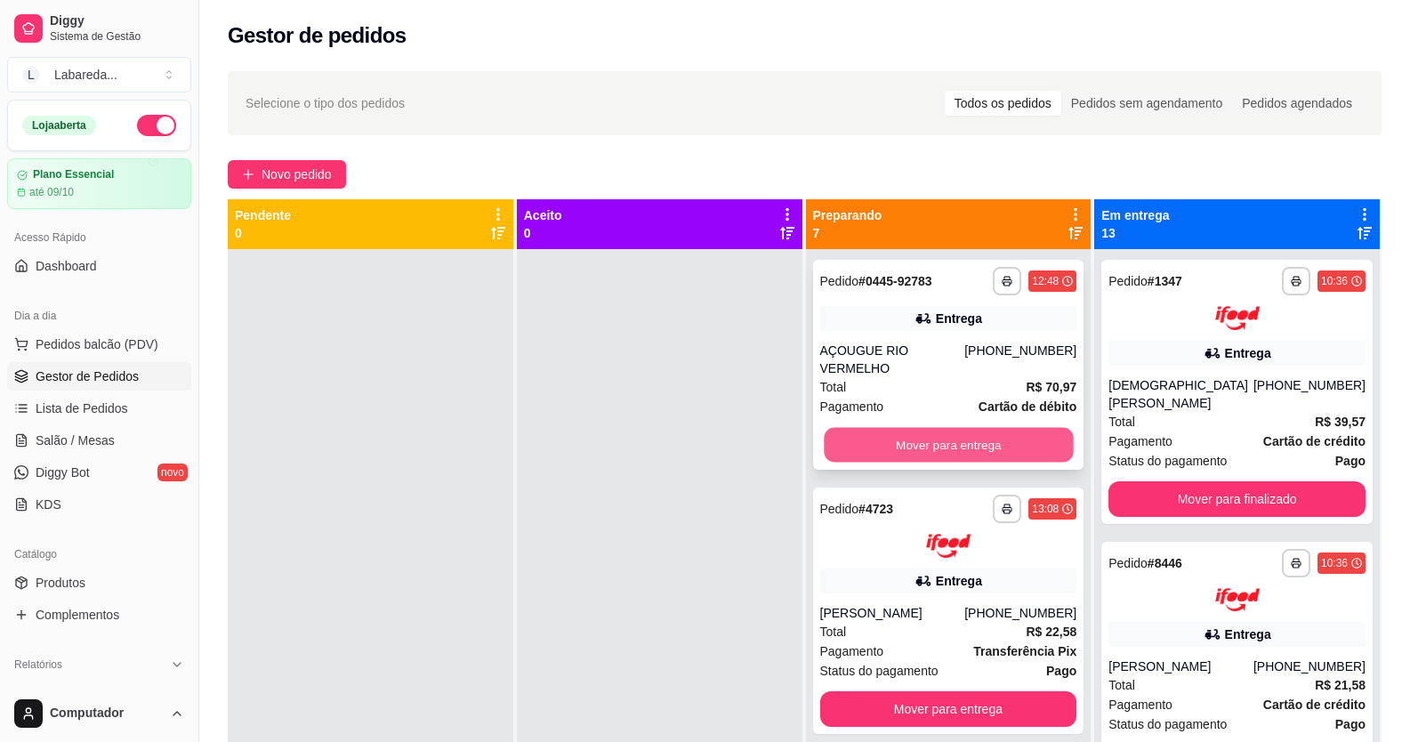
click at [884, 432] on button "Mover para entrega" at bounding box center [948, 445] width 249 height 35
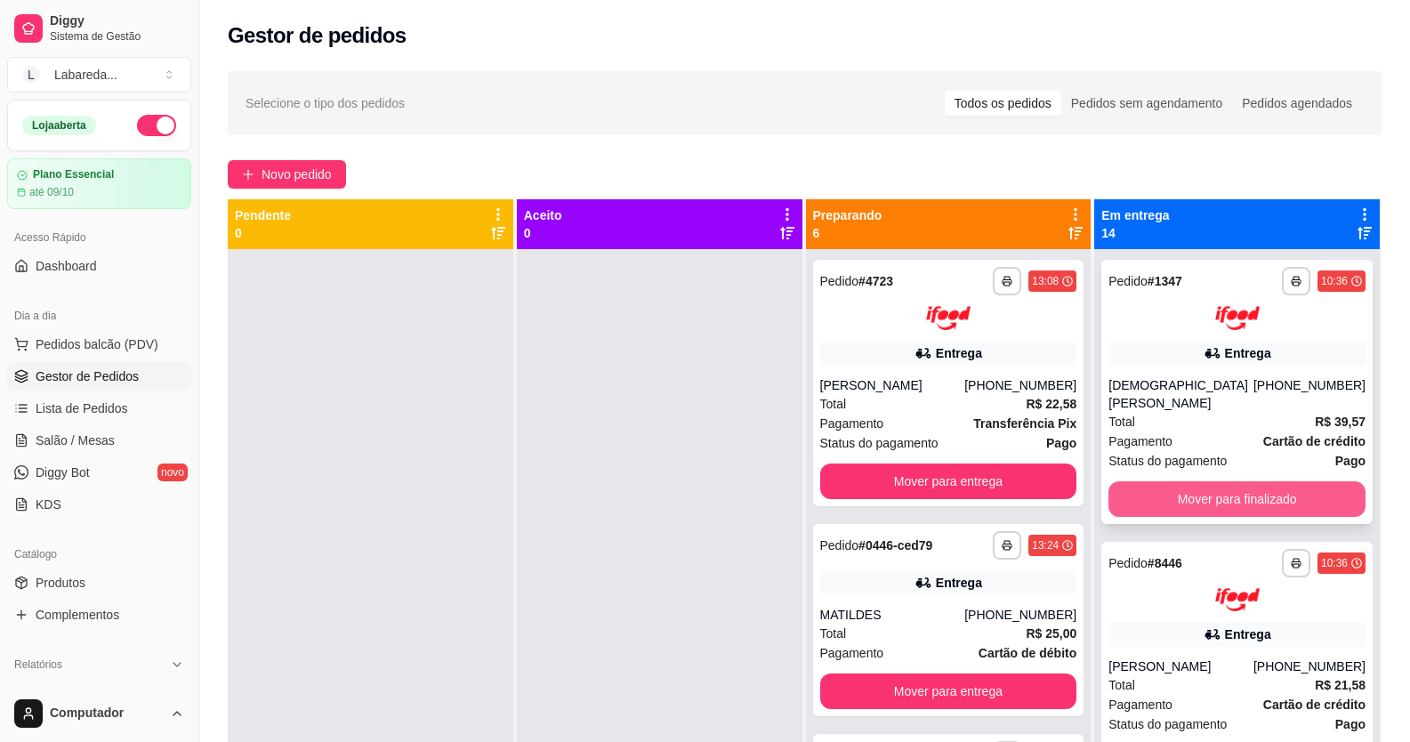
click at [1127, 481] on button "Mover para finalizado" at bounding box center [1237, 499] width 257 height 36
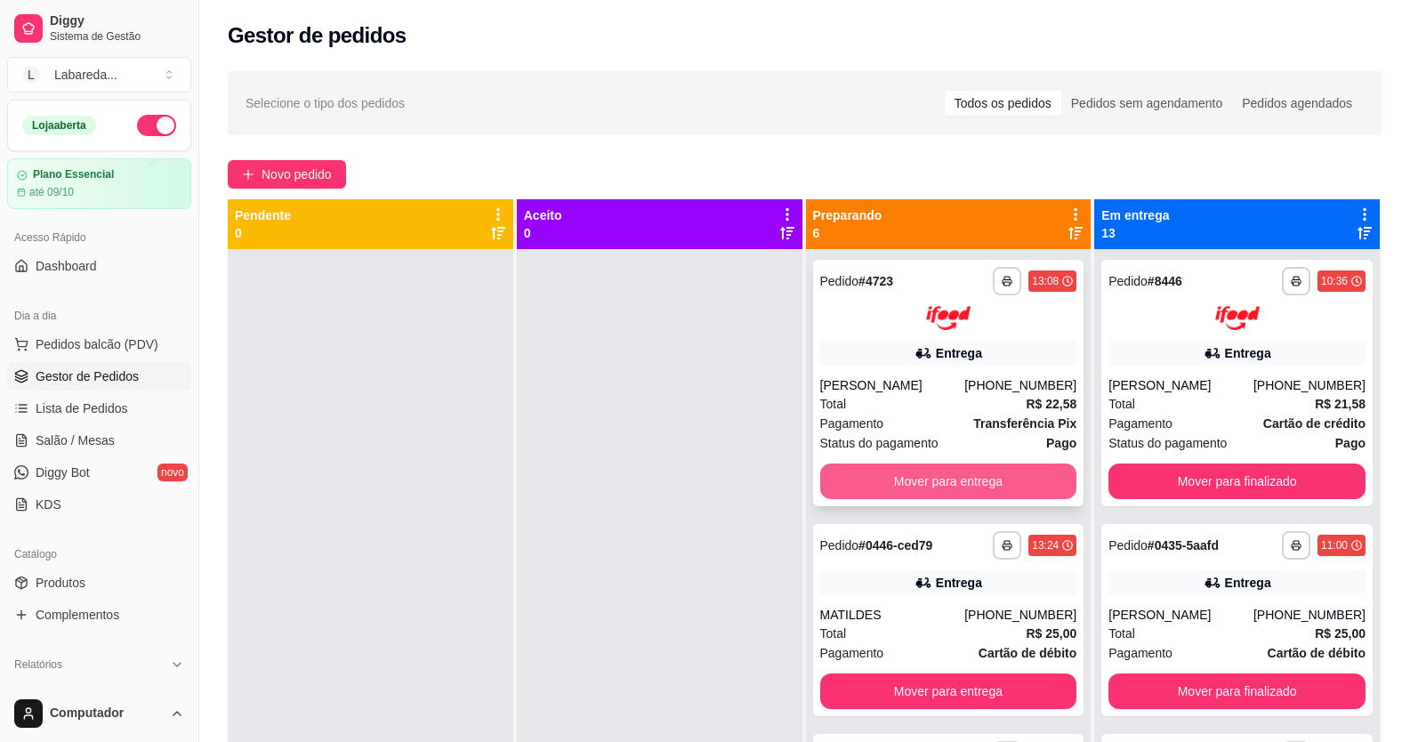
click at [1141, 492] on div "**********" at bounding box center [805, 570] width 1154 height 742
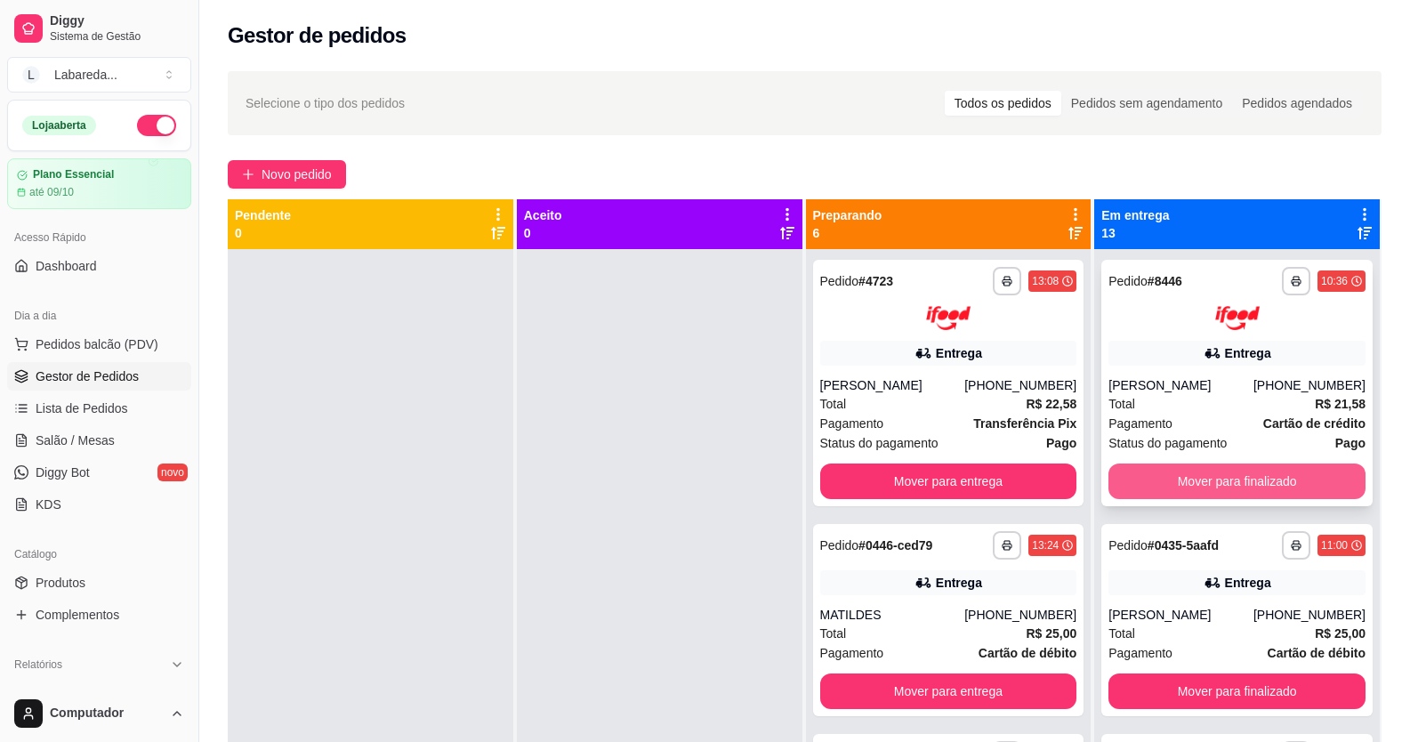
click at [1183, 494] on button "Mover para finalizado" at bounding box center [1237, 482] width 257 height 36
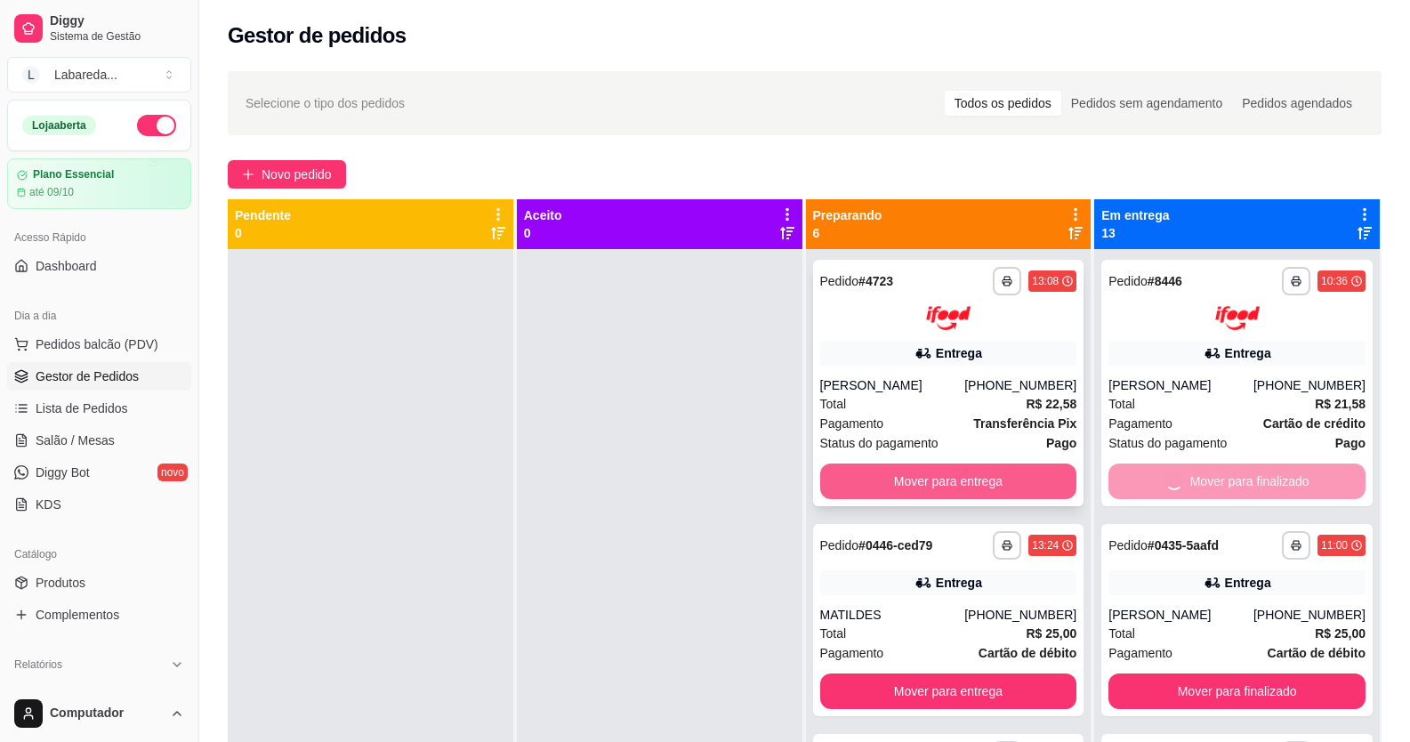
click at [1021, 488] on button "Mover para entrega" at bounding box center [948, 482] width 257 height 36
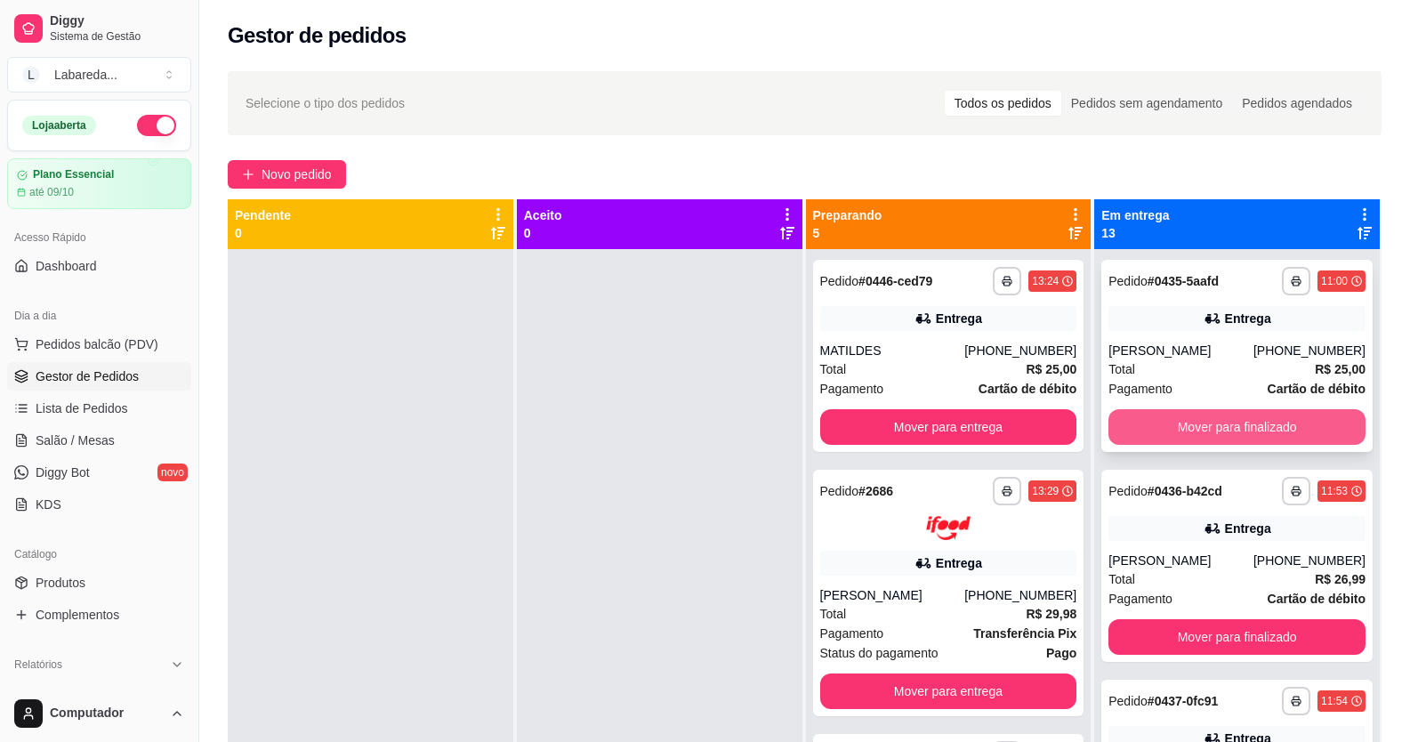
click at [1147, 413] on button "Mover para finalizado" at bounding box center [1237, 427] width 257 height 36
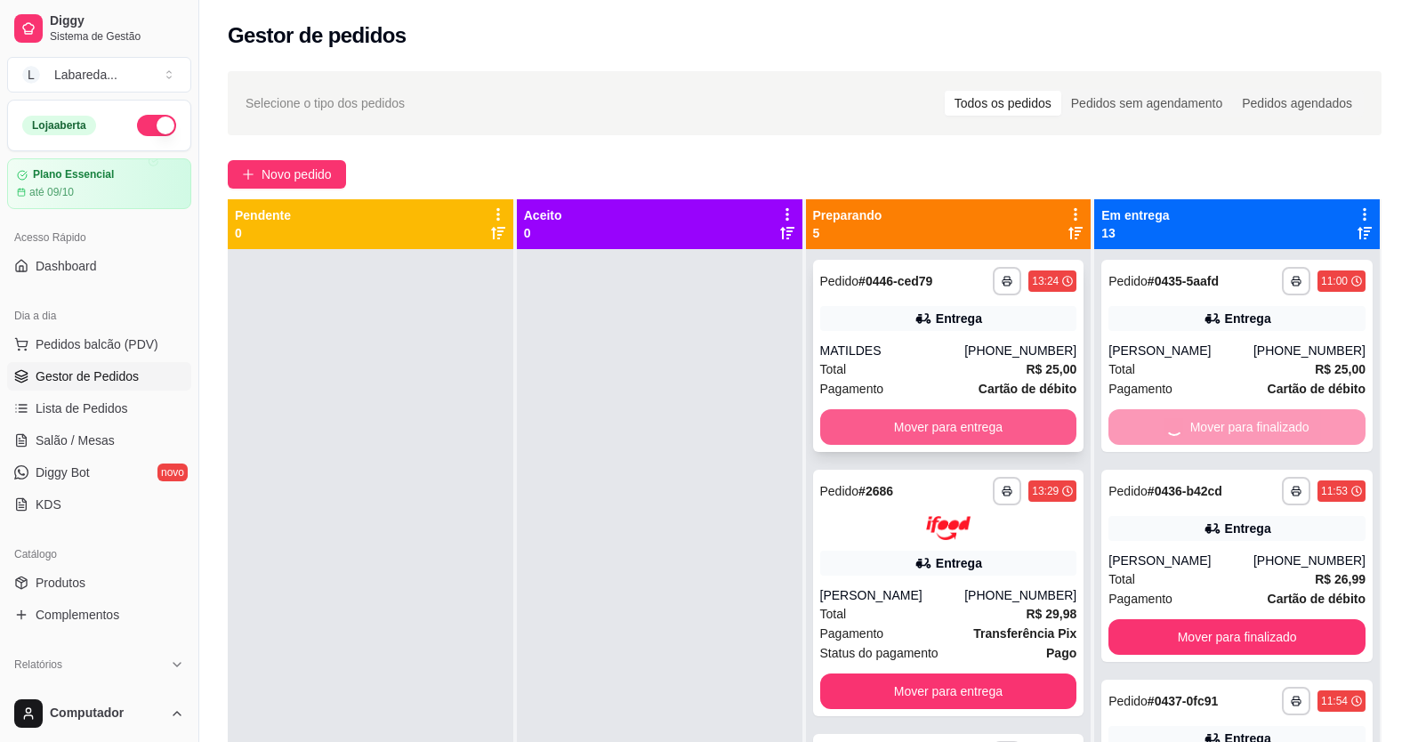
click at [986, 432] on button "Mover para entrega" at bounding box center [948, 427] width 257 height 36
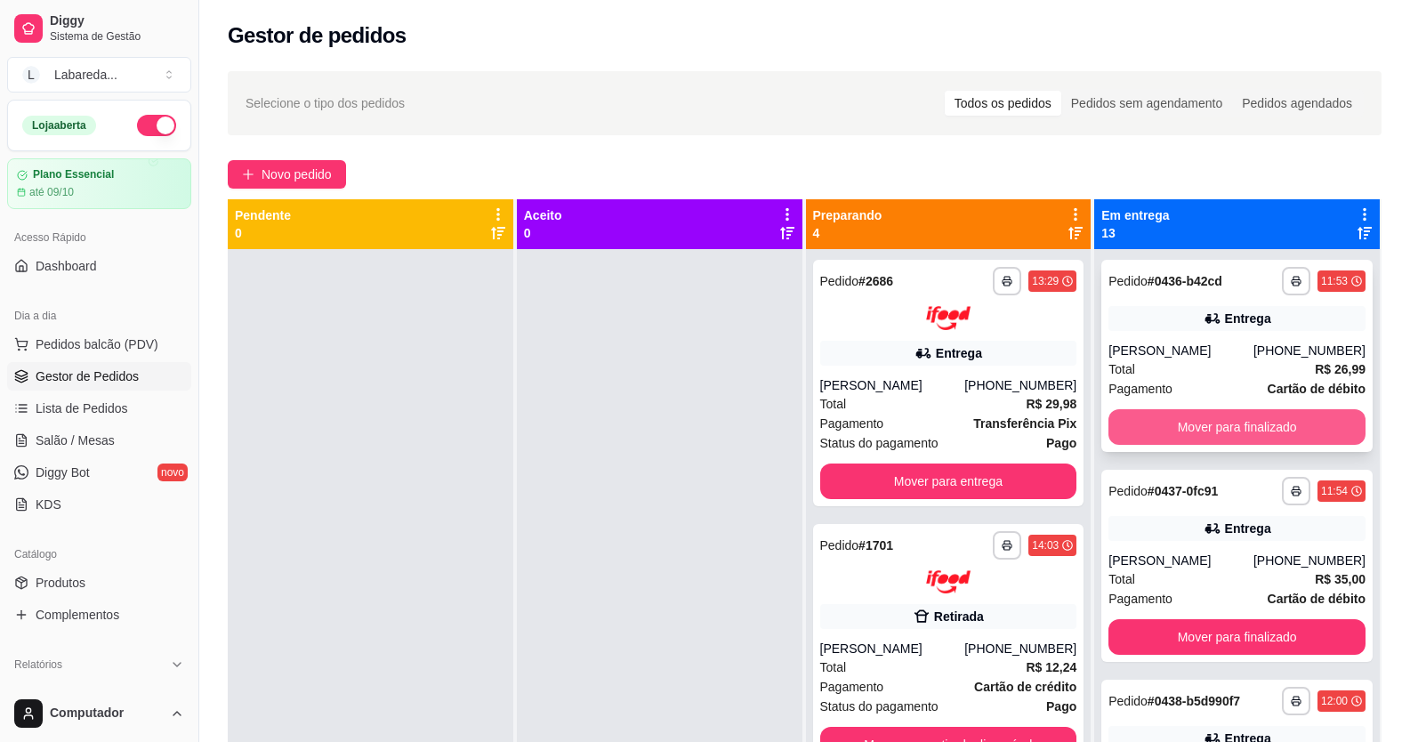
click at [1119, 433] on button "Mover para finalizado" at bounding box center [1237, 427] width 257 height 36
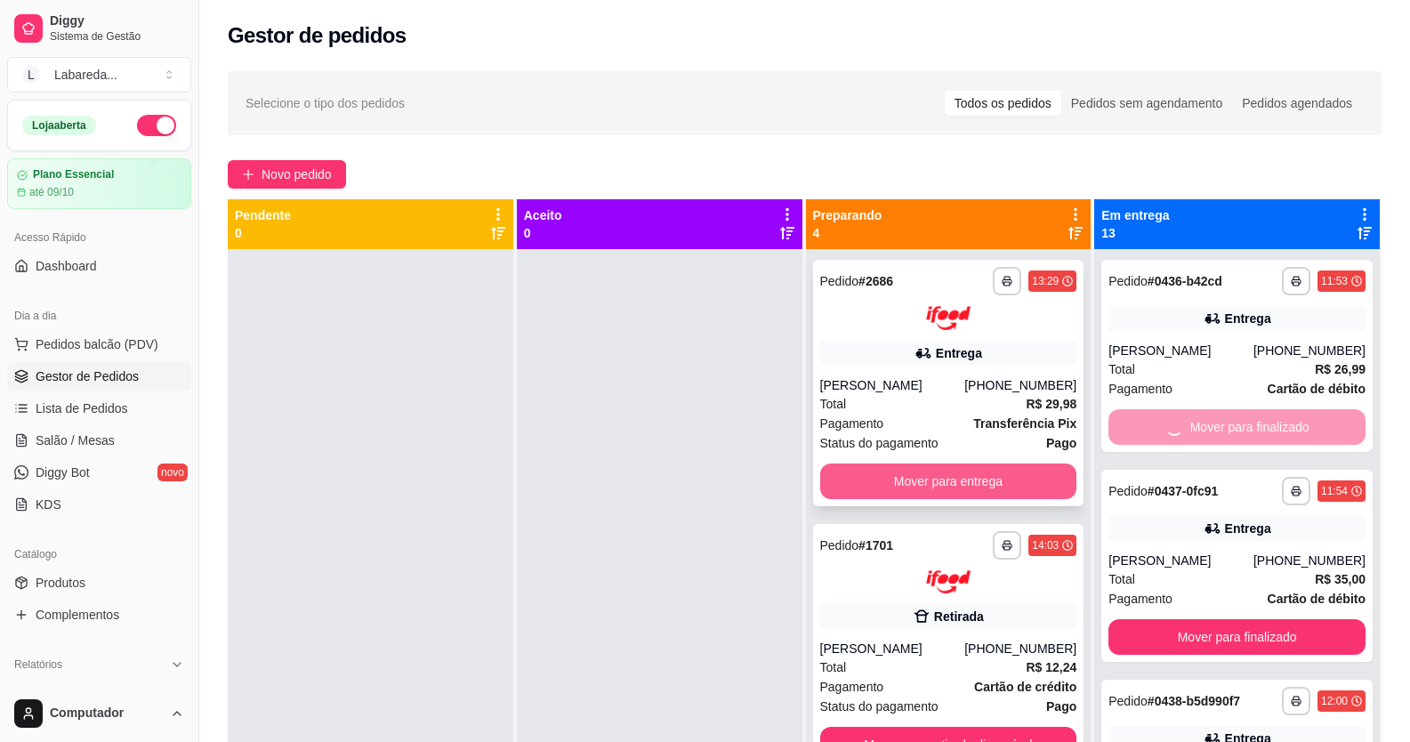
click at [970, 475] on button "Mover para entrega" at bounding box center [948, 482] width 257 height 36
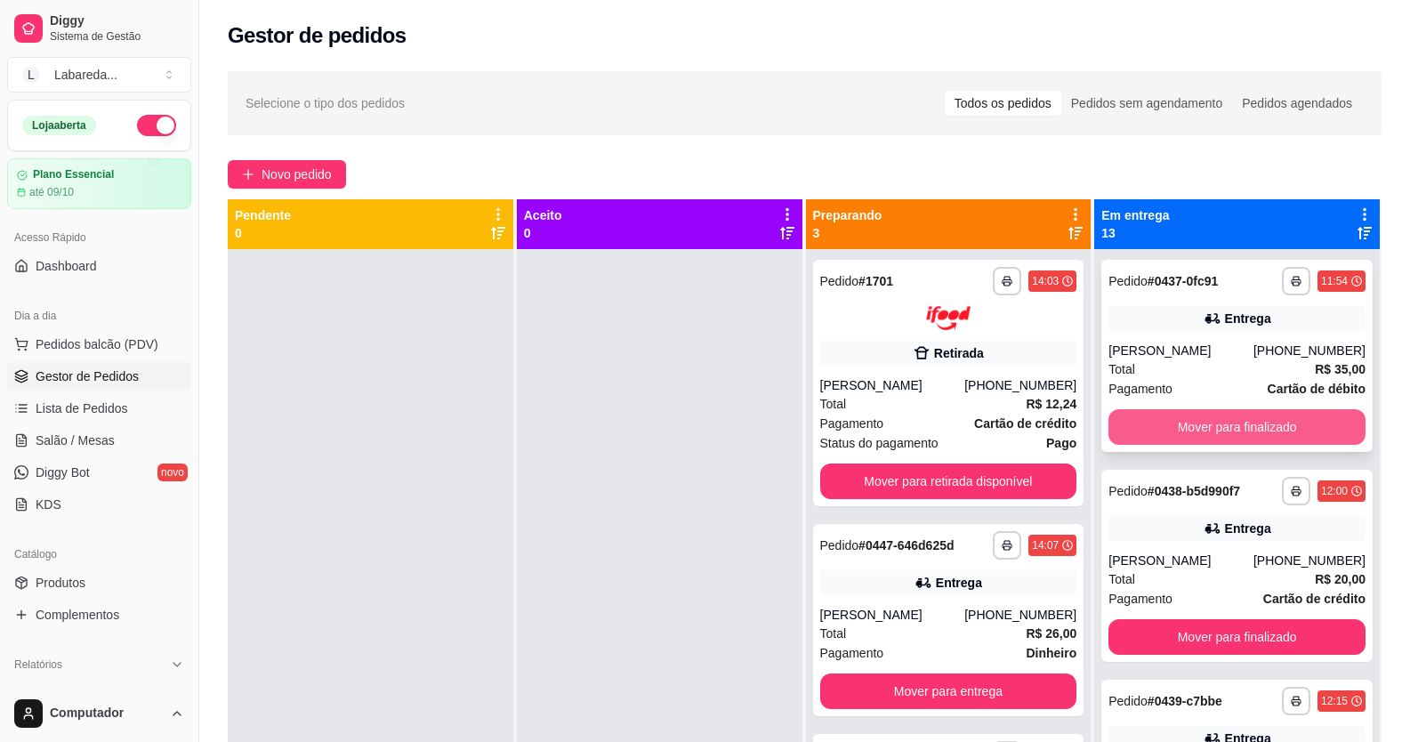
click at [1143, 422] on button "Mover para finalizado" at bounding box center [1237, 427] width 257 height 36
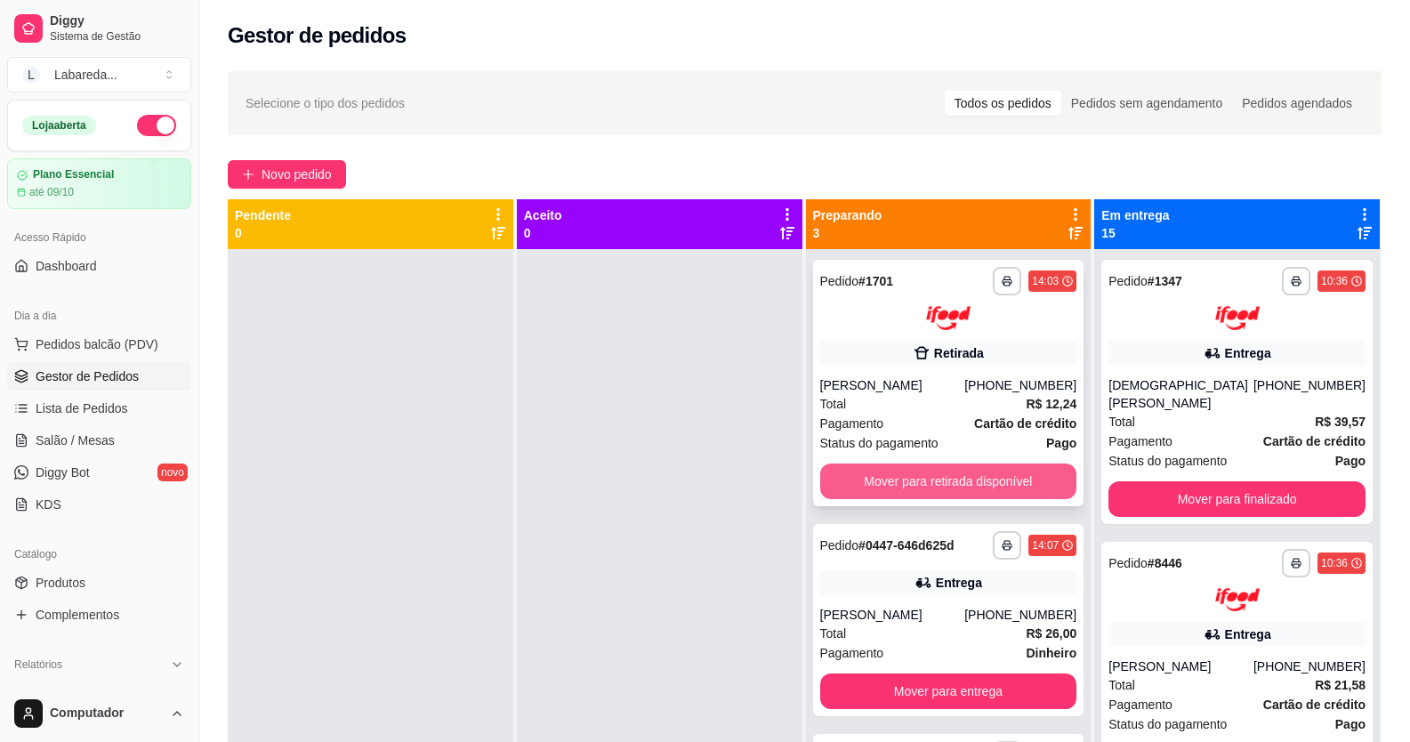
click at [1020, 497] on button "Mover para retirada disponível" at bounding box center [948, 482] width 257 height 36
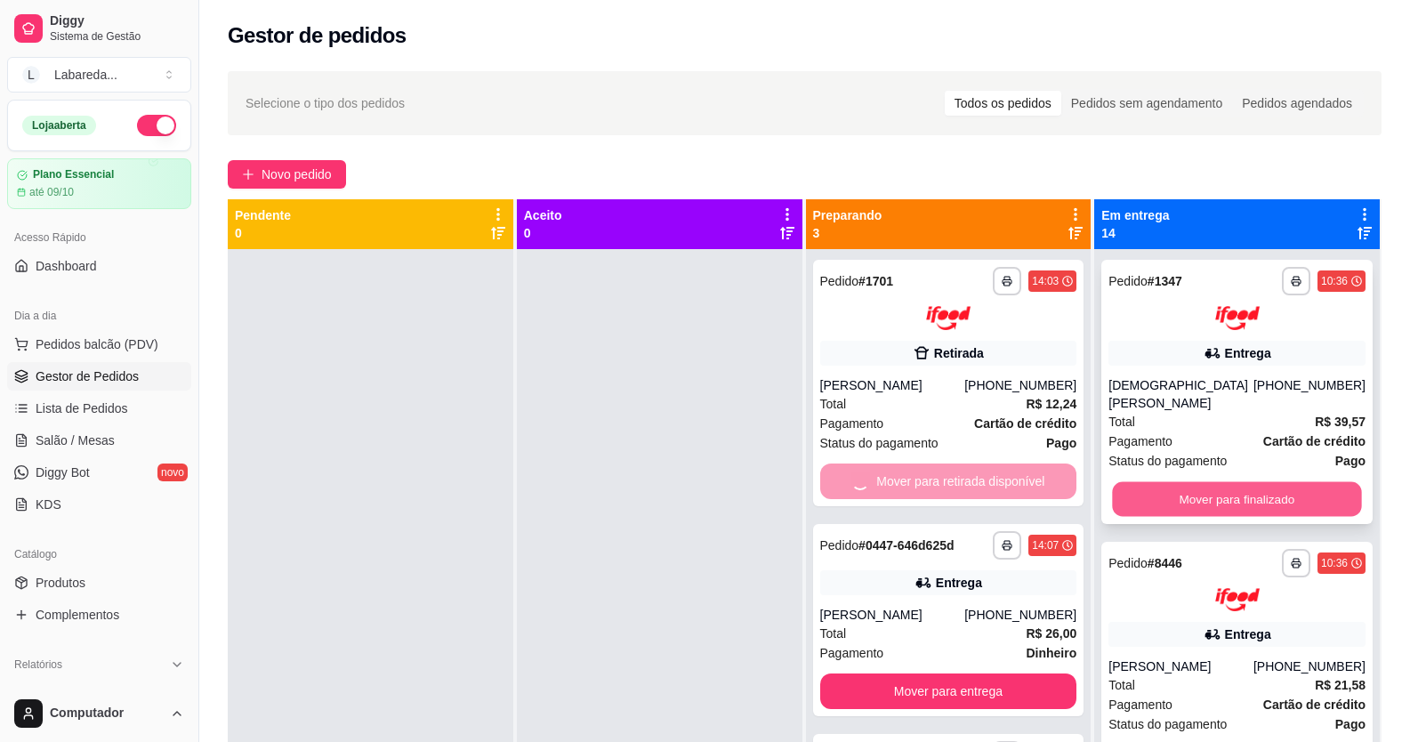
click at [1126, 481] on button "Mover para finalizado" at bounding box center [1237, 498] width 249 height 35
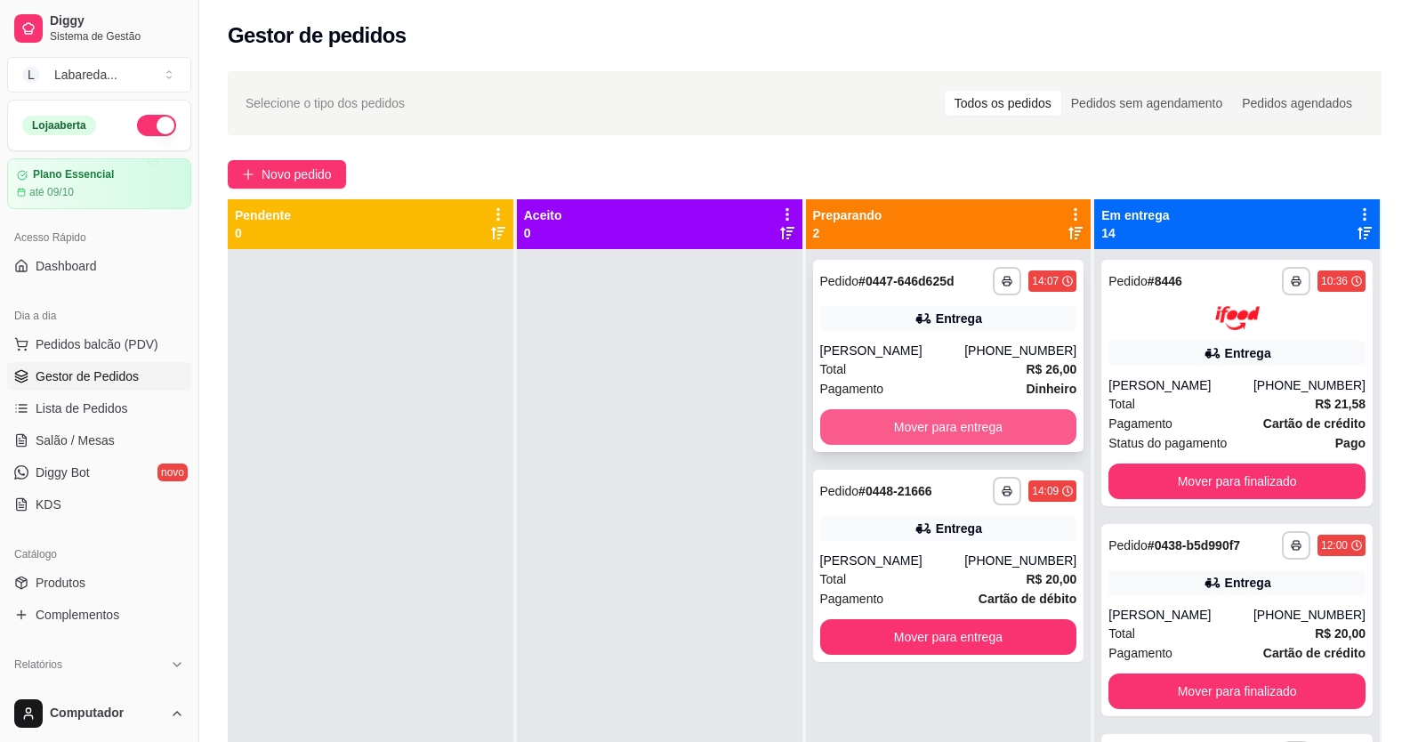
click at [1005, 430] on button "Mover para entrega" at bounding box center [948, 427] width 257 height 36
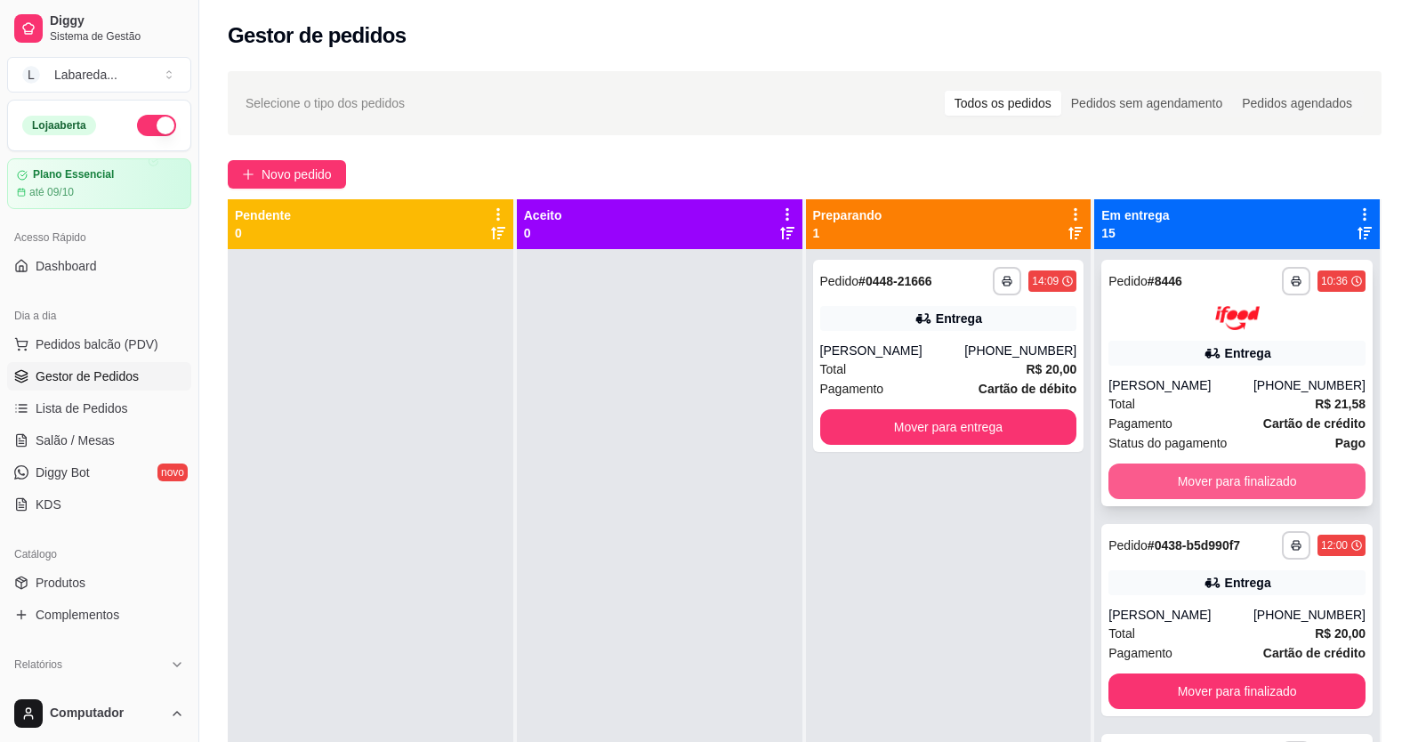
click at [1139, 480] on button "Mover para finalizado" at bounding box center [1237, 482] width 257 height 36
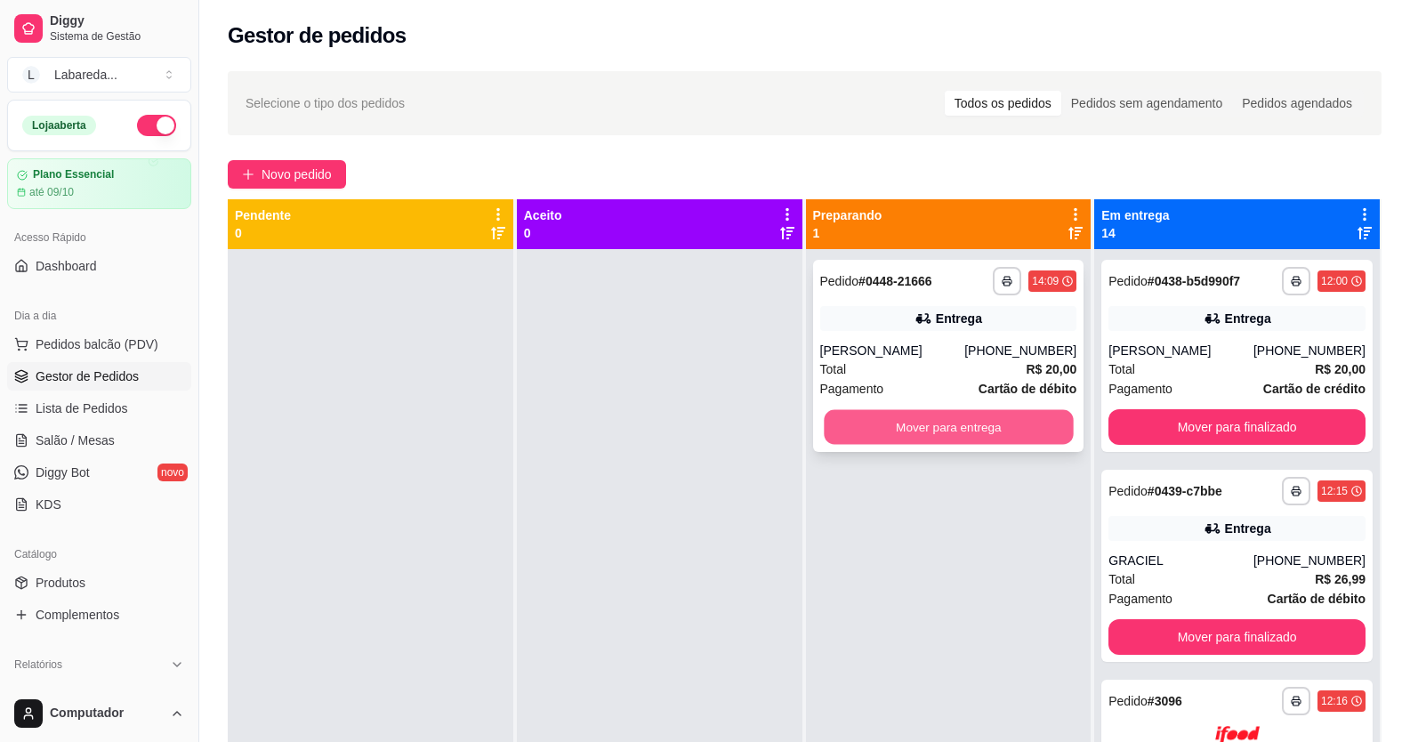
click at [993, 442] on button "Mover para entrega" at bounding box center [948, 427] width 249 height 35
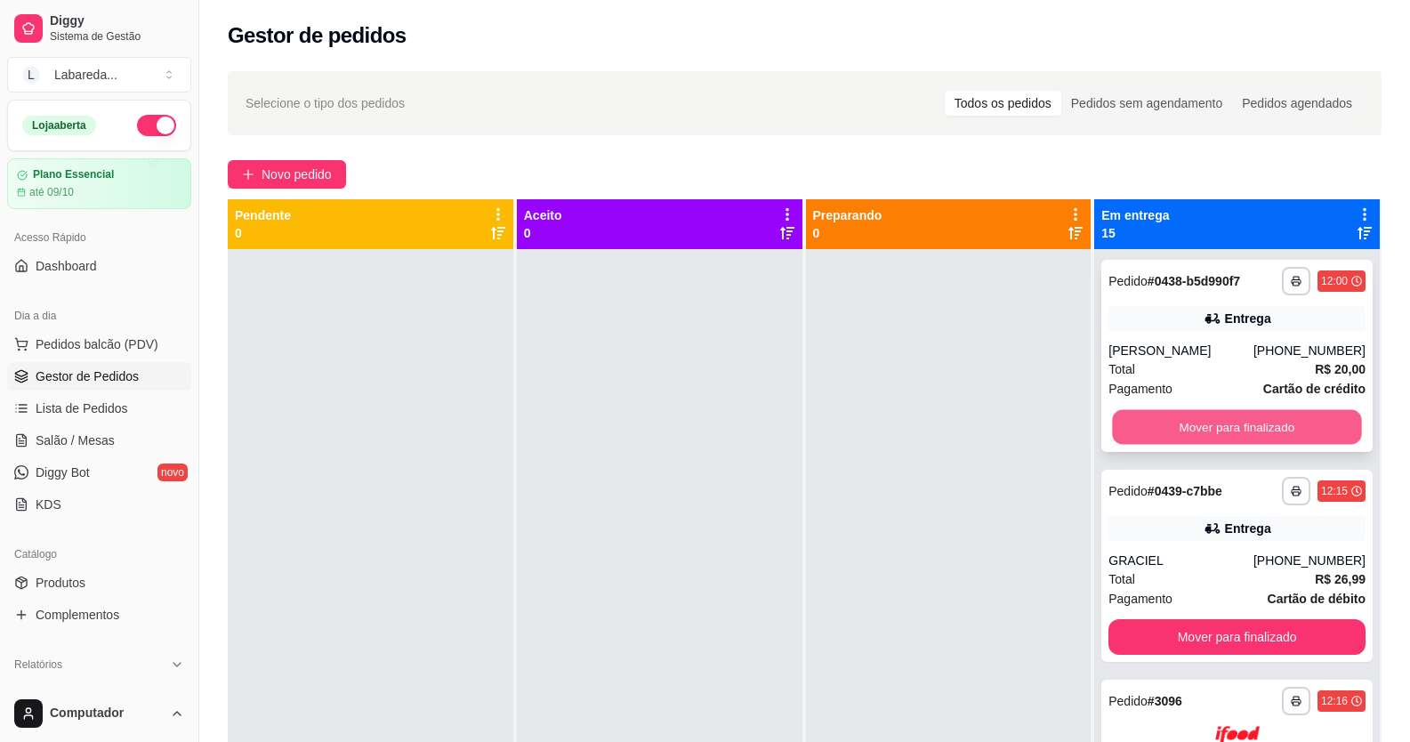
click at [1119, 421] on button "Mover para finalizado" at bounding box center [1237, 427] width 249 height 35
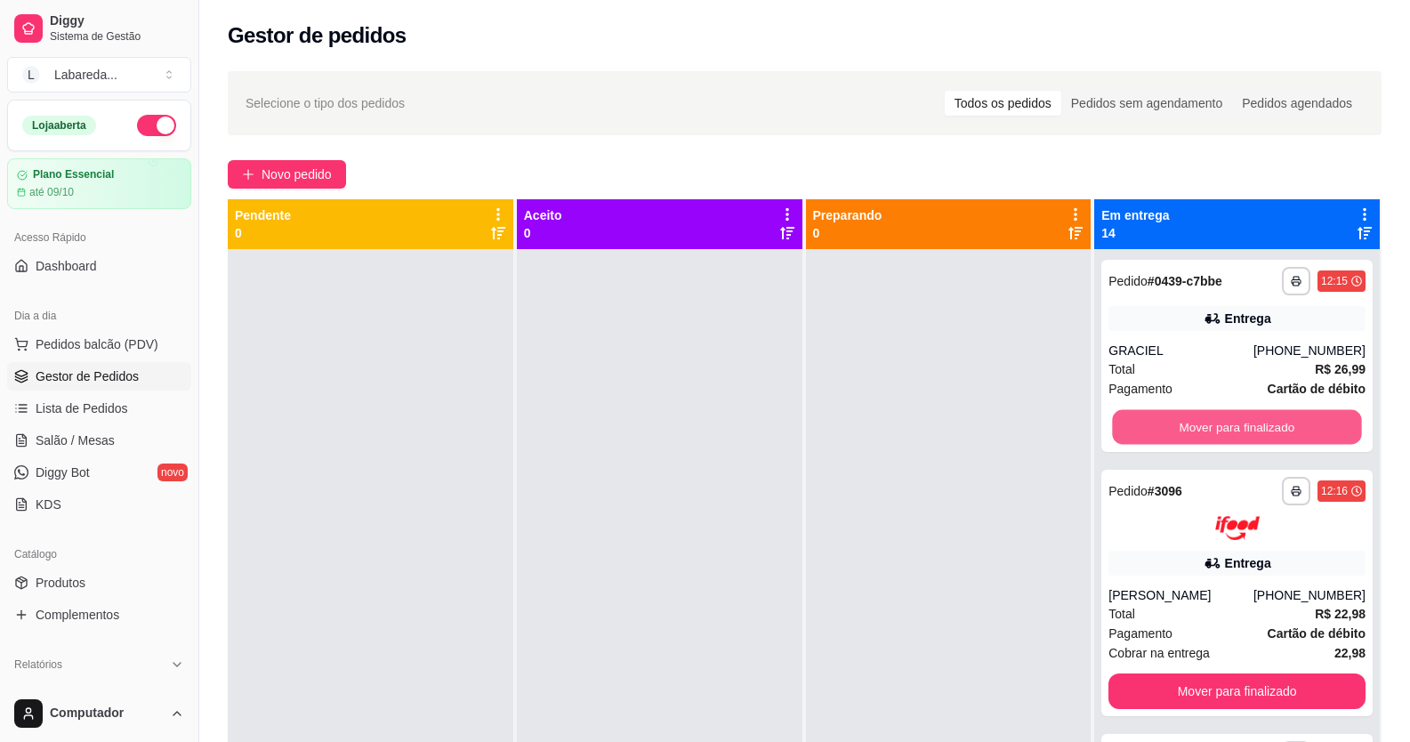
click at [1120, 422] on button "Mover para finalizado" at bounding box center [1237, 427] width 249 height 35
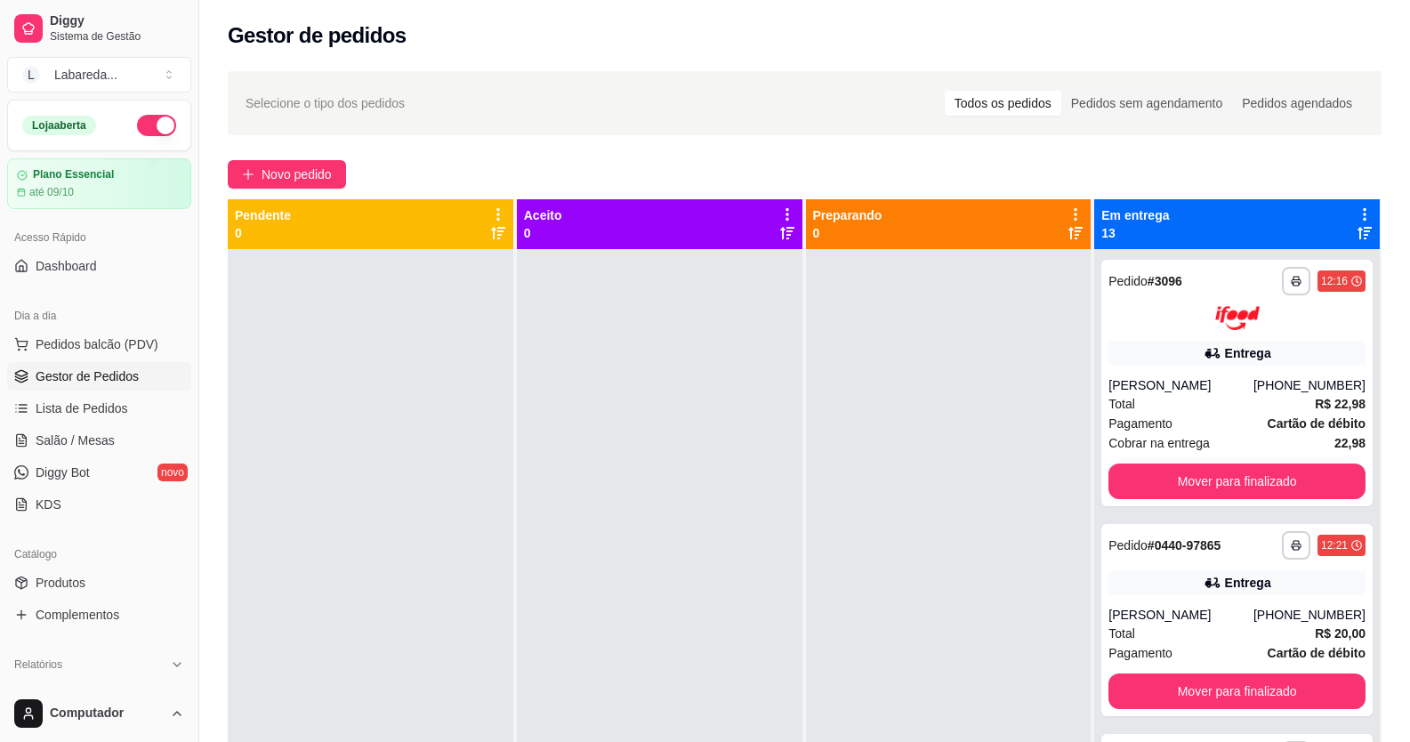
click at [1120, 422] on span "Pagamento" at bounding box center [1141, 424] width 64 height 20
click at [1134, 484] on button "Mover para finalizado" at bounding box center [1237, 481] width 249 height 35
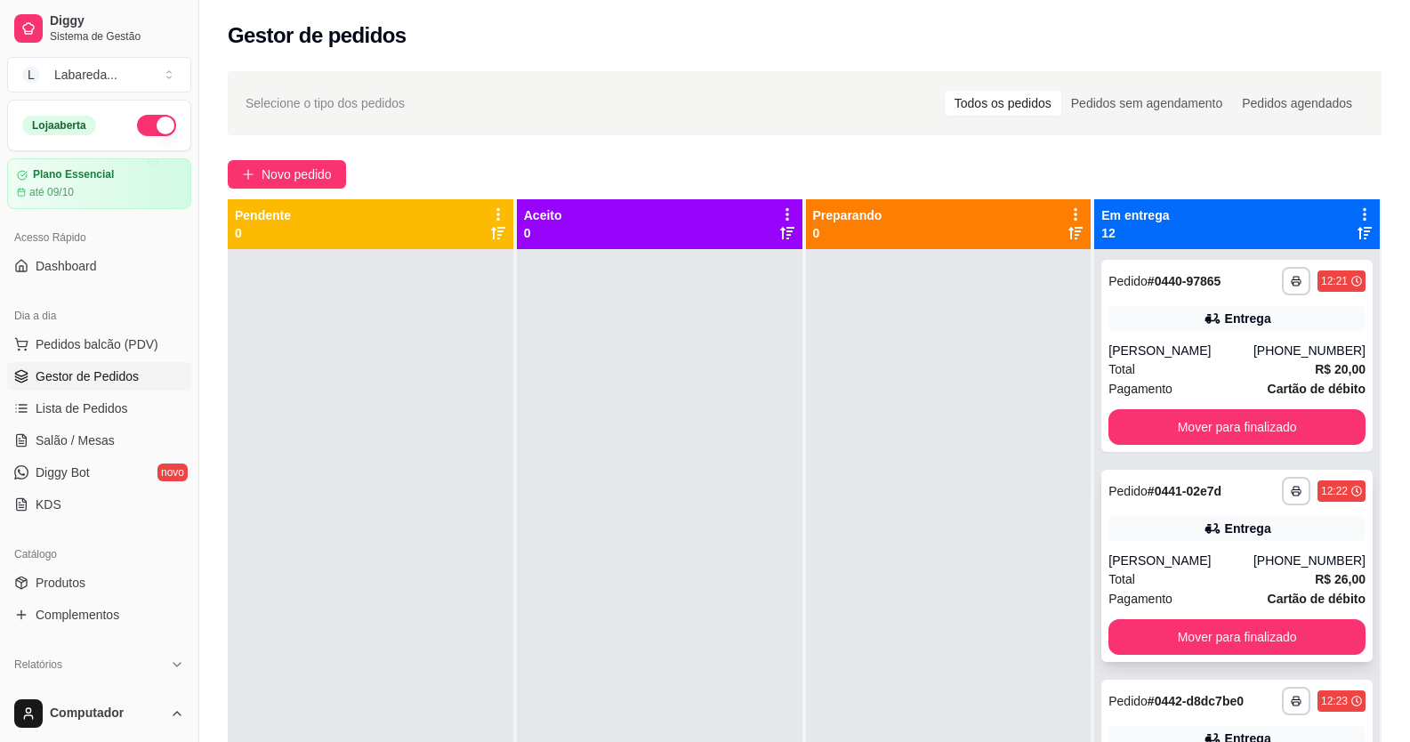
click at [1134, 485] on span "Pedido" at bounding box center [1128, 491] width 39 height 14
click at [1145, 440] on button "Mover para finalizado" at bounding box center [1237, 427] width 257 height 36
click at [1142, 438] on button "Mover para finalizado" at bounding box center [1237, 427] width 257 height 36
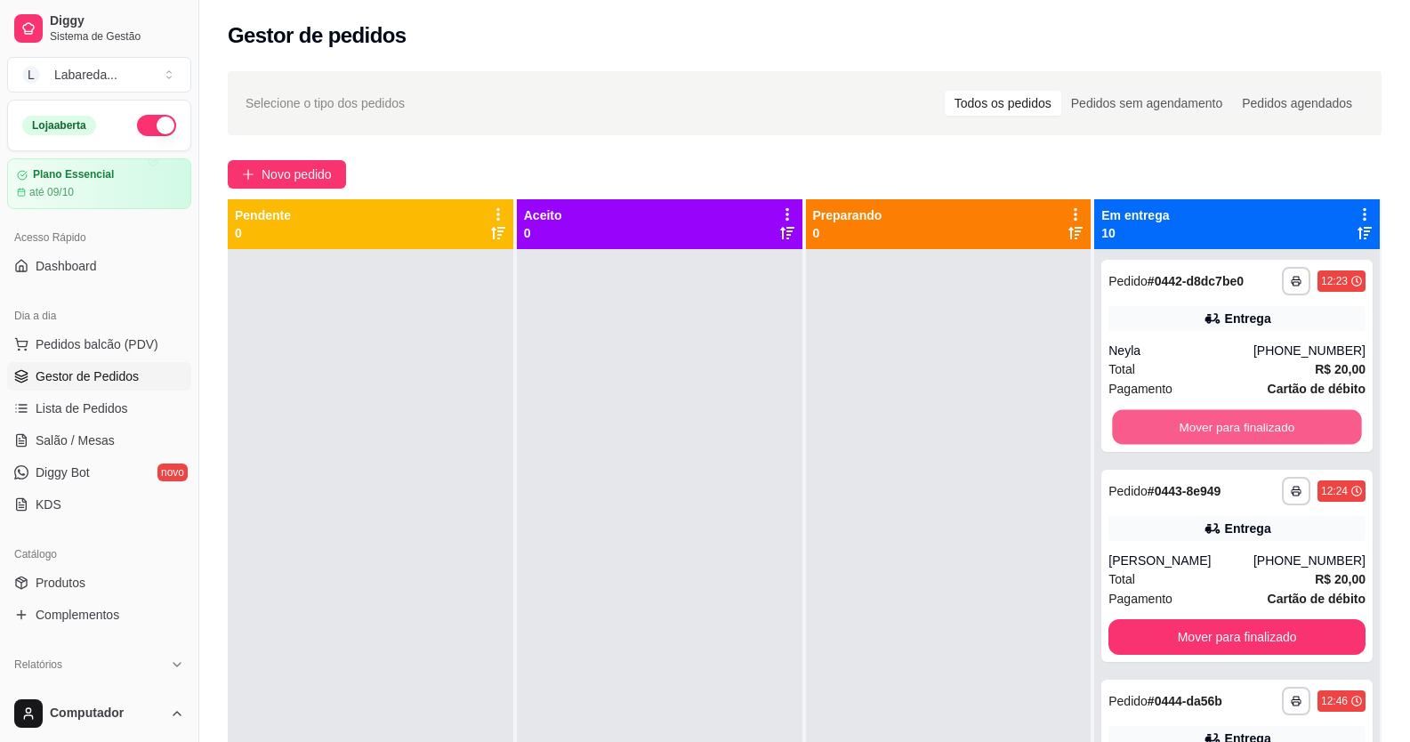
click at [1141, 438] on button "Mover para finalizado" at bounding box center [1237, 427] width 249 height 35
click at [1141, 619] on button "Mover para finalizado" at bounding box center [1237, 637] width 257 height 36
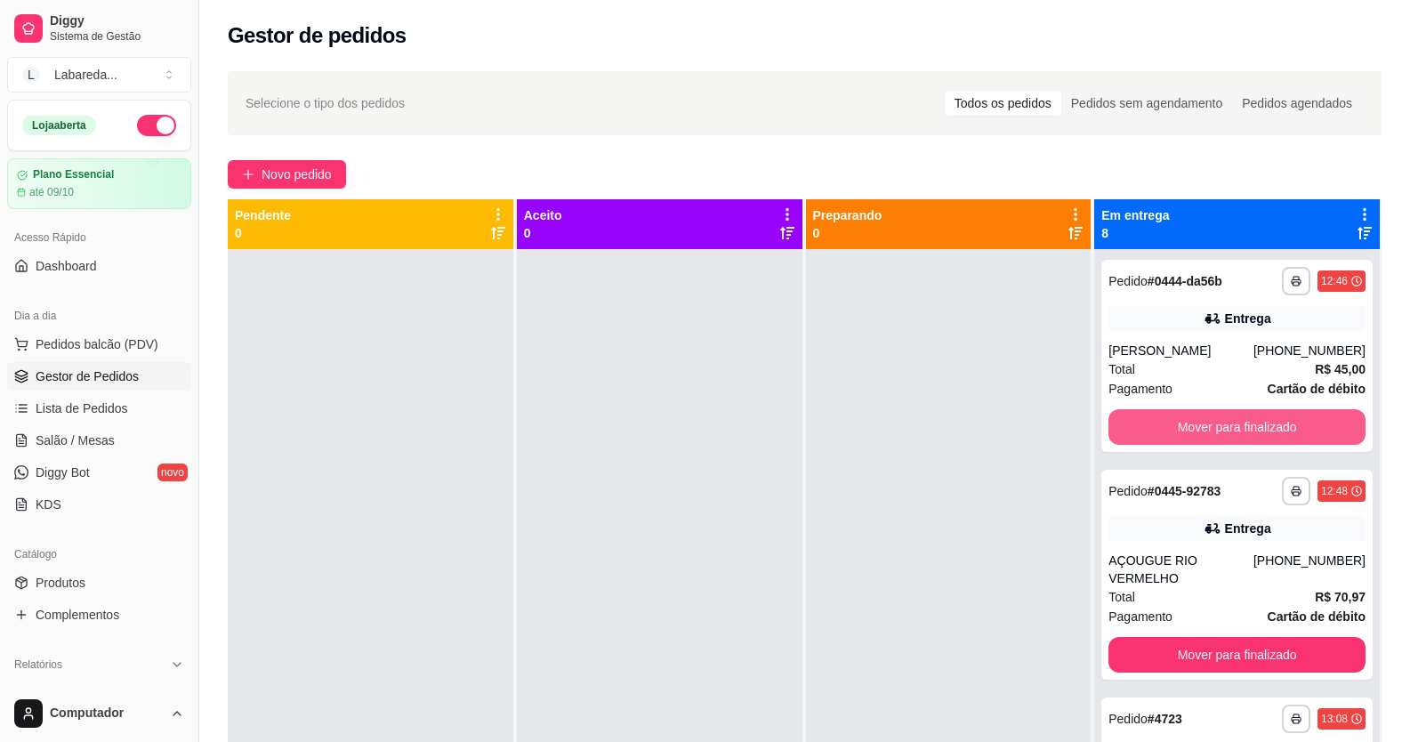
click at [1141, 438] on button "Mover para finalizado" at bounding box center [1237, 427] width 257 height 36
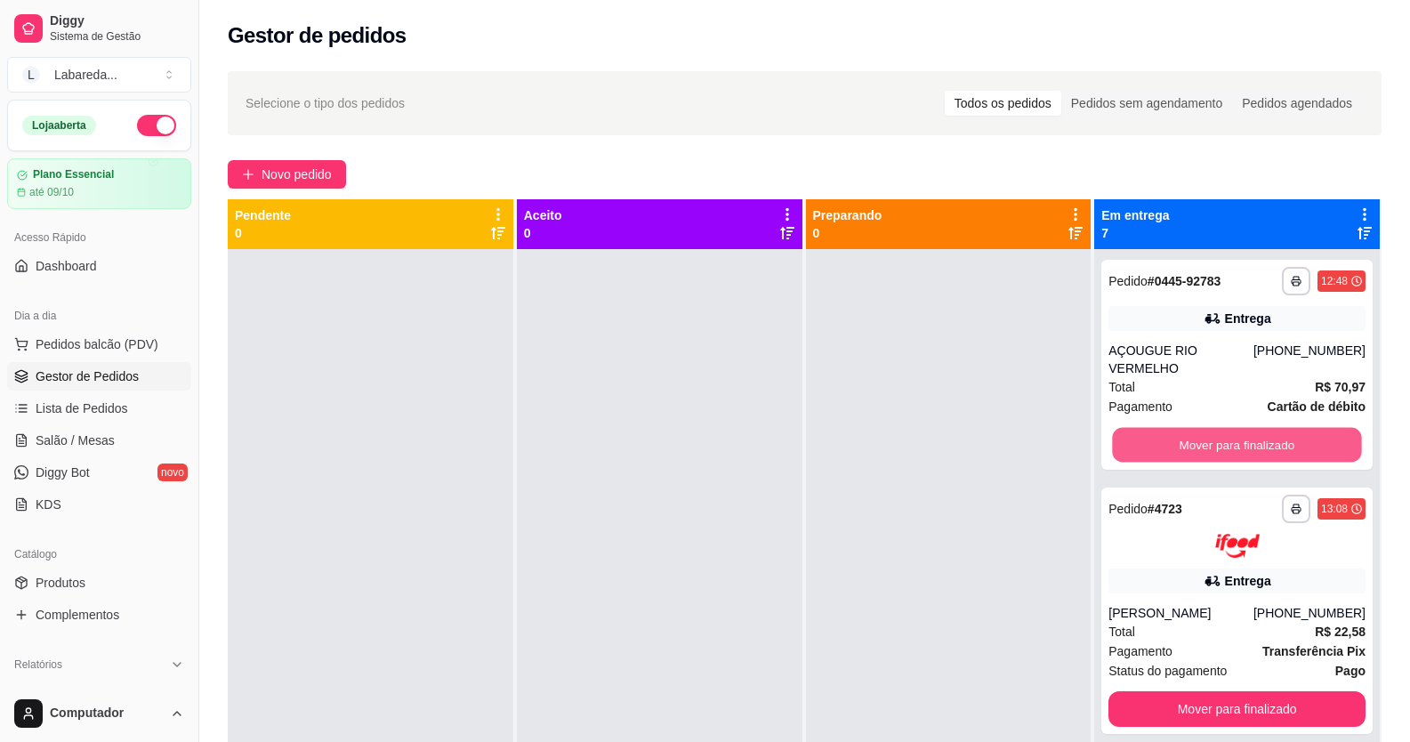
click at [1139, 438] on button "Mover para finalizado" at bounding box center [1237, 445] width 249 height 35
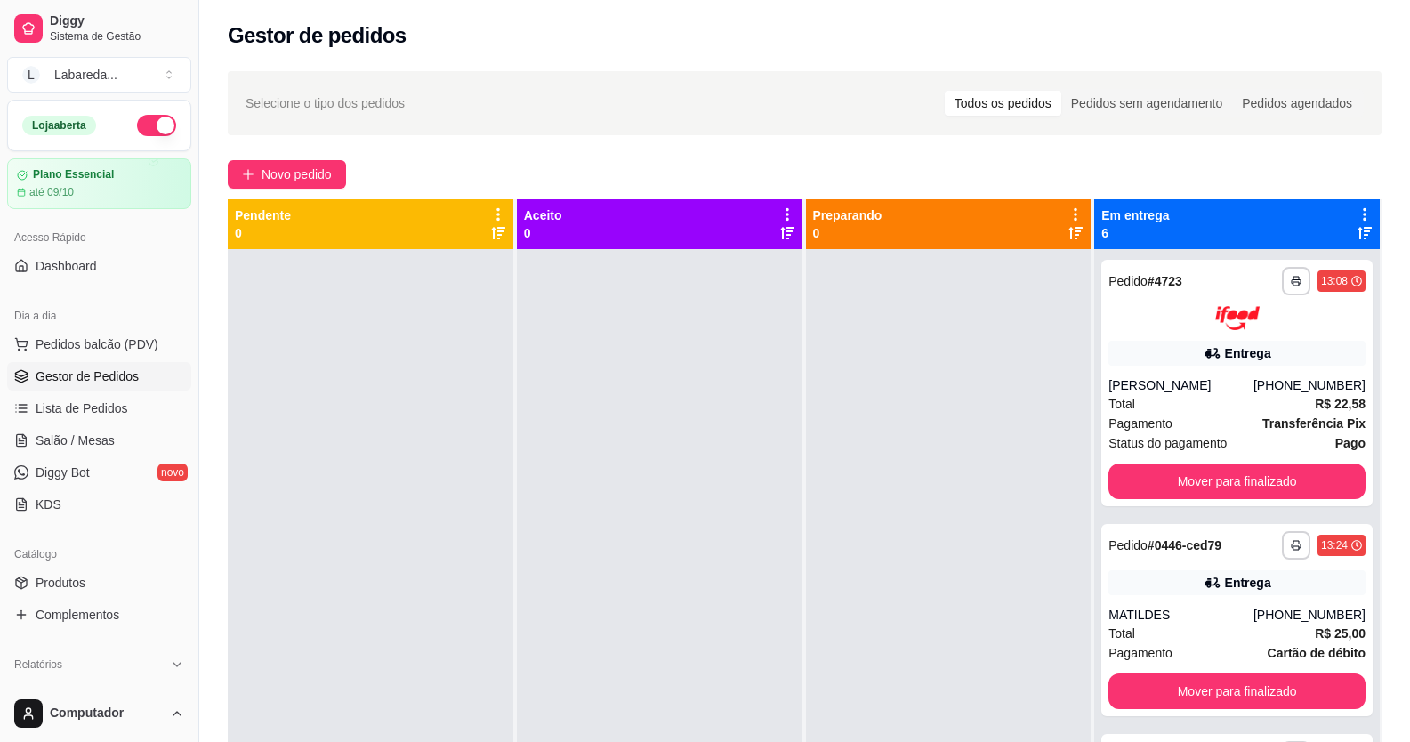
click at [1139, 438] on span "Status do pagamento" at bounding box center [1168, 443] width 118 height 20
click at [1145, 491] on button "Mover para finalizado" at bounding box center [1237, 481] width 249 height 35
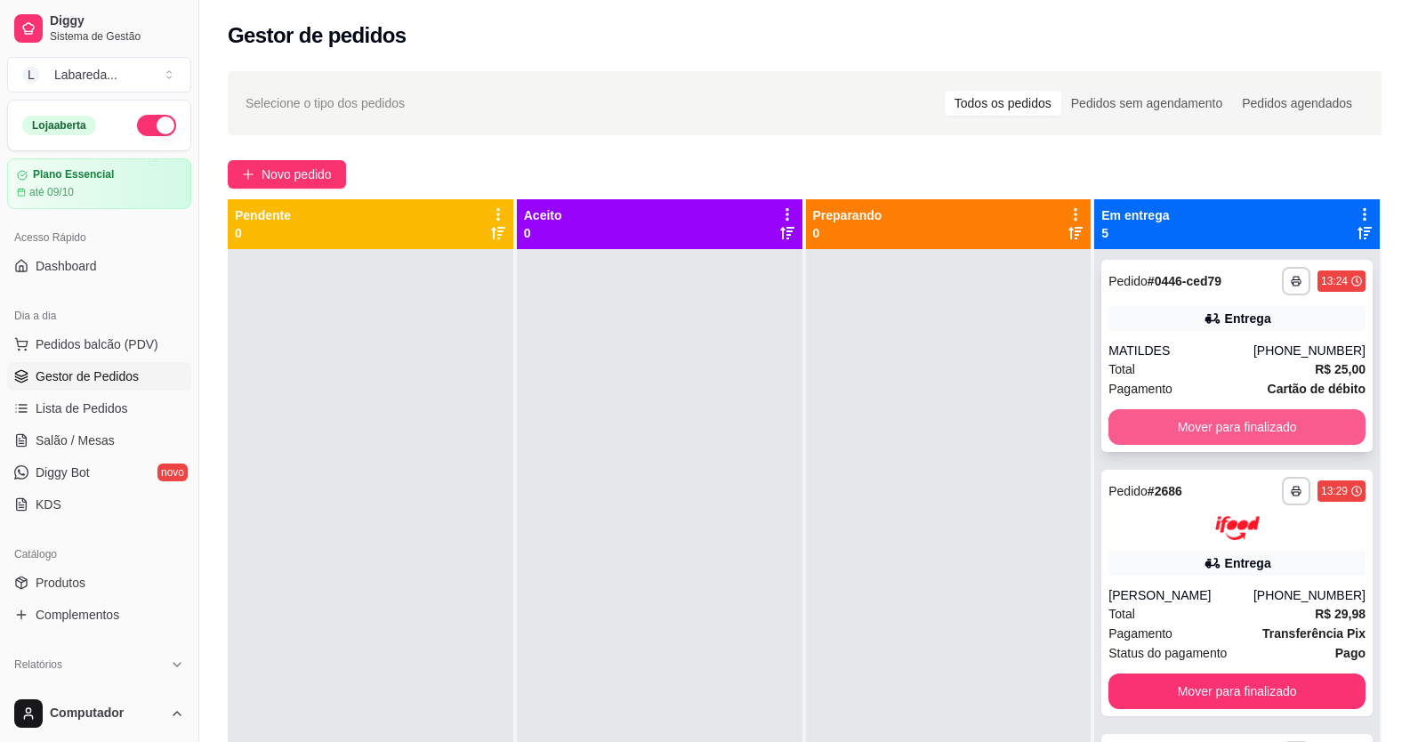
click at [1131, 430] on button "Mover para finalizado" at bounding box center [1237, 427] width 257 height 36
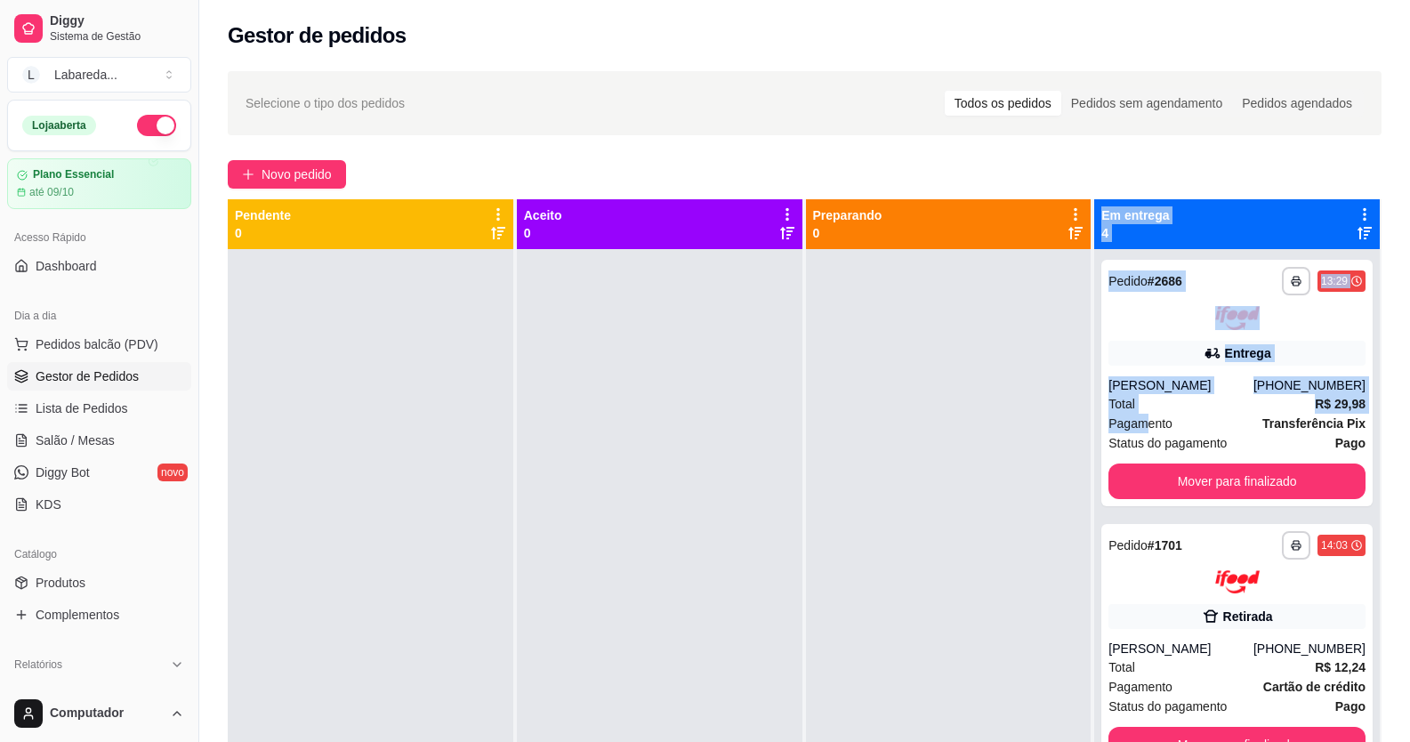
drag, startPoint x: 1131, startPoint y: 430, endPoint x: 1034, endPoint y: 540, distance: 146.9
click at [1042, 536] on div "**********" at bounding box center [805, 570] width 1154 height 742
click at [1182, 484] on button "Mover para finalizado" at bounding box center [1237, 481] width 249 height 35
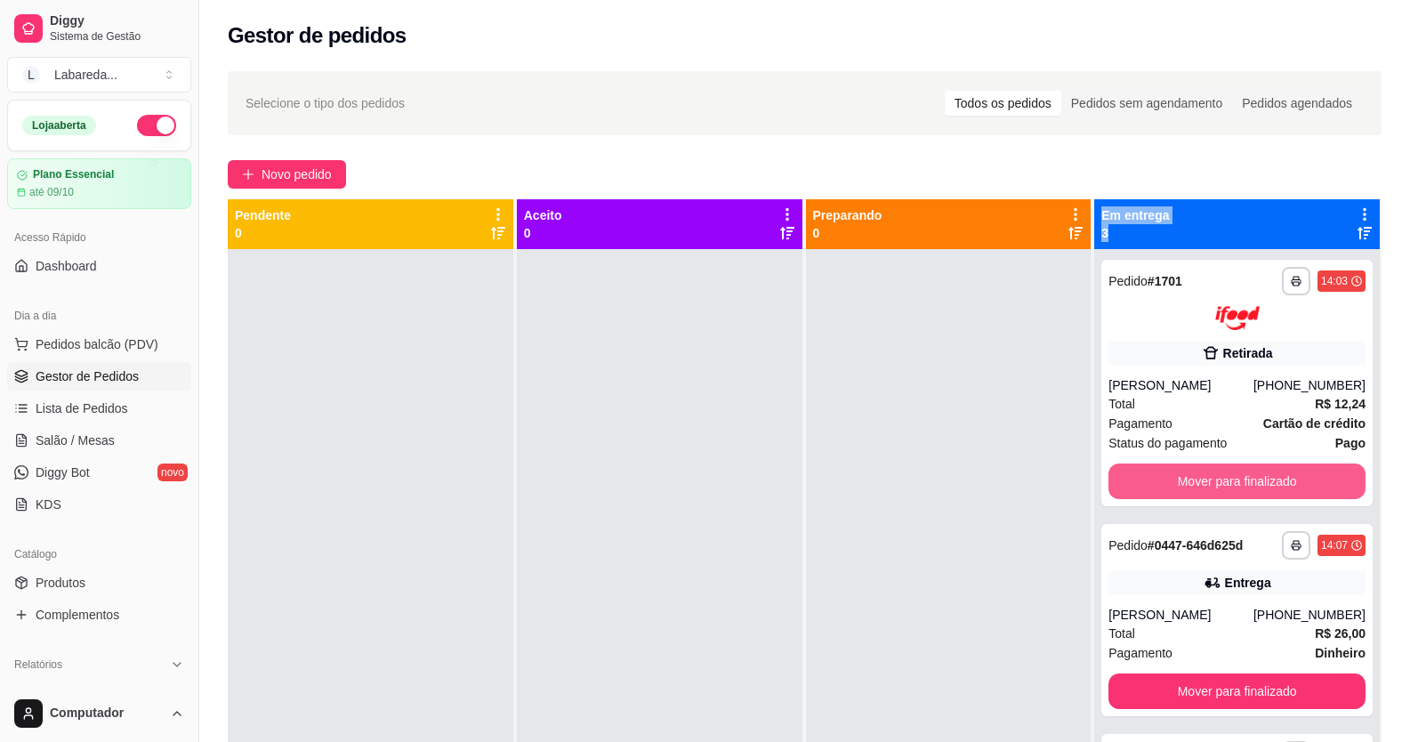
click at [1177, 484] on button "Mover para finalizado" at bounding box center [1237, 482] width 257 height 36
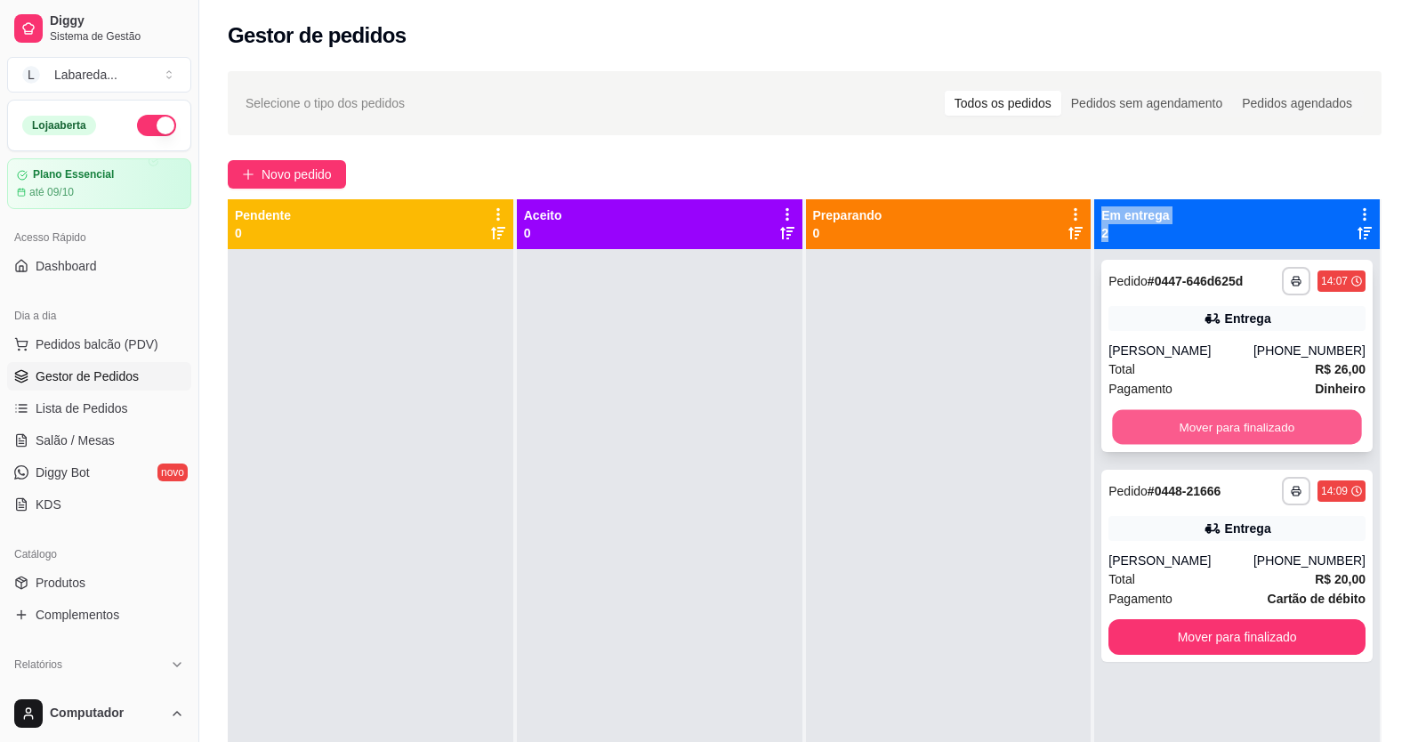
click at [1179, 428] on button "Mover para finalizado" at bounding box center [1237, 427] width 249 height 35
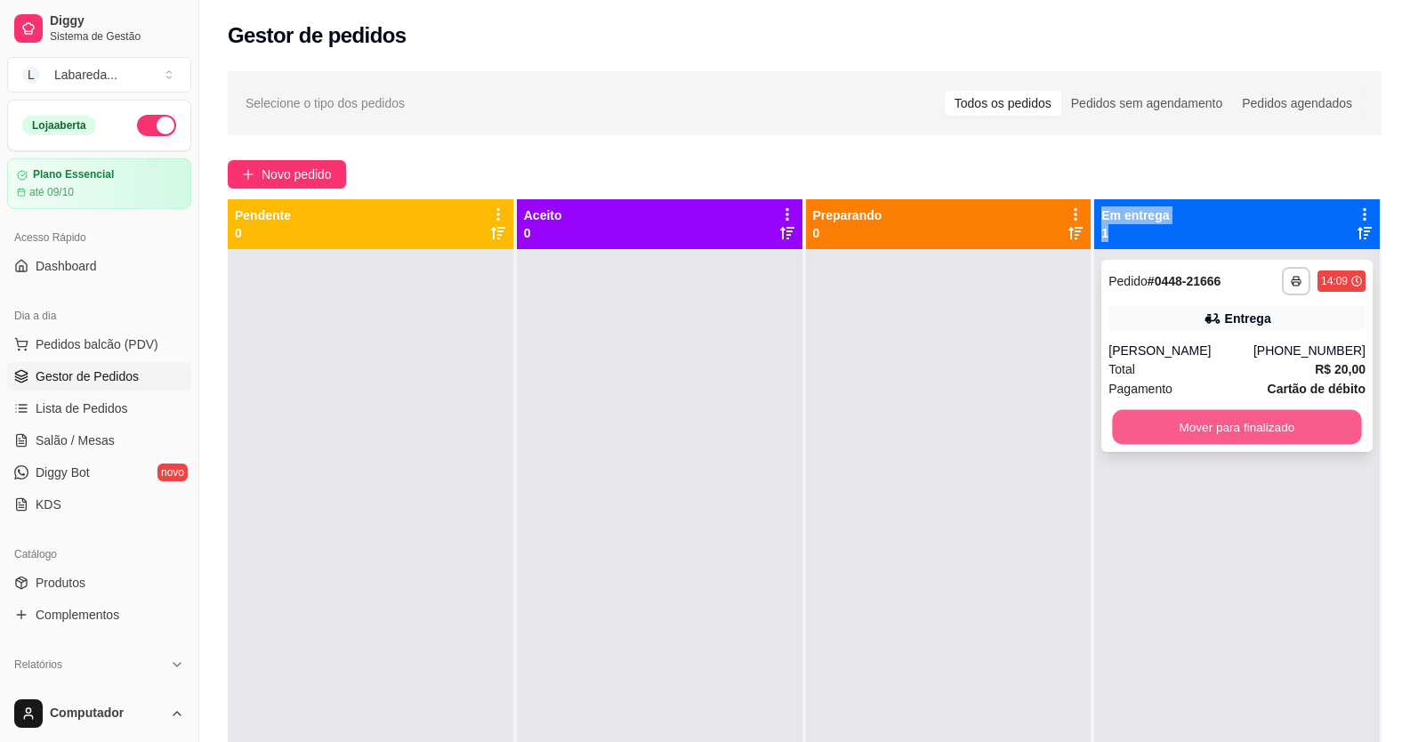
click at [1179, 427] on button "Mover para finalizado" at bounding box center [1237, 427] width 249 height 35
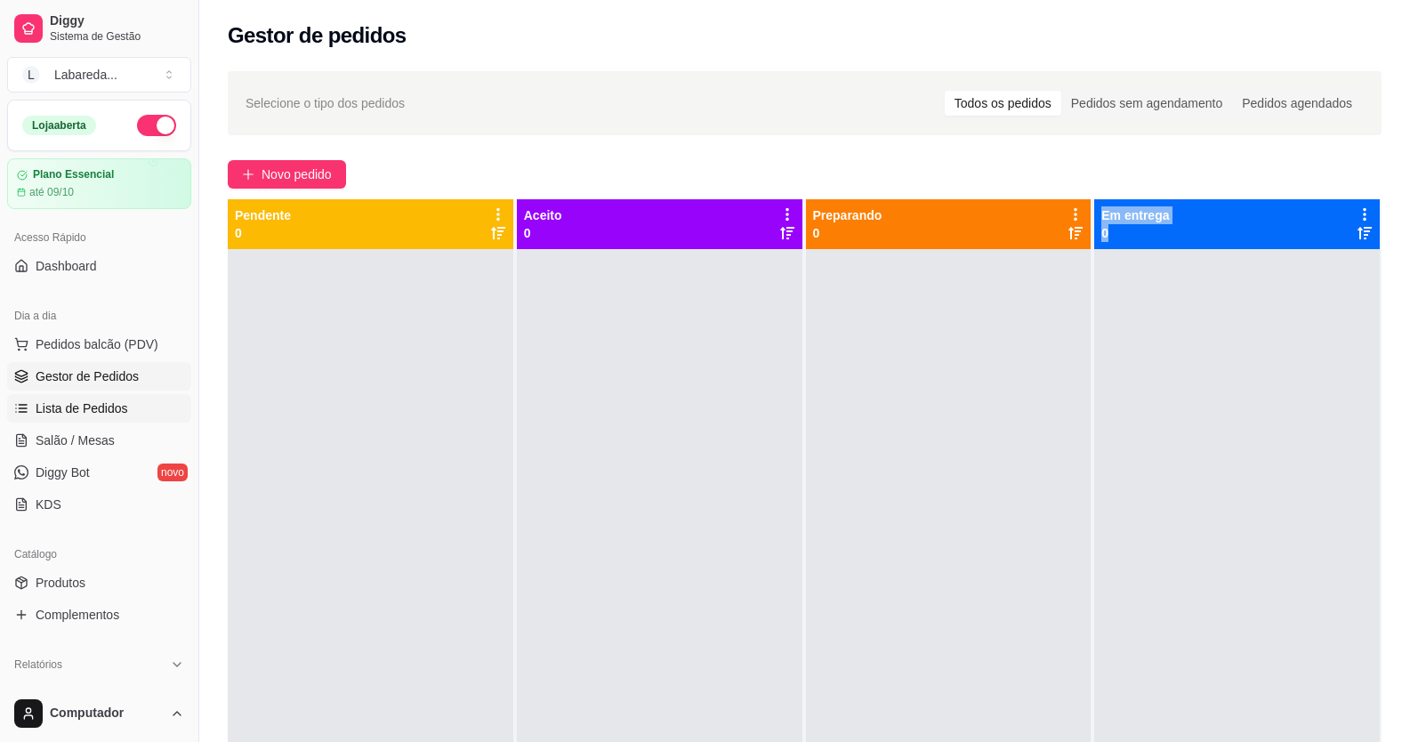
click at [117, 395] on link "Lista de Pedidos" at bounding box center [99, 408] width 184 height 28
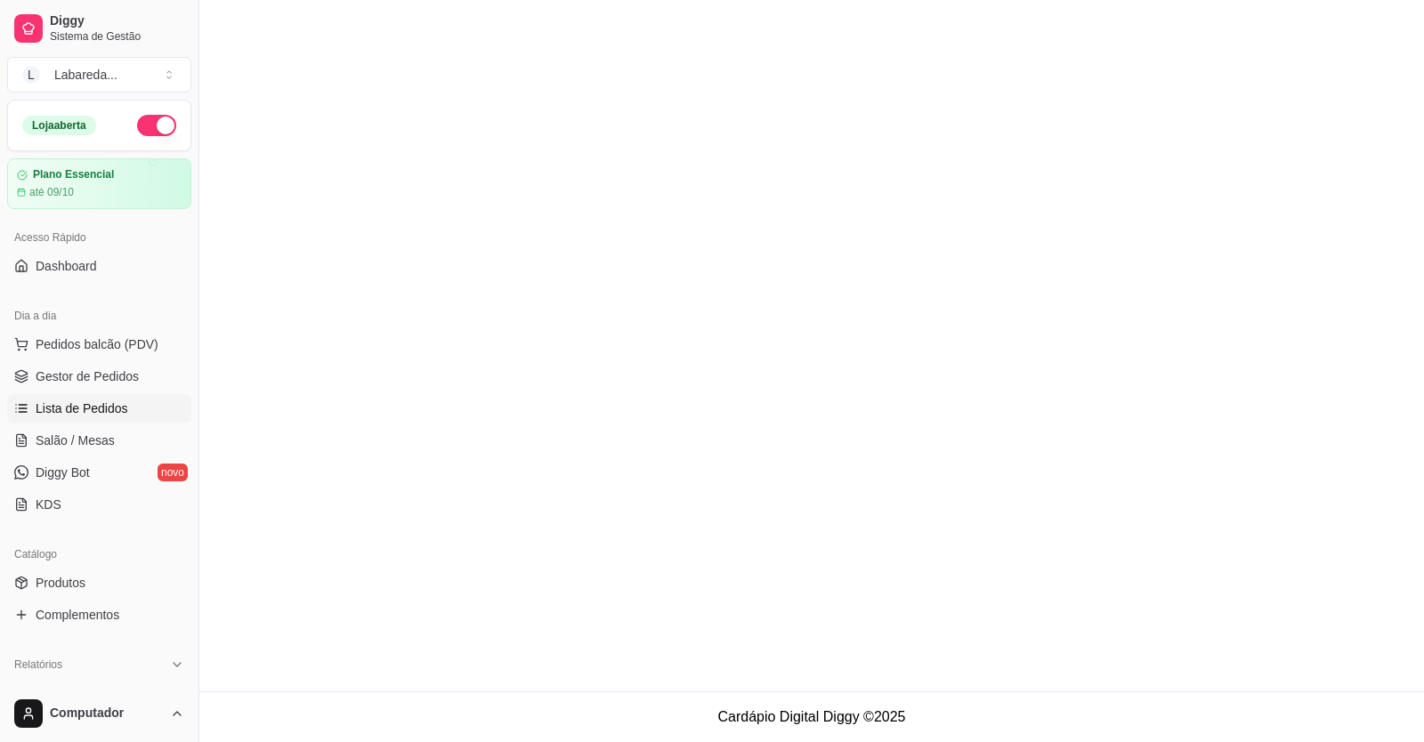
click at [118, 397] on link "Lista de Pedidos" at bounding box center [99, 408] width 184 height 28
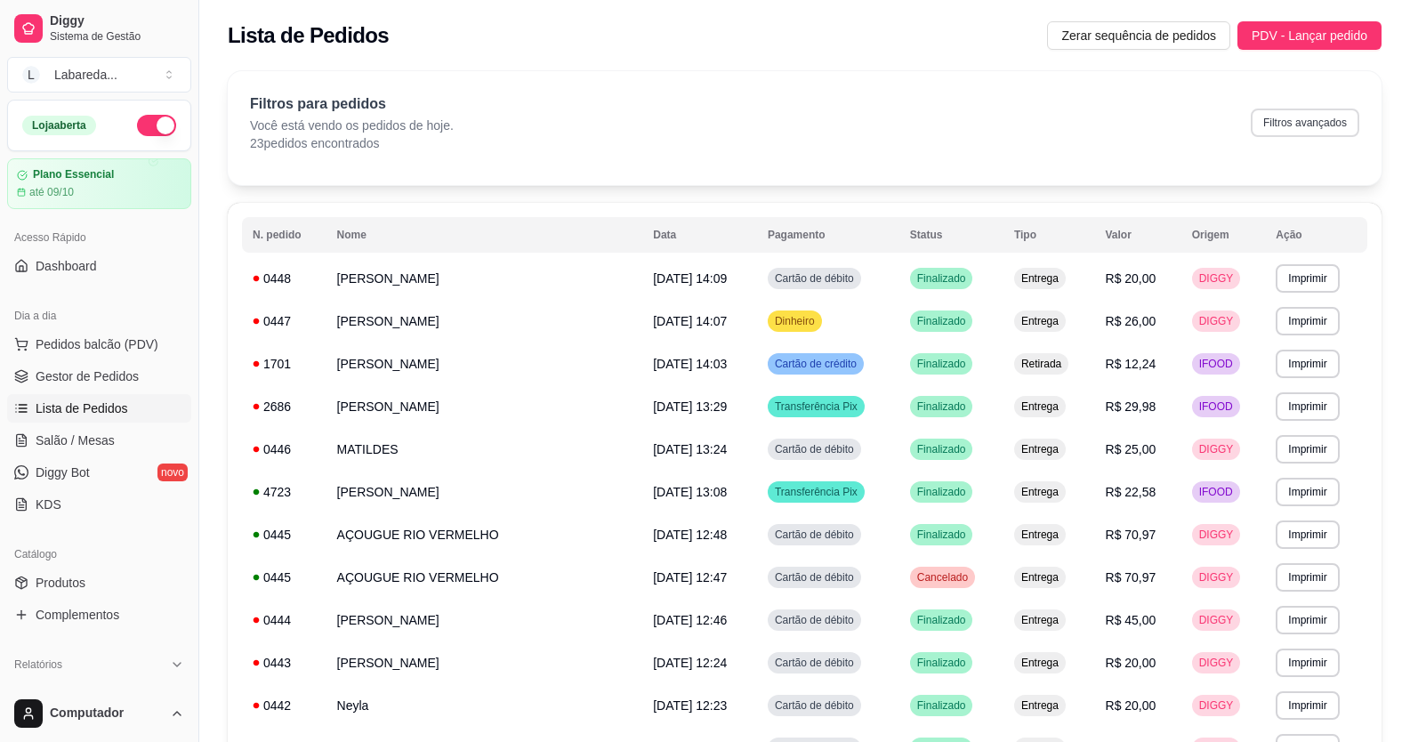
click at [1292, 131] on button "Filtros avançados" at bounding box center [1305, 123] width 109 height 28
select select "0"
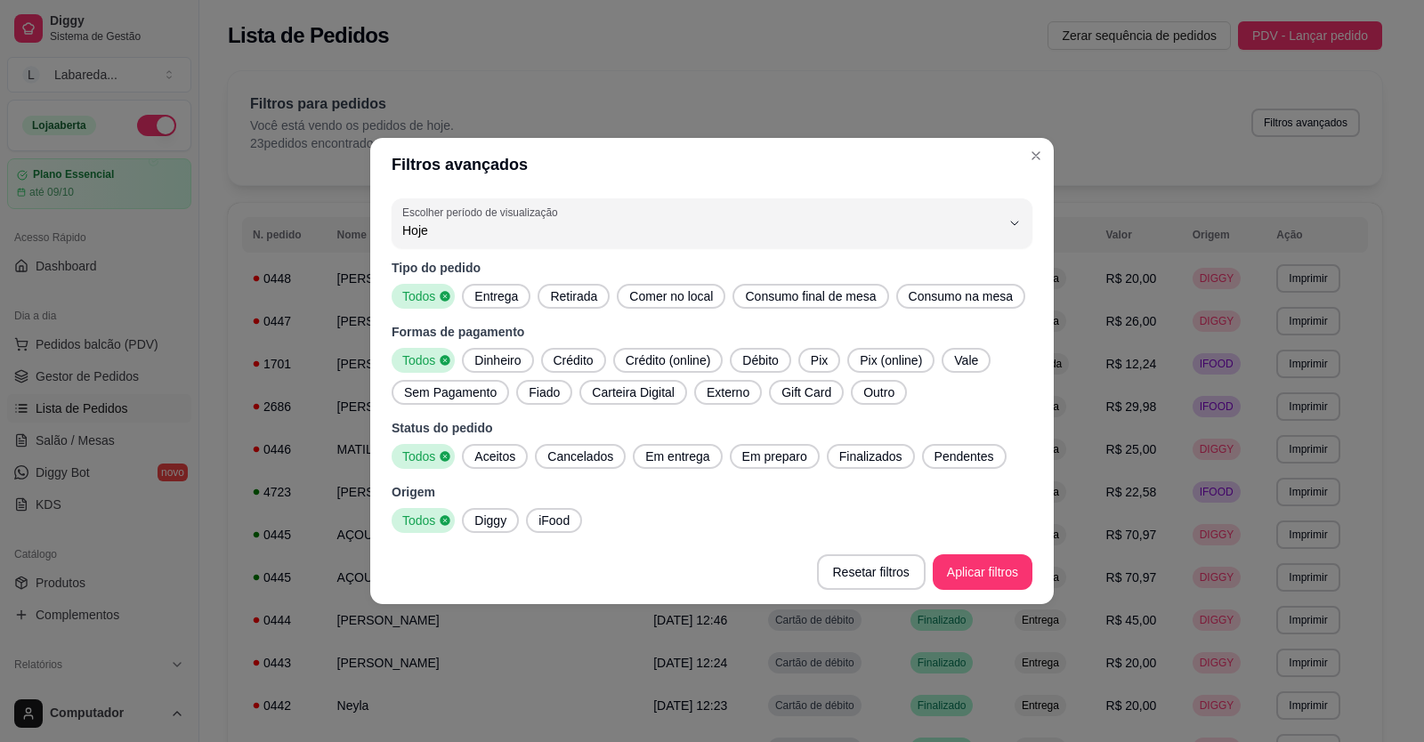
click at [494, 528] on span "Diggy" at bounding box center [490, 521] width 46 height 18
click at [865, 462] on span "Finalizados" at bounding box center [870, 457] width 77 height 18
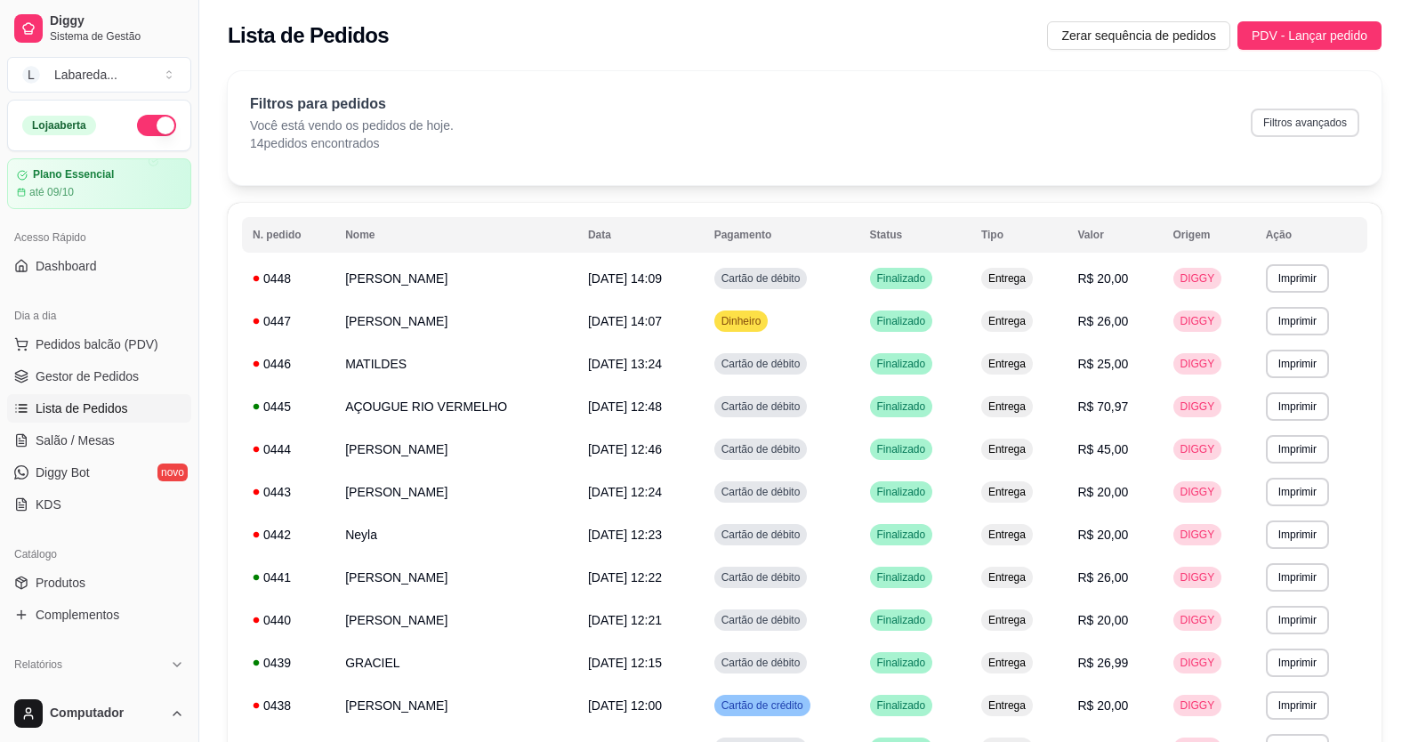
click at [1321, 131] on button "Filtros avançados" at bounding box center [1305, 123] width 109 height 28
select select "0"
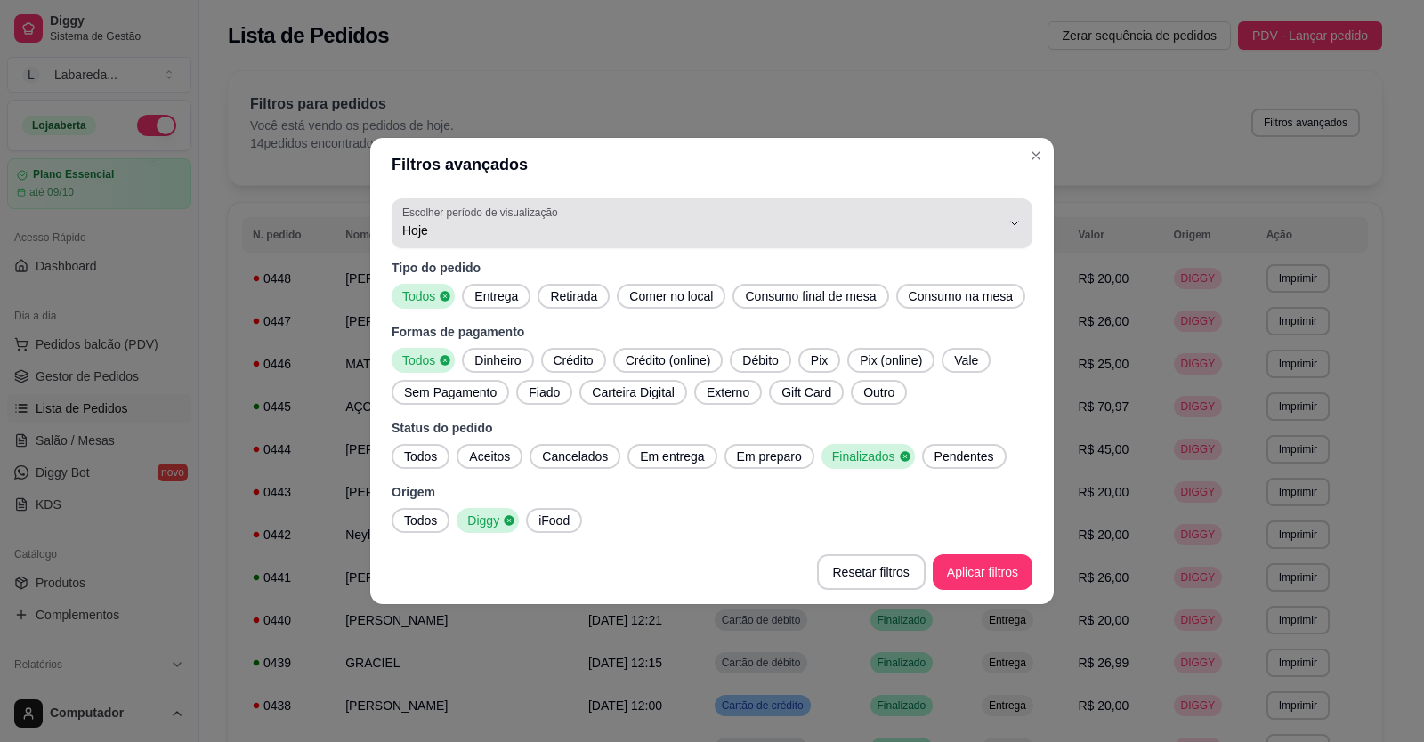
click at [484, 220] on div "Hoje" at bounding box center [701, 224] width 598 height 36
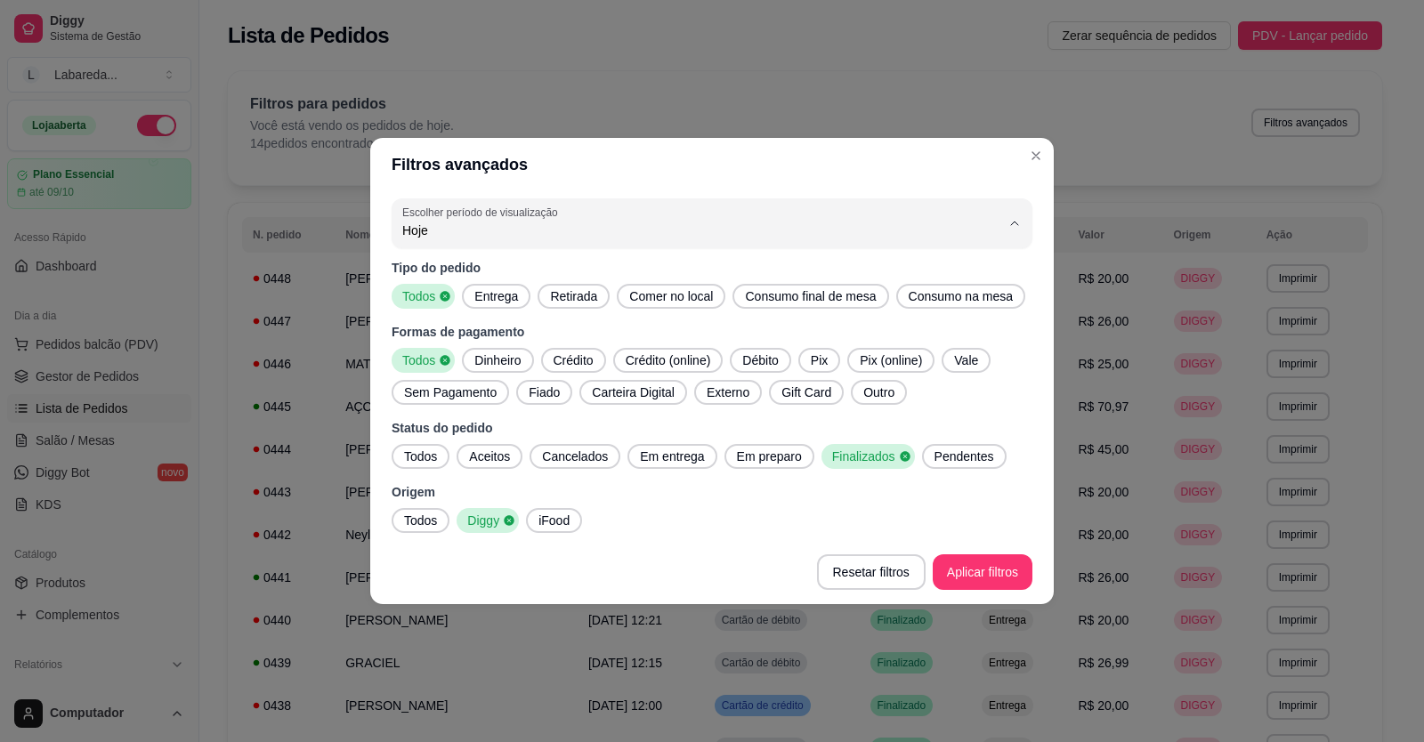
click at [502, 303] on span "Ontem" at bounding box center [703, 302] width 570 height 17
type input "1"
select select "1"
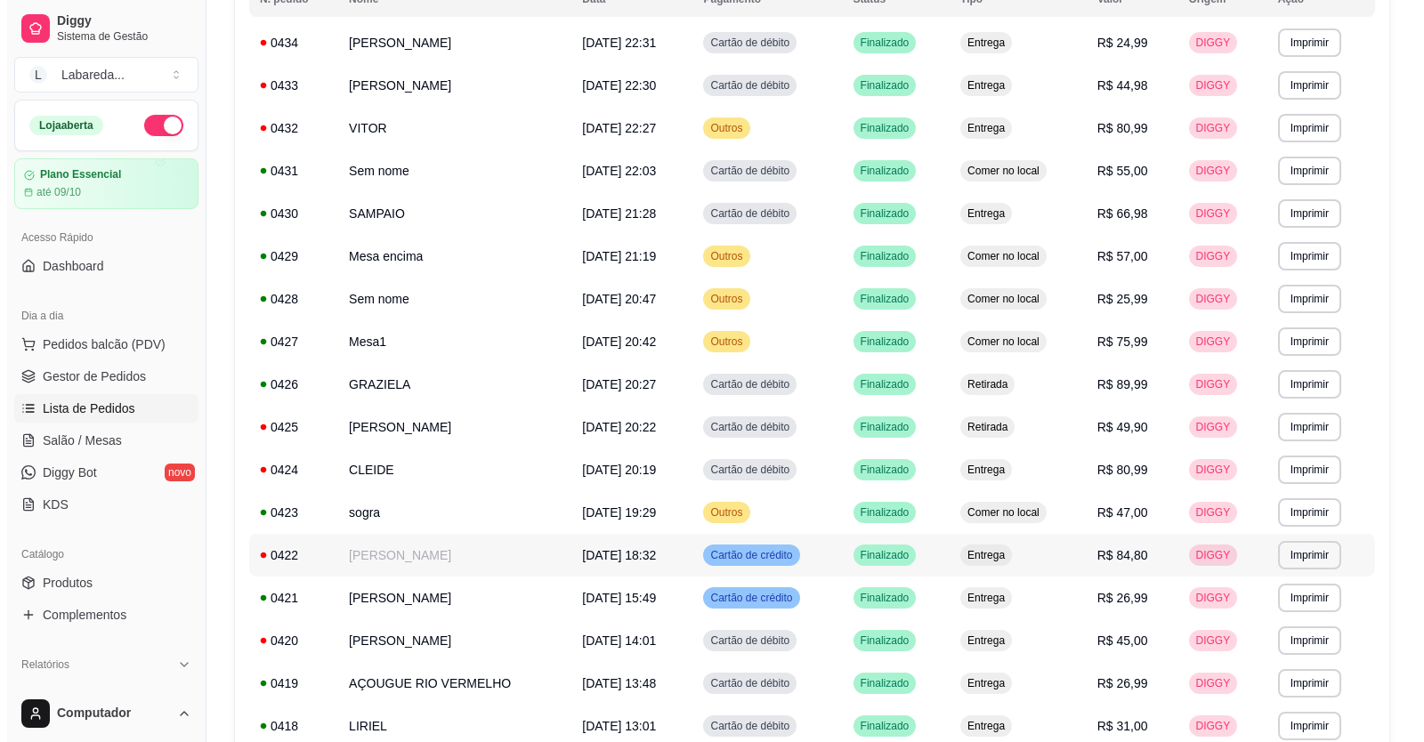
scroll to position [267, 0]
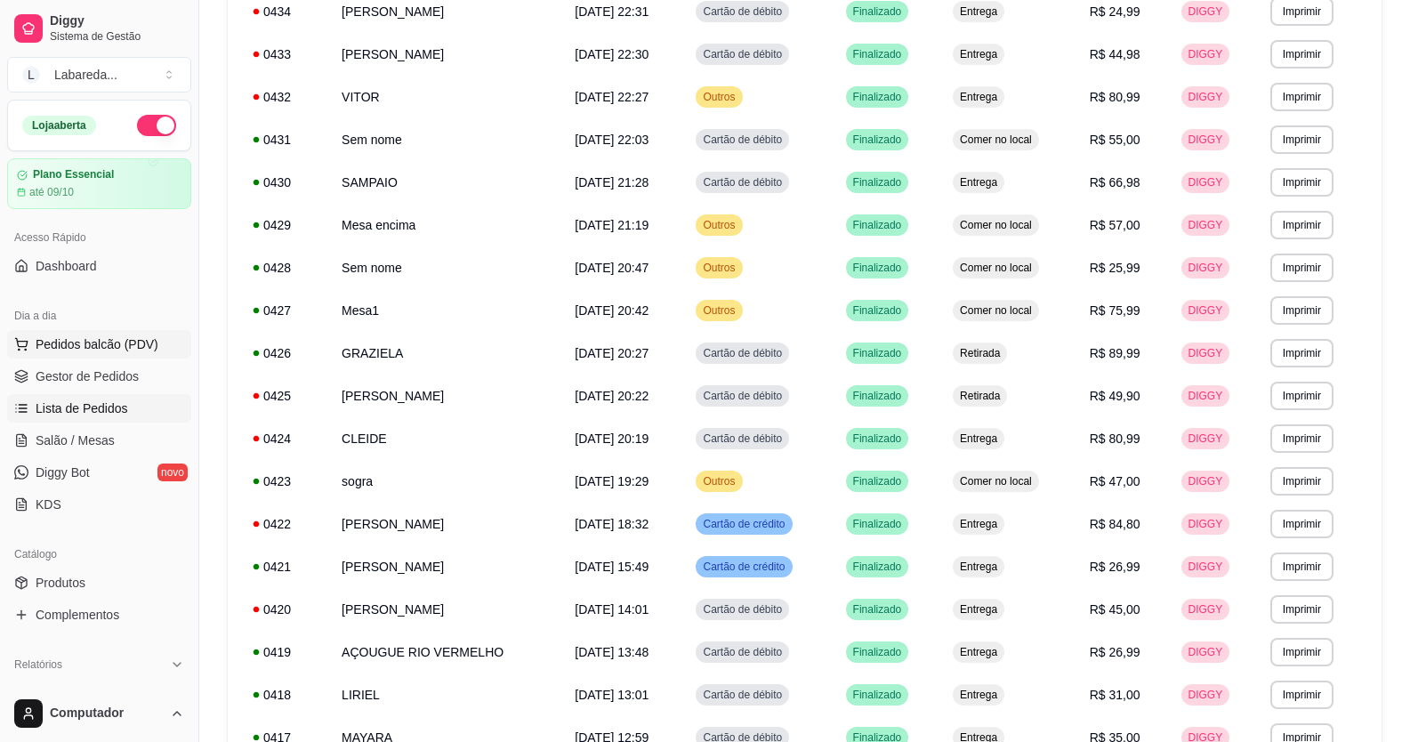
click at [75, 351] on span "Pedidos balcão (PDV)" at bounding box center [97, 344] width 123 height 18
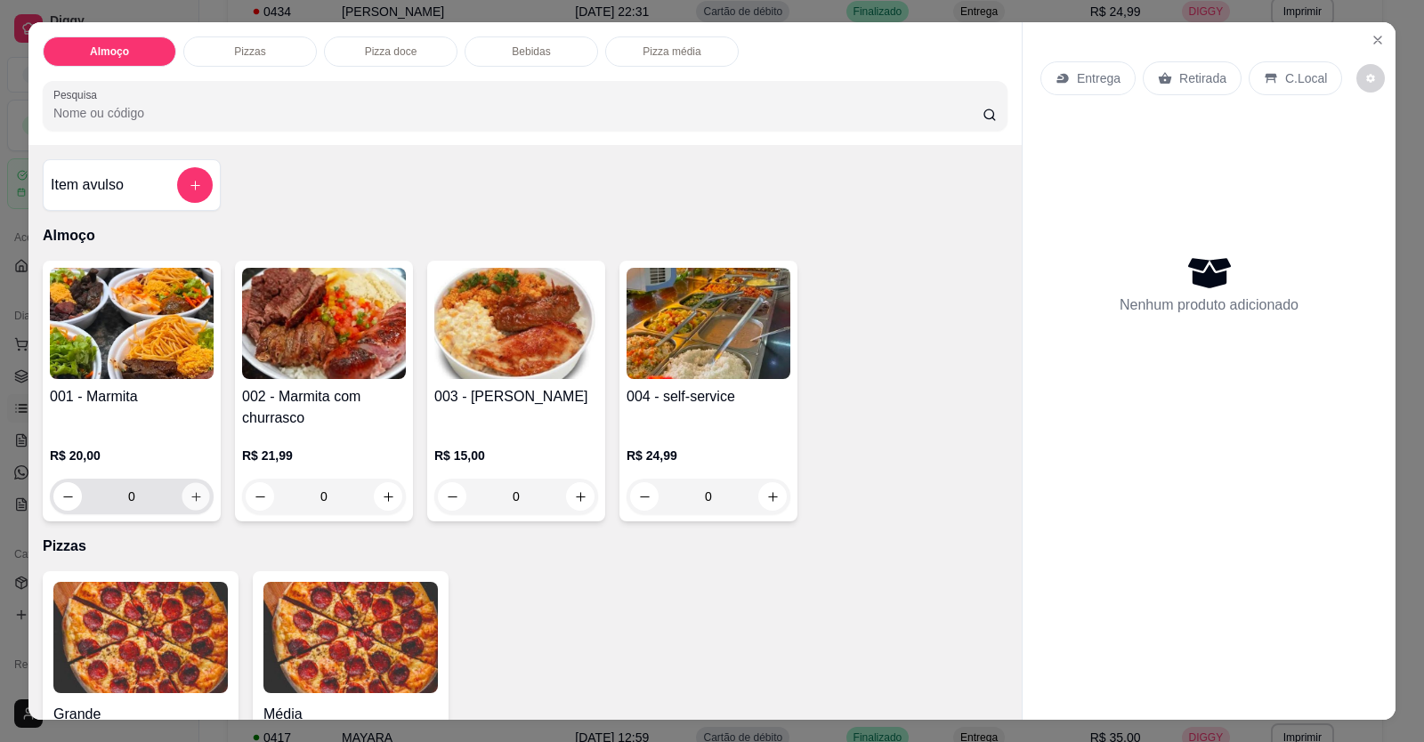
click at [196, 501] on icon "increase-product-quantity" at bounding box center [196, 496] width 13 height 13
type input "1"
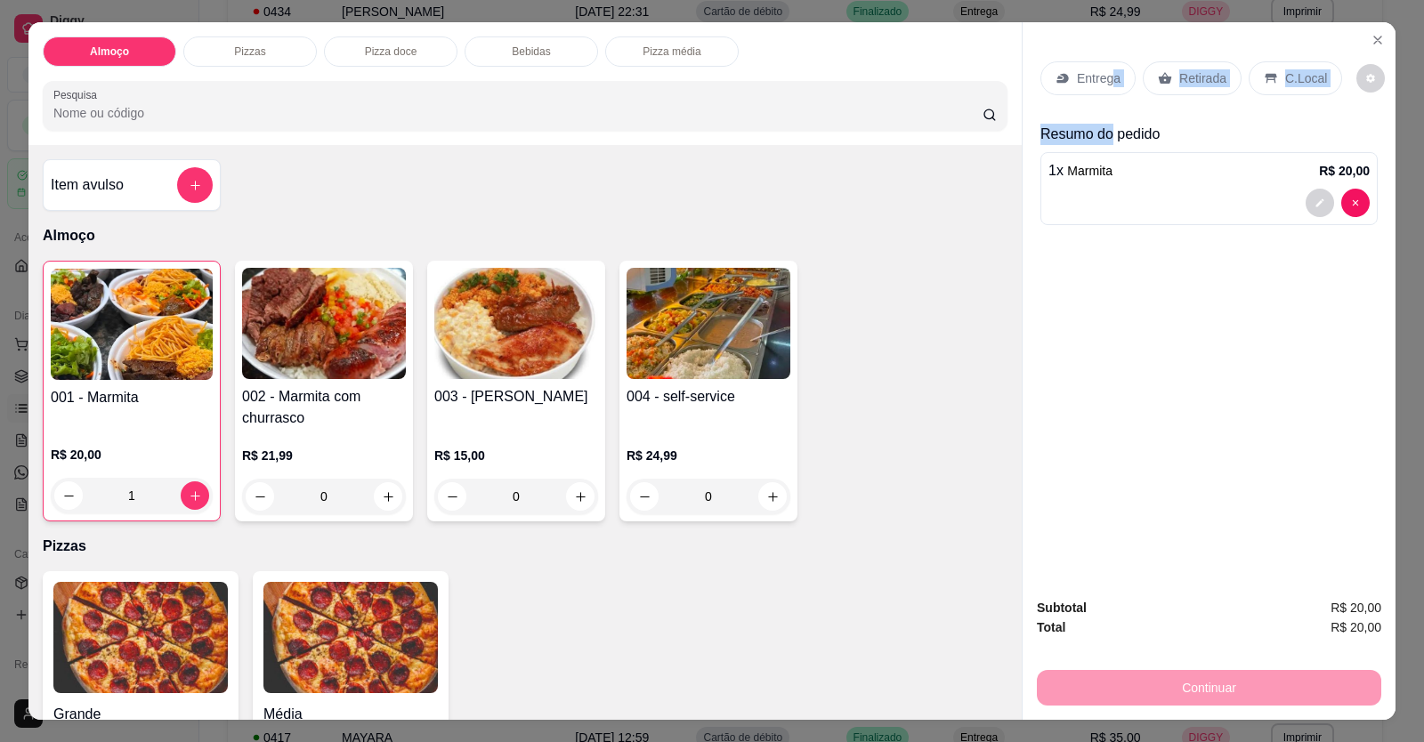
drag, startPoint x: 1108, startPoint y: 84, endPoint x: 1163, endPoint y: 121, distance: 66.6
click at [1157, 125] on div "Entrega Retirada C.Local Resumo do pedido 1 x Marmita R$ 20,00" at bounding box center [1208, 139] width 337 height 185
click at [1200, 74] on p "Retirada" at bounding box center [1202, 78] width 47 height 18
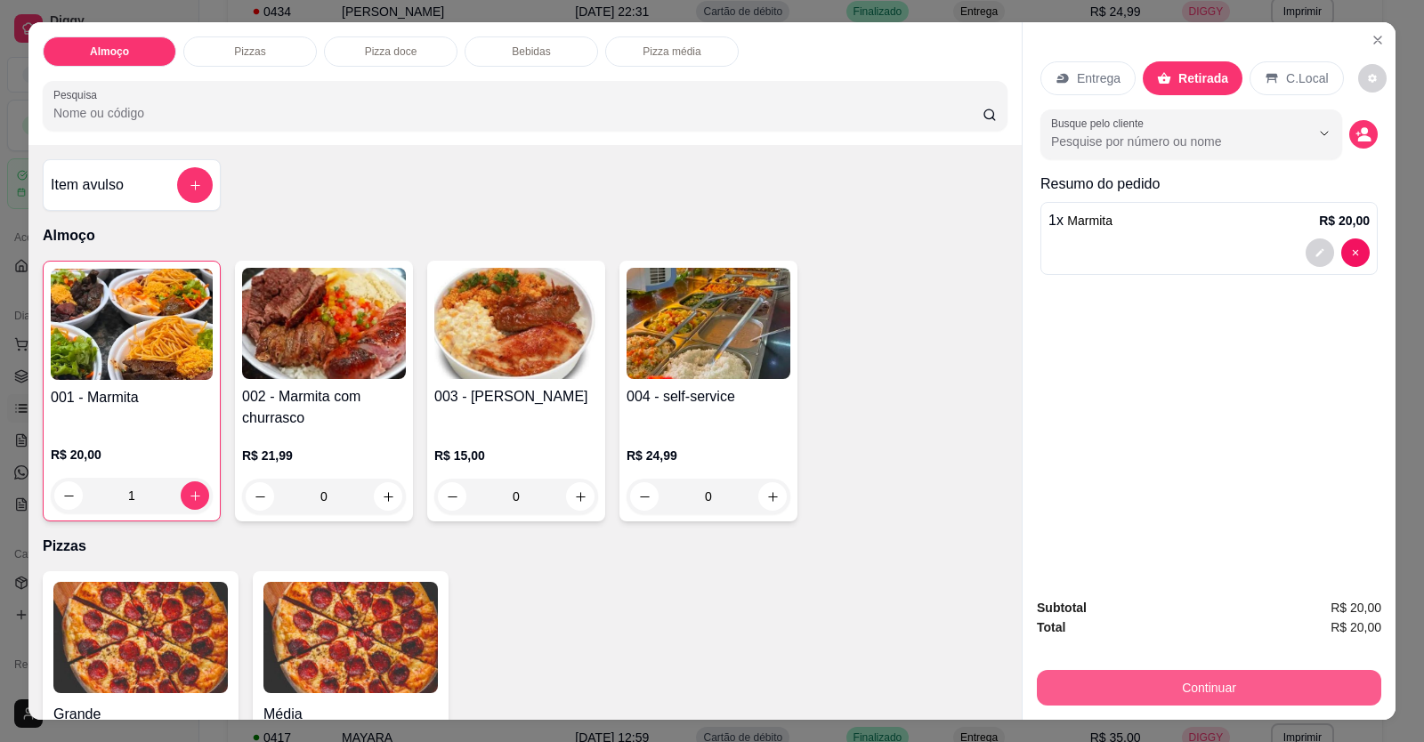
click at [1240, 684] on button "Continuar" at bounding box center [1209, 688] width 344 height 36
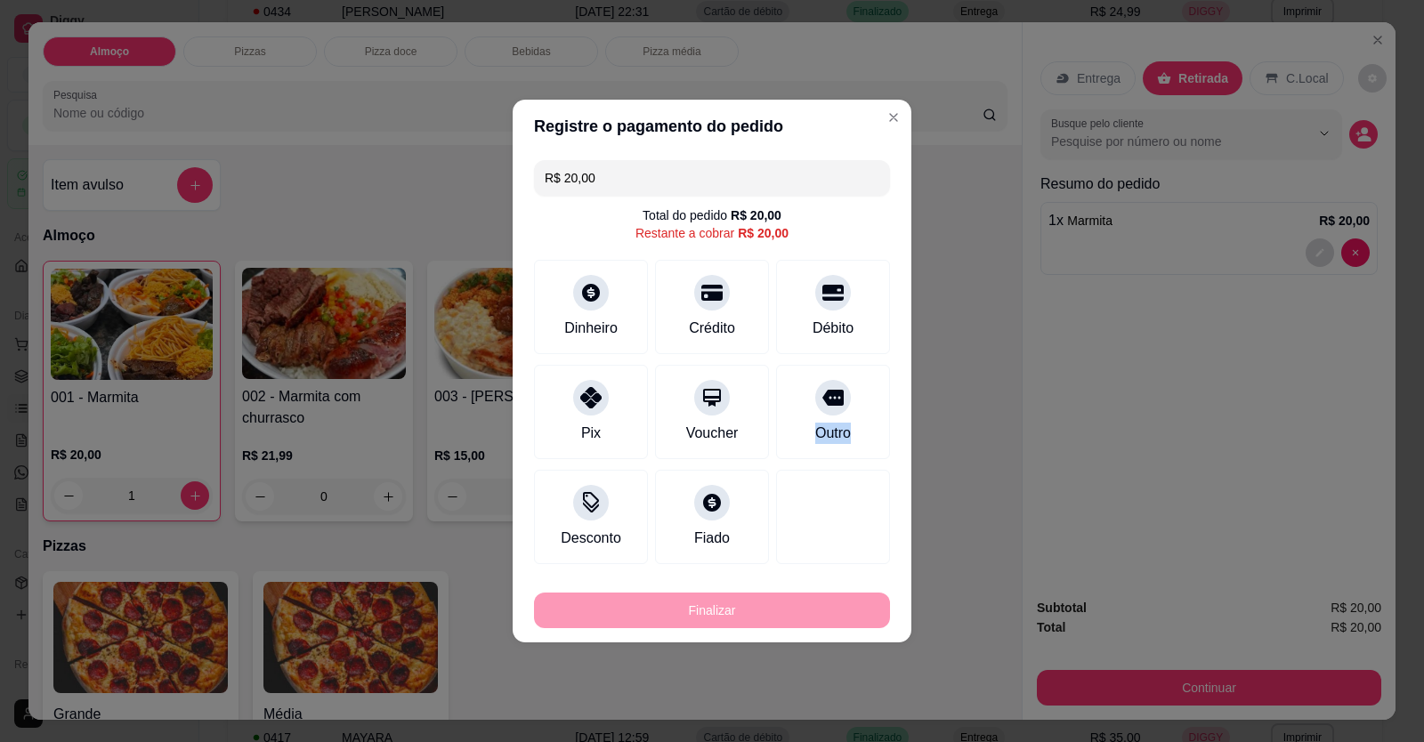
drag, startPoint x: 869, startPoint y: 388, endPoint x: 977, endPoint y: 445, distance: 121.8
click at [942, 457] on div "Registre o pagamento do pedido R$ 20,00 Total do pedido R$ 20,00 Restante a cob…" at bounding box center [712, 371] width 1424 height 742
